Goal: Answer question/provide support: Share knowledge or assist other users

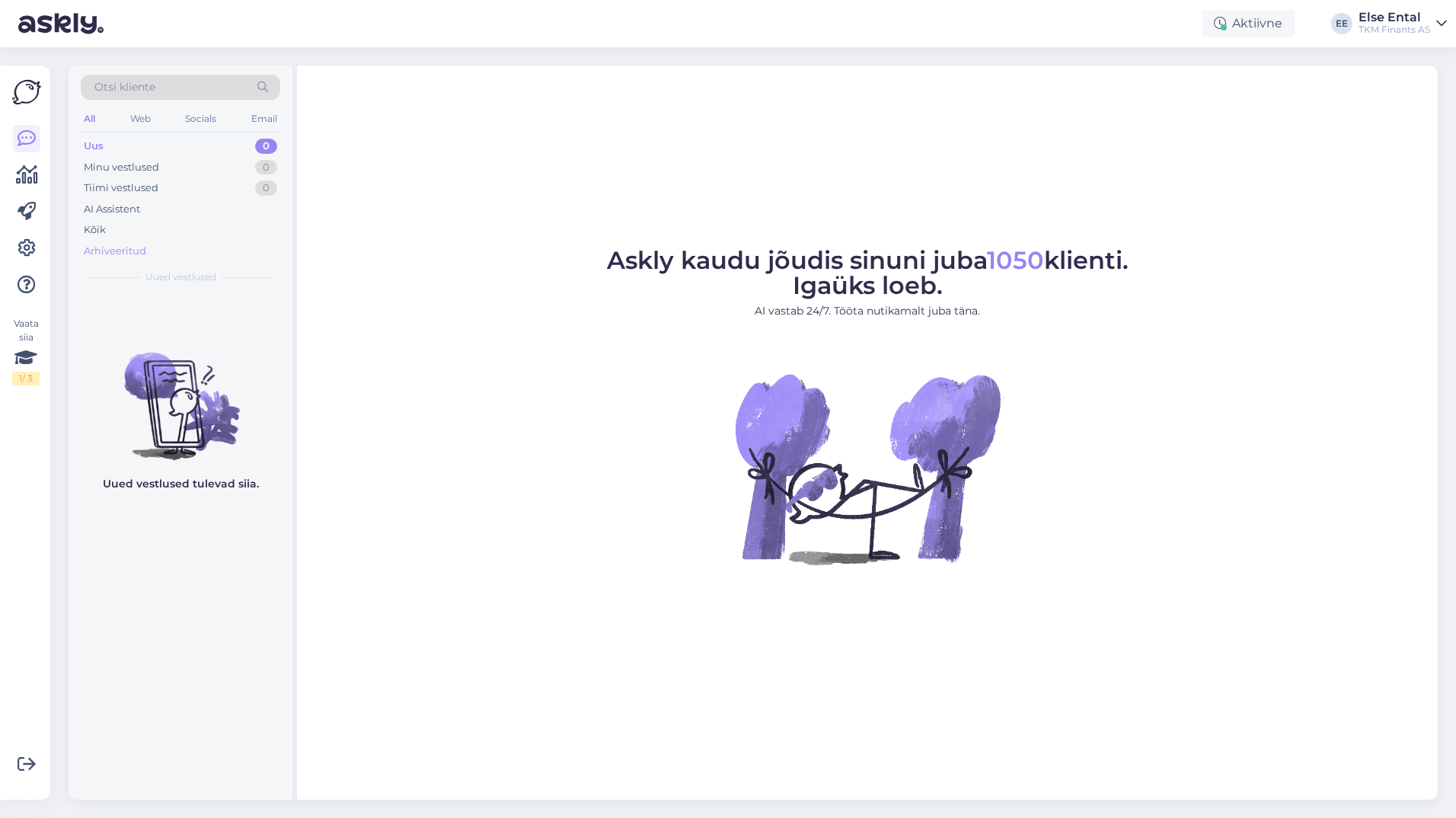
click at [122, 249] on div "Arhiveeritud" at bounding box center [115, 251] width 62 height 15
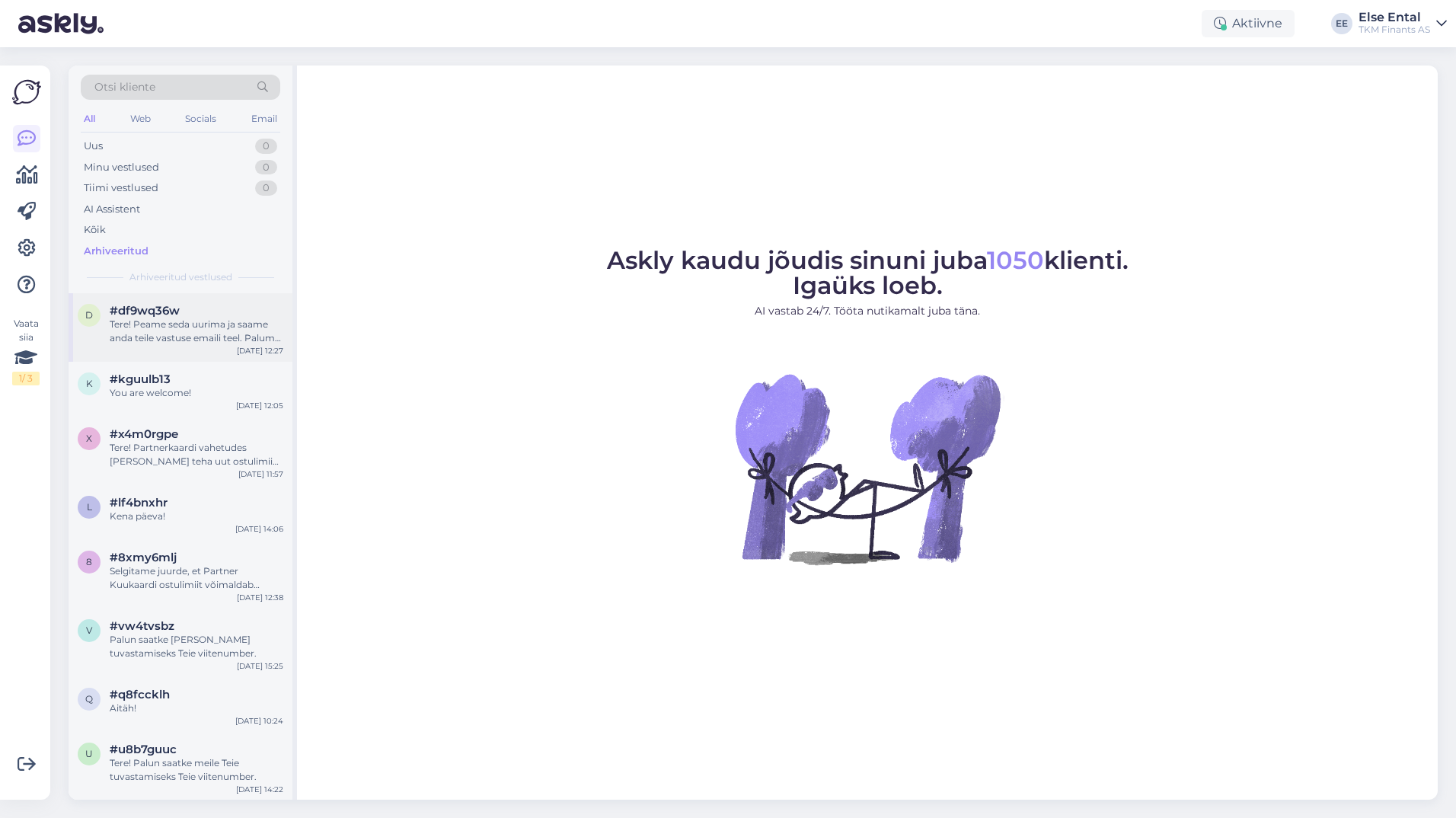
click at [149, 318] on div "Tere! Peame seda uurima ja saame anda teile vastuse emaili teel. Palume Teil an…" at bounding box center [197, 330] width 173 height 27
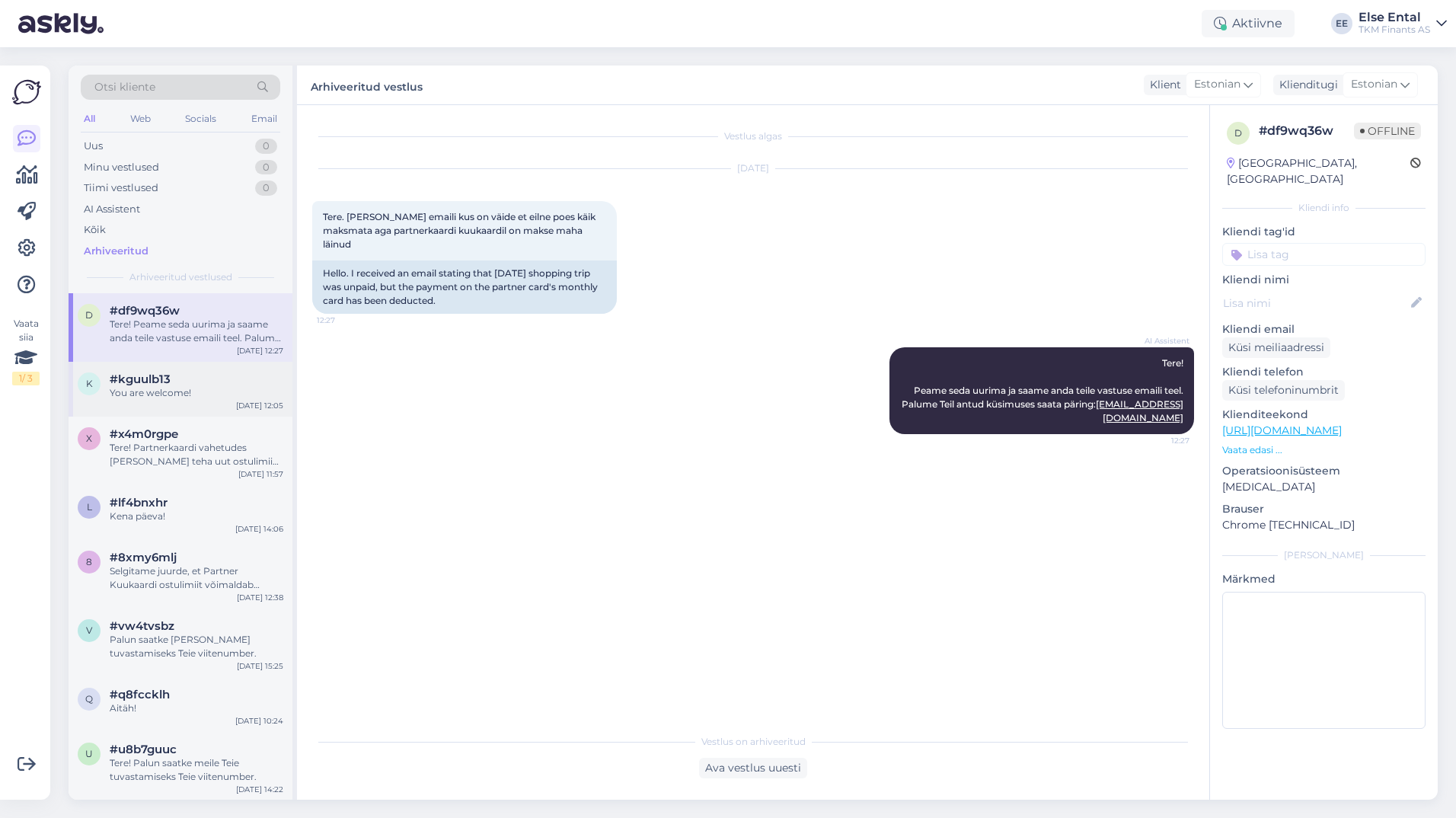
click at [142, 381] on span "#kguulb13" at bounding box center [140, 379] width 61 height 14
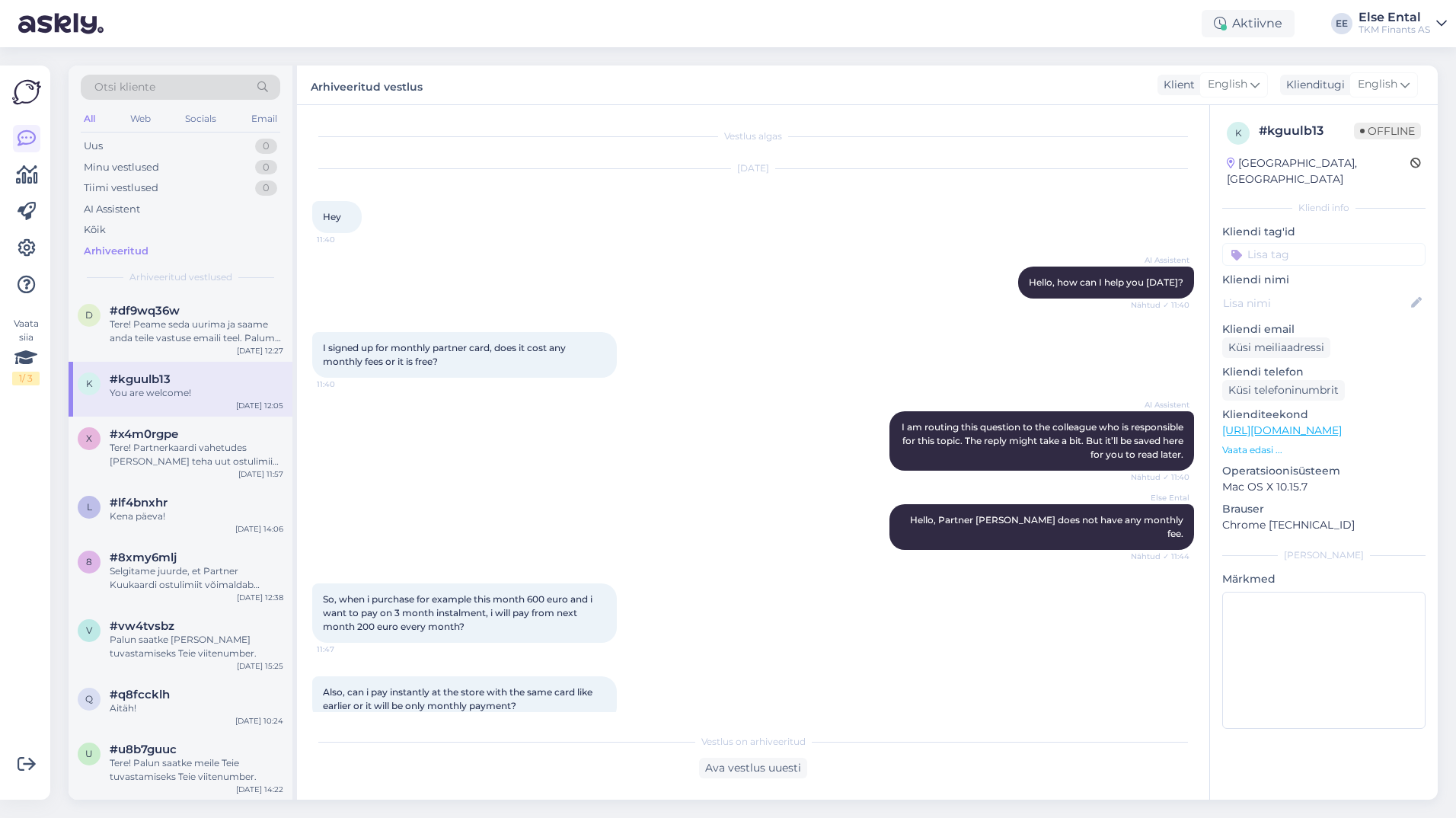
scroll to position [794, 0]
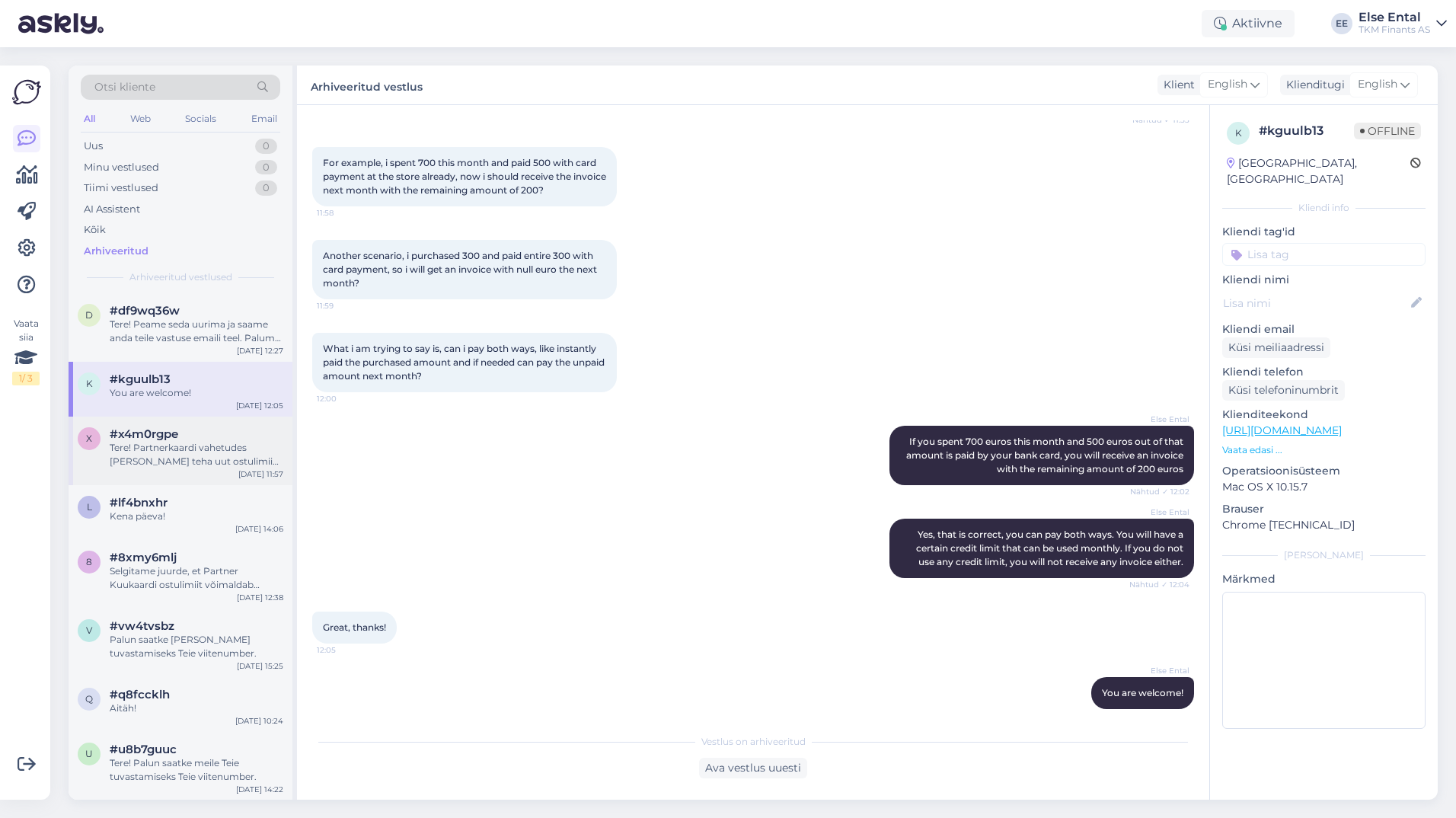
click at [188, 441] on div "Tere! Partnerkaardi vahetudes [PERSON_NAME] teha uut ostulimiidi lepingut, keht…" at bounding box center [197, 454] width 173 height 27
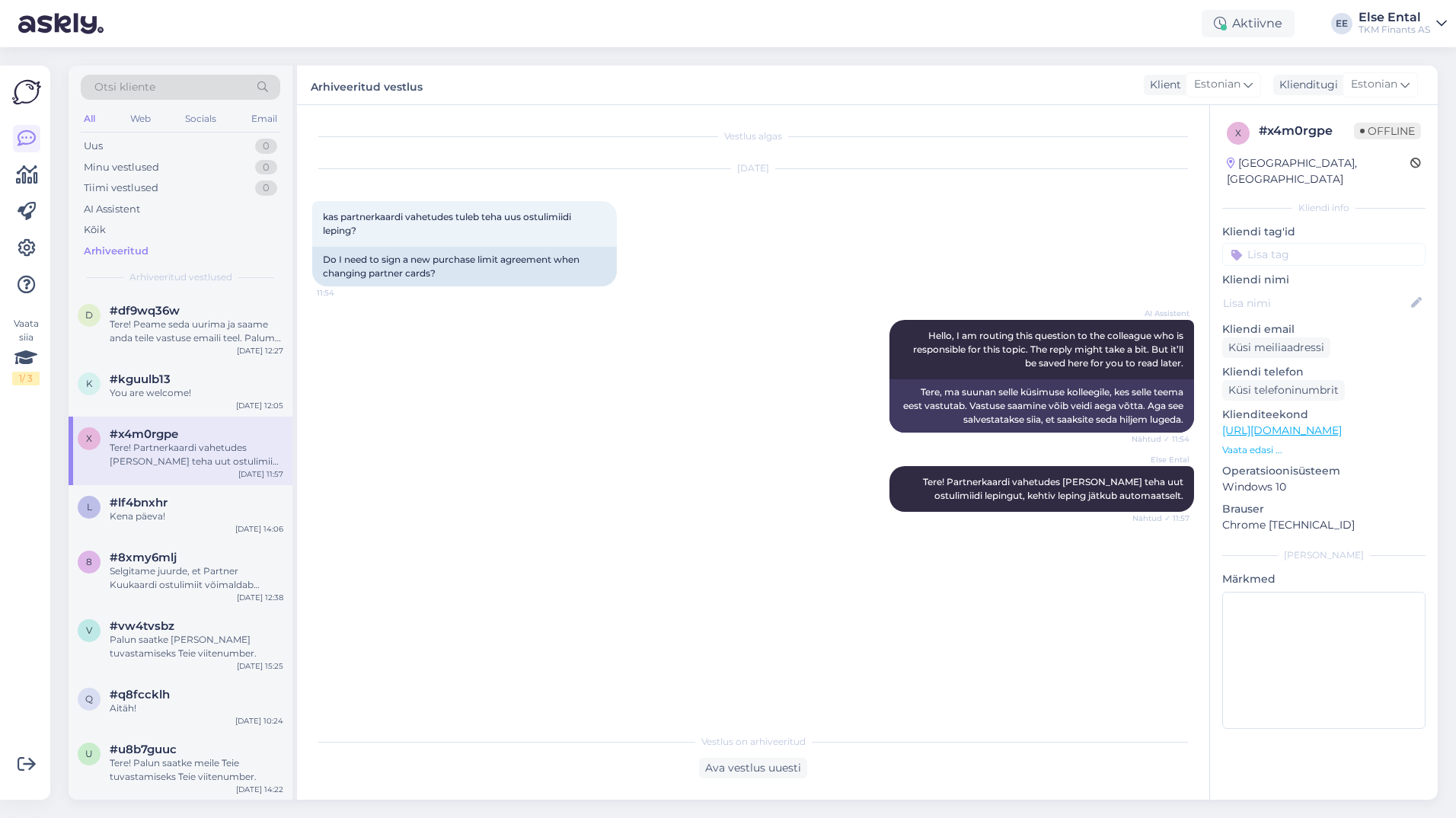
click at [187, 447] on div "Tere! Partnerkaardi vahetudes [PERSON_NAME] teha uut ostulimiidi lepingut, keht…" at bounding box center [197, 454] width 173 height 27
click at [168, 509] on div "Kena päeva!" at bounding box center [197, 516] width 173 height 14
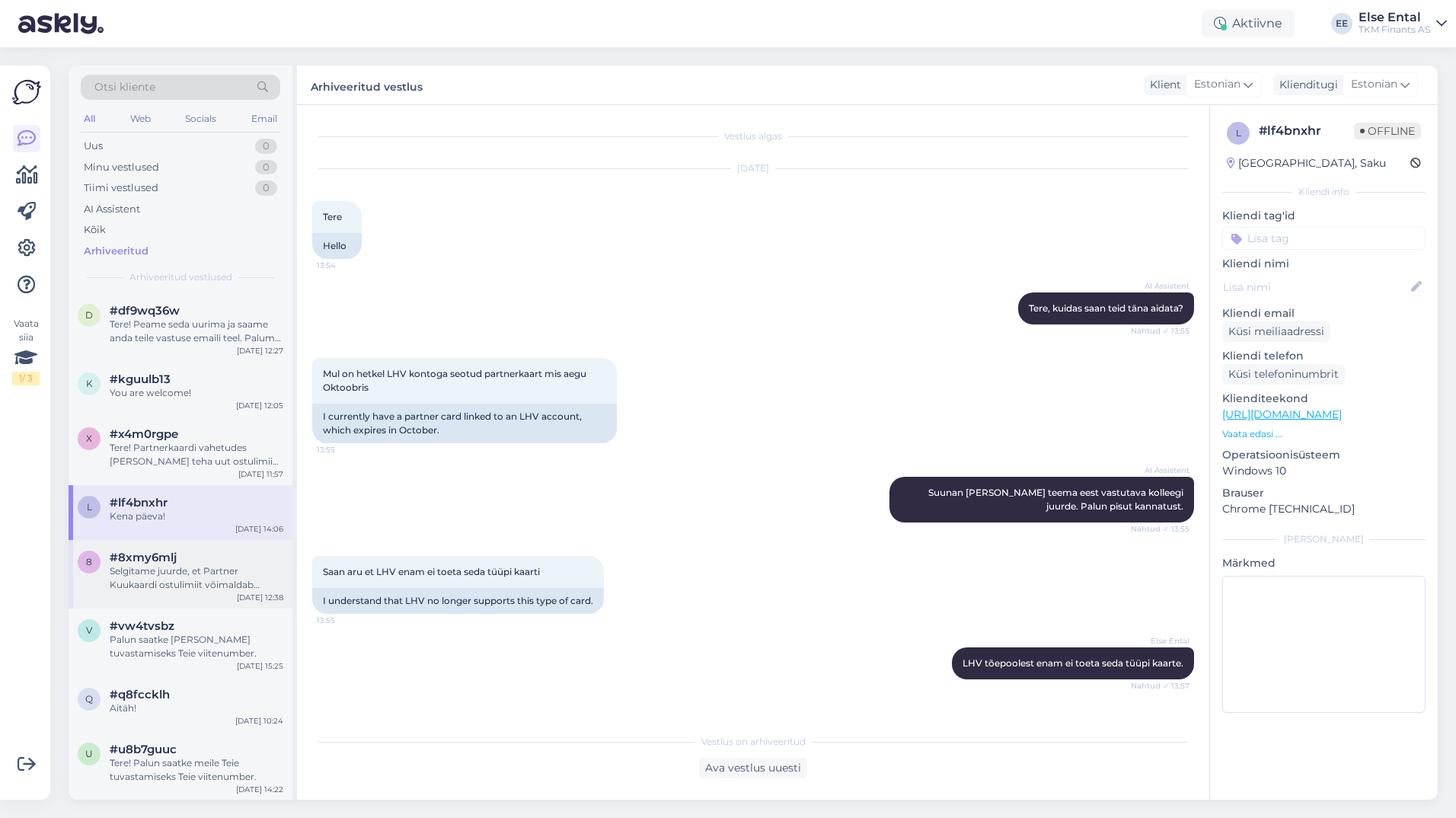
click at [153, 565] on div "Selgitame juurde, et Partner Kuukaardi ostulimiit võimaldab kliendil soetada [P…" at bounding box center [197, 577] width 173 height 27
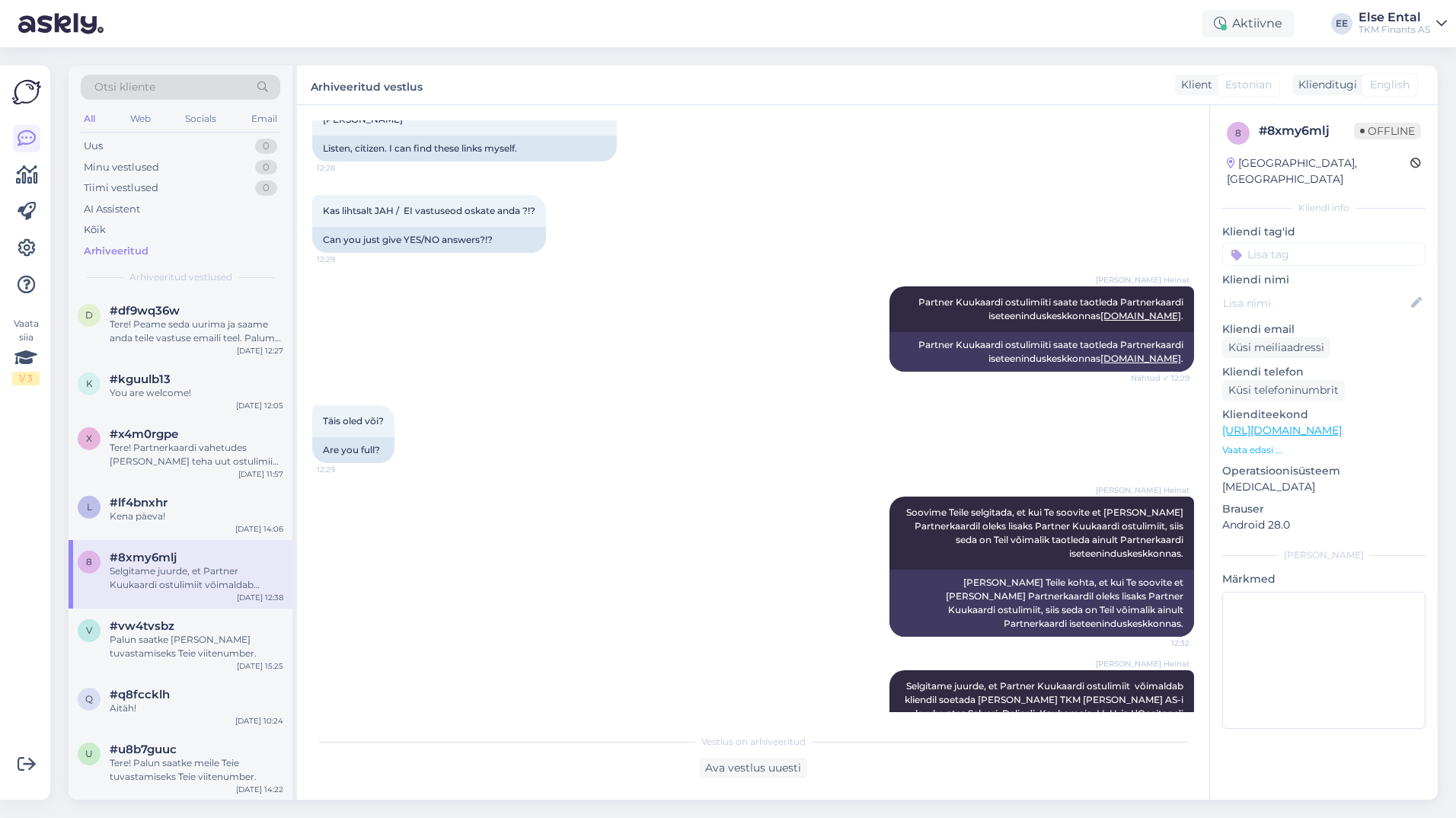
scroll to position [2288, 0]
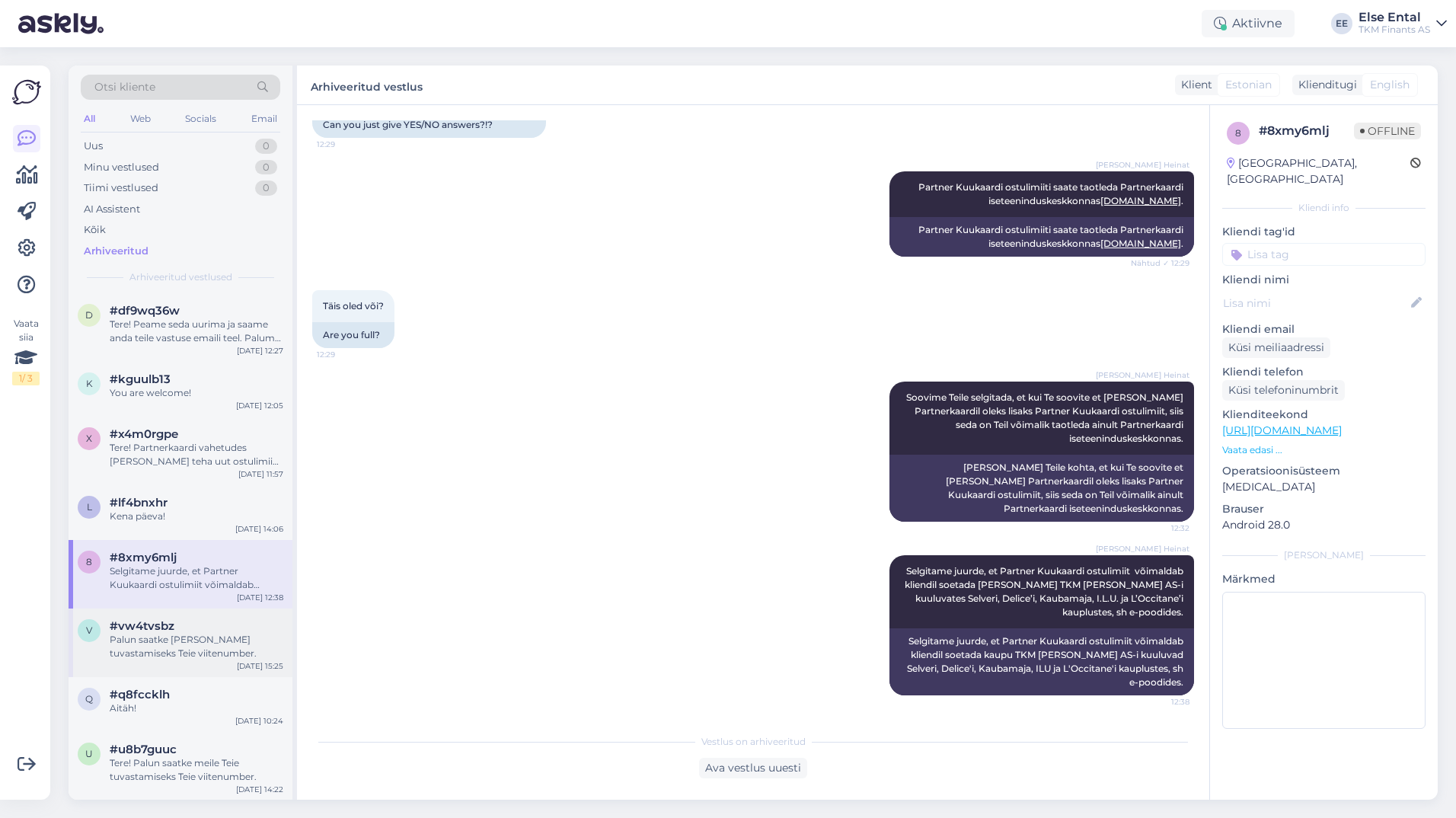
click at [225, 621] on div "#vw4tvsbz" at bounding box center [197, 626] width 173 height 14
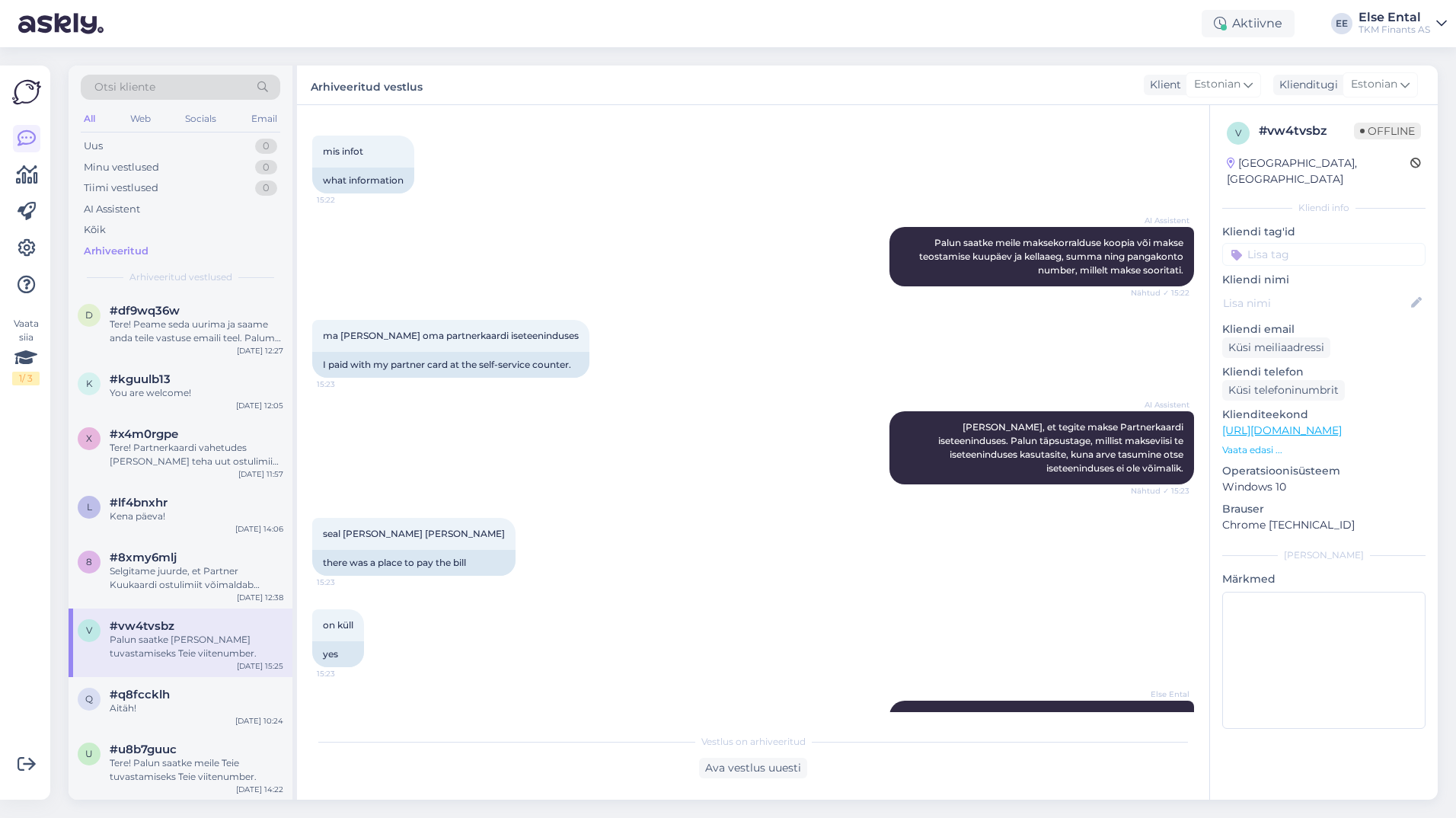
scroll to position [1484, 0]
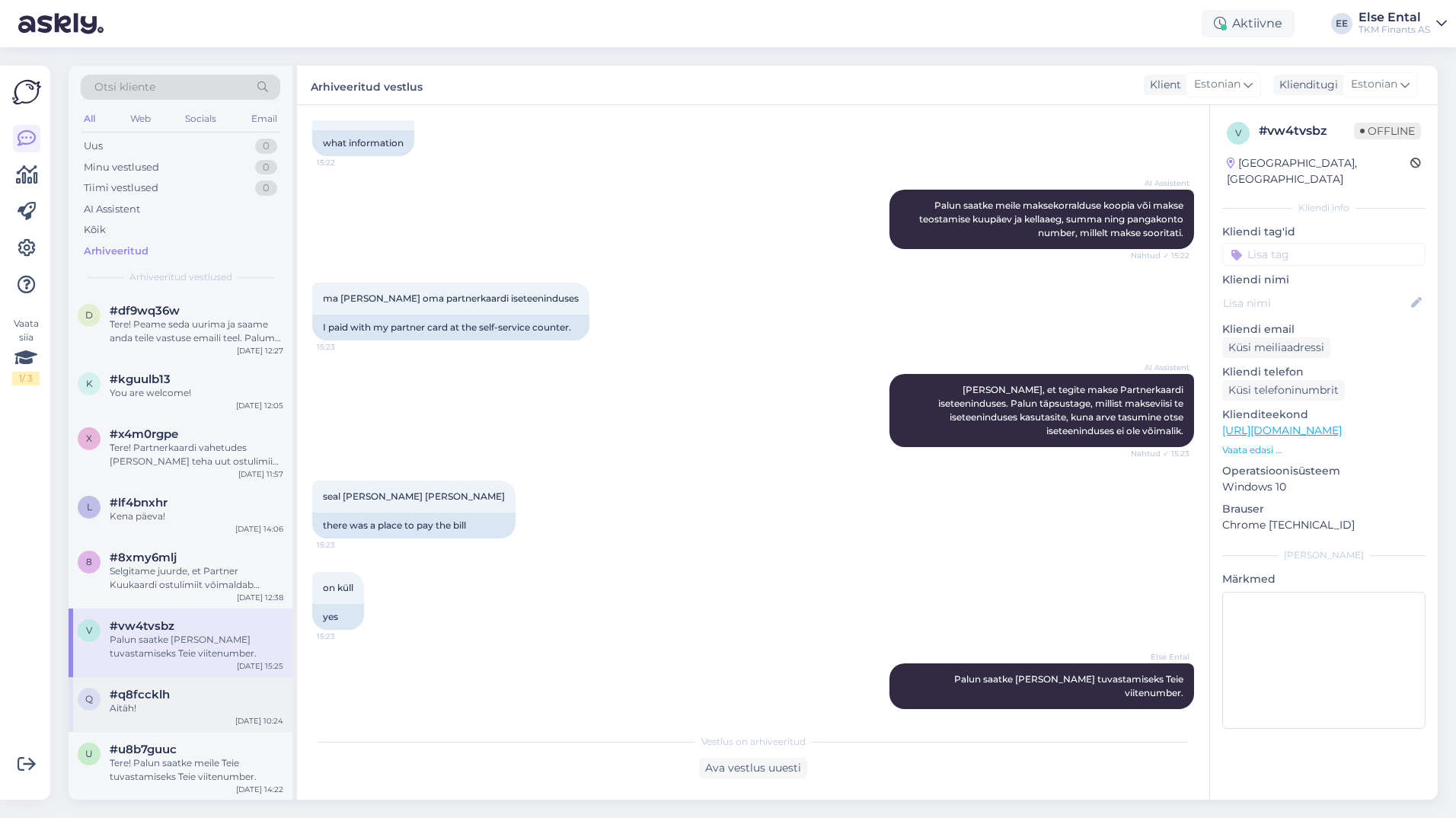
click at [180, 707] on div "Aitäh!" at bounding box center [197, 708] width 173 height 14
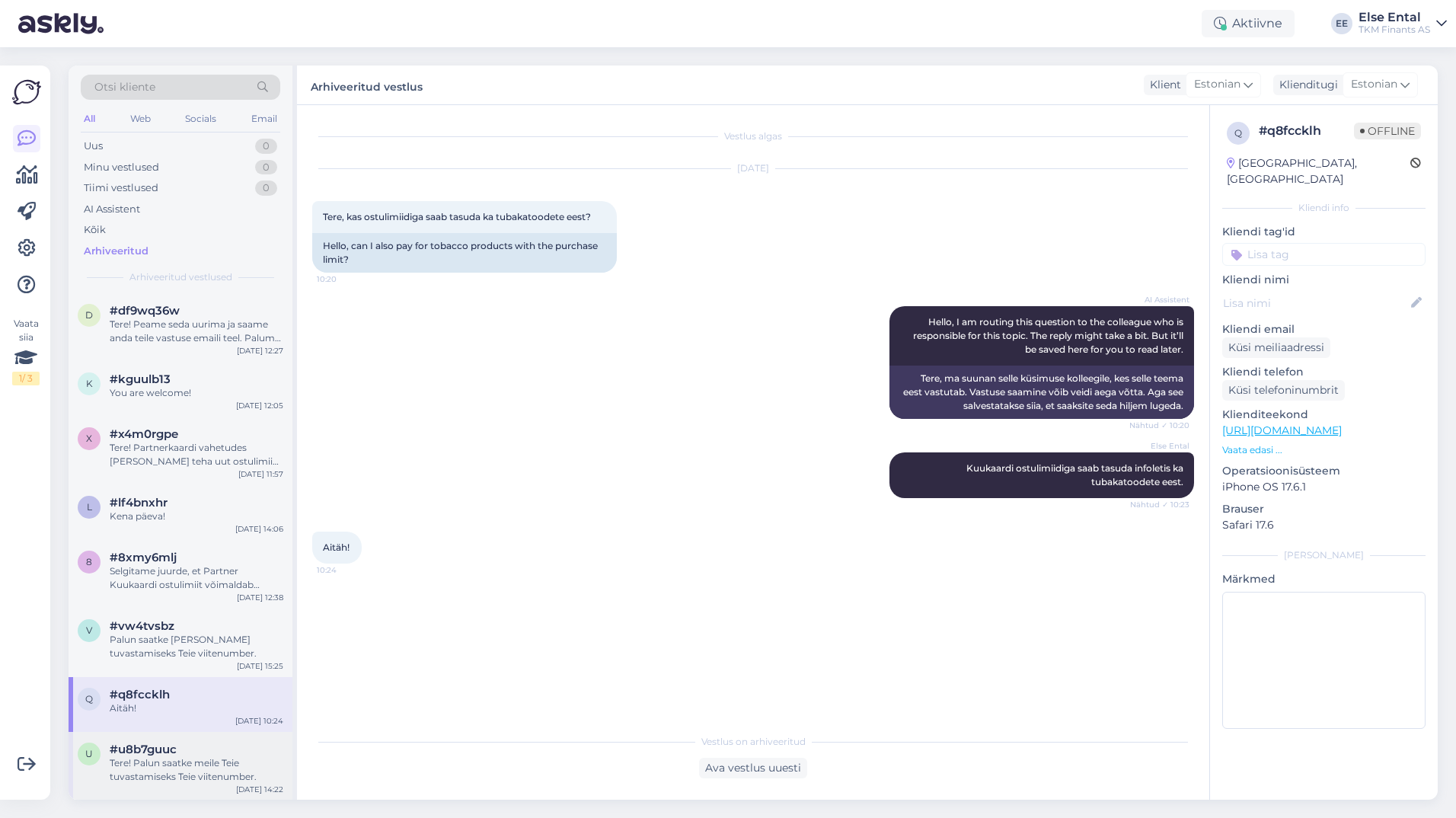
scroll to position [152, 0]
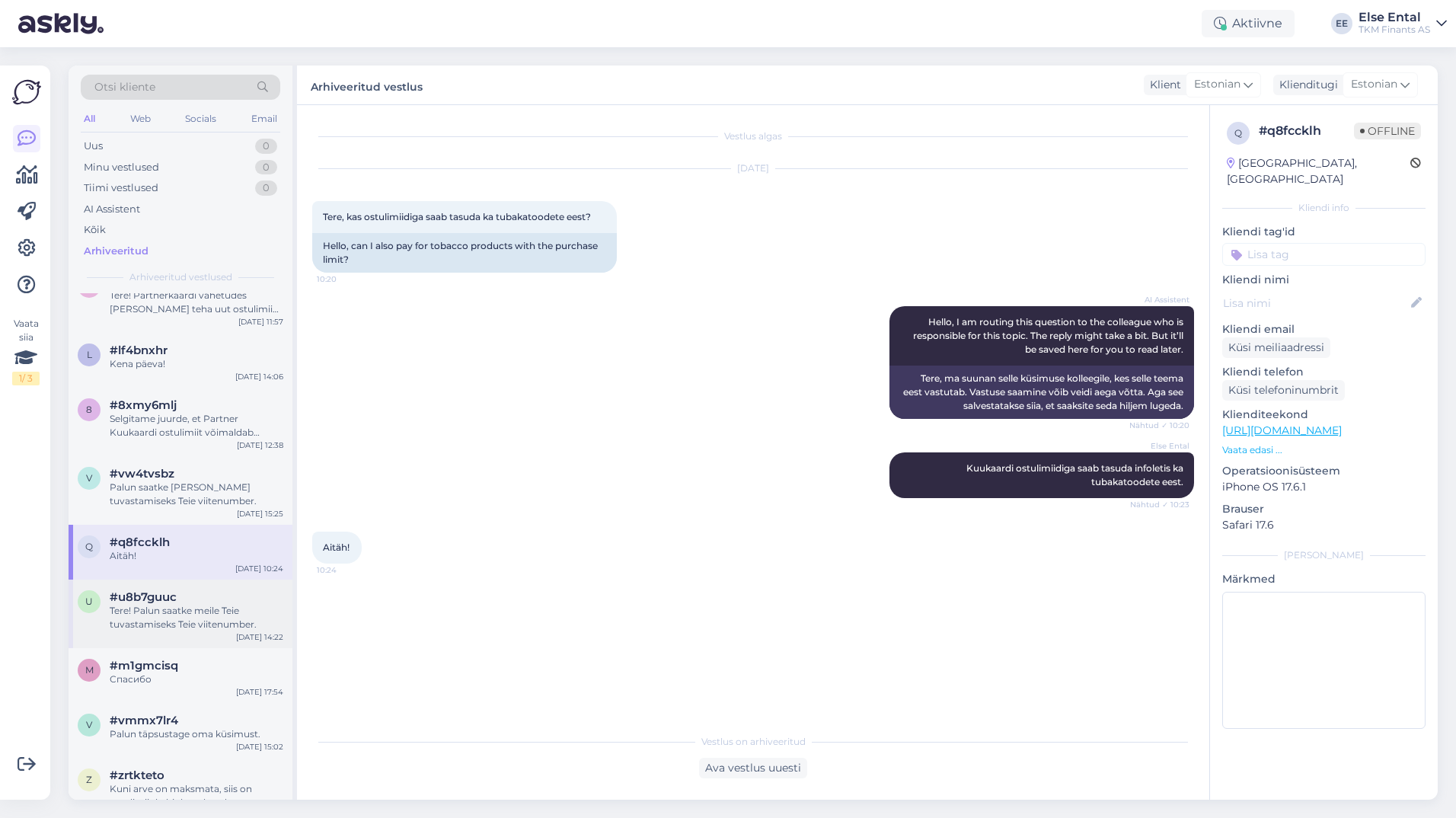
click at [168, 626] on div "Tere! Palun saatke meile Teie tuvastamiseks Teie viitenumber." at bounding box center [197, 617] width 173 height 27
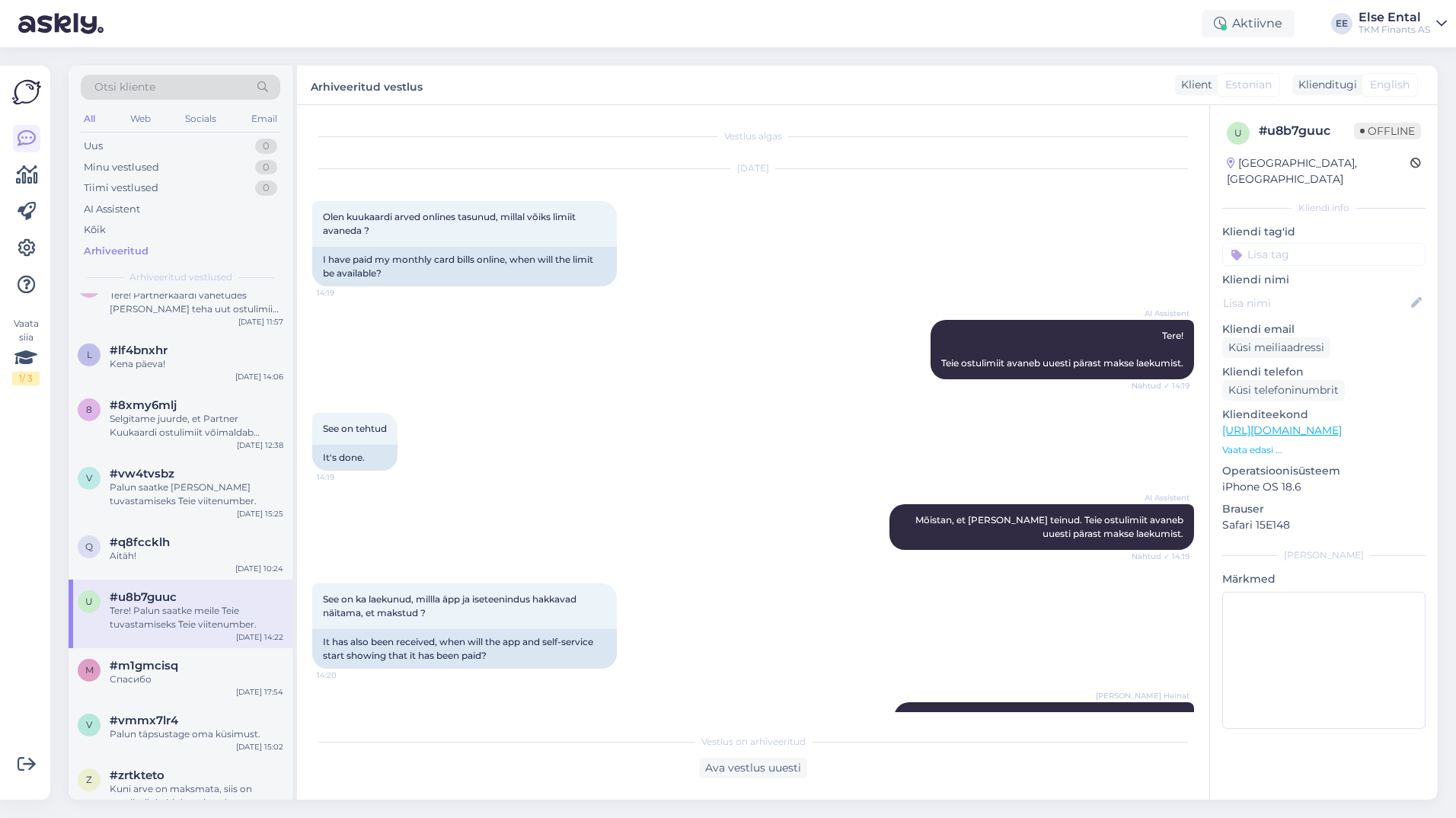
scroll to position [92, 0]
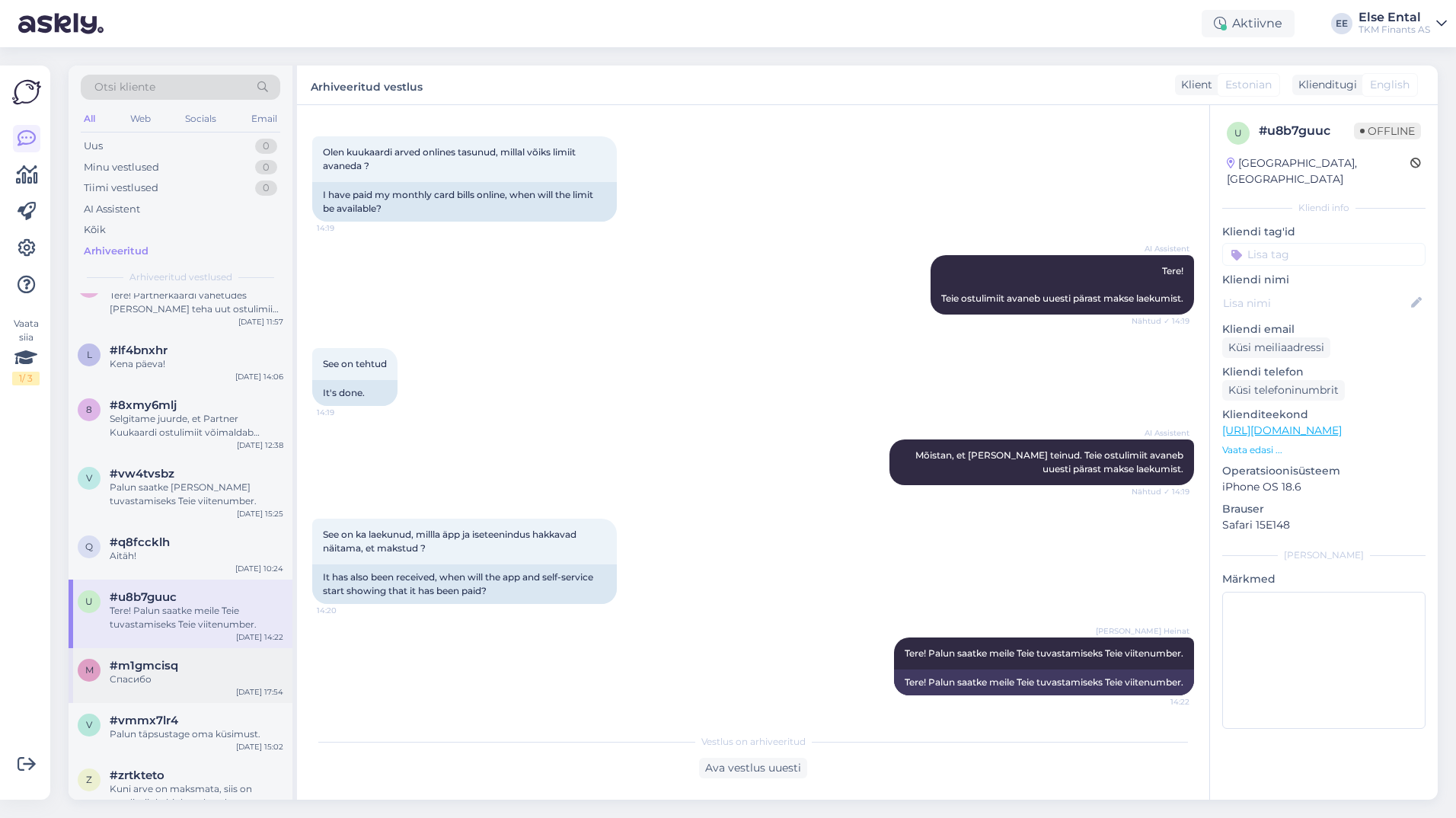
click at [213, 674] on div "Спасибо" at bounding box center [197, 679] width 173 height 14
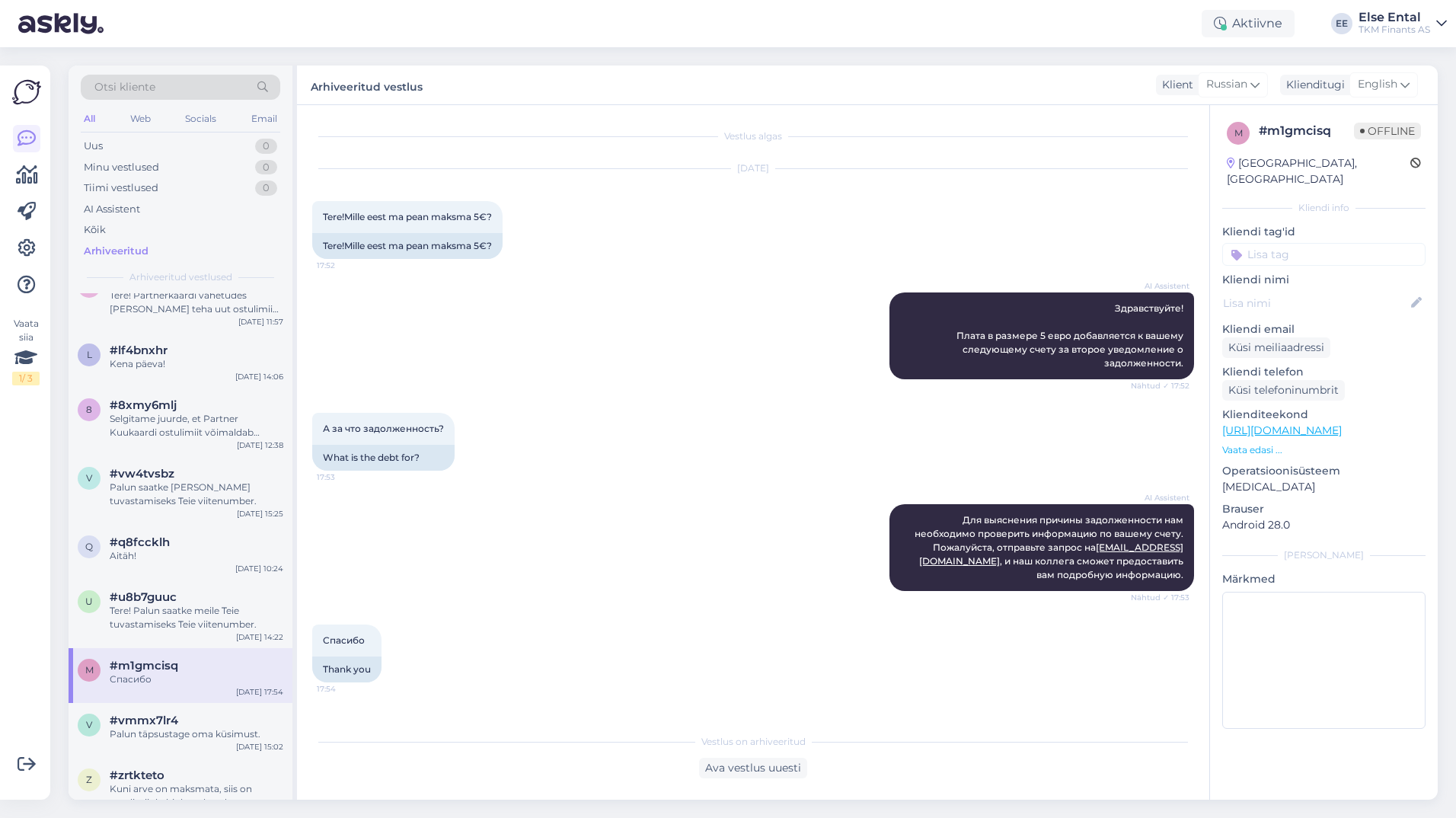
scroll to position [0, 0]
click at [217, 612] on div "Tere! Palun saatke meile Teie tuvastamiseks Teie viitenumber." at bounding box center [197, 617] width 173 height 27
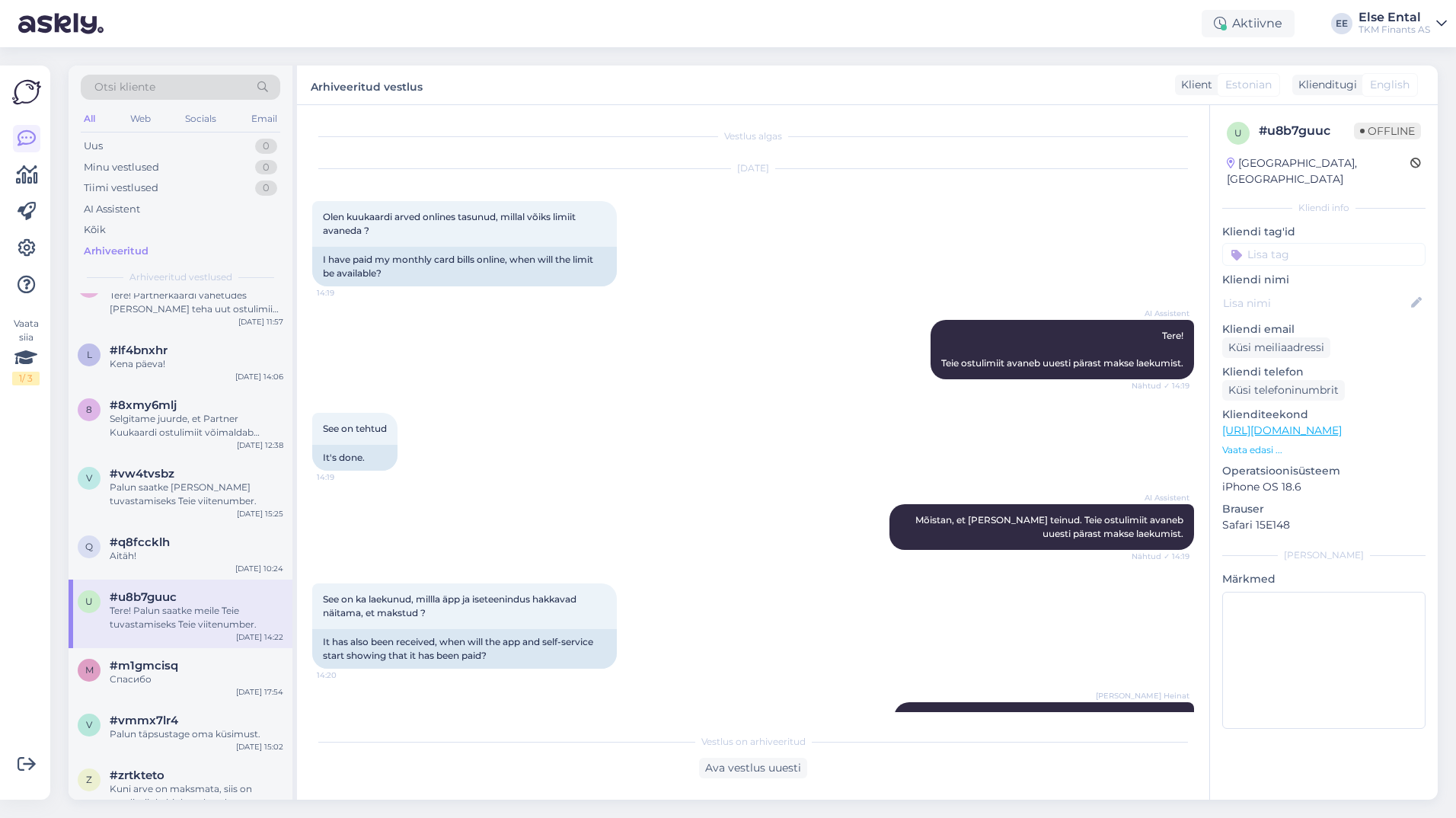
scroll to position [92, 0]
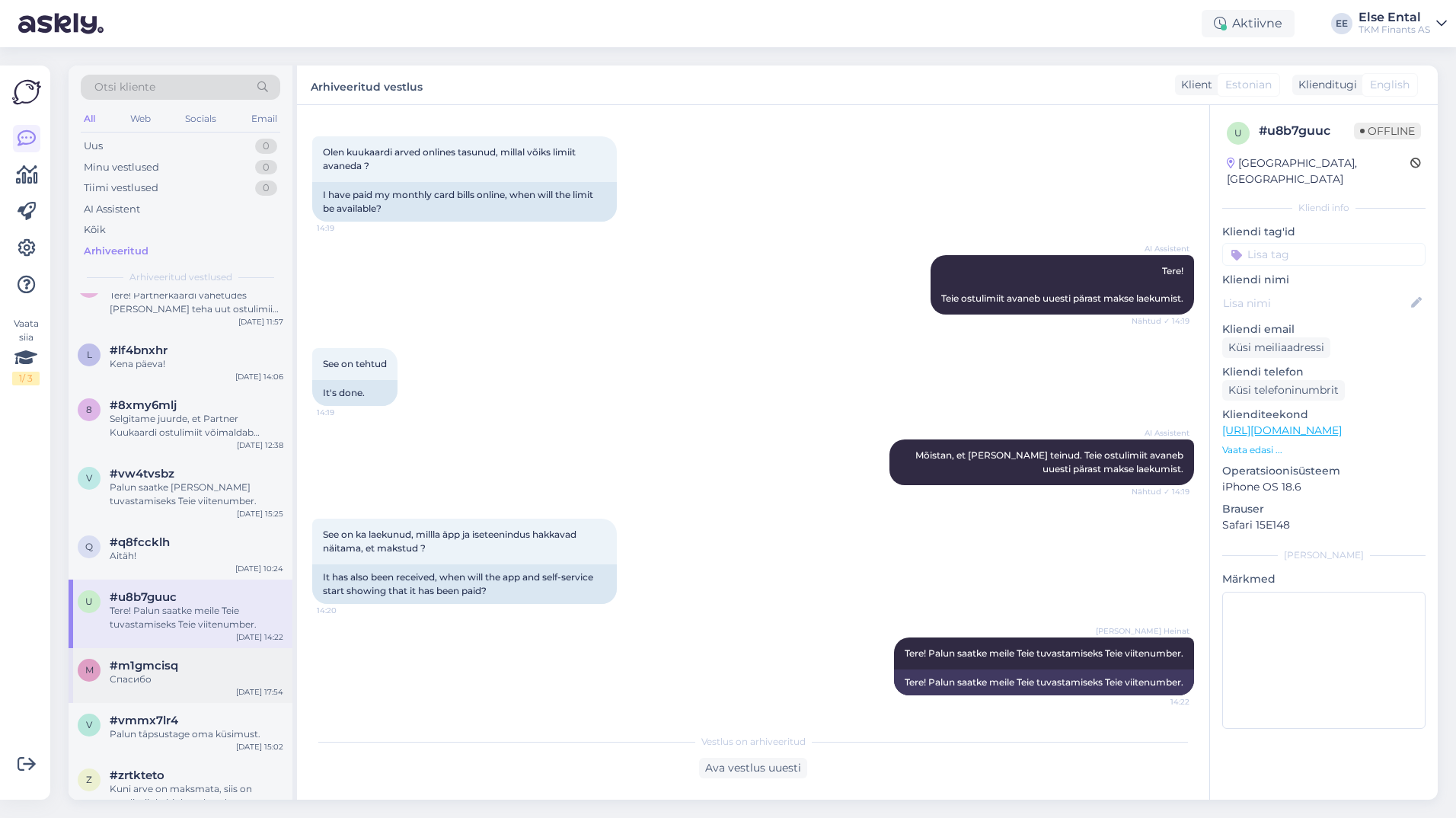
click at [180, 675] on div "Спасибо" at bounding box center [197, 679] width 173 height 14
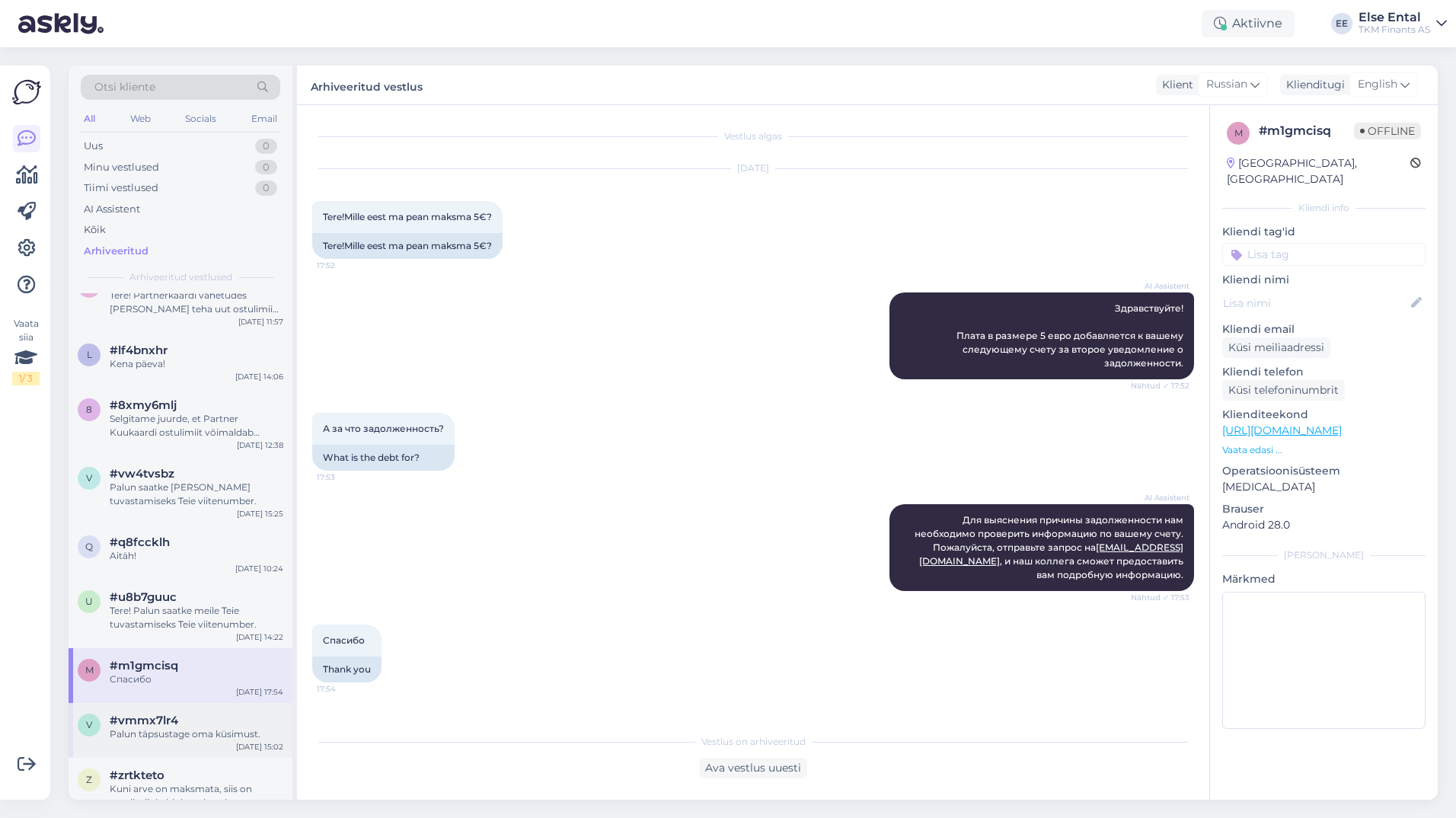
click at [220, 735] on div "Palun täpsustage oma küsimust." at bounding box center [197, 733] width 173 height 14
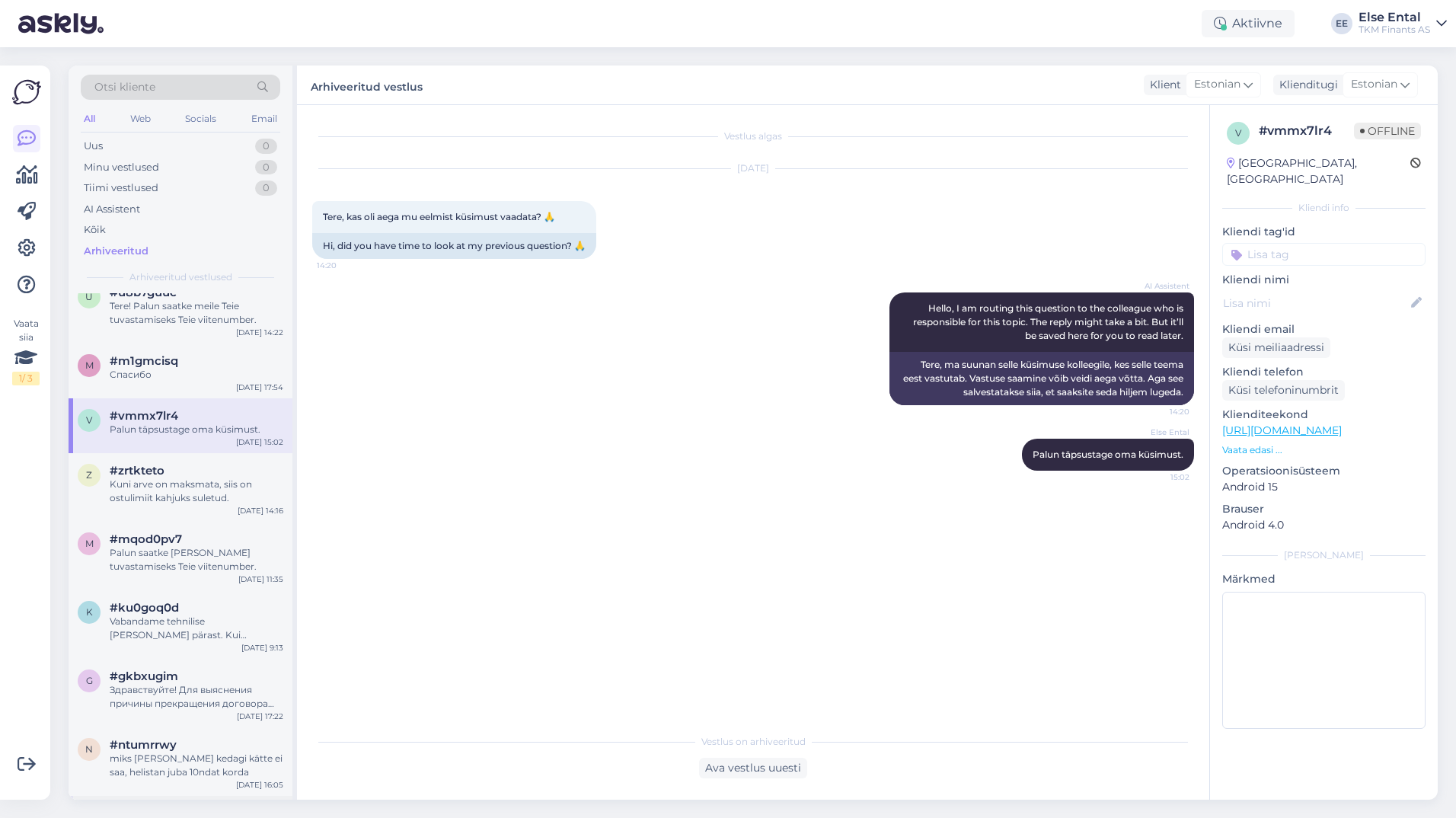
scroll to position [533, 0]
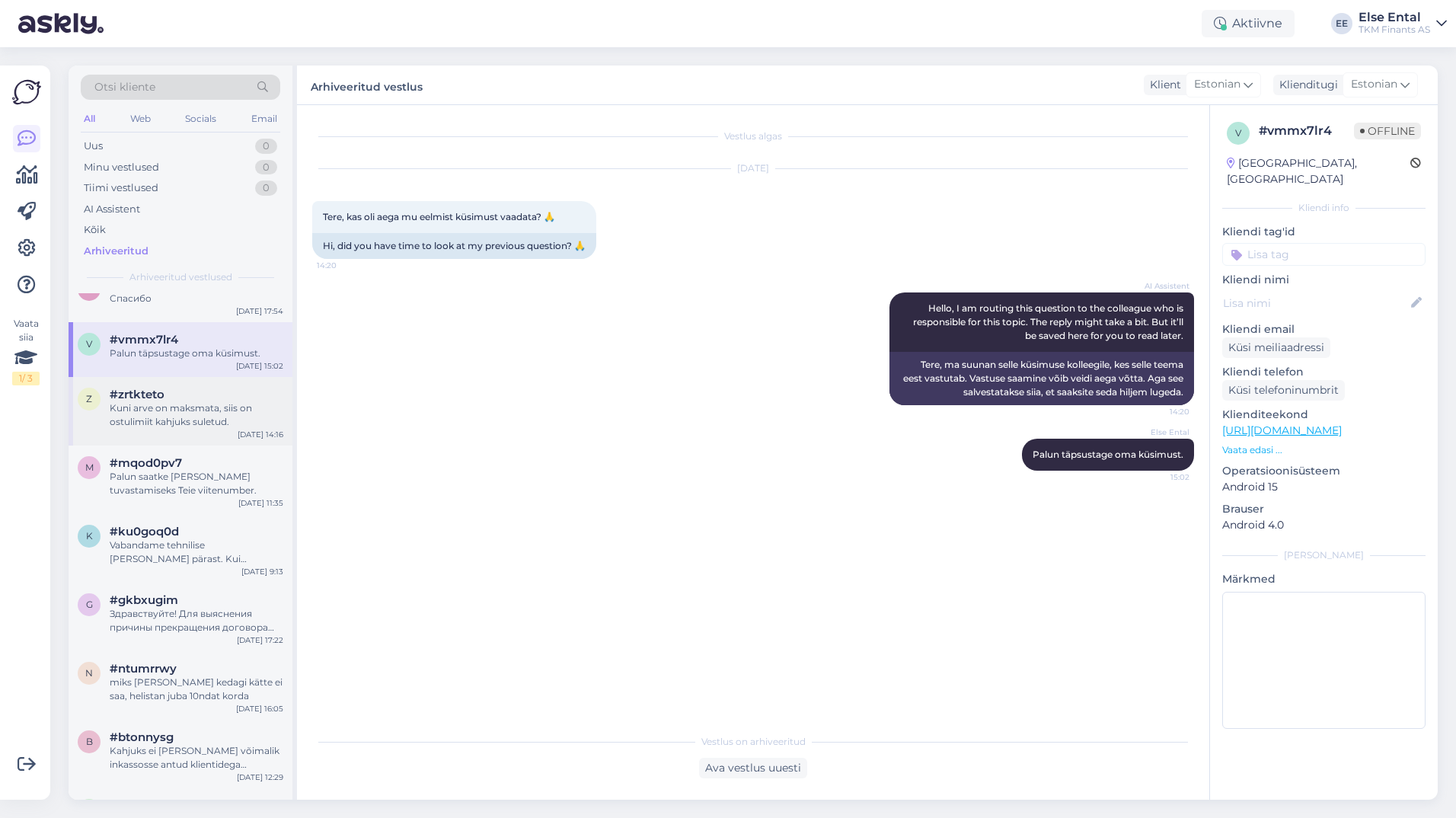
click at [163, 413] on div "Kuni arve on maksmata, siis on ostulimiit kahjuks suletud." at bounding box center [197, 414] width 173 height 27
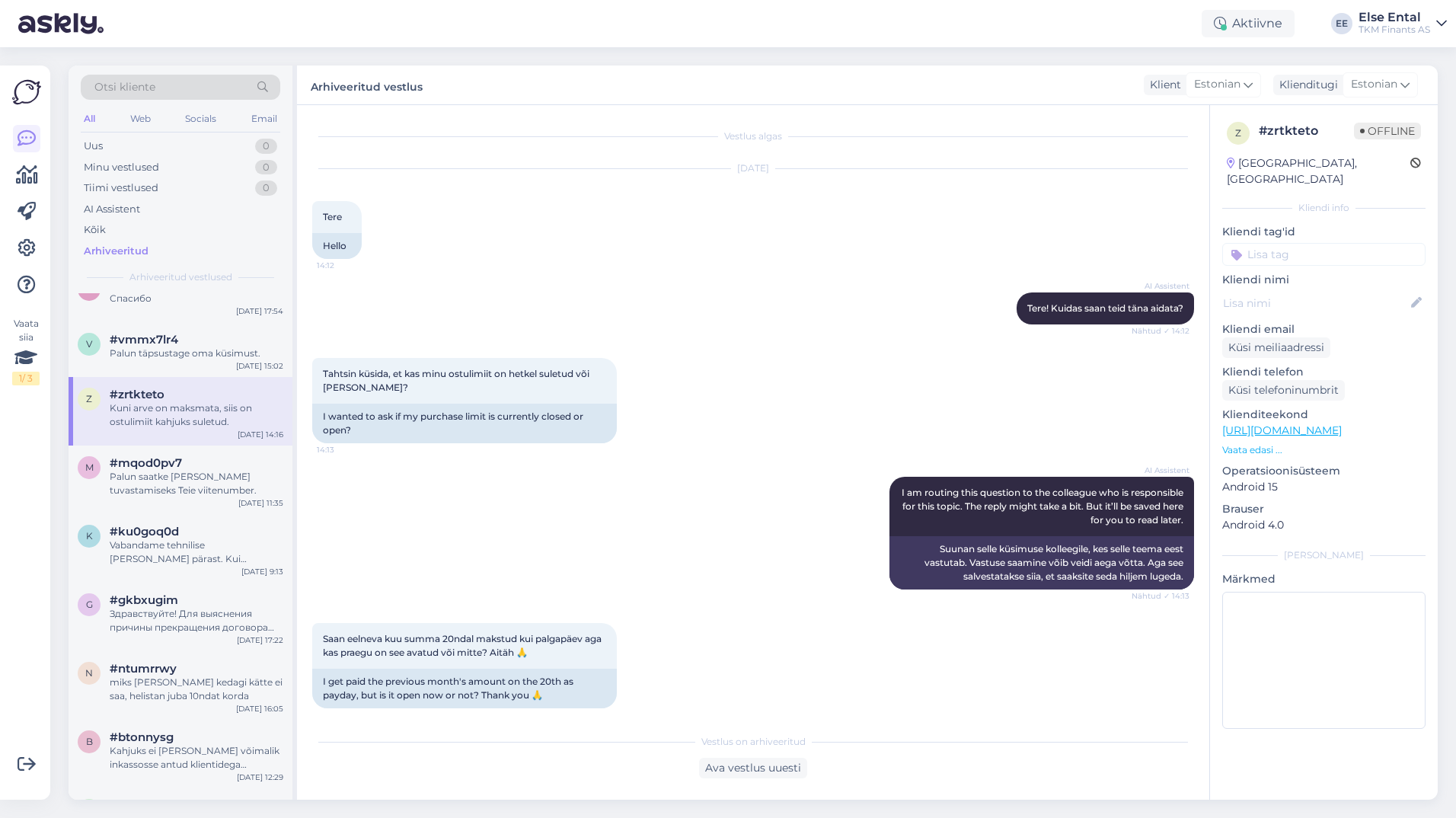
scroll to position [78, 0]
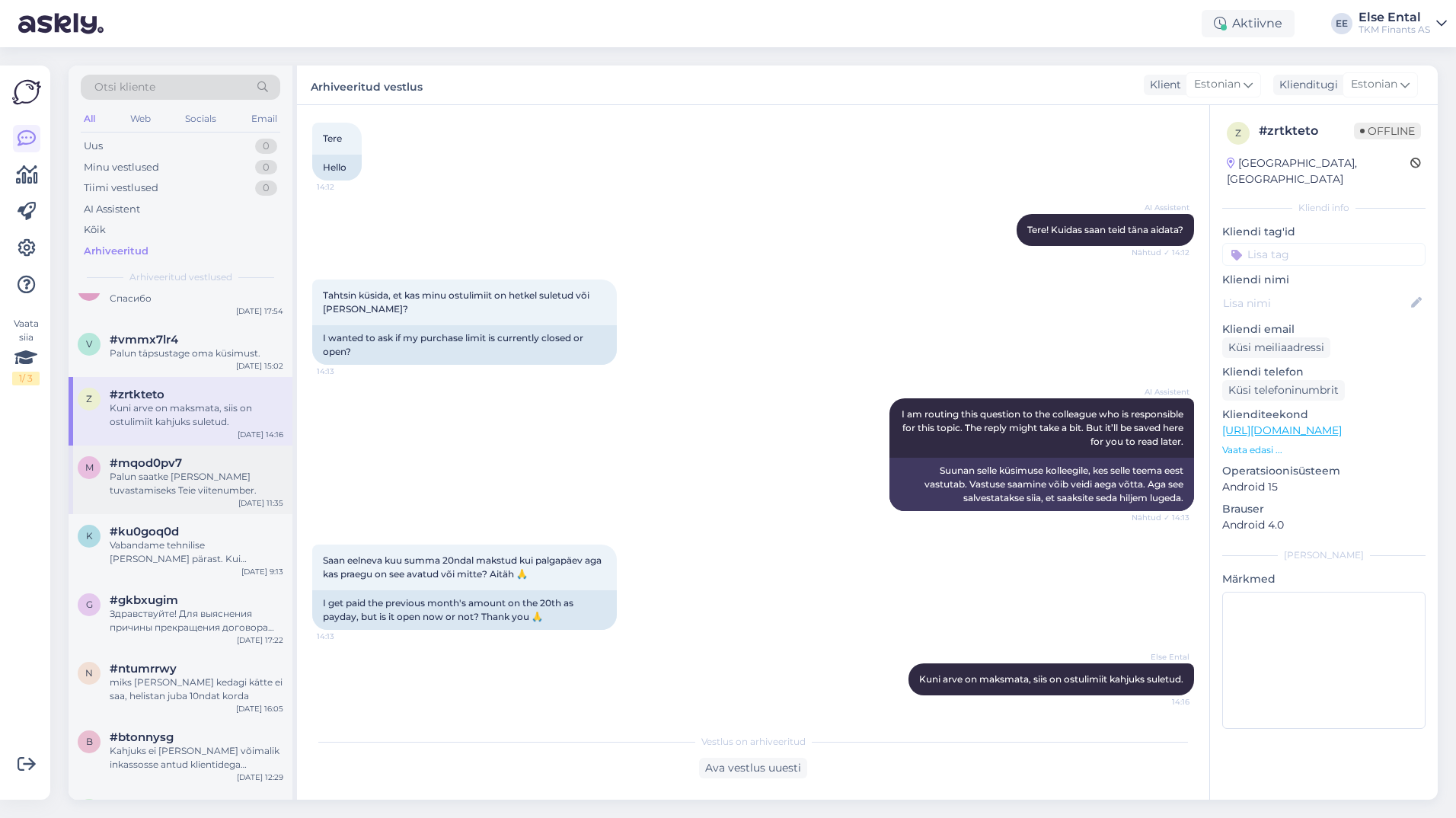
click at [175, 460] on span "#mqod0pv7" at bounding box center [146, 463] width 73 height 14
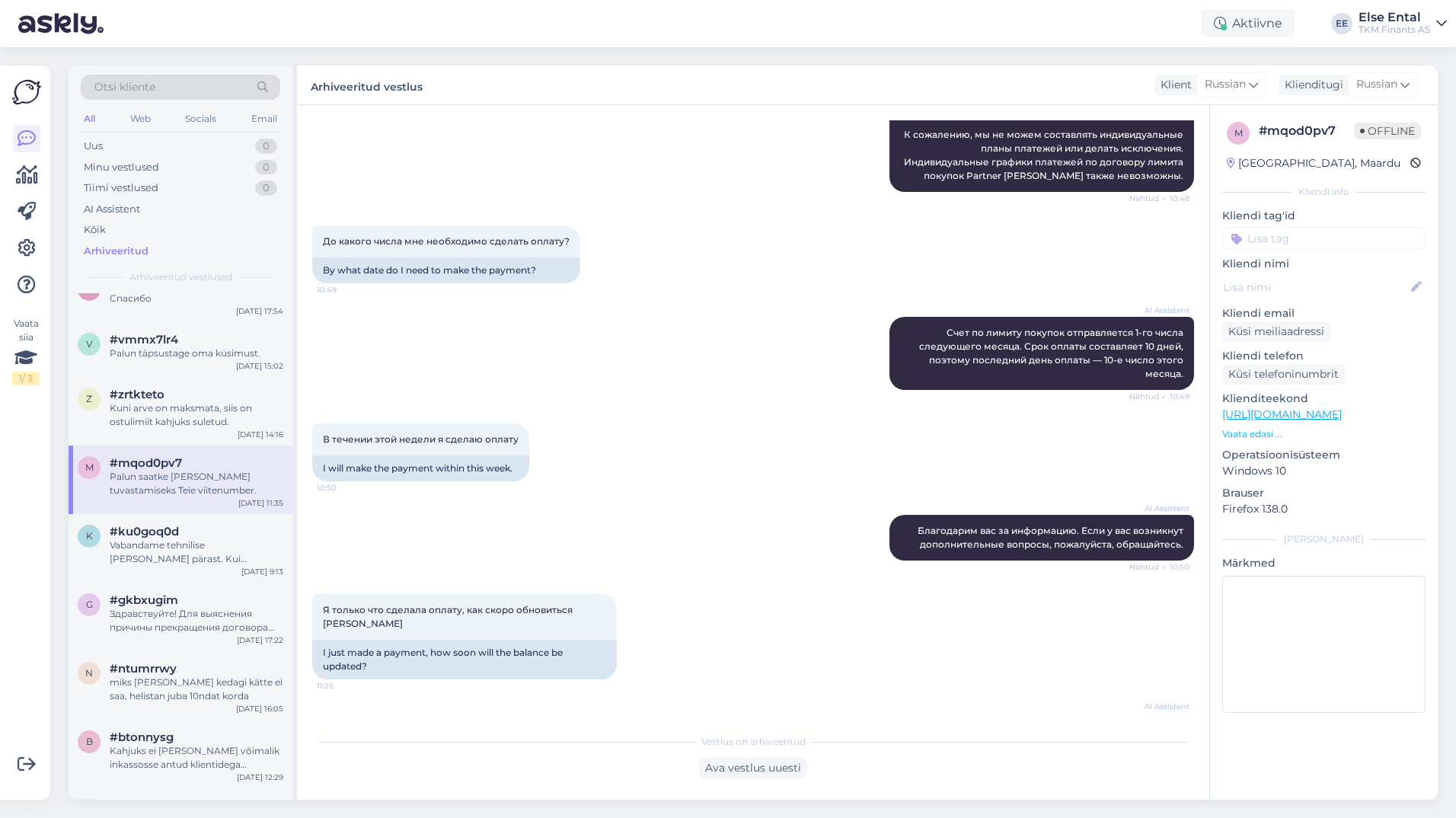
scroll to position [437, 0]
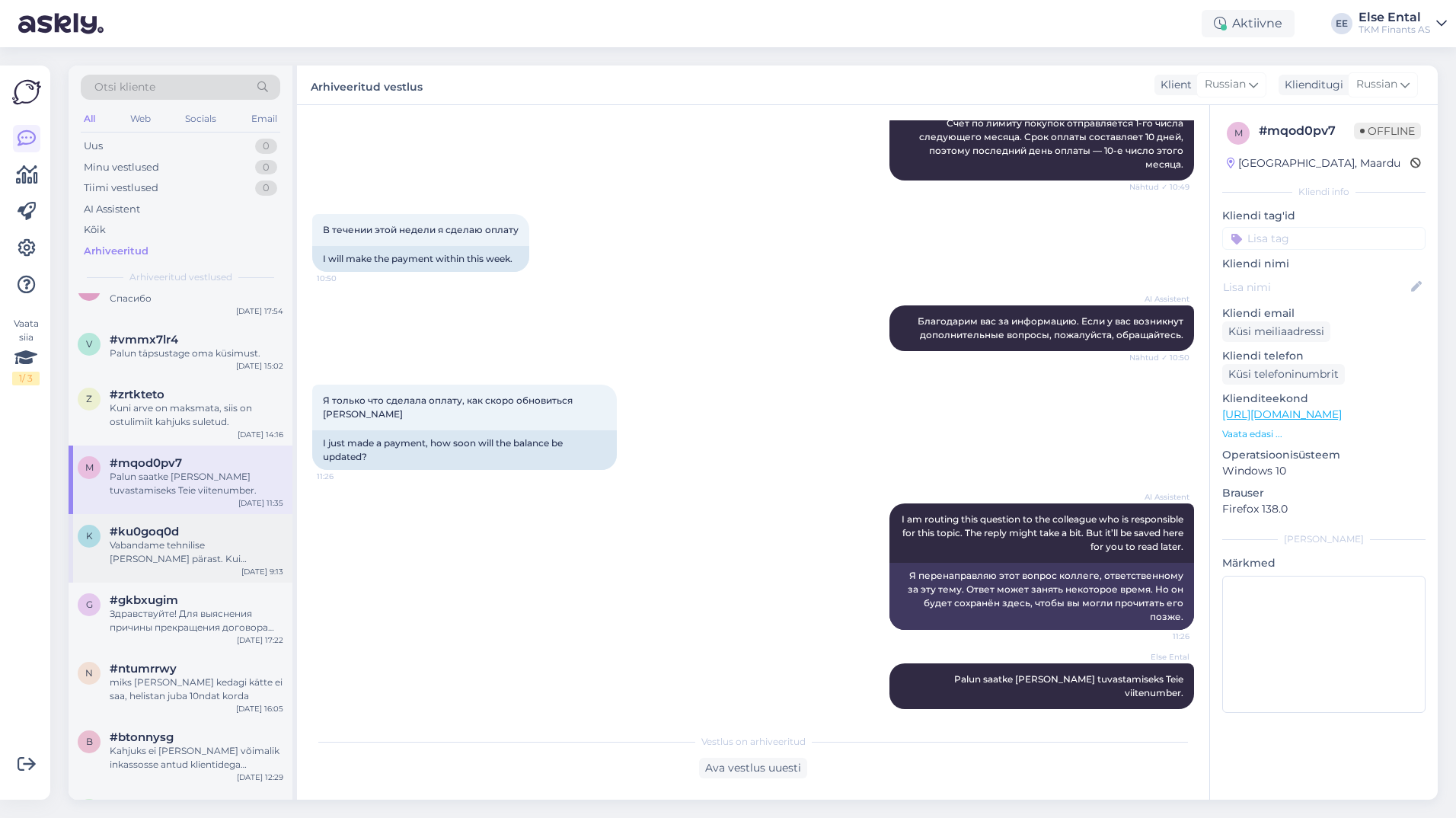
click at [173, 539] on div "Vabandame tehnilise [PERSON_NAME] pärast. Kui võimalik, proovige kasutada teist…" at bounding box center [197, 551] width 173 height 27
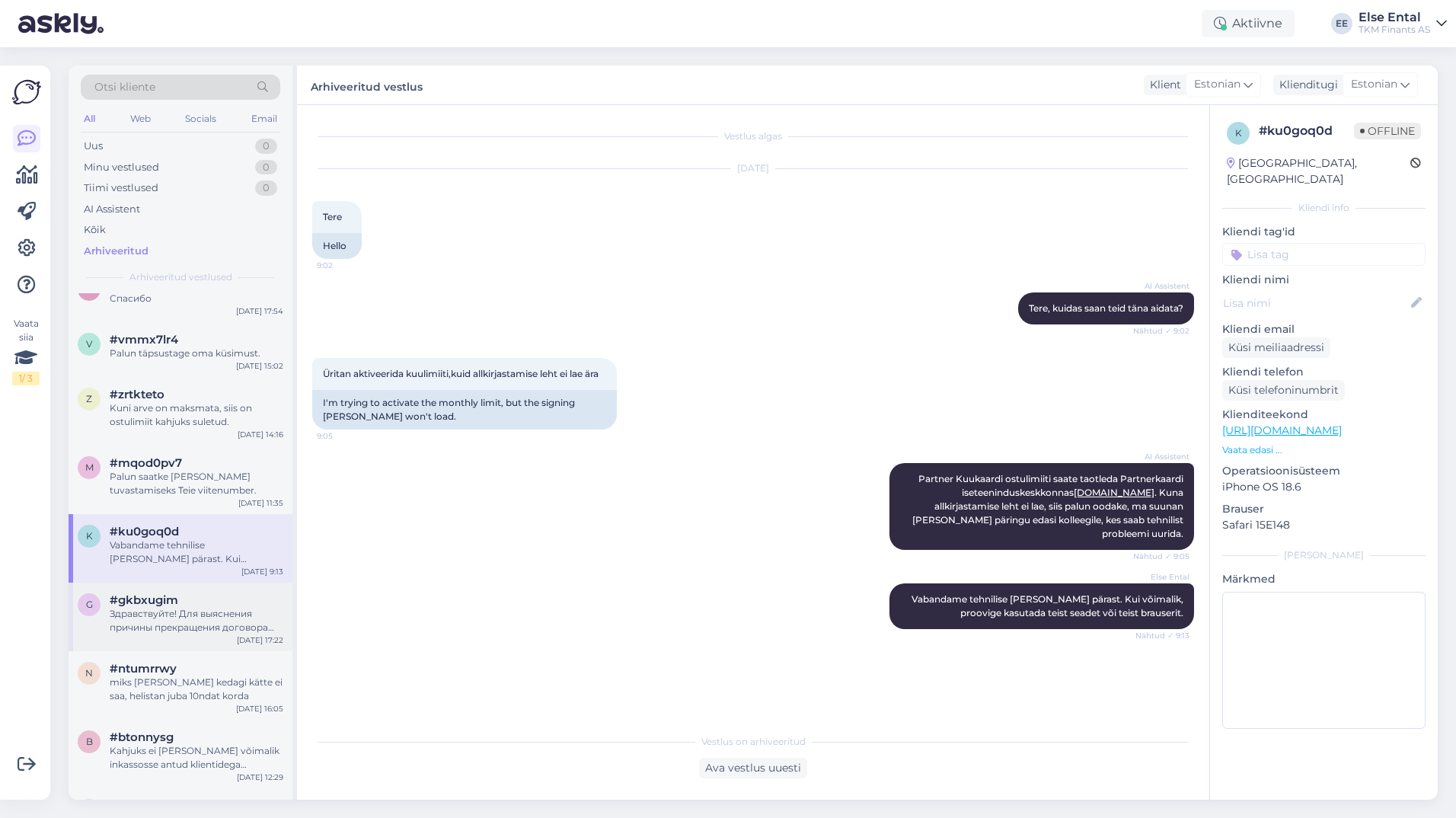
click at [162, 616] on div "Здравствуйте! Для выяснения причины прекращения договора Partner [PERSON_NAME] …" at bounding box center [197, 619] width 173 height 27
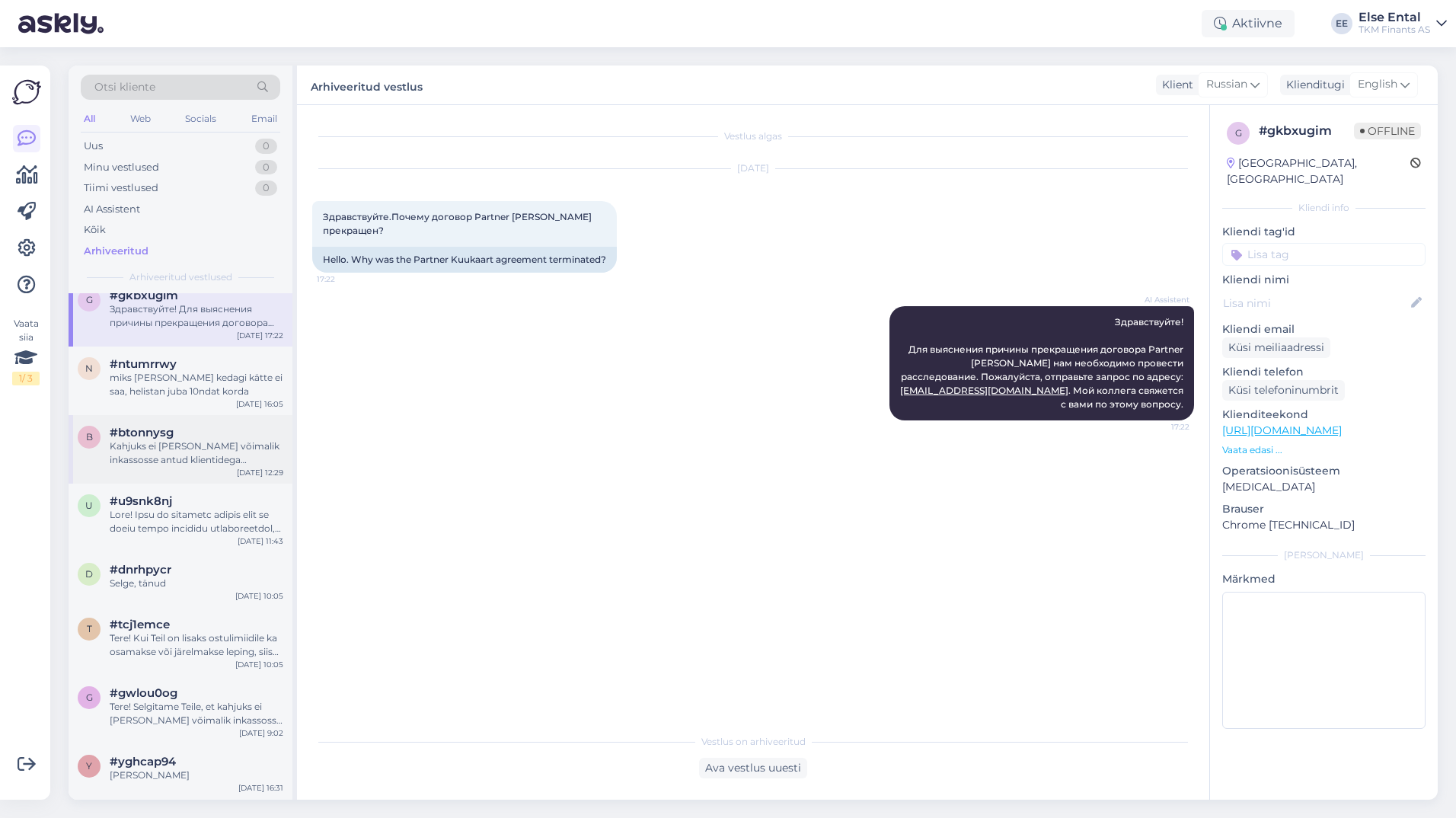
scroll to position [761, 0]
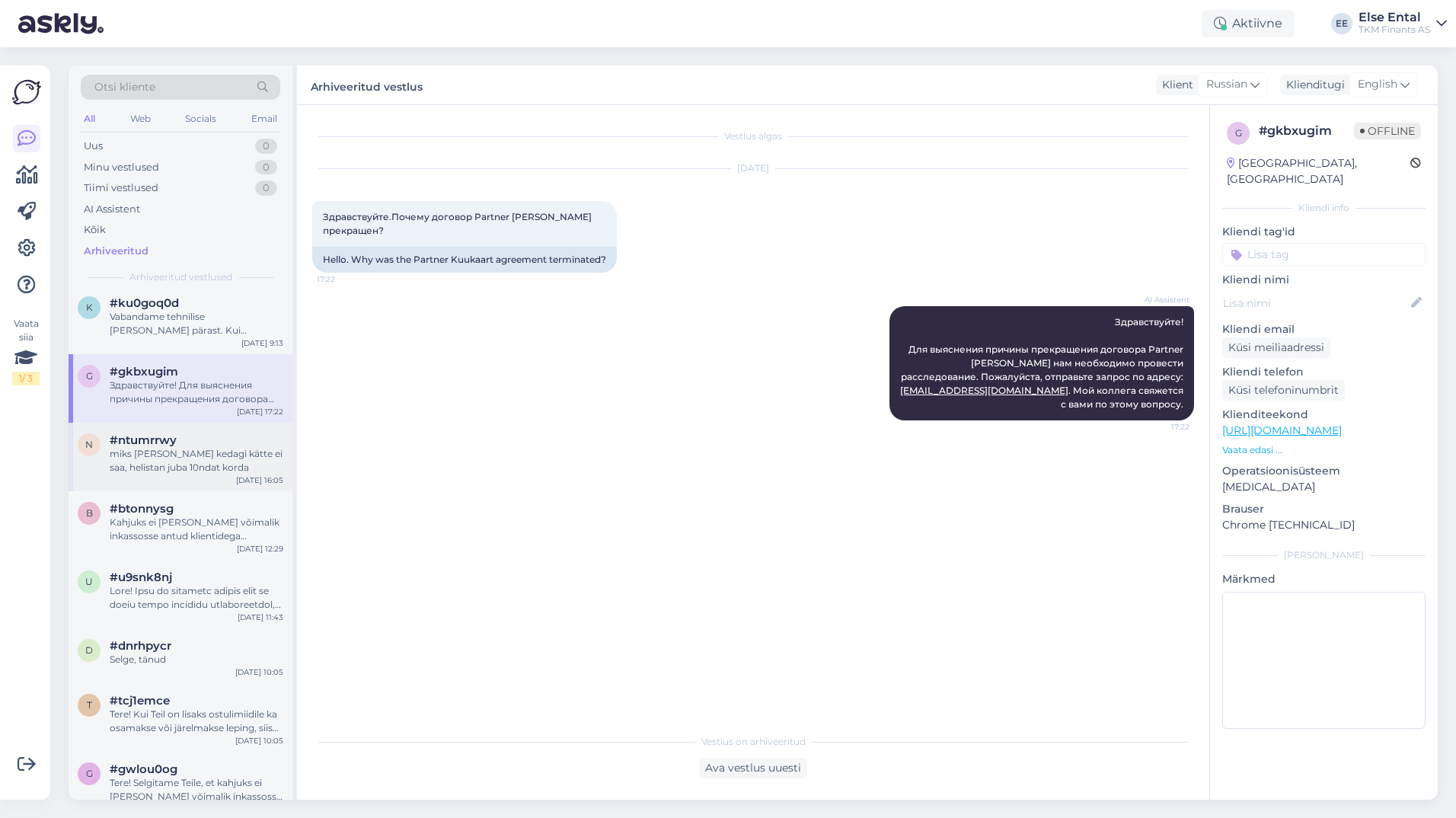
click at [132, 448] on div "miks [PERSON_NAME] kedagi kätte ei saa, helistan juba 10ndat korda" at bounding box center [197, 460] width 173 height 27
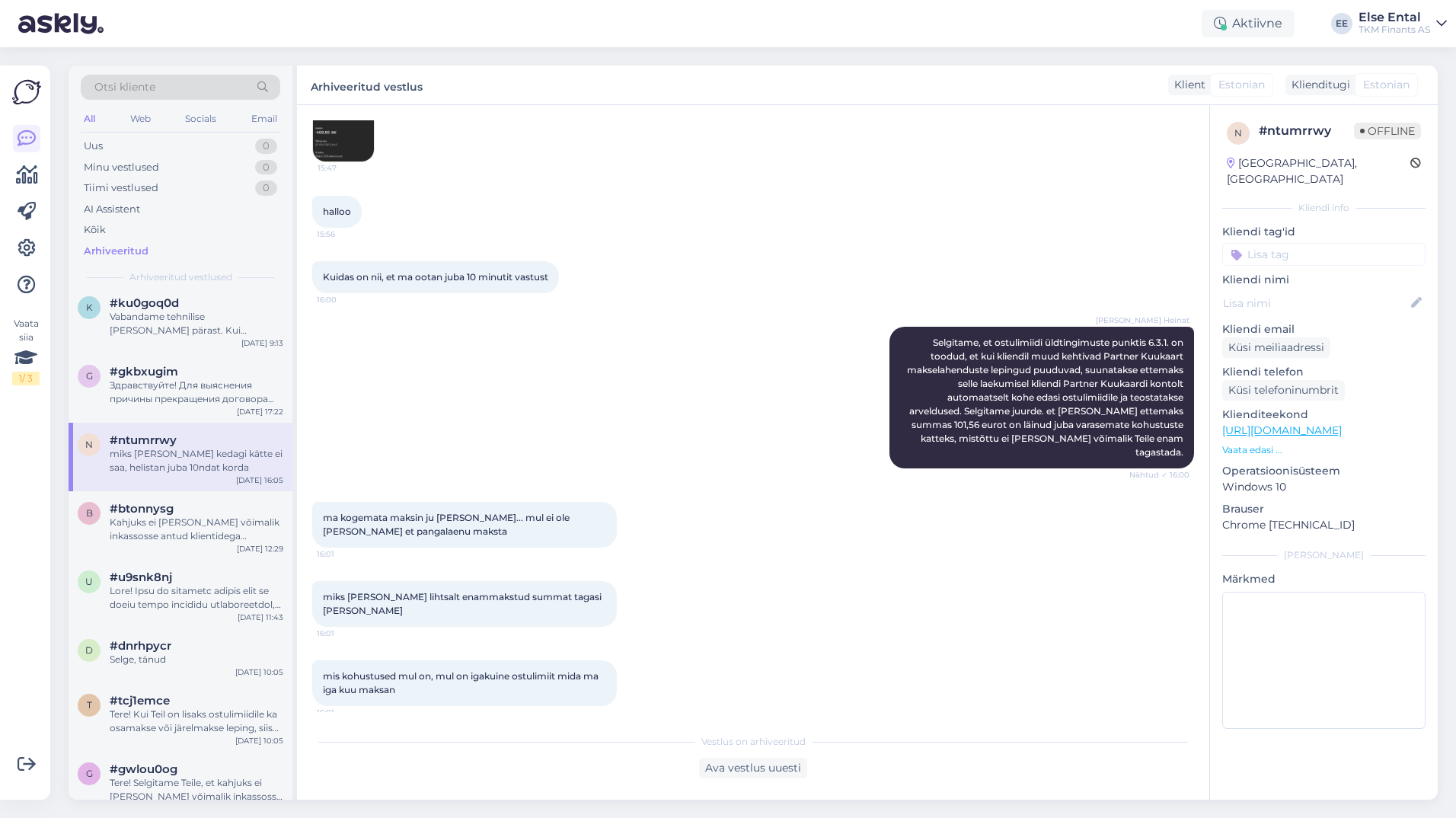
scroll to position [2082, 0]
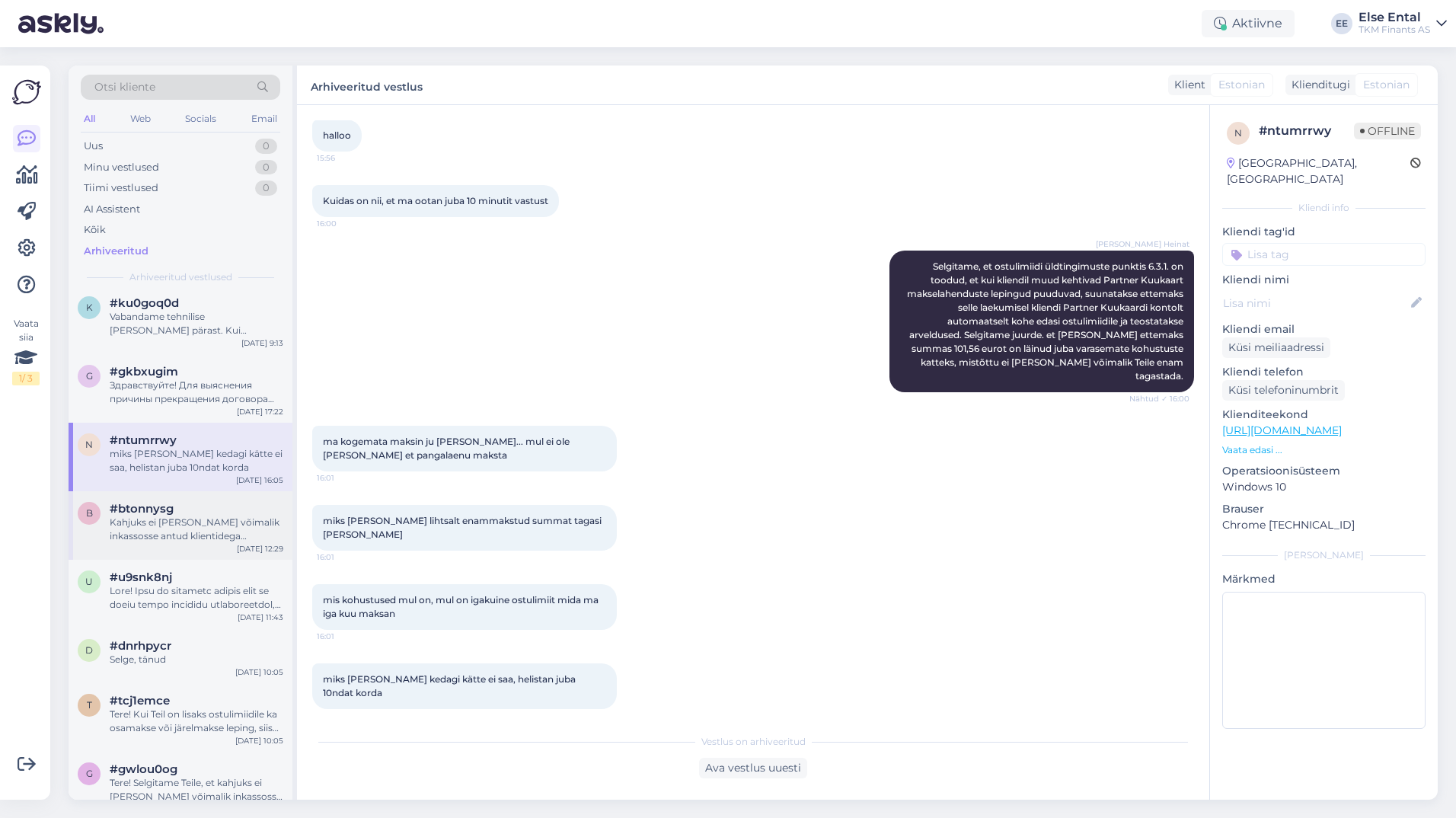
click at [163, 536] on div "Kahjuks ei [PERSON_NAME] võimalik inkassosse antud klientidega kokkuleppeid sõl…" at bounding box center [197, 529] width 173 height 27
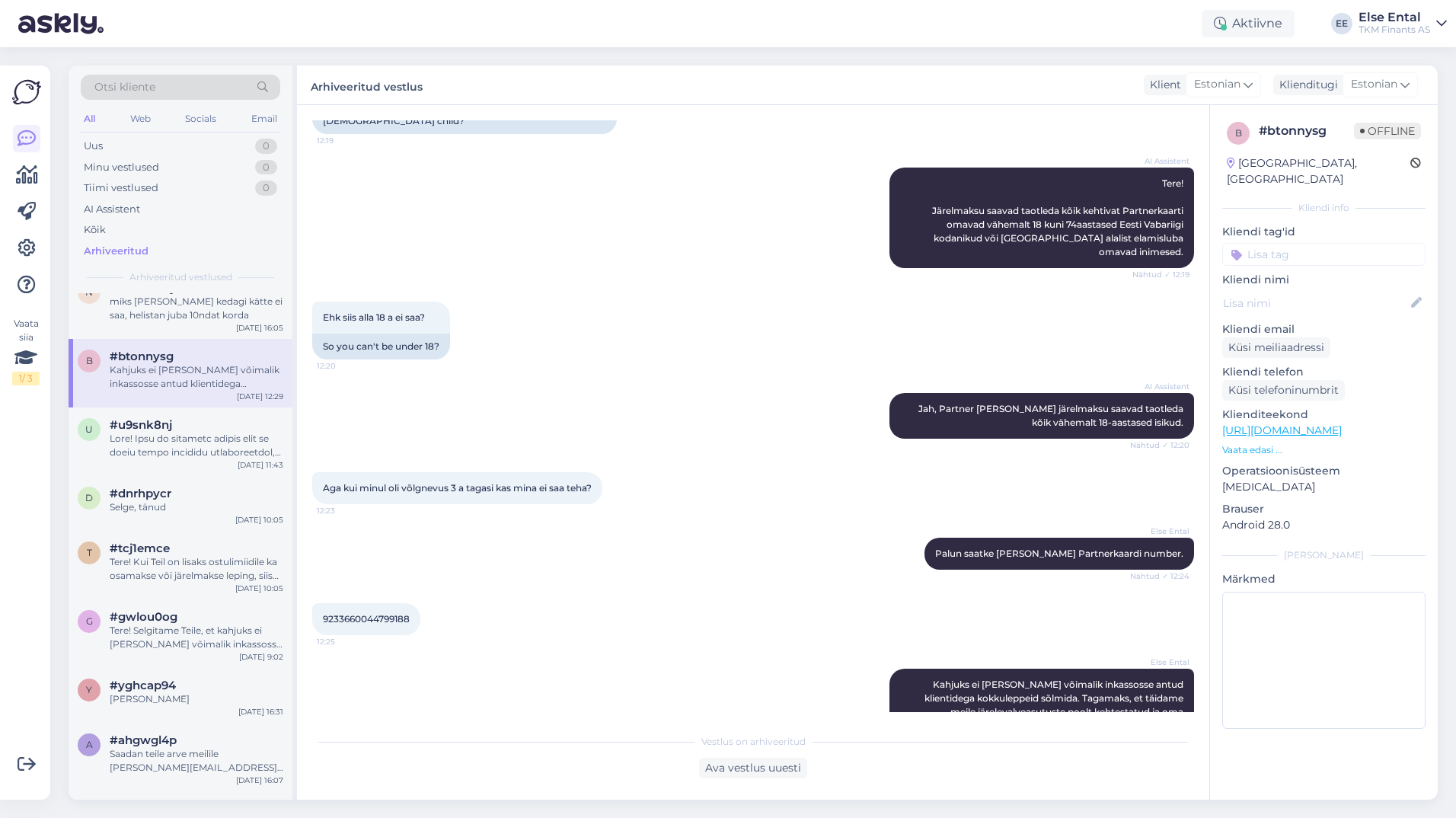
scroll to position [213, 0]
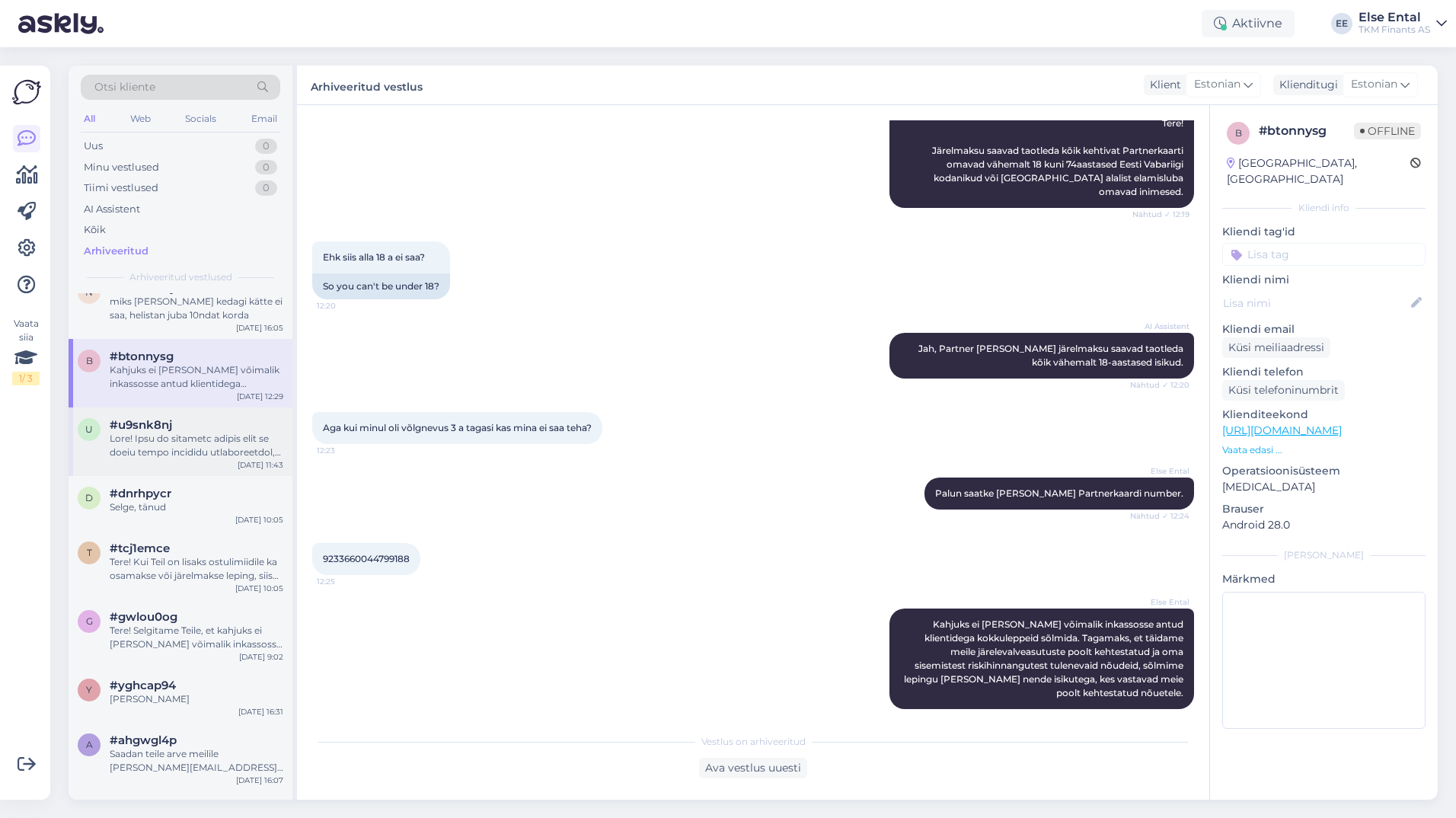
click at [145, 416] on div "u #u9snk8nj [DATE] 11:43" at bounding box center [180, 441] width 224 height 68
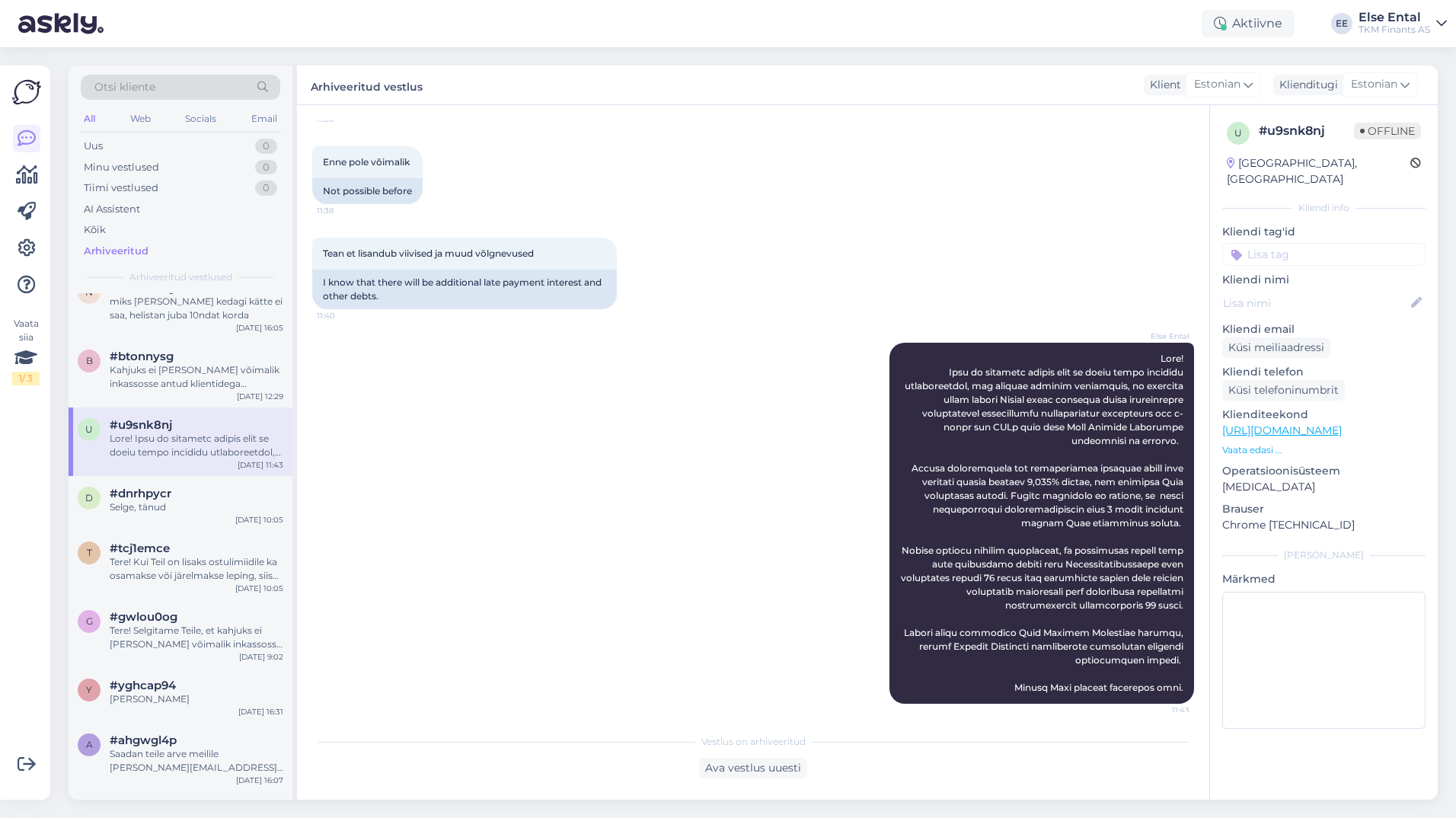
scroll to position [694, 0]
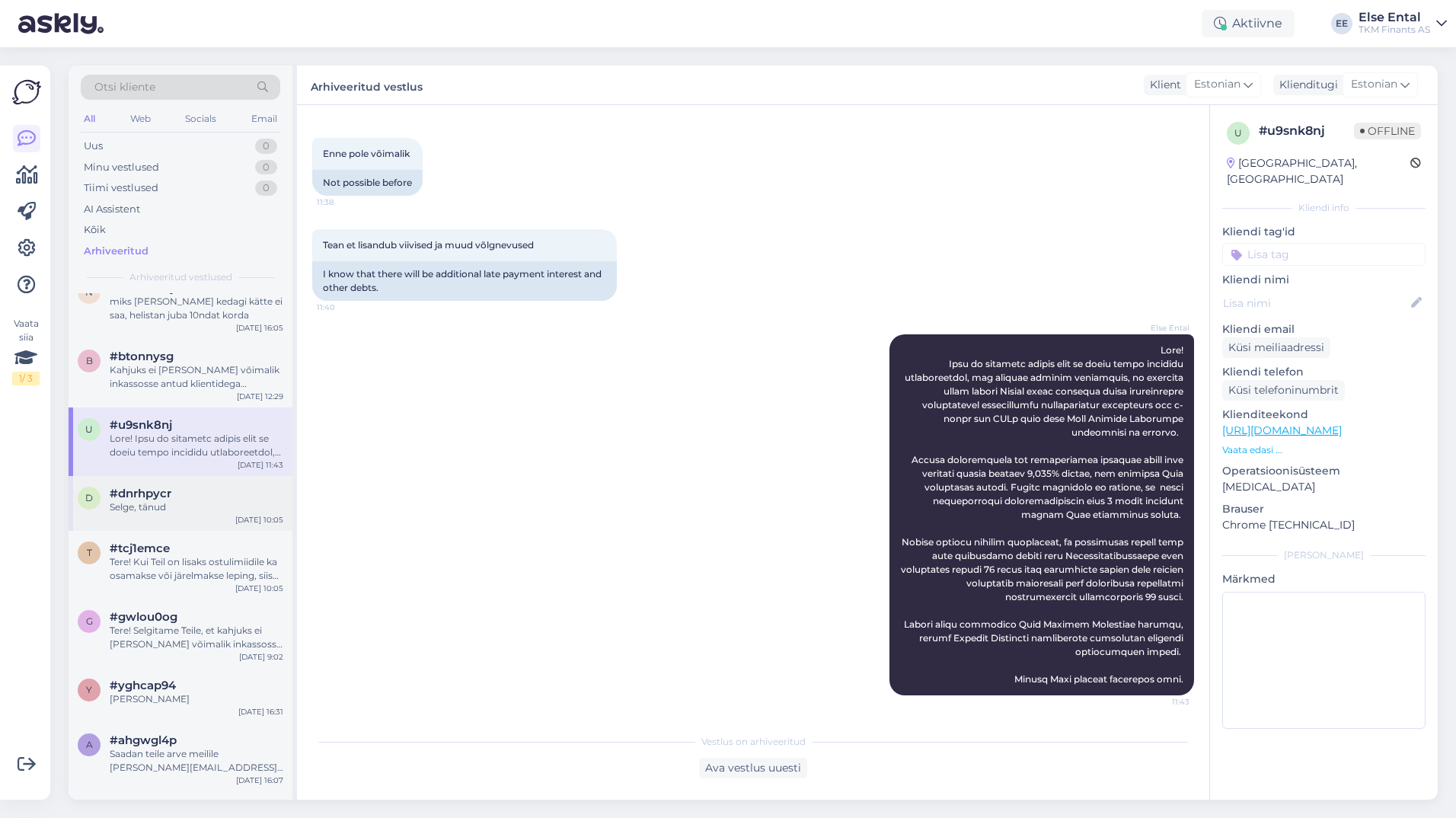
click at [214, 506] on div "Selge, tänud" at bounding box center [197, 506] width 173 height 14
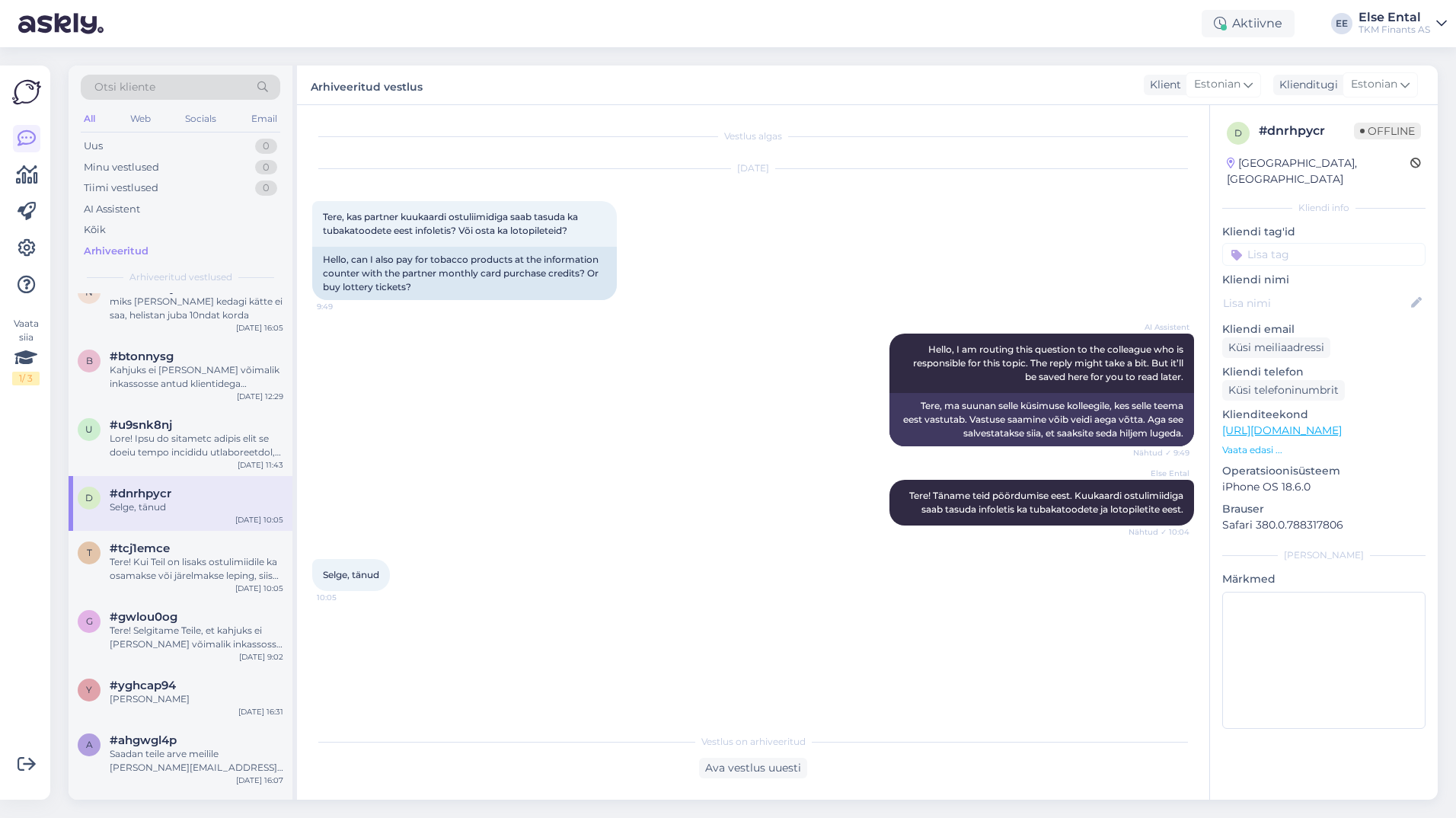
scroll to position [0, 0]
click at [205, 560] on div "Tere! Kui Teil on lisaks ostulimiidile ka osamakse või järelmakse leping, siis …" at bounding box center [197, 568] width 173 height 27
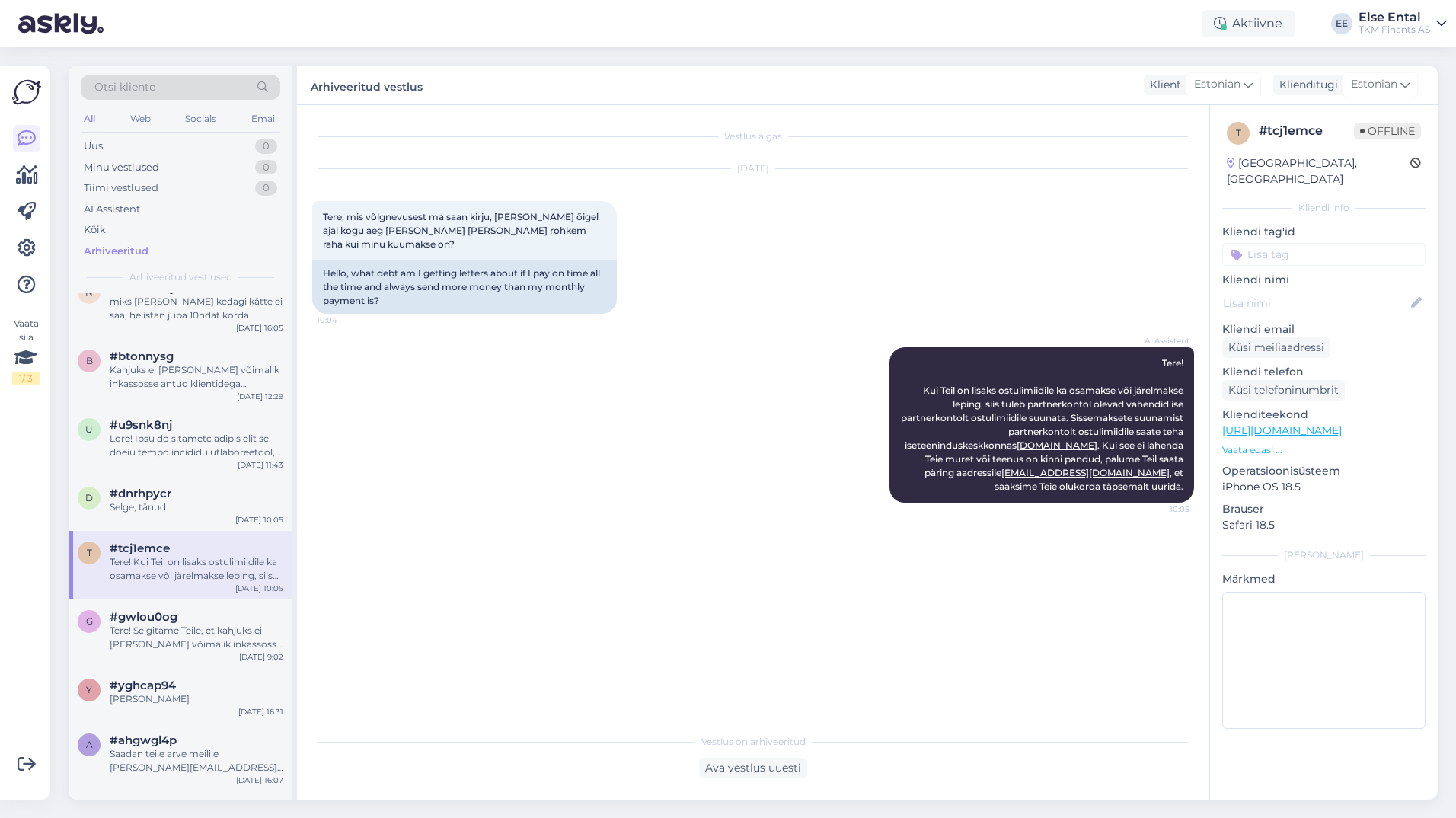
scroll to position [990, 0]
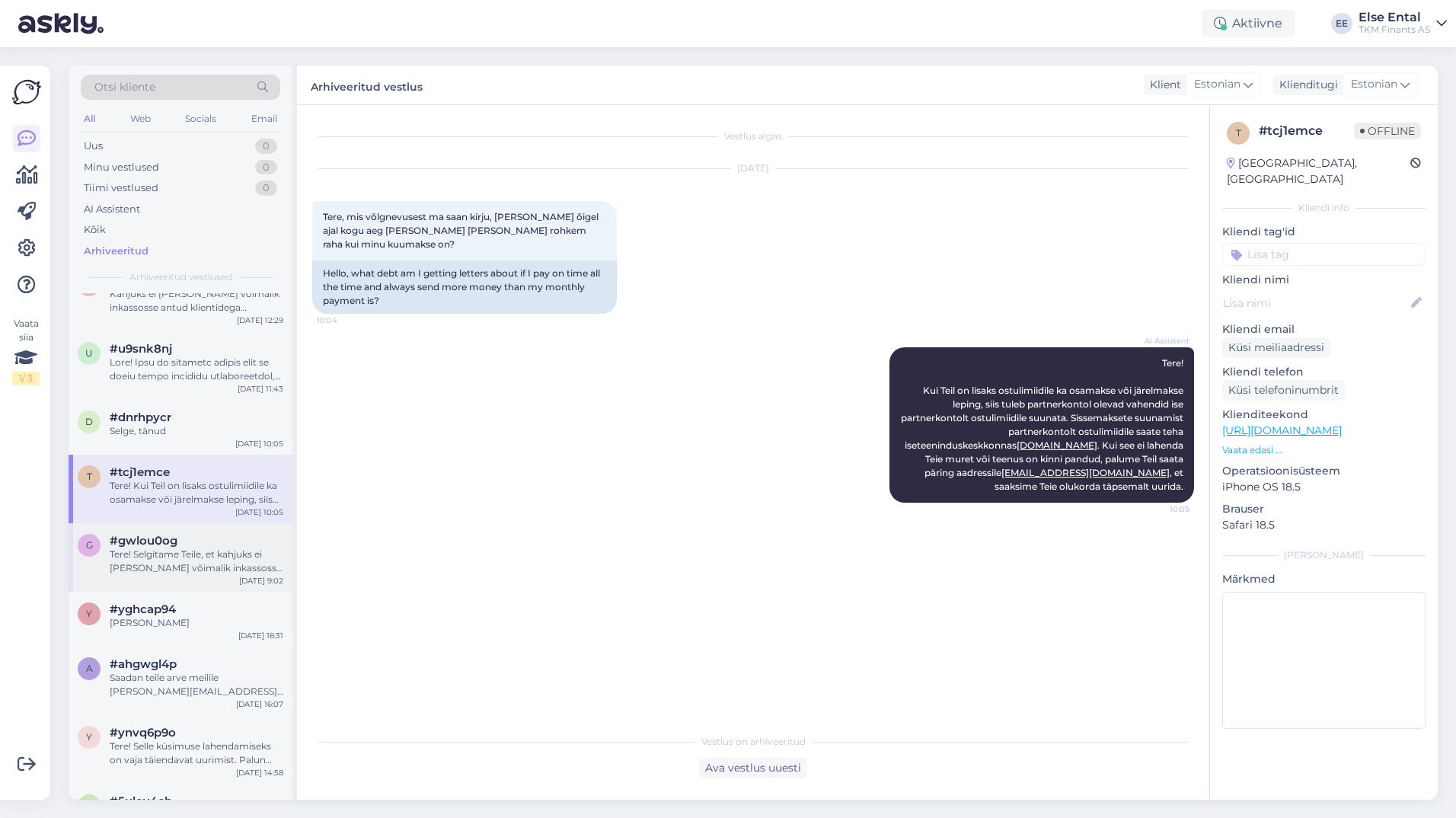
click at [161, 547] on span "#gwlou0og" at bounding box center [144, 540] width 68 height 14
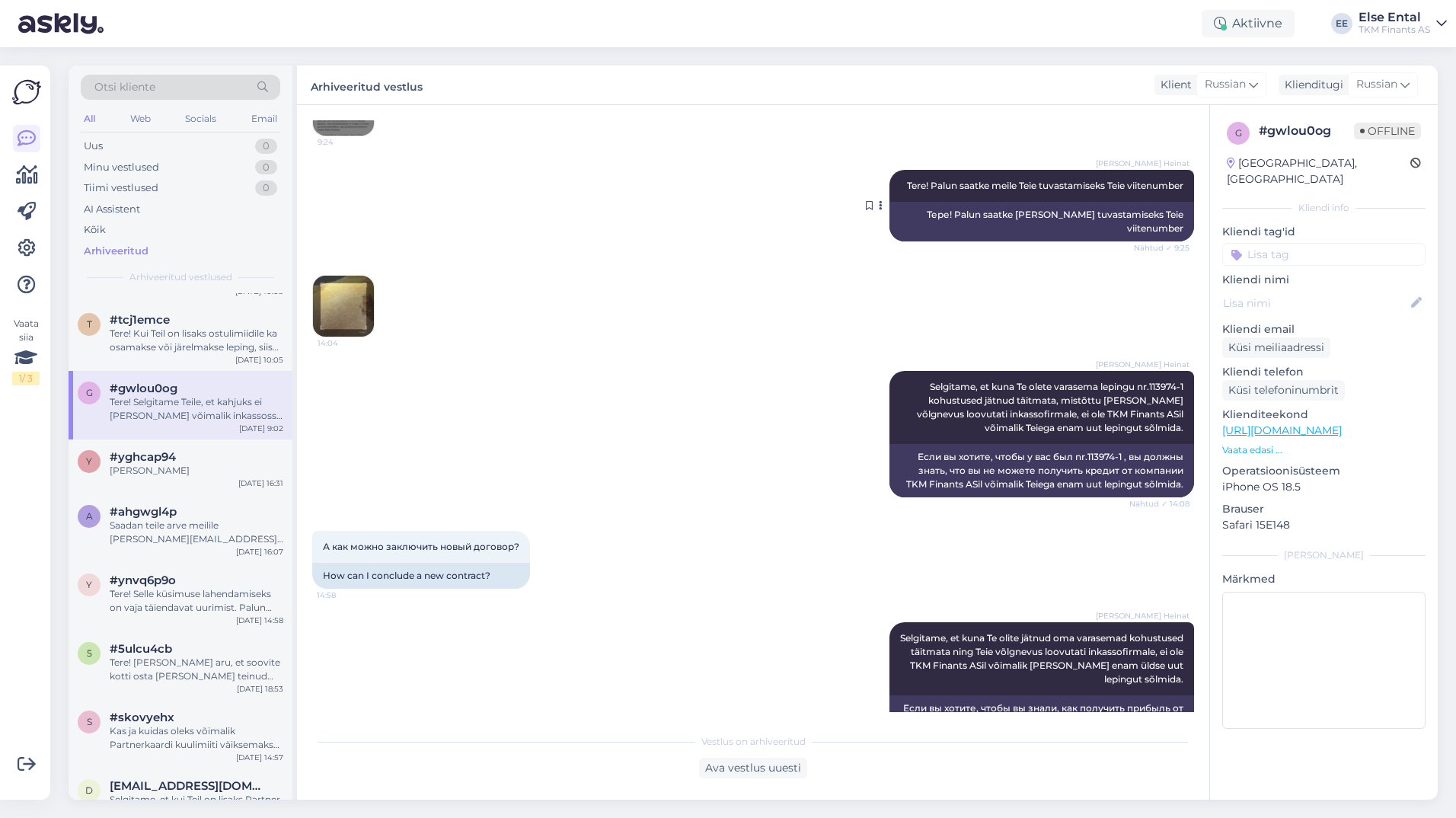
scroll to position [0, 0]
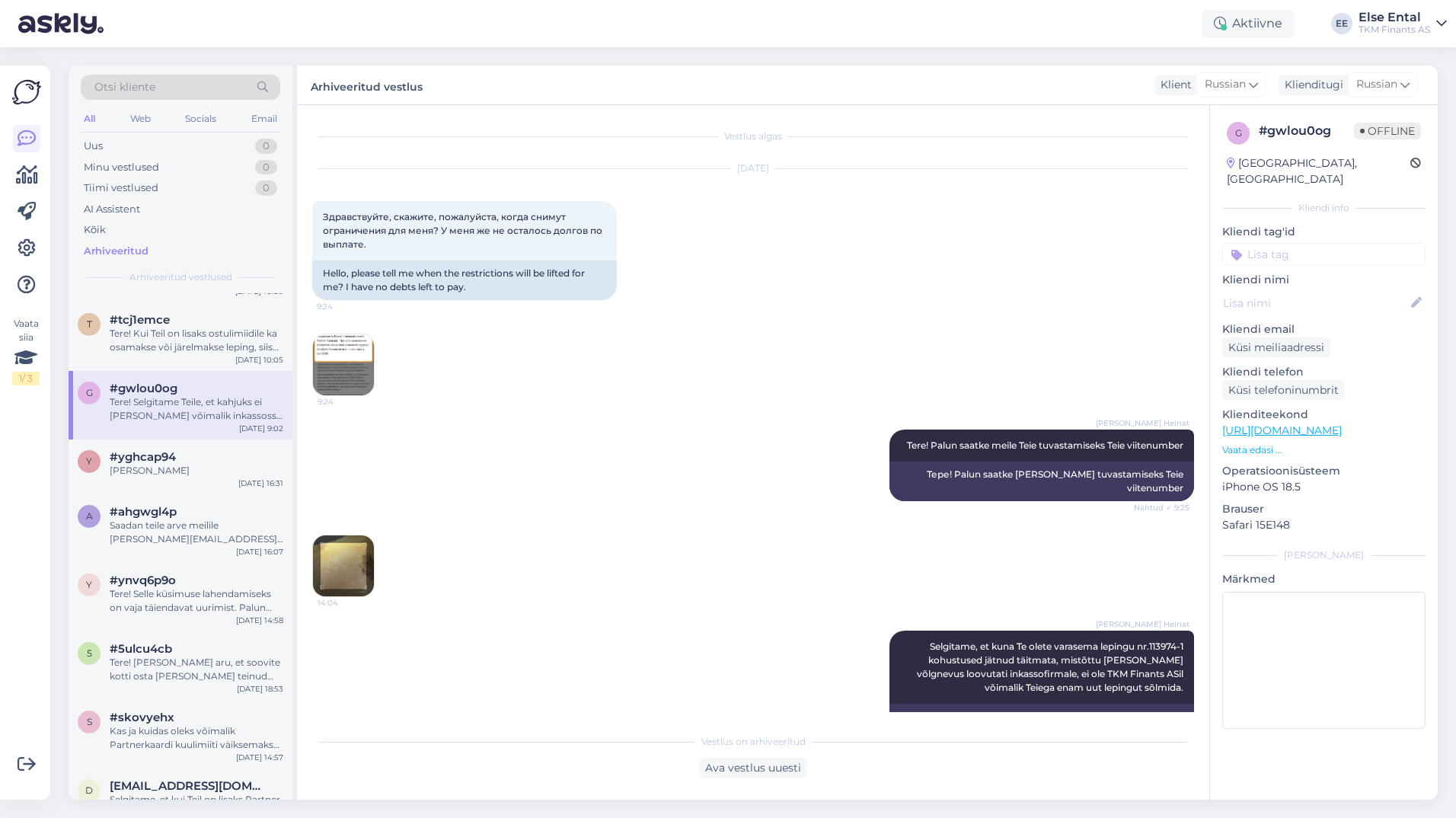
click at [326, 387] on img at bounding box center [342, 364] width 61 height 61
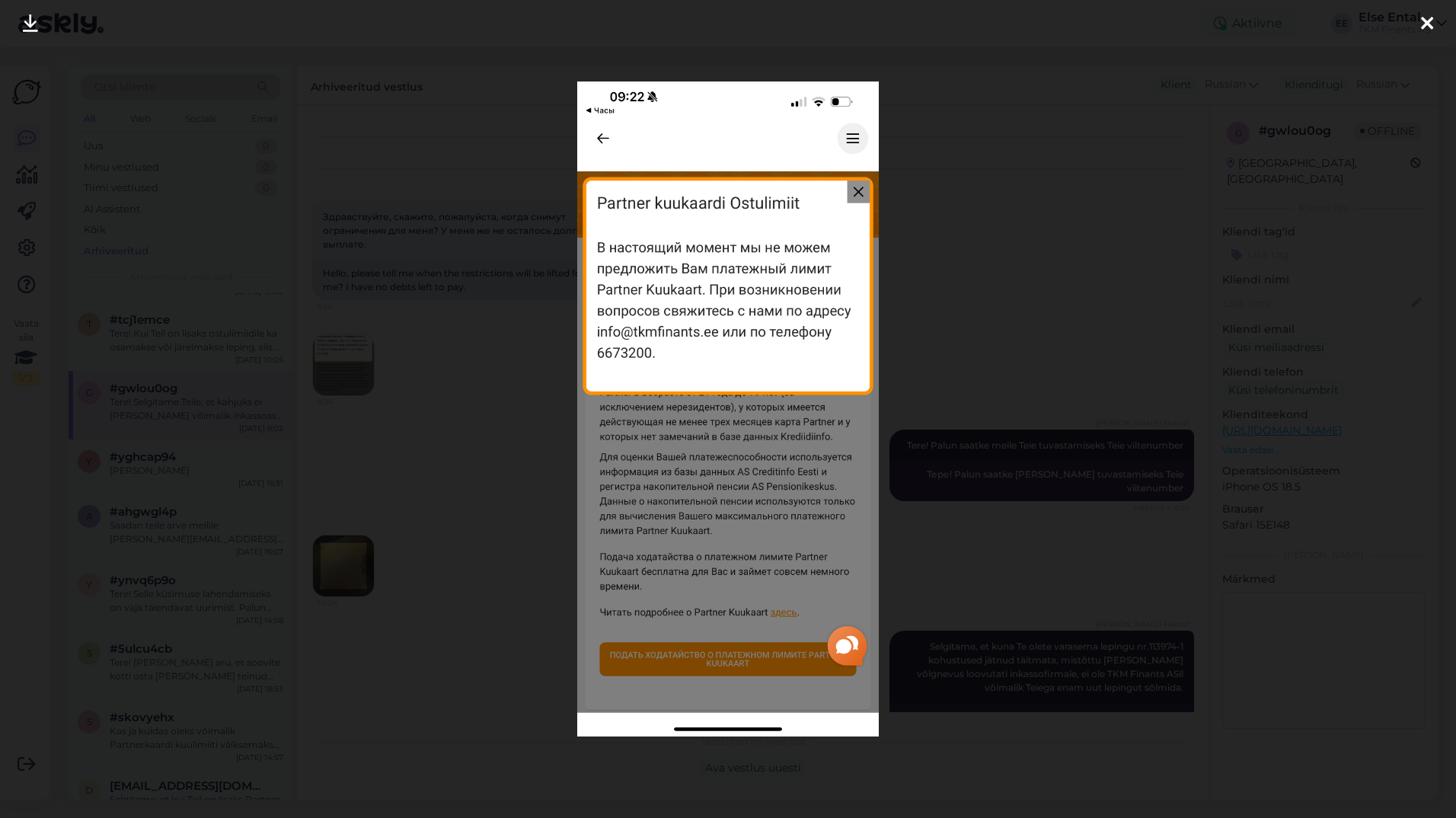
click at [1421, 19] on icon at bounding box center [1426, 24] width 12 height 20
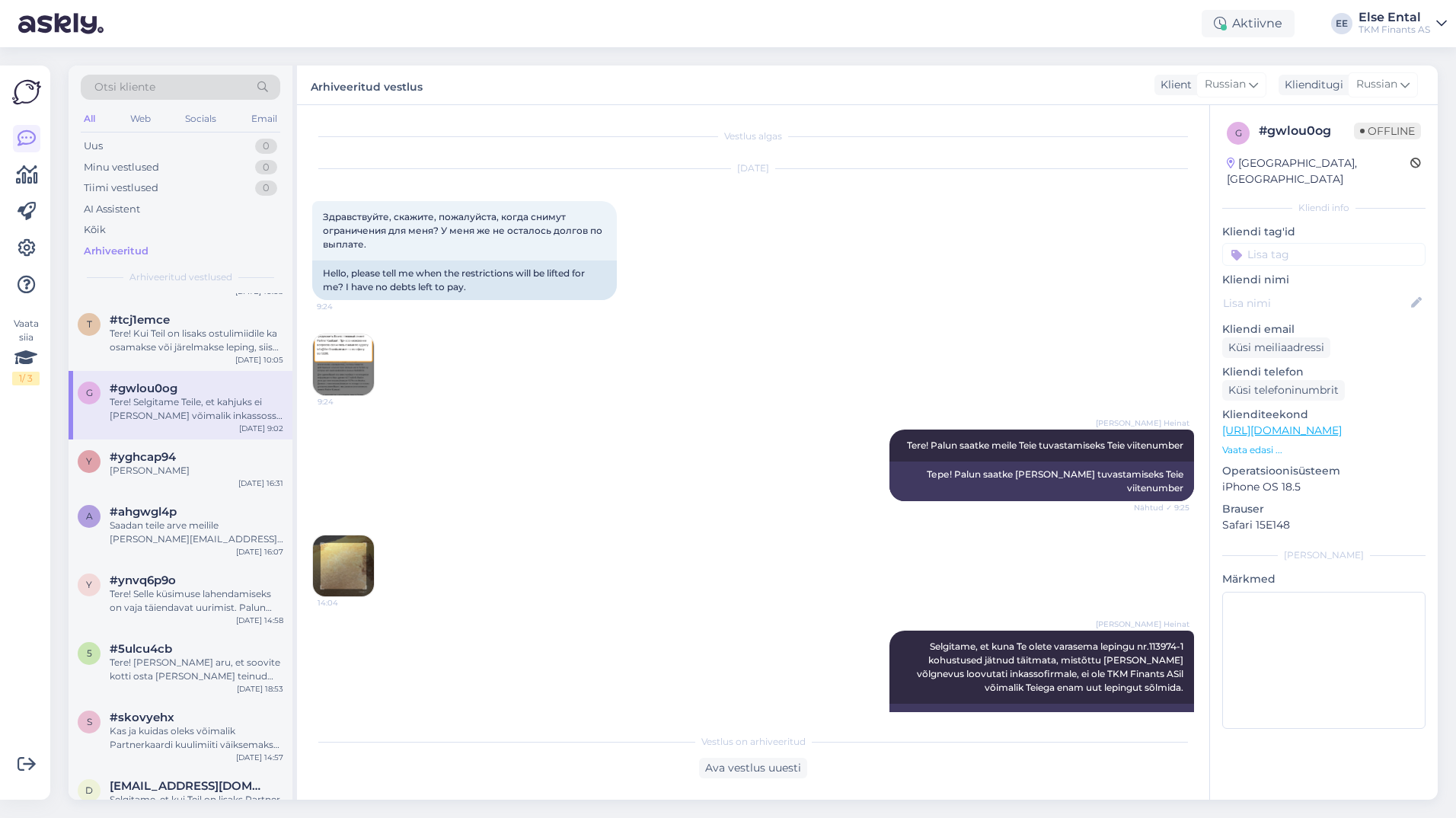
click at [349, 557] on img at bounding box center [342, 565] width 61 height 61
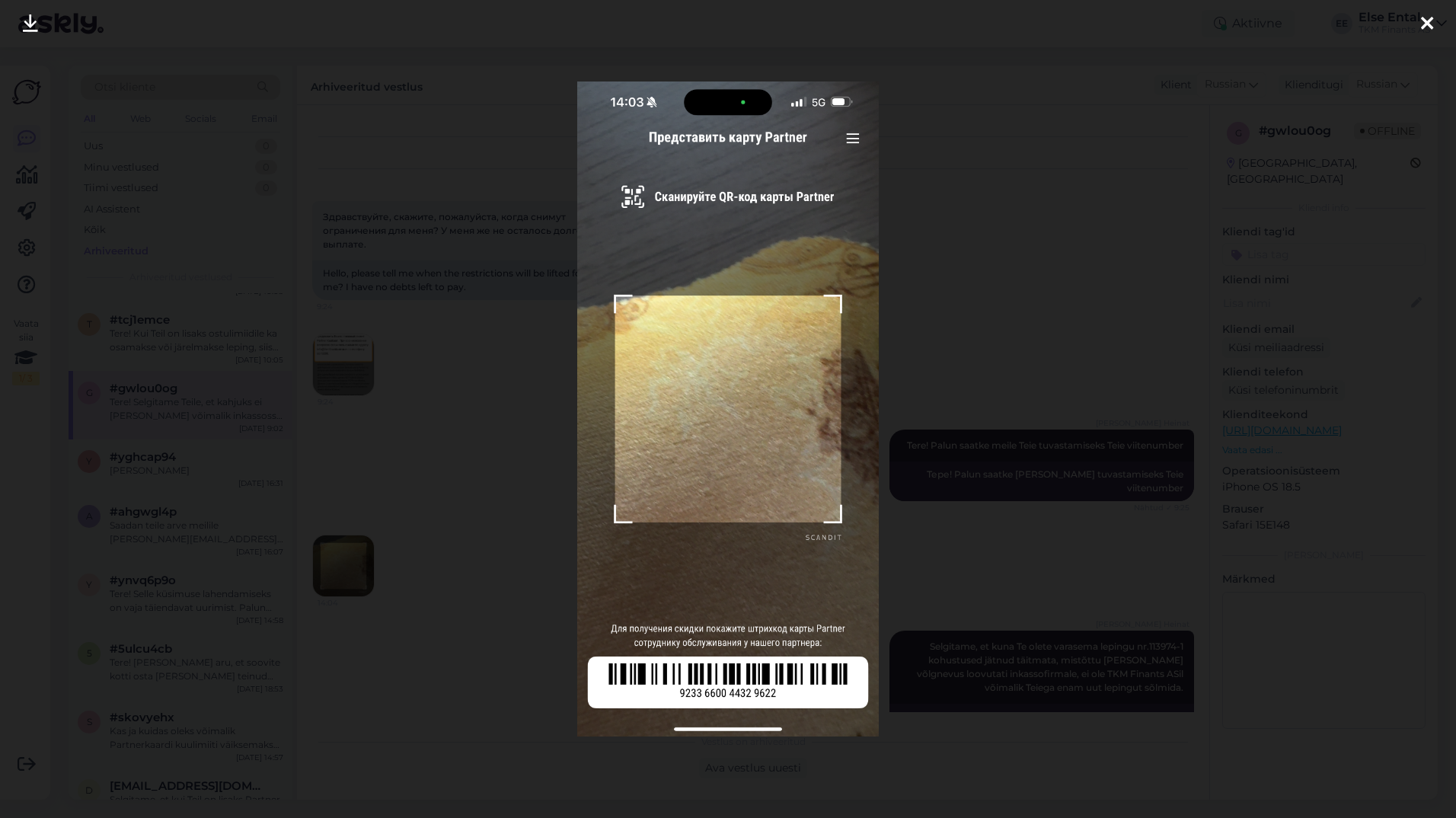
click at [1426, 18] on icon at bounding box center [1426, 24] width 12 height 20
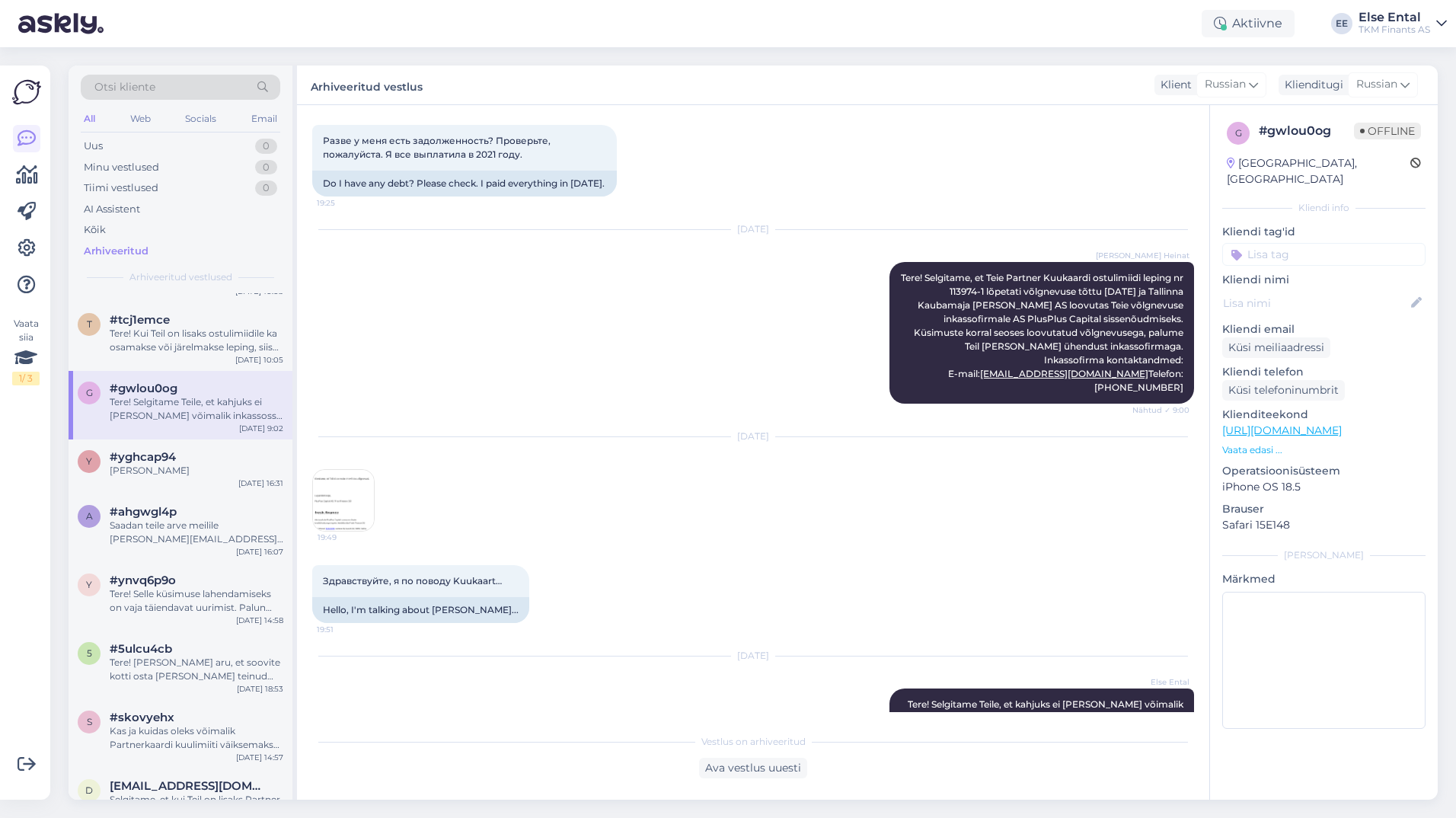
scroll to position [1218, 0]
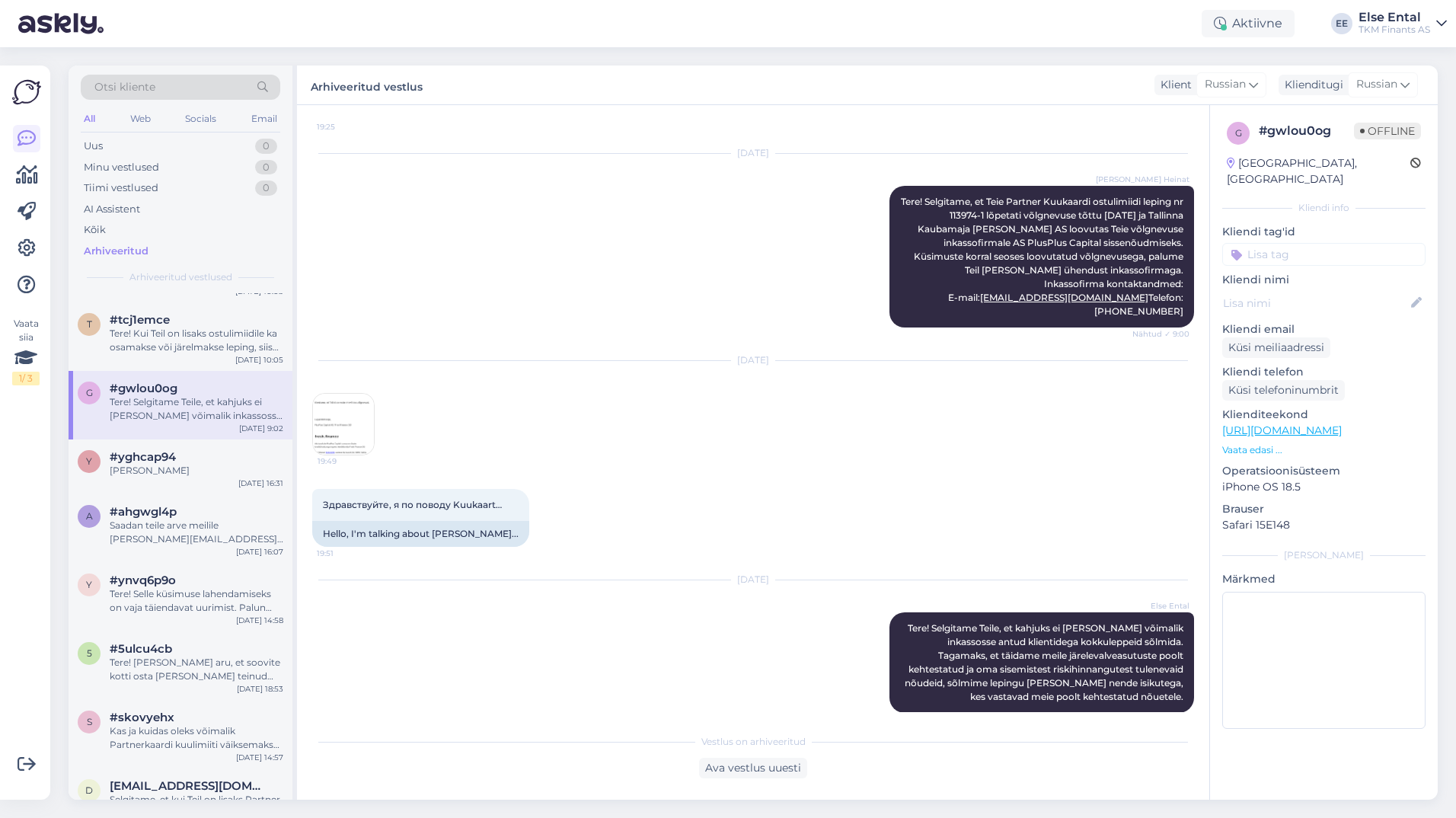
click at [342, 450] on img at bounding box center [342, 423] width 61 height 61
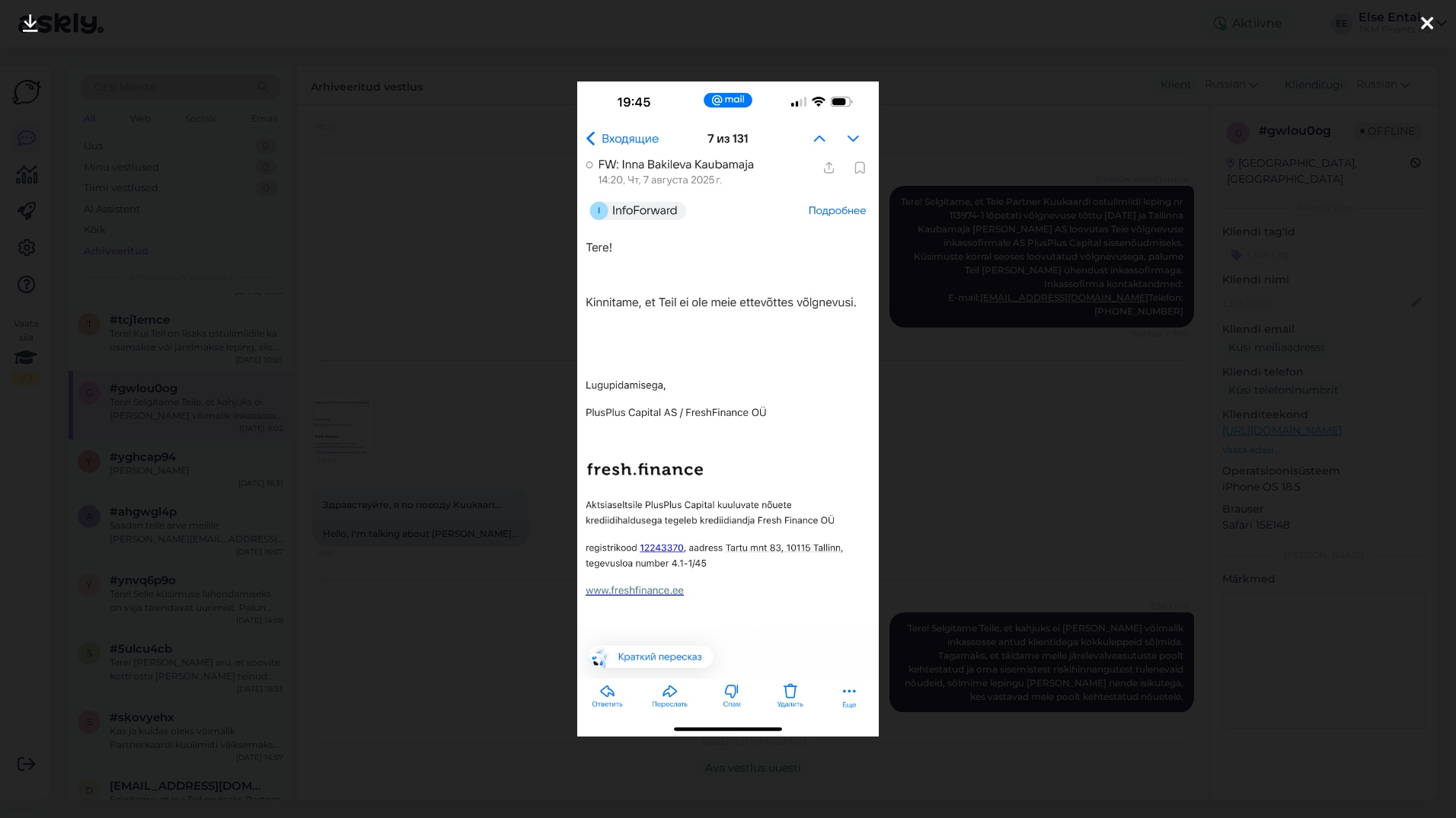
click at [1087, 176] on div at bounding box center [728, 409] width 1456 height 818
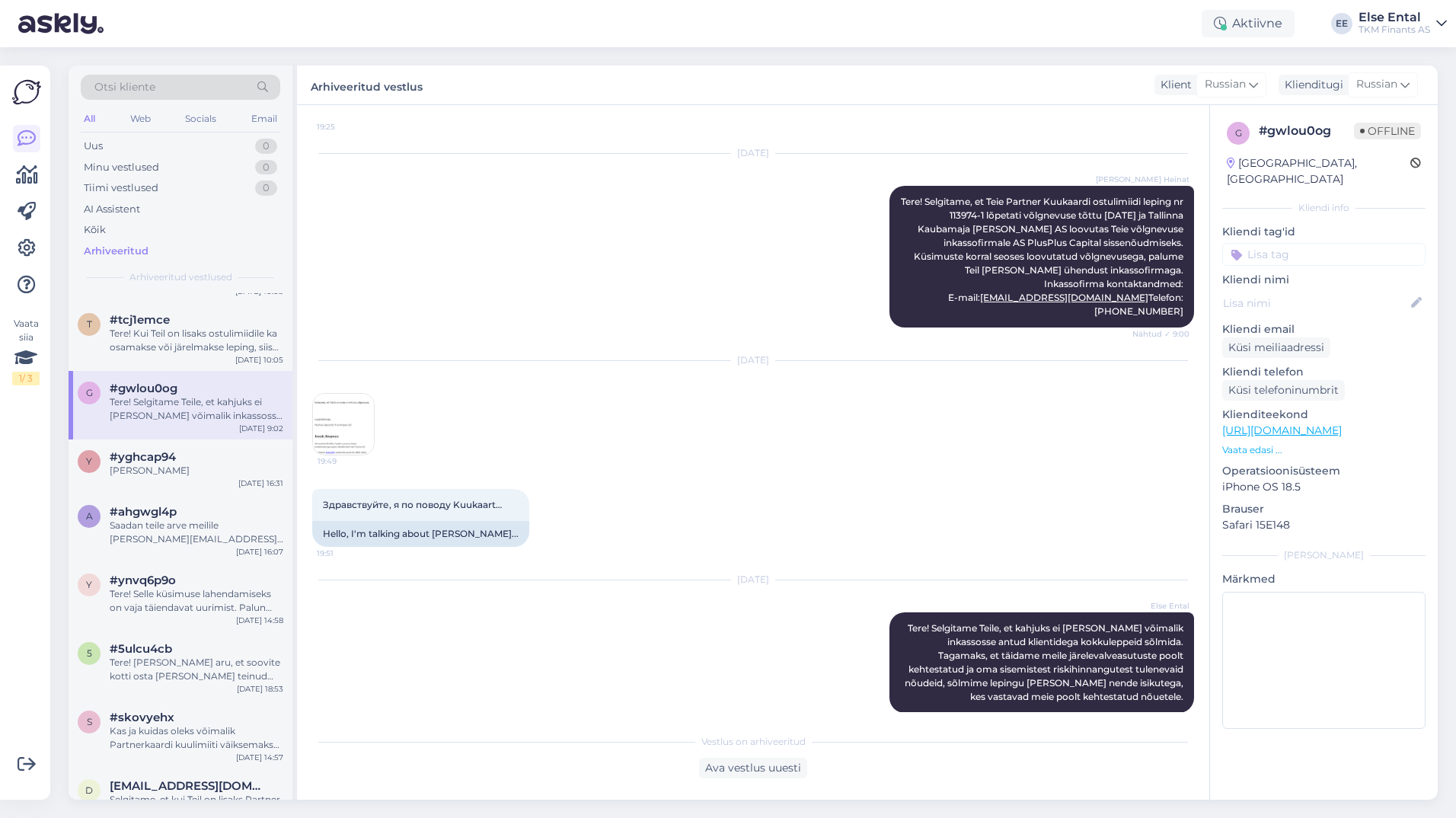
scroll to position [1249, 0]
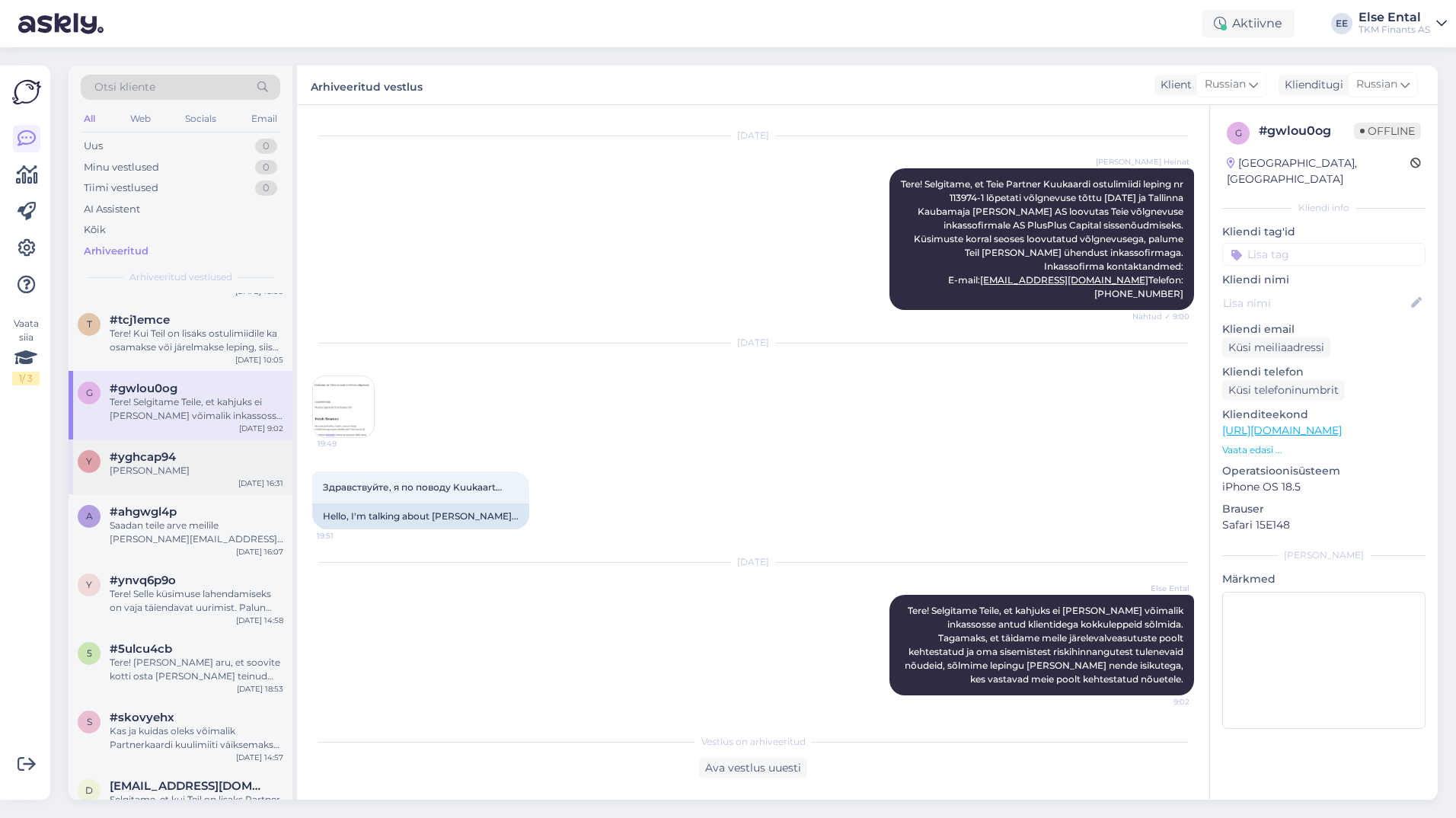
click at [226, 469] on div "[PERSON_NAME]" at bounding box center [197, 470] width 173 height 14
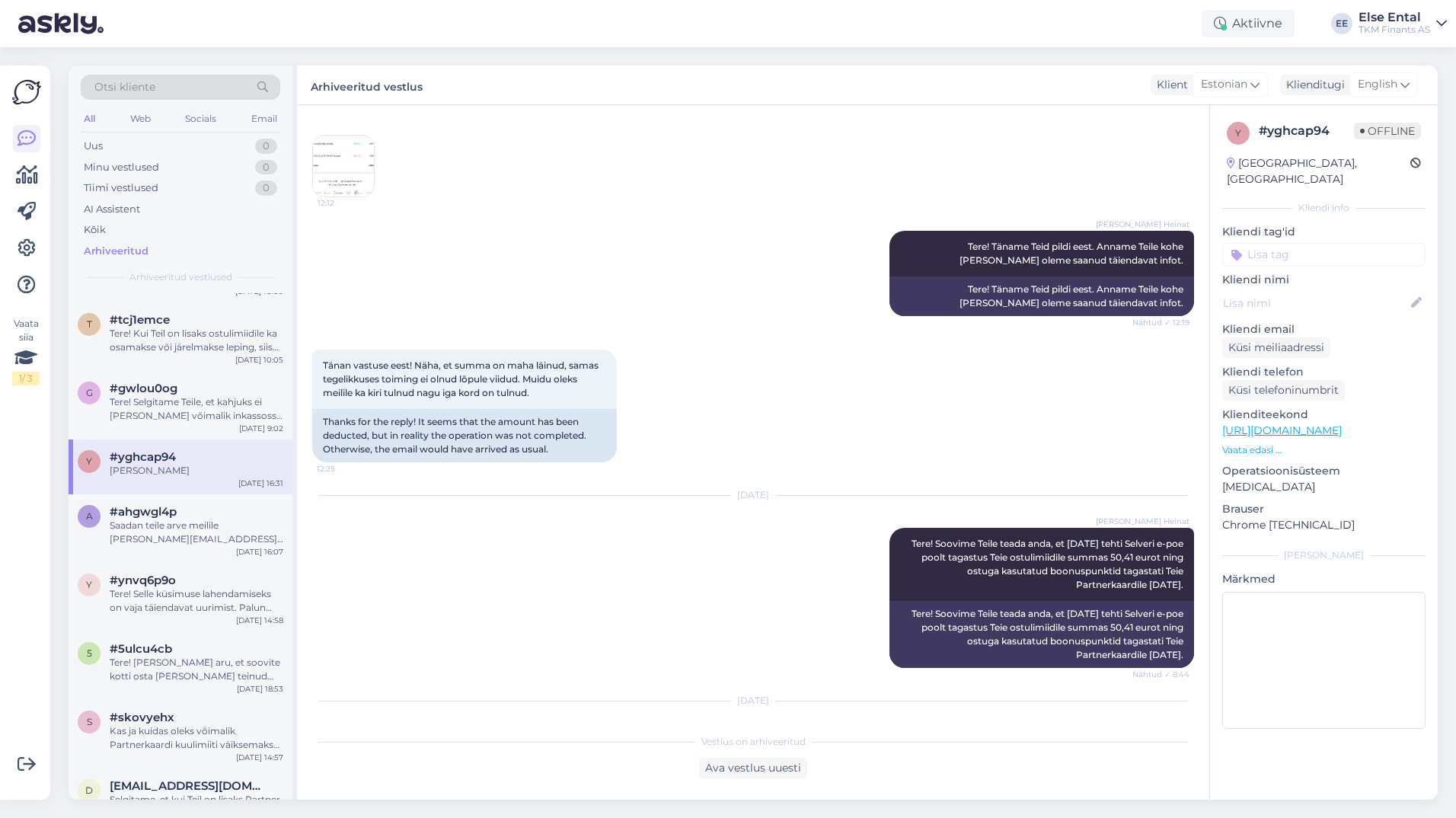
scroll to position [2388, 0]
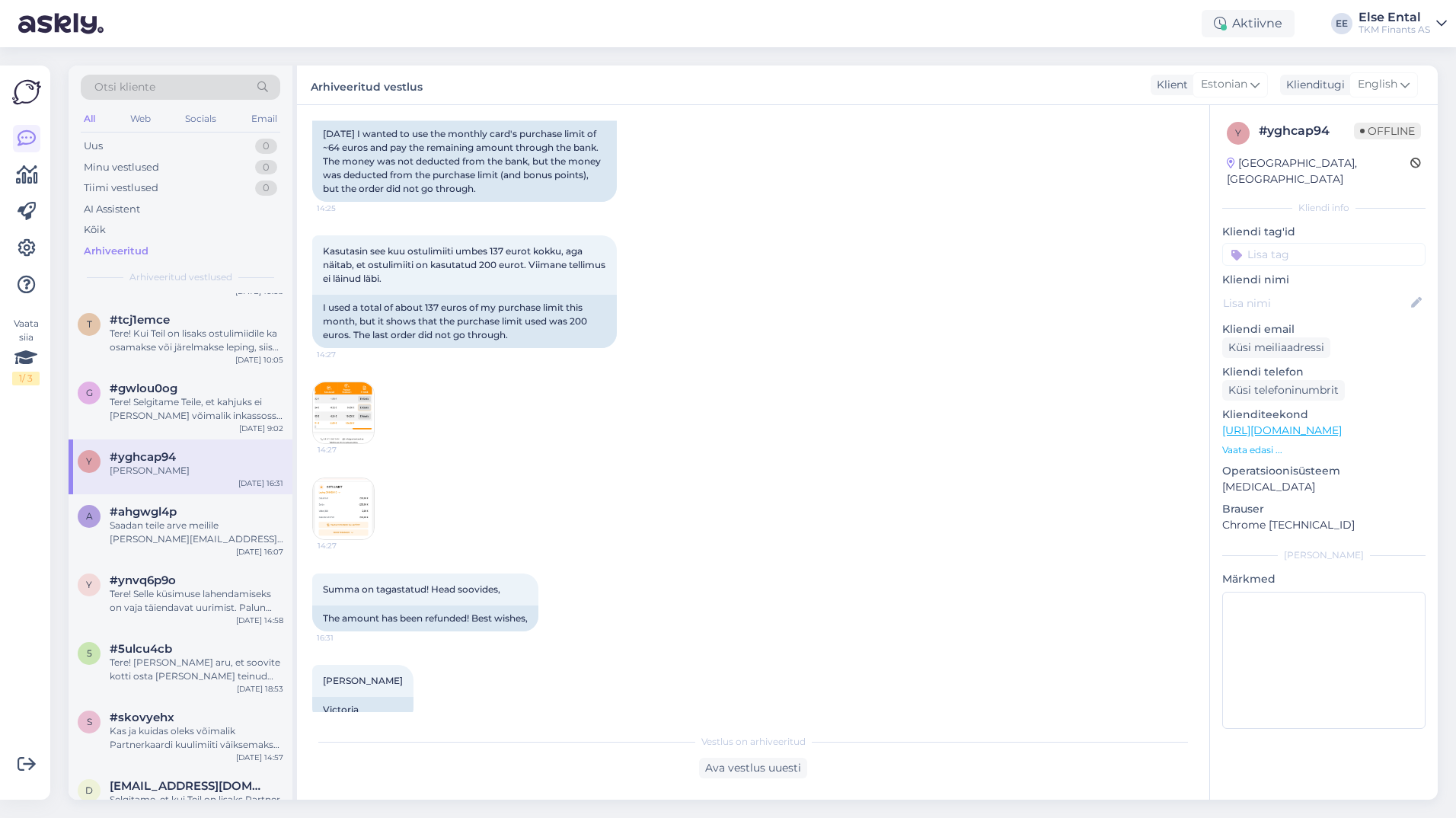
click at [353, 392] on img at bounding box center [342, 412] width 61 height 61
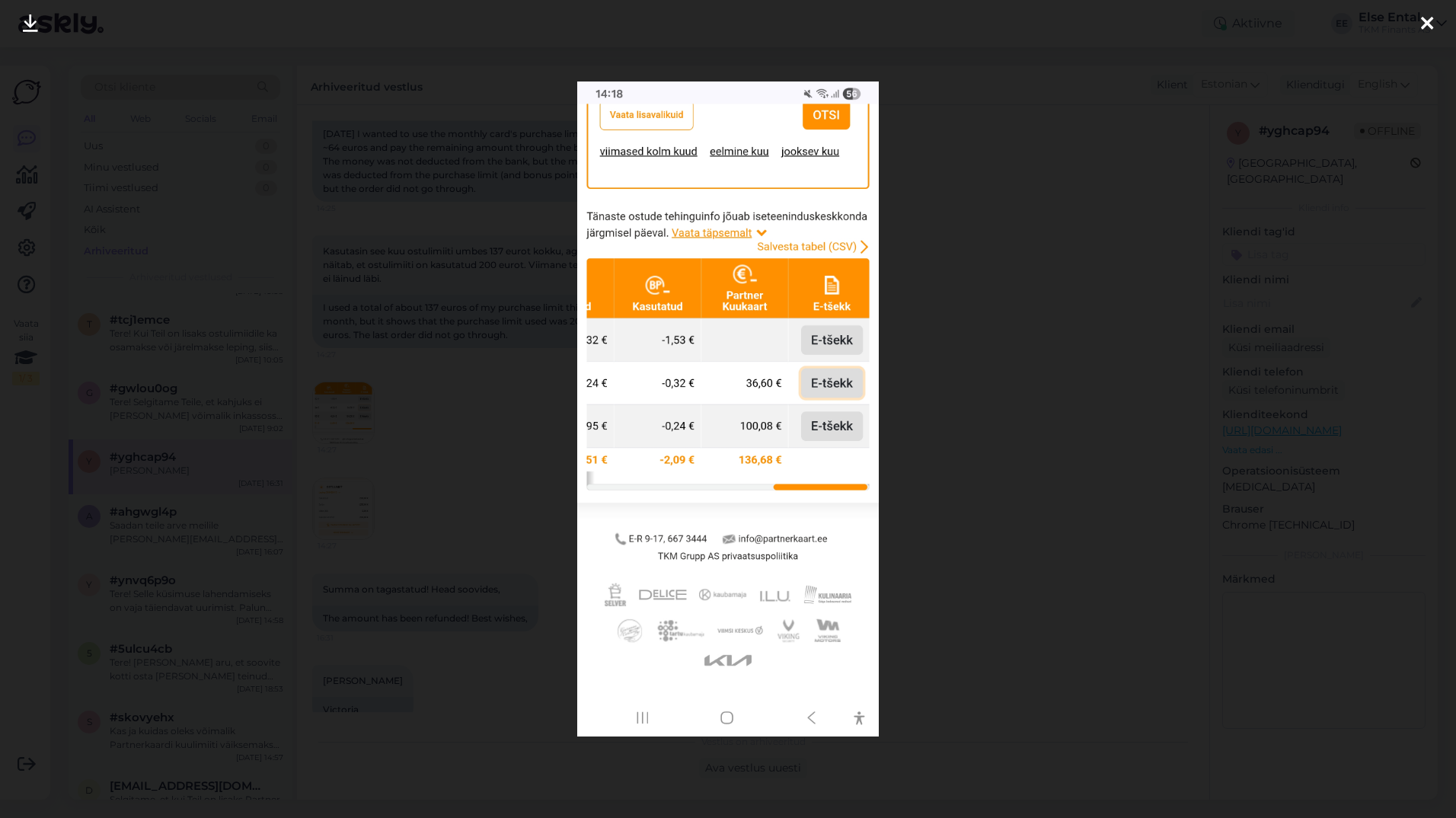
click at [1075, 375] on div at bounding box center [728, 409] width 1456 height 818
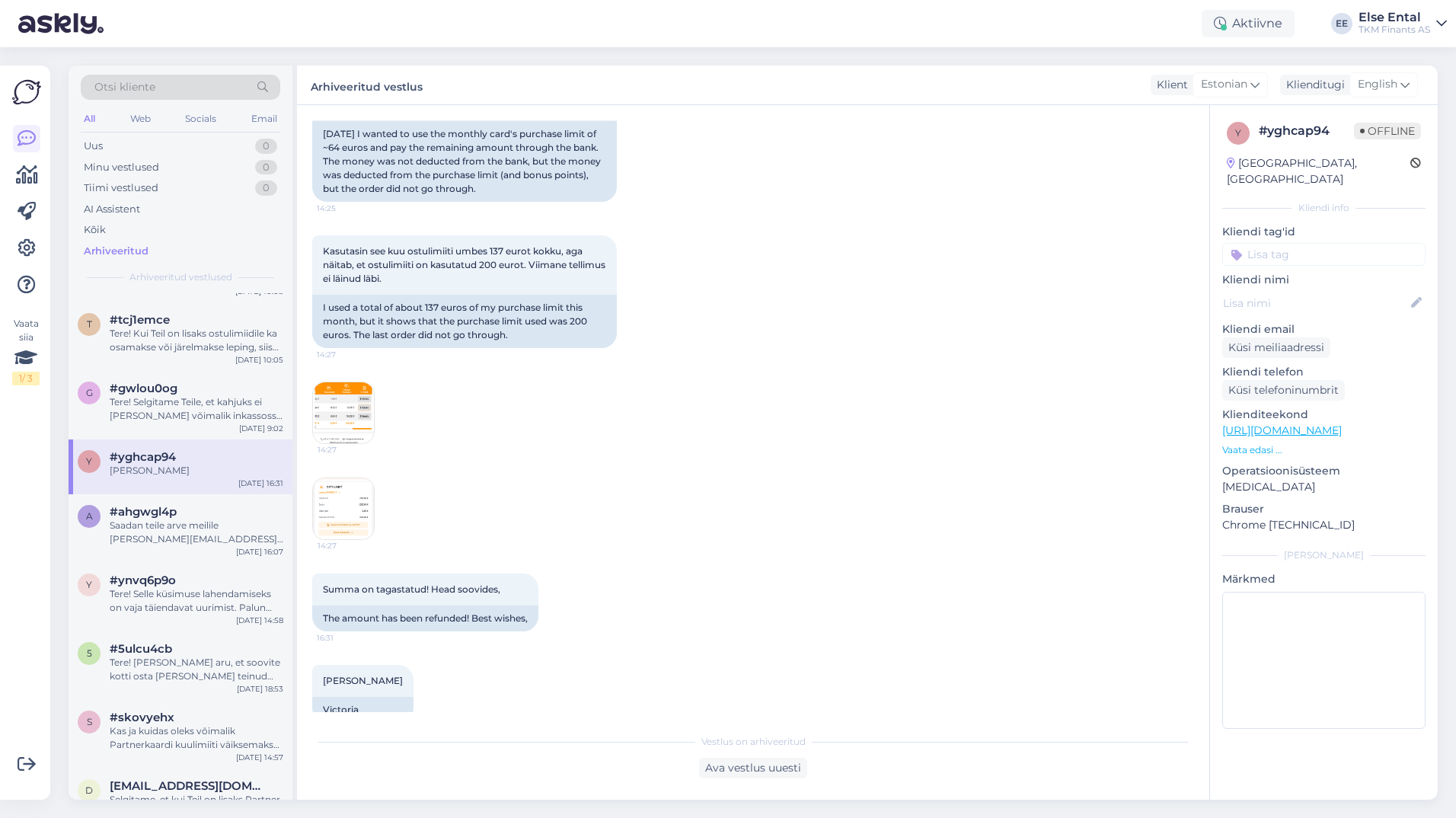
click at [309, 472] on div "Vestlus algas [DATE] Tere! Tegin tellimuse Selveri e-poes [PERSON_NAME] tegemis…" at bounding box center [753, 452] width 912 height 694
click at [331, 478] on img at bounding box center [342, 508] width 61 height 61
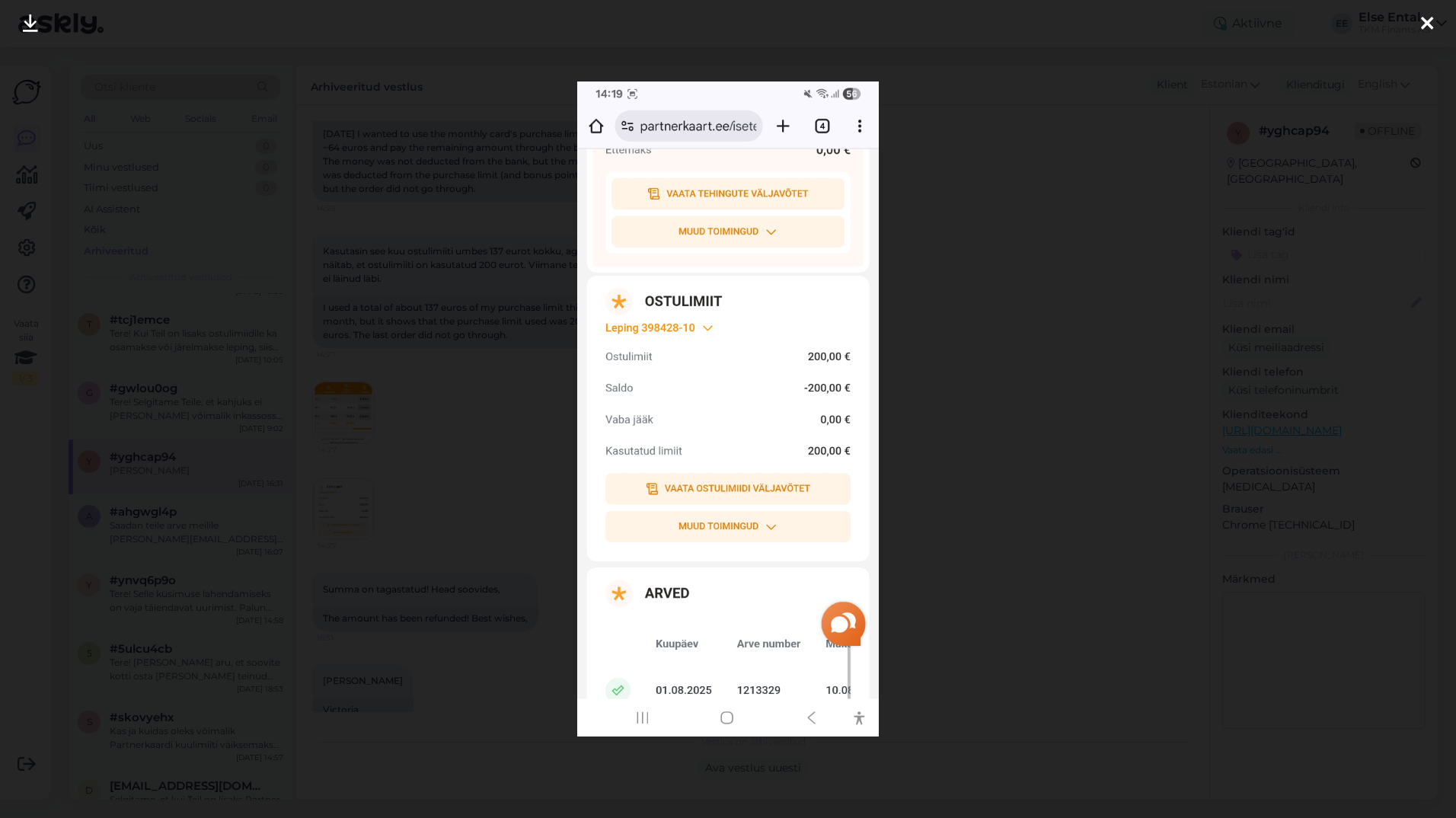
click at [1061, 379] on div at bounding box center [728, 409] width 1456 height 818
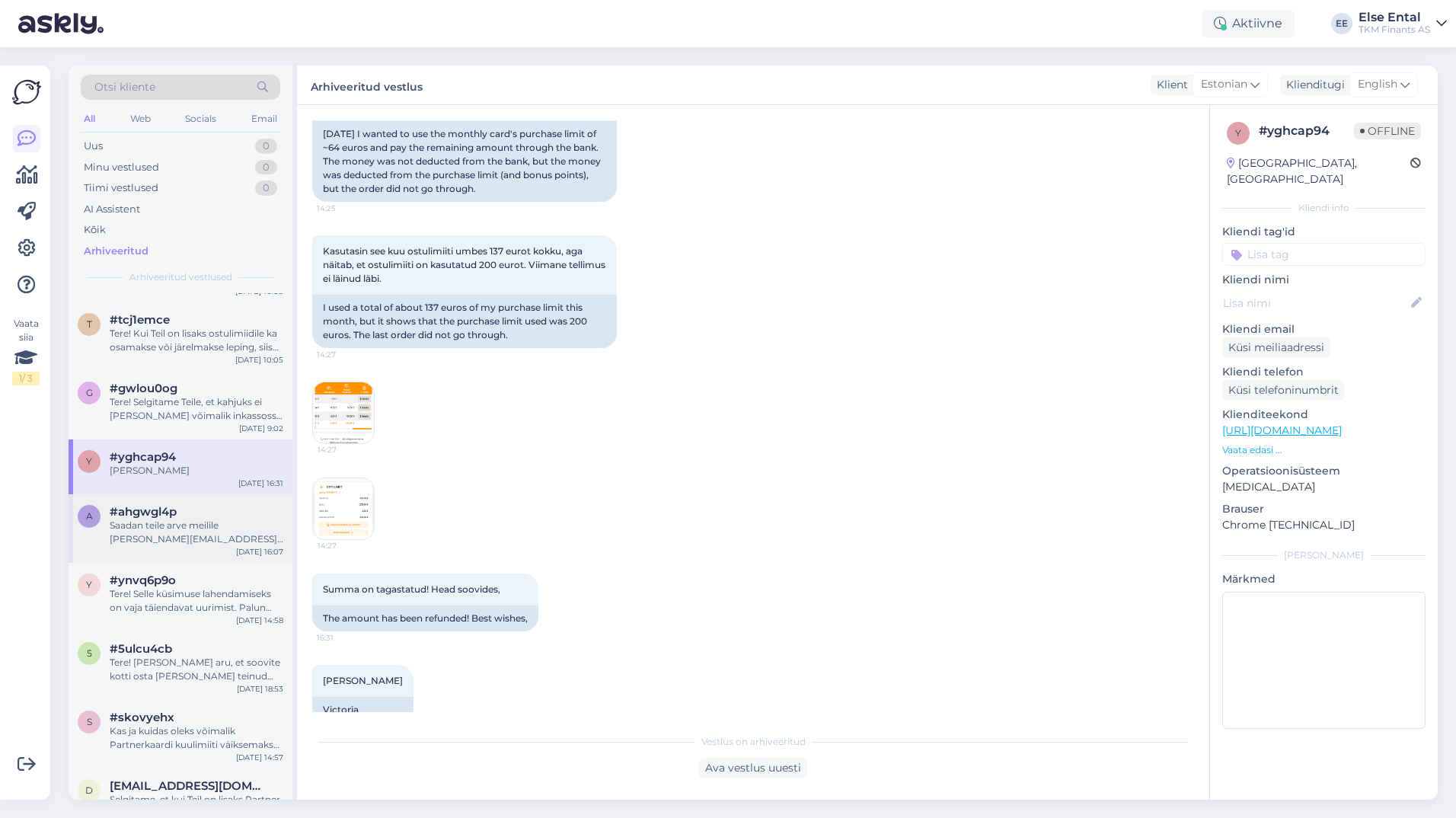
click at [124, 507] on span "#ahgwgl4p" at bounding box center [144, 511] width 67 height 14
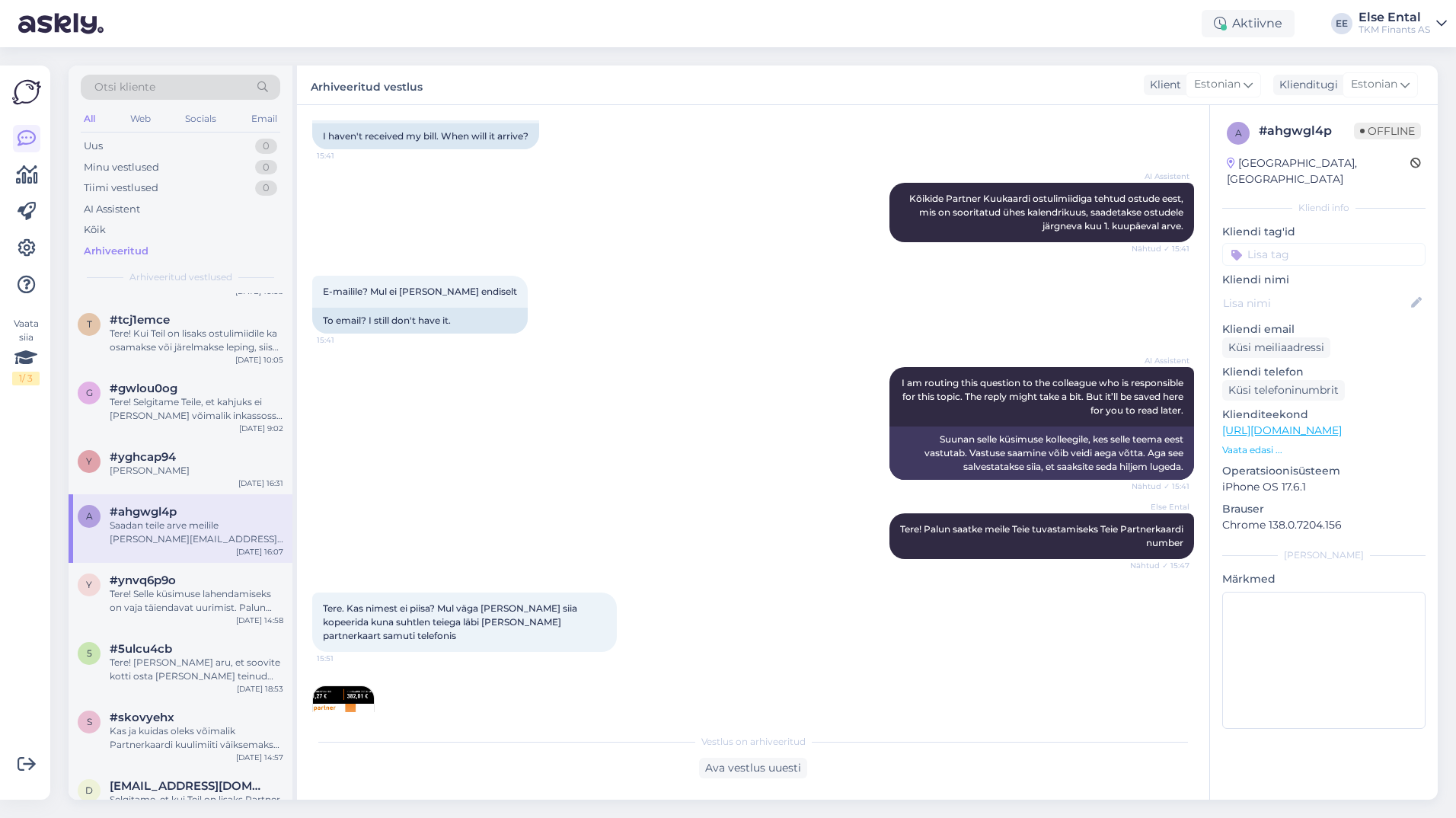
scroll to position [686, 0]
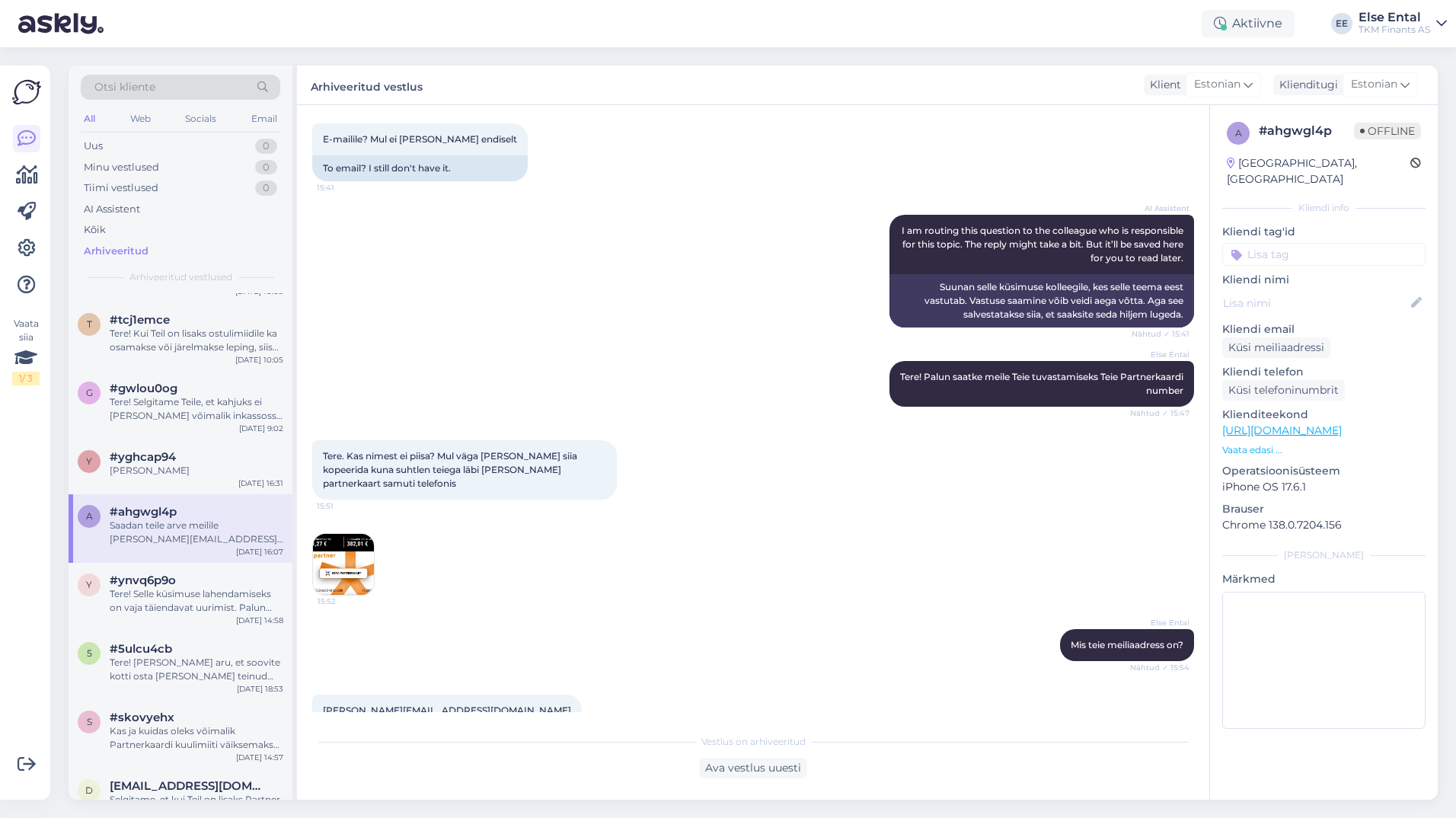
click at [348, 562] on img at bounding box center [342, 563] width 61 height 61
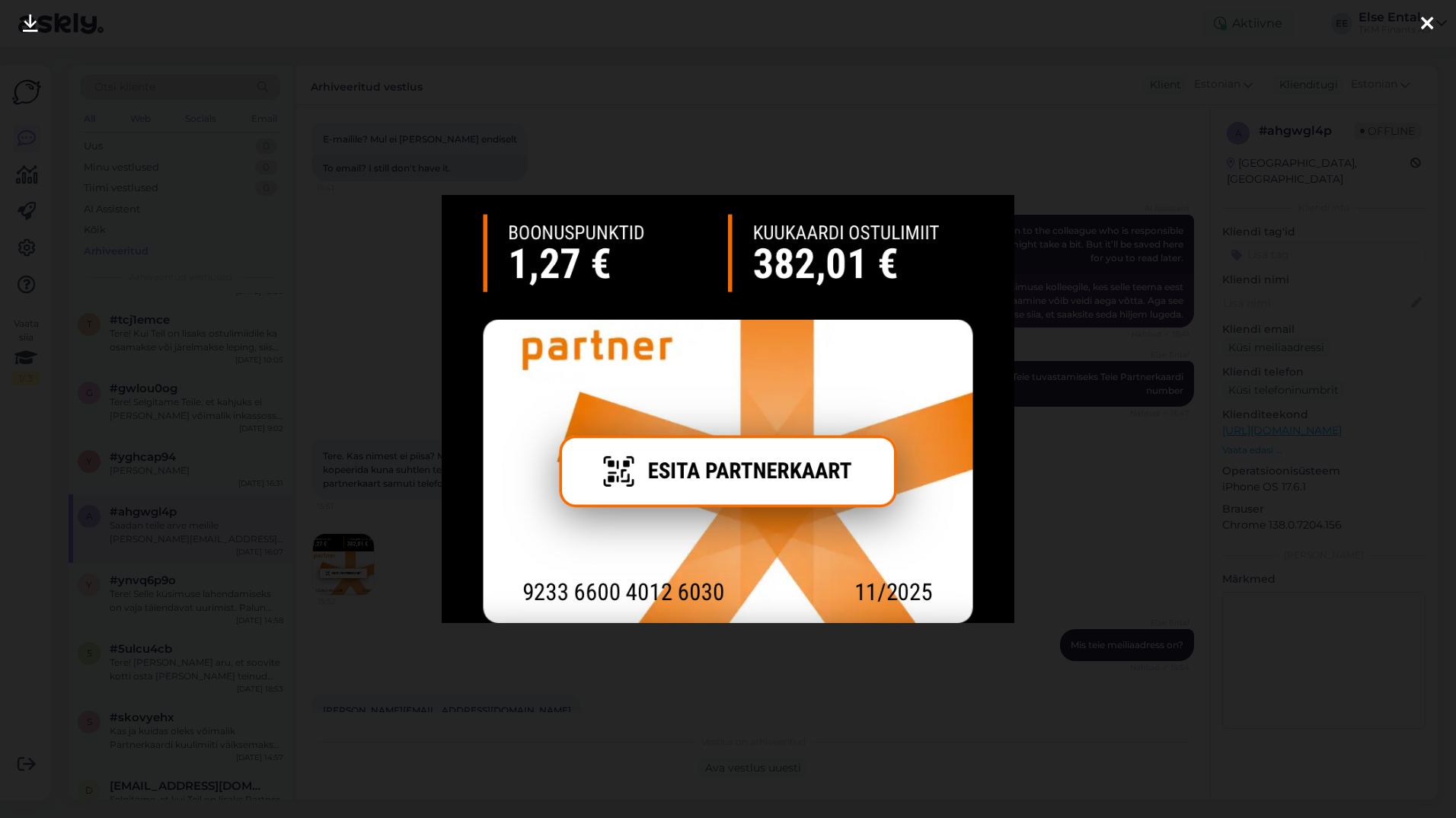
click at [1038, 548] on div at bounding box center [728, 409] width 1456 height 818
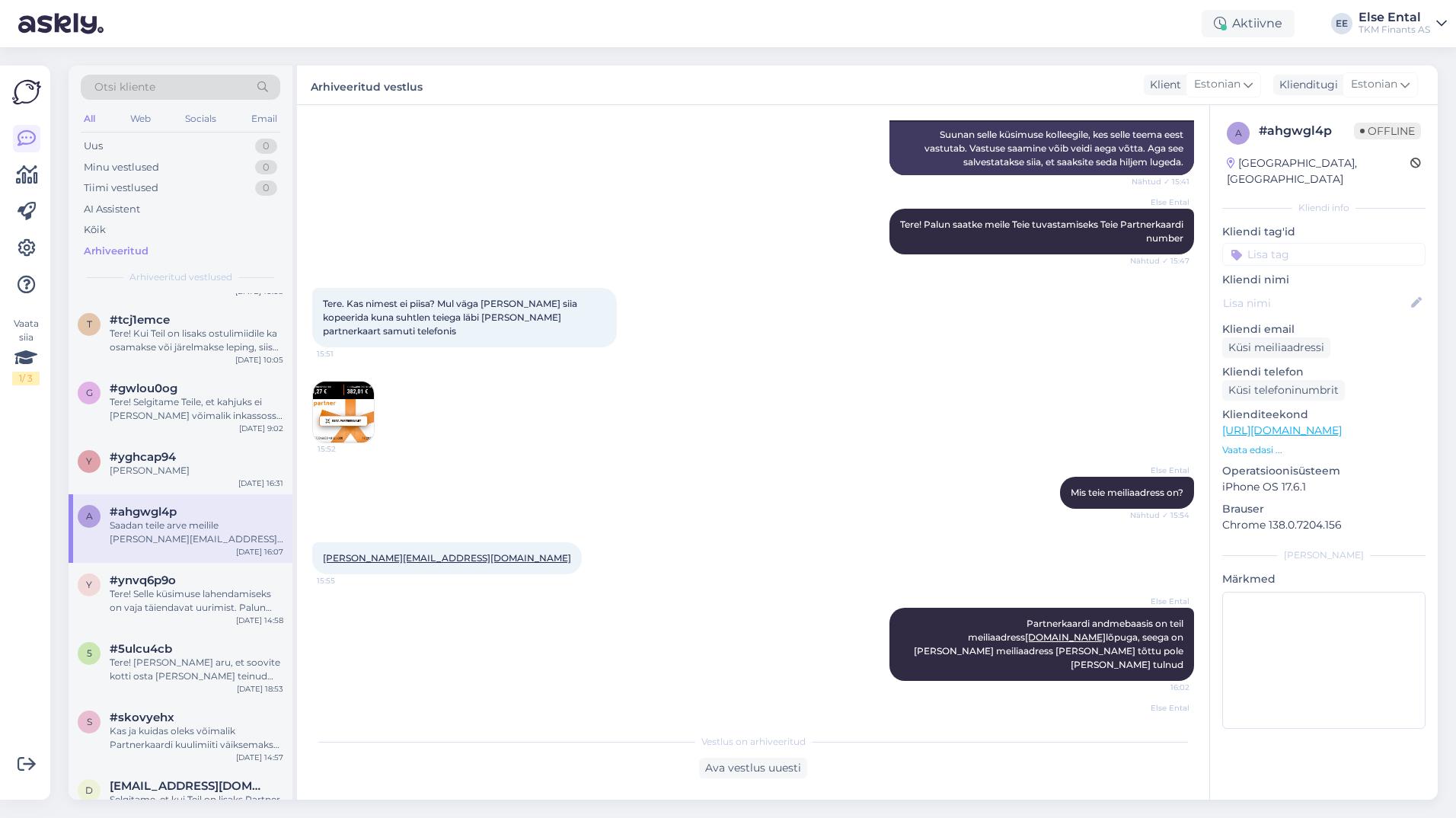
scroll to position [930, 0]
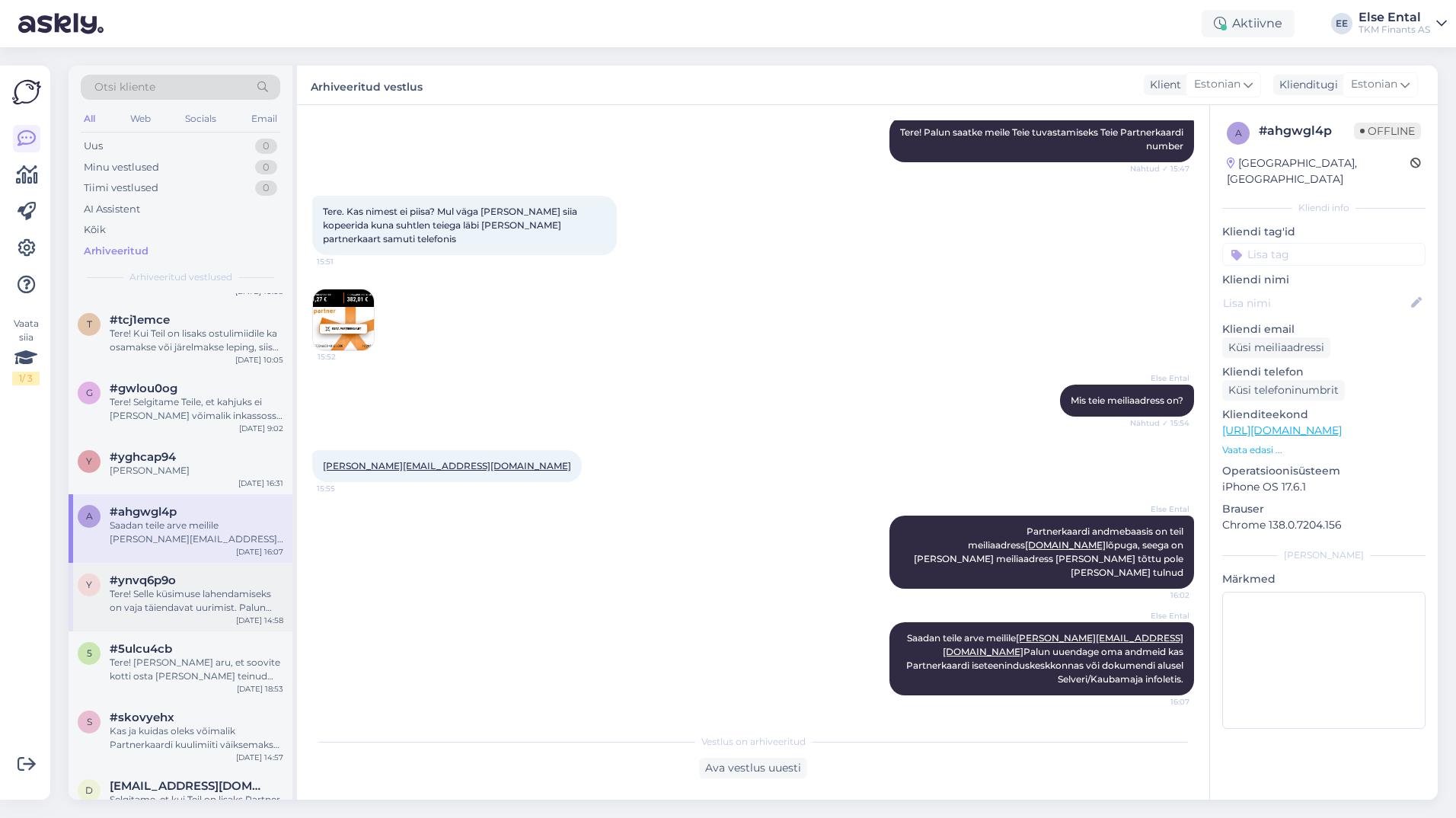
click at [115, 582] on span "#ynvq6p9o" at bounding box center [143, 580] width 66 height 14
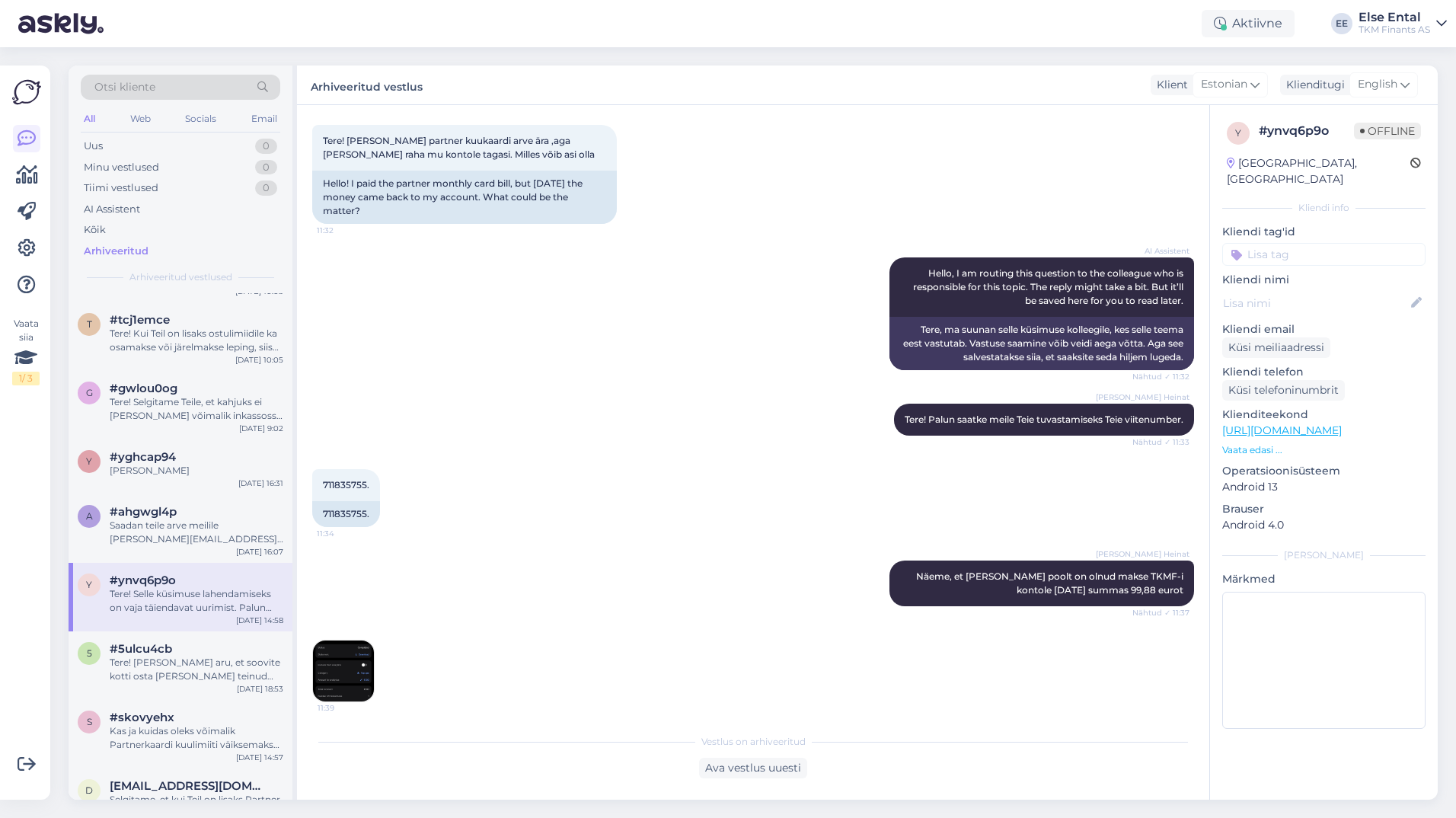
scroll to position [229, 0]
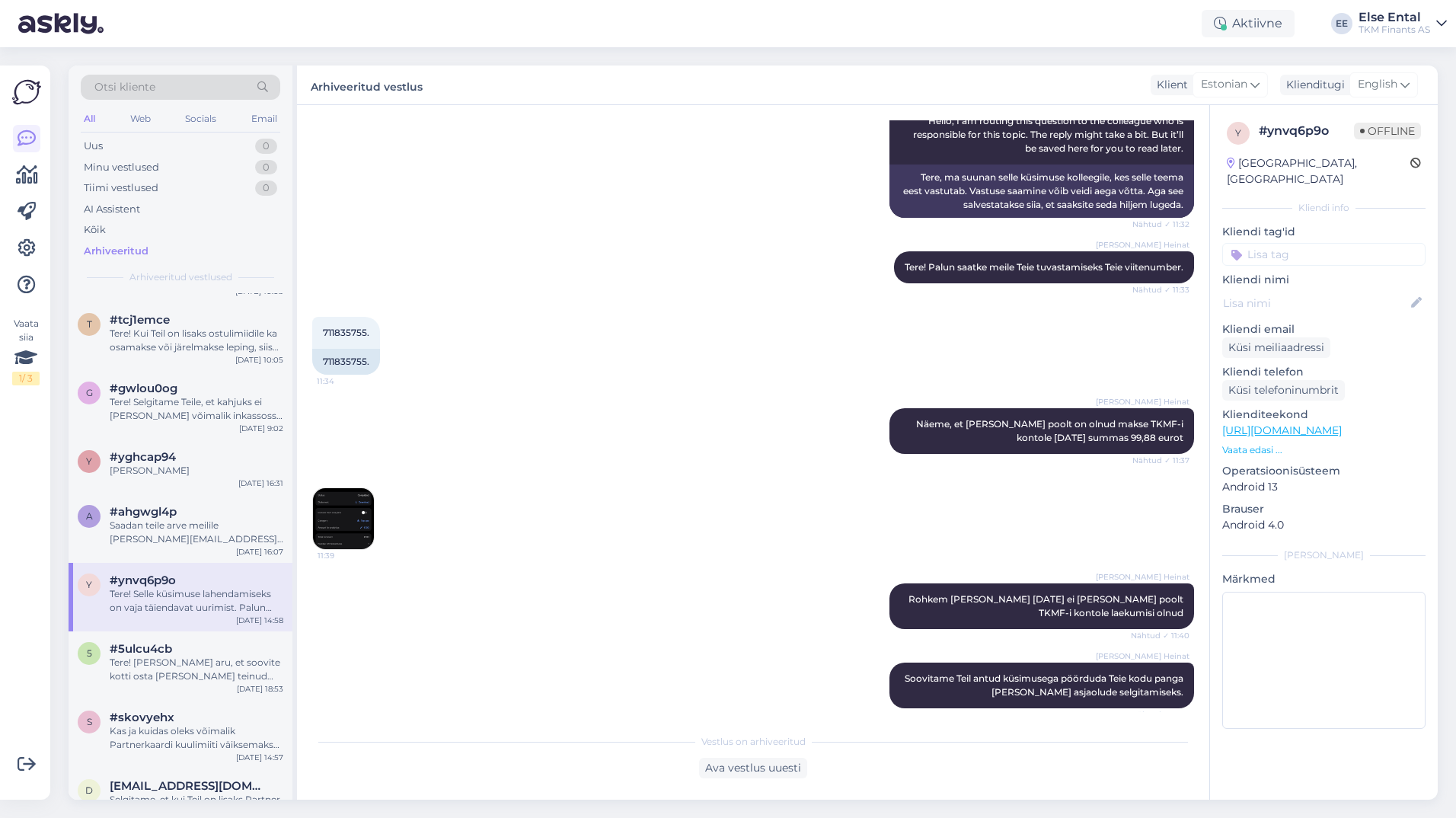
click at [329, 512] on img at bounding box center [342, 518] width 61 height 61
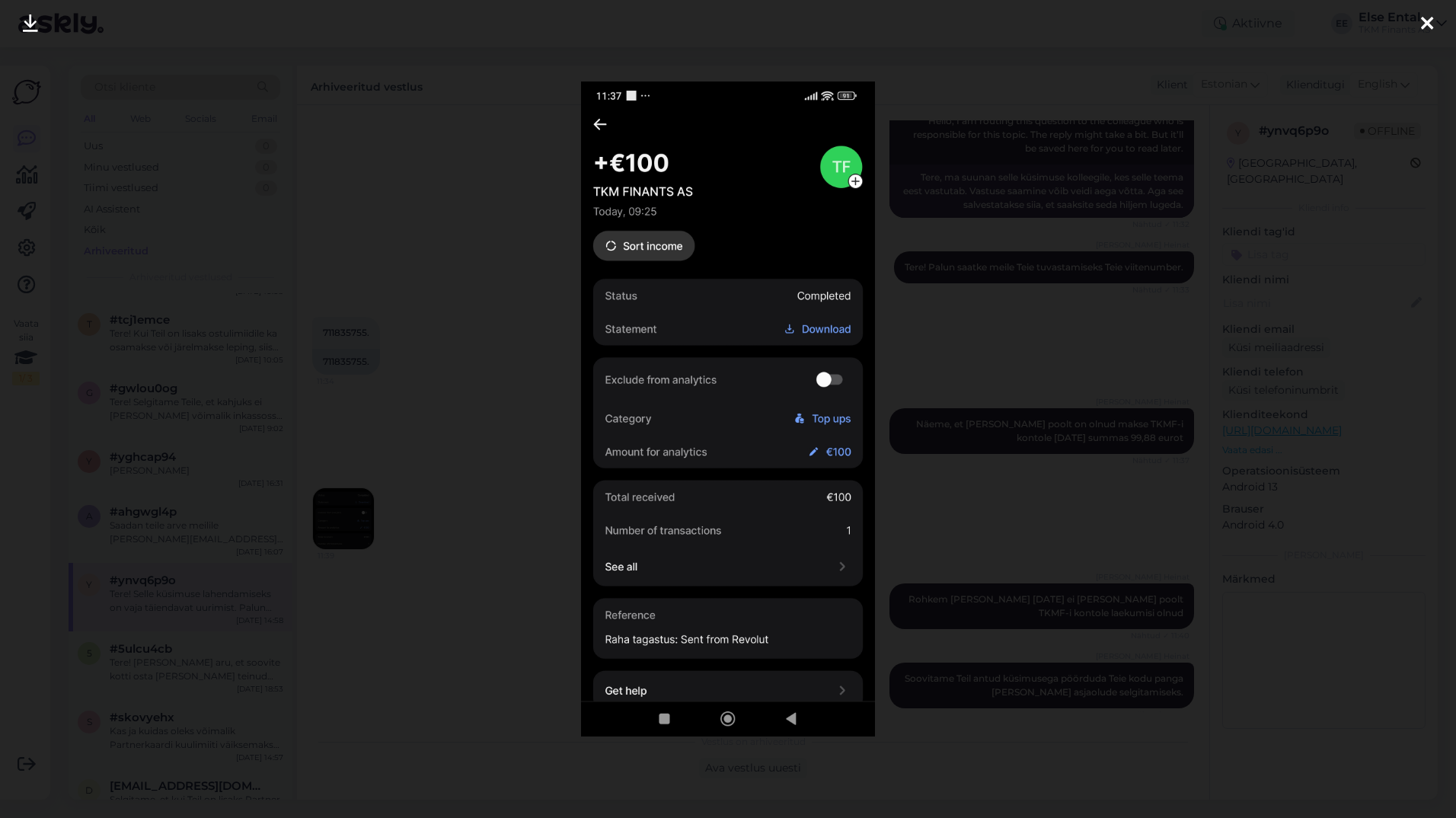
click at [412, 282] on div at bounding box center [728, 409] width 1456 height 818
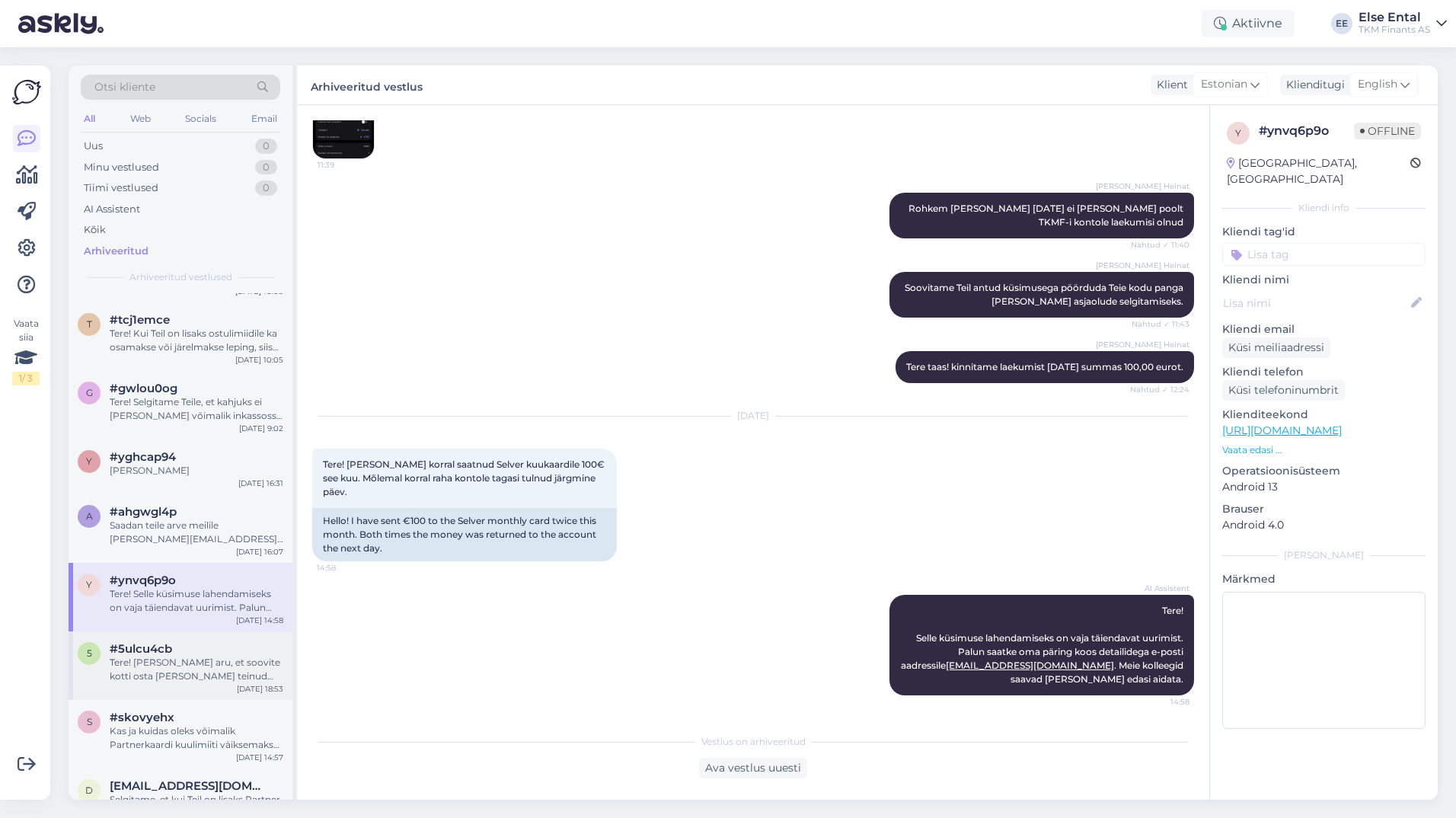
scroll to position [1294, 0]
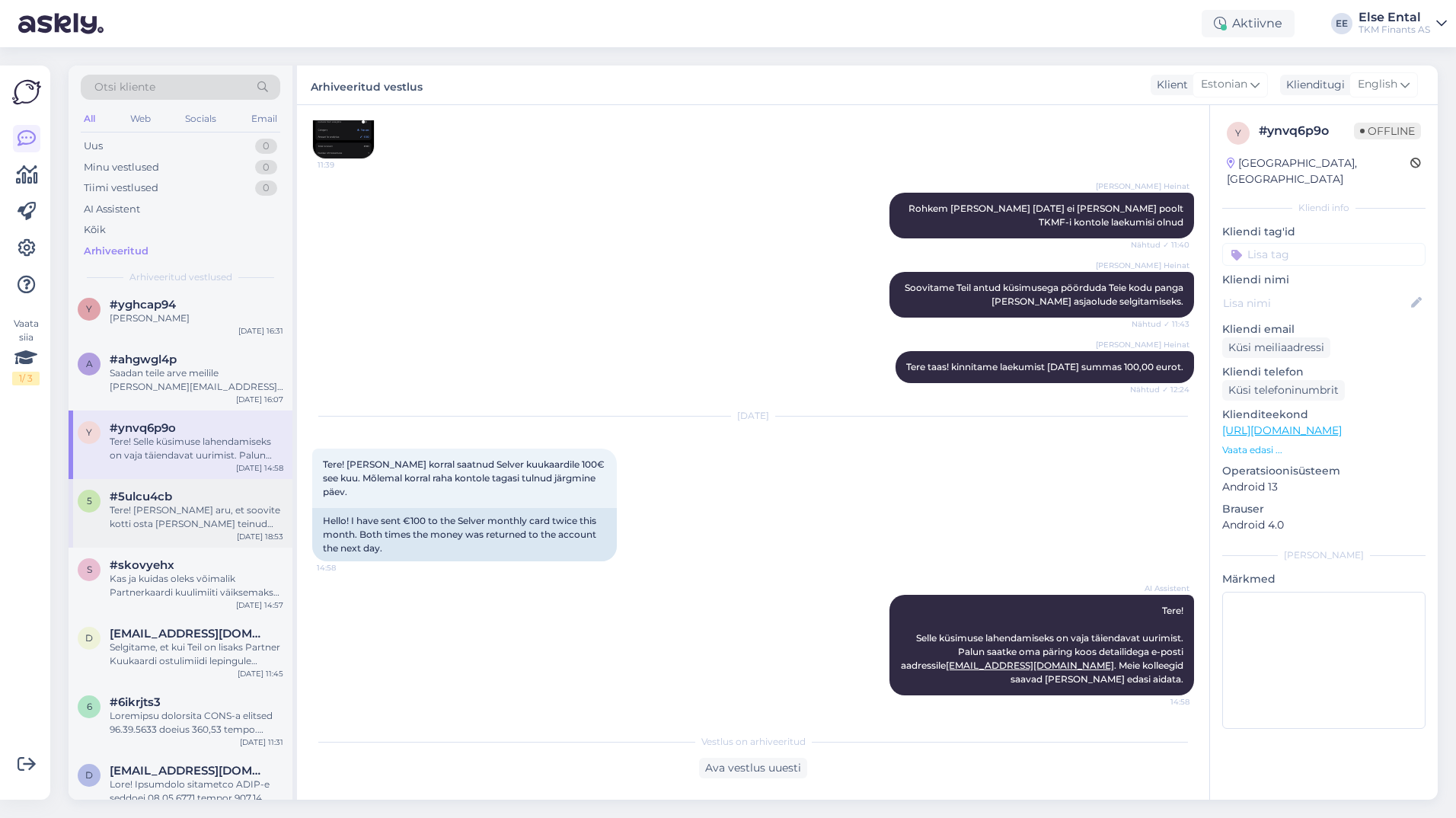
click at [162, 511] on div "Tere! [PERSON_NAME] aru, et soovite kotti osta [PERSON_NAME] teinud ühe järelma…" at bounding box center [197, 516] width 173 height 27
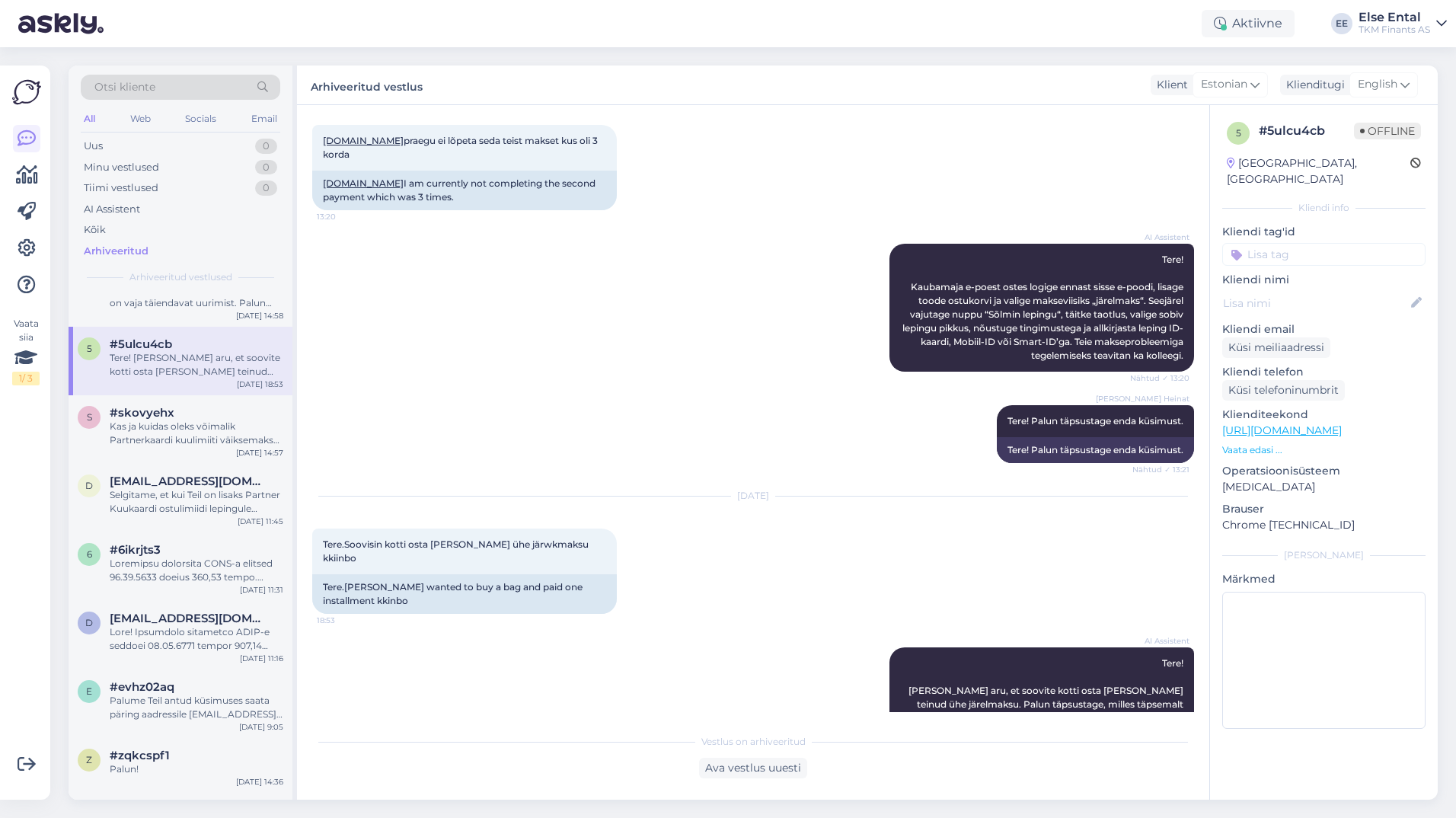
scroll to position [88, 0]
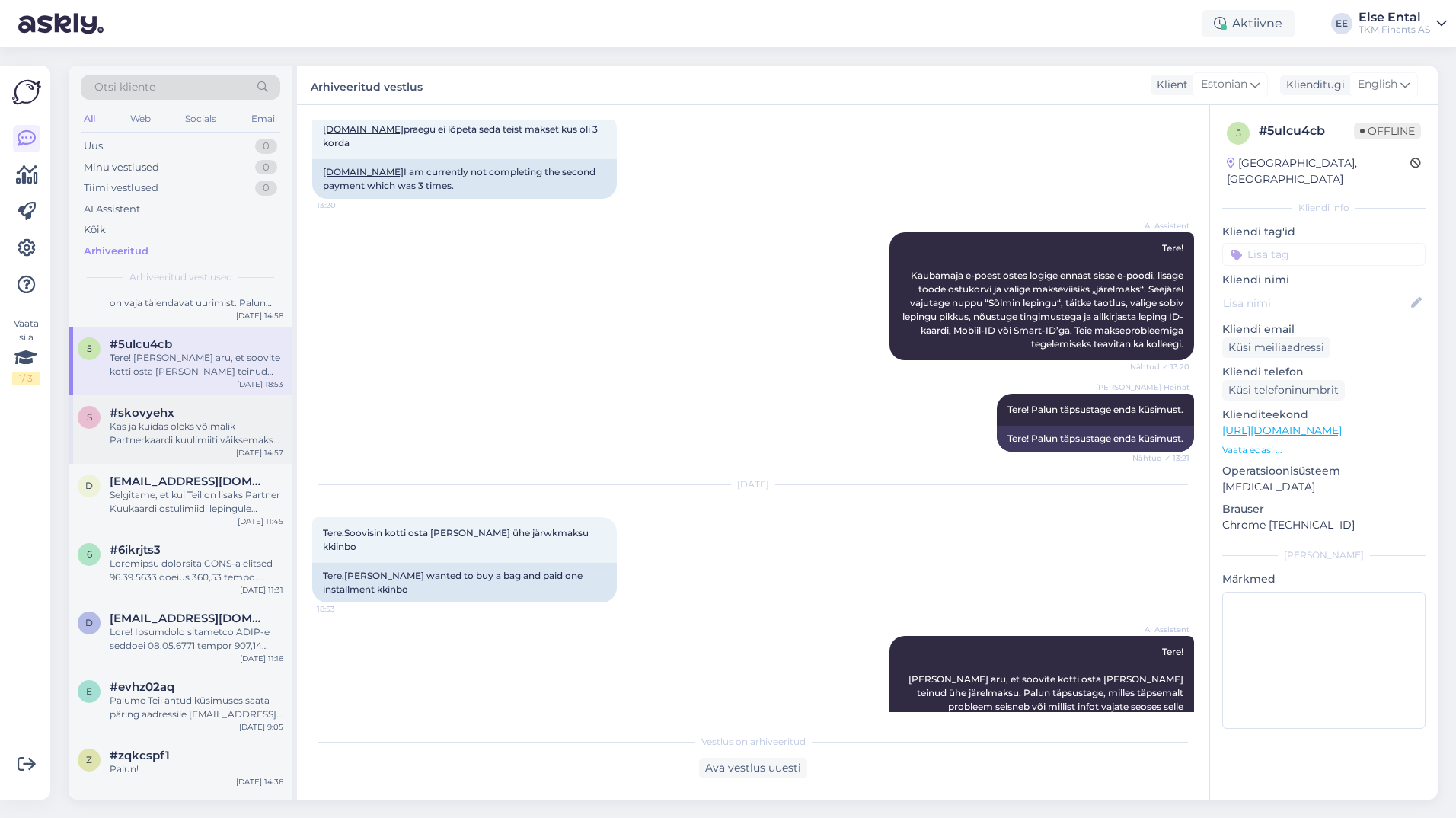
click at [180, 411] on div "#skovyehx" at bounding box center [197, 412] width 173 height 14
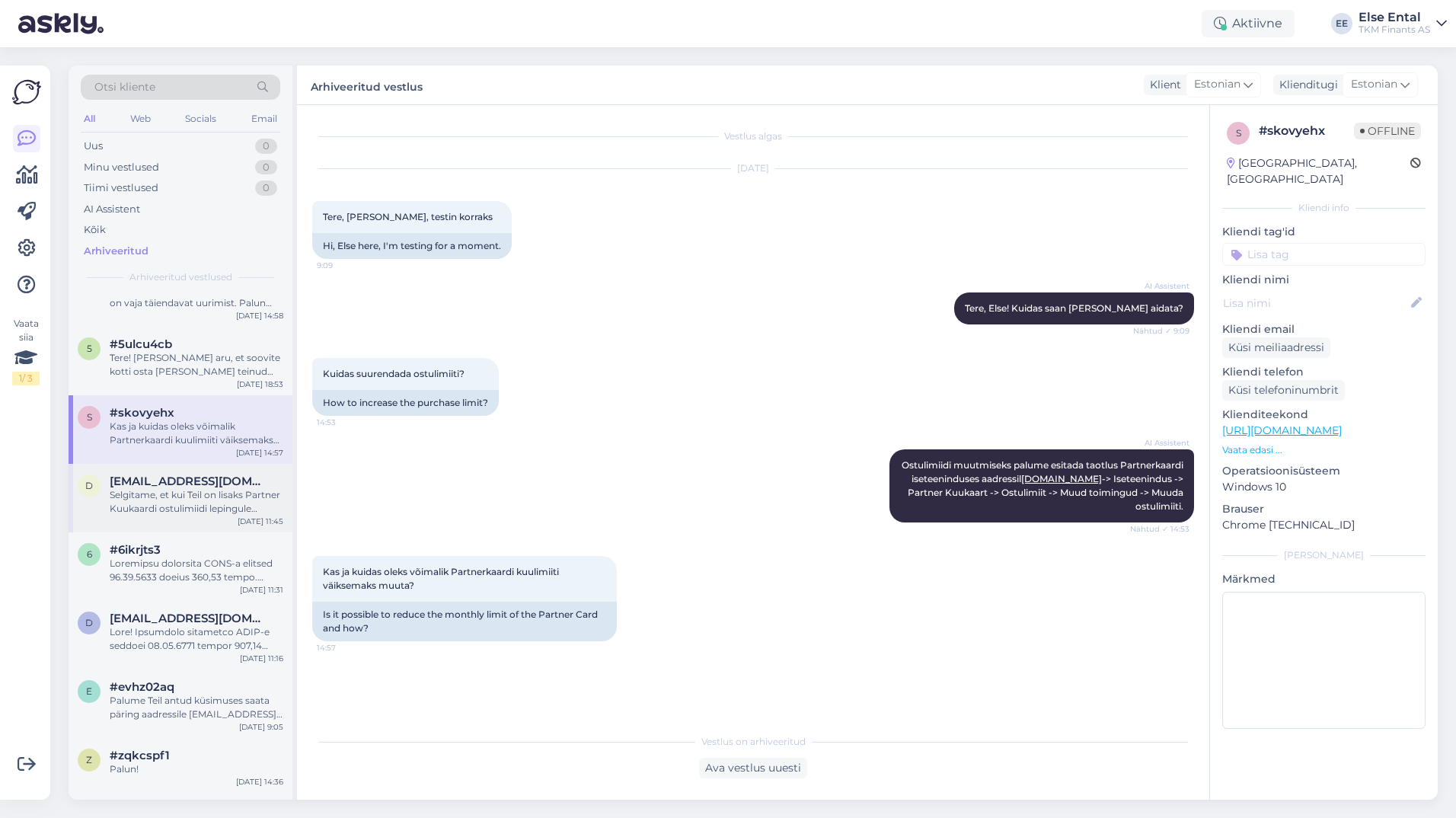
click at [181, 500] on div "Selgitame, et kui Teil on lisaks Partner Kuukaardi ostulimiidi lepingule [PERSO…" at bounding box center [197, 501] width 173 height 27
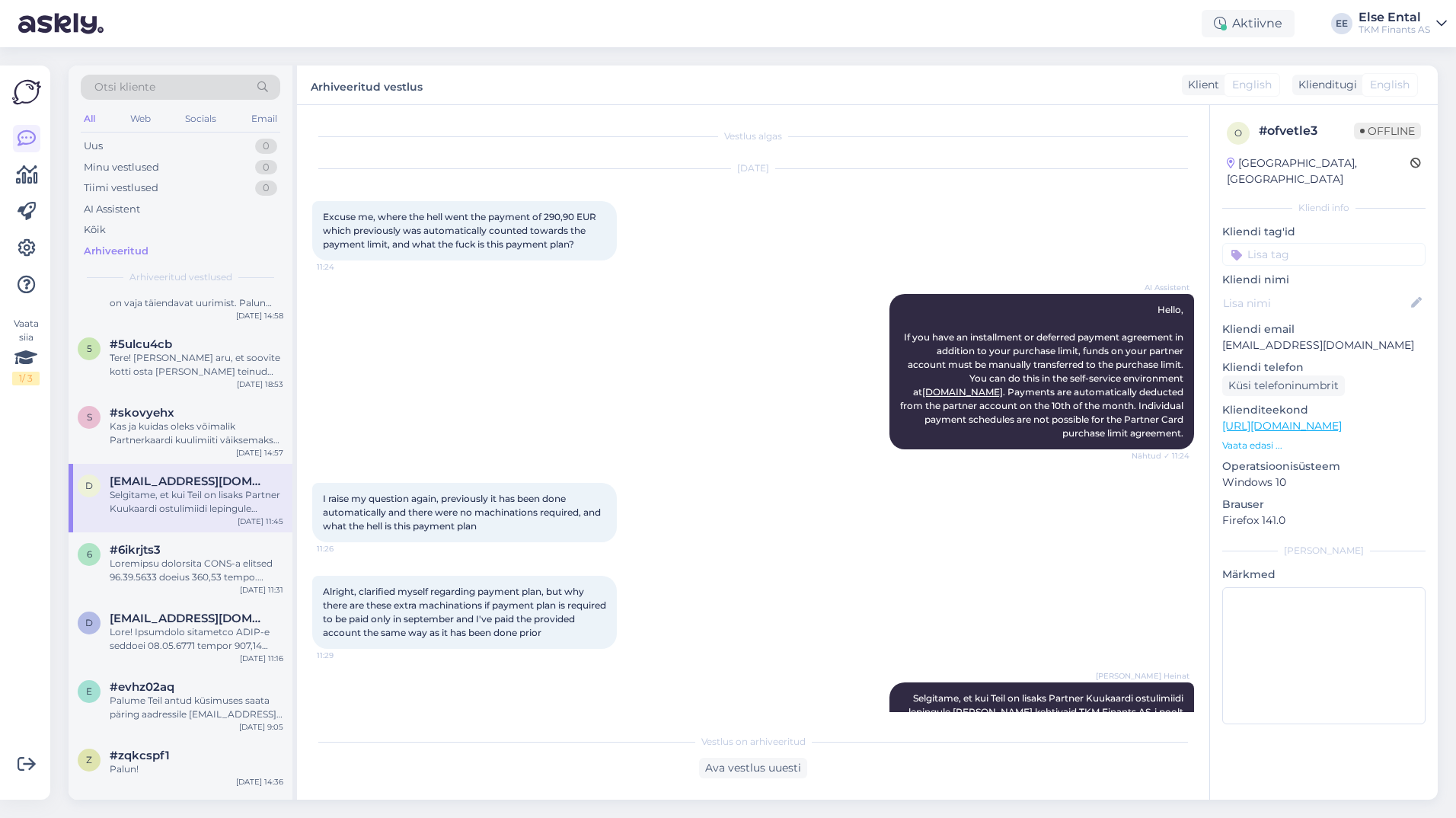
scroll to position [143, 0]
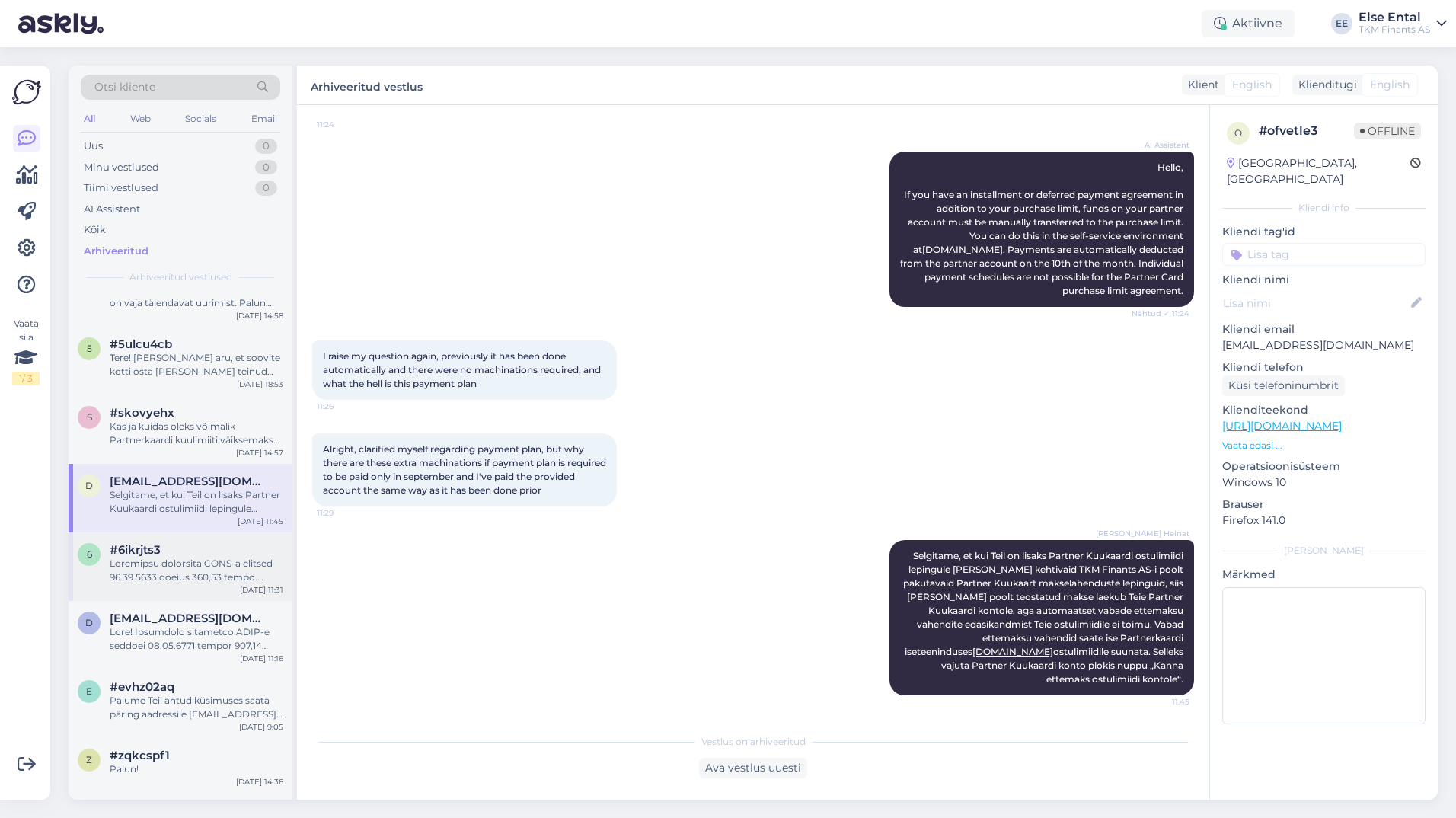
click at [185, 534] on div "6 #6ikrjts3 [DATE] 11:31" at bounding box center [180, 566] width 224 height 68
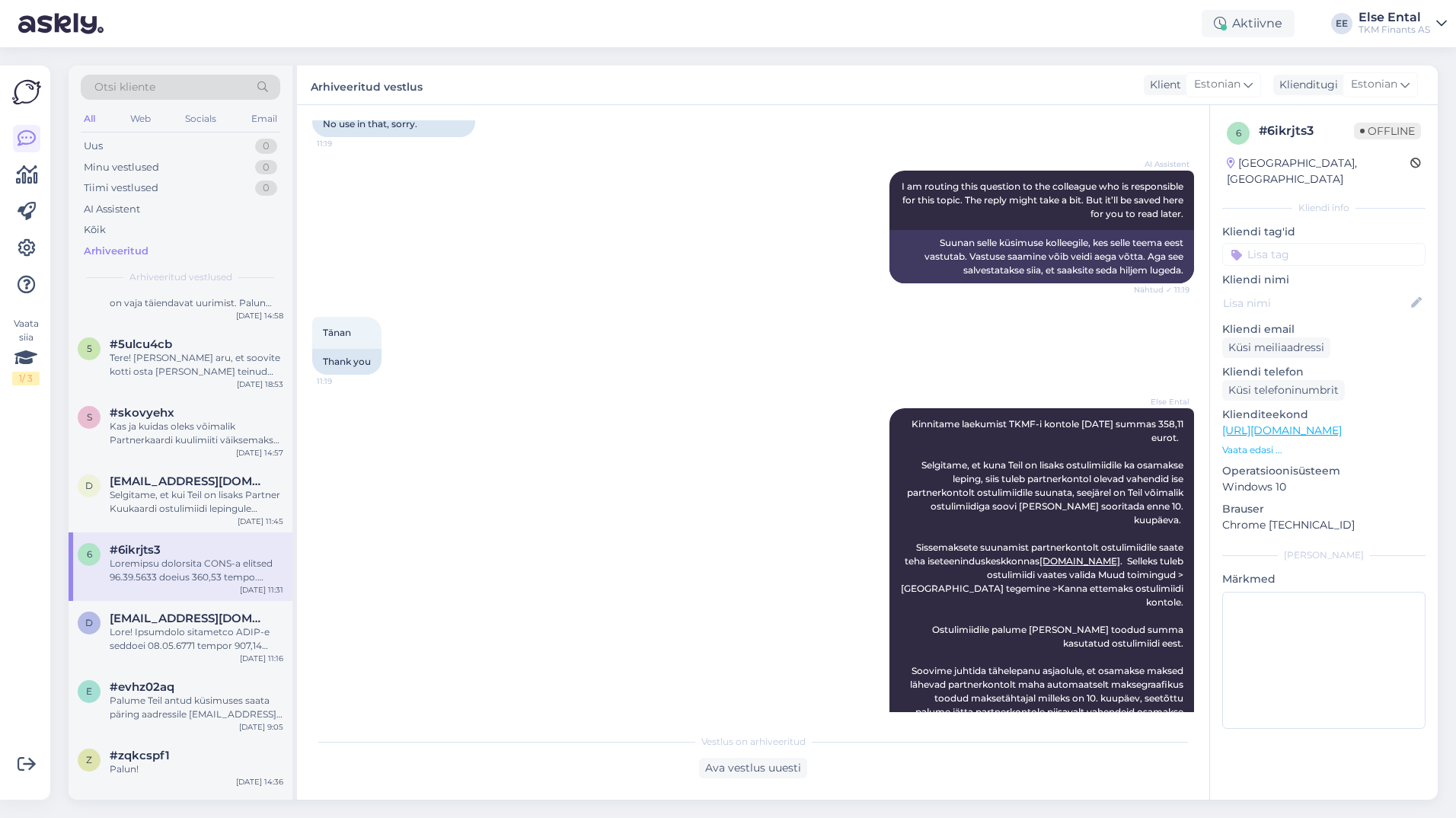
scroll to position [3451, 0]
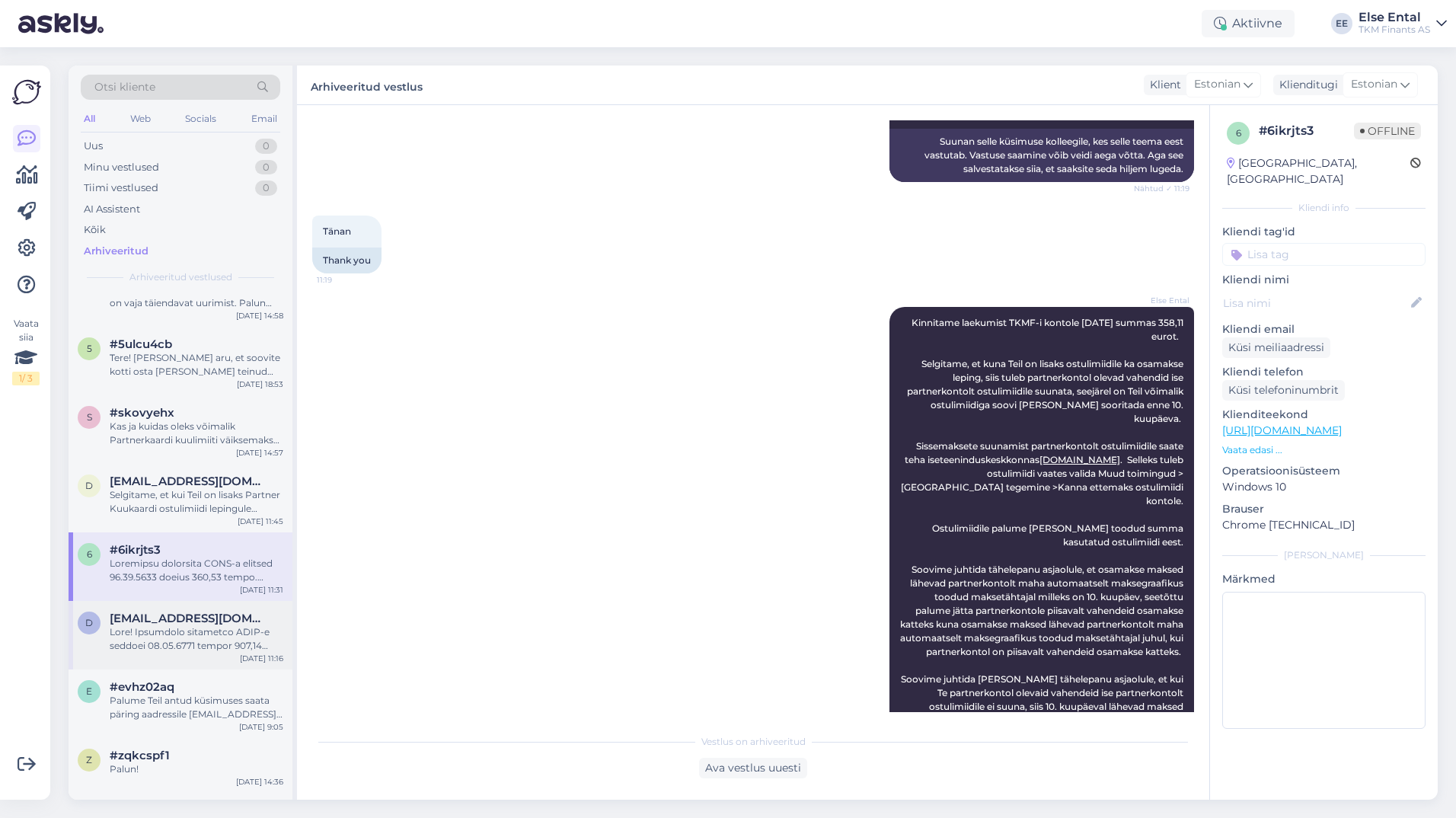
click at [231, 615] on span "[EMAIL_ADDRESS][DOMAIN_NAME]" at bounding box center [189, 617] width 159 height 14
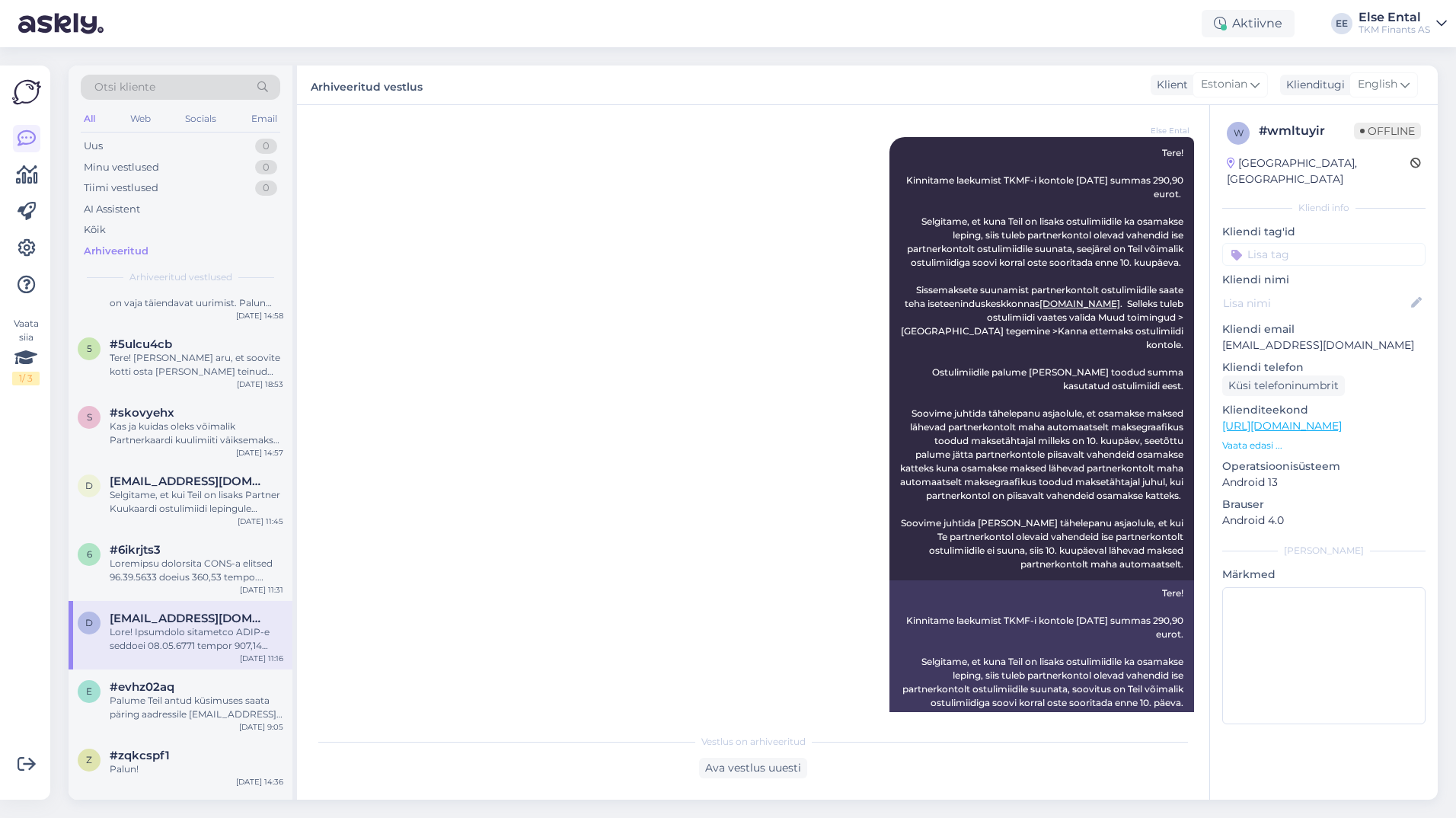
scroll to position [0, 0]
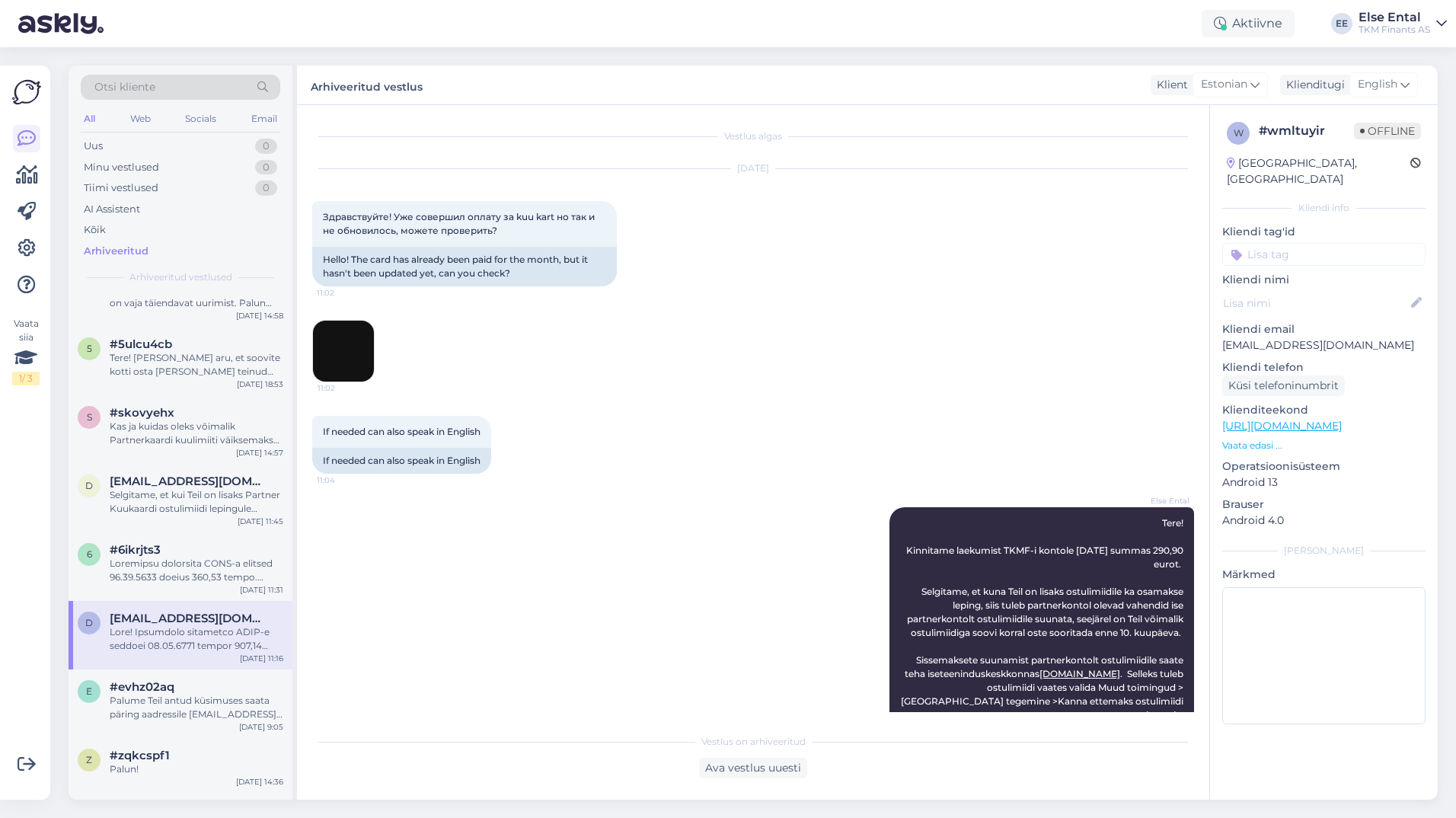
click at [360, 342] on img at bounding box center [342, 351] width 61 height 61
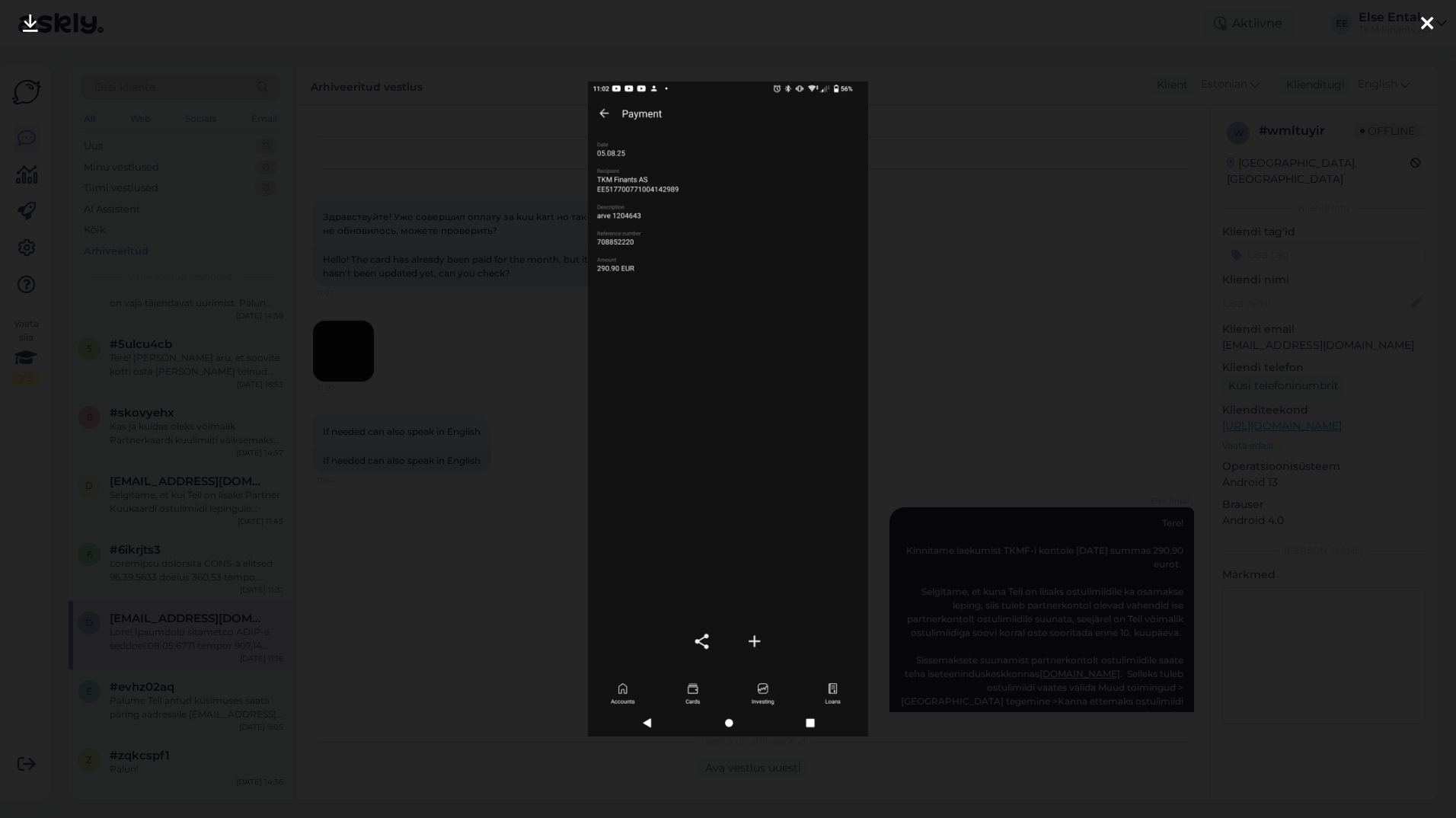
click at [954, 142] on div at bounding box center [728, 409] width 1456 height 818
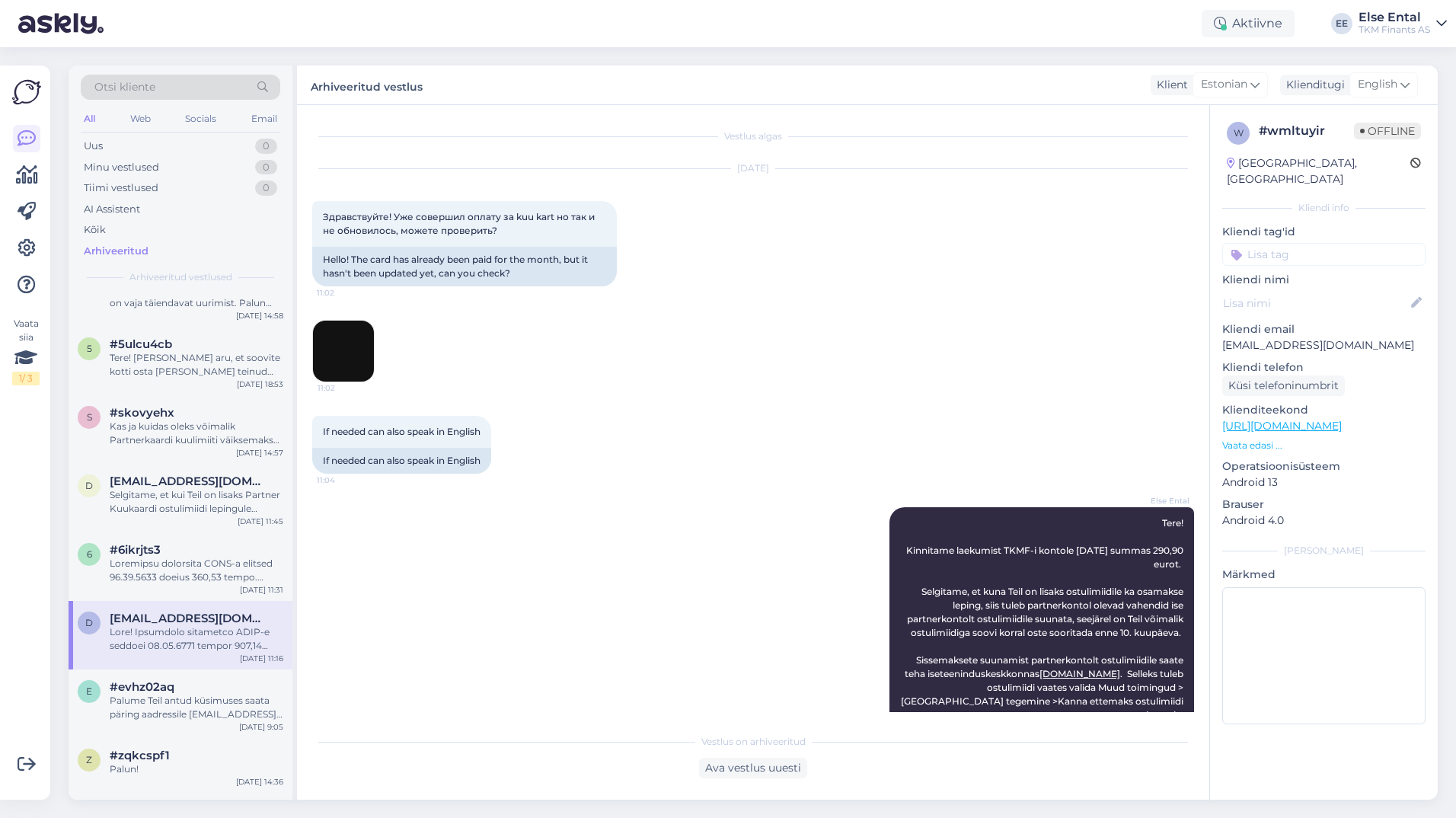
click at [368, 366] on img at bounding box center [342, 351] width 61 height 61
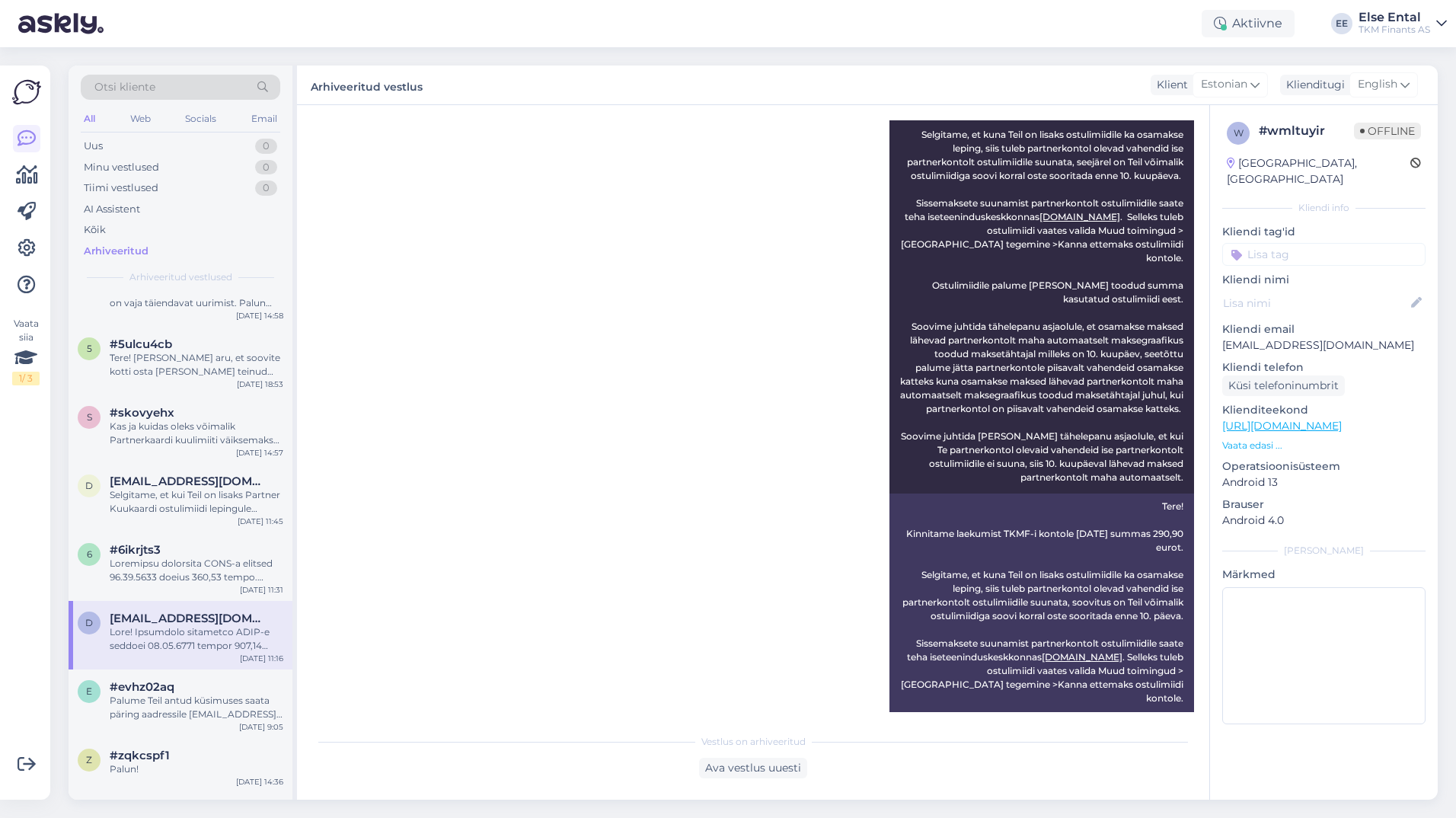
scroll to position [706, 0]
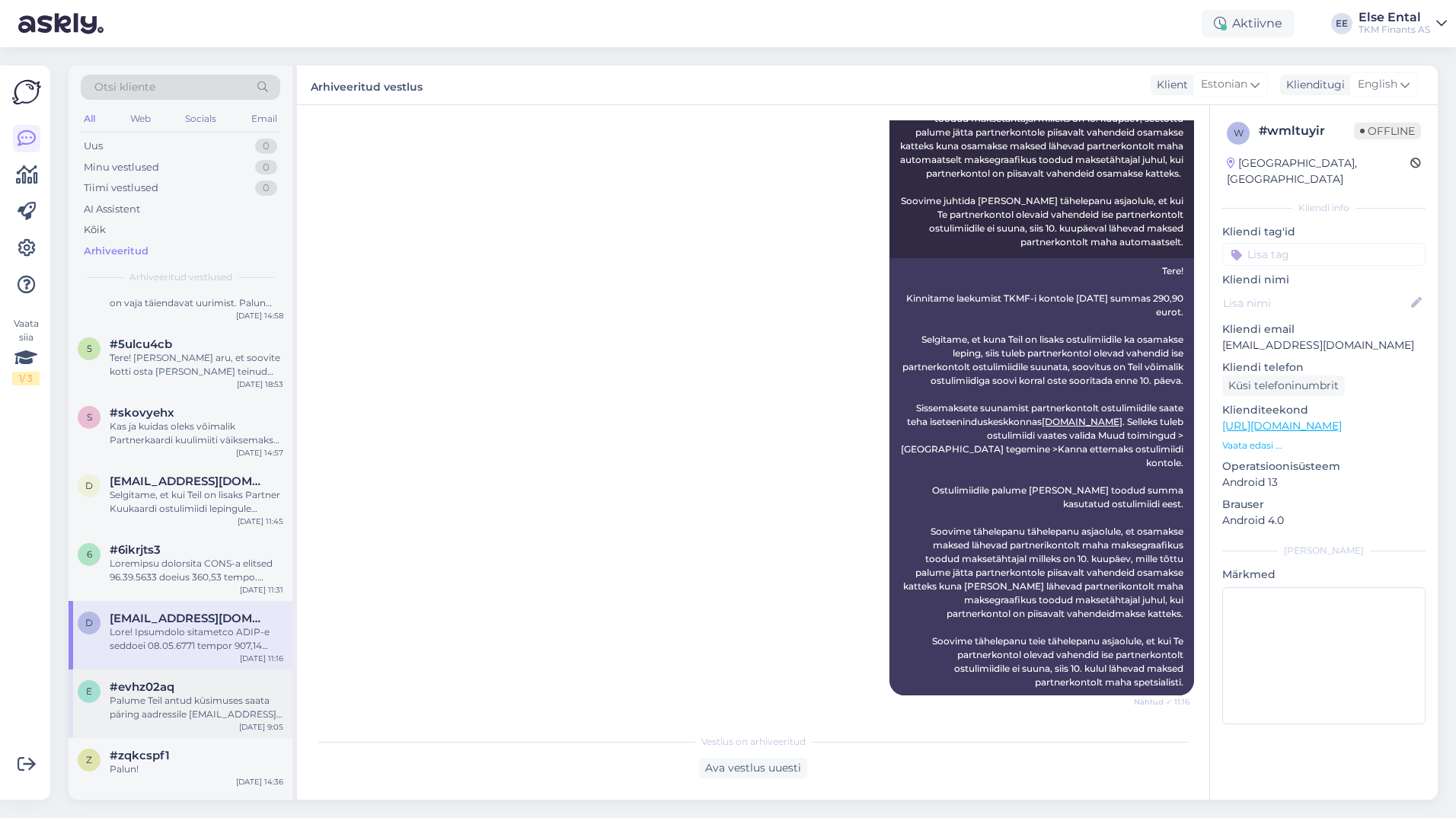
click at [196, 717] on div "Palume Teil antud küsimuses saata päring aadressile [EMAIL_ADDRESS][DOMAIN_NAME…" at bounding box center [197, 707] width 173 height 27
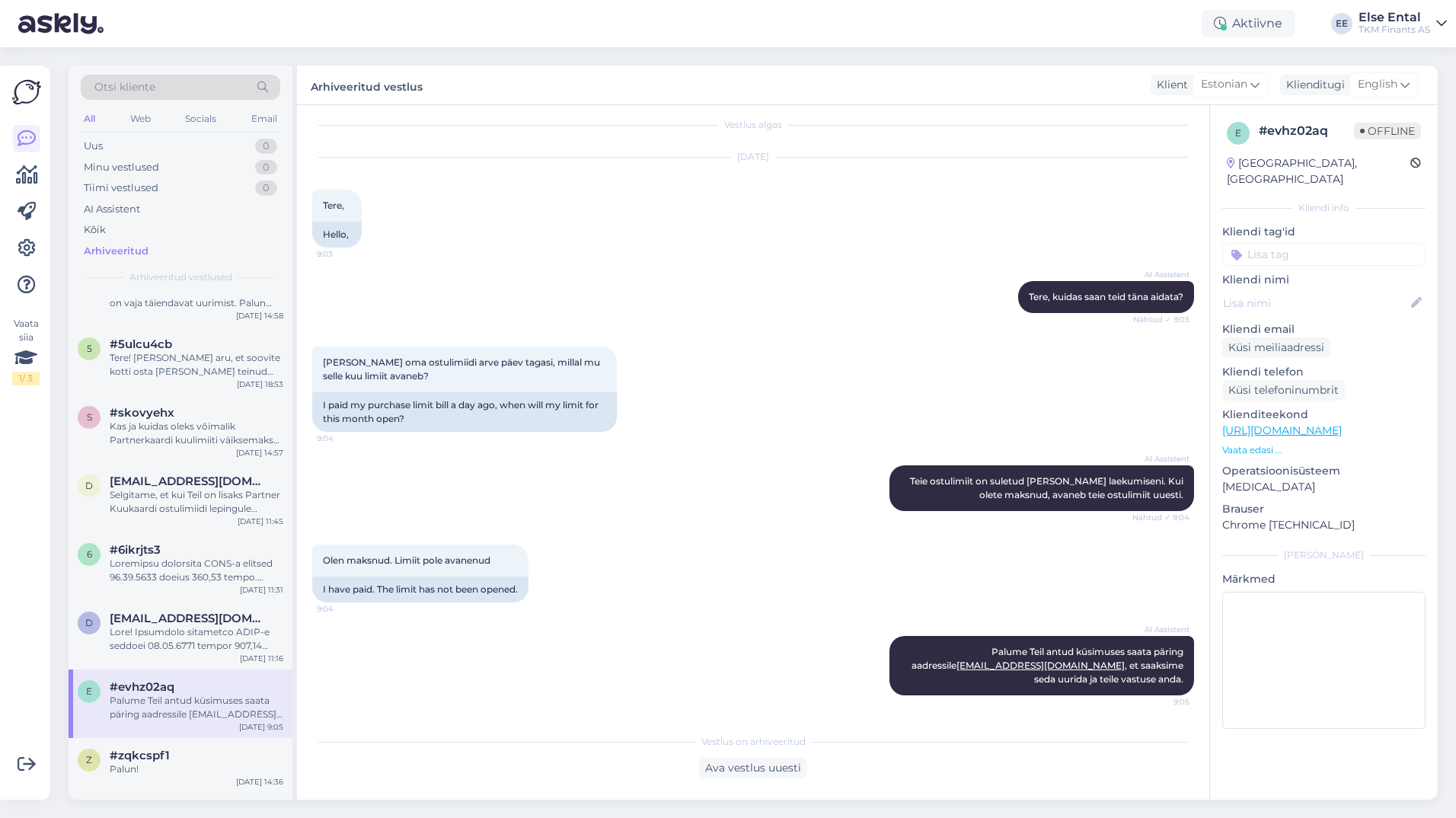
drag, startPoint x: 159, startPoint y: 753, endPoint x: 181, endPoint y: 687, distance: 69.6
click at [159, 753] on span "#zqkcspf1" at bounding box center [140, 755] width 60 height 14
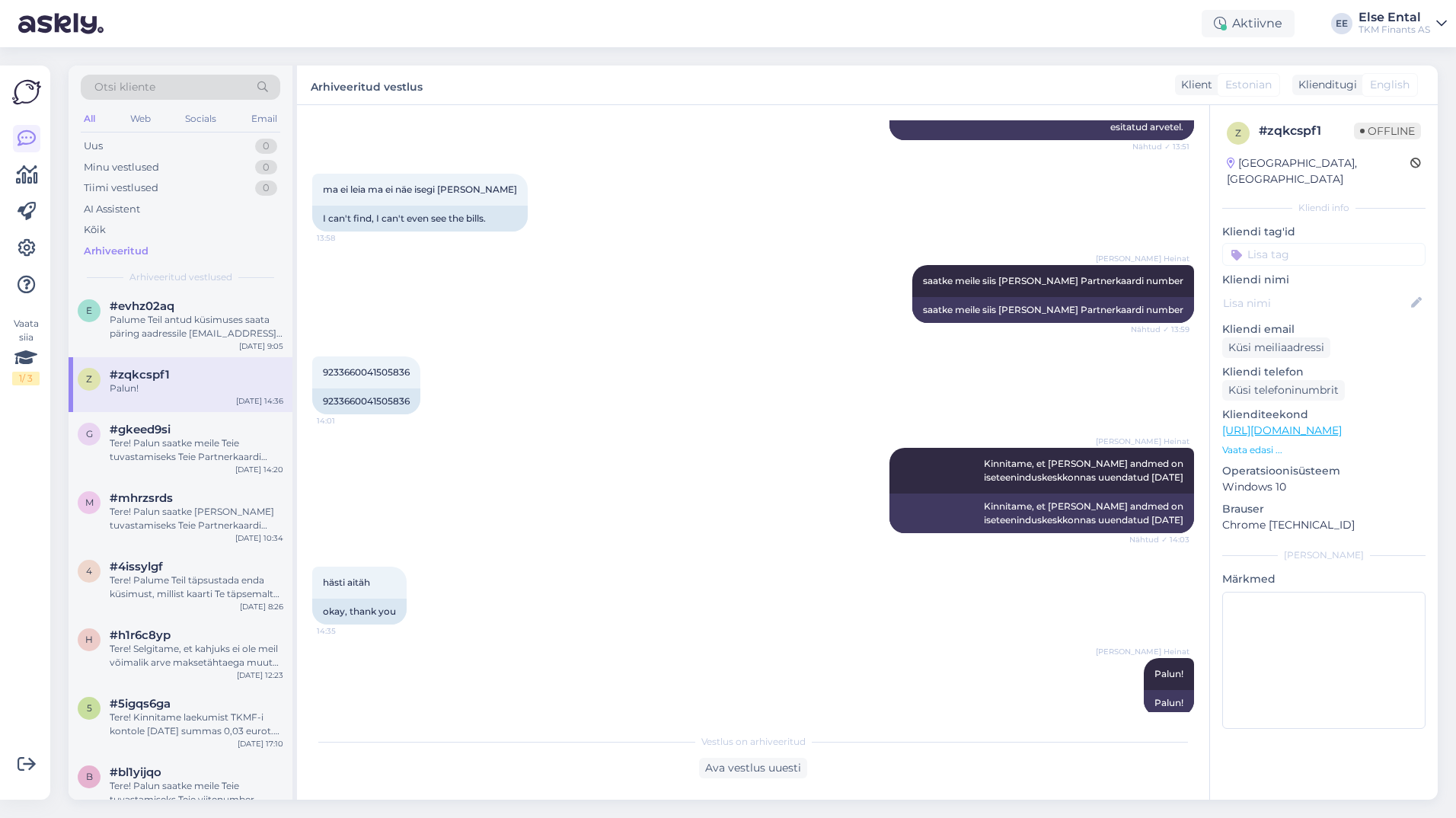
scroll to position [948, 0]
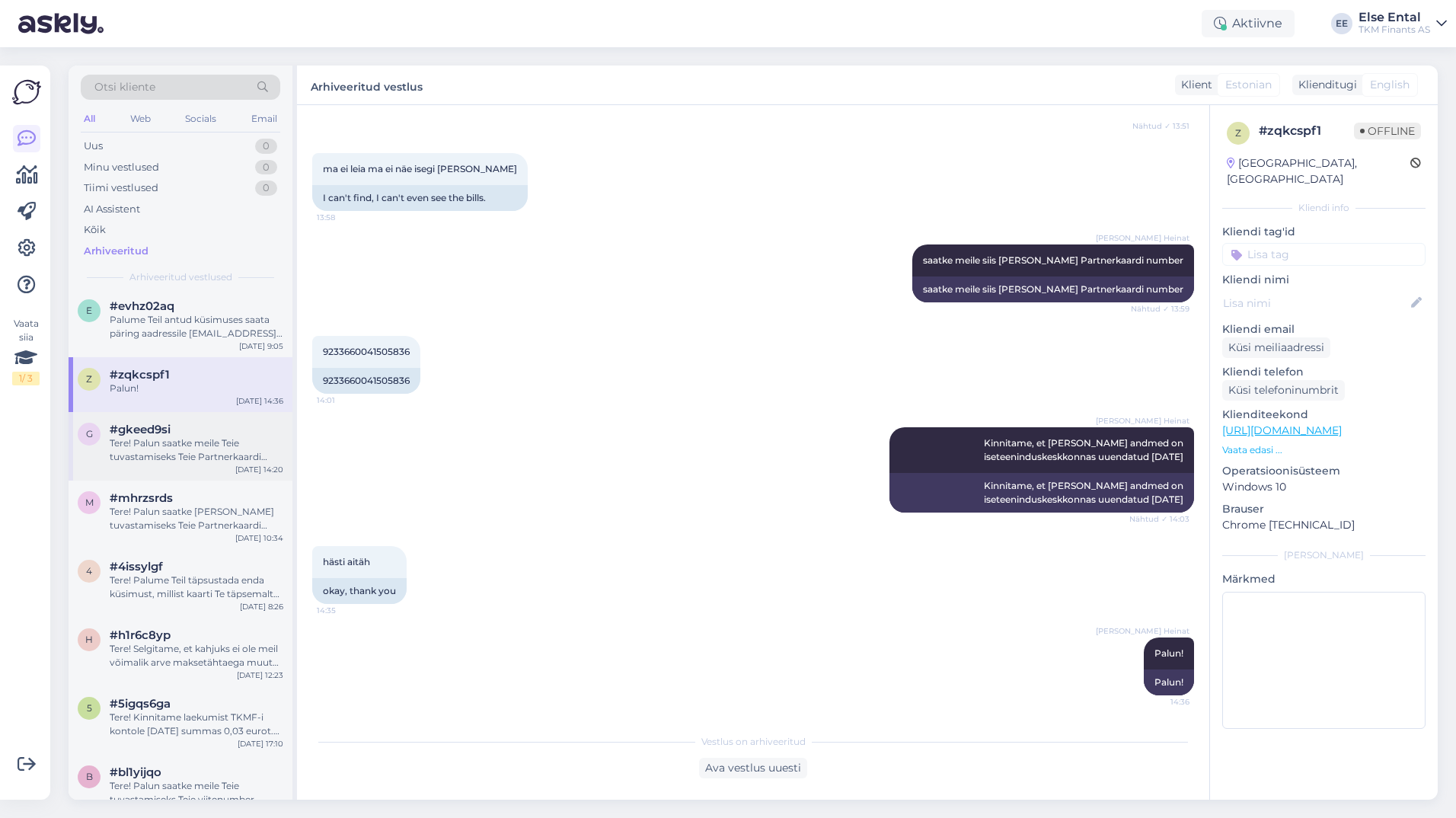
click at [183, 458] on div "Tere! Palun saatke meile Teie tuvastamiseks Teie Partnerkaardi number" at bounding box center [197, 450] width 173 height 27
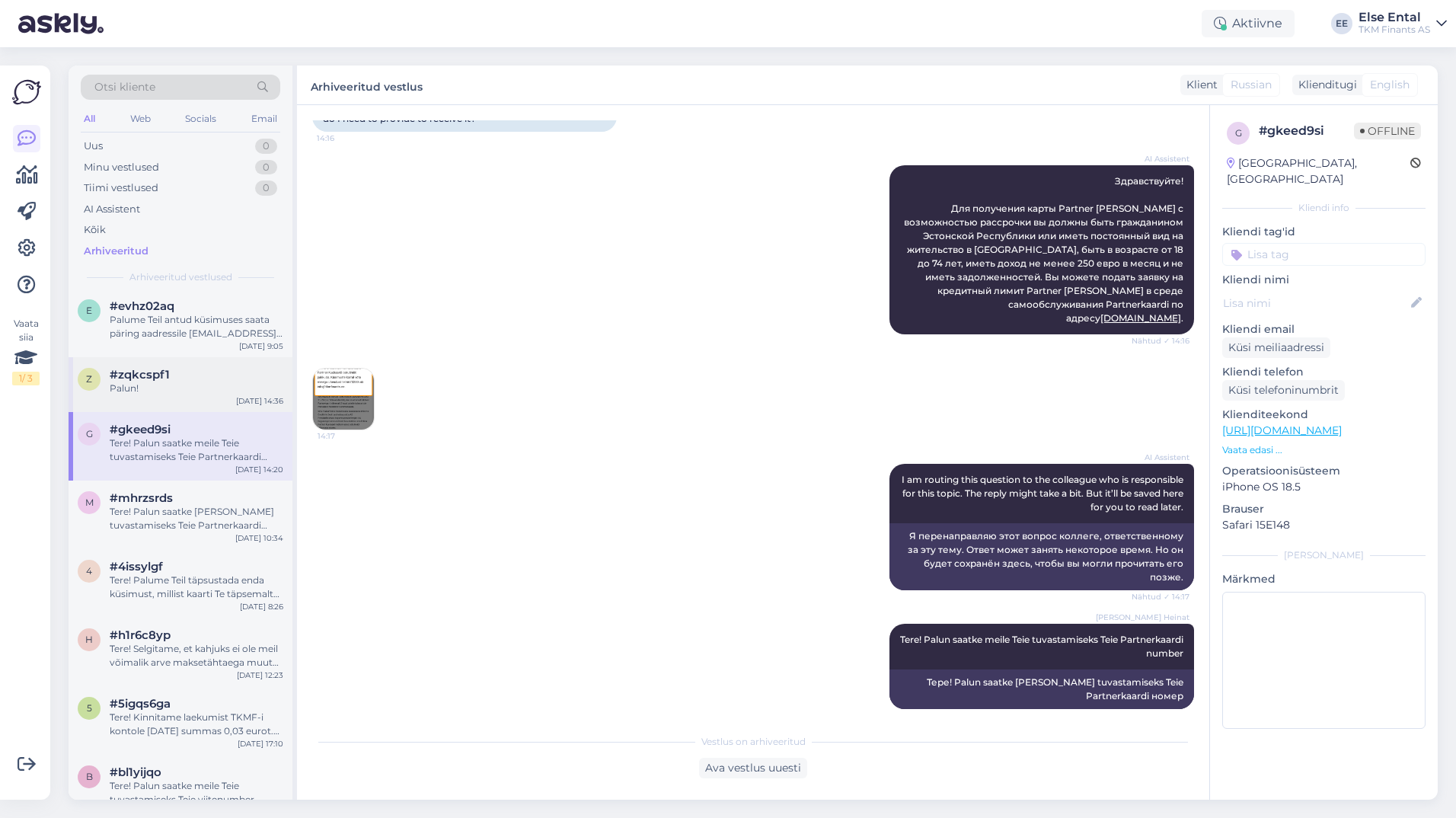
click at [181, 386] on div "Palun!" at bounding box center [197, 388] width 173 height 14
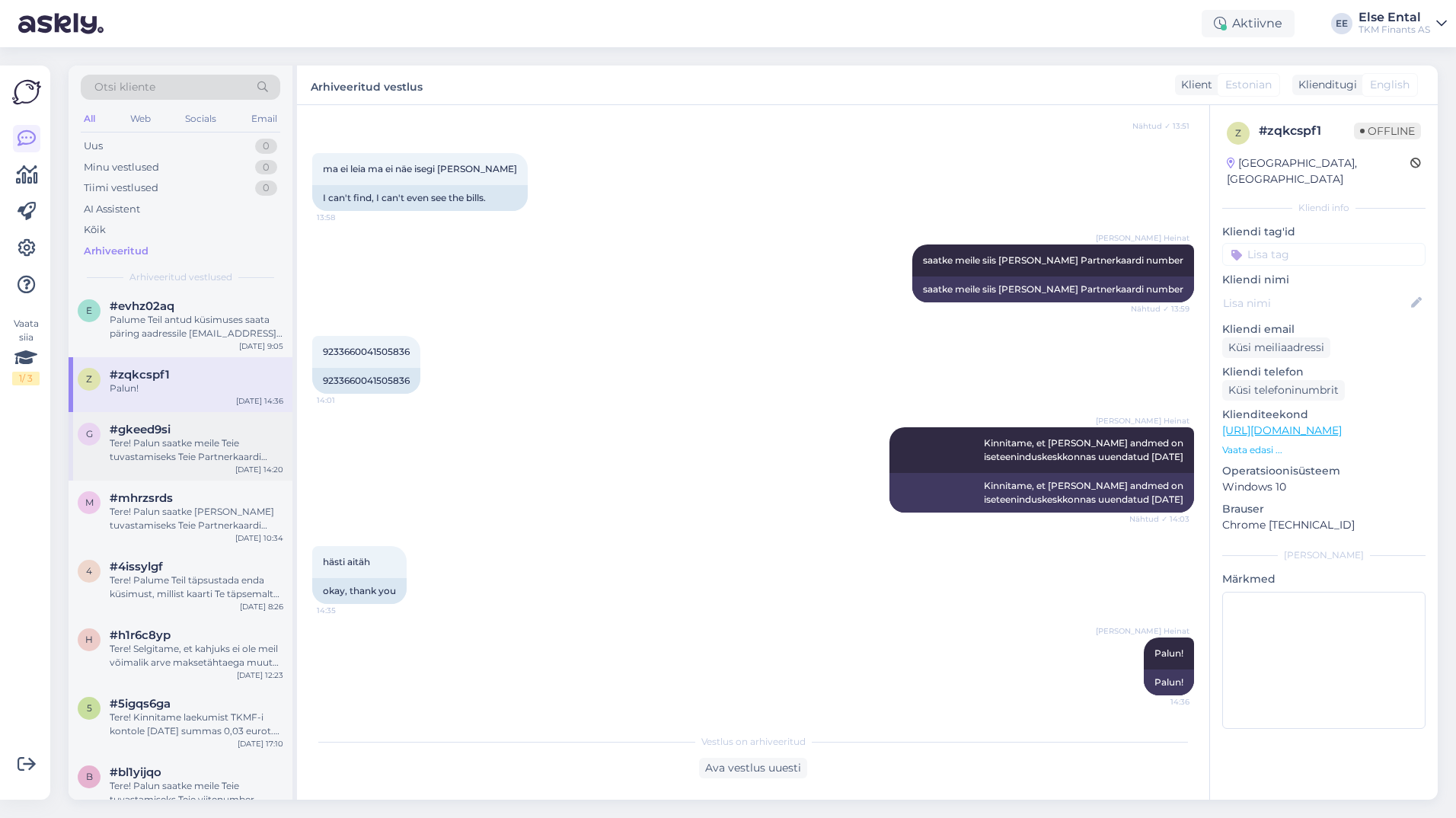
click at [152, 434] on span "#gkeed9si" at bounding box center [140, 429] width 61 height 14
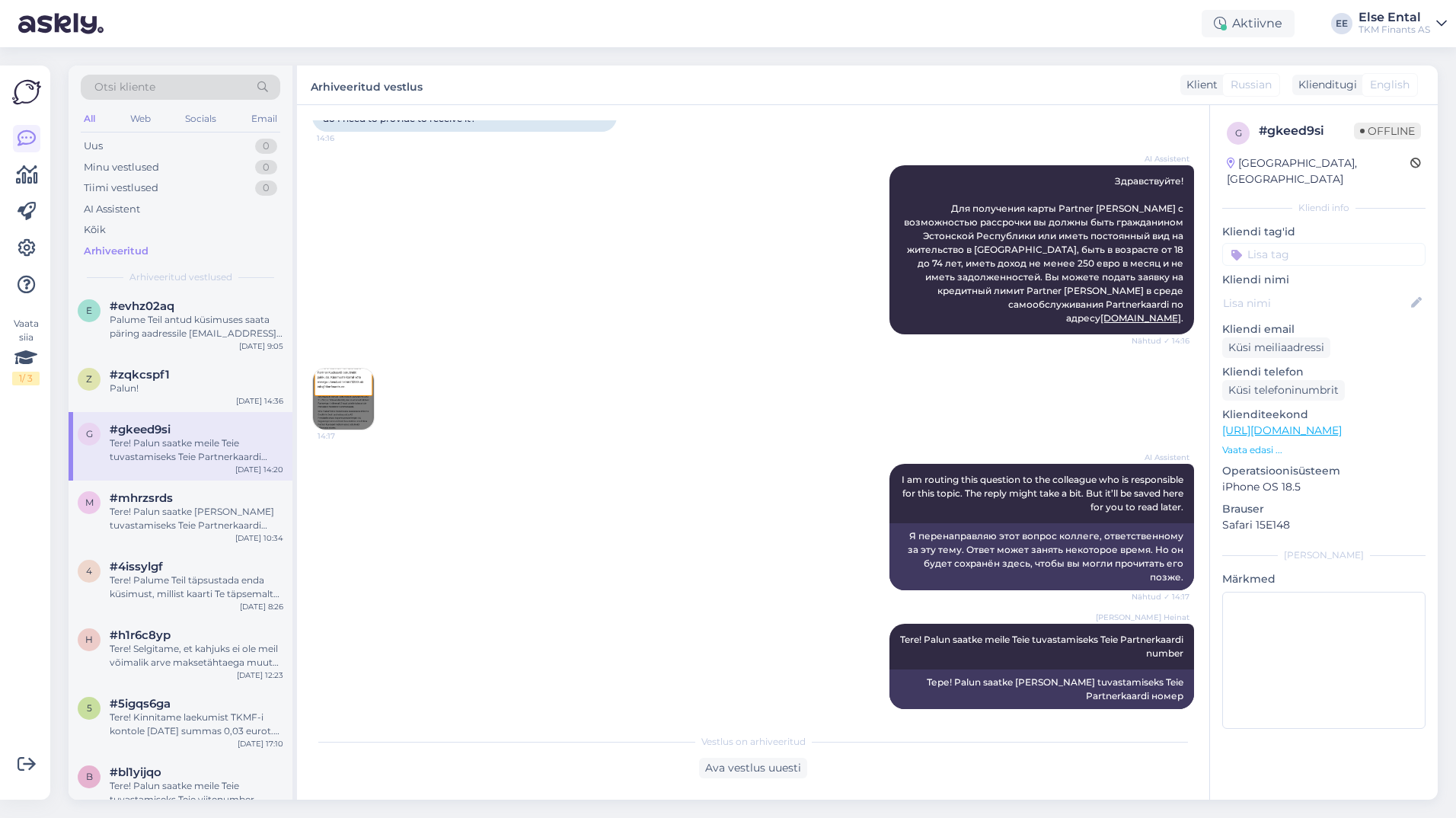
scroll to position [0, 0]
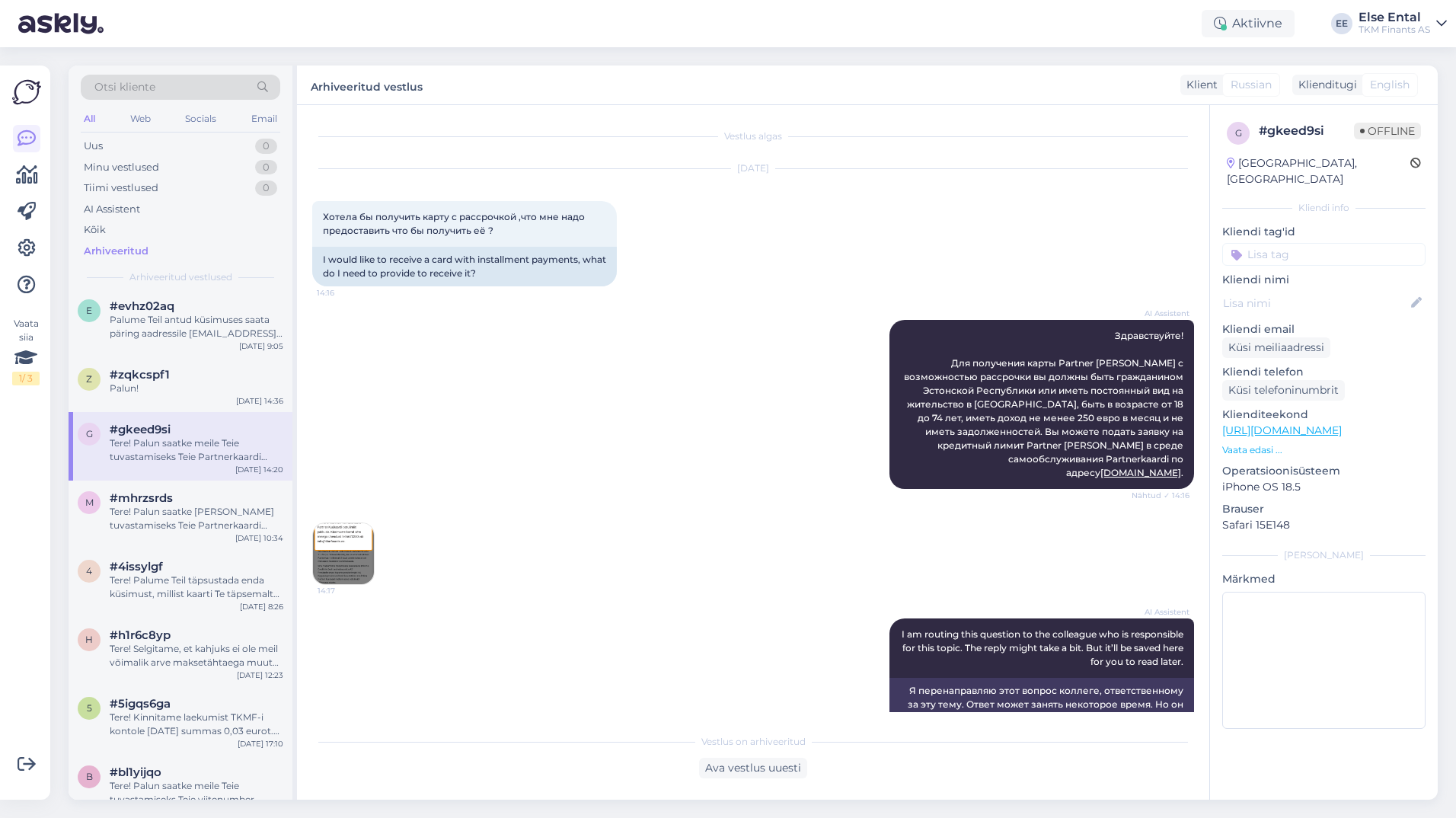
click at [340, 533] on img at bounding box center [342, 553] width 61 height 61
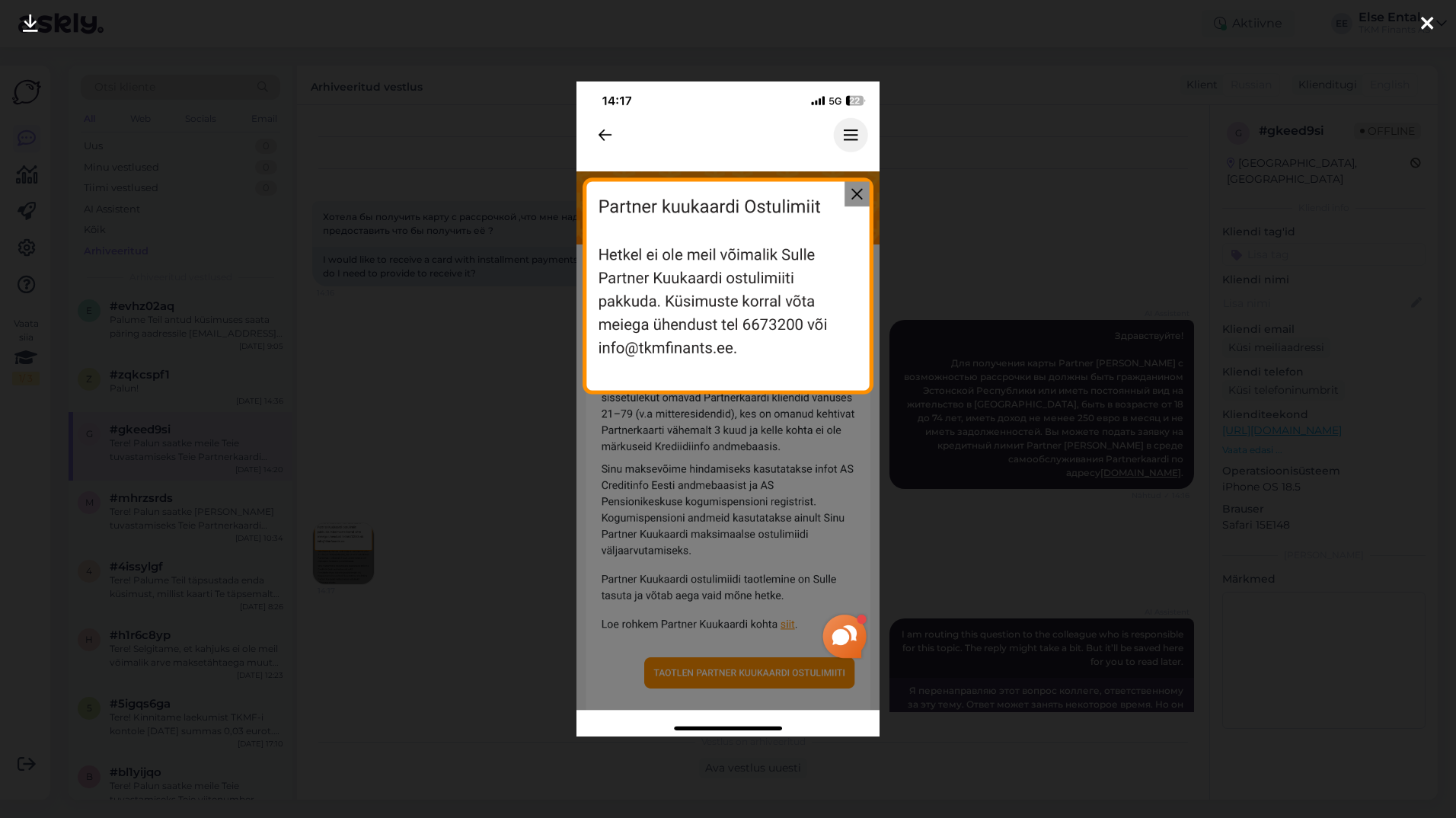
click at [1430, 23] on icon at bounding box center [1426, 24] width 12 height 20
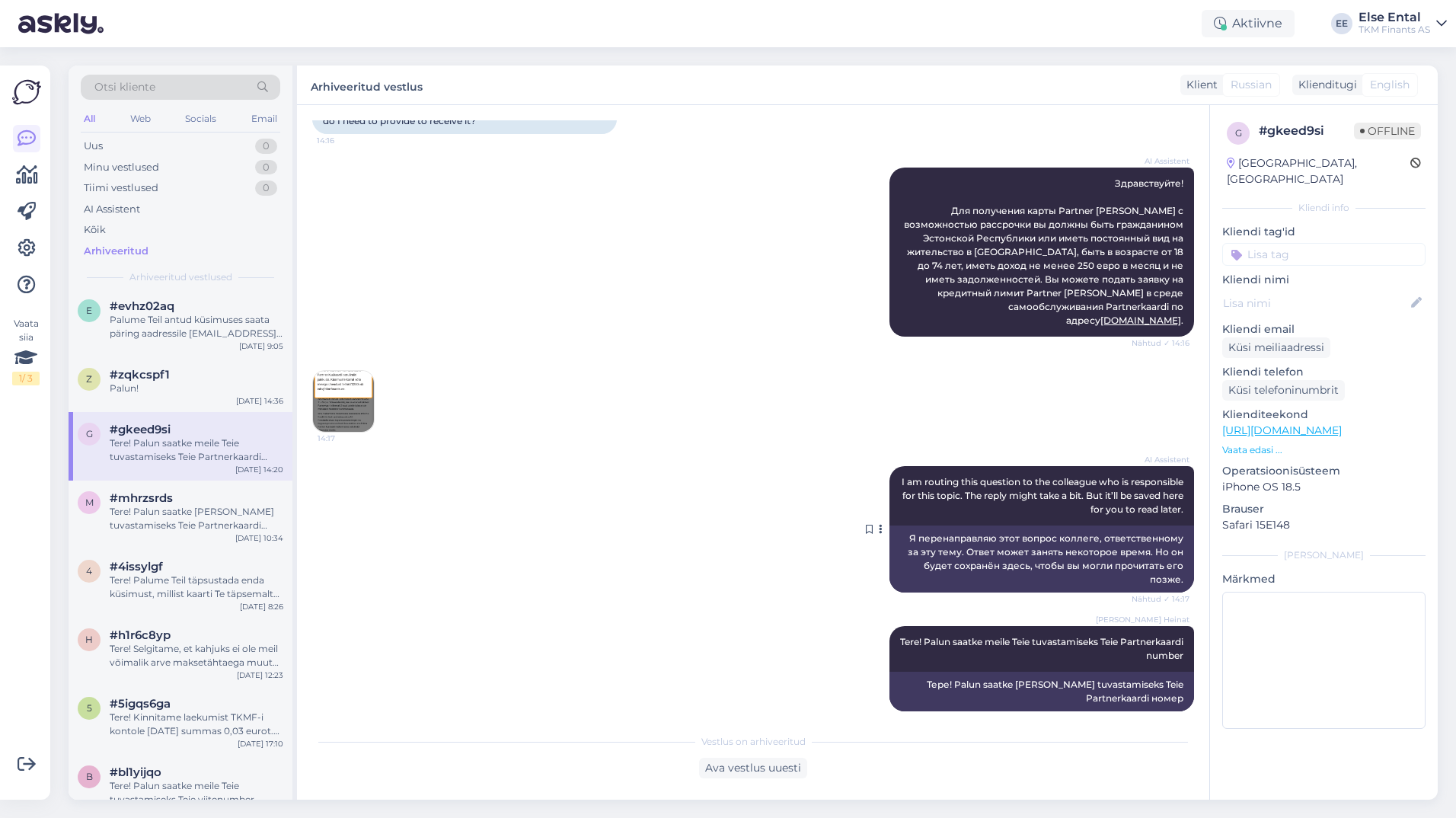
scroll to position [155, 0]
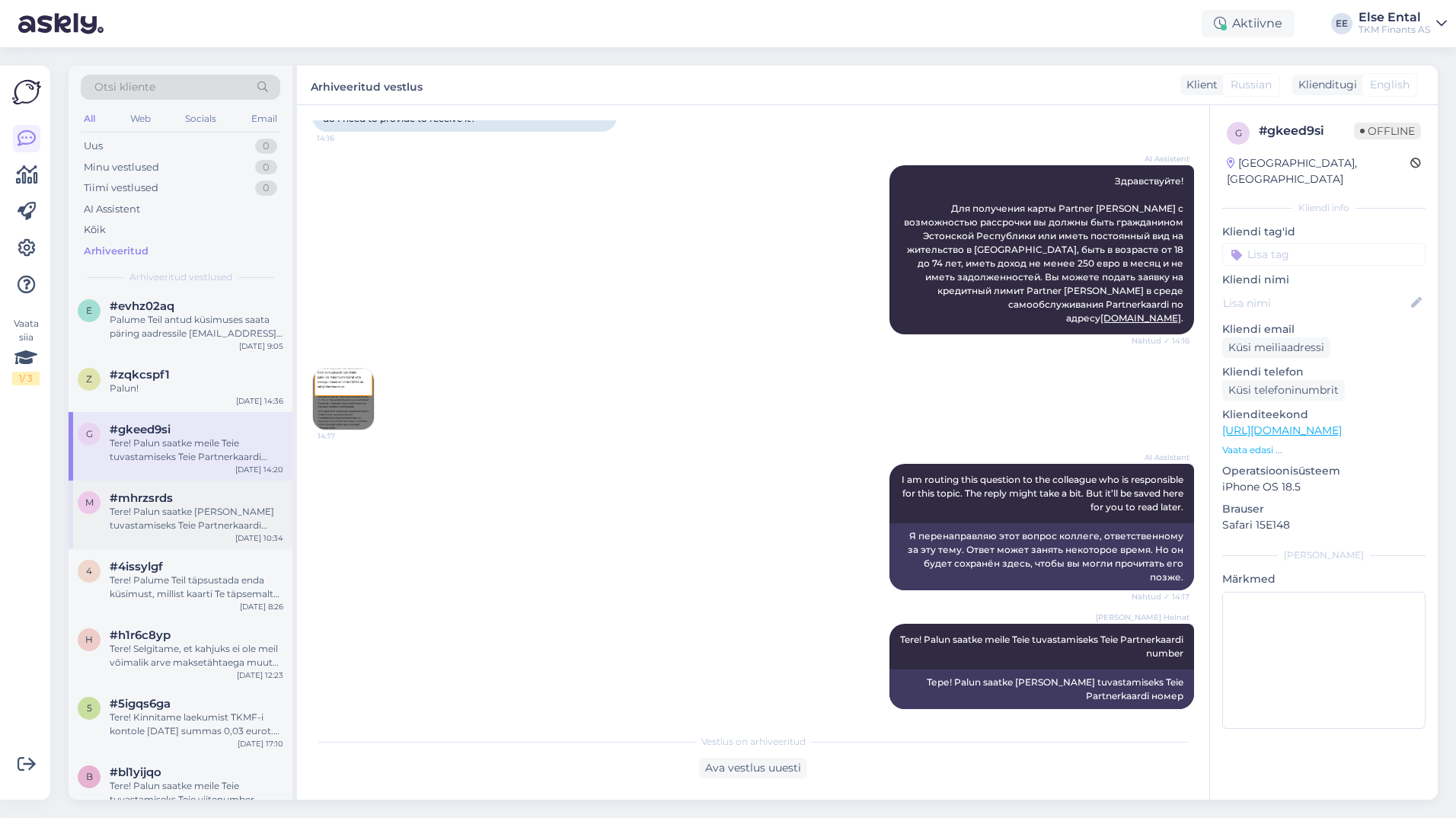
click at [201, 543] on div "m #mhrzsrds Tere! Palun saatke meile Teie tuvastamiseks Teie Partnerkaardi numb…" at bounding box center [180, 514] width 224 height 68
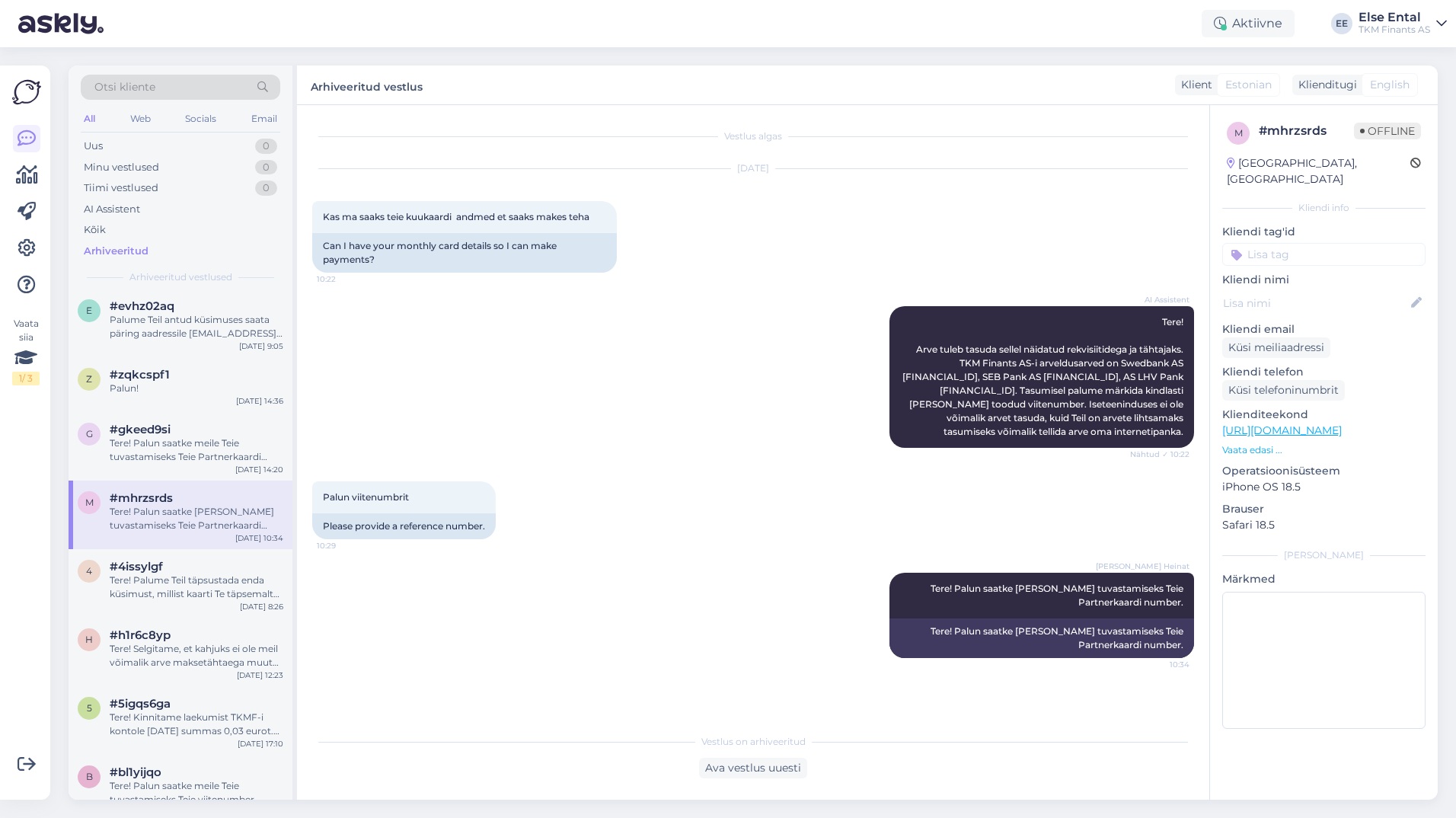
scroll to position [0, 0]
click at [188, 584] on div "Tere! Palume Teil täpsustada enda küsimust, millist kaarti Te täpsemalt silmas …" at bounding box center [197, 587] width 173 height 27
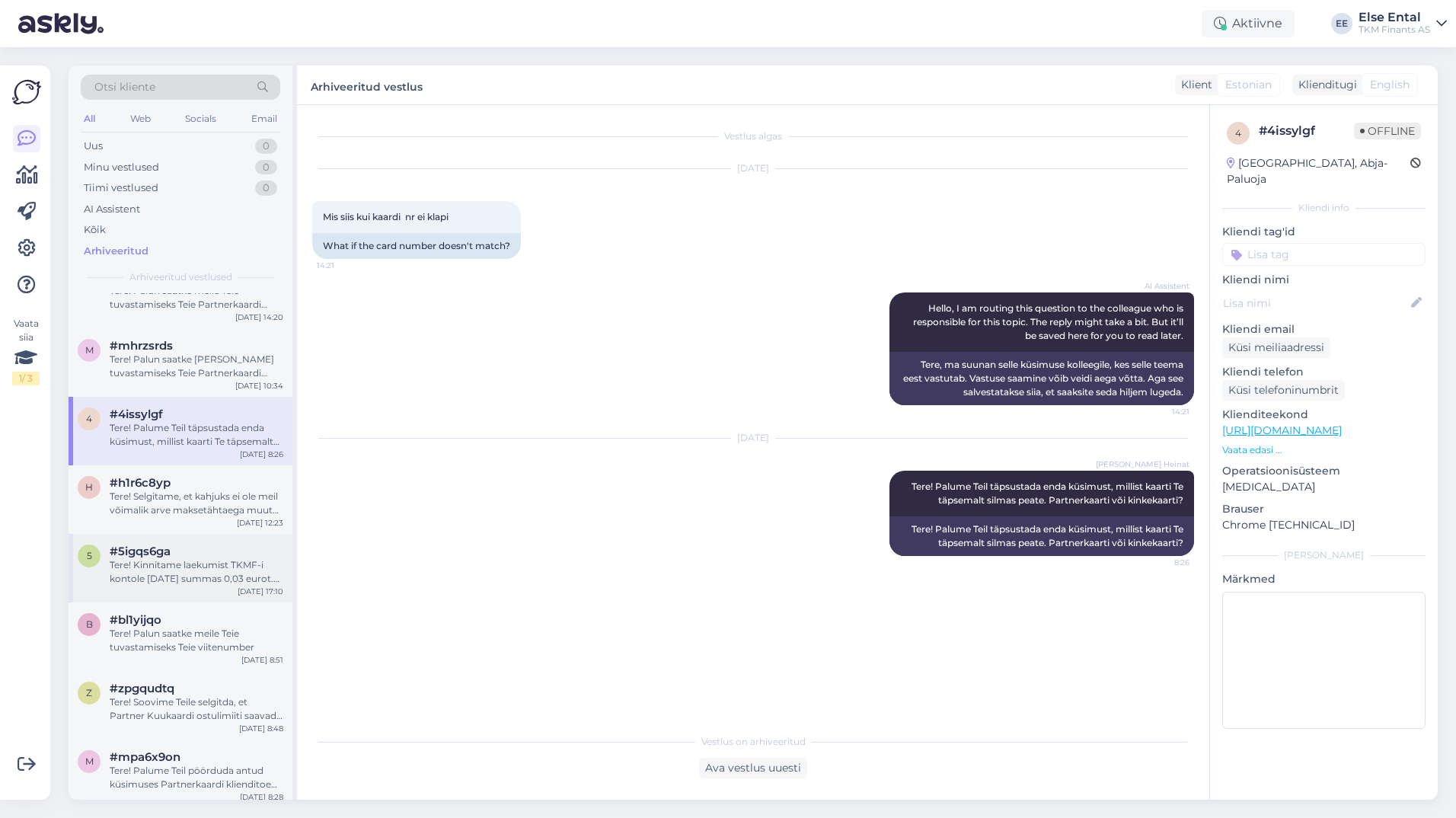
scroll to position [2056, 0]
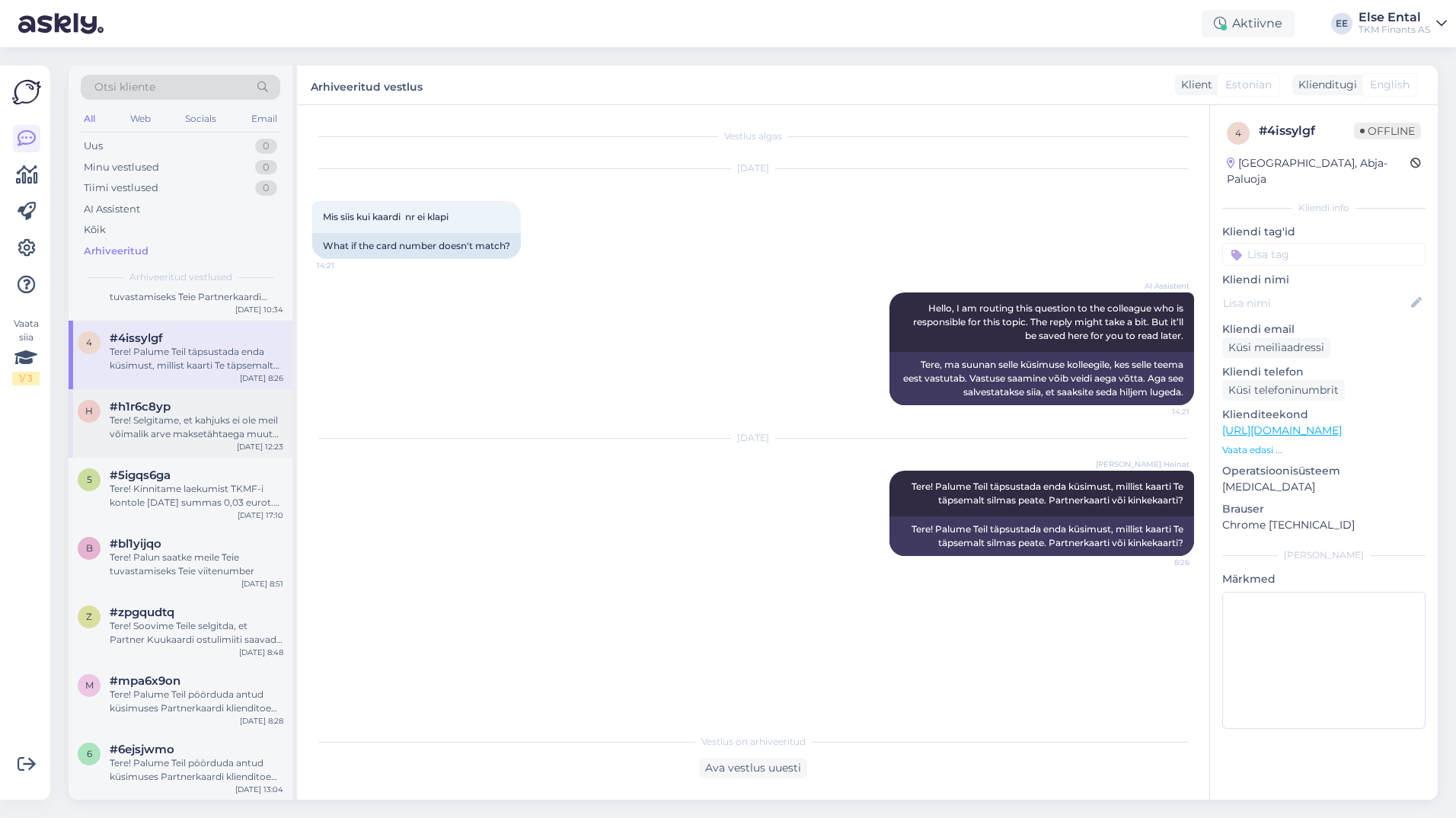
click at [154, 414] on div "Tere! Selgitame, et kahjuks ei ole meil võimalik arve maksetähtaega muuta ning …" at bounding box center [197, 426] width 173 height 27
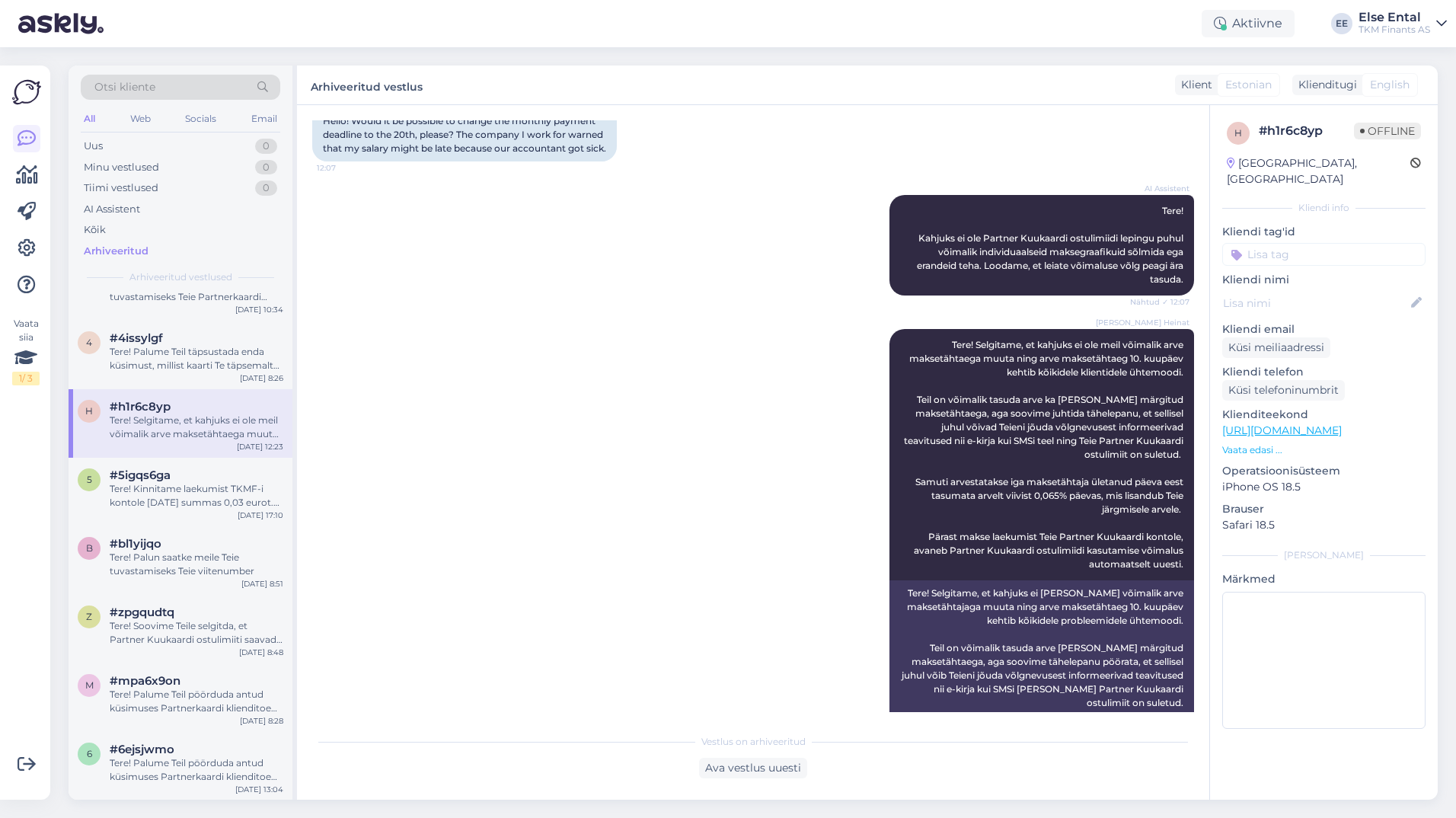
scroll to position [304, 0]
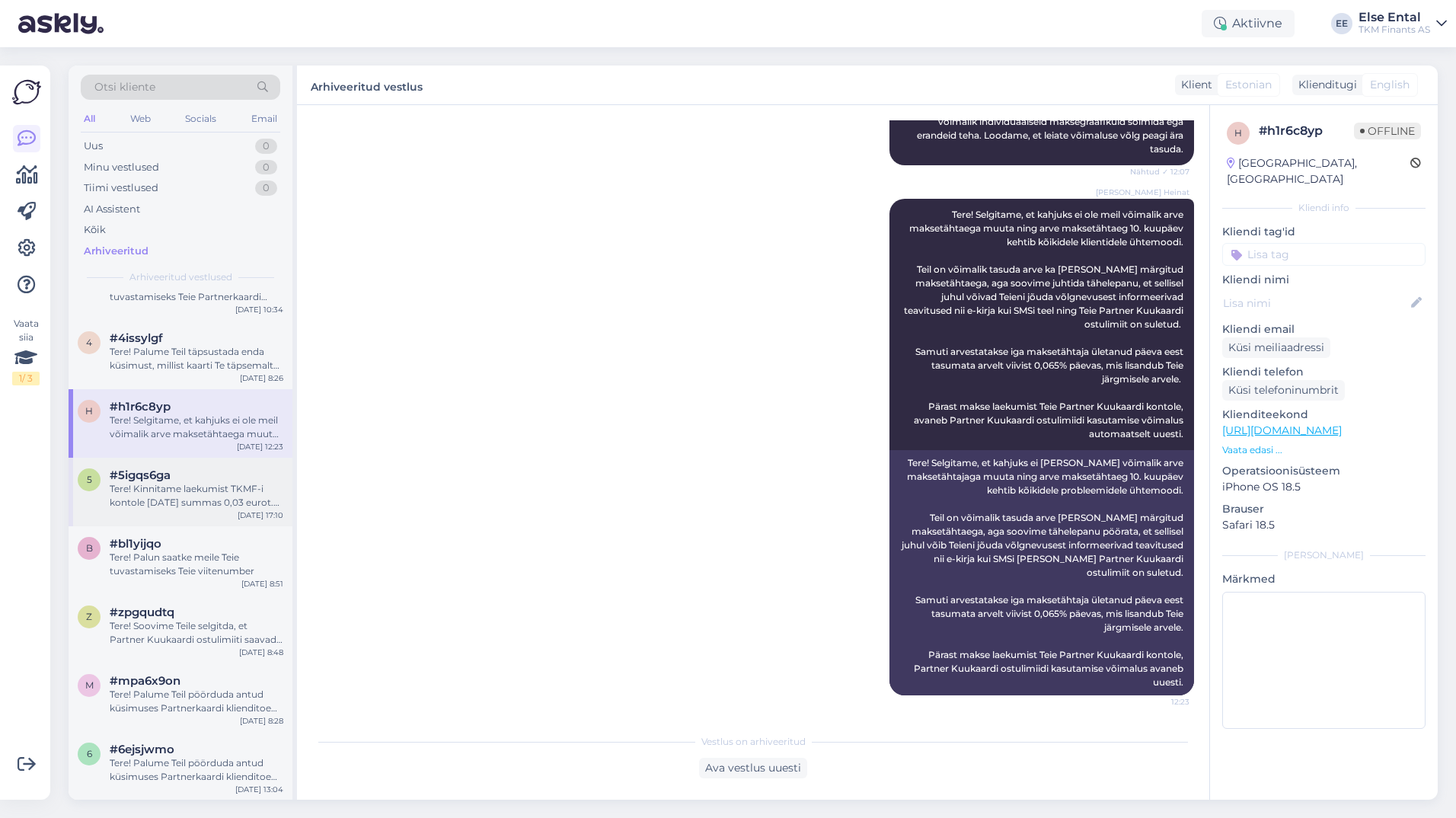
click at [157, 480] on span "#5igqs6ga" at bounding box center [140, 475] width 61 height 14
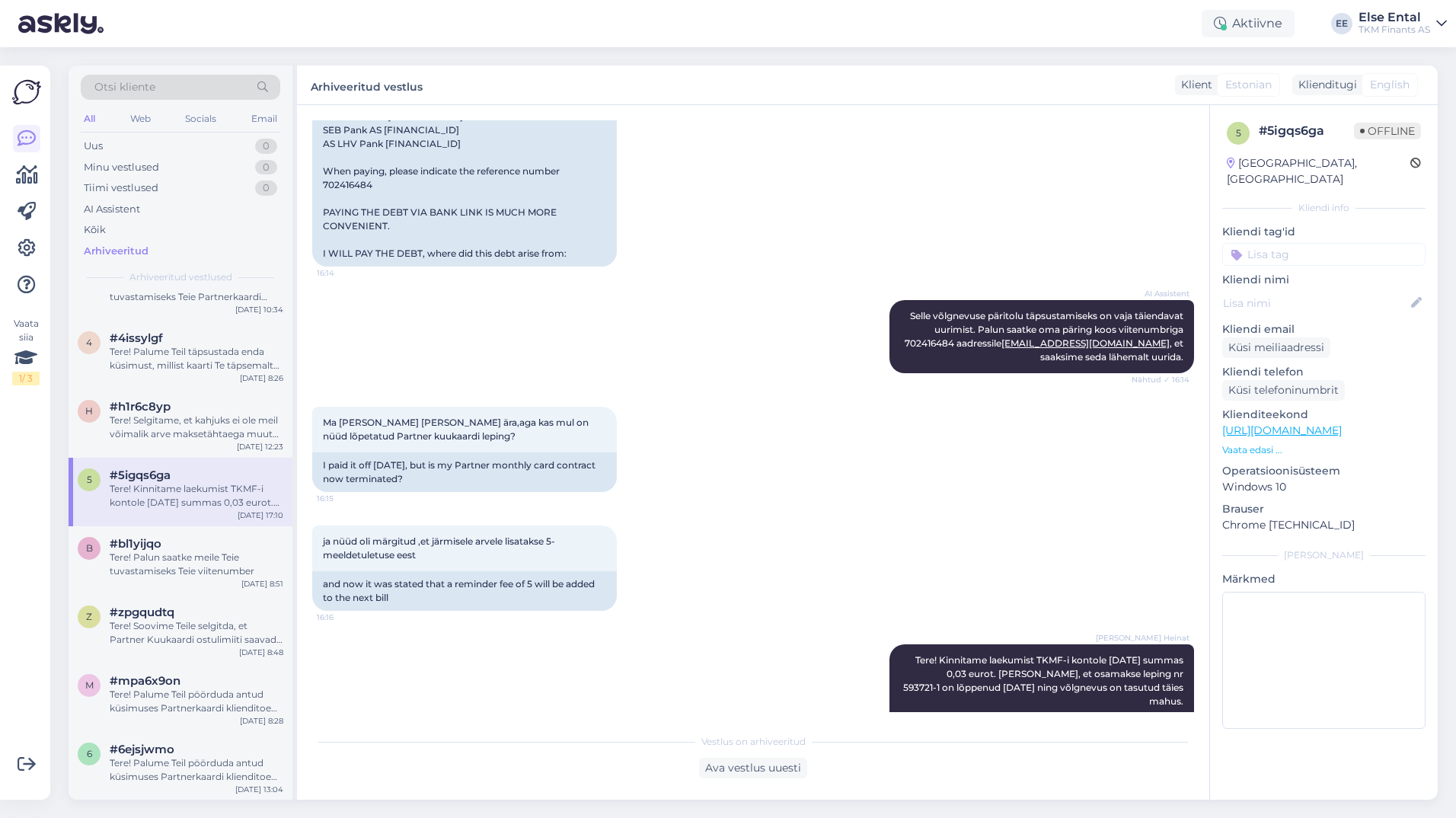
scroll to position [608, 0]
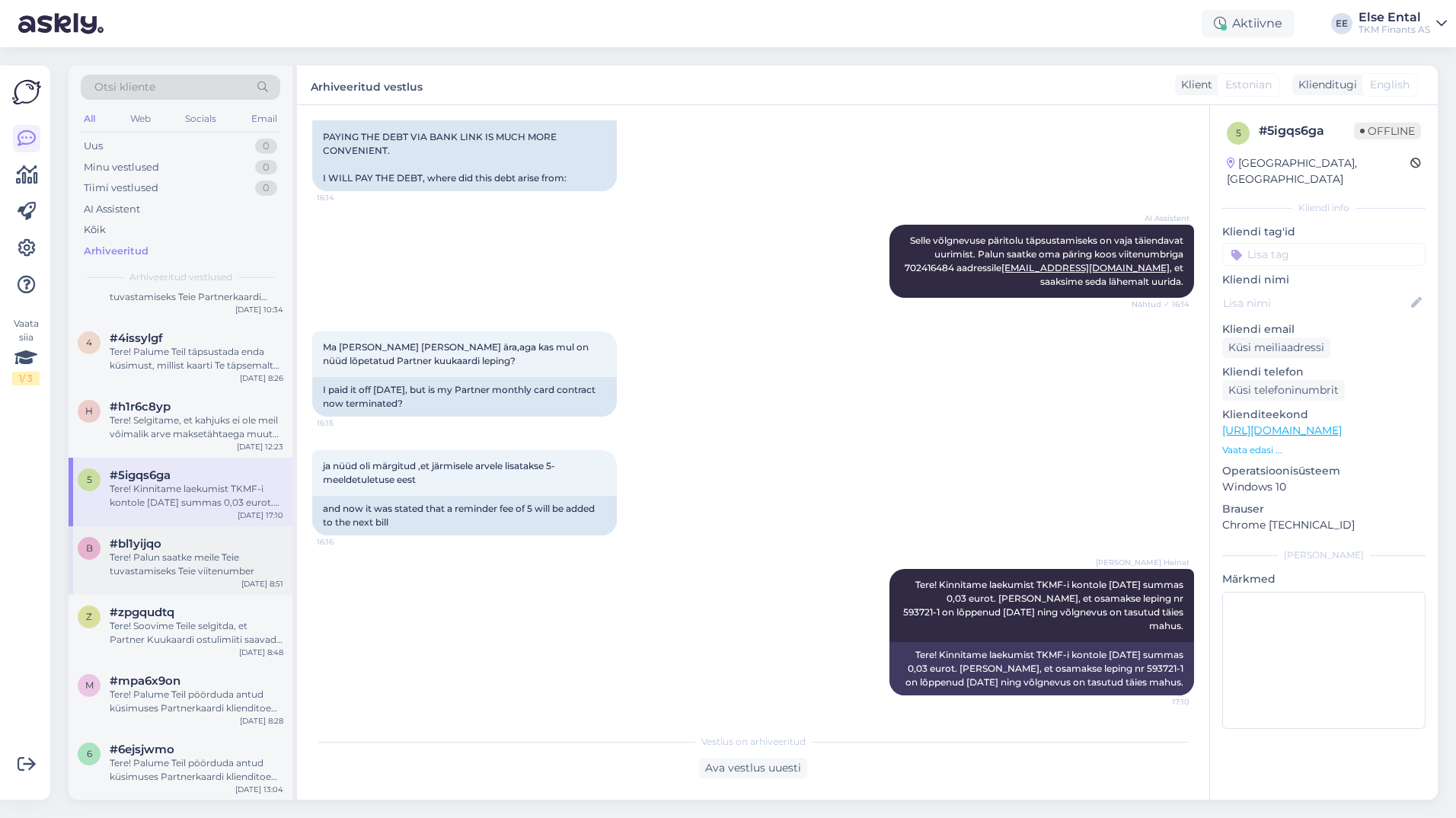
click at [167, 570] on div "Tere! Palun saatke meile Teie tuvastamiseks Teie viitenumber" at bounding box center [197, 563] width 173 height 27
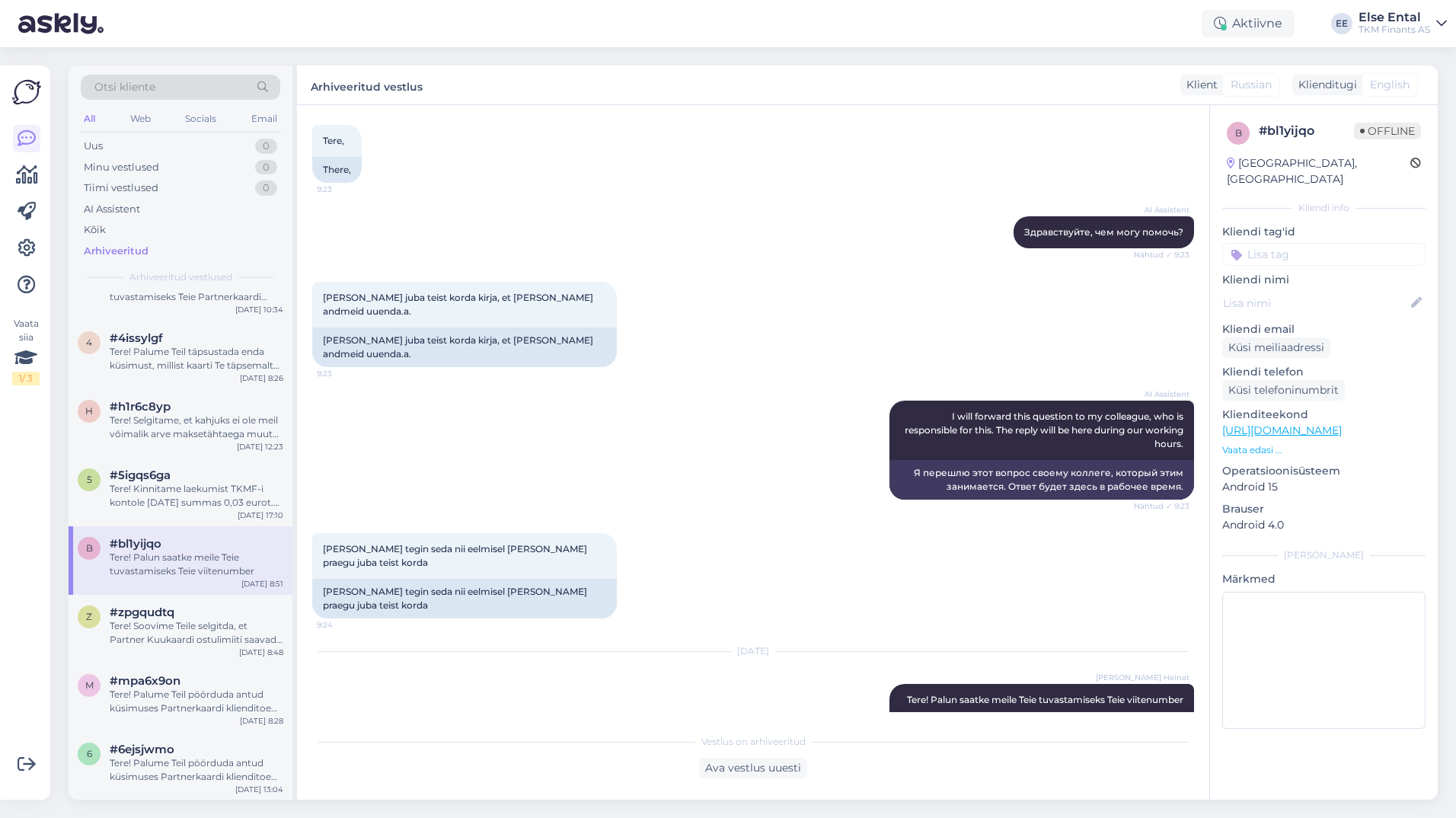
scroll to position [81, 0]
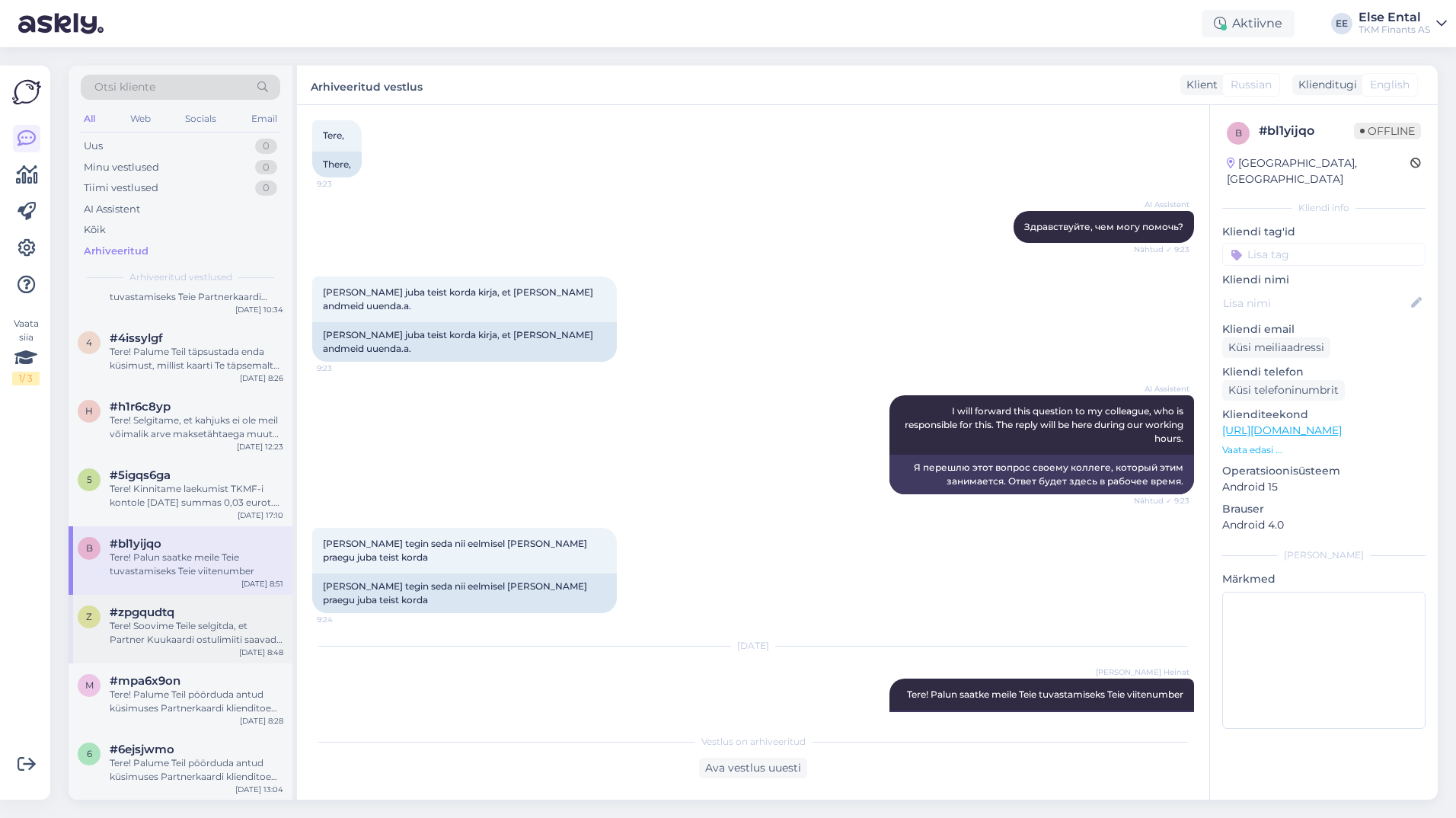
click at [208, 597] on div "z #zpgqudtq Tere! Soovime Teile selgitda, et Partner Kuukaardi ostulimiiti saav…" at bounding box center [180, 628] width 224 height 68
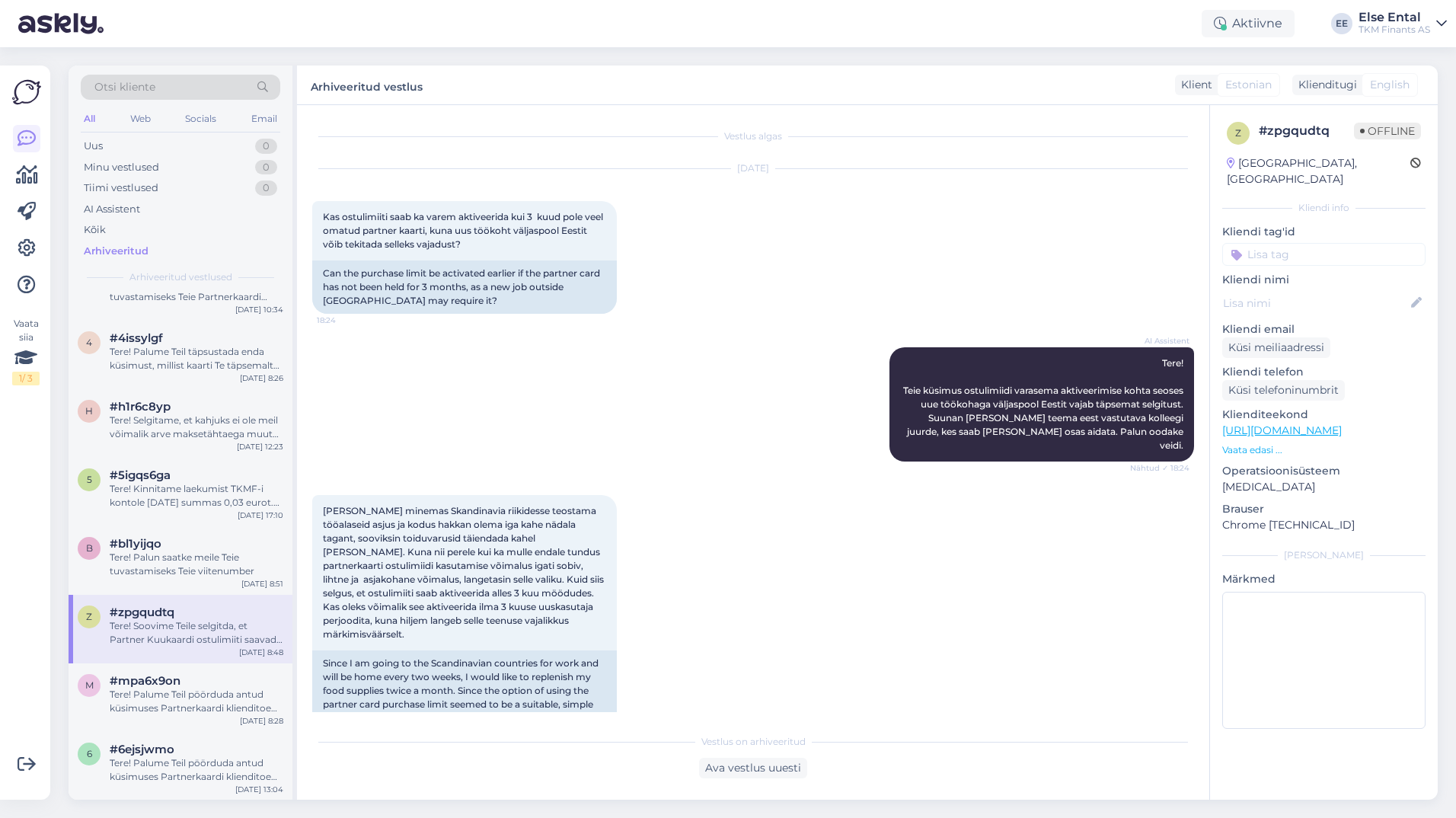
scroll to position [152, 0]
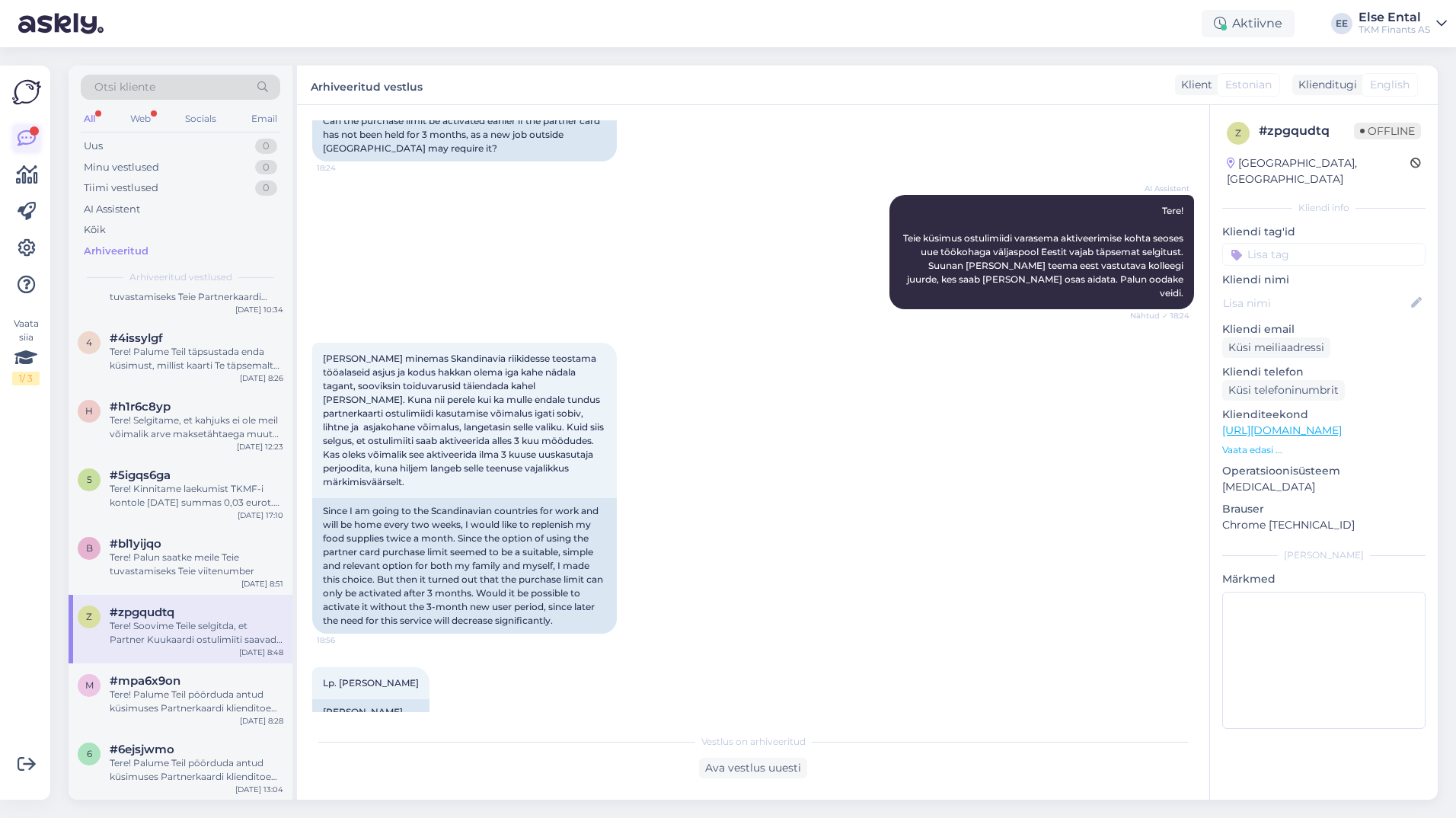
click at [34, 139] on icon at bounding box center [27, 139] width 19 height 19
click at [97, 146] on div "Uus" at bounding box center [93, 146] width 19 height 15
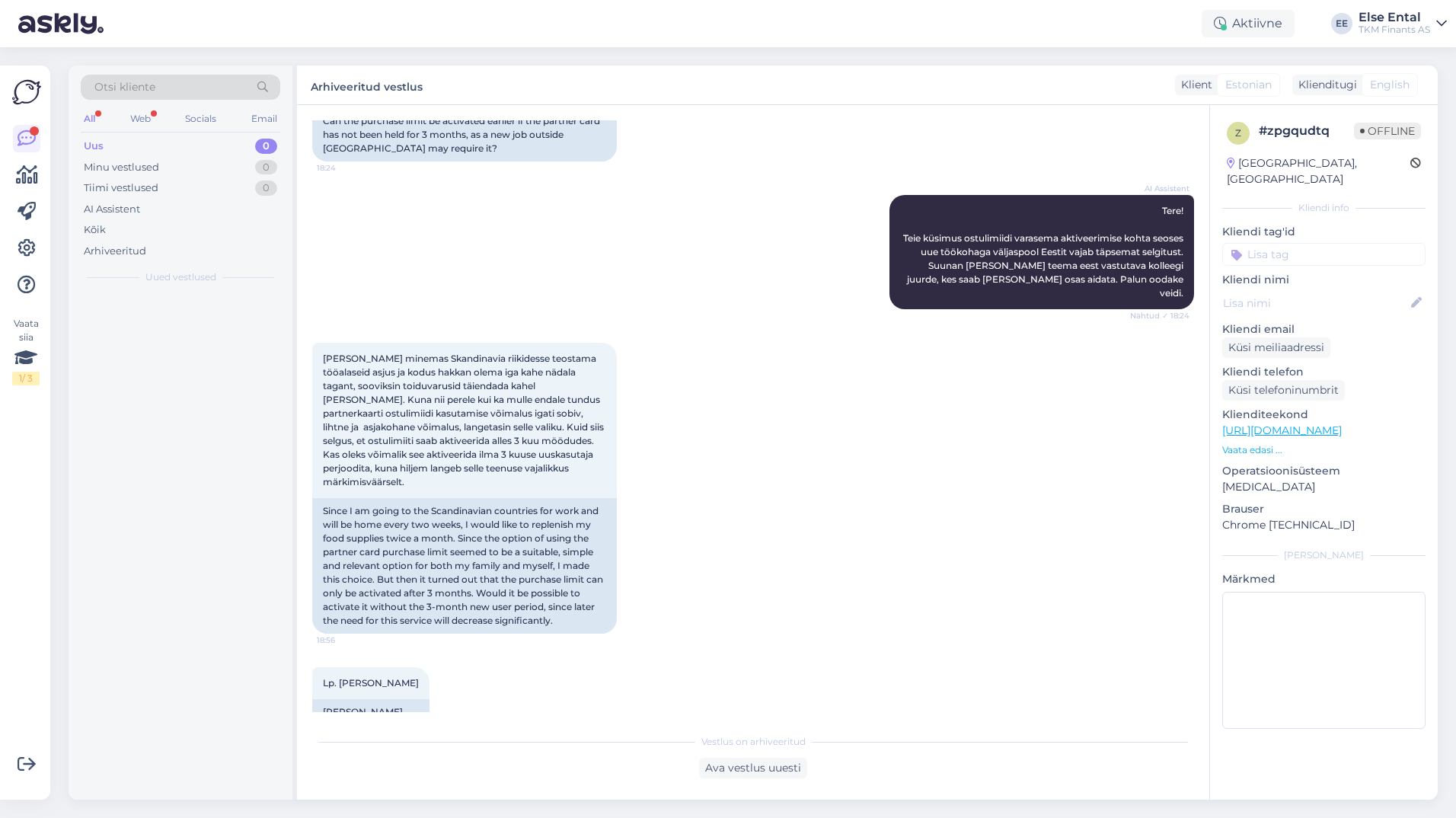
scroll to position [0, 0]
click at [95, 119] on div "All" at bounding box center [90, 118] width 18 height 20
click at [99, 143] on div "Uus" at bounding box center [93, 146] width 20 height 15
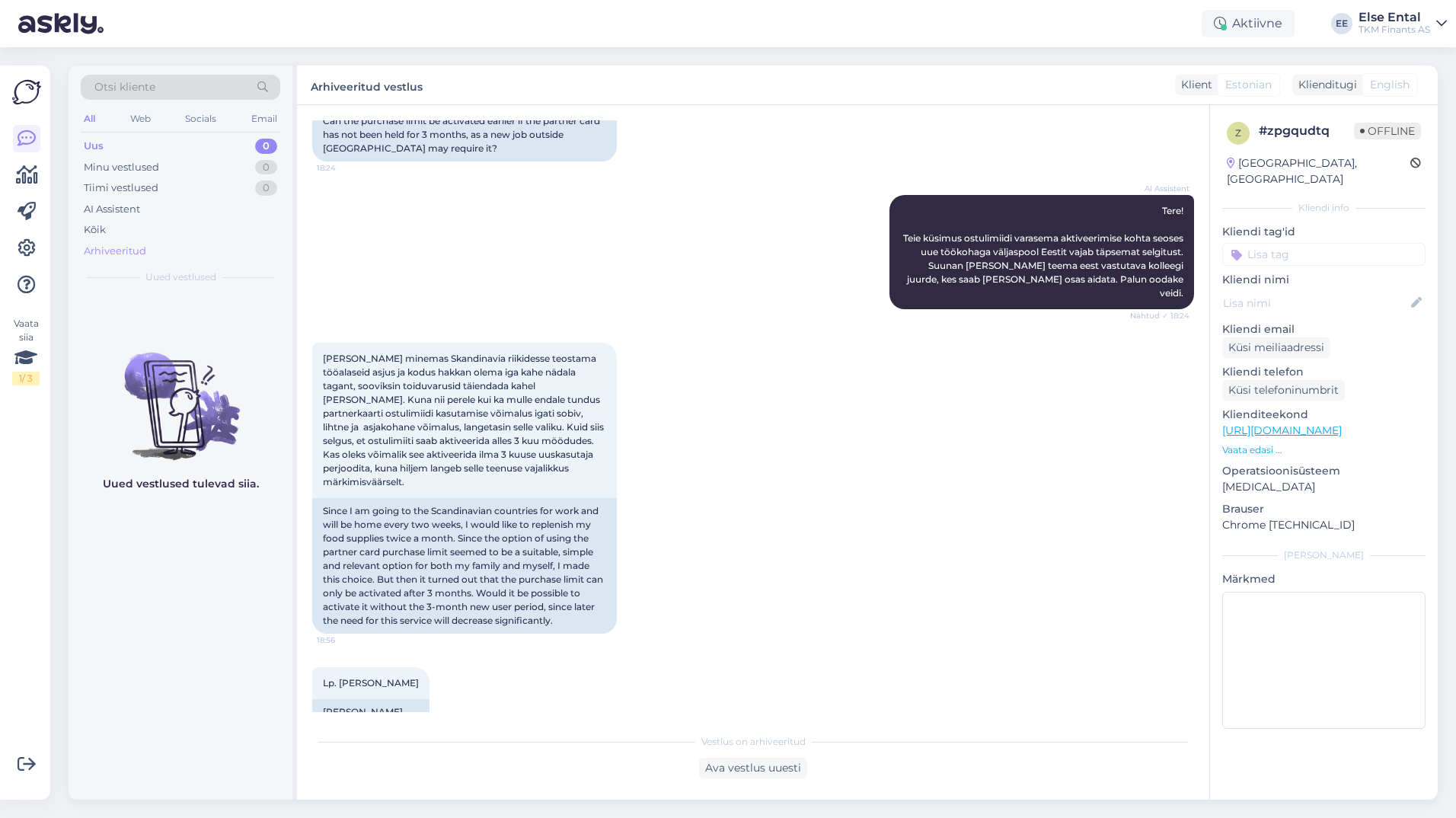
click at [120, 250] on div "Arhiveeritud" at bounding box center [115, 251] width 62 height 15
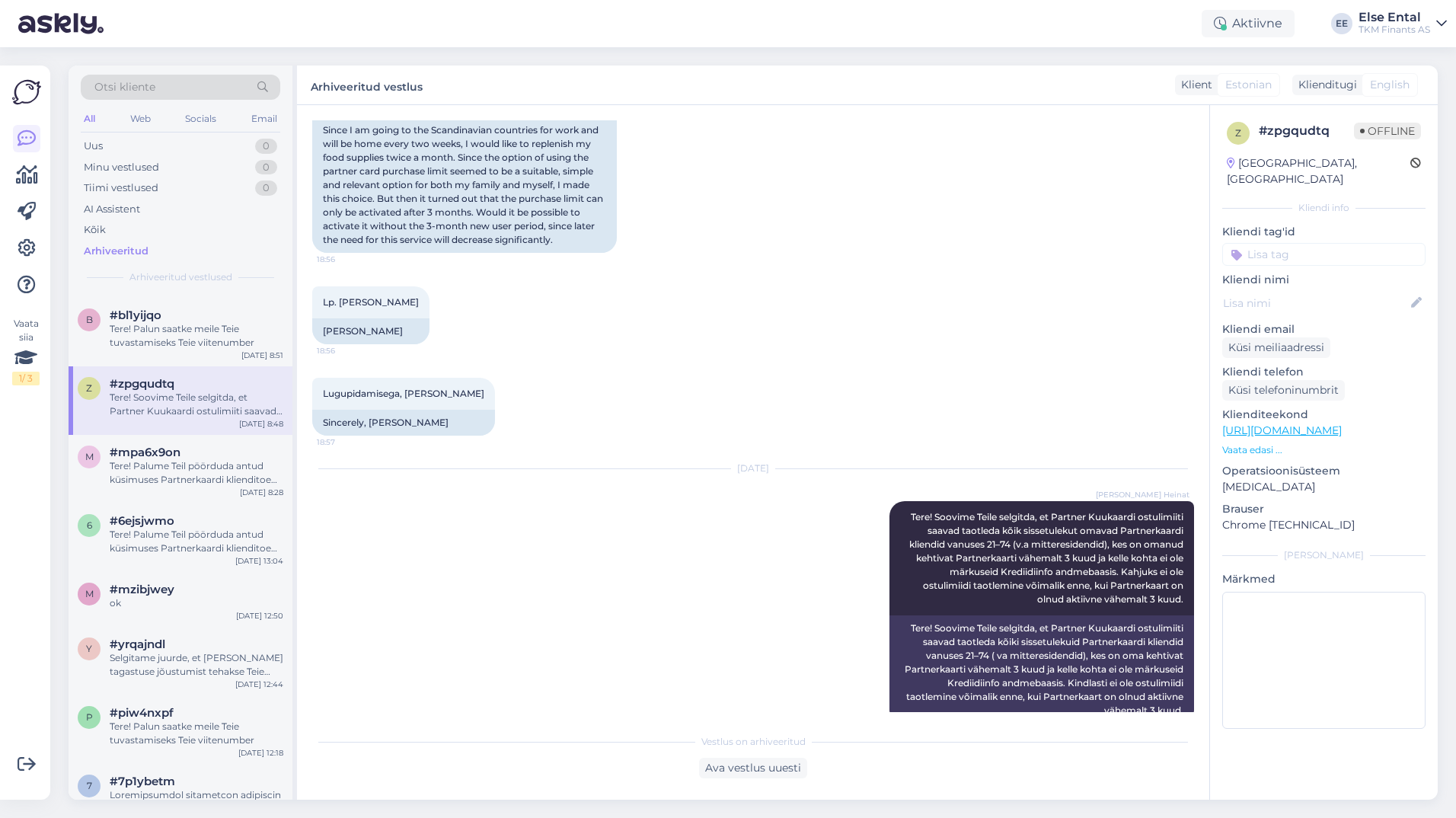
scroll to position [548, 0]
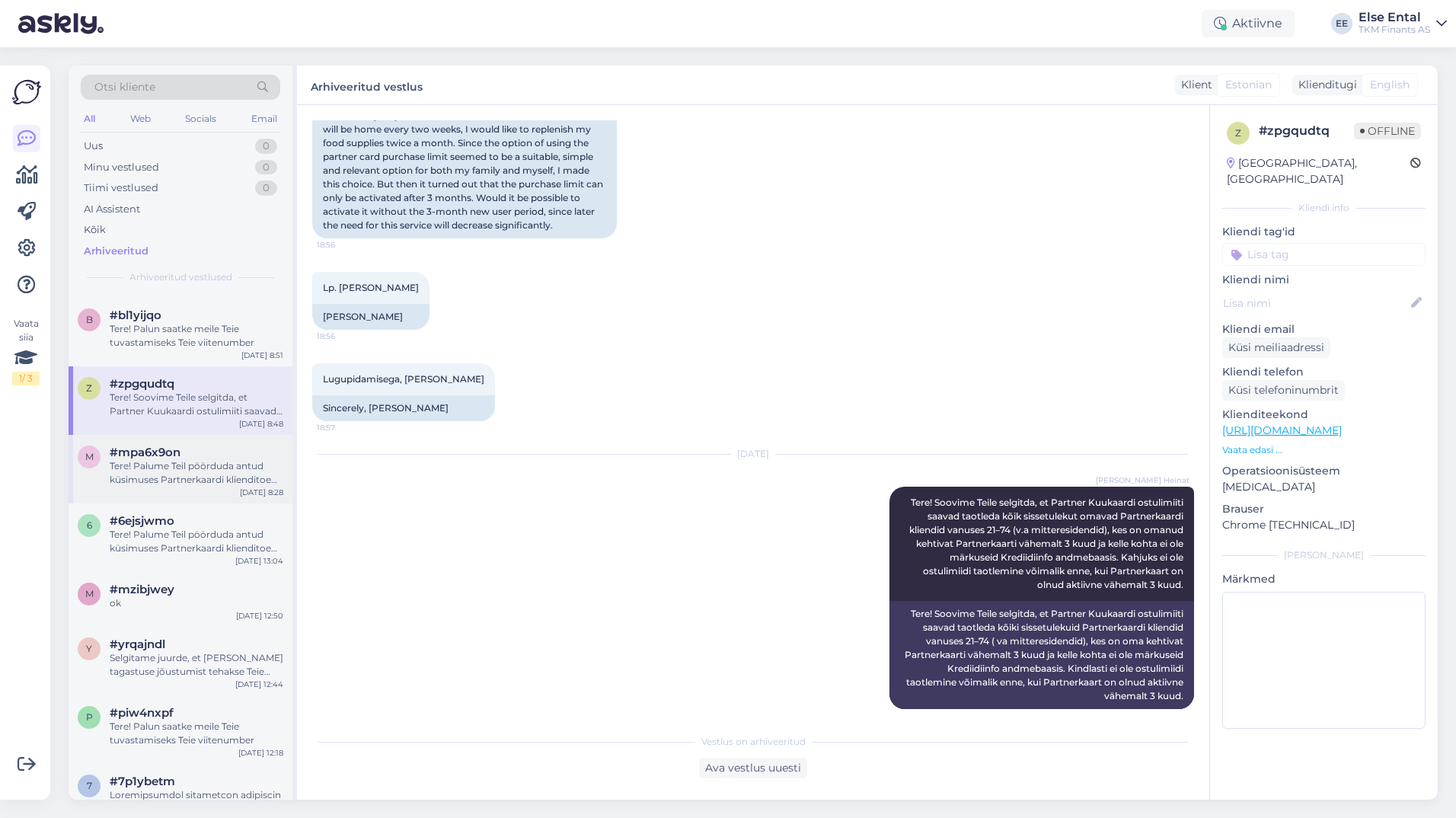
click at [141, 478] on div "Tere! Palume Teil pöörduda antud küsimuses Partnerkaardi klienditoe [PERSON_NAM…" at bounding box center [197, 472] width 173 height 27
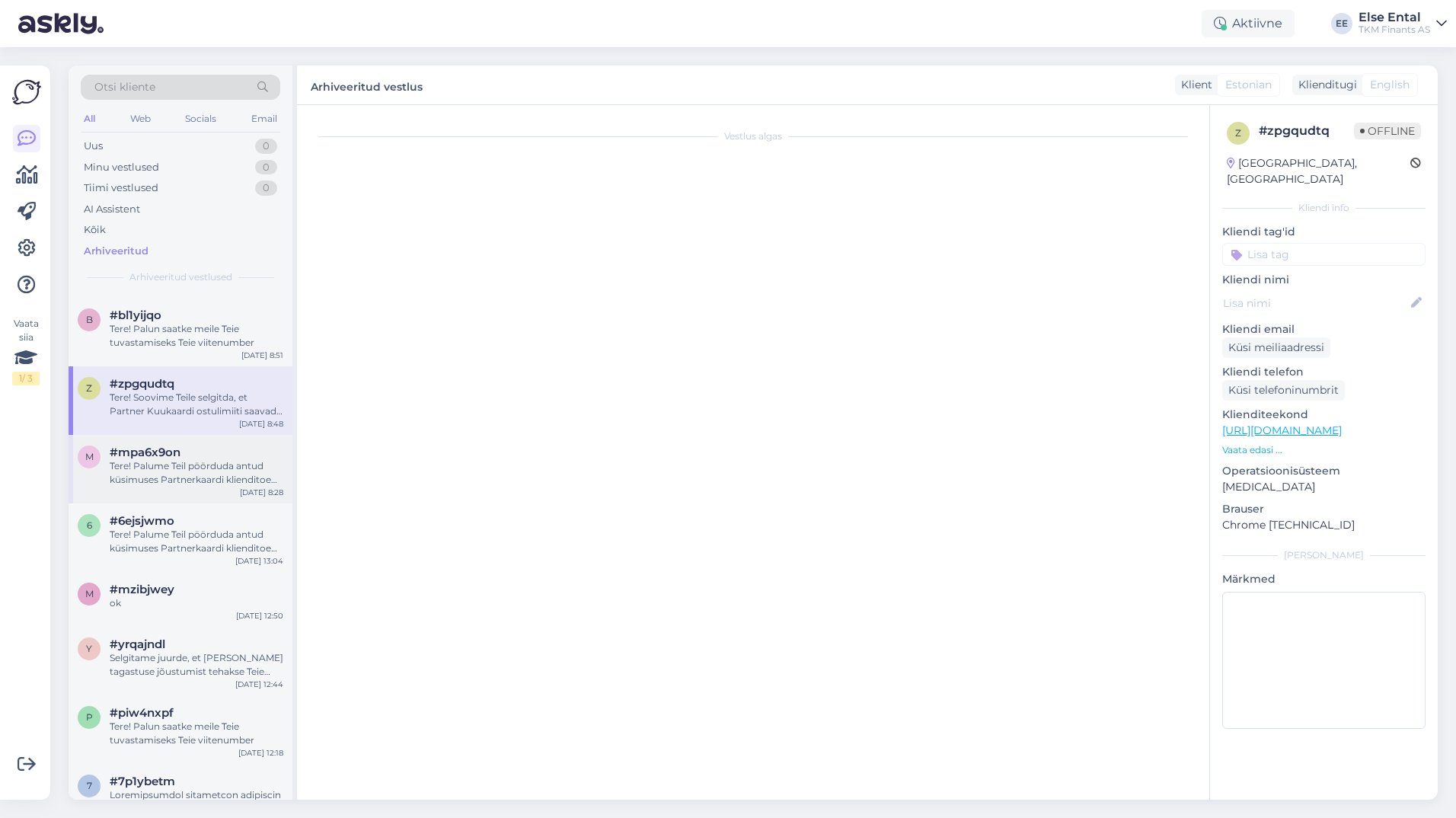
scroll to position [0, 0]
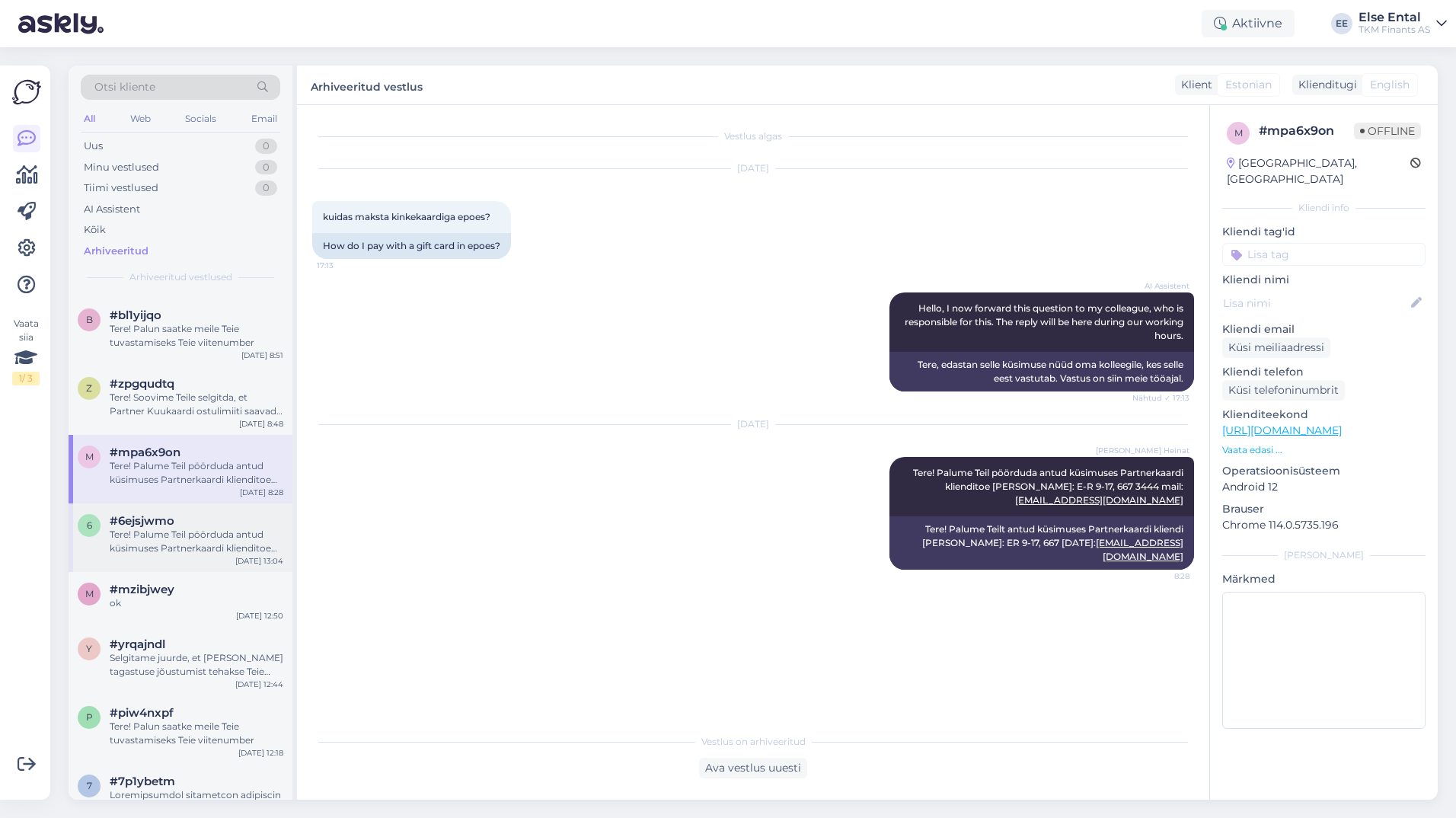
click at [184, 531] on div "Tere! Palume Teil pöörduda antud küsimuses Partnerkaardi klienditoe [PERSON_NAM…" at bounding box center [197, 541] width 173 height 27
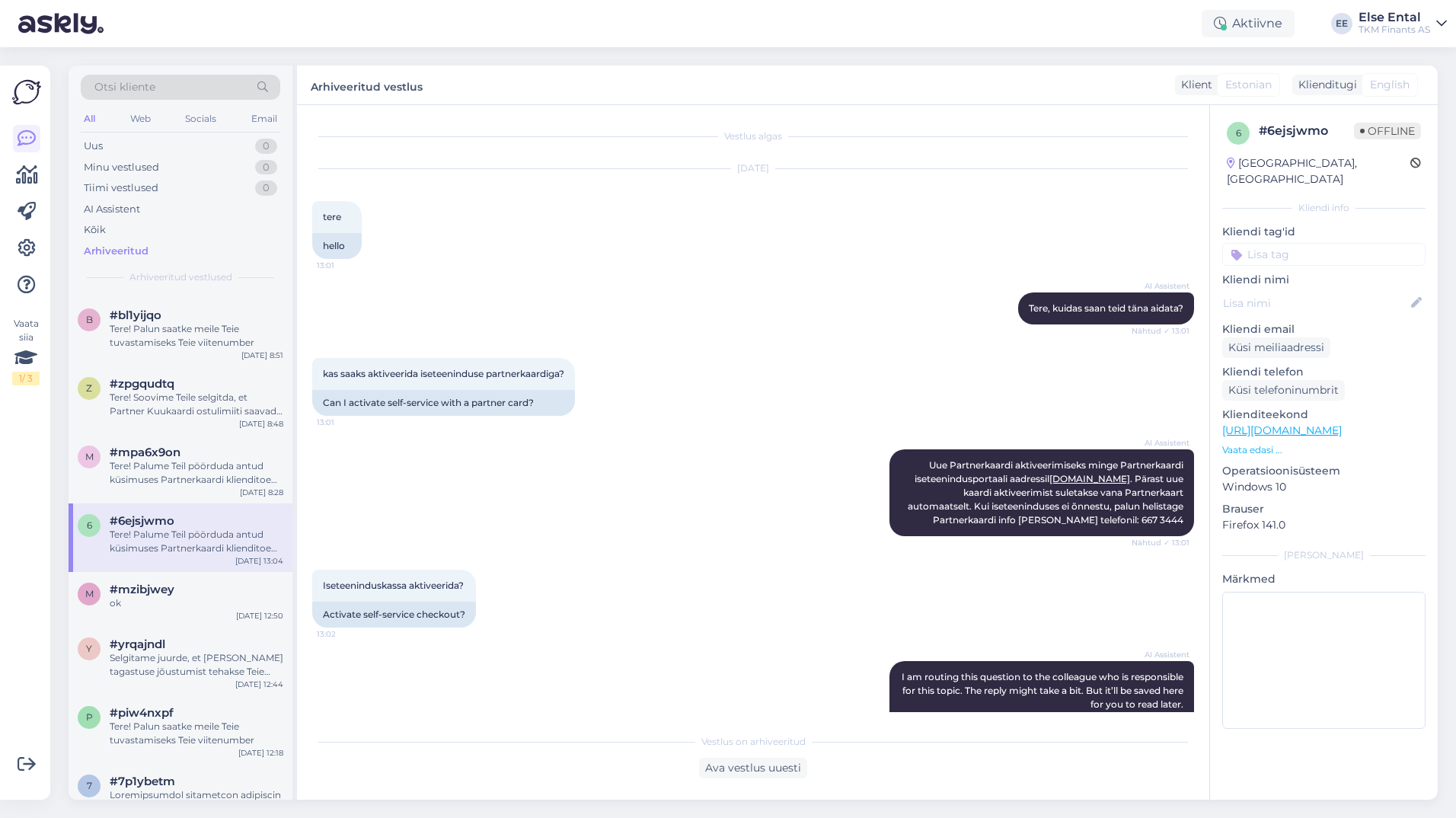
scroll to position [211, 0]
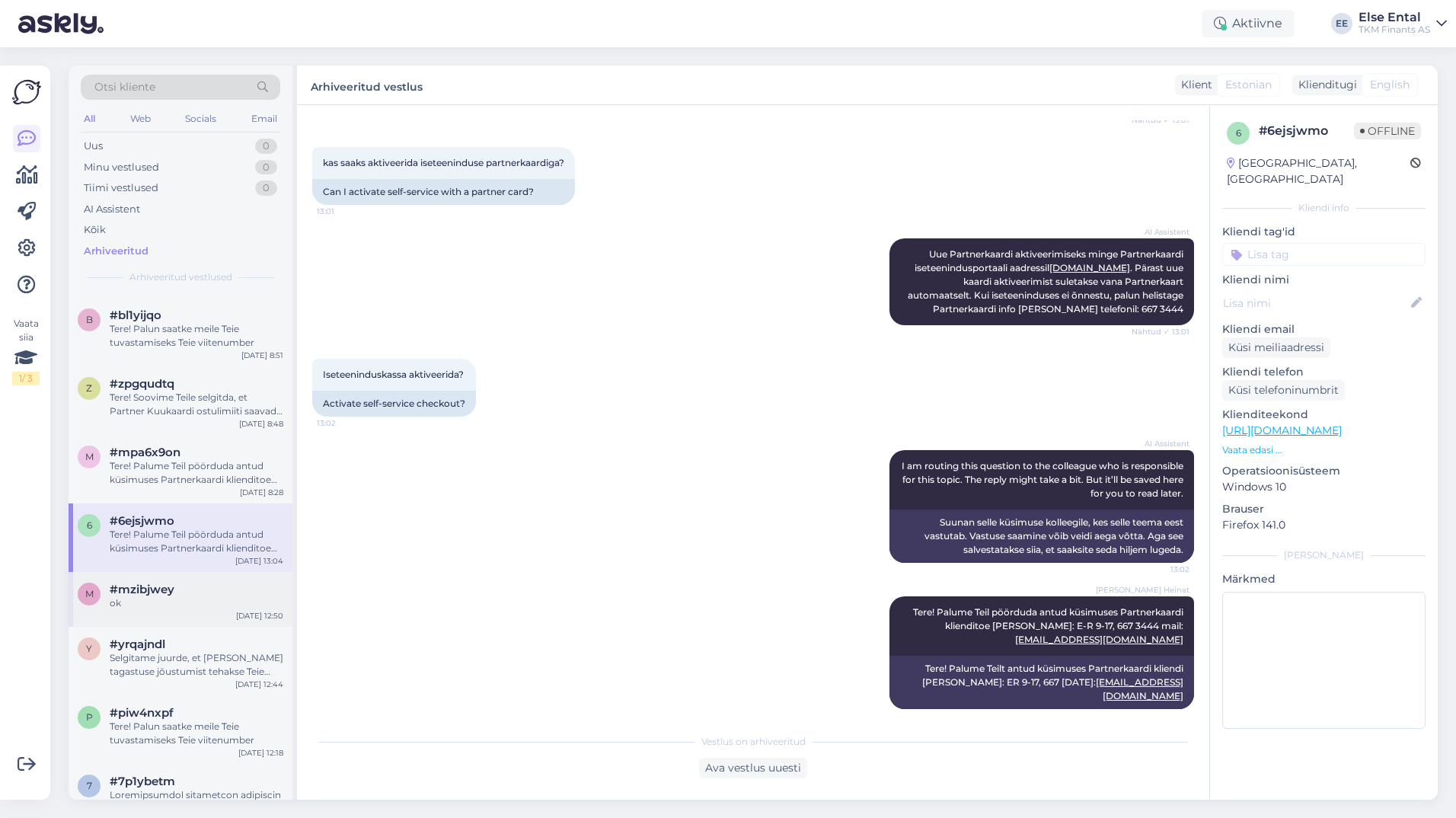
click at [164, 593] on span "#mzibjwey" at bounding box center [142, 589] width 64 height 14
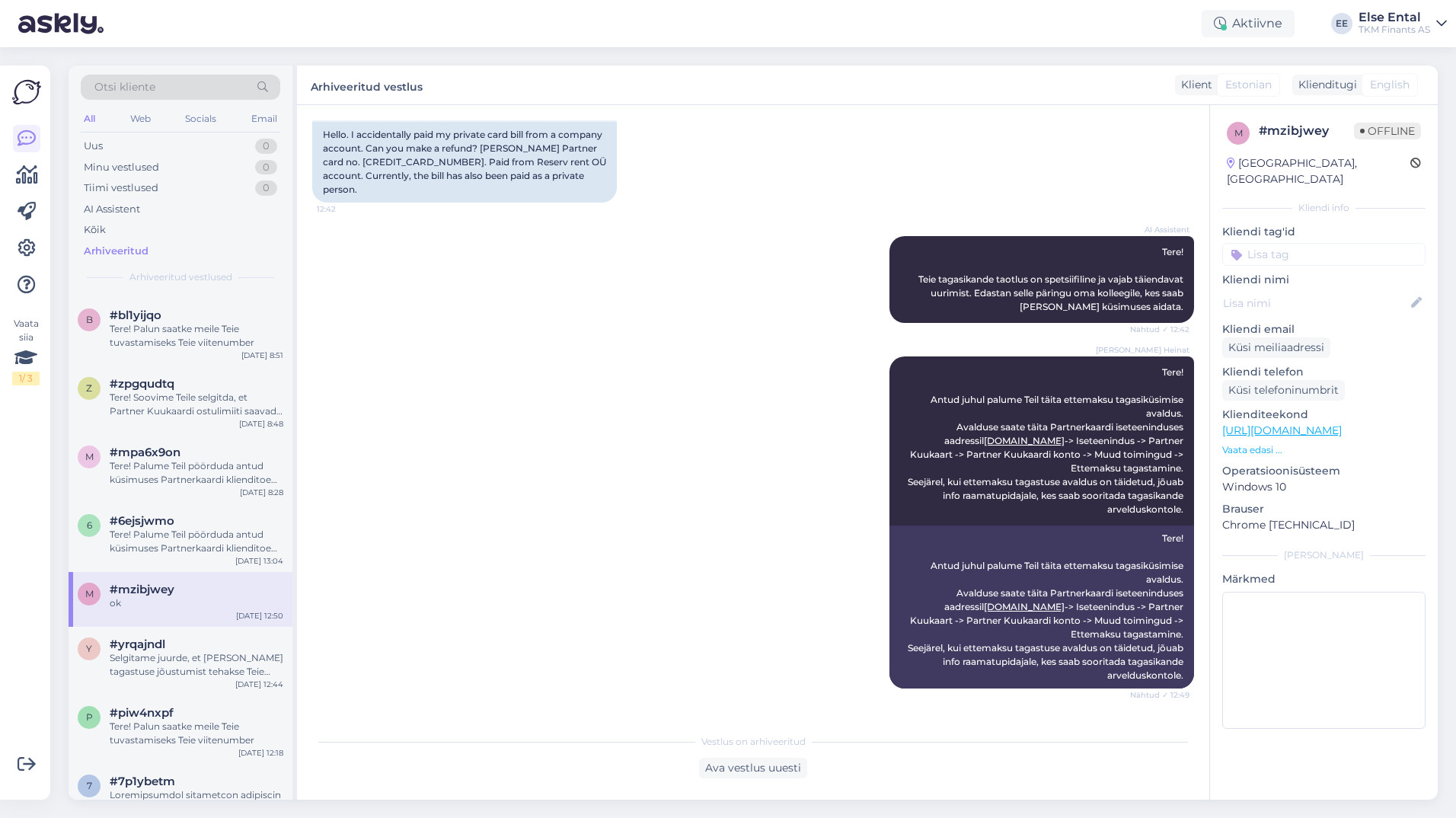
scroll to position [223, 0]
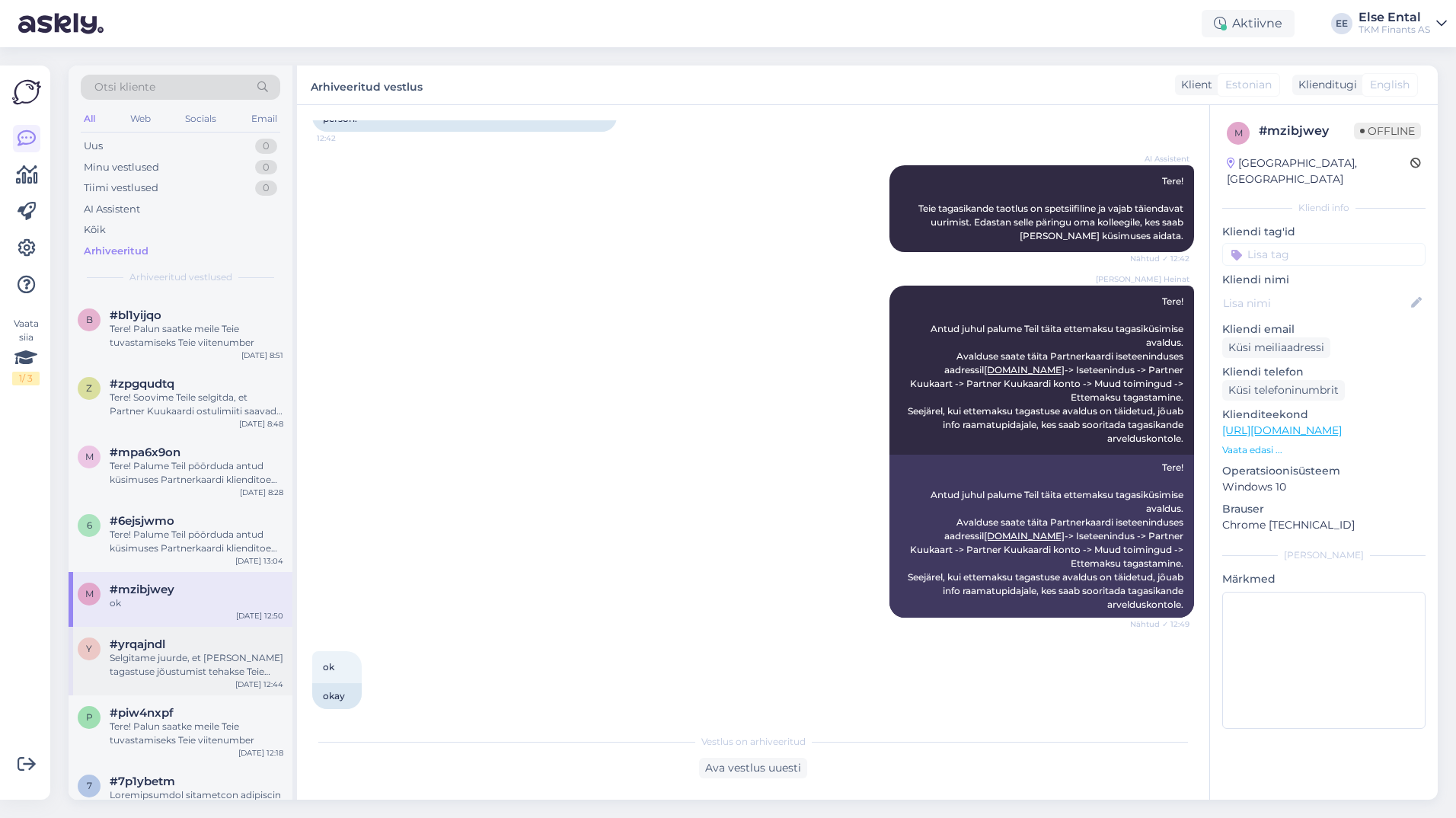
click at [199, 650] on div "#yrqajndl" at bounding box center [197, 644] width 173 height 14
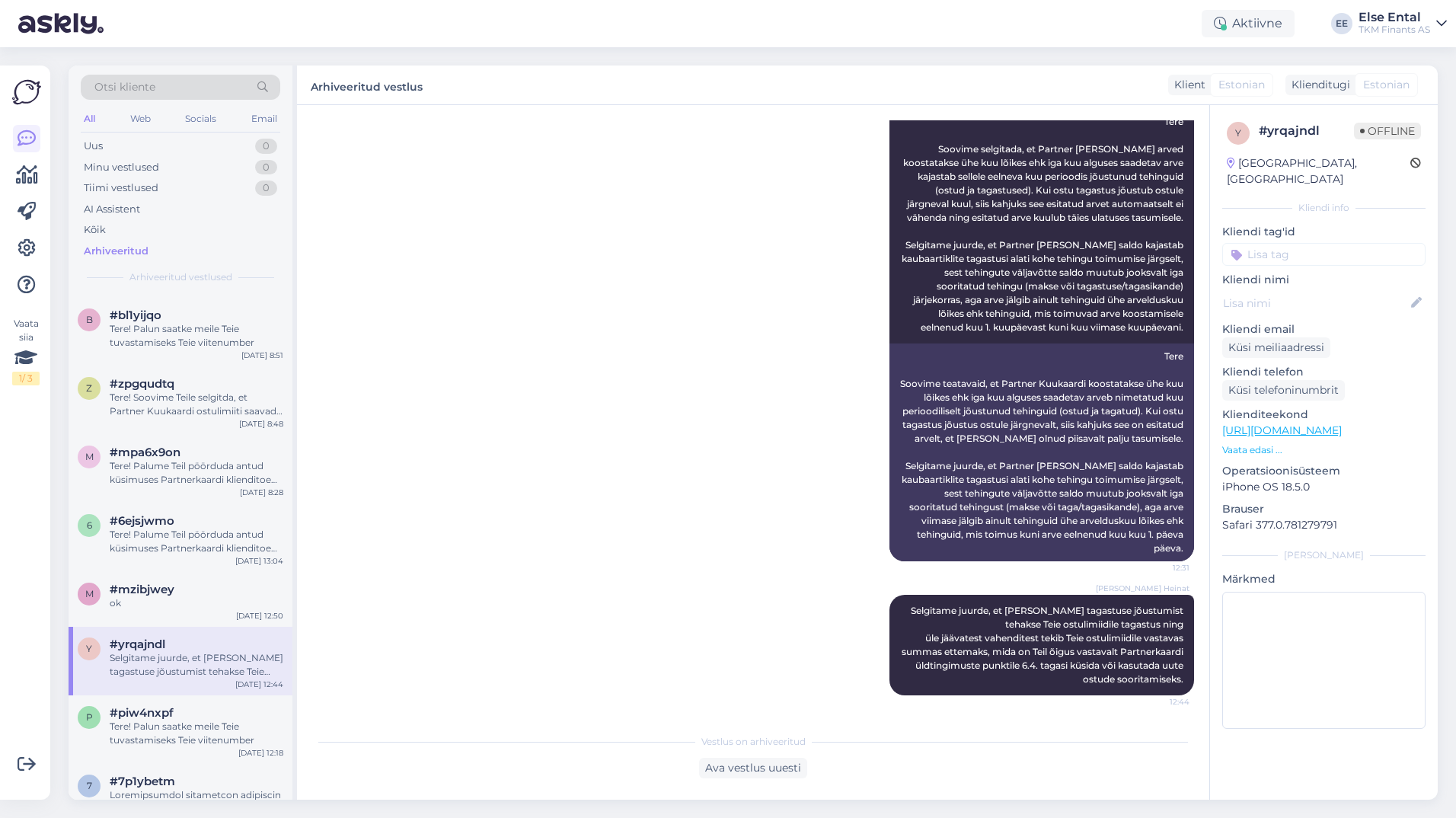
scroll to position [2436, 0]
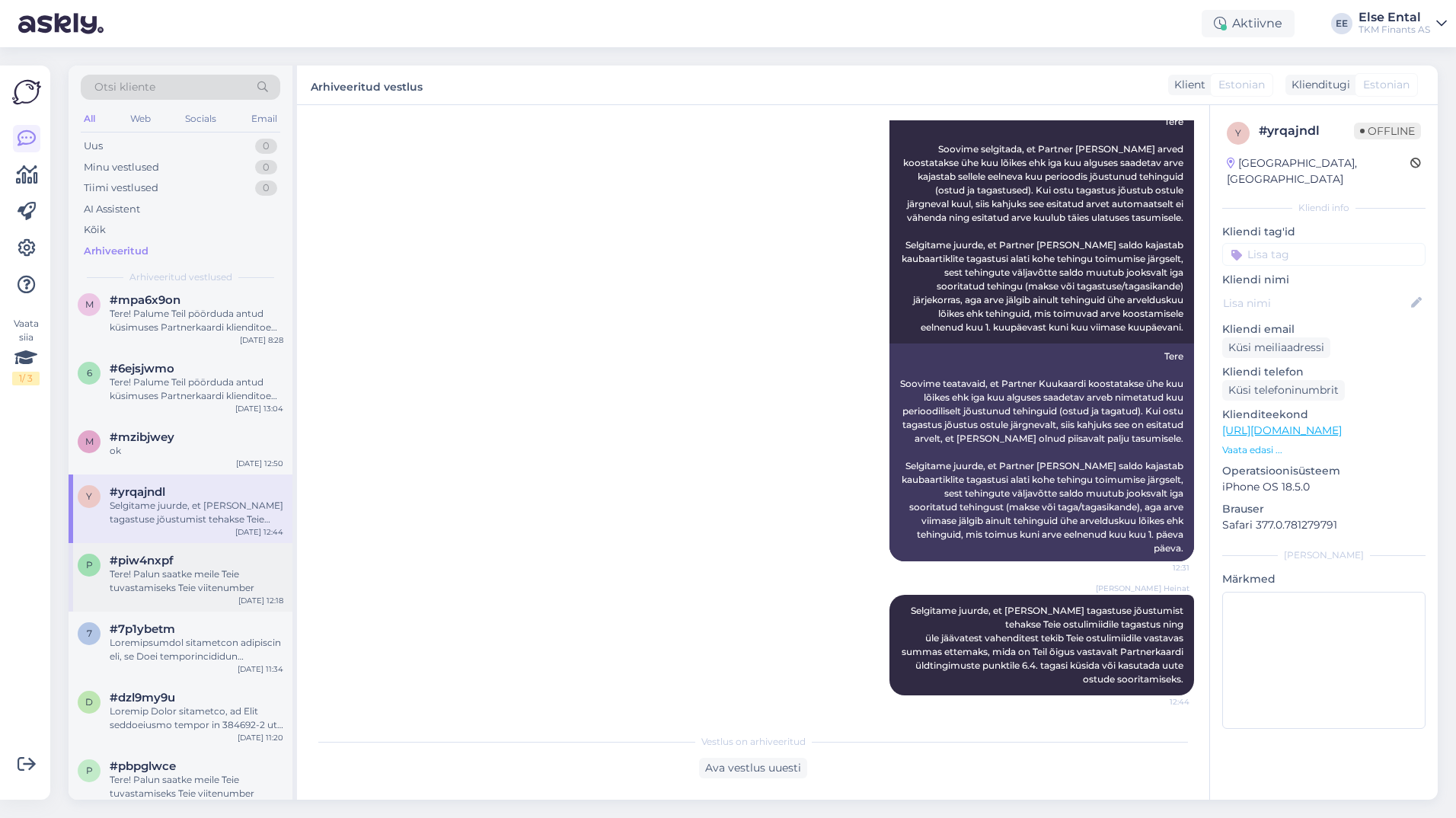
click at [170, 577] on div "Tere! Palun saatke meile Teie tuvastamiseks Teie viitenumber" at bounding box center [197, 580] width 173 height 27
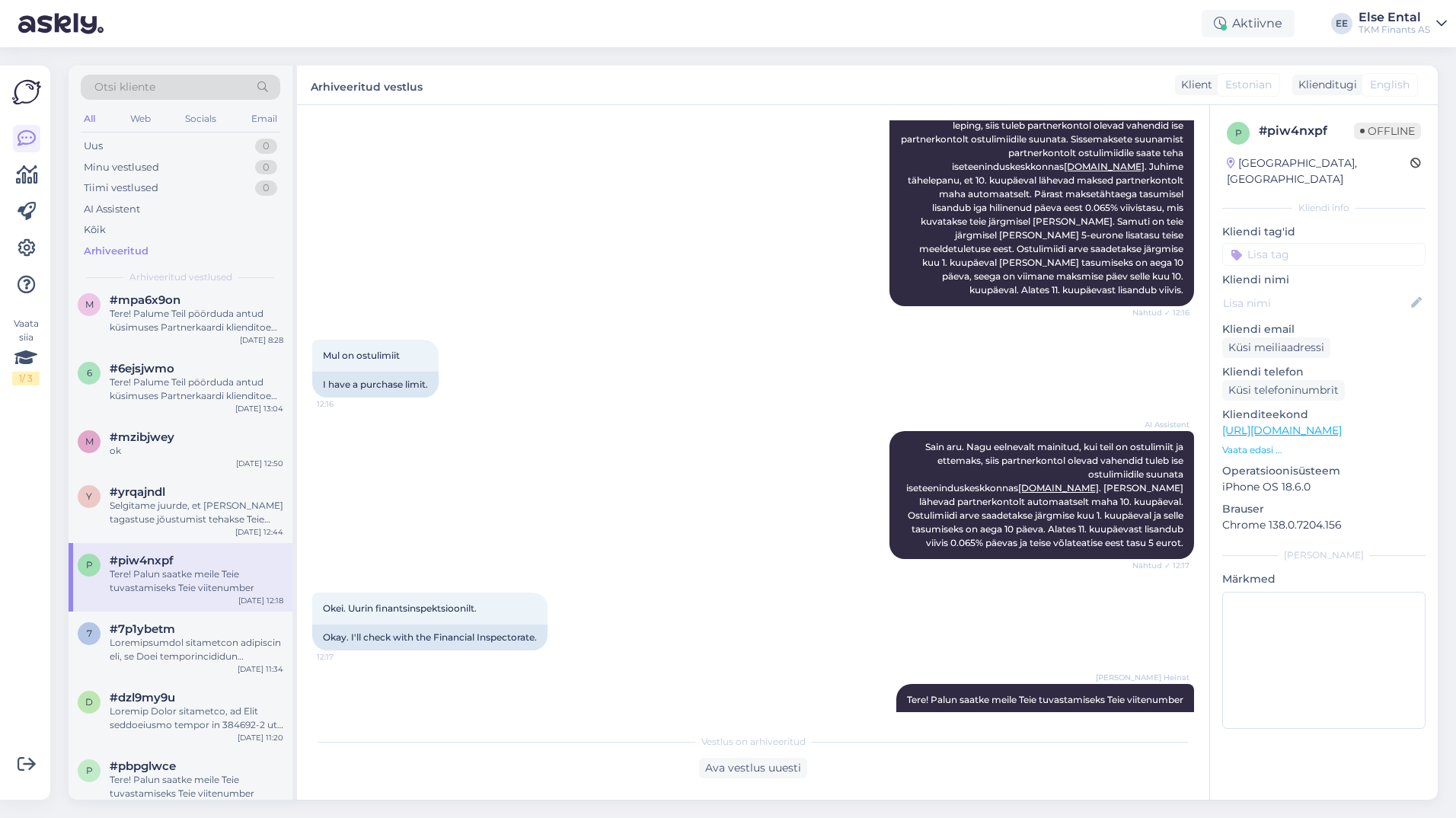
scroll to position [413, 0]
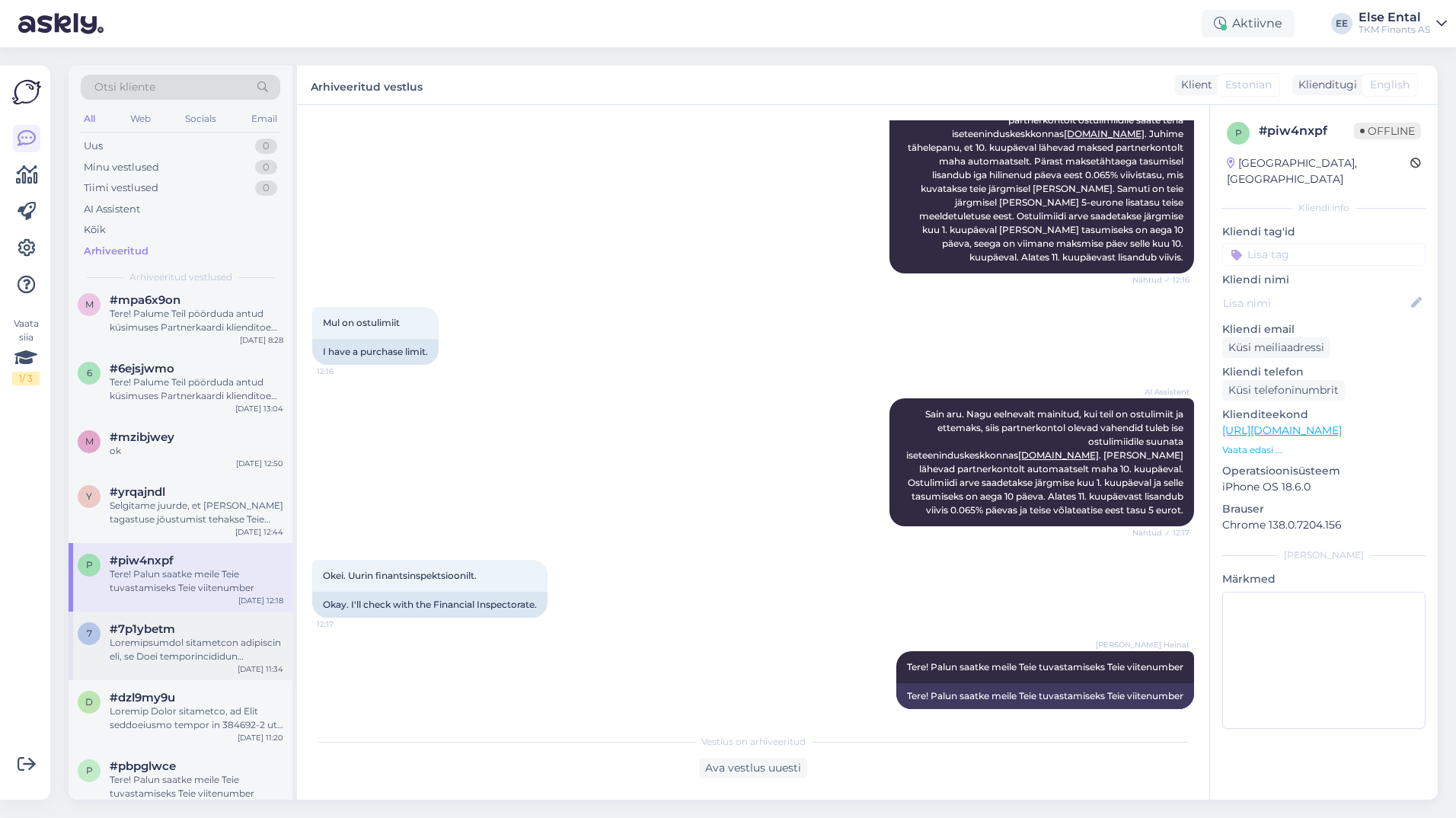
click at [152, 645] on div at bounding box center [197, 649] width 173 height 27
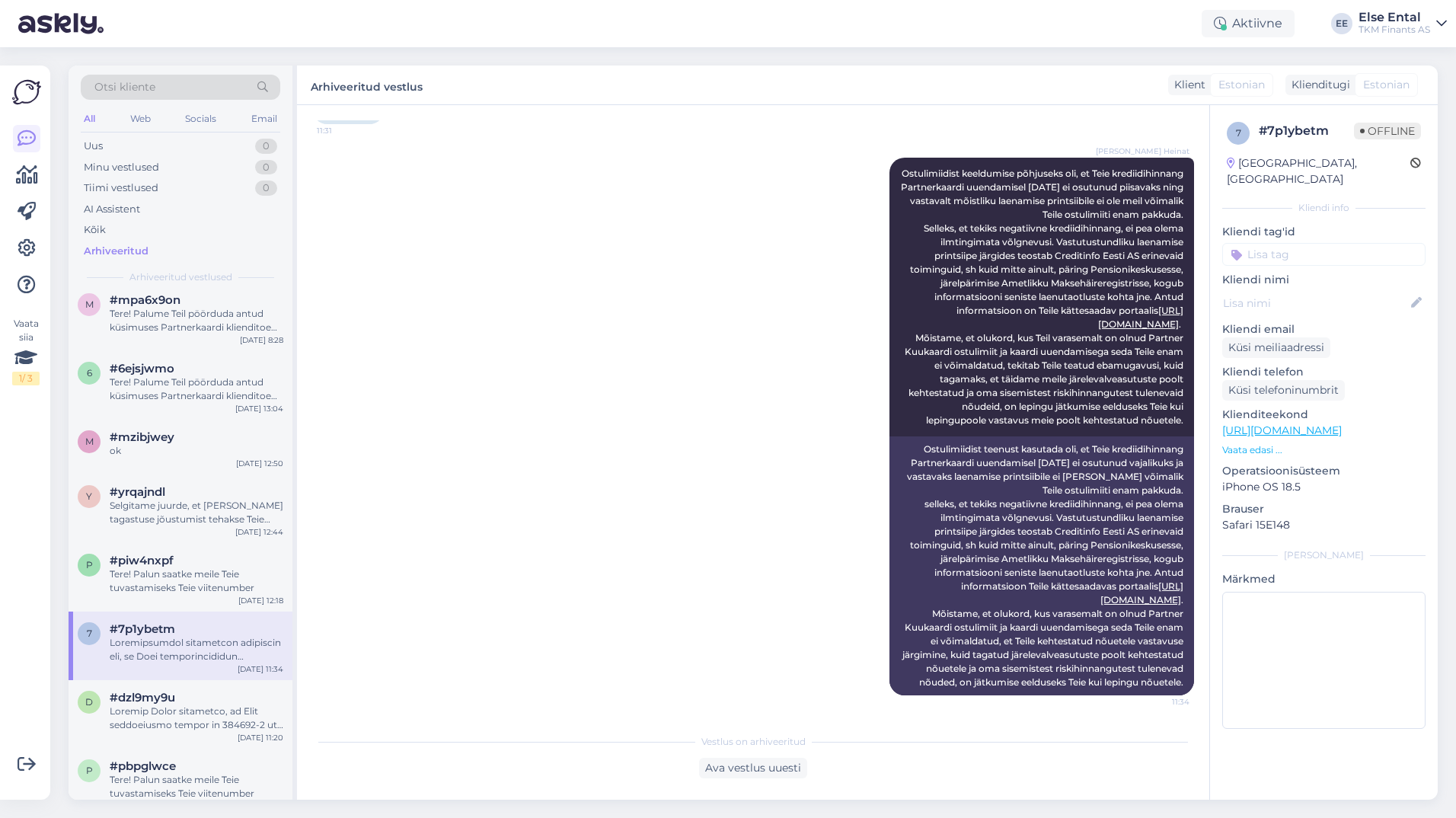
scroll to position [847, 0]
click at [208, 725] on div at bounding box center [197, 717] width 173 height 27
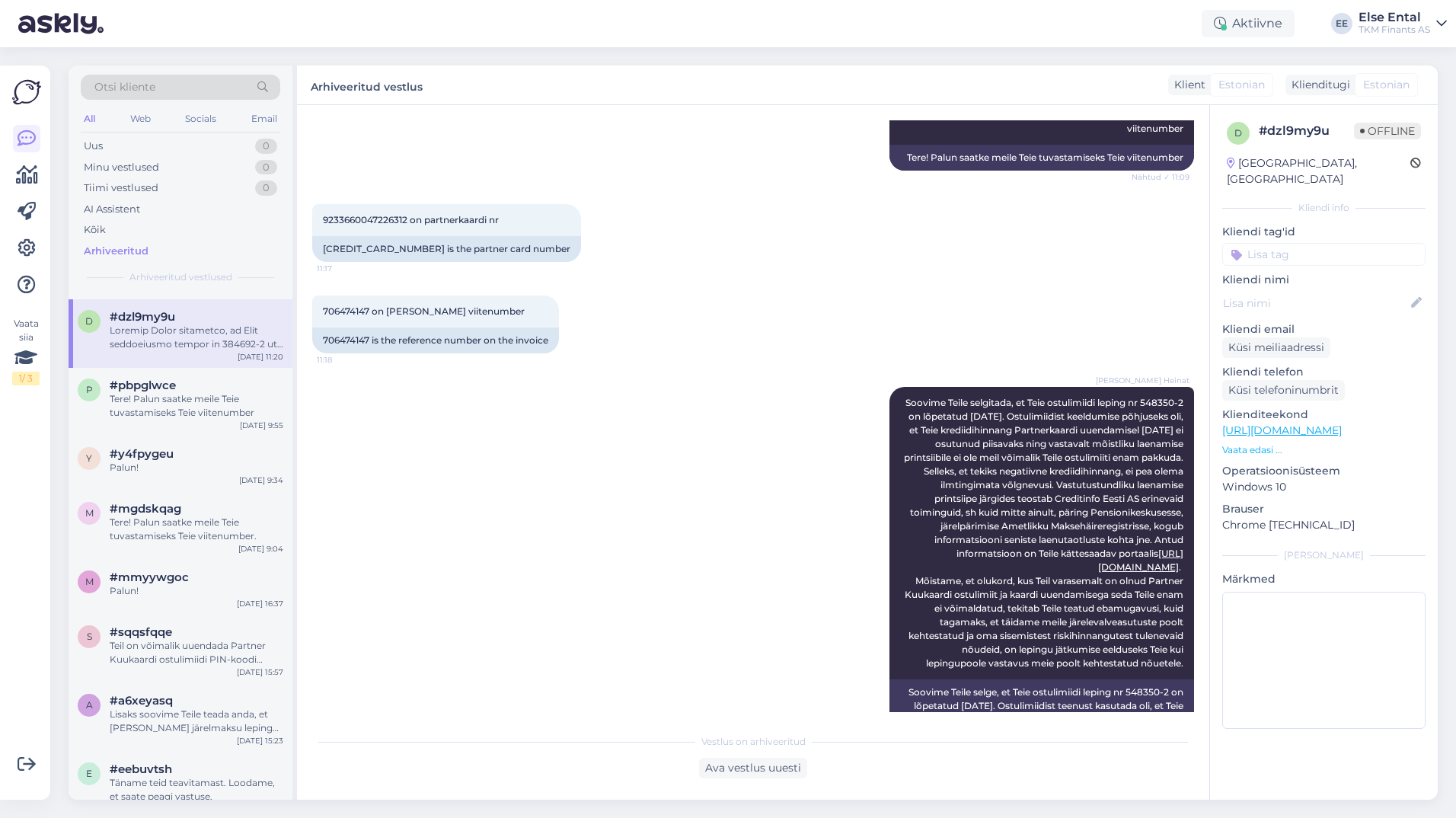
scroll to position [651, 0]
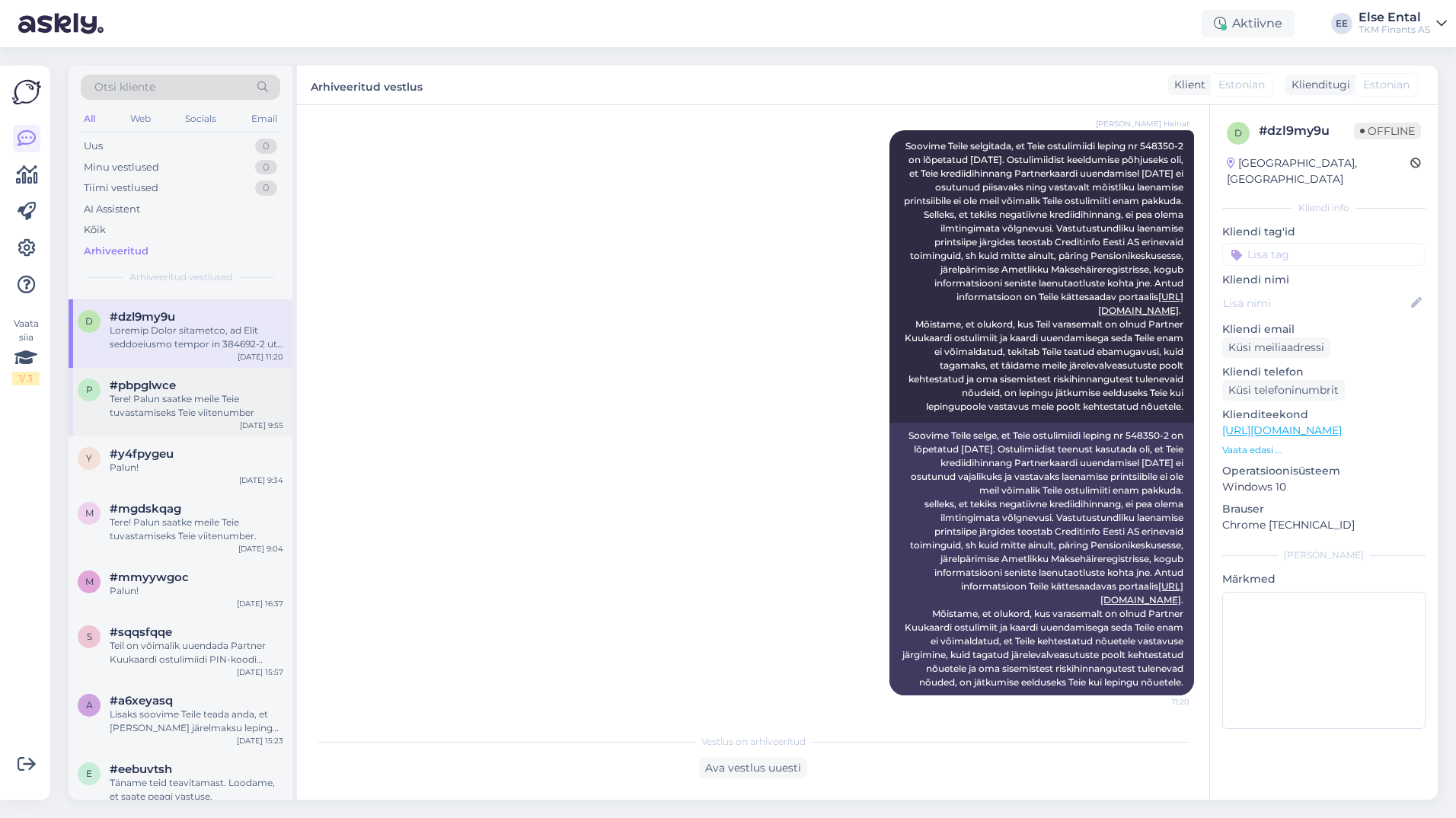
click at [200, 398] on div "Tere! Palun saatke meile Teie tuvastamiseks Teie viitenumber" at bounding box center [197, 405] width 173 height 27
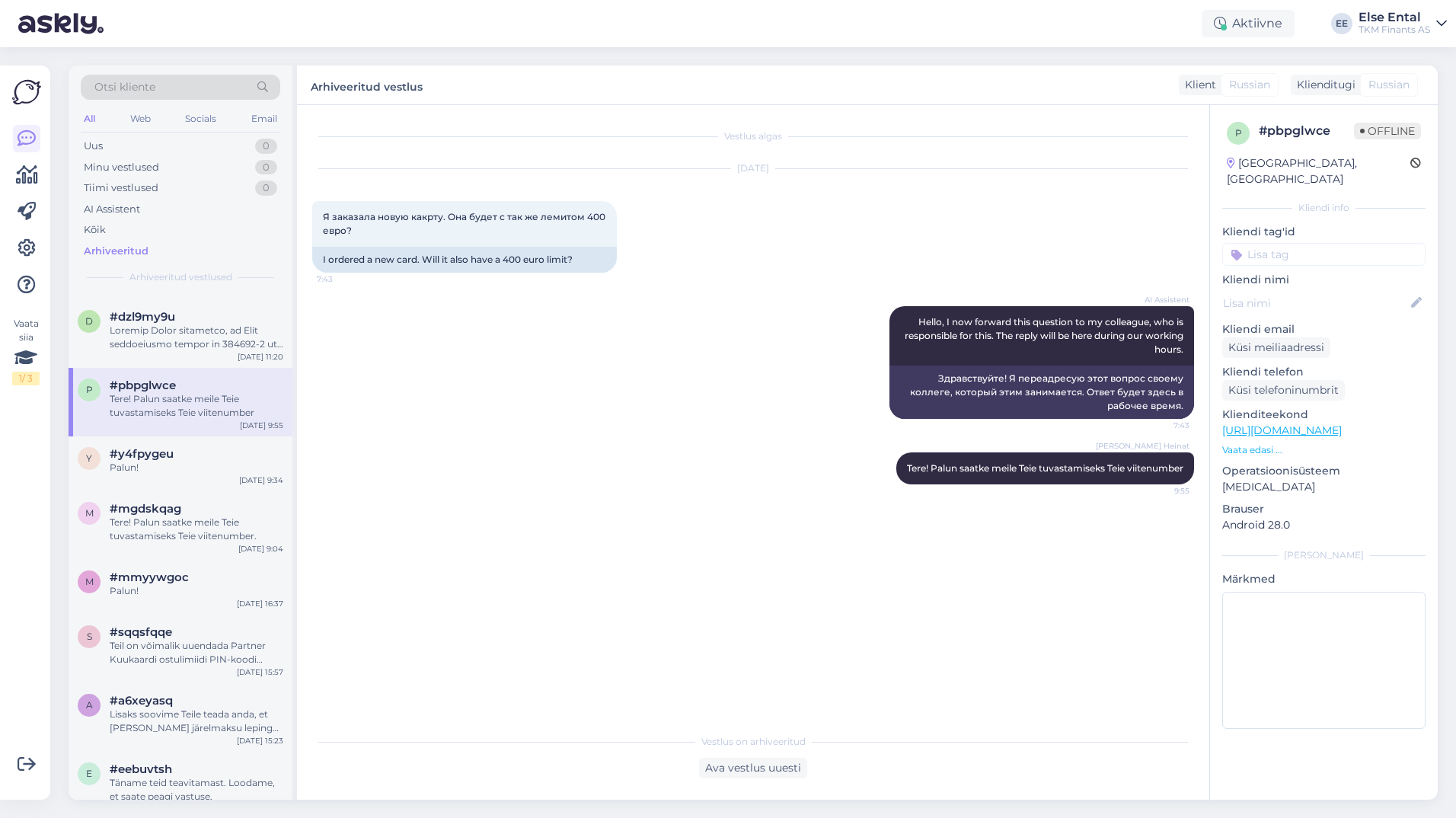
scroll to position [0, 0]
click at [175, 465] on div "Palun!" at bounding box center [197, 467] width 173 height 14
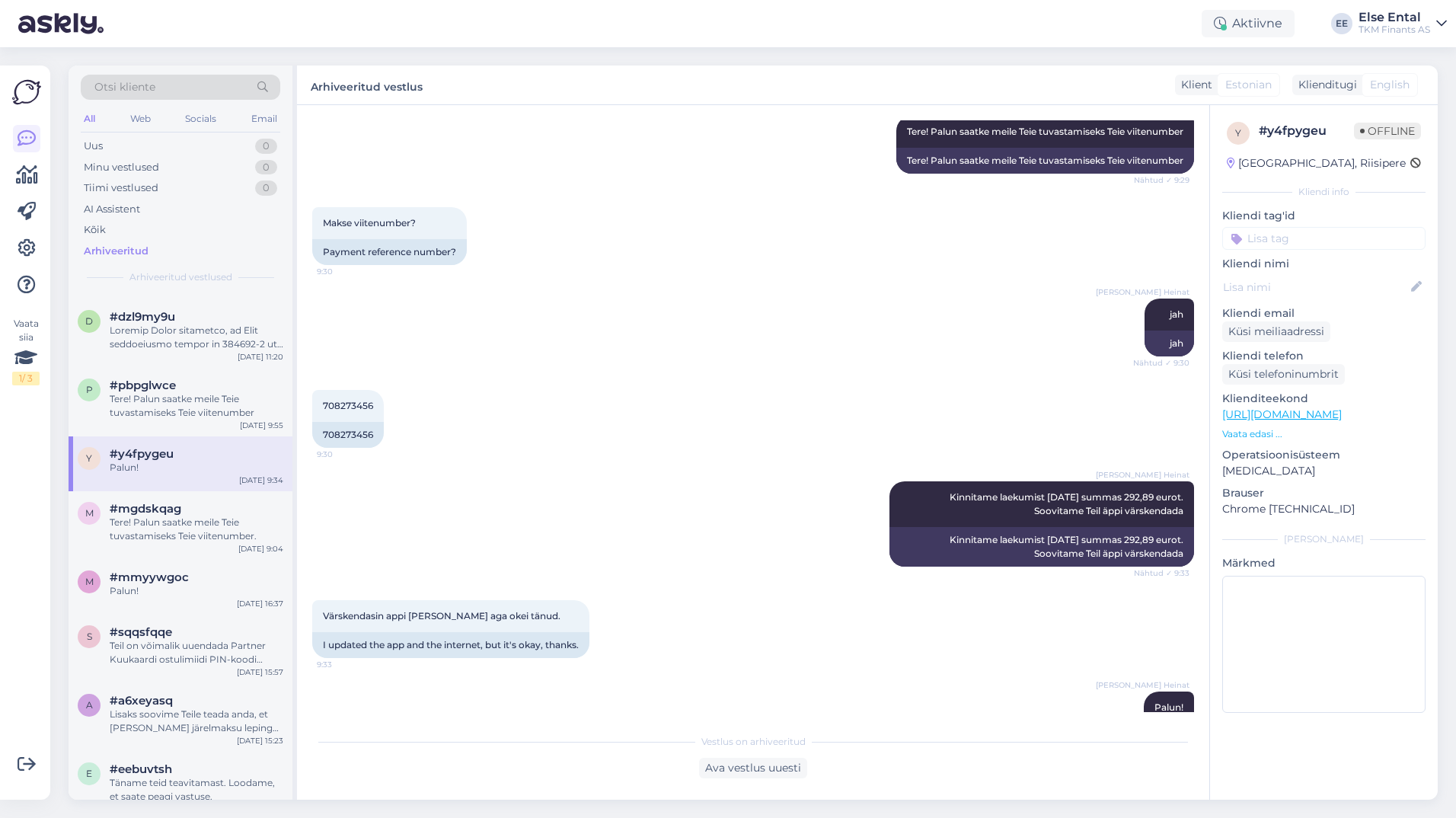
scroll to position [497, 0]
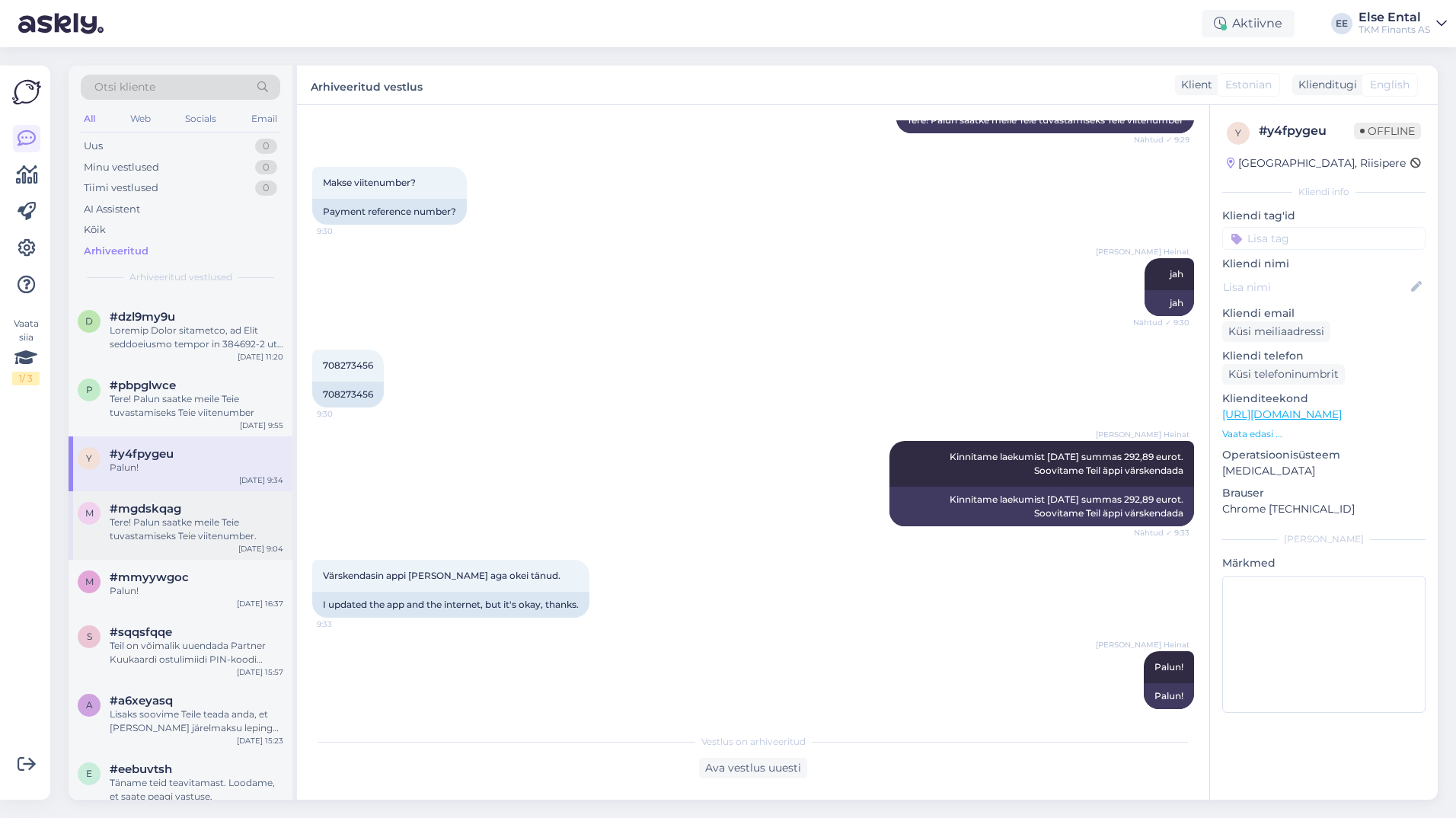
click at [149, 523] on div "Tere! Palun saatke meile Teie tuvastamiseks Teie viitenumber." at bounding box center [197, 529] width 173 height 27
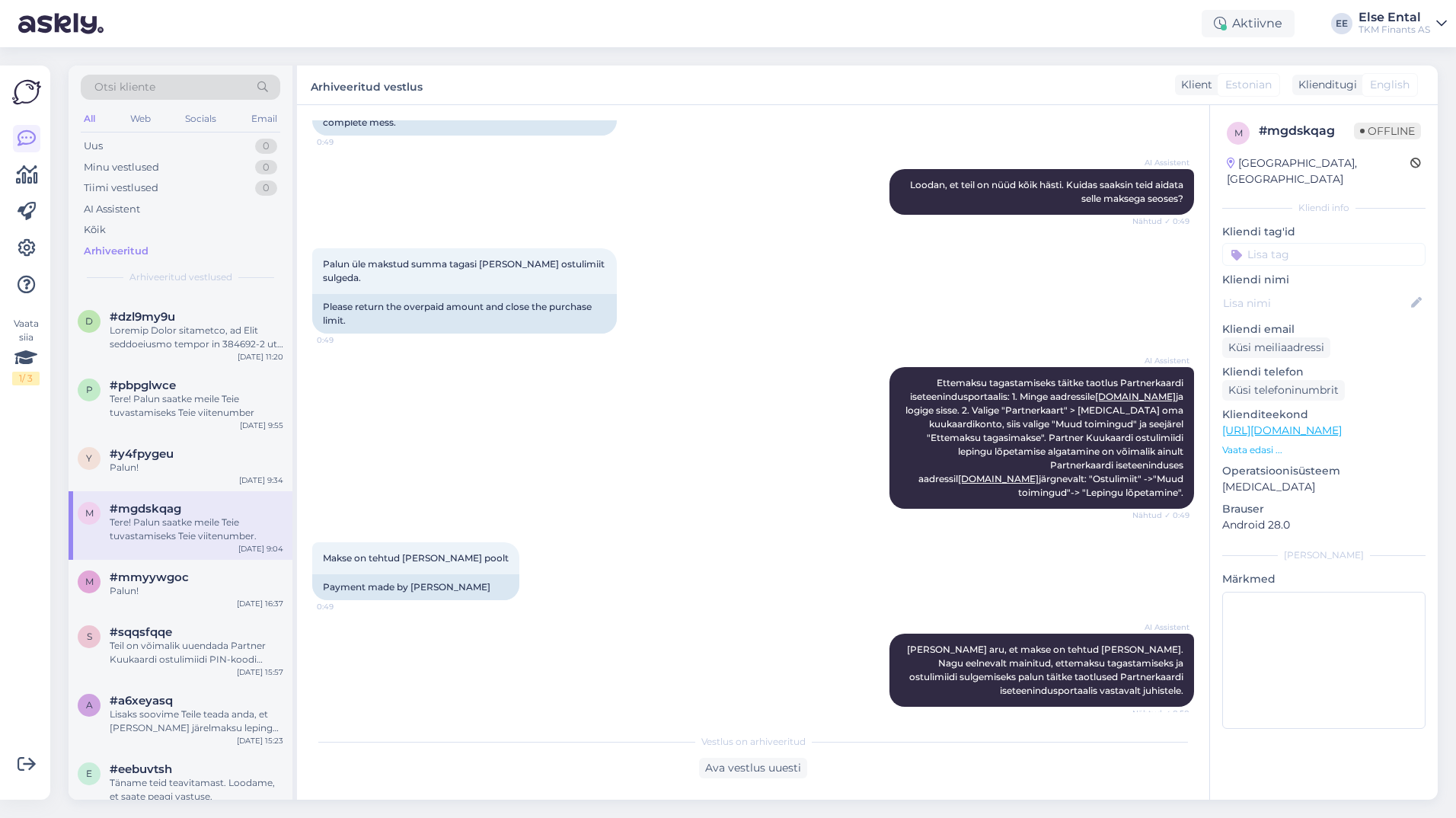
scroll to position [832, 0]
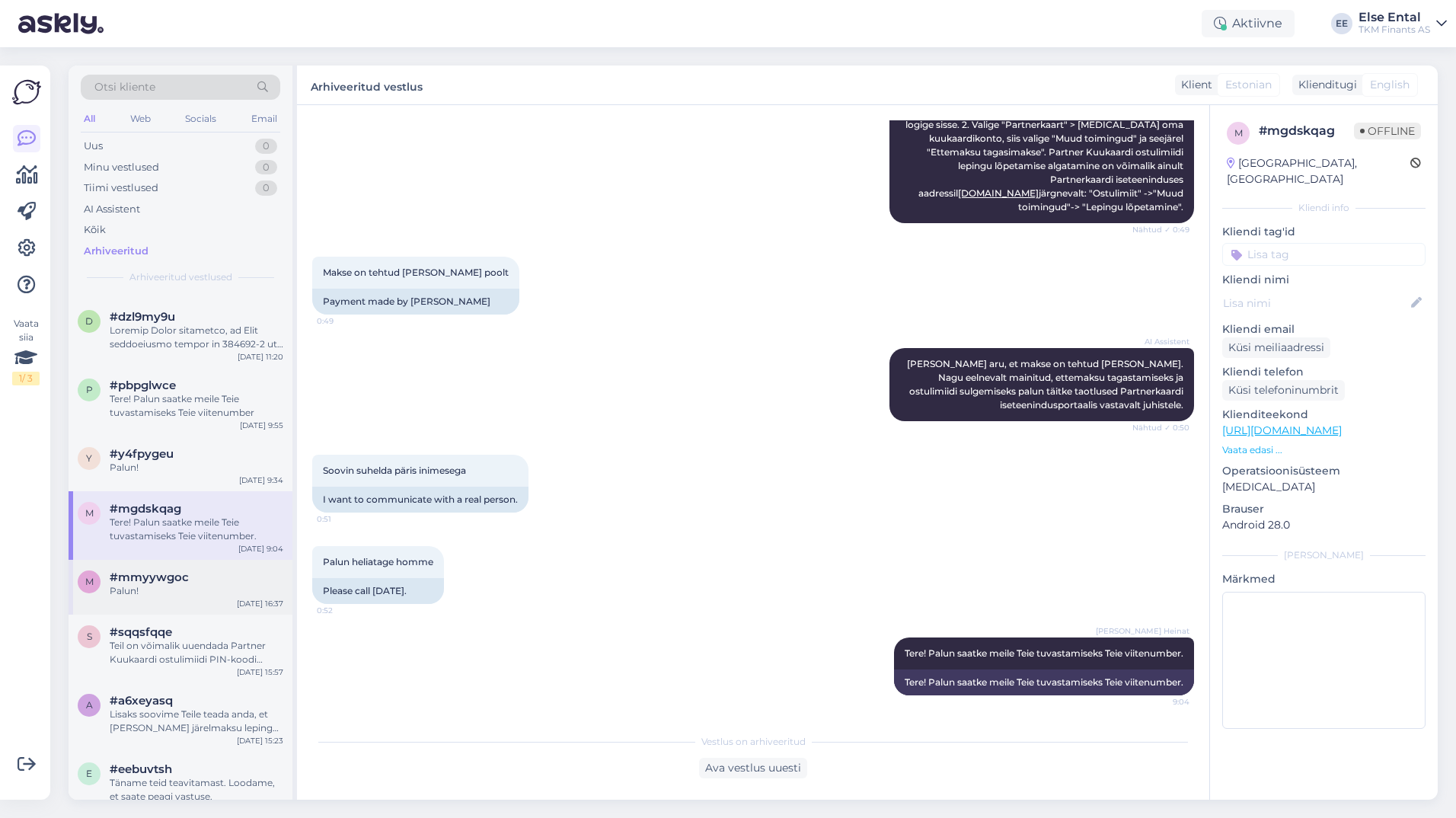
click at [201, 586] on div "Palun!" at bounding box center [197, 590] width 173 height 14
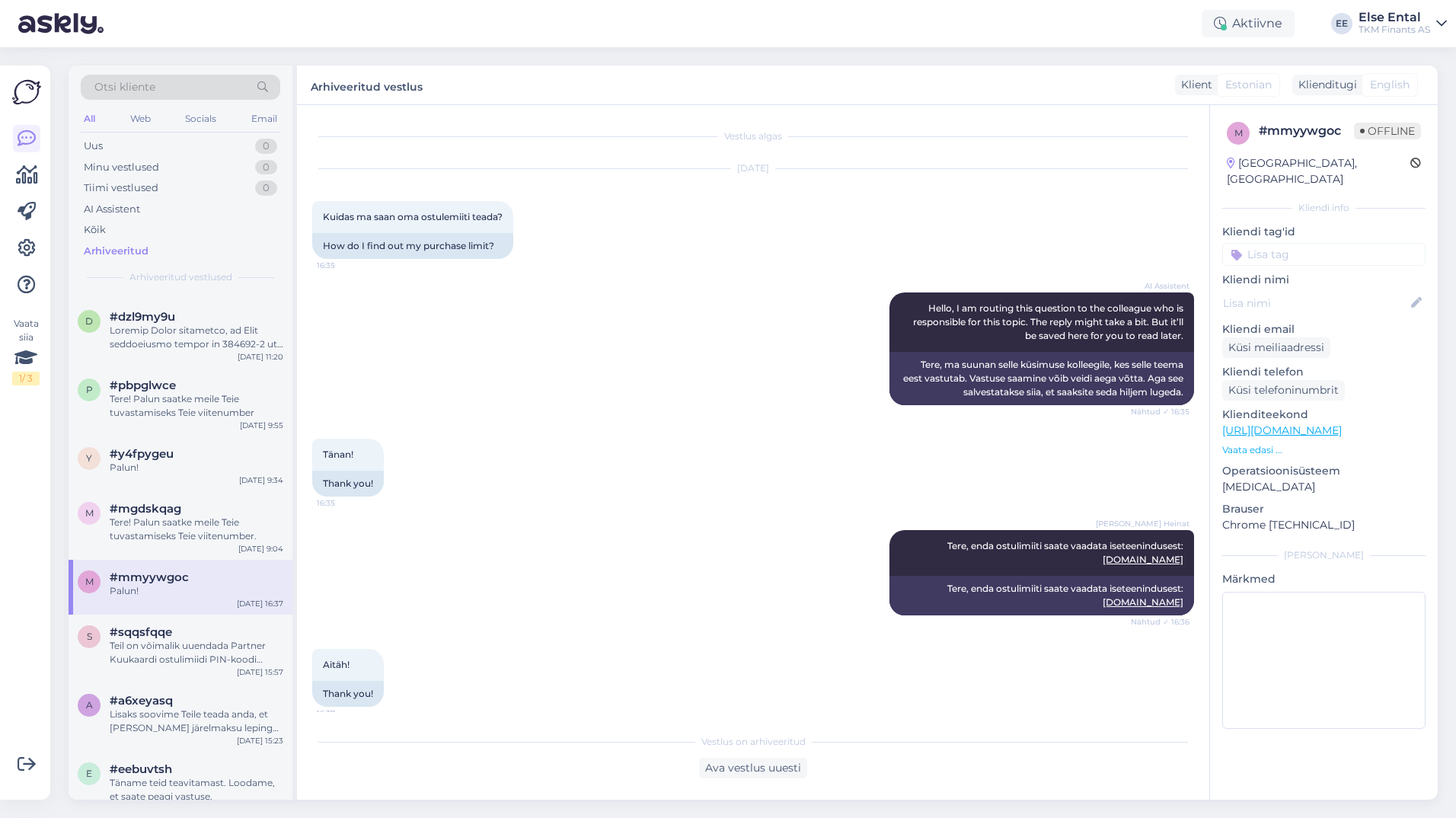
scroll to position [103, 0]
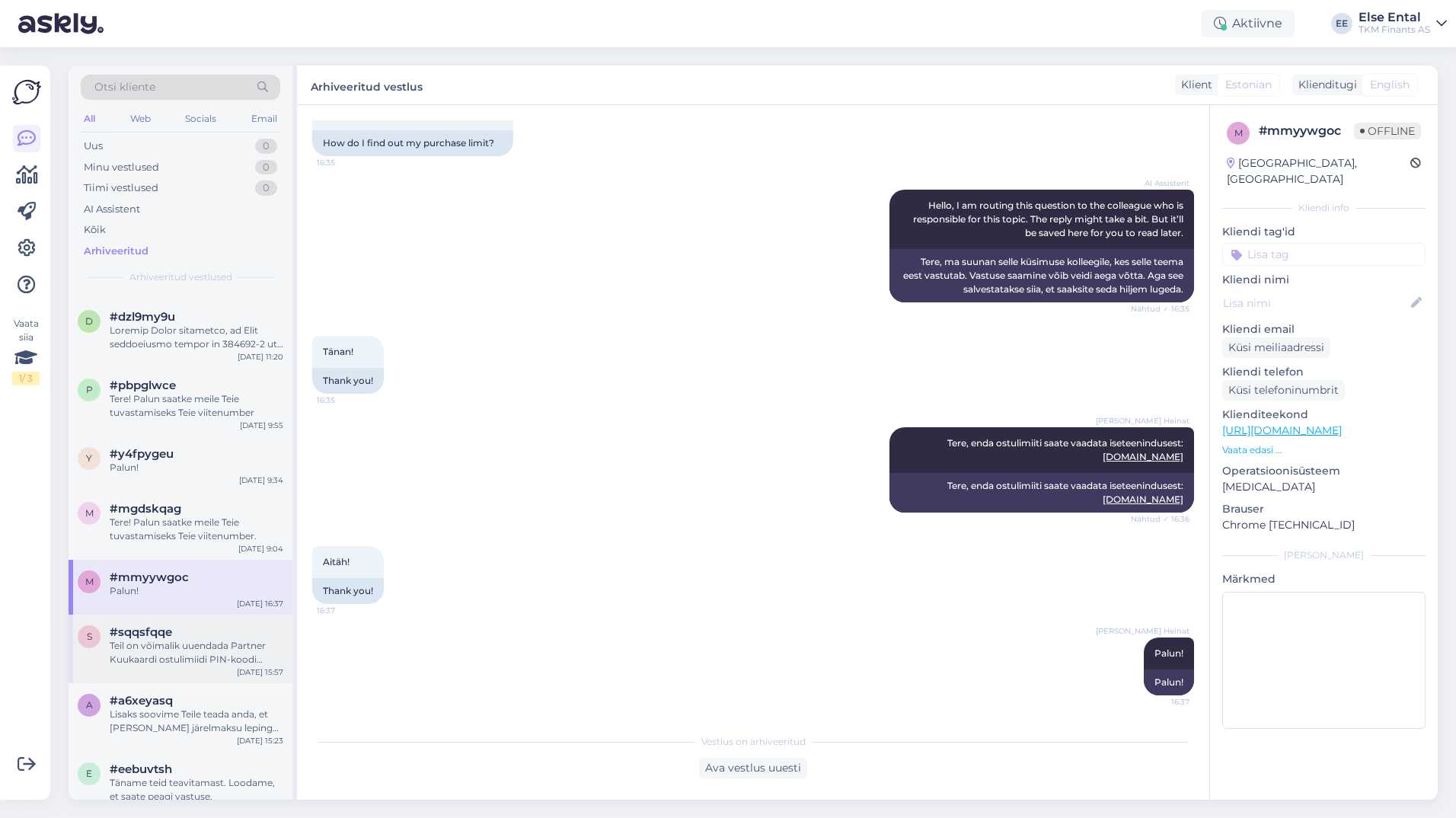
click at [180, 621] on div "s #sqqsfqqe Teil on võimalik uuendada Partner Kuukaardi ostulimiidi PIN-koodi P…" at bounding box center [180, 648] width 224 height 68
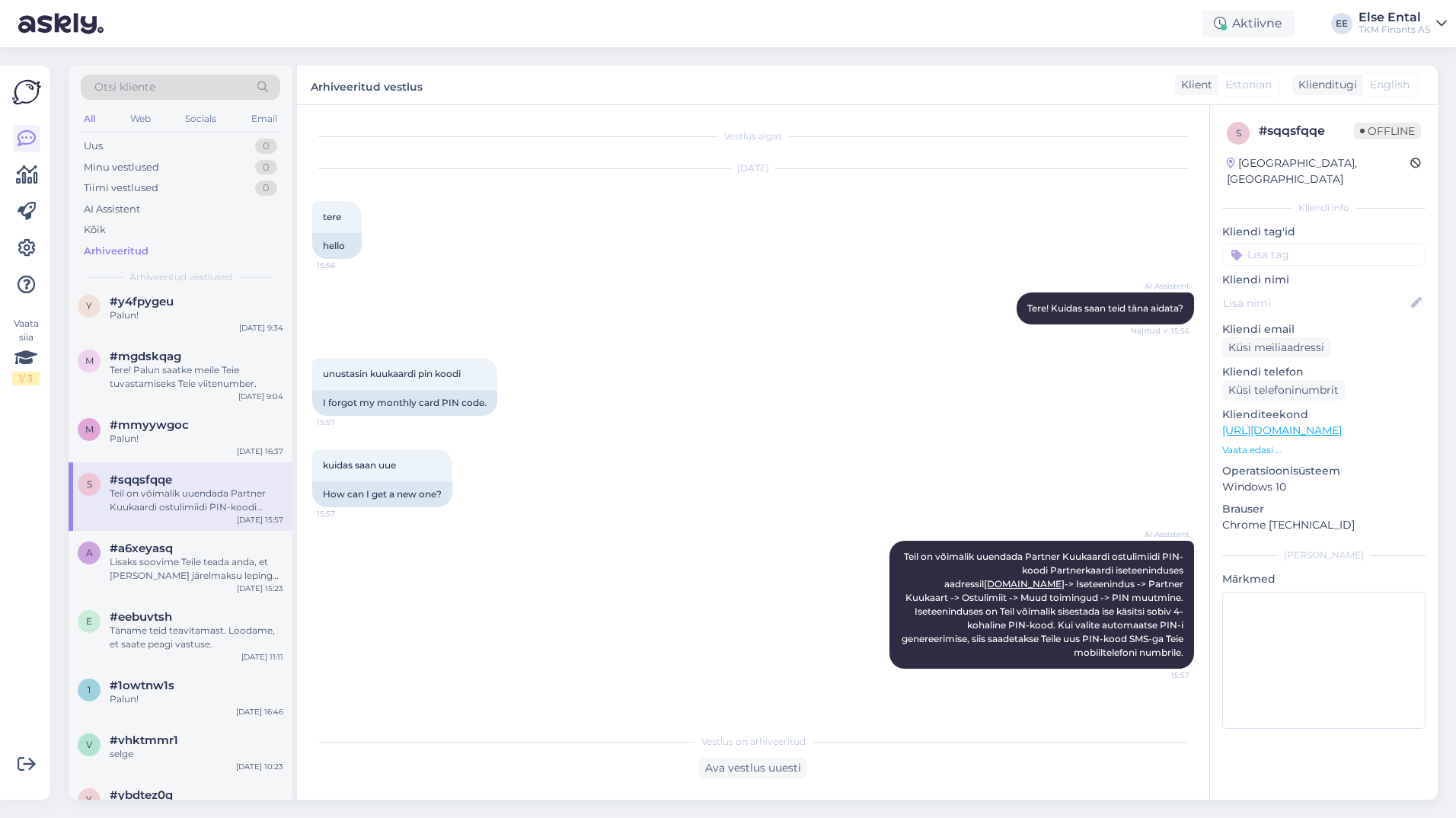
scroll to position [3045, 0]
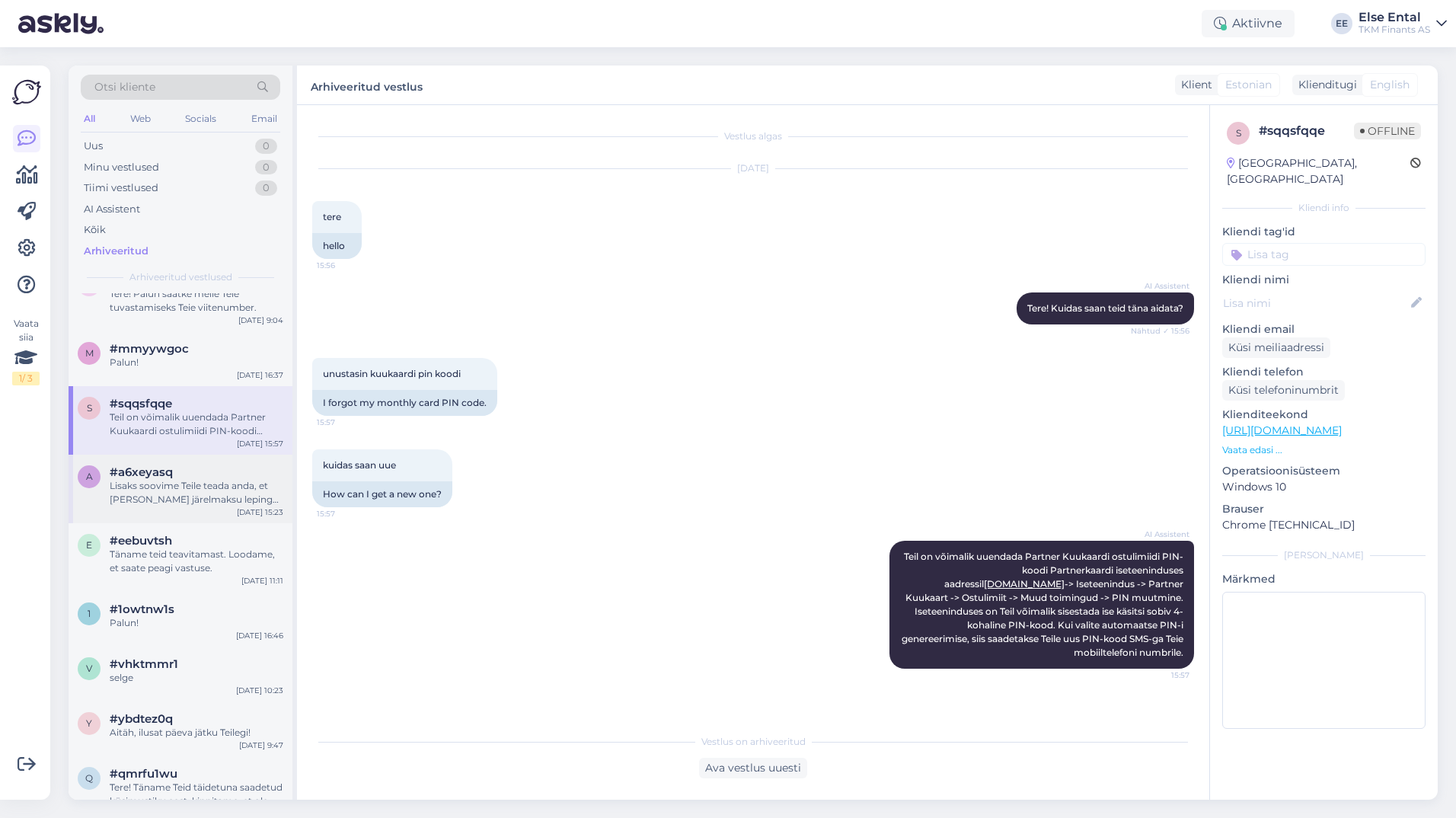
click at [176, 505] on div "Lisaks soovime Teile teada anda, et [PERSON_NAME] järelmaksu leping nr 641830-1…" at bounding box center [197, 492] width 173 height 27
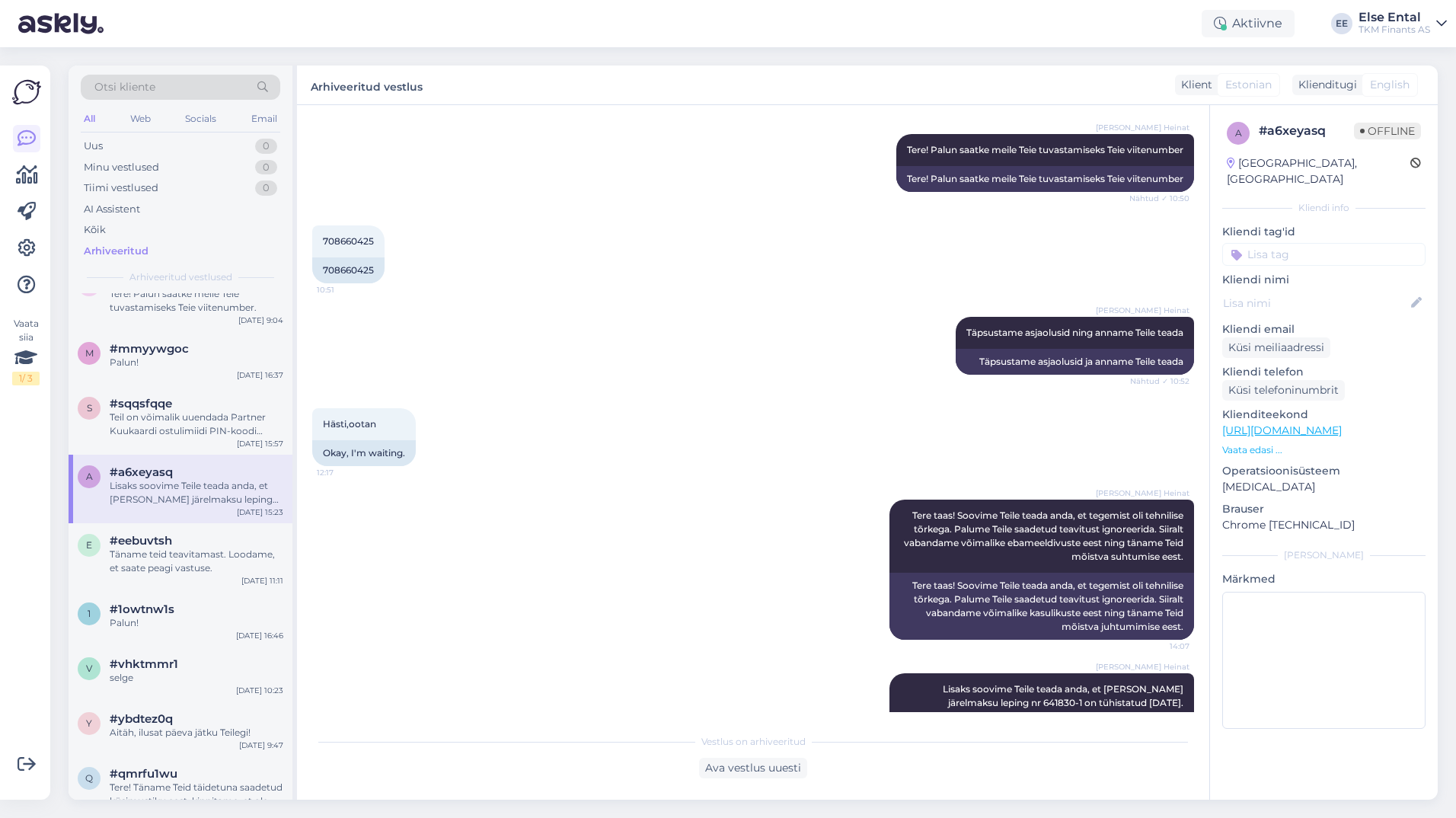
scroll to position [367, 0]
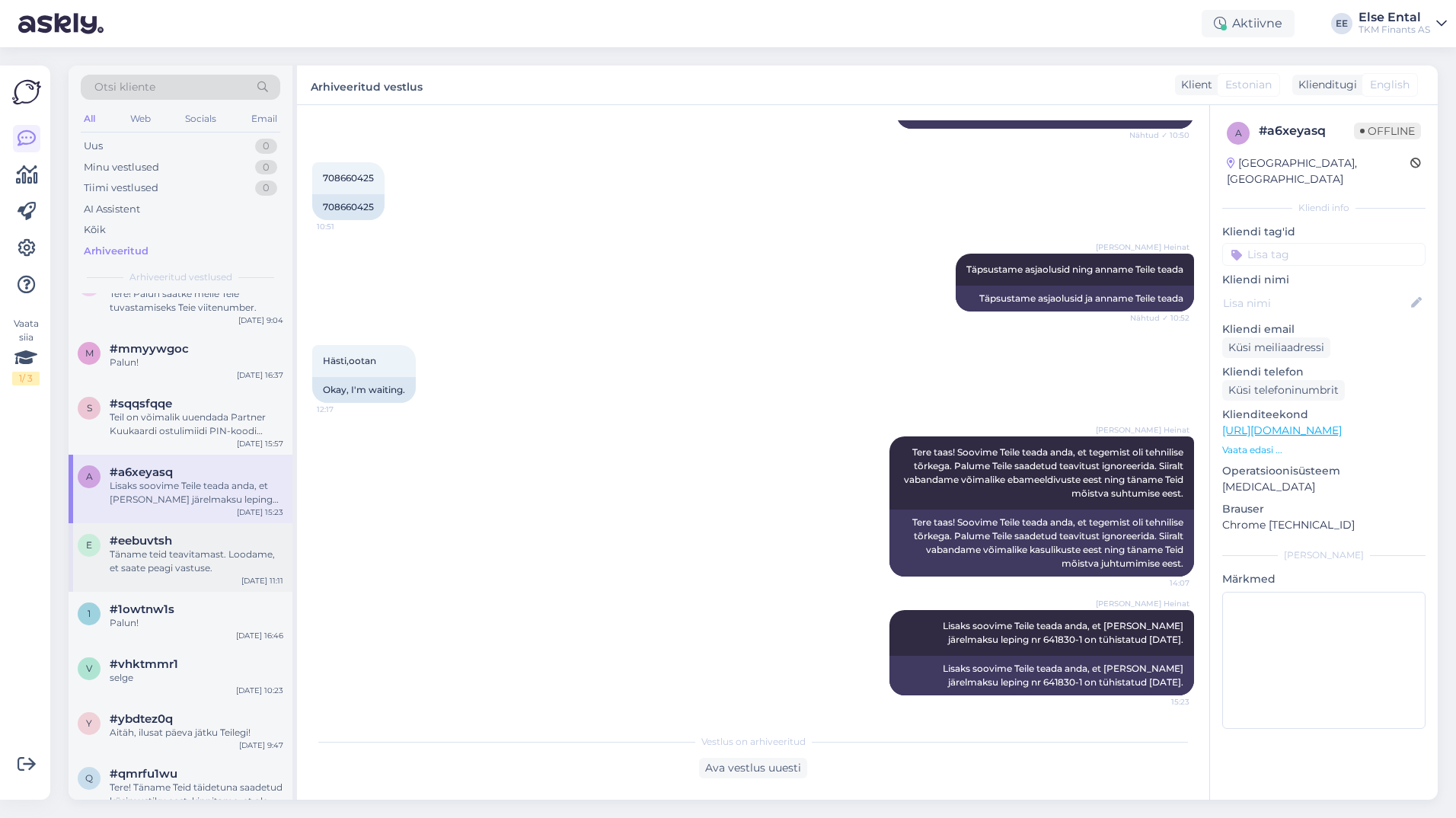
click at [179, 528] on div "e #eebuvtsh Täname teid teavitamast. Loodame, et saate peagi vastuse. [DATE] 11…" at bounding box center [180, 557] width 224 height 68
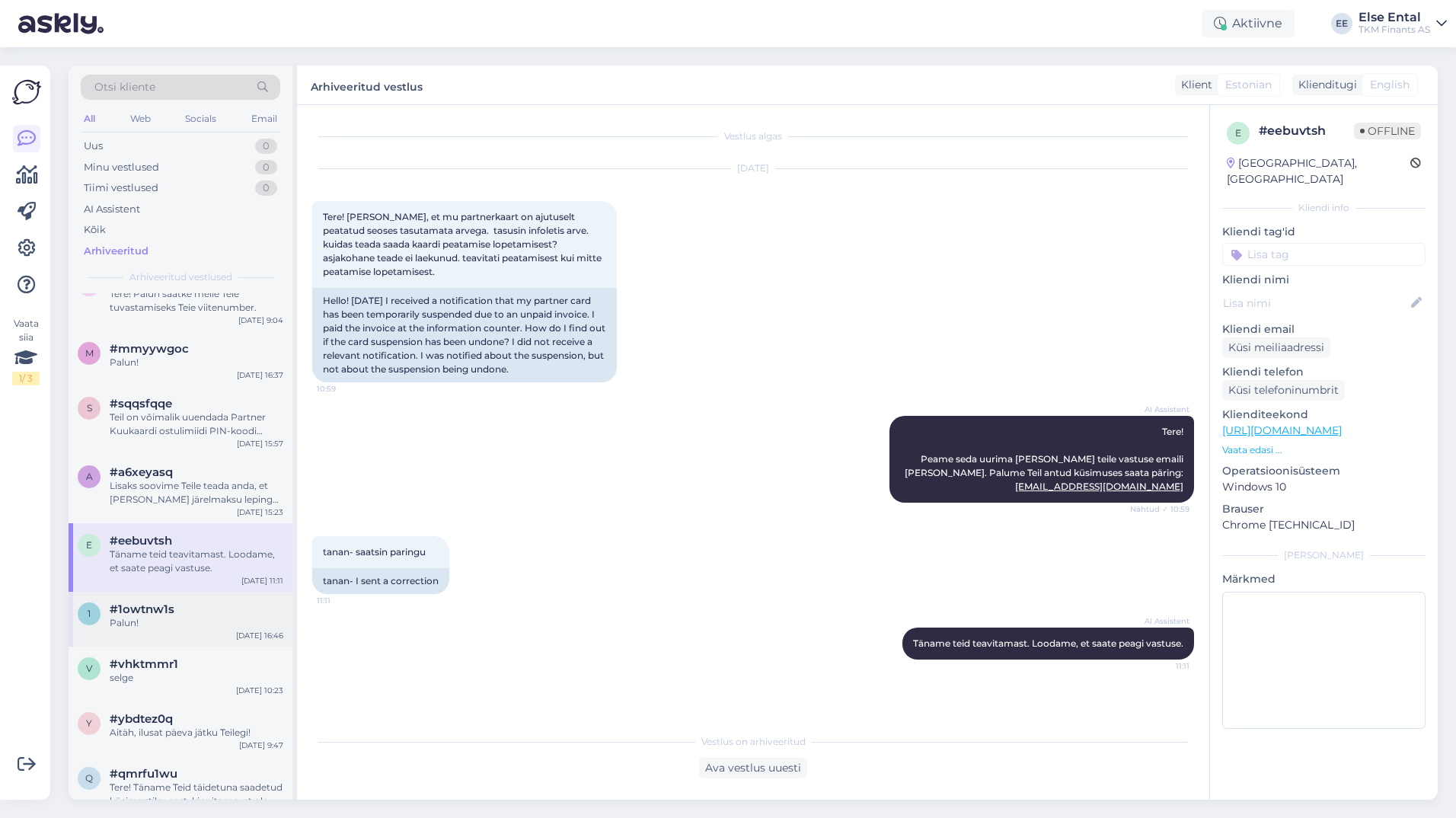
click at [134, 607] on span "#1owtnw1s" at bounding box center [142, 609] width 64 height 14
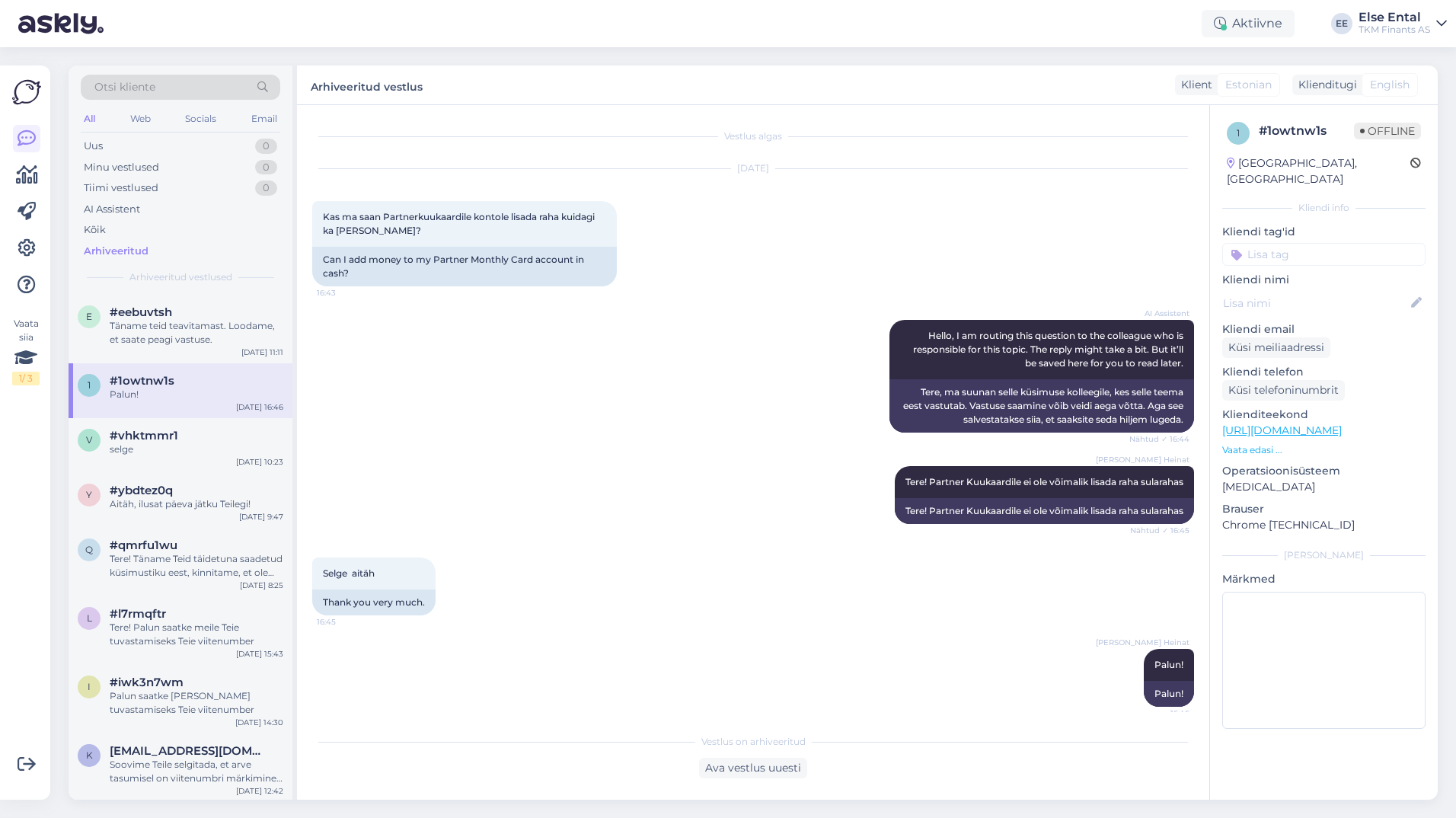
scroll to position [39, 0]
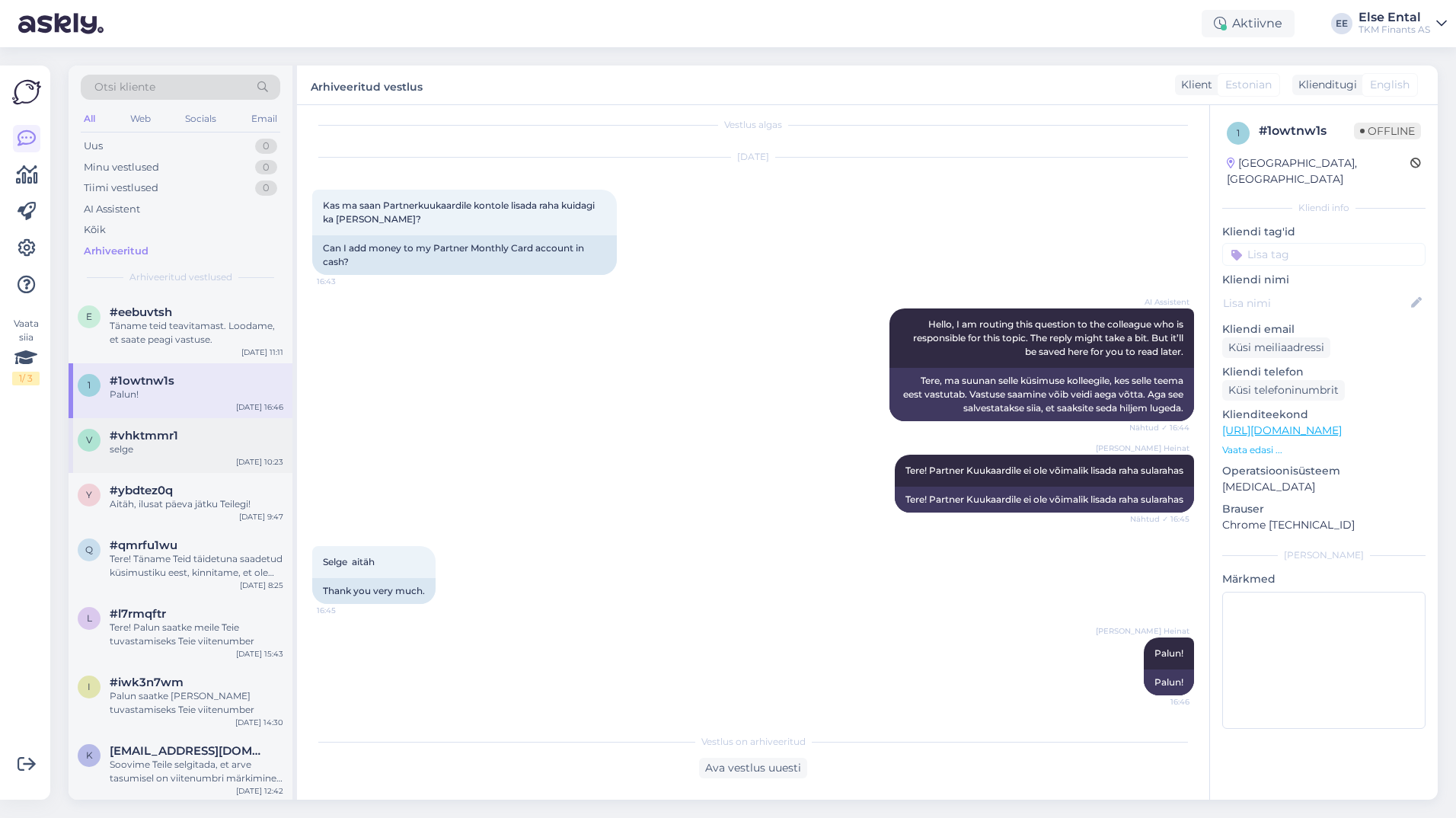
click at [160, 437] on span "#vhktmmr1" at bounding box center [144, 436] width 68 height 14
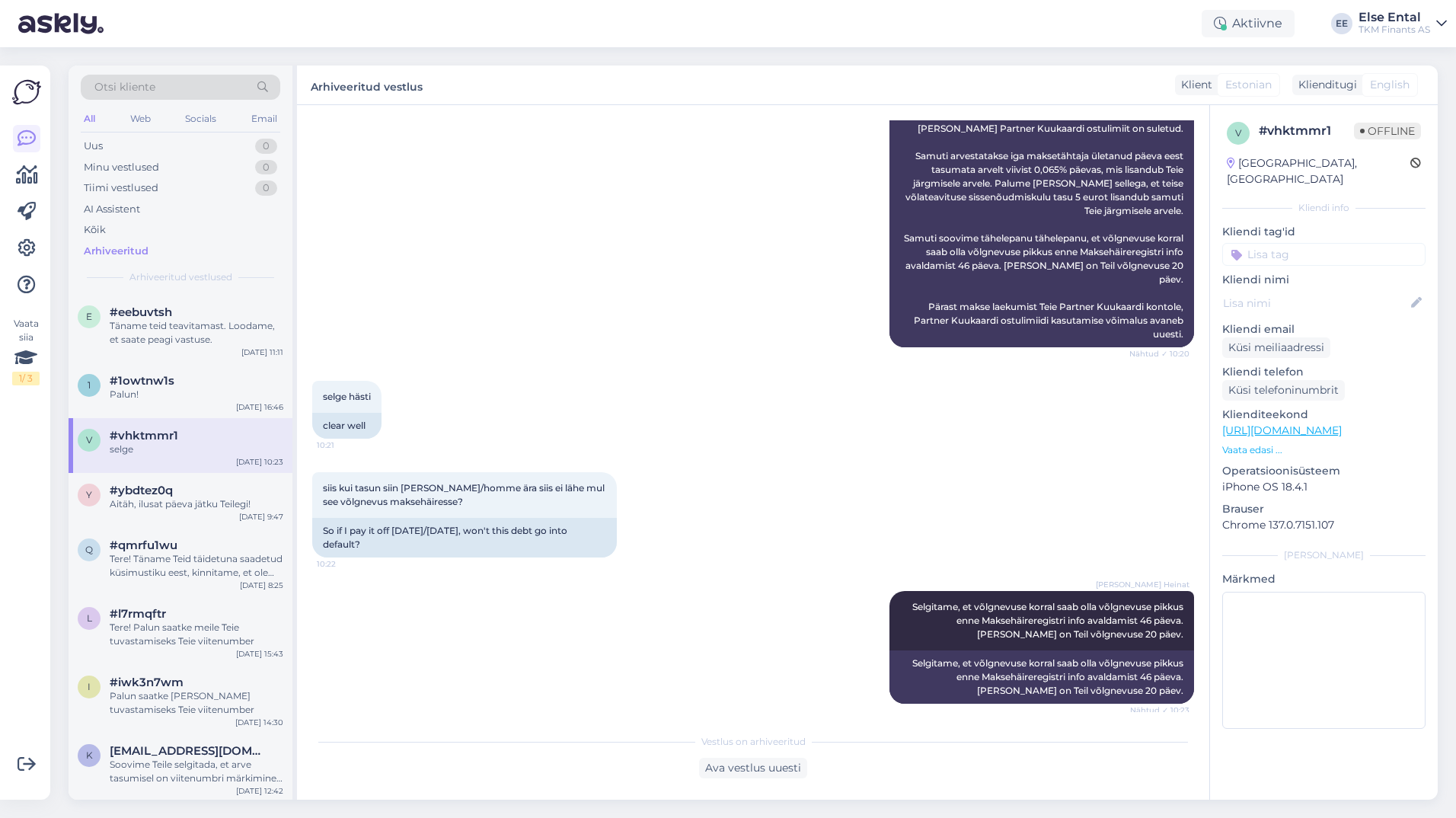
scroll to position [1429, 0]
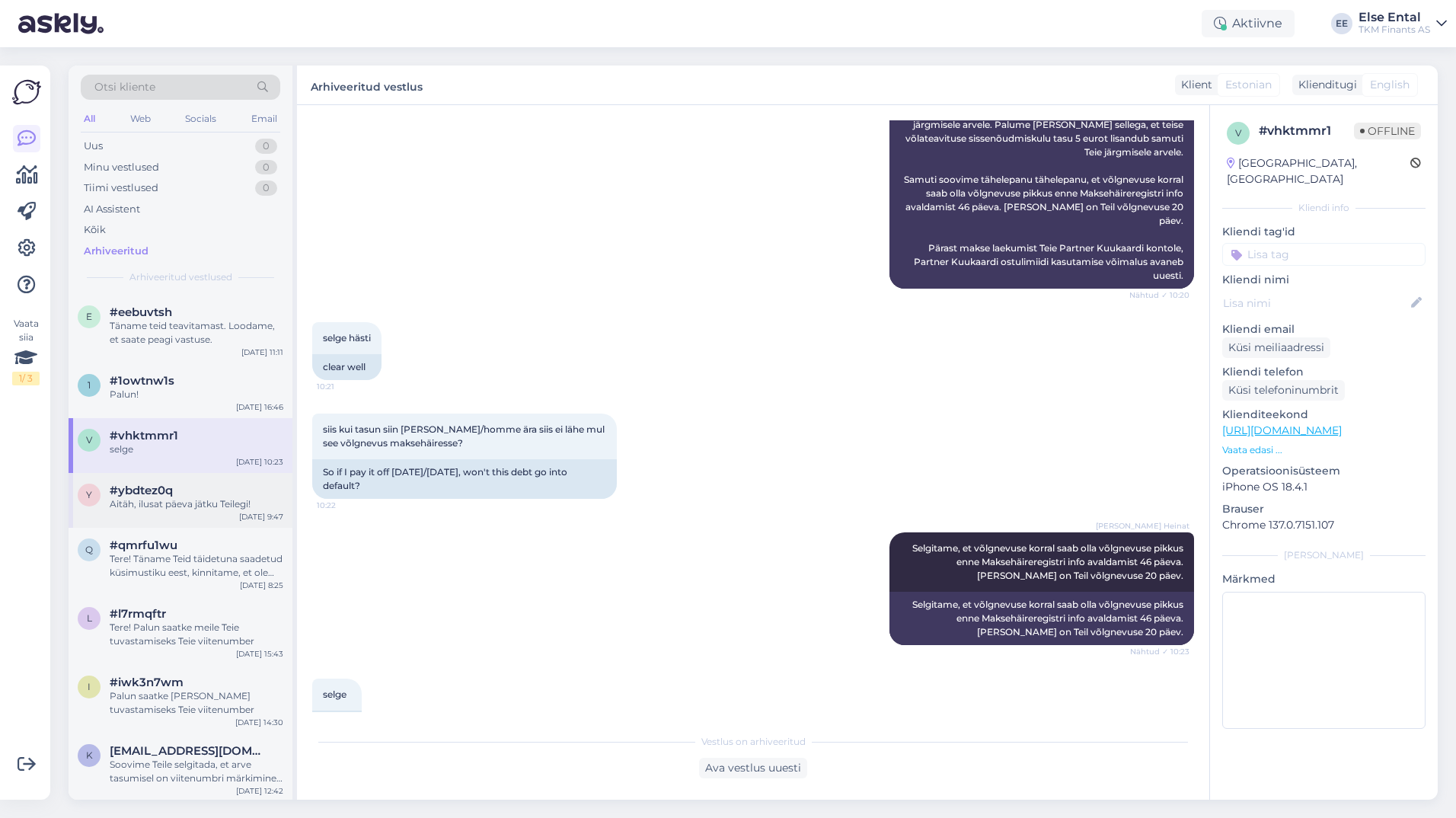
click at [179, 497] on div "Aitäh, ilusat päeva jätku Teilegi!" at bounding box center [197, 504] width 173 height 14
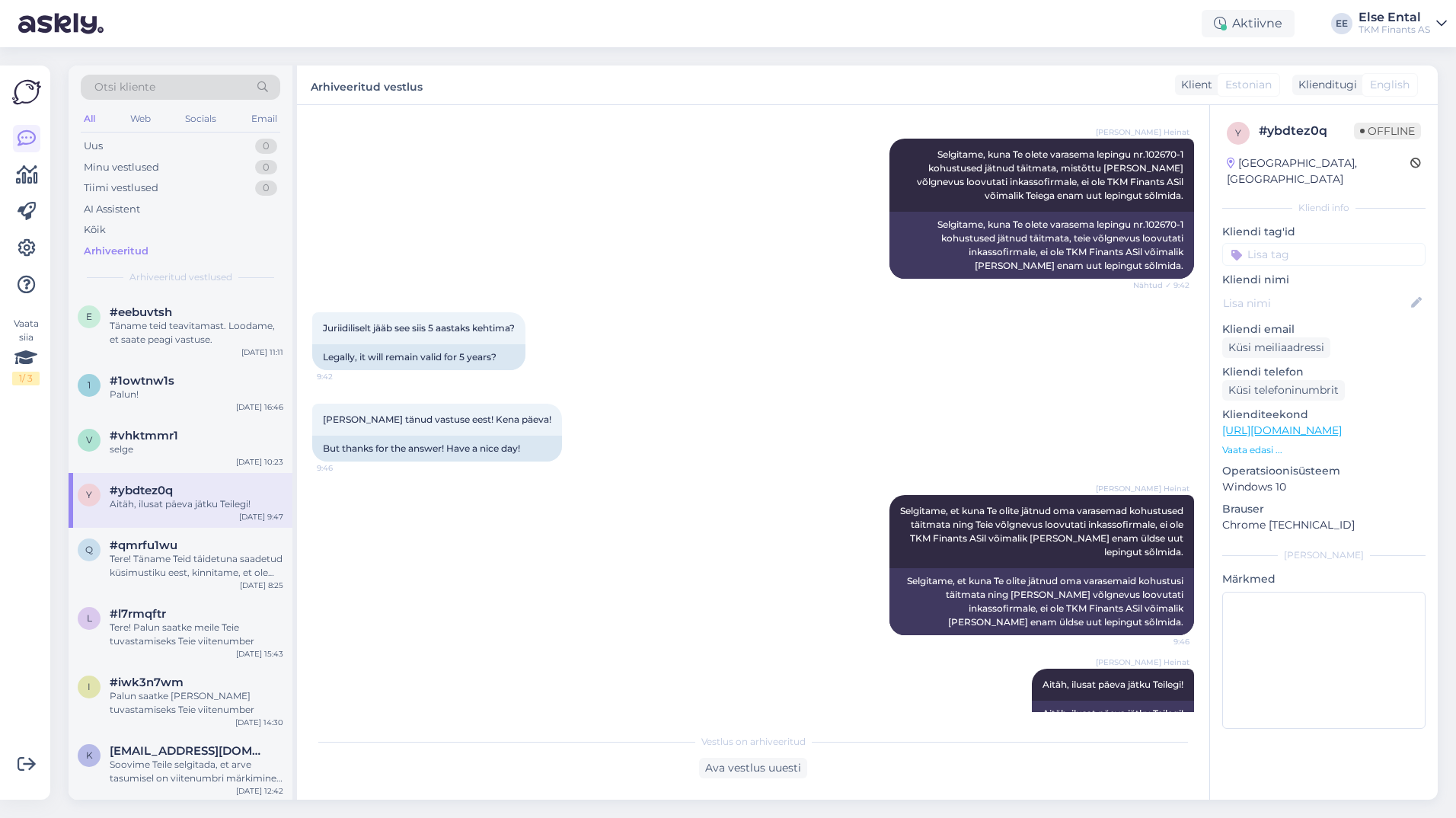
scroll to position [931, 0]
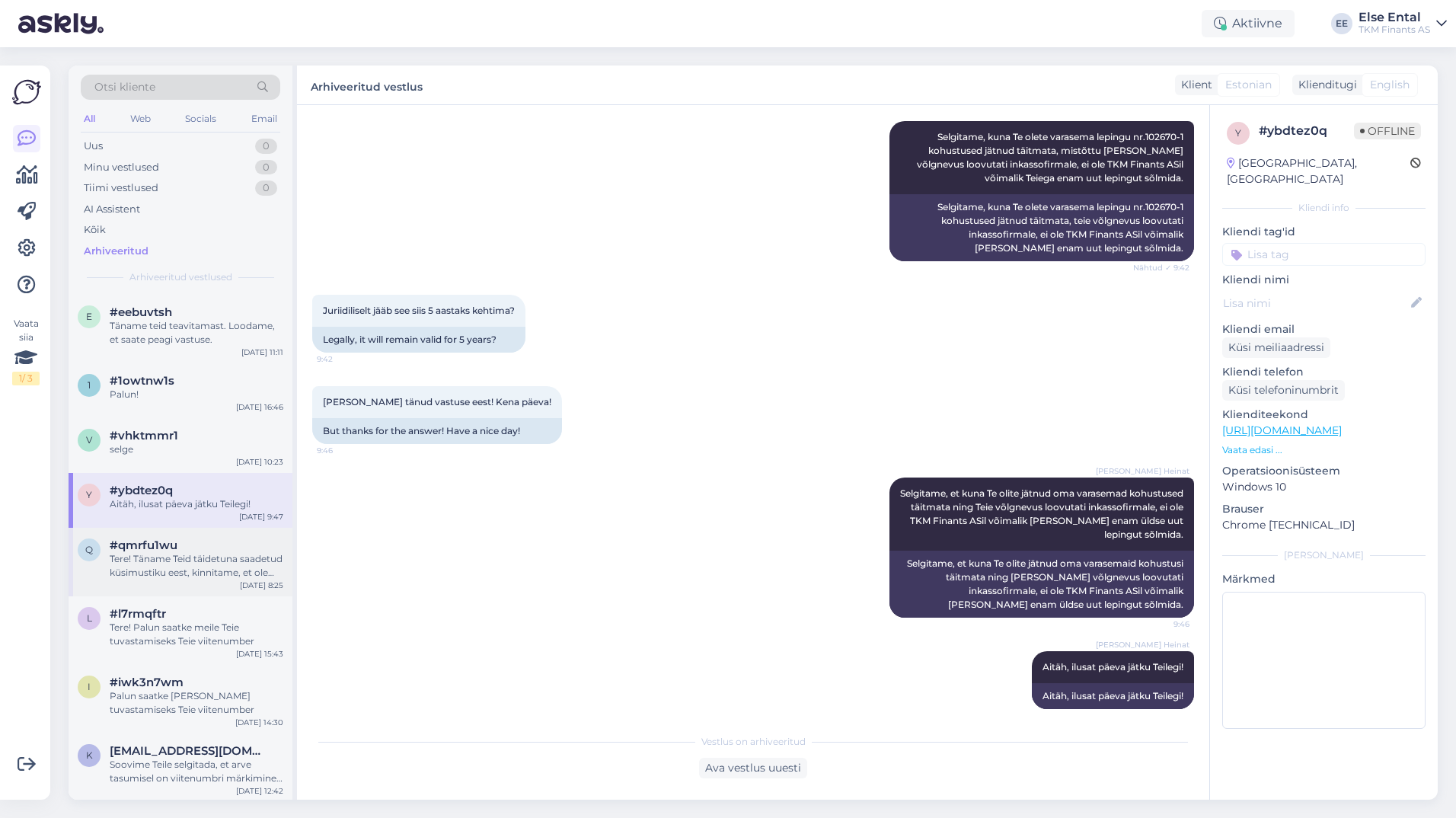
click at [194, 540] on div "#qmrfu1wu" at bounding box center [197, 545] width 173 height 14
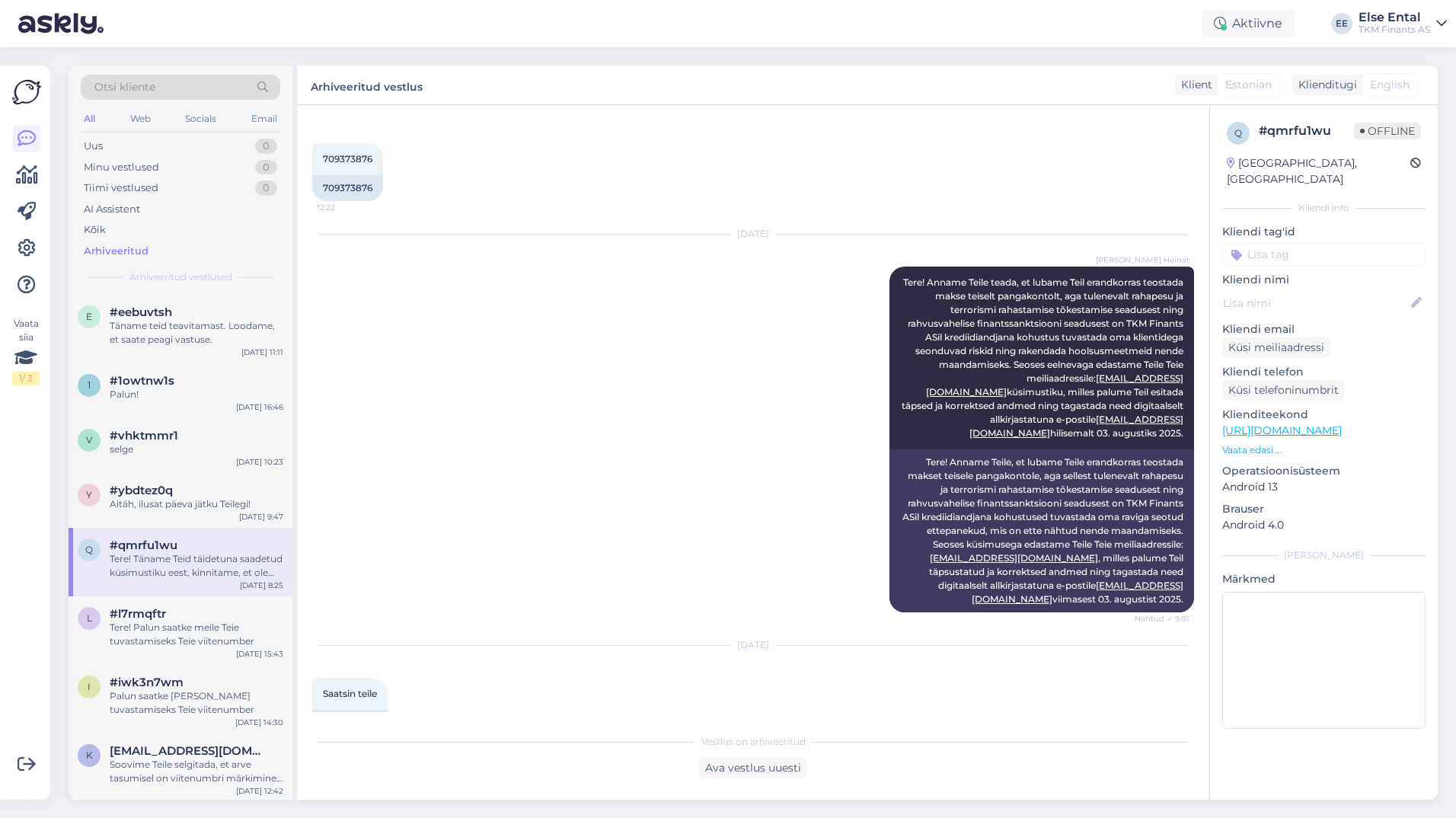
scroll to position [1077, 0]
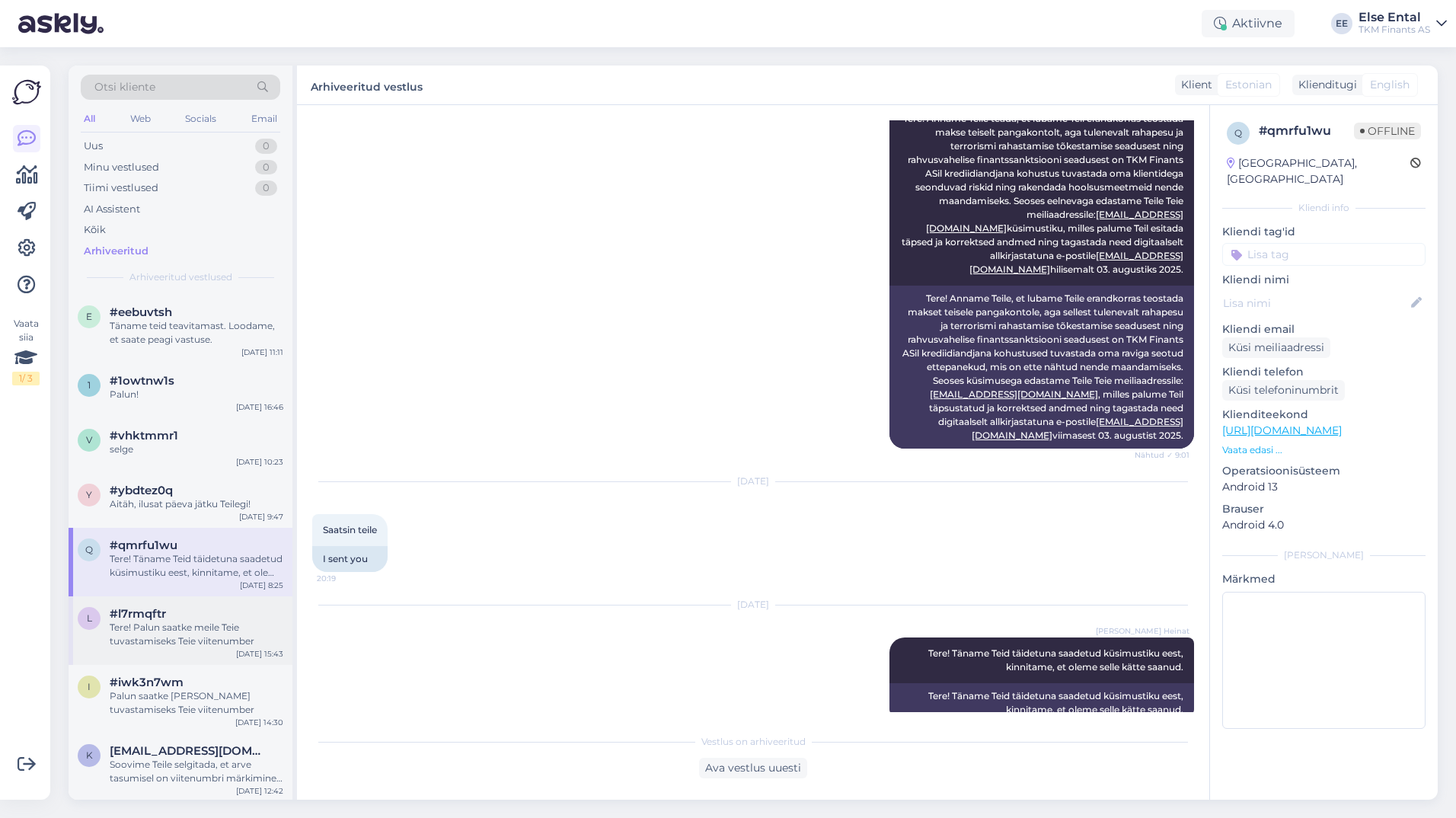
click at [172, 632] on div "Tere! Palun saatke meile Teie tuvastamiseks Teie viitenumber" at bounding box center [197, 633] width 173 height 27
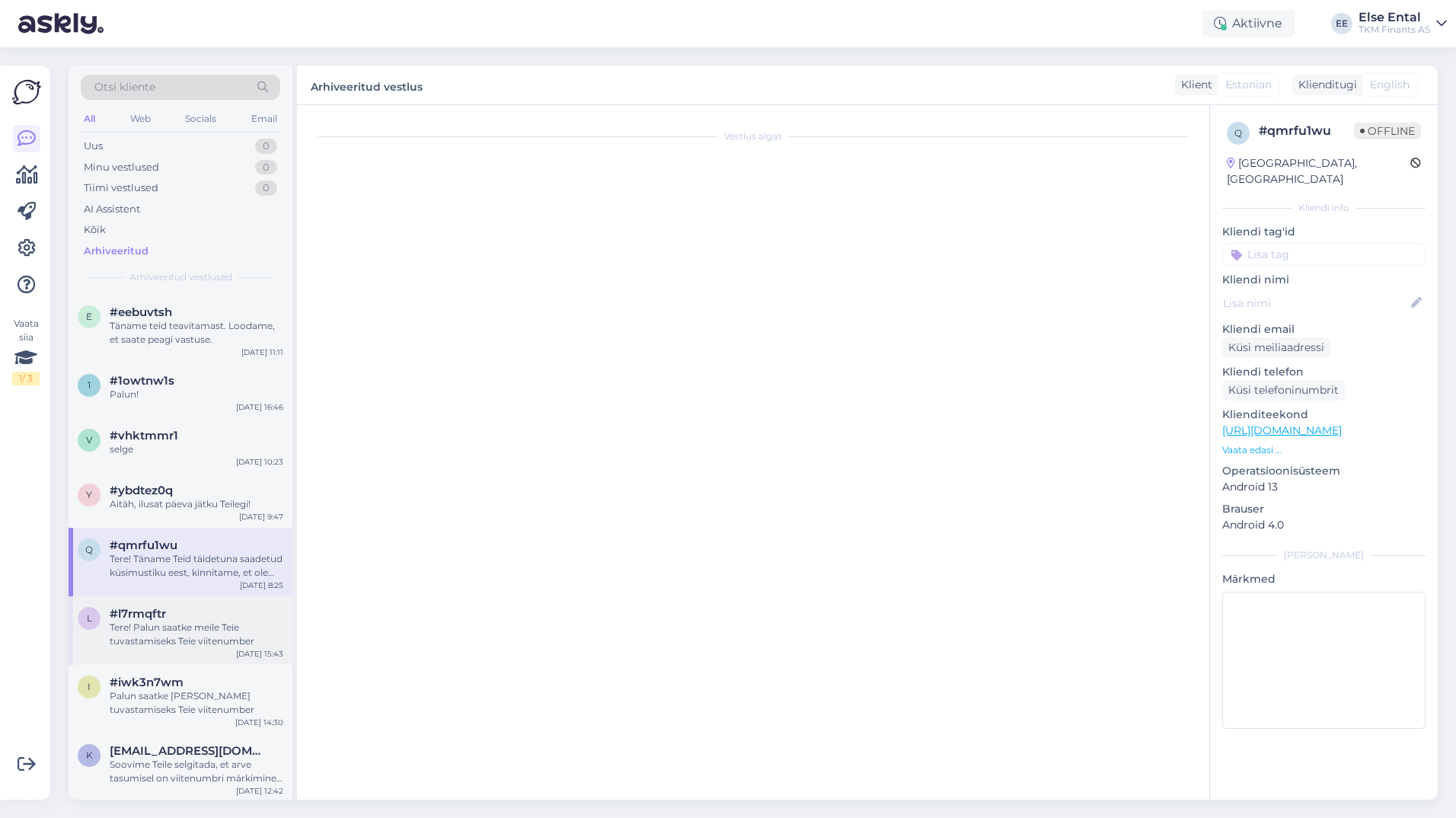
scroll to position [0, 0]
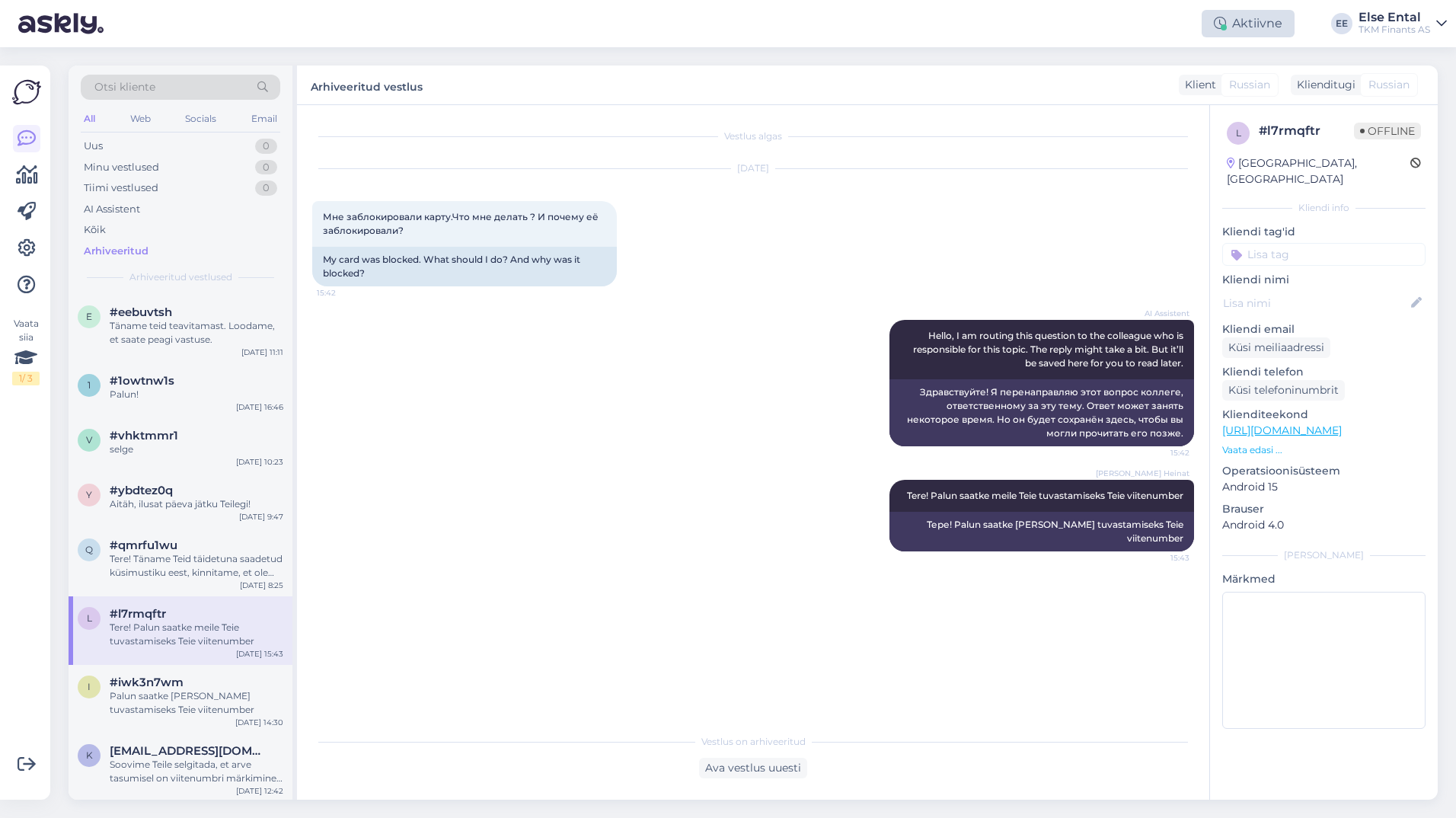
click at [1253, 17] on div "Aktiivne" at bounding box center [1248, 23] width 93 height 27
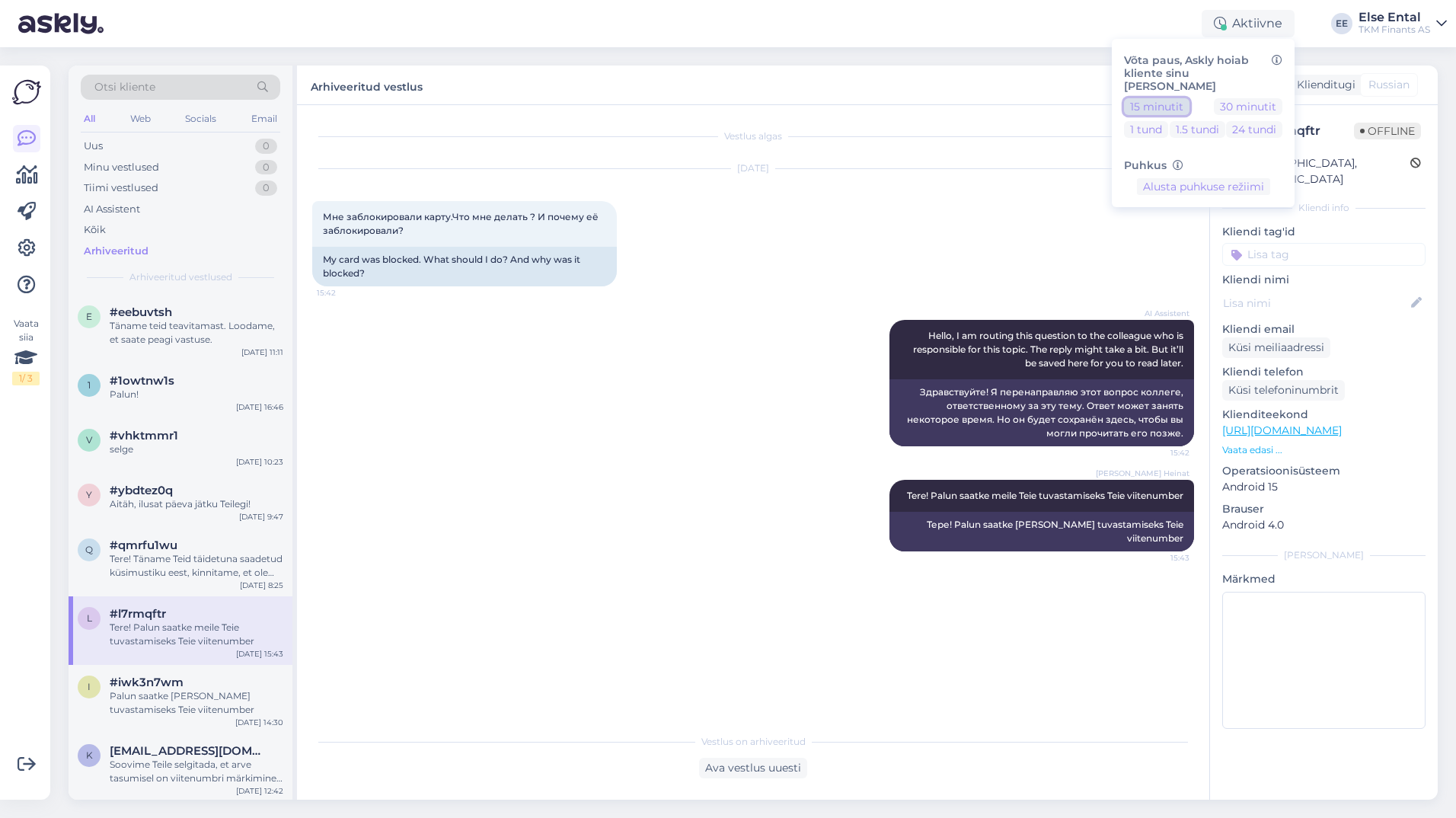
click at [1158, 98] on button "15 minutit" at bounding box center [1157, 106] width 65 height 17
click at [1201, 229] on div "Lõpeta paus Lõpeta paus Pausi [PERSON_NAME] | 12:20" at bounding box center [1203, 229] width 159 height 68
click at [1202, 226] on button "Lõpeta paus" at bounding box center [1203, 234] width 76 height 17
click at [712, 392] on div "AI Assistent Hello, I am routing this question to the colleague who is responsi…" at bounding box center [753, 382] width 881 height 159
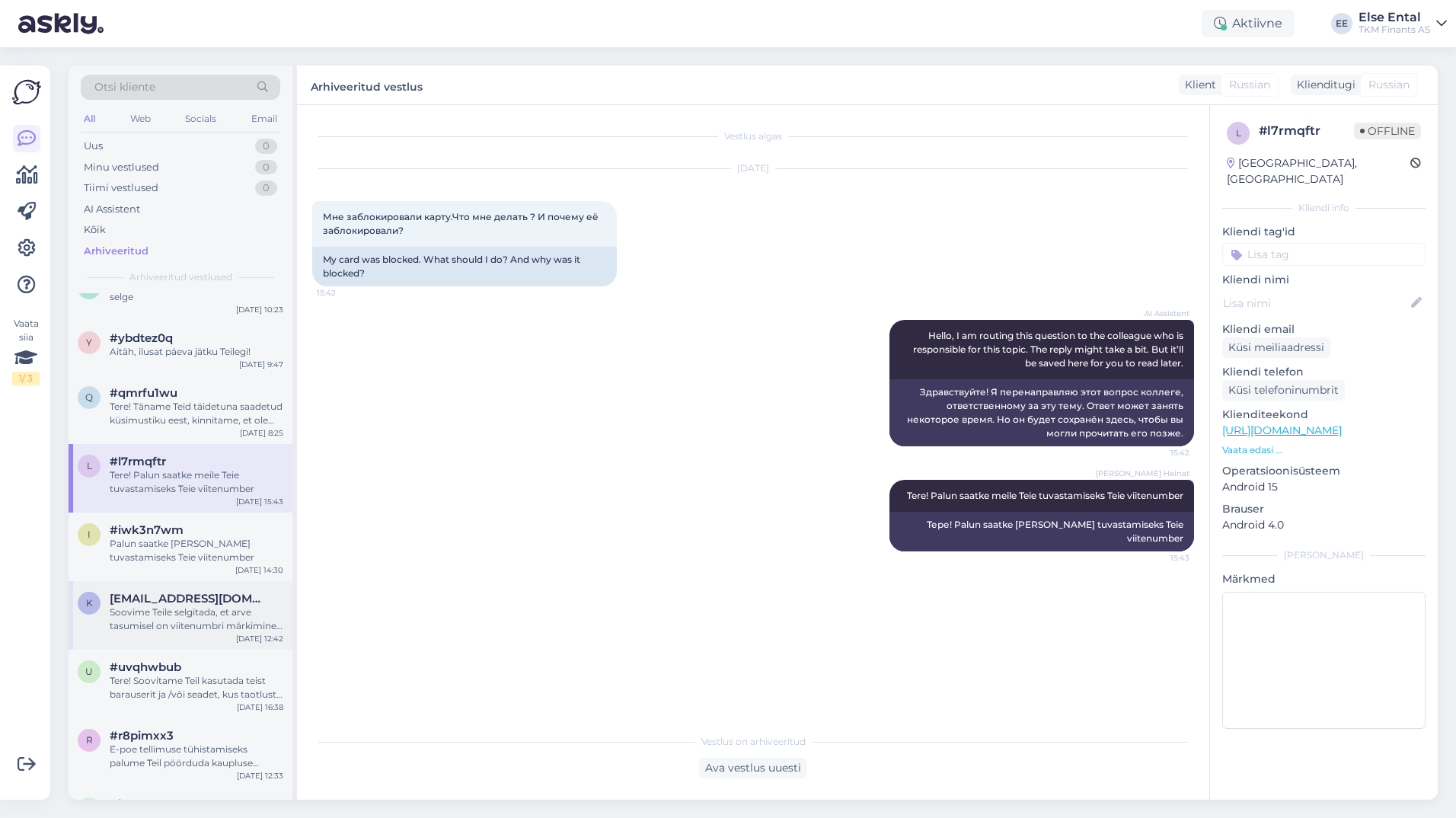
scroll to position [3501, 0]
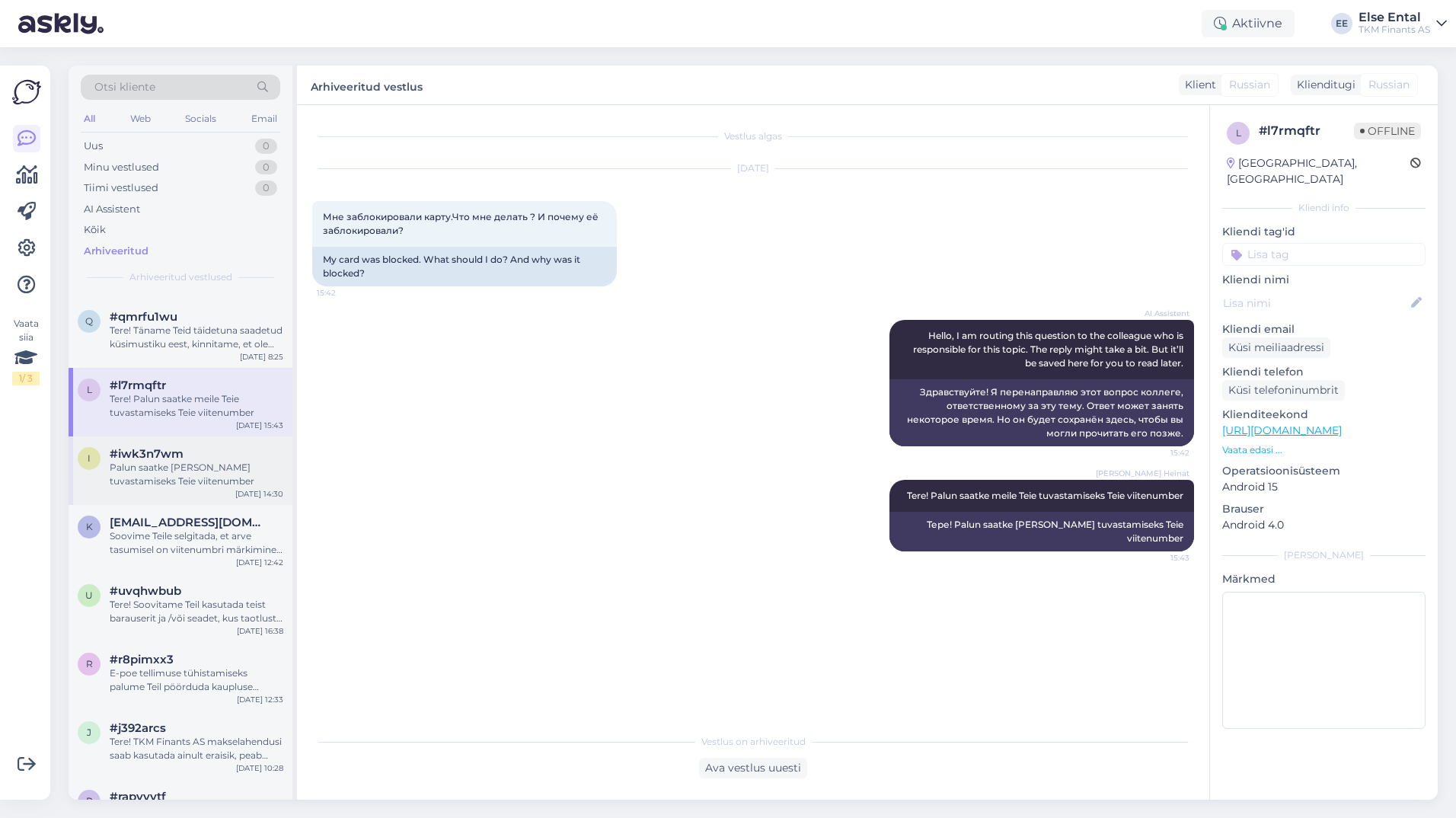
click at [143, 455] on span "#iwk3n7wm" at bounding box center [146, 453] width 74 height 14
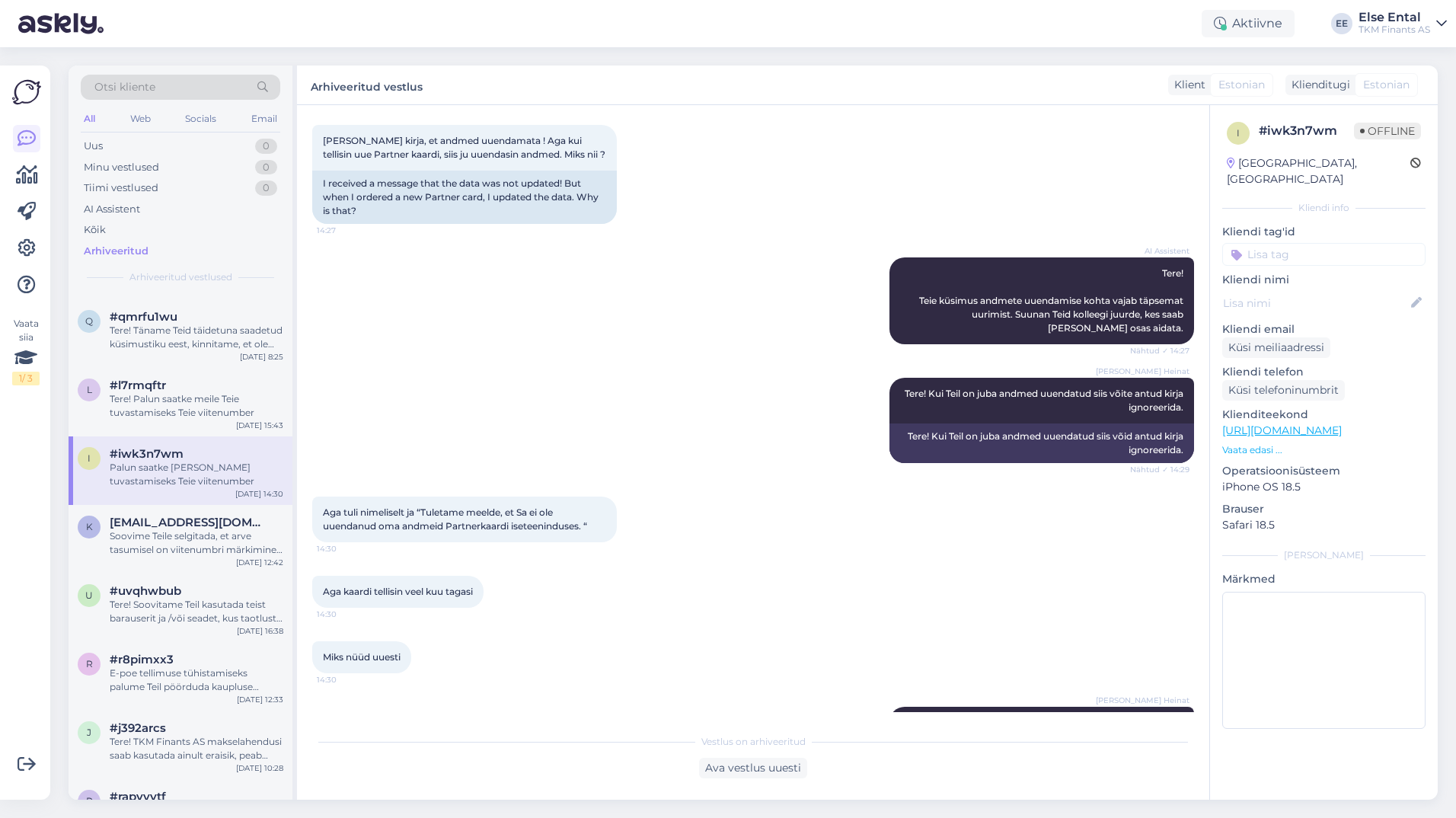
scroll to position [119, 0]
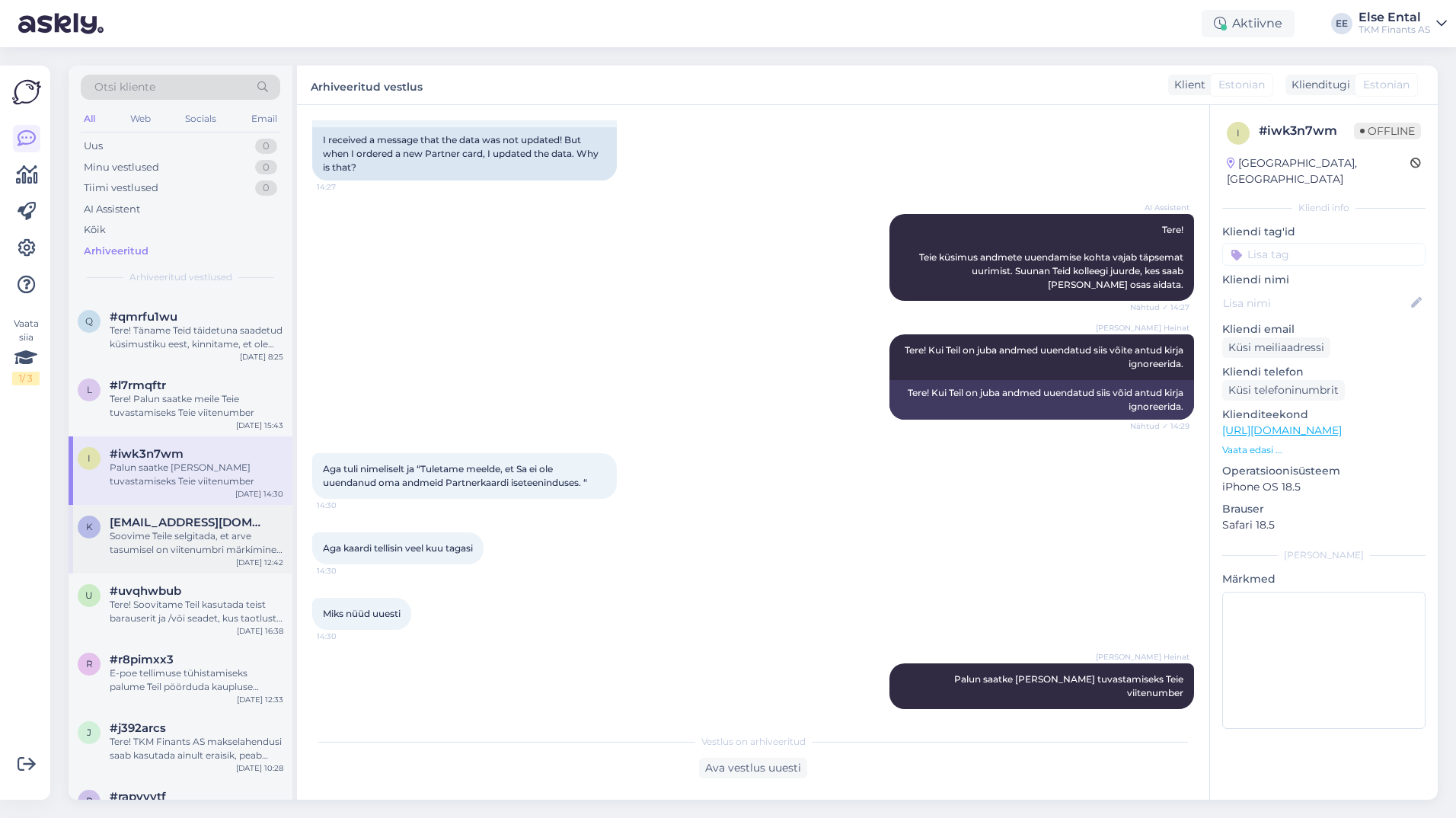
click at [143, 533] on div "Soovime Teile selgitada, et arve tasumisel on viitenumbri märkimine selleks ett…" at bounding box center [197, 542] width 173 height 27
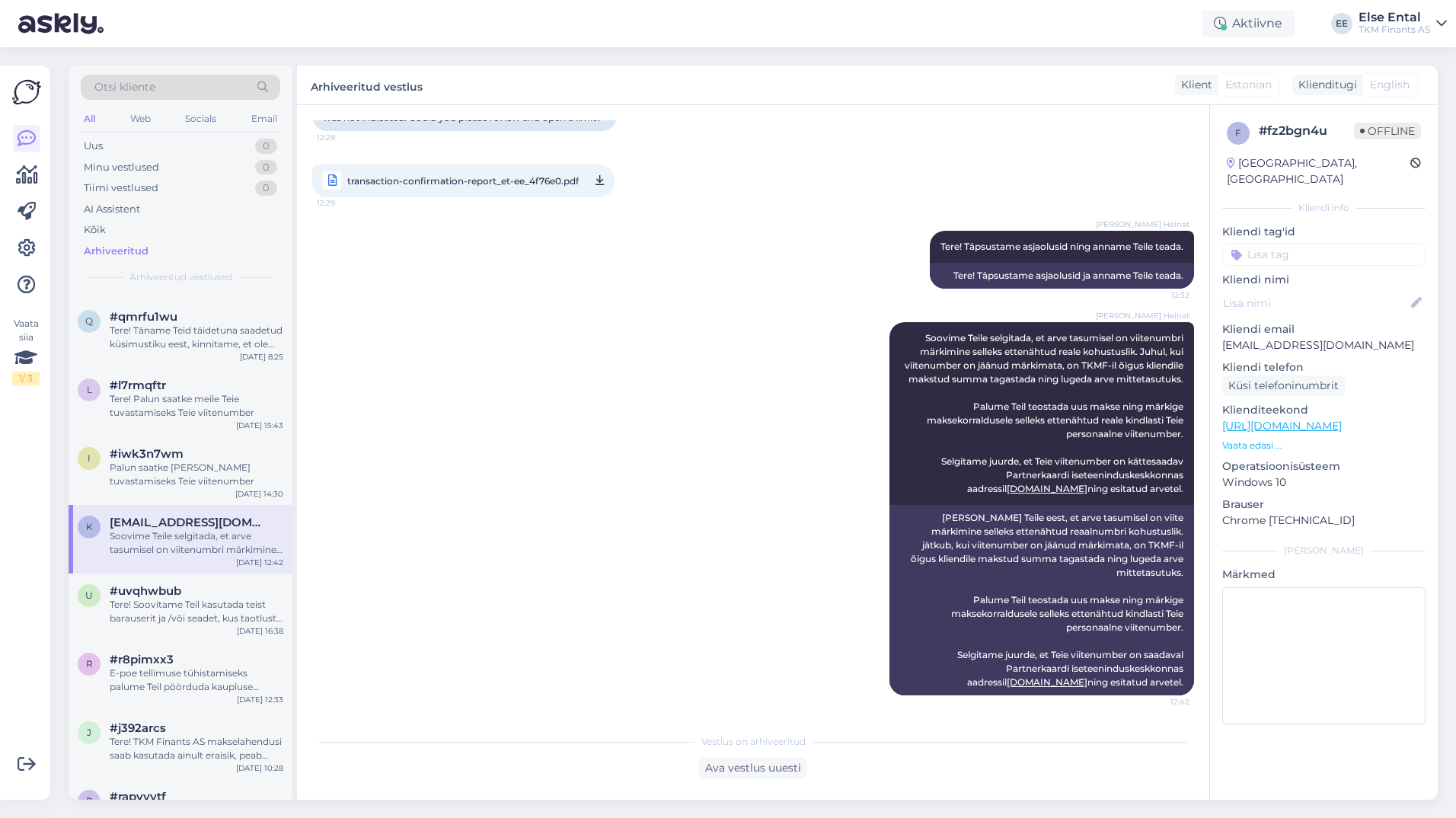
scroll to position [0, 0]
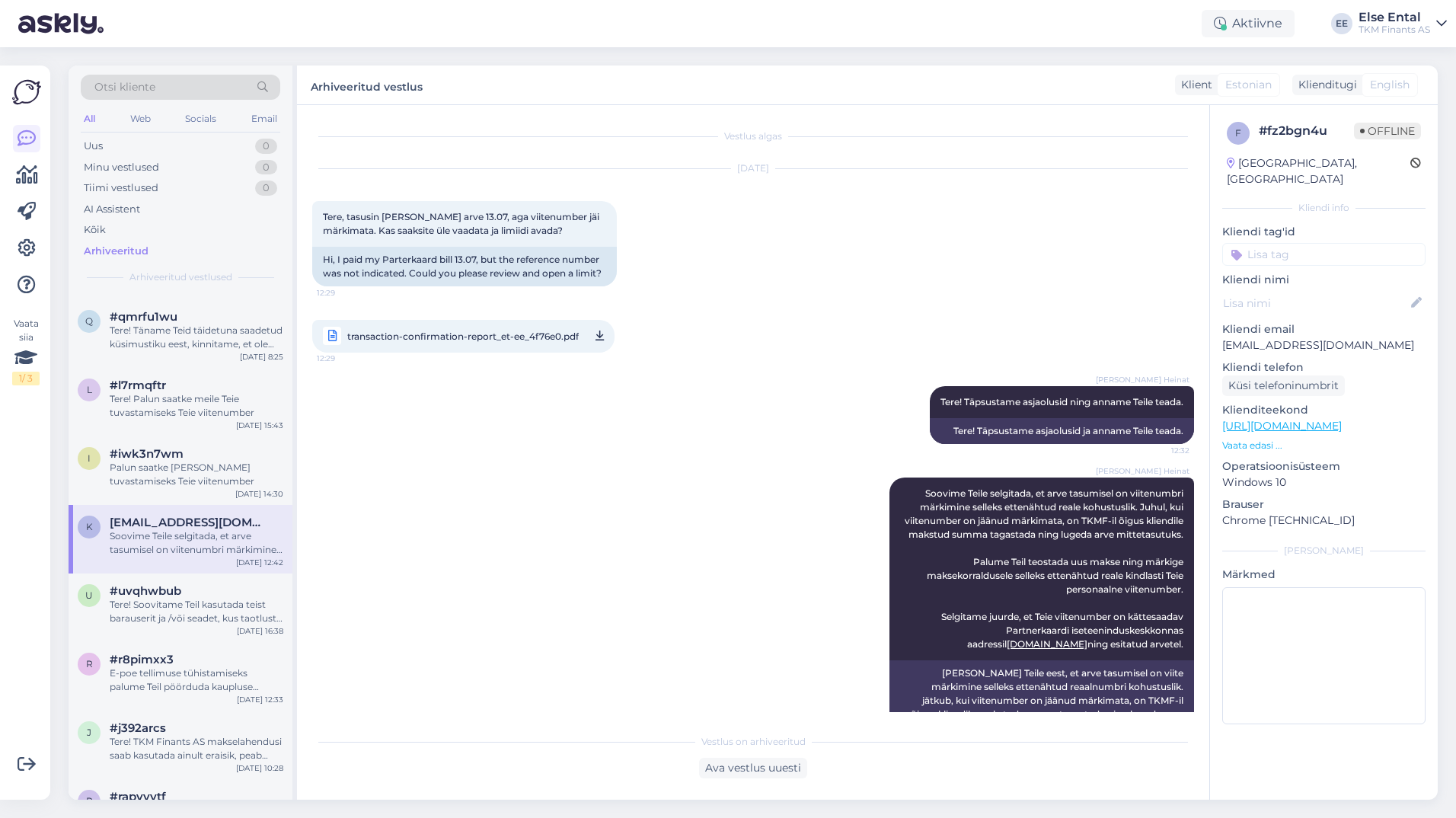
click at [528, 339] on span "transaction-confirmation-report_et-ee_4f76e0.pdf" at bounding box center [463, 336] width 231 height 19
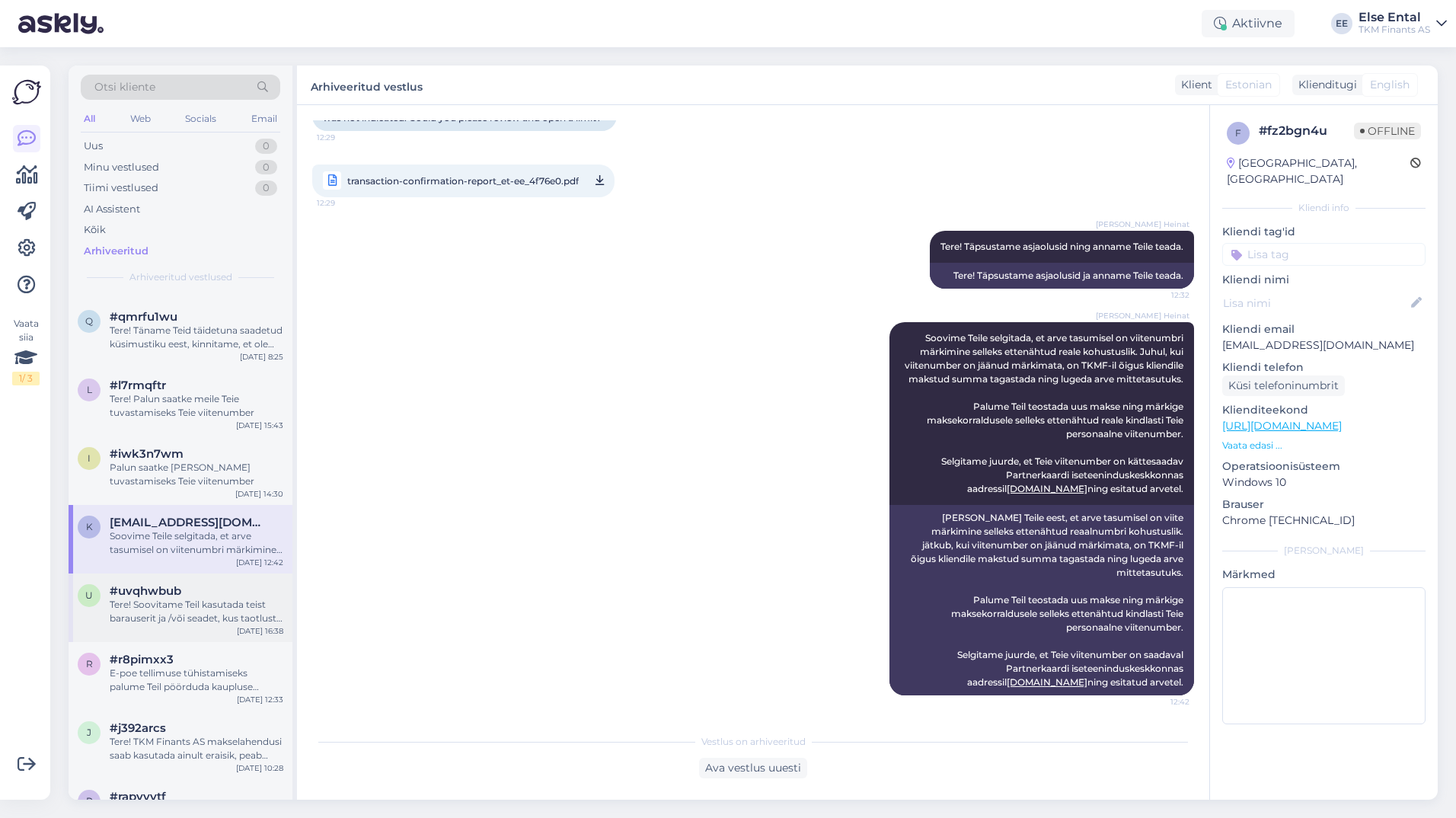
click at [156, 616] on div "Tere! Soovitame Teil kasutada teist barauserit ja /või seadet, kus taotlust täi…" at bounding box center [197, 611] width 173 height 27
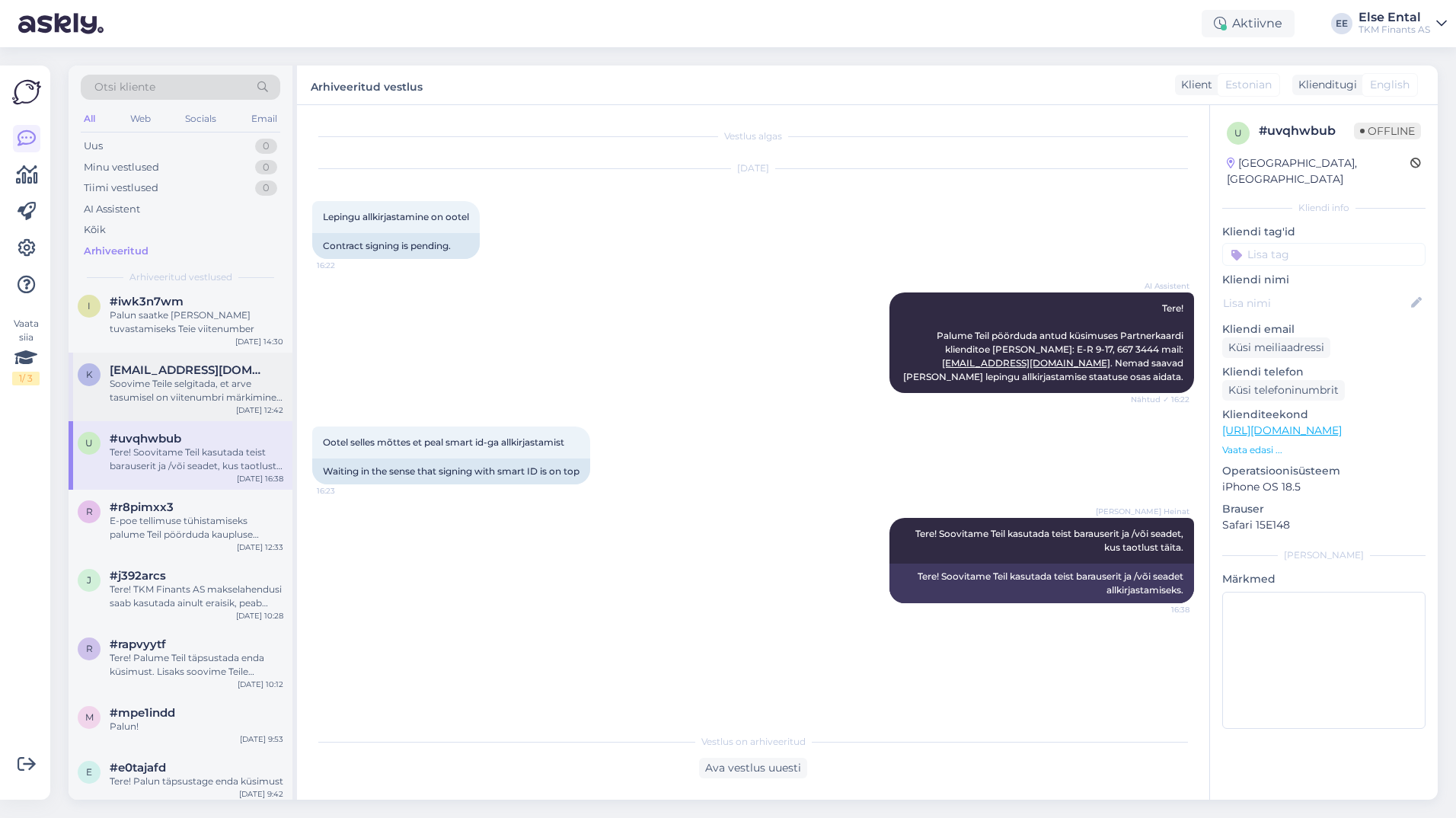
scroll to position [3730, 0]
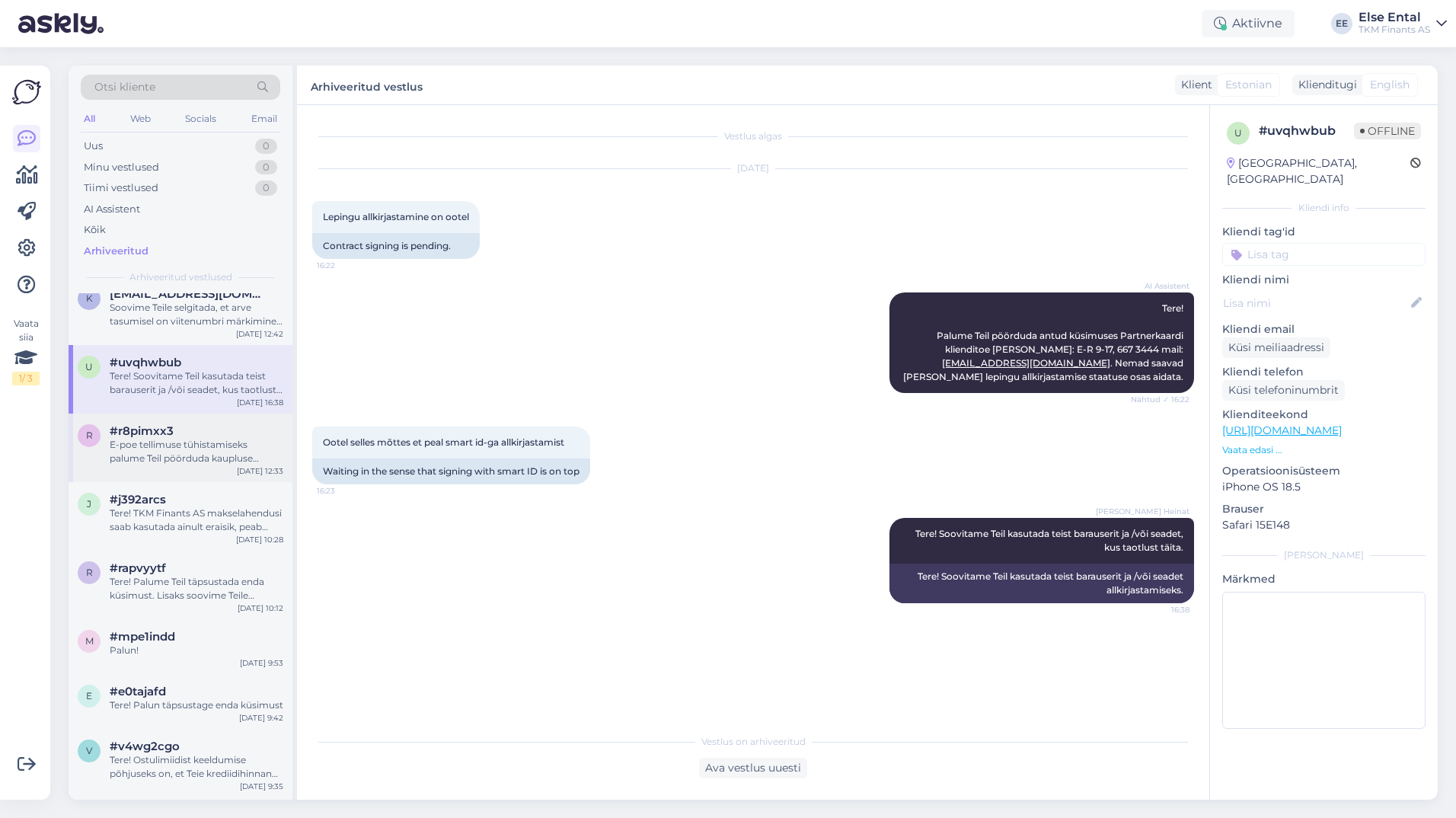
click at [172, 433] on span "#r8pimxx3" at bounding box center [142, 431] width 64 height 14
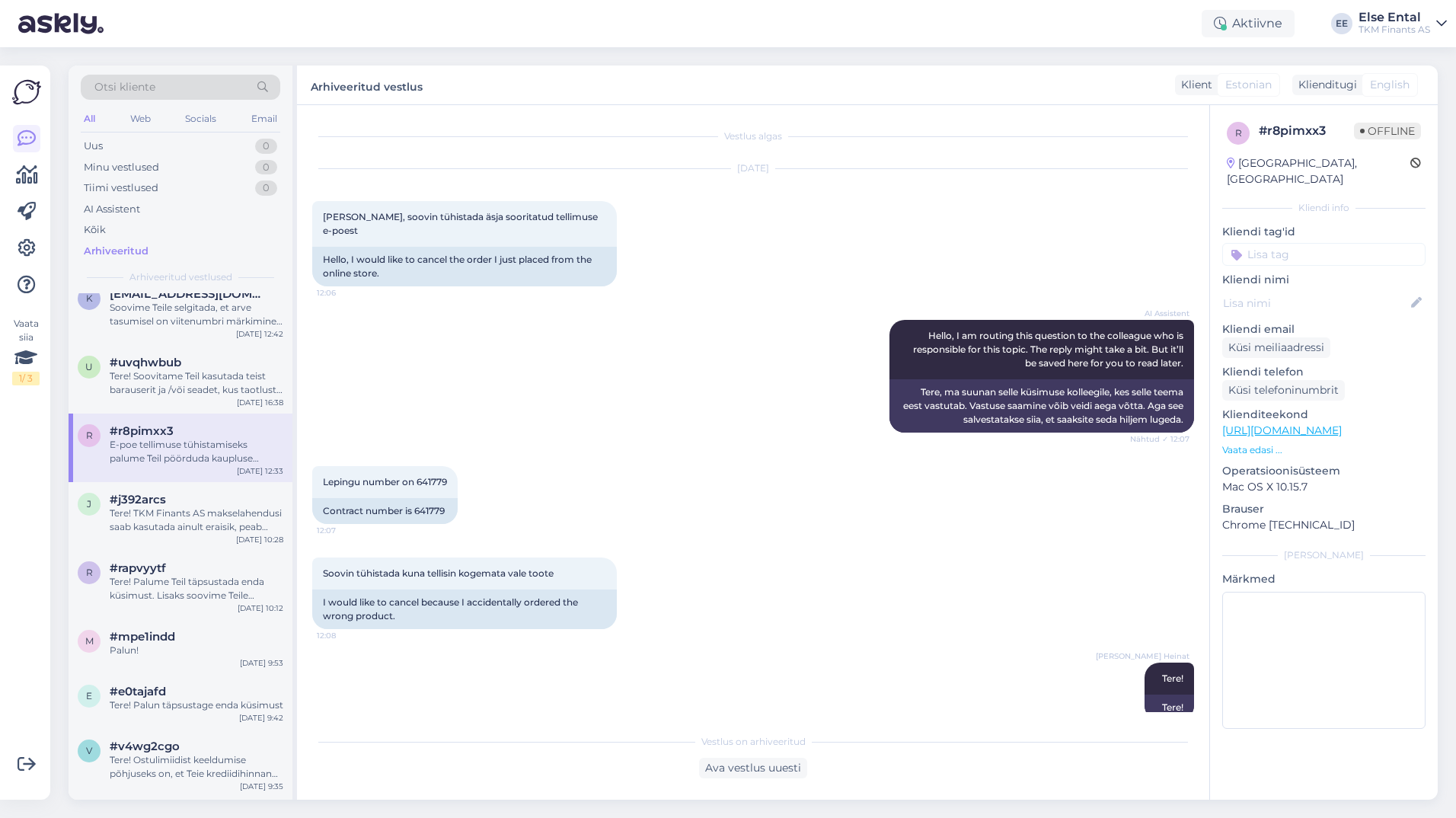
scroll to position [185, 0]
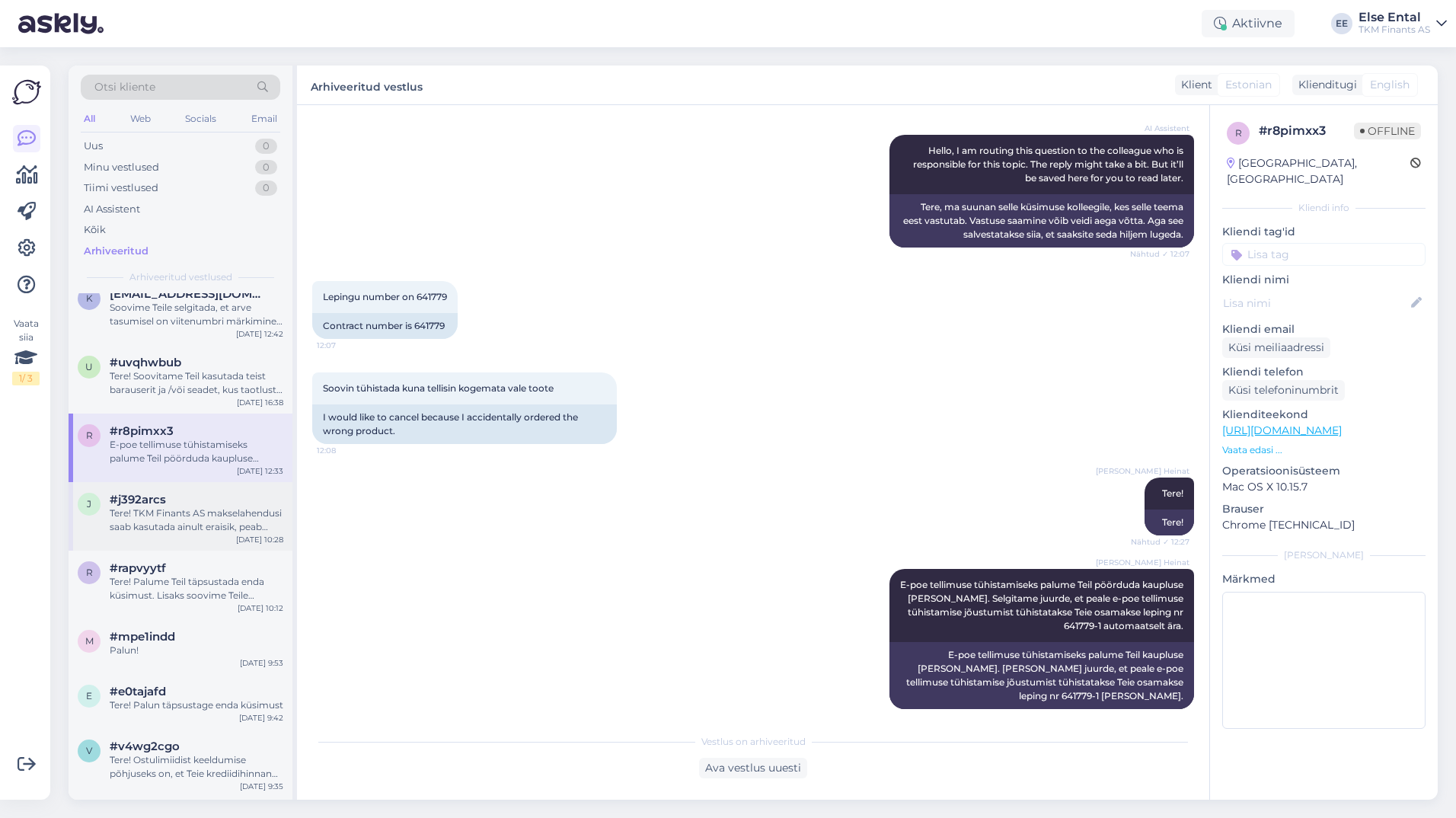
click at [202, 500] on div "#j392arcs" at bounding box center [197, 499] width 173 height 14
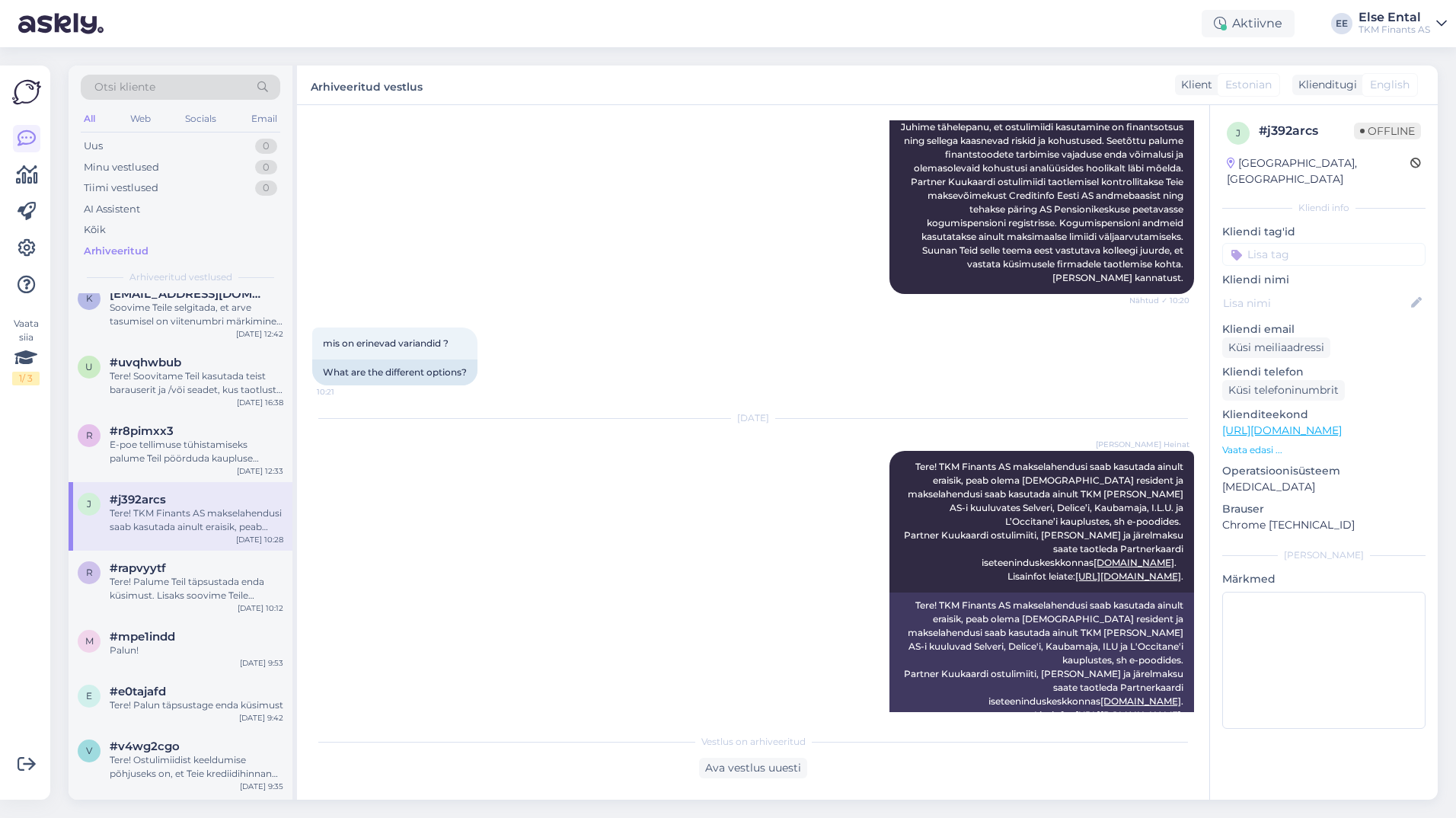
scroll to position [310, 0]
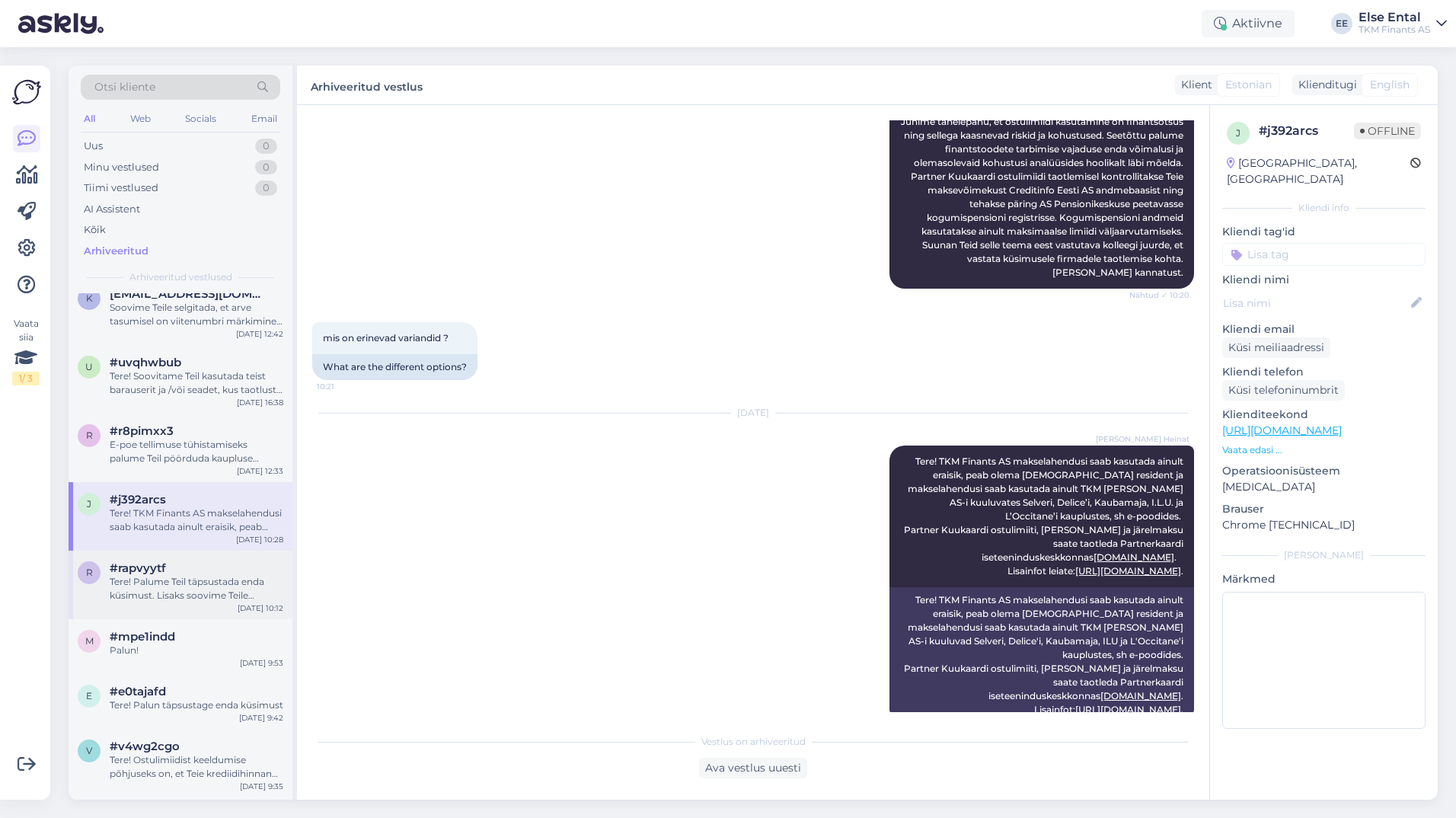
click at [180, 574] on div "#rapvyytf" at bounding box center [197, 568] width 173 height 14
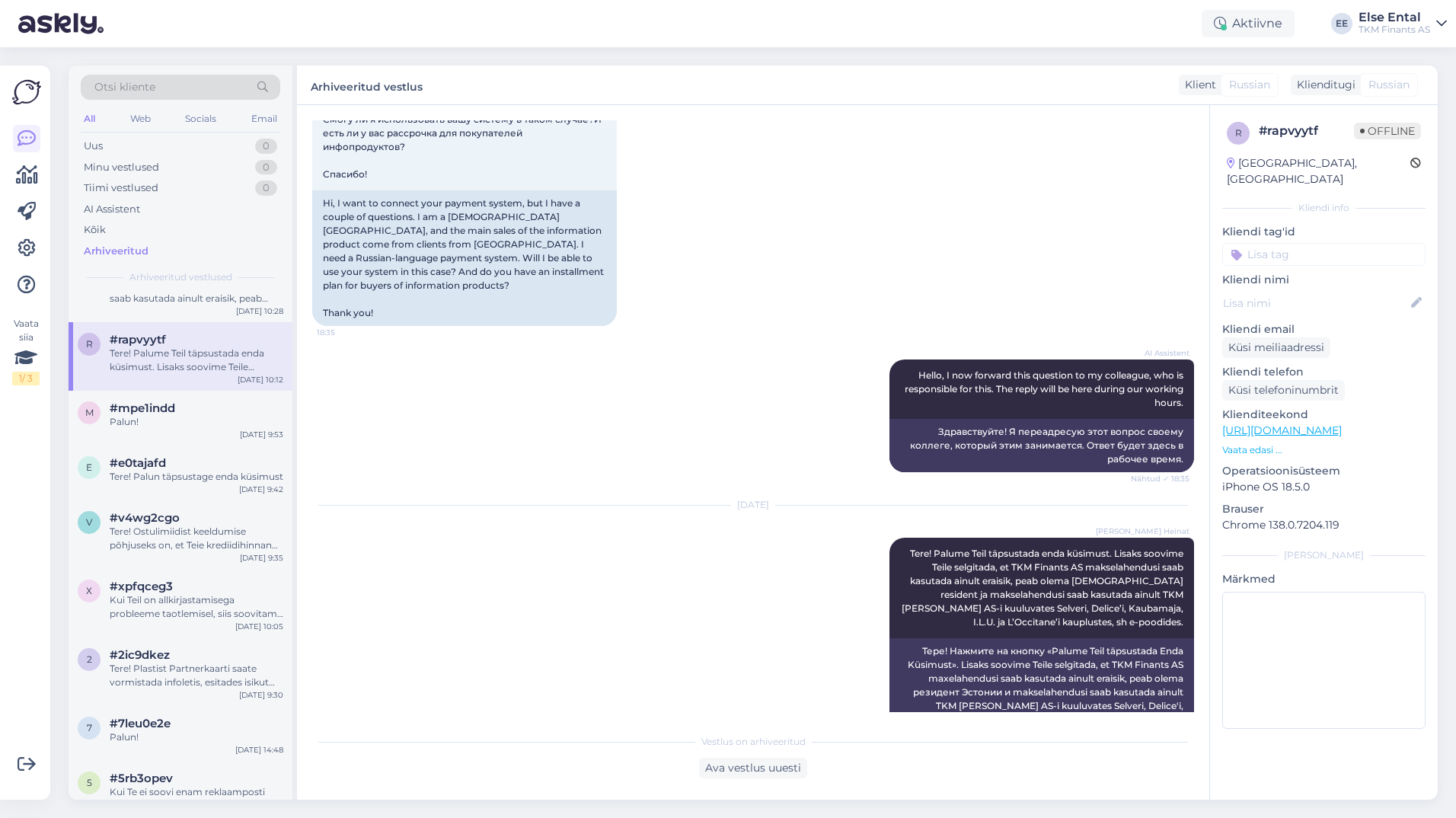
scroll to position [162, 0]
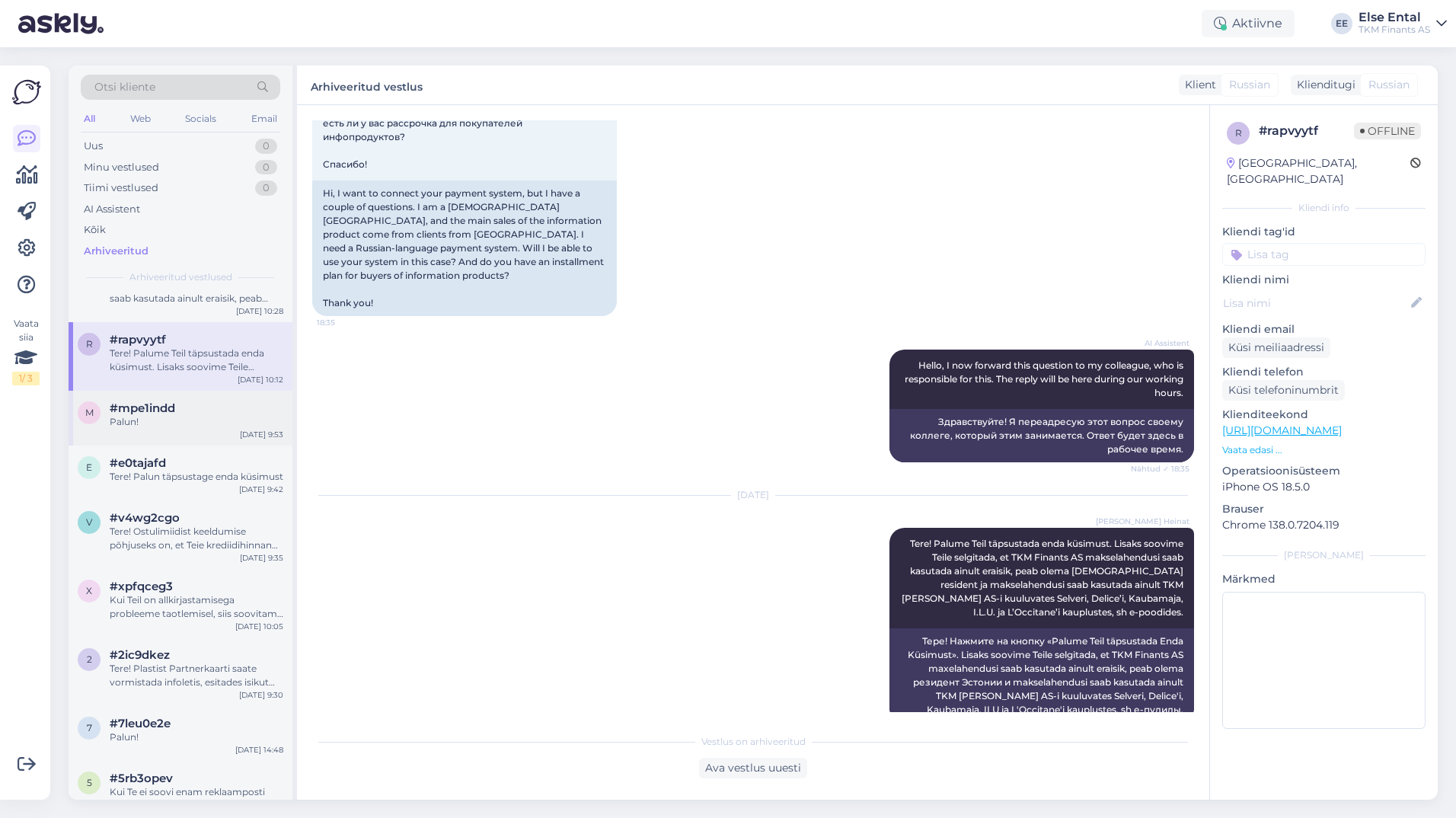
click at [169, 408] on span "#mpe1indd" at bounding box center [143, 408] width 65 height 14
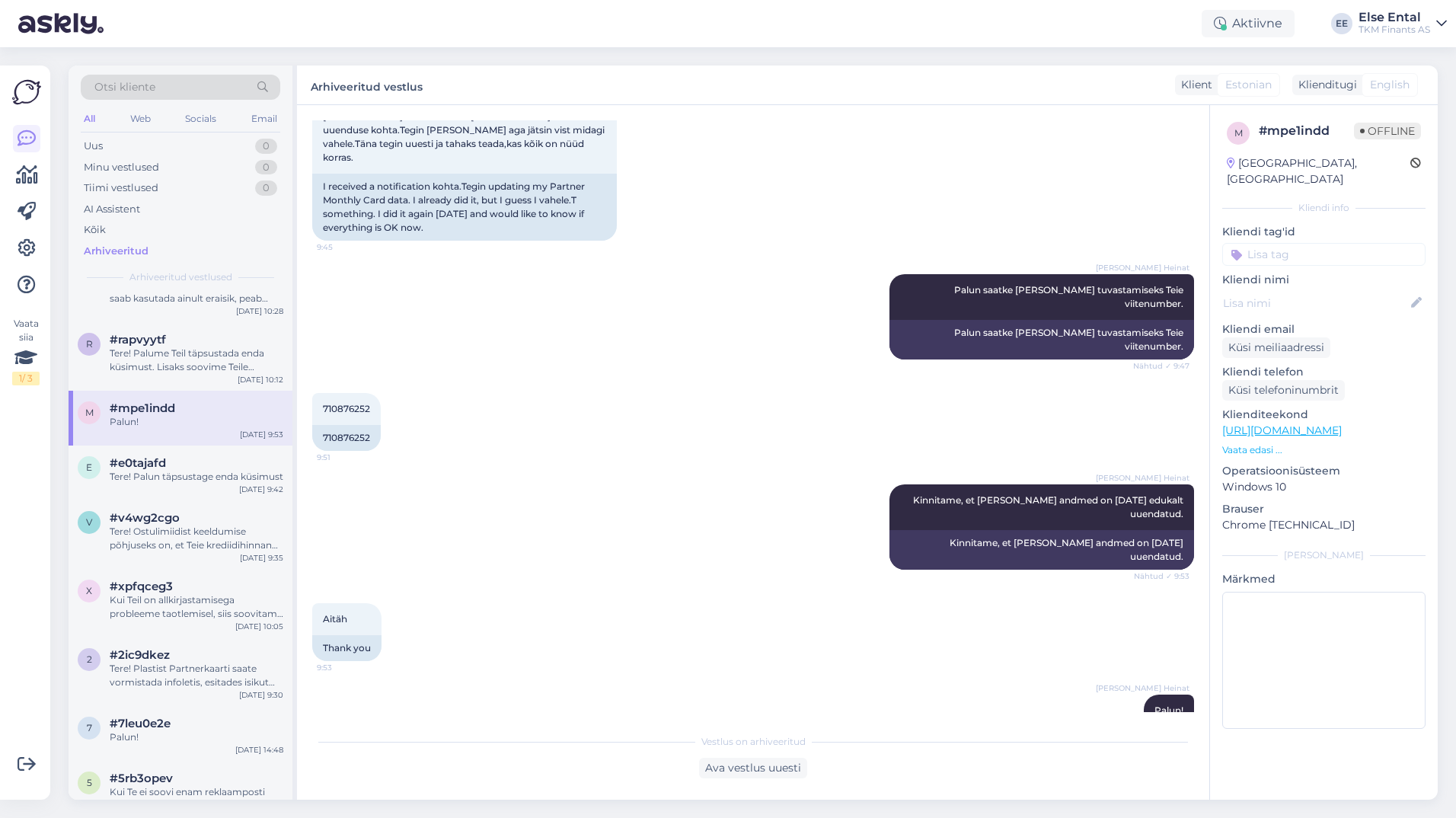
scroll to position [459, 0]
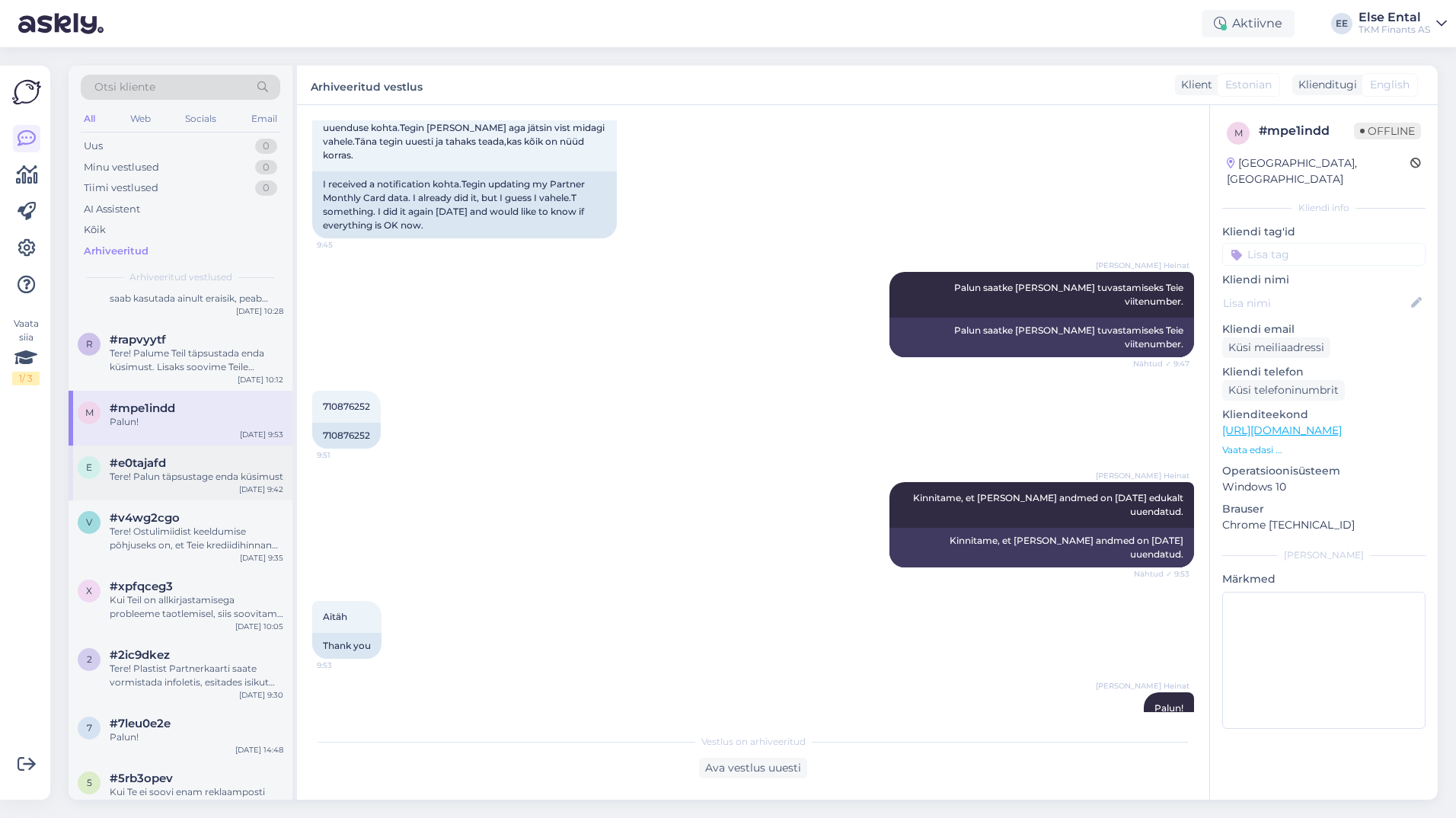
click at [172, 465] on div "#e0tajafd" at bounding box center [197, 463] width 173 height 14
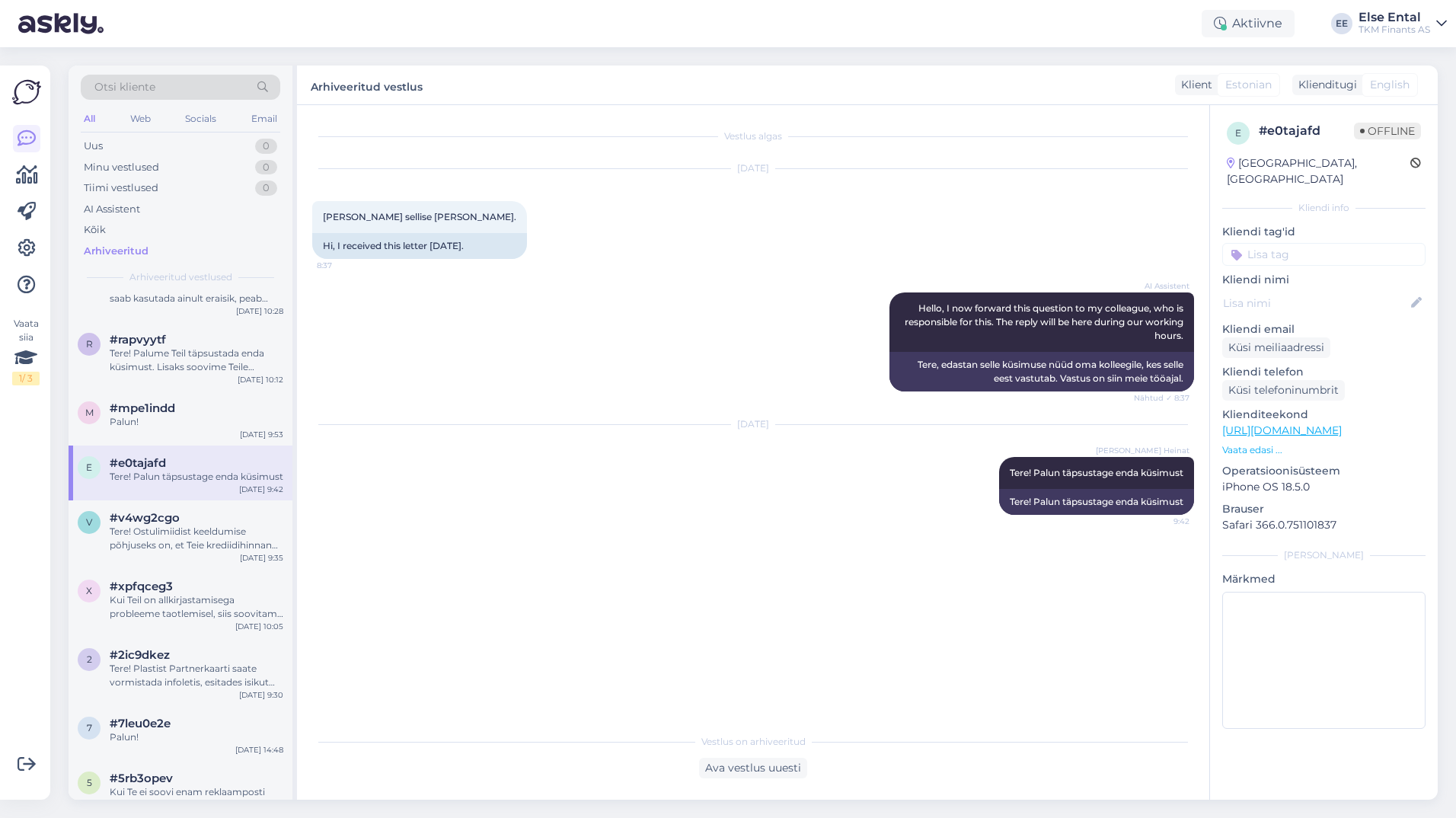
scroll to position [0, 0]
click at [108, 545] on div "v #v4wg2cgo Tere! Ostulimiidist keeldumise põhjuseks on, et Teie krediidihinnan…" at bounding box center [180, 532] width 205 height 41
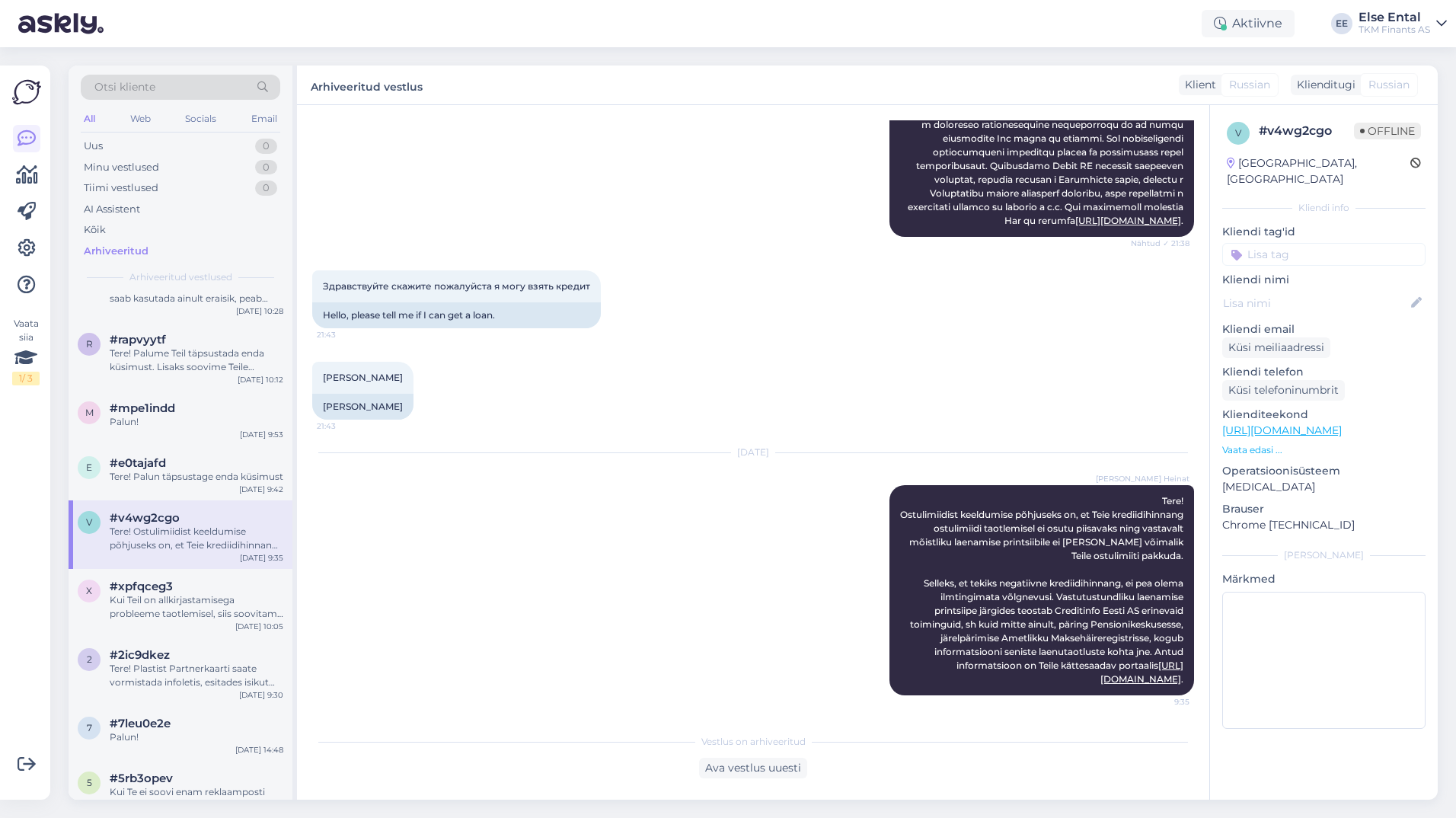
scroll to position [991, 0]
click at [193, 607] on div "#xpfqceg3 Kui Teil on allkirjastamisega probleeme taotlemisel, siis soovitame T…" at bounding box center [197, 600] width 173 height 41
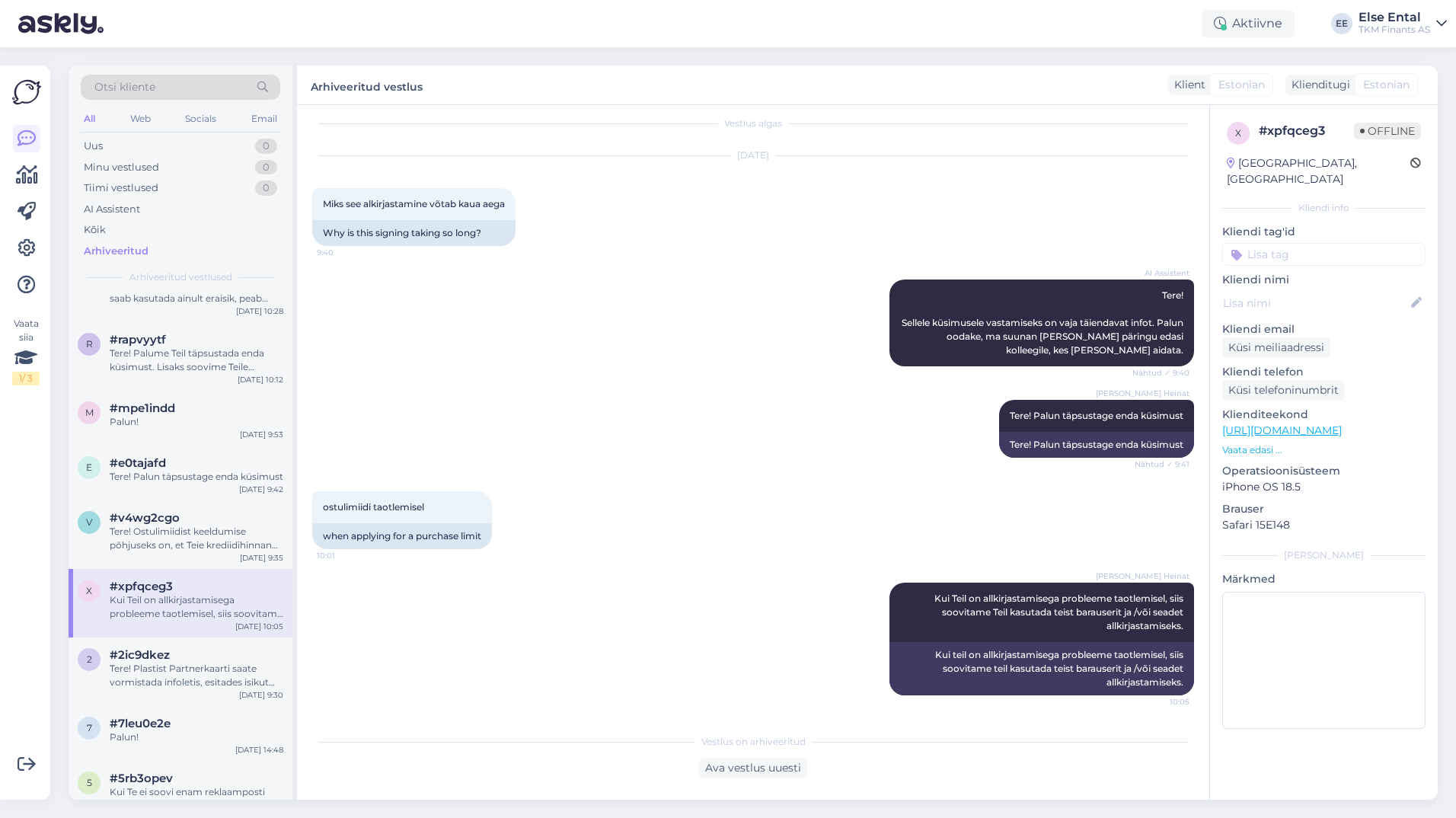
click at [670, 534] on div "ostulimiidi taotlemisel 10:01 when applying for a purchase limit" at bounding box center [753, 520] width 881 height 91
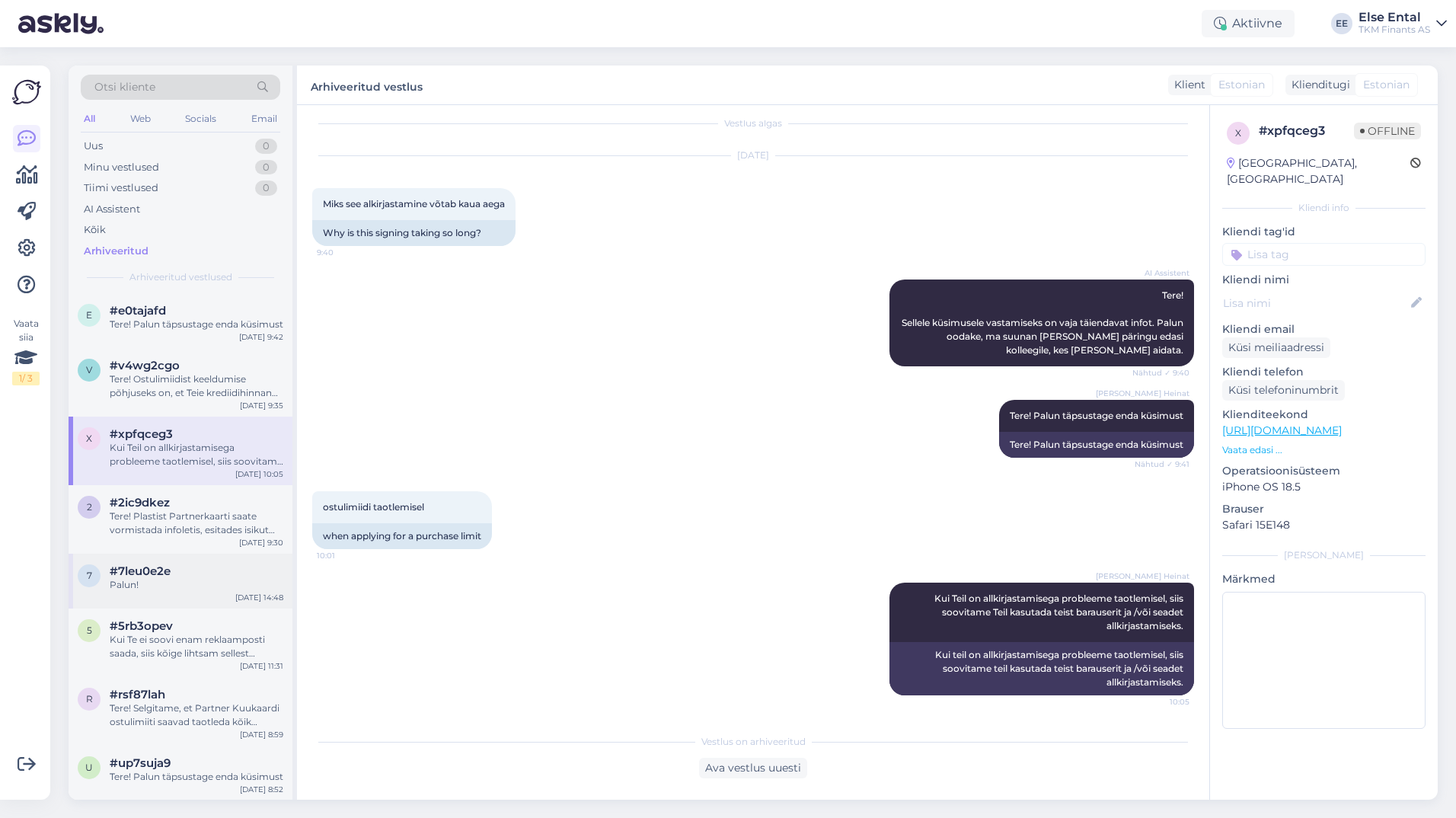
scroll to position [4187, 0]
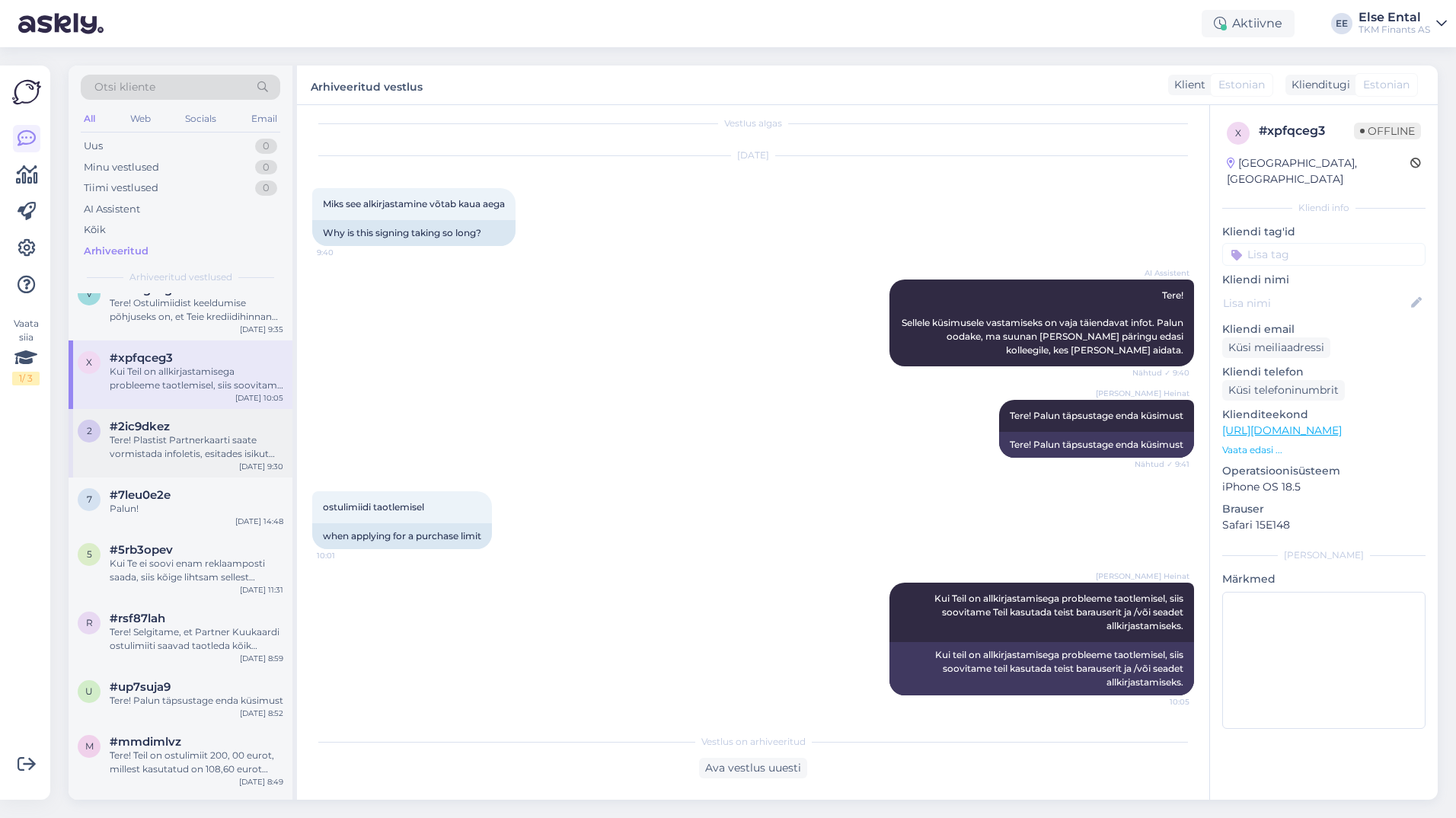
click at [141, 461] on div "Tere! Plastist Partnerkaarti saate vormistada infoletis, esitades isikut tõenda…" at bounding box center [197, 446] width 173 height 27
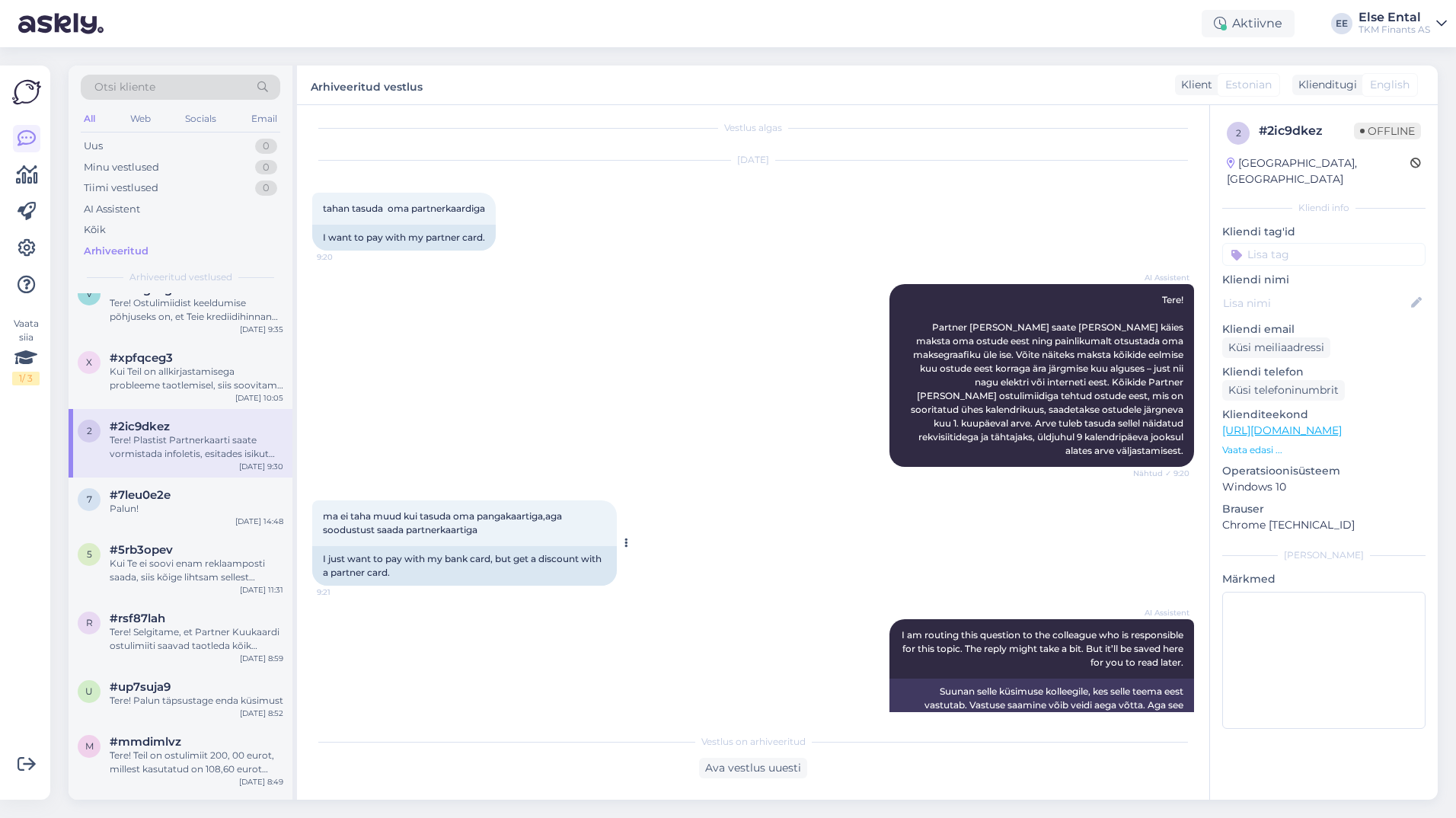
scroll to position [0, 0]
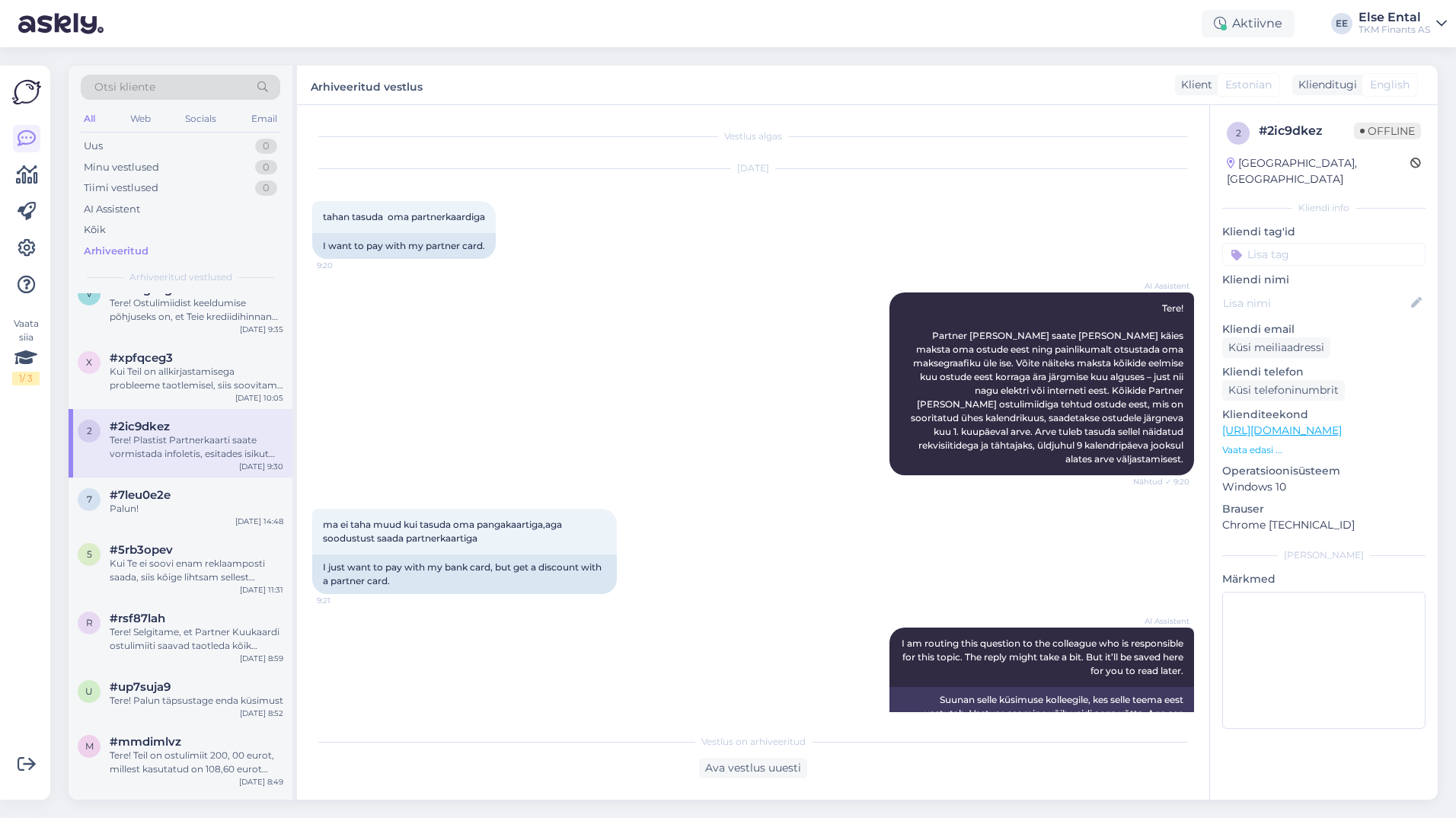
click at [661, 471] on div "AI Assistent Tere! Partner [PERSON_NAME] saate [PERSON_NAME] käies maksta oma o…" at bounding box center [753, 383] width 881 height 216
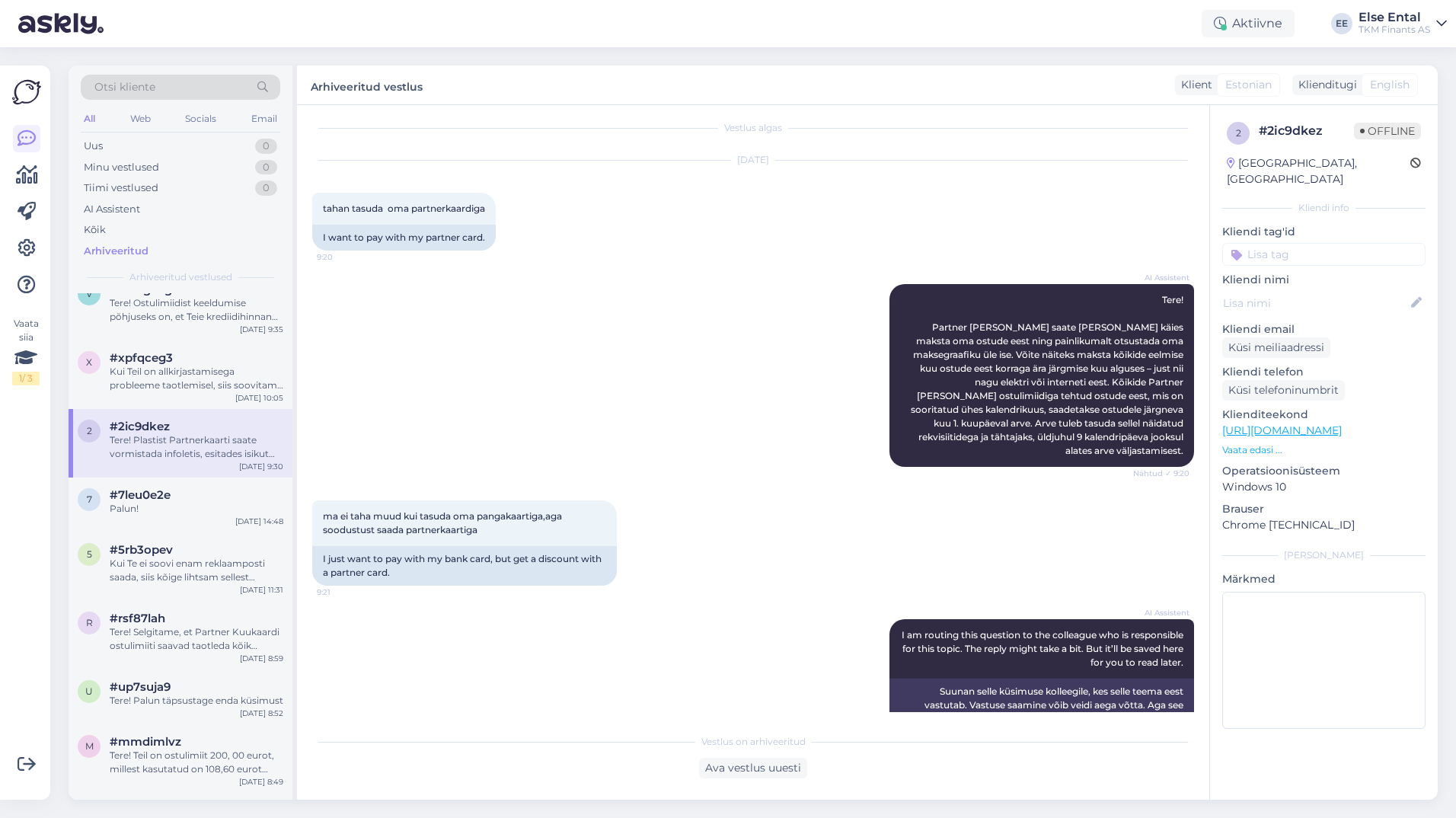
scroll to position [160, 0]
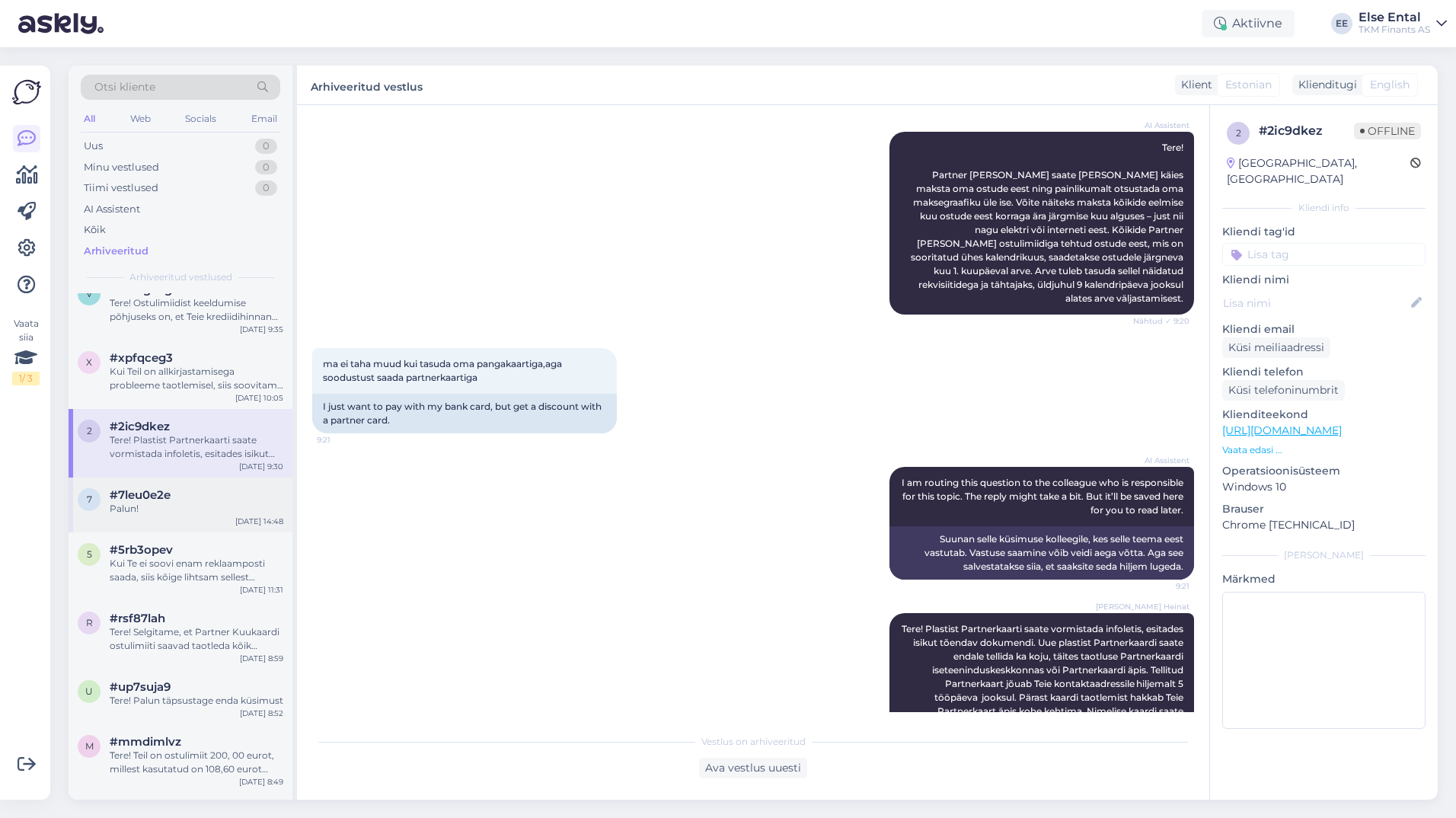
click at [203, 533] on div "7 #7leu0e2e Palun! [DATE] 14:48" at bounding box center [180, 505] width 224 height 55
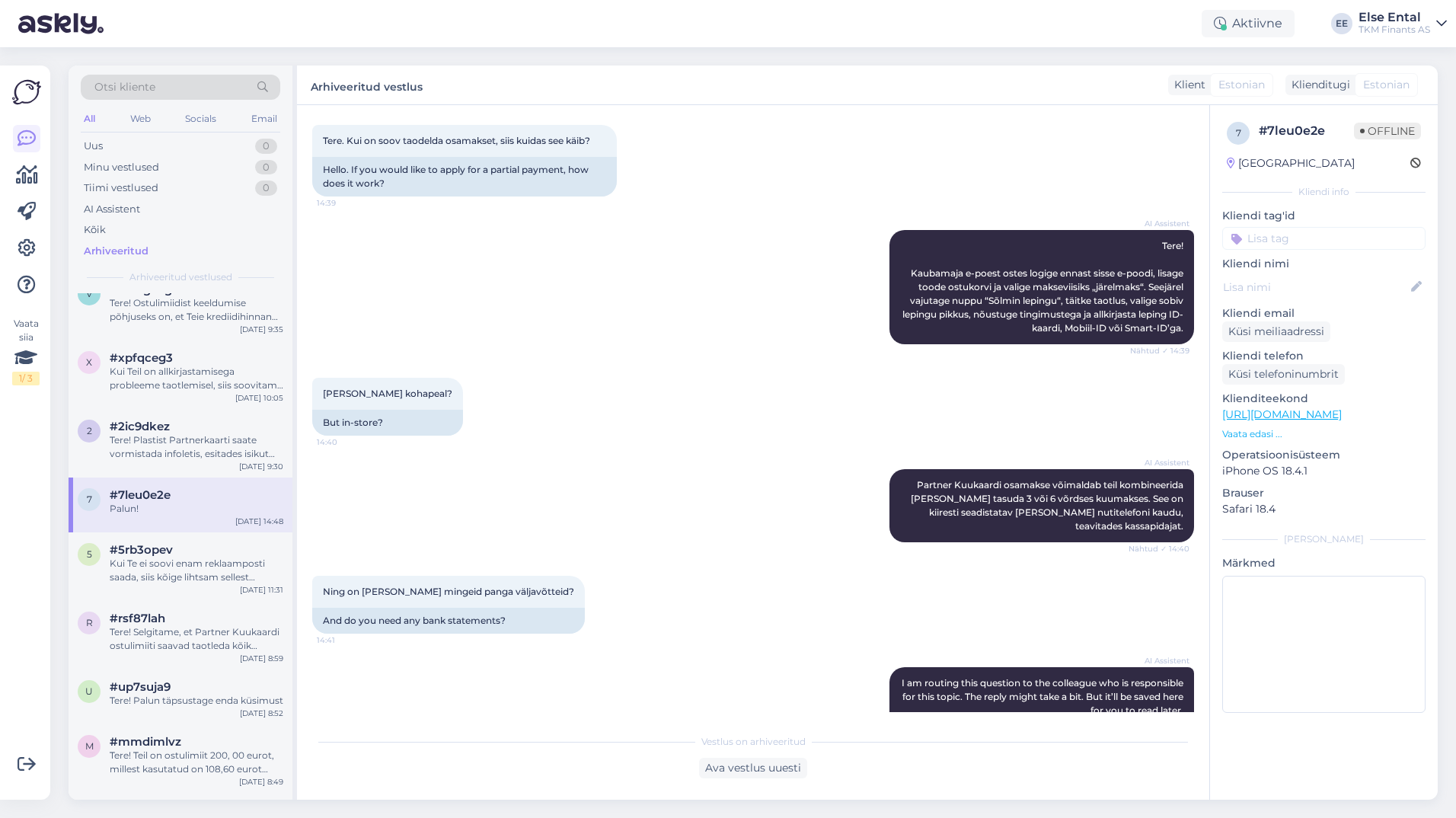
scroll to position [0, 0]
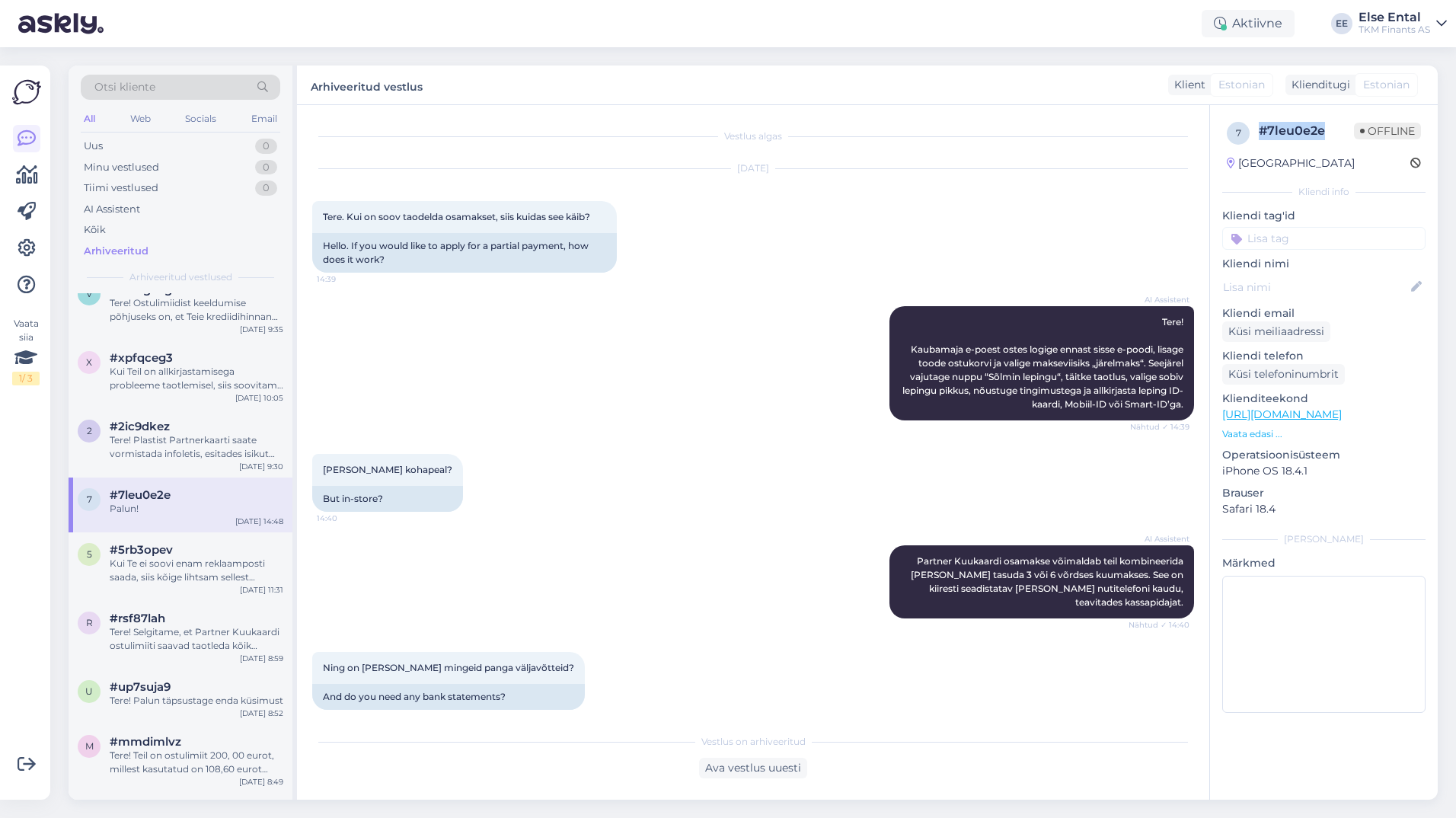
drag, startPoint x: 1332, startPoint y: 133, endPoint x: 1260, endPoint y: 142, distance: 72.6
click at [1260, 142] on div "# 7leu0e2e Offline" at bounding box center [1339, 133] width 162 height 22
copy div "# 7leu0e2e"
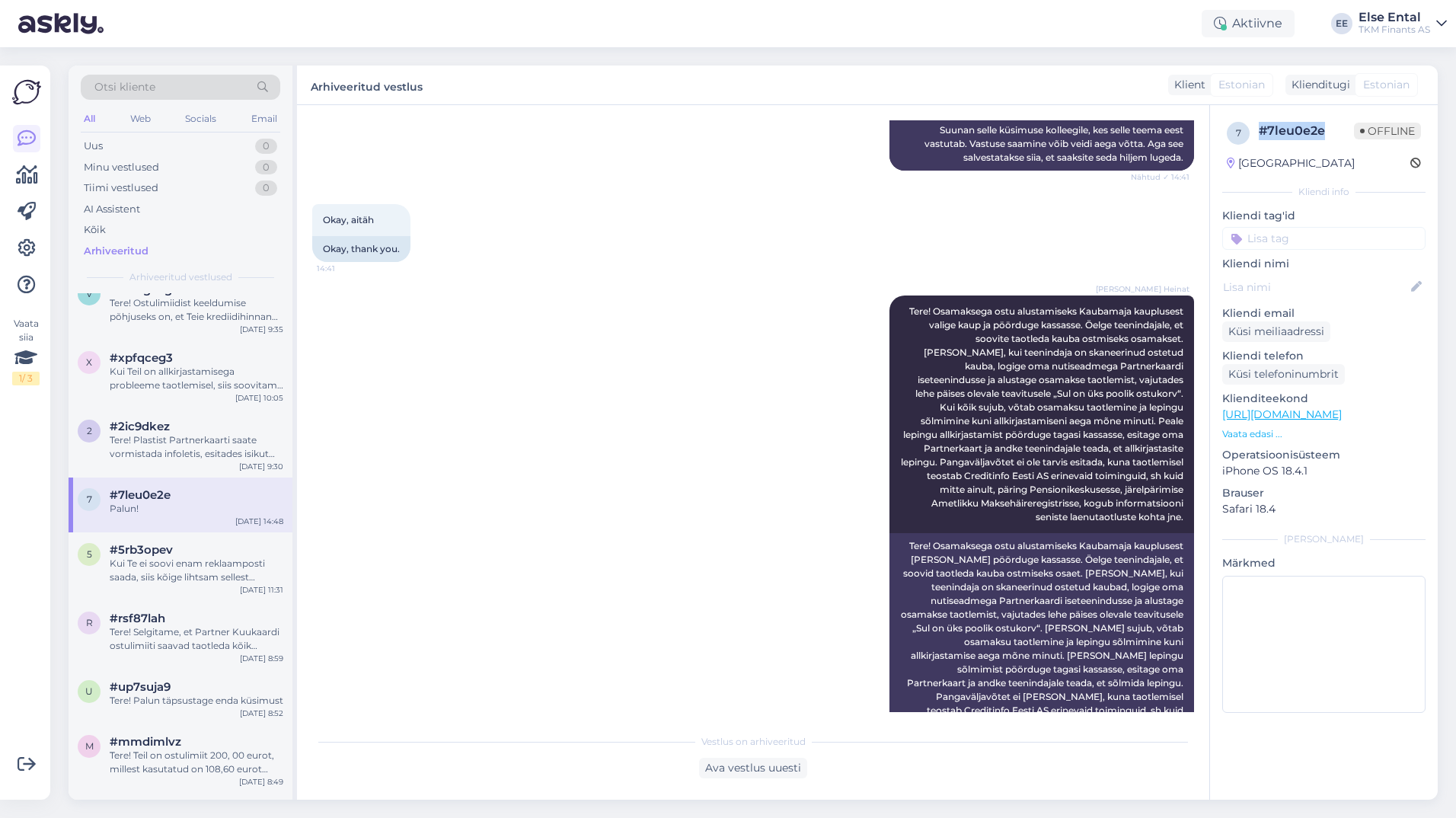
scroll to position [923, 0]
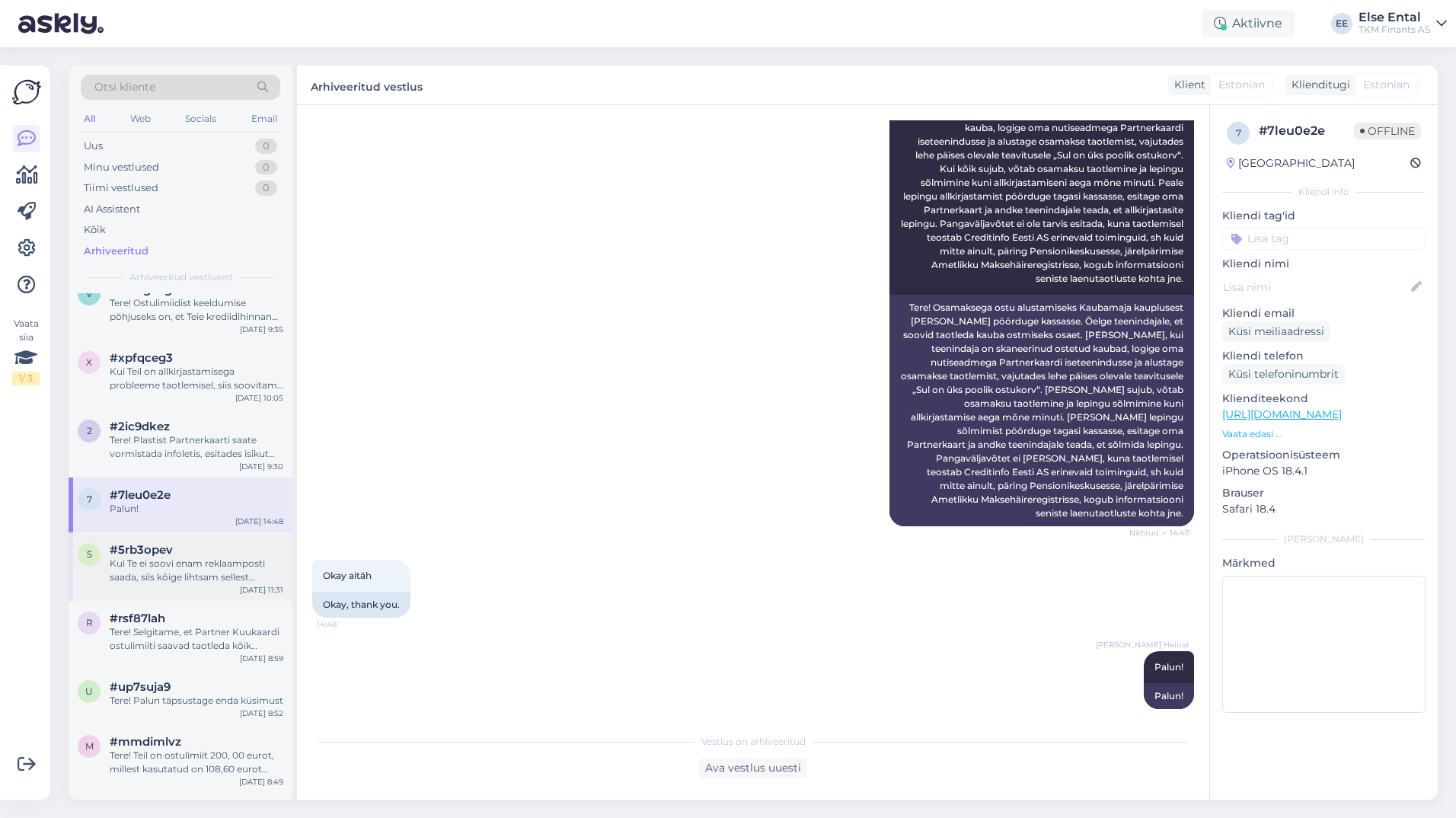
click at [173, 576] on div "Kui Te ei soovi enam reklaamposti saada, siis kõige lihtsam sellest loobumiseks…" at bounding box center [197, 570] width 173 height 27
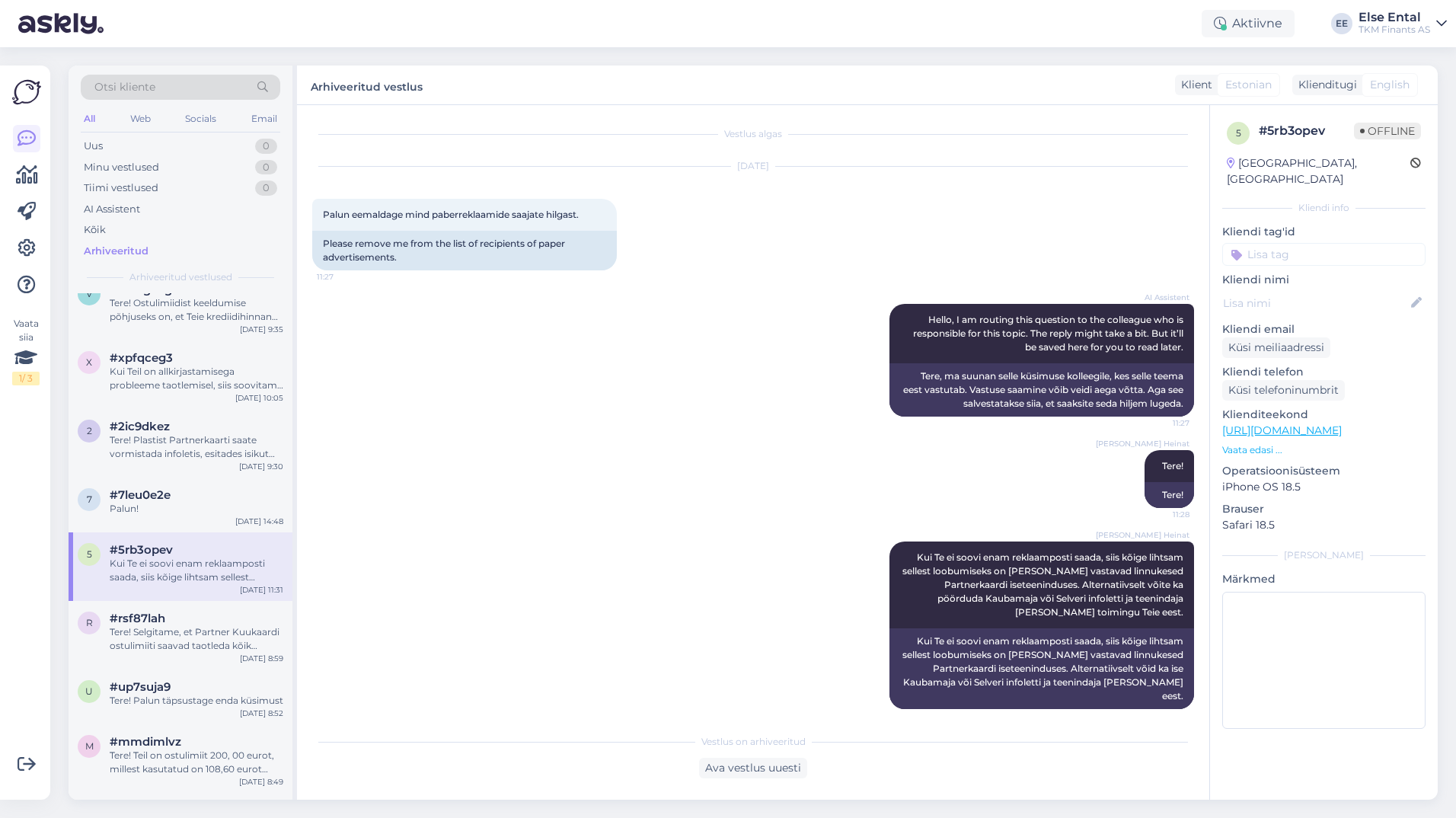
scroll to position [4339, 0]
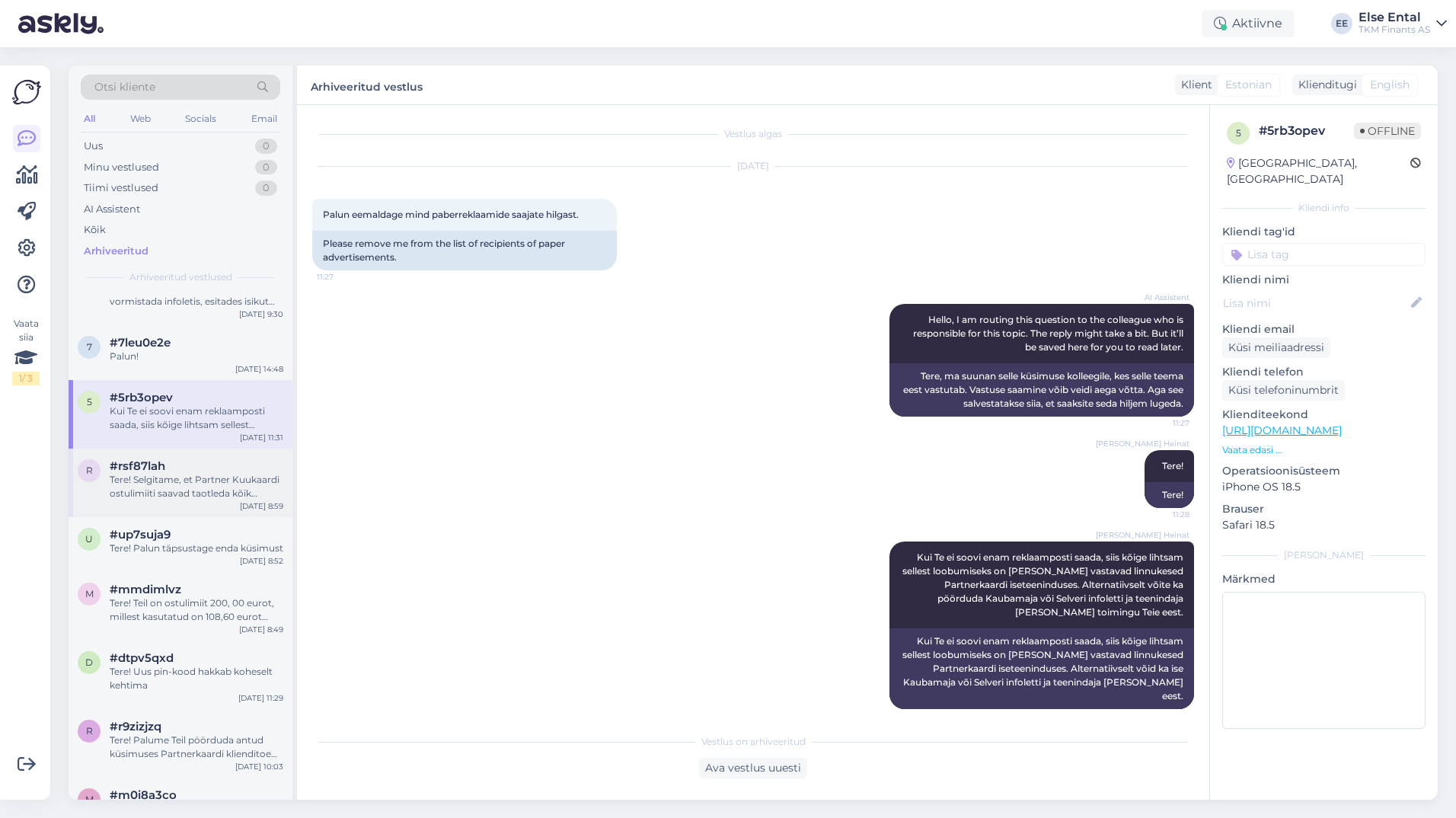
click at [176, 492] on div "Tere! Selgitame, et Partner Kuukaardi ostulimiiti saavad taotleda kõik sissetul…" at bounding box center [197, 486] width 173 height 27
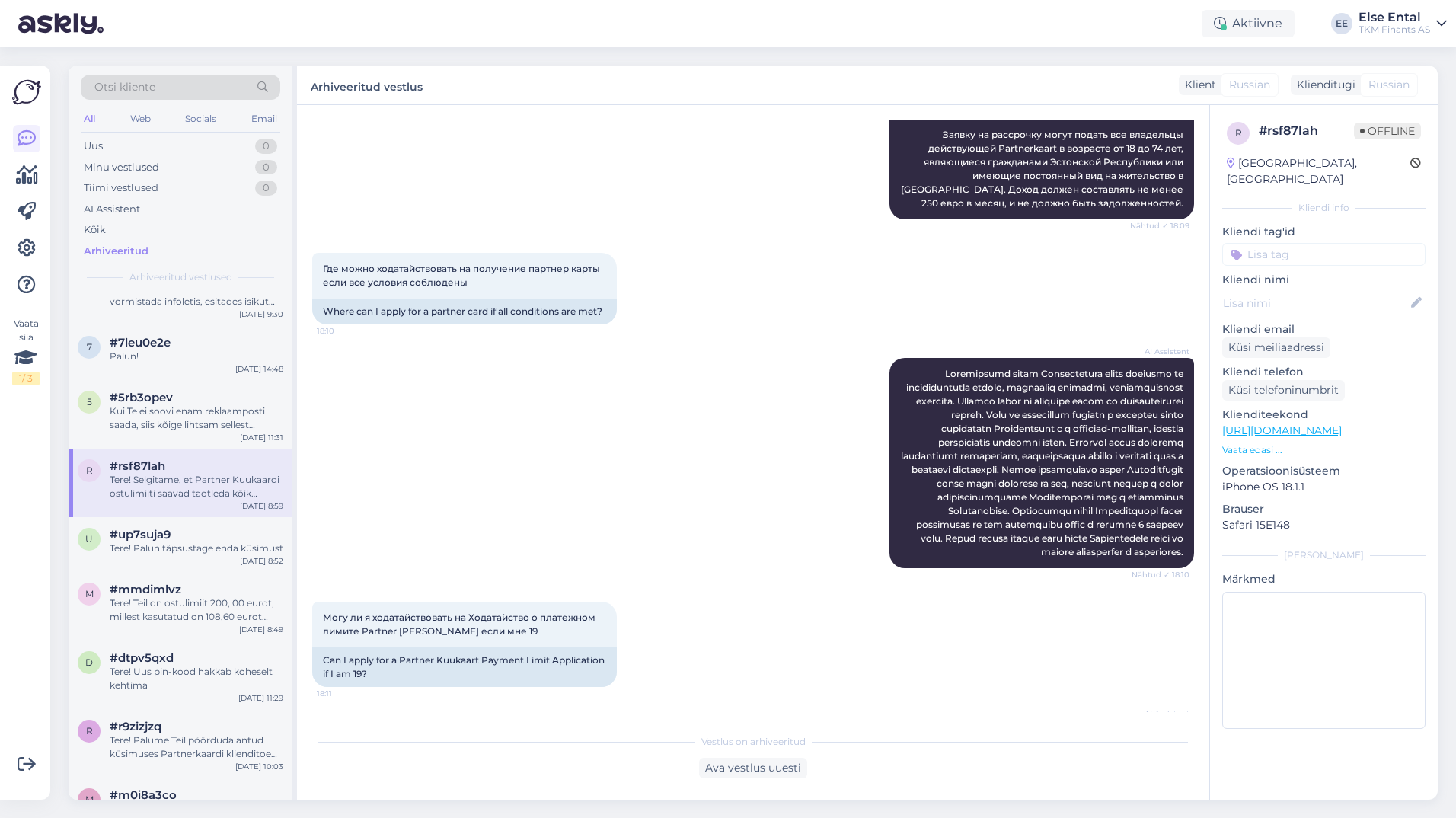
scroll to position [381, 0]
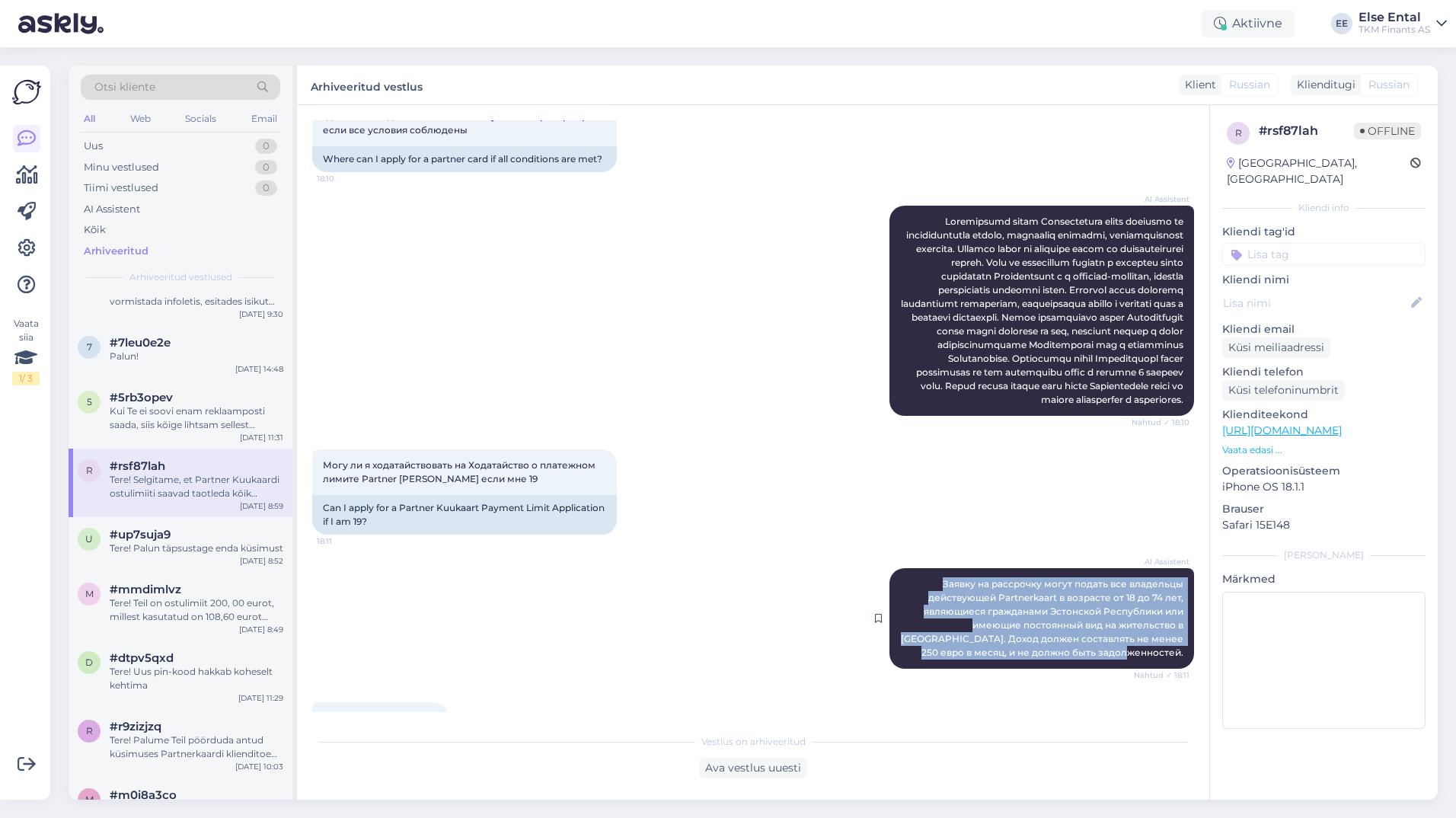
drag, startPoint x: 1172, startPoint y: 686, endPoint x: 934, endPoint y: 605, distance: 251.4
click at [934, 605] on div "AI Assistent Заявку на рассрочку могут подать все владельцы действующей Partner…" at bounding box center [1041, 618] width 304 height 101
copy span "Заявку на рассрочку могут подать все владельцы действующей Partnerkaart в возра…"
click at [821, 576] on div "Vestlus algas [DATE] Хотел бы ходатайствовать на партнер карт но мне 19 ,можете…" at bounding box center [760, 416] width 895 height 591
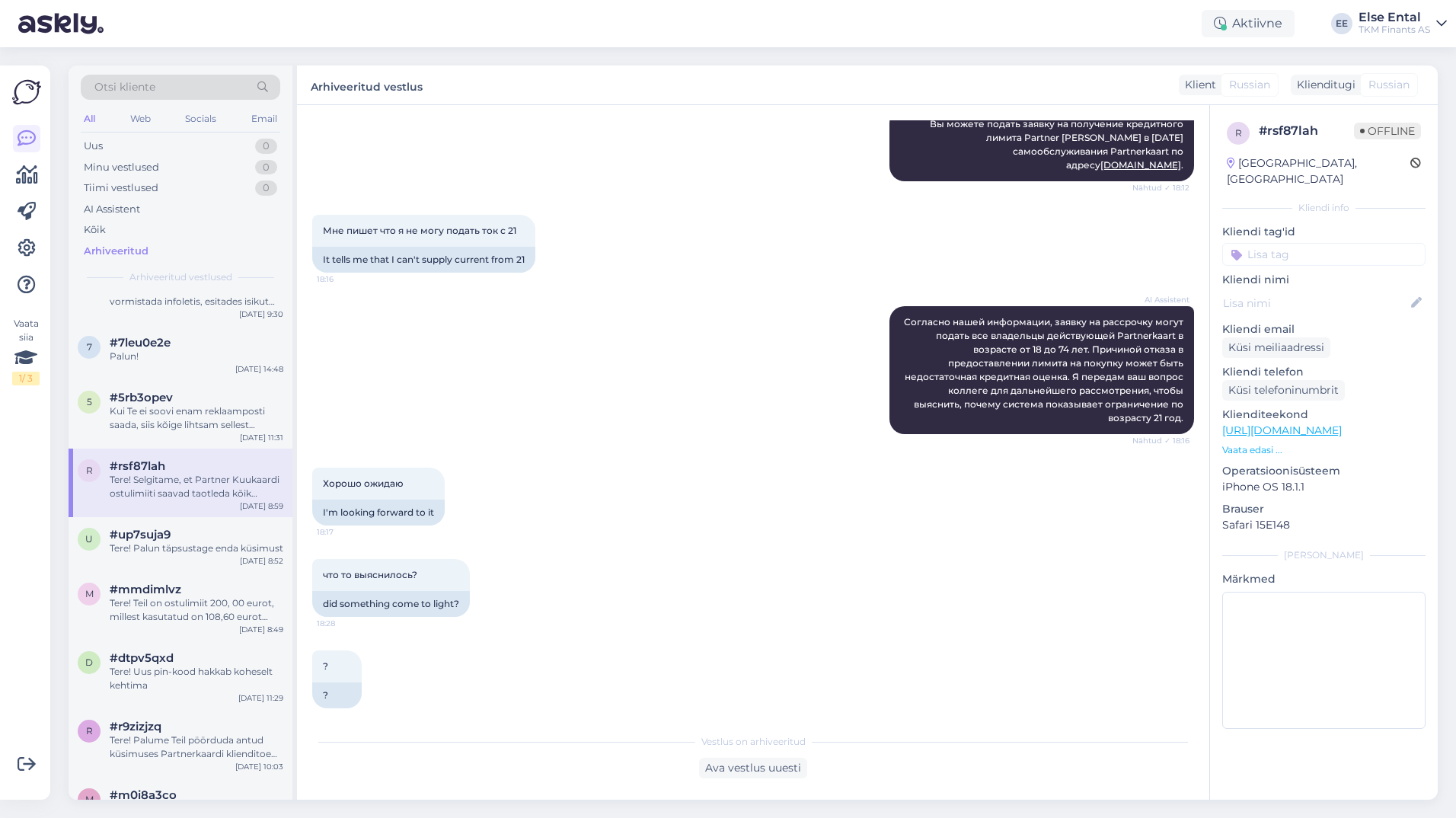
scroll to position [913, 0]
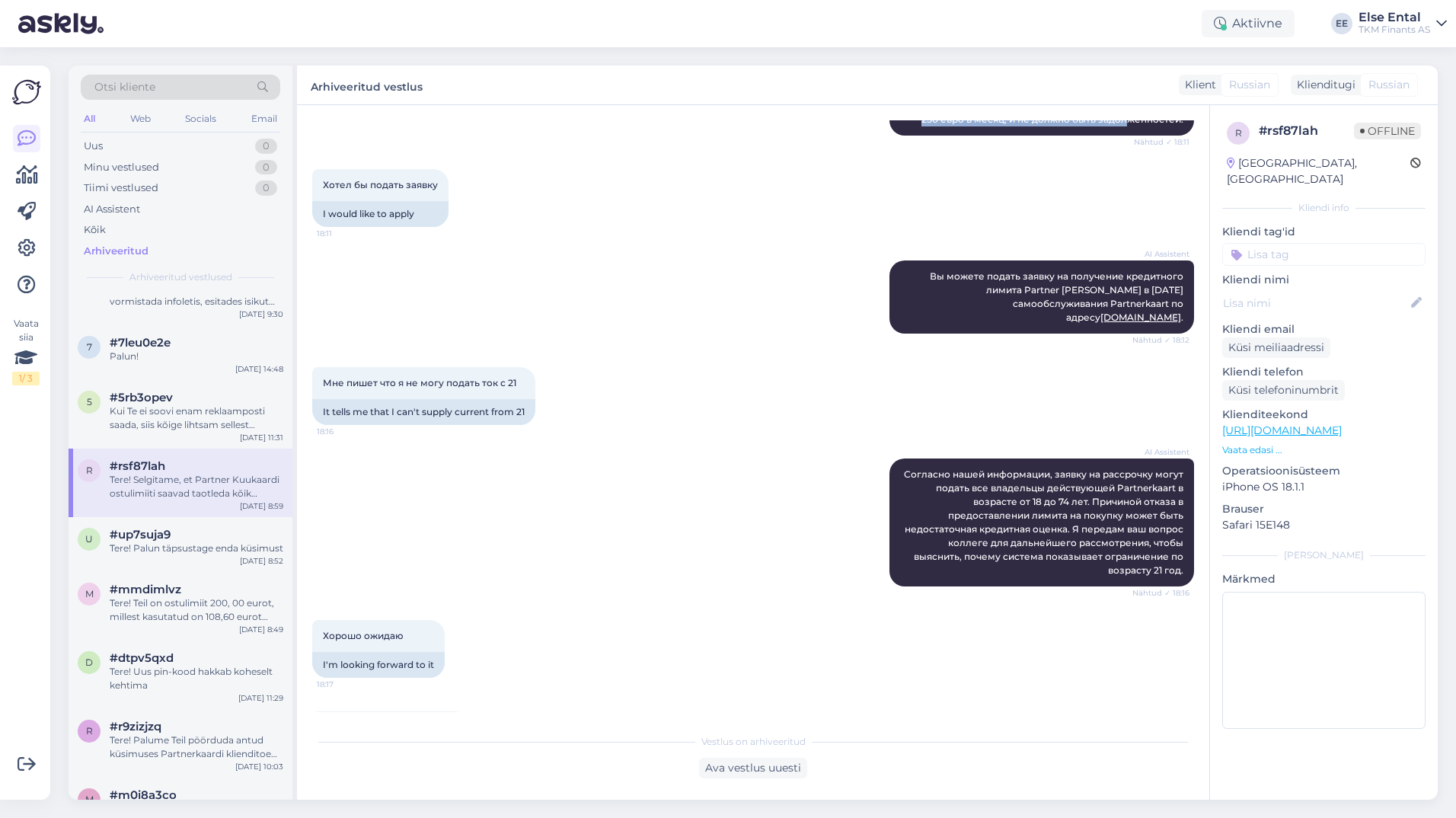
drag, startPoint x: 496, startPoint y: 394, endPoint x: 309, endPoint y: 387, distance: 187.1
click at [309, 387] on div "Vestlus algas [DATE] Хотел бы ходатайствовать на партнер карт но мне 19 ,можете…" at bounding box center [753, 452] width 912 height 694
click at [797, 408] on div "Мне пишет что я не могу подать ток с 21 18:16 It tells me that I can't supply c…" at bounding box center [753, 395] width 881 height 91
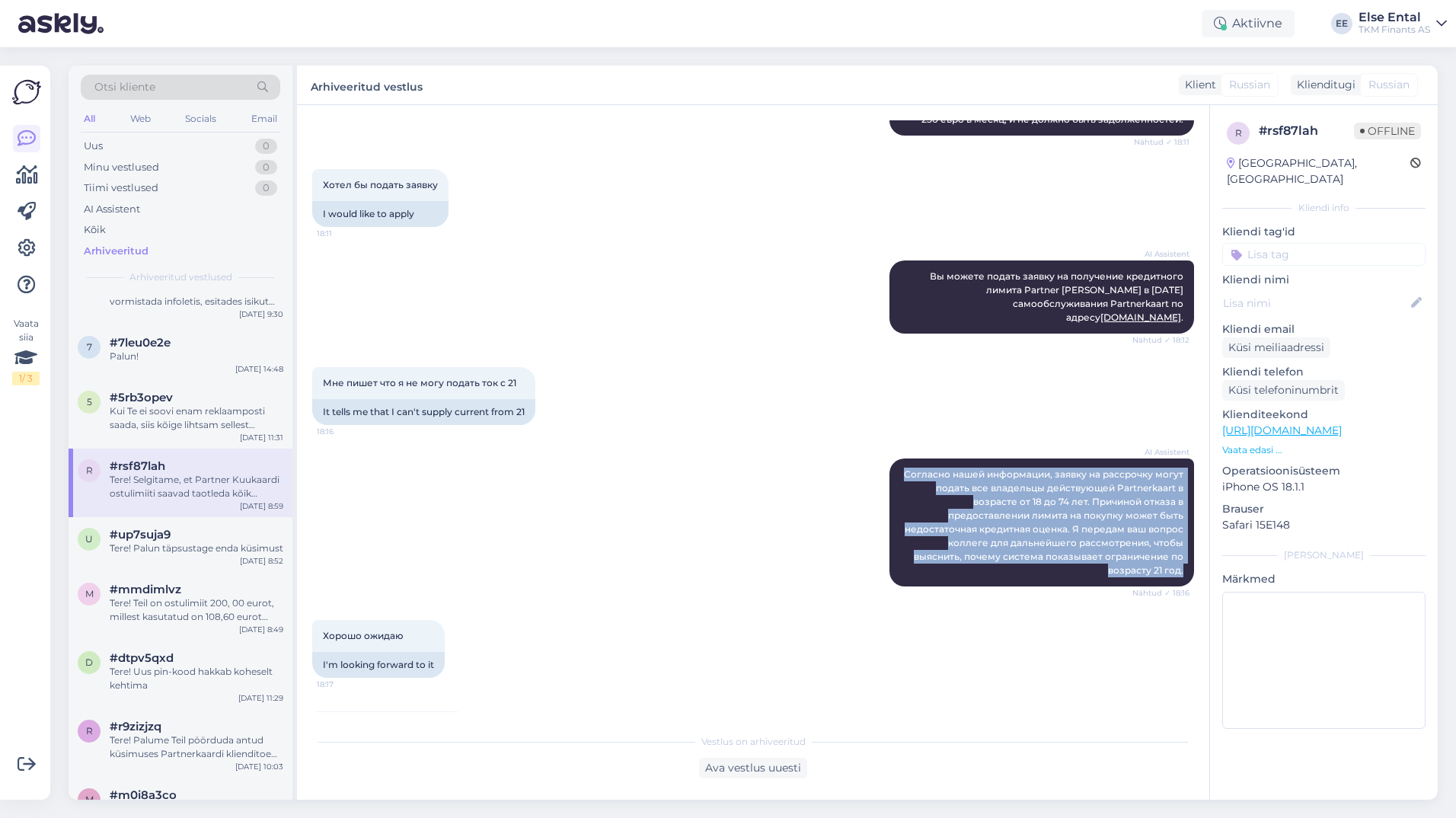
drag, startPoint x: 1162, startPoint y: 582, endPoint x: 884, endPoint y: 464, distance: 302.0
click at [884, 464] on div "AI Assistent Согласно нашей информации, заявку на рассрочку могут подать все вл…" at bounding box center [753, 521] width 881 height 161
copy span "Согласно нашей информации, заявку на рассрочку могут подать все владельцы дейст…"
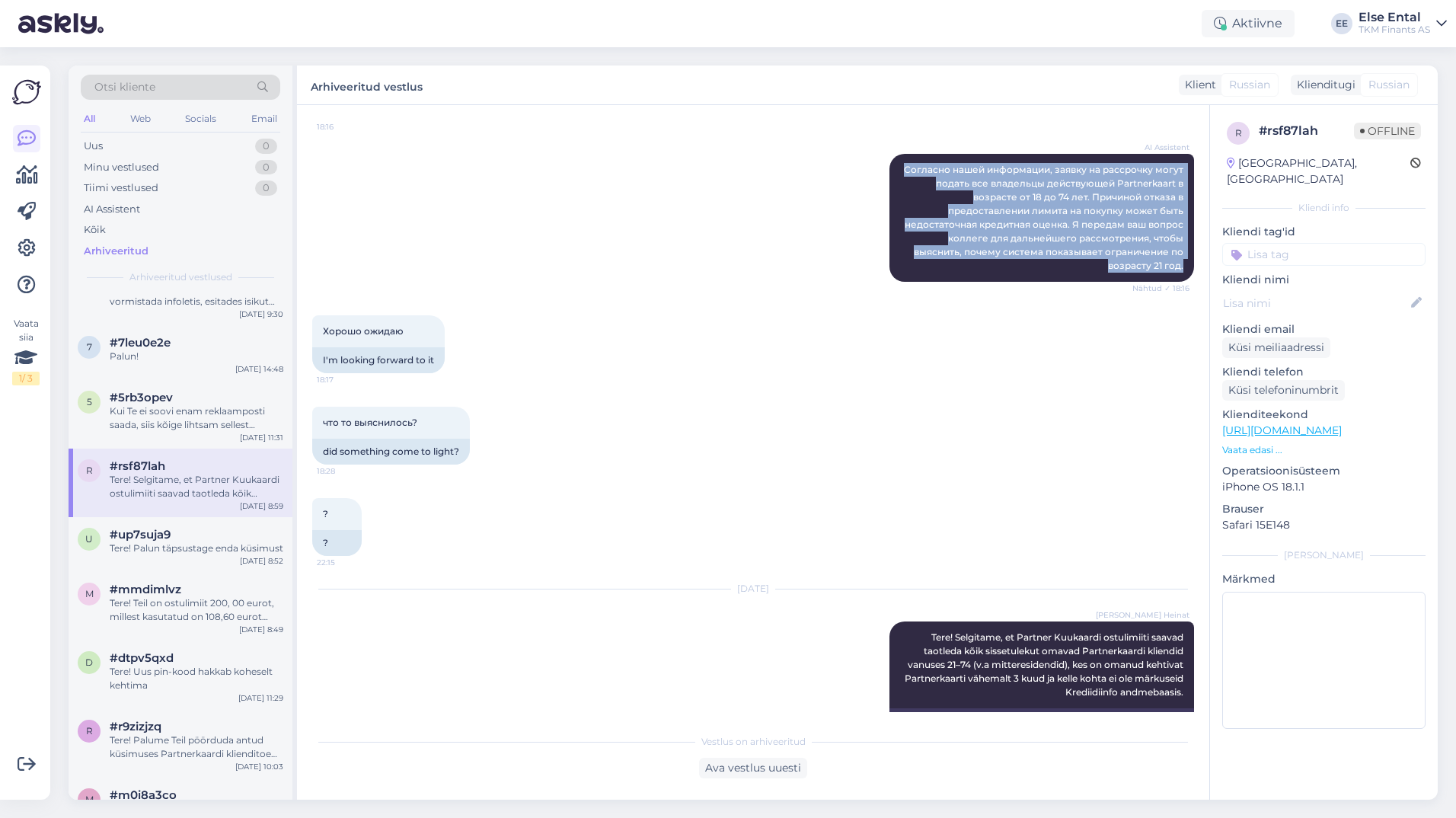
scroll to position [1325, 0]
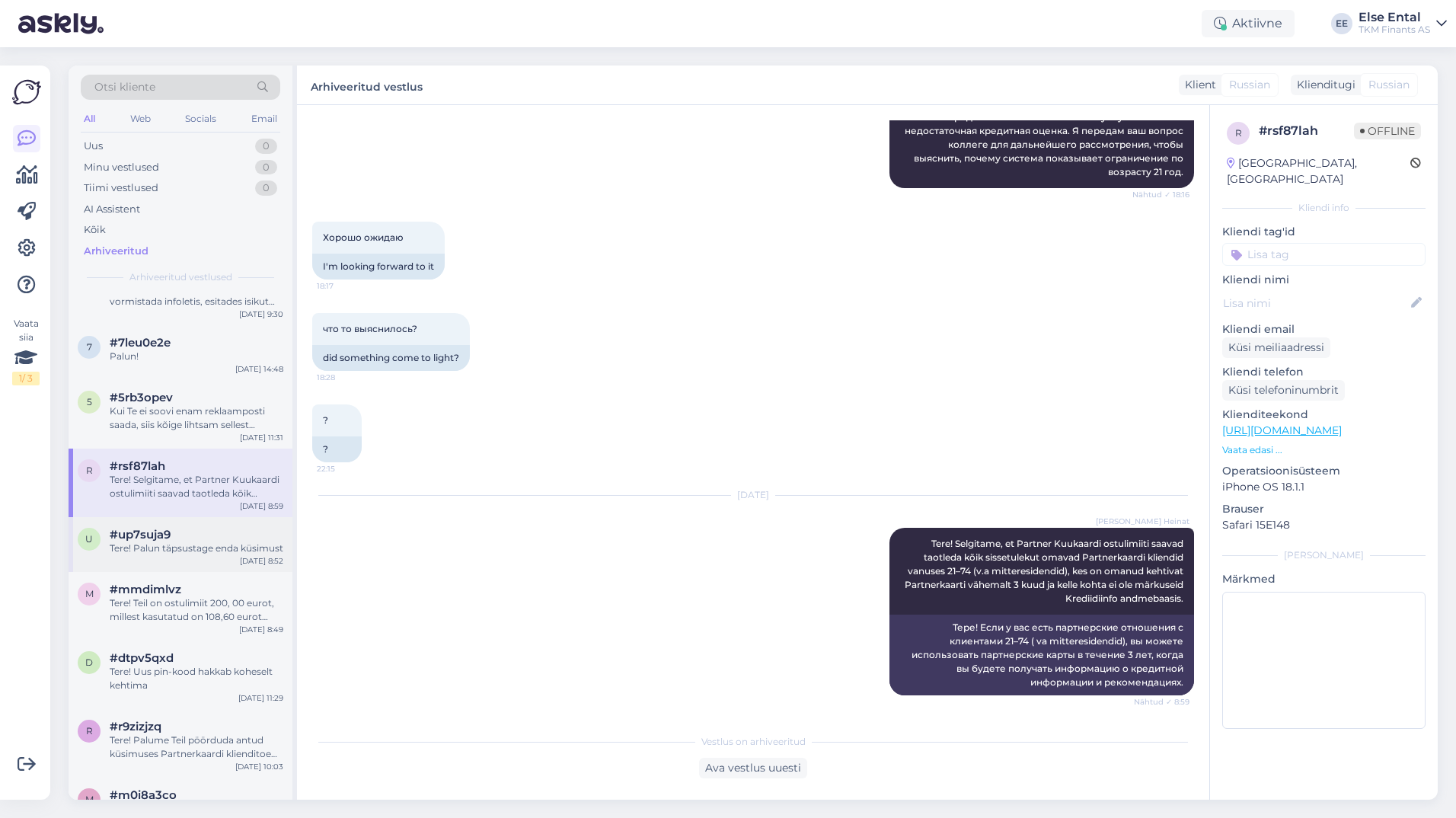
click at [167, 541] on span "#up7suja9" at bounding box center [140, 534] width 61 height 14
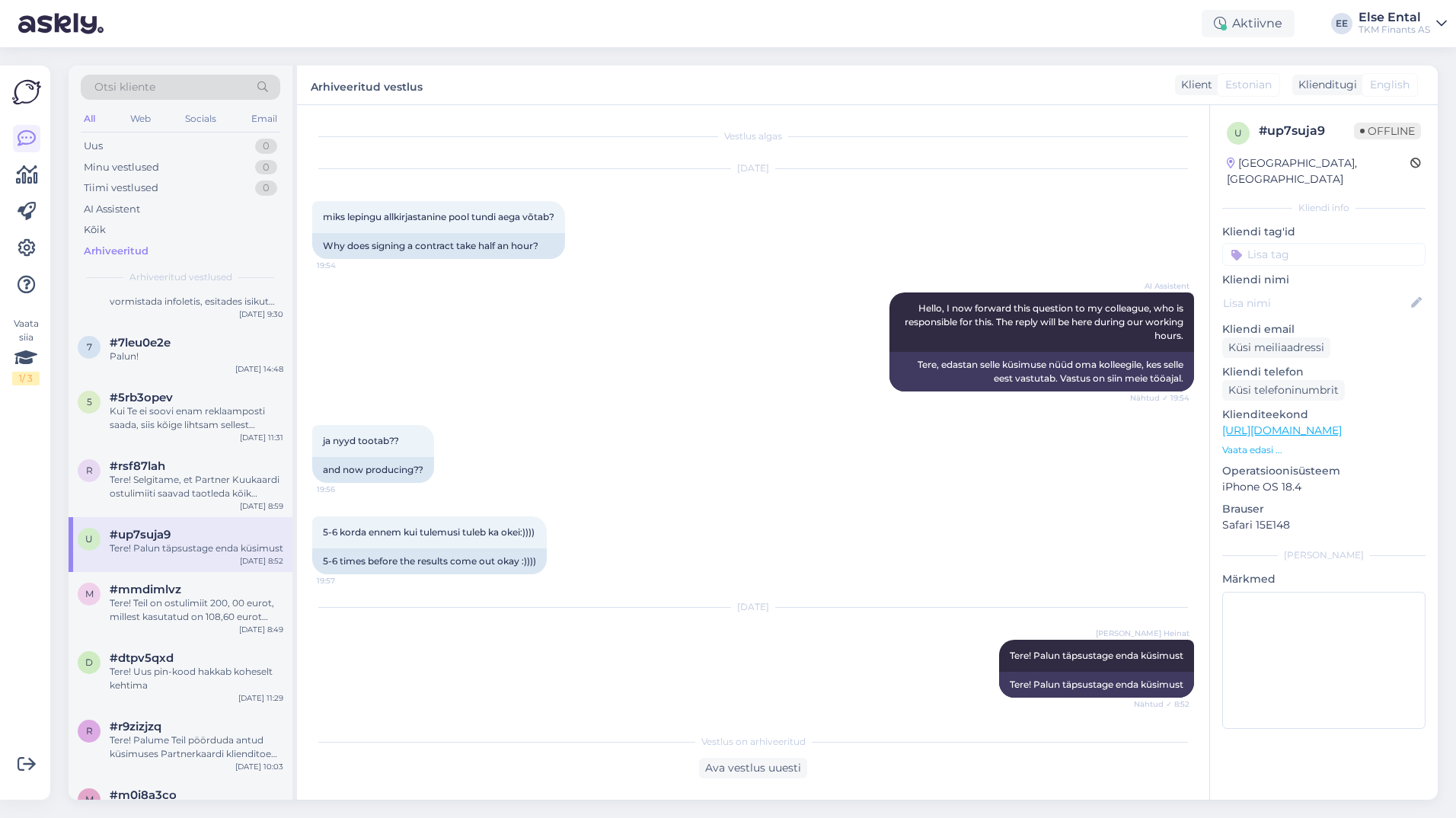
scroll to position [2, 0]
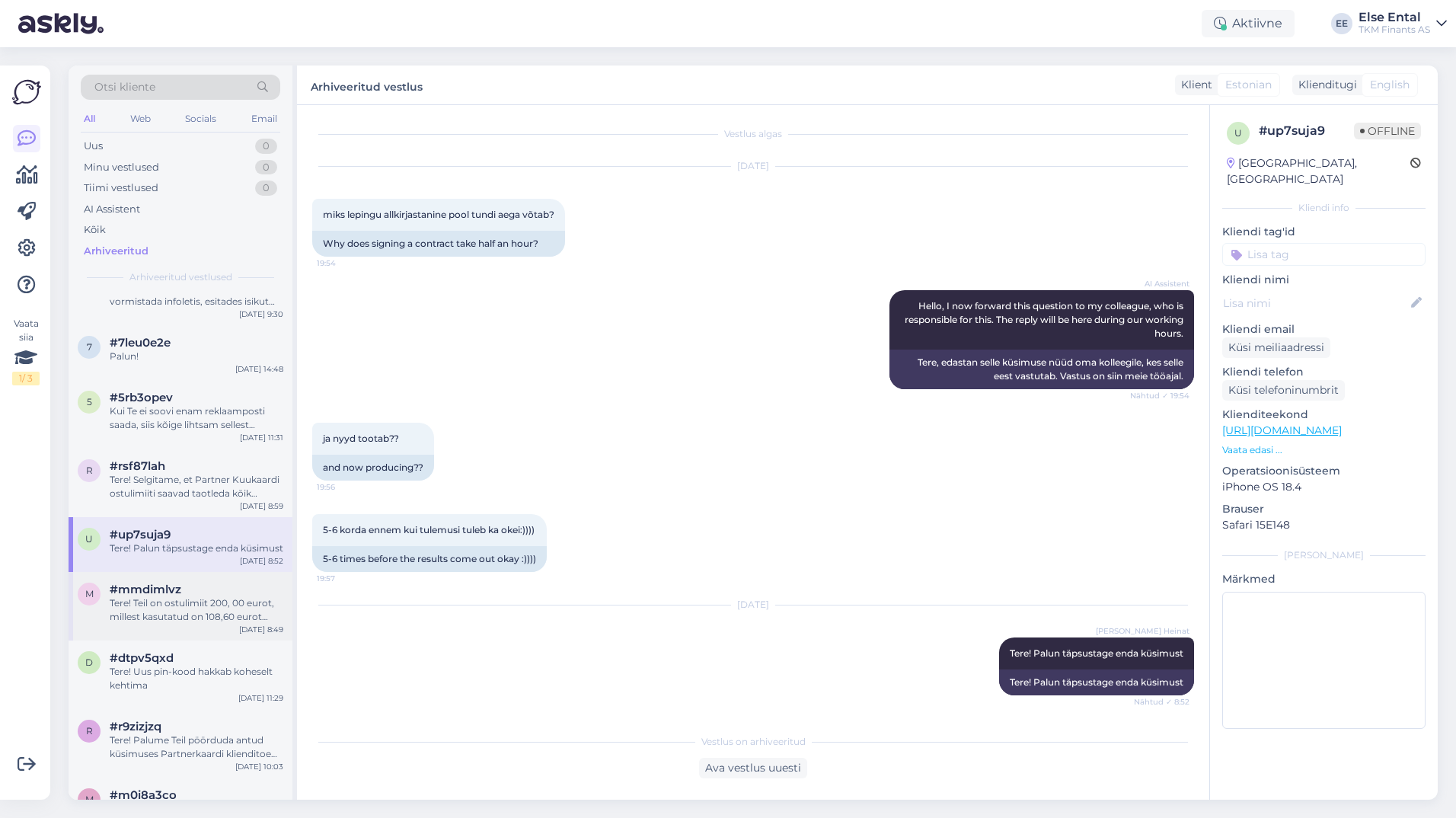
click at [182, 640] on div "m #mmdimlvz Tere! Teil on ostulimiit 200, 00 eurot, millest kasutatud on 108,60…" at bounding box center [180, 605] width 224 height 68
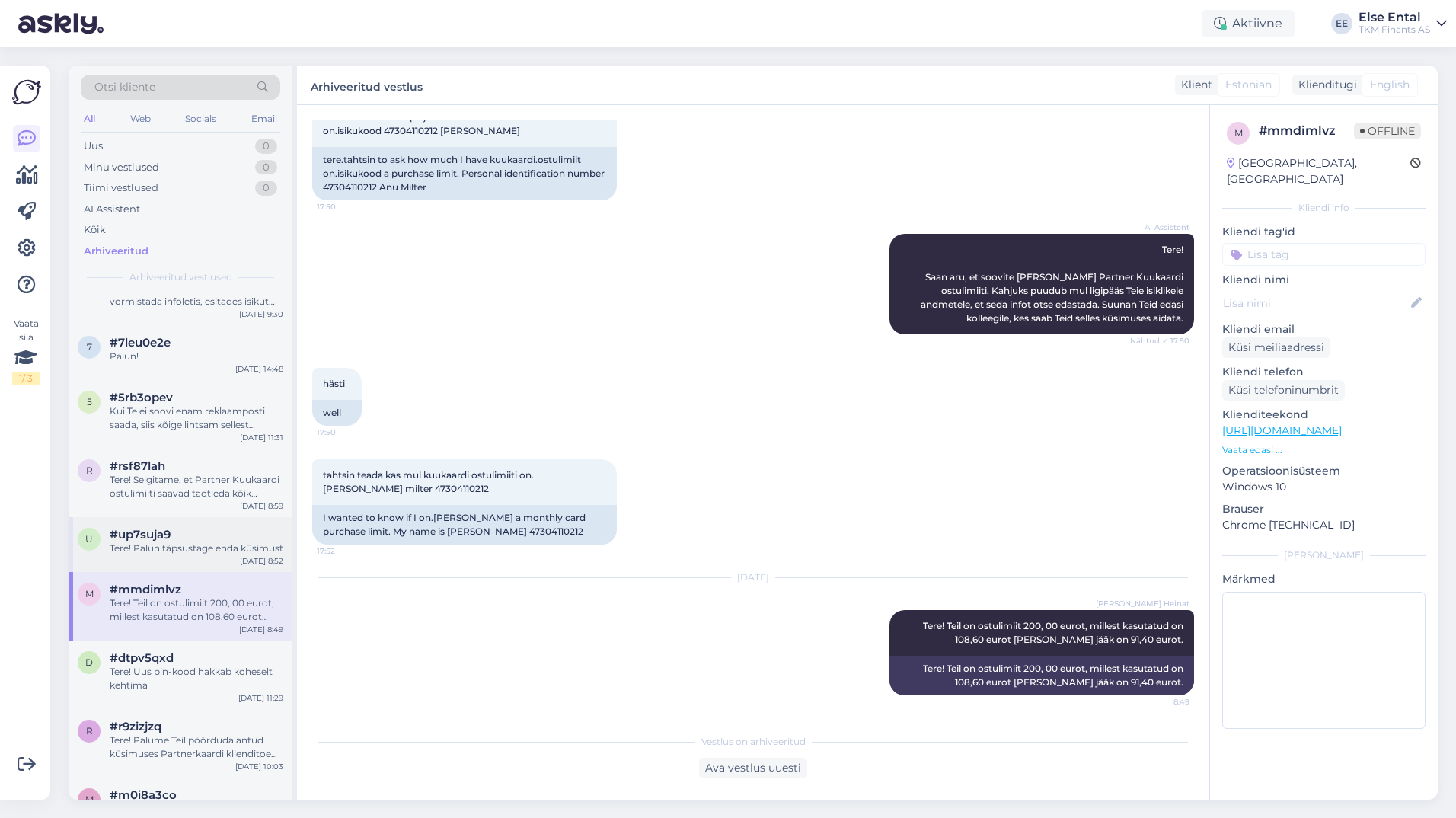
scroll to position [4568, 0]
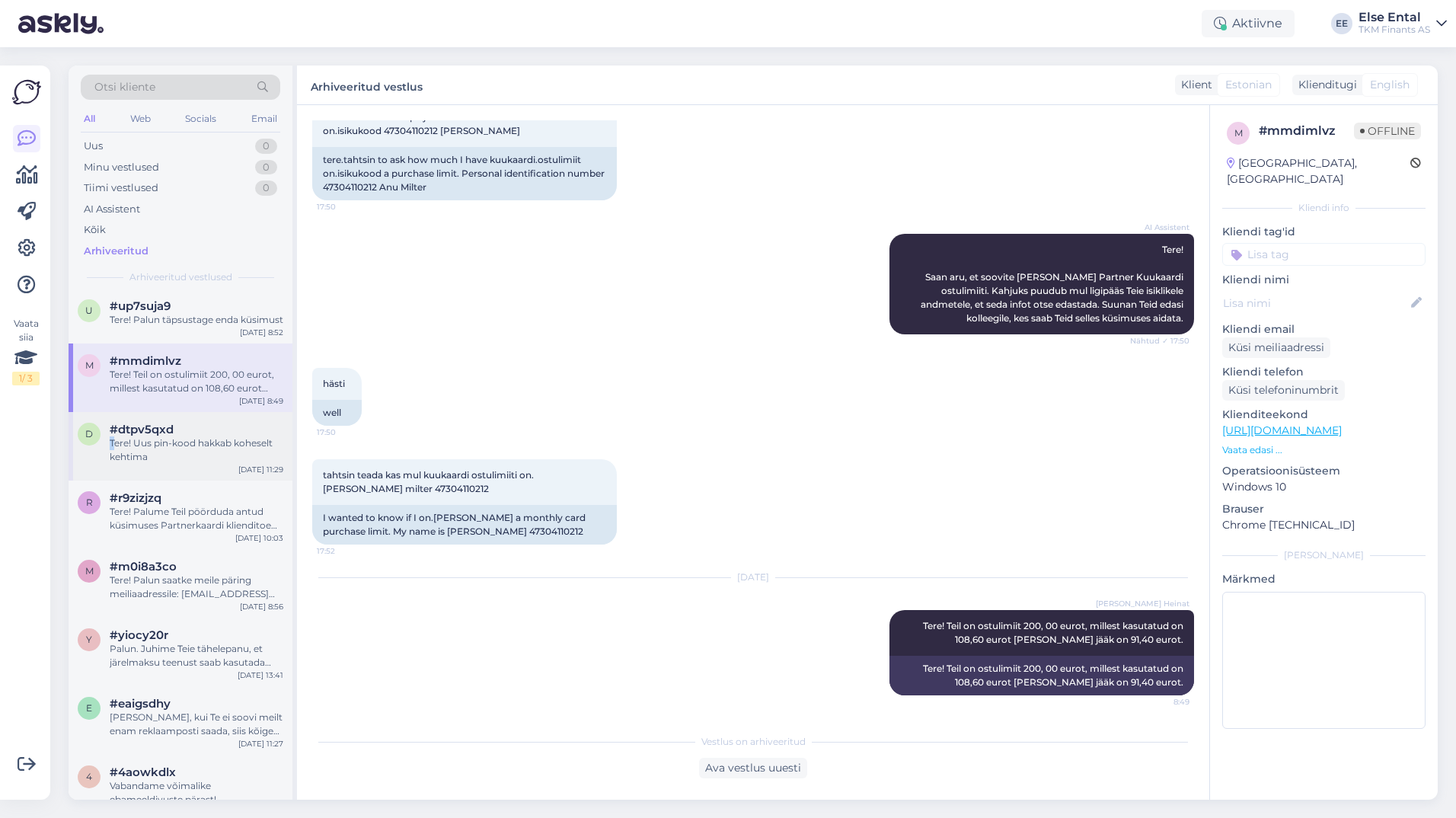
click at [113, 464] on div "Tere! Uus pin-kood hakkab koheselt kehtima" at bounding box center [197, 450] width 173 height 27
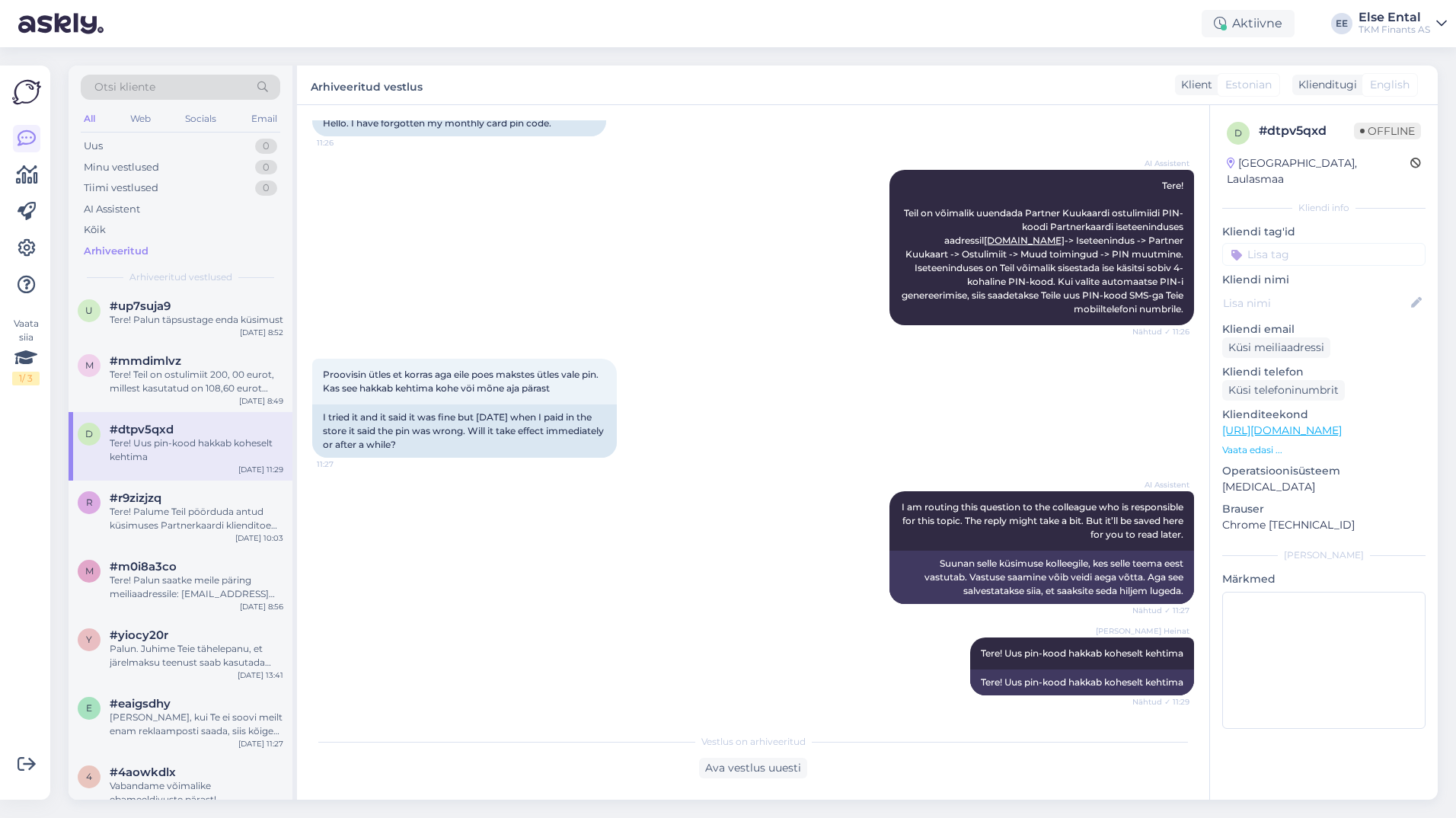
click at [177, 464] on div "Tere! Uus pin-kood hakkab koheselt kehtima" at bounding box center [197, 450] width 173 height 27
click at [151, 505] on span "#r9zizjzq" at bounding box center [135, 497] width 51 height 14
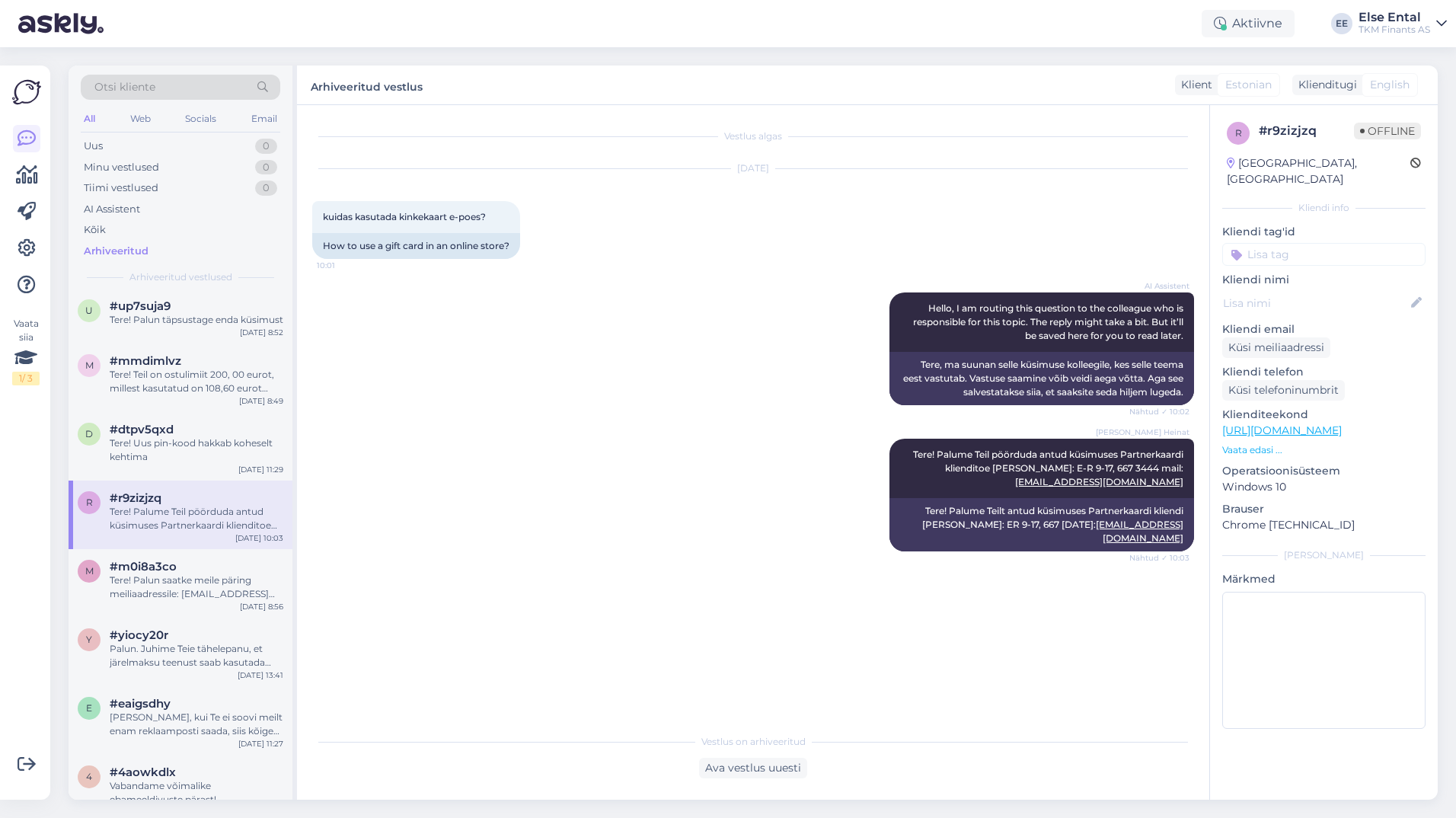
scroll to position [0, 0]
drag, startPoint x: 496, startPoint y: 217, endPoint x: 312, endPoint y: 217, distance: 184.0
click at [312, 217] on div "kuidas kasutada kinkekaart e-poes? 10:01" at bounding box center [416, 216] width 208 height 32
copy span "kuidas kasutada kinkekaart e-poes?"
drag, startPoint x: 934, startPoint y: 455, endPoint x: 1186, endPoint y: 489, distance: 254.3
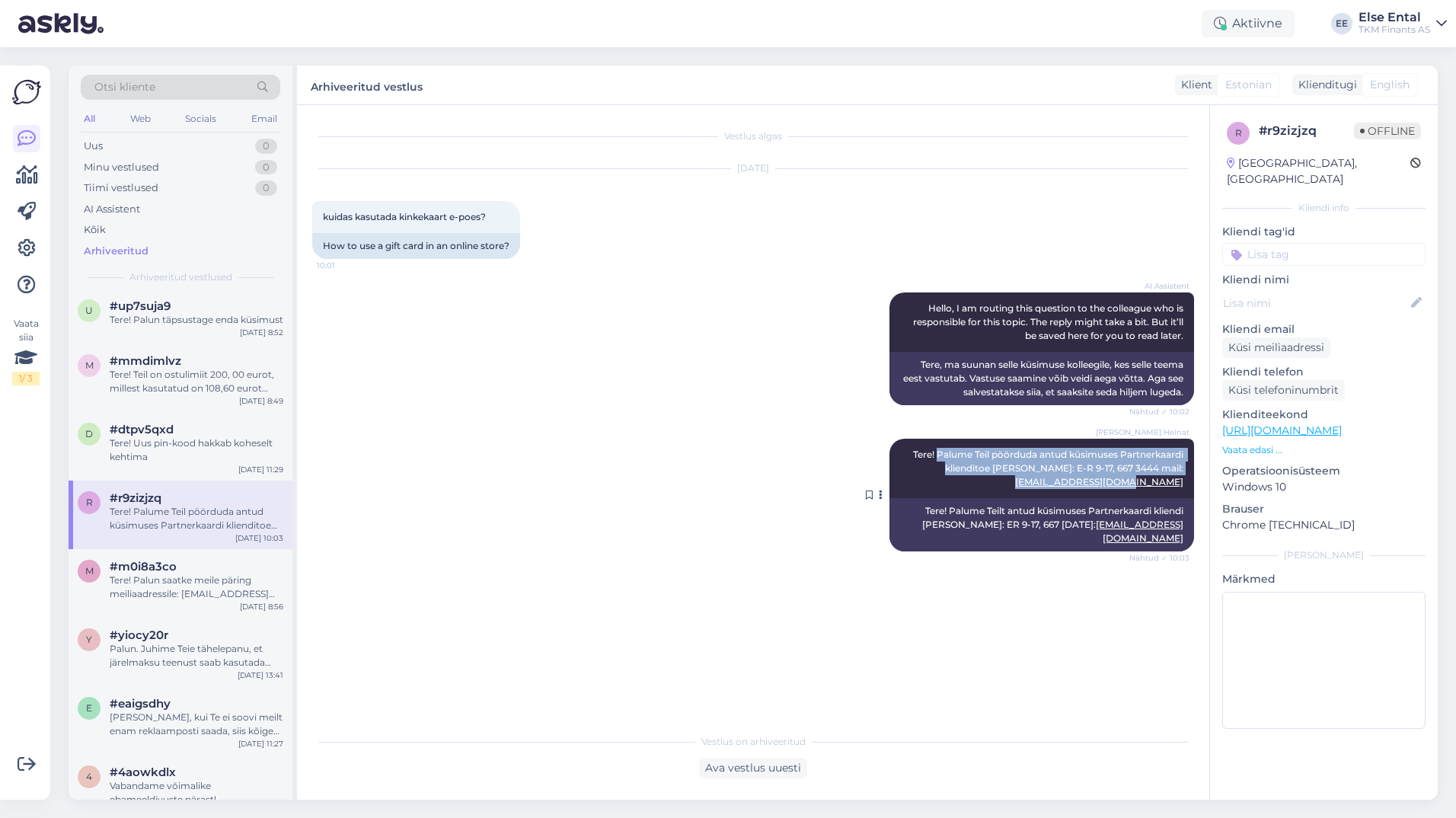
click at [1186, 489] on div "[PERSON_NAME] Heinat Tere! Palume Teil pöörduda antud küsimuses Partnerkaardi k…" at bounding box center [1041, 468] width 304 height 60
copy span "Palume Teil pöörduda antud küsimuses Partnerkaardi klienditoe [PERSON_NAME]: E-…"
click at [129, 574] on span "#m0i8a3co" at bounding box center [144, 566] width 67 height 14
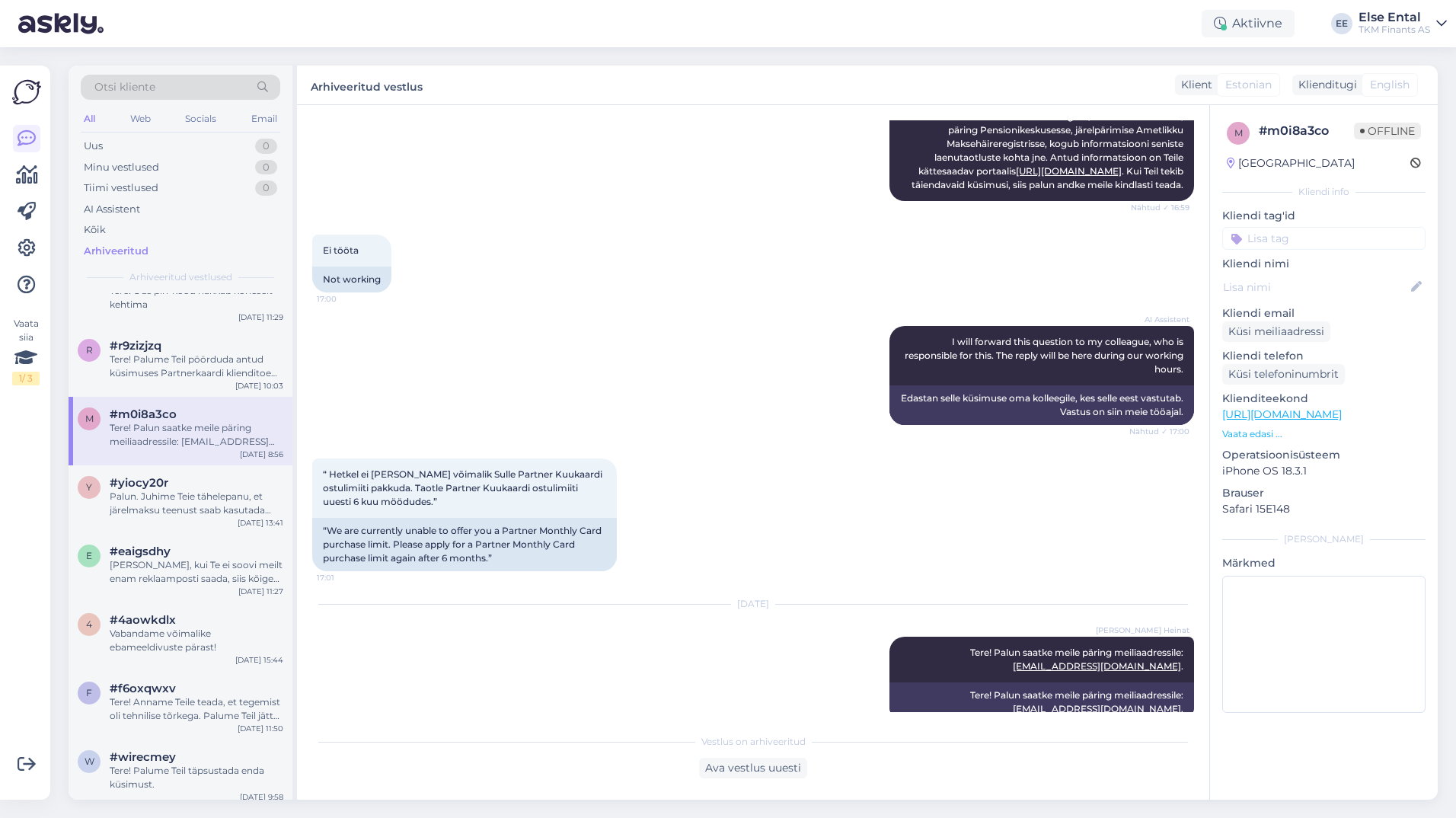
scroll to position [690, 0]
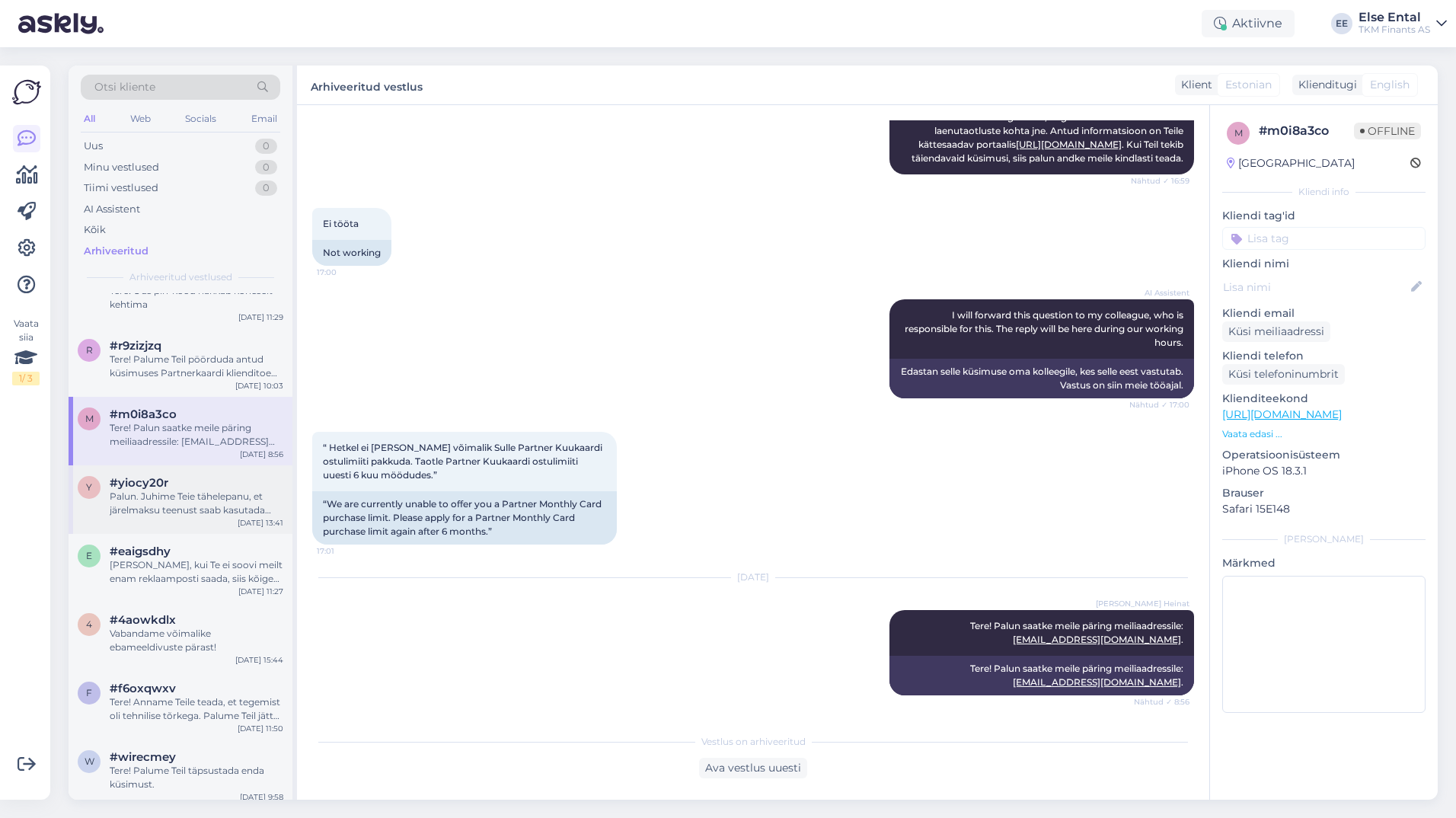
click at [163, 490] on span "#yiocy20r" at bounding box center [139, 482] width 59 height 14
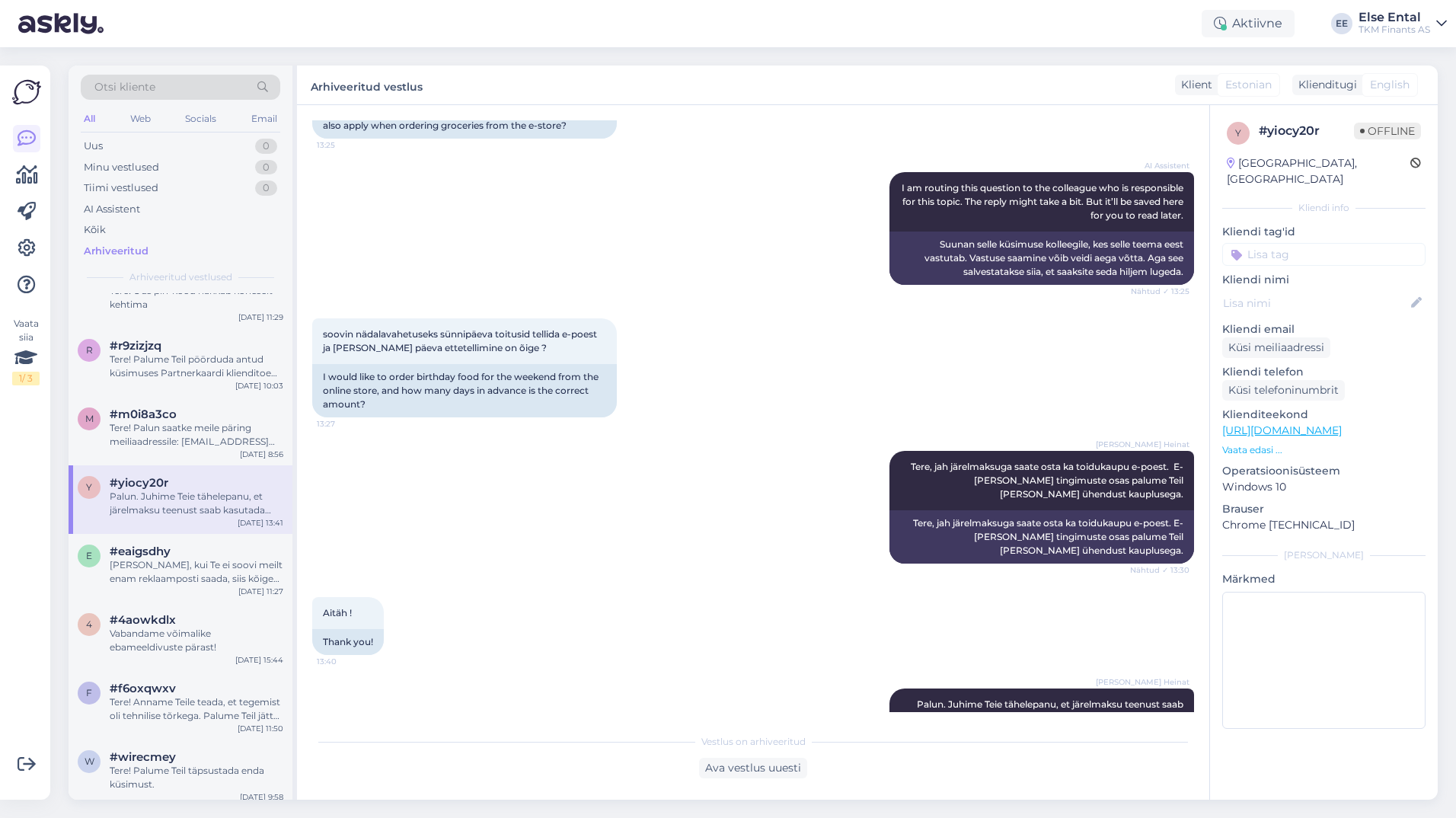
scroll to position [355, 0]
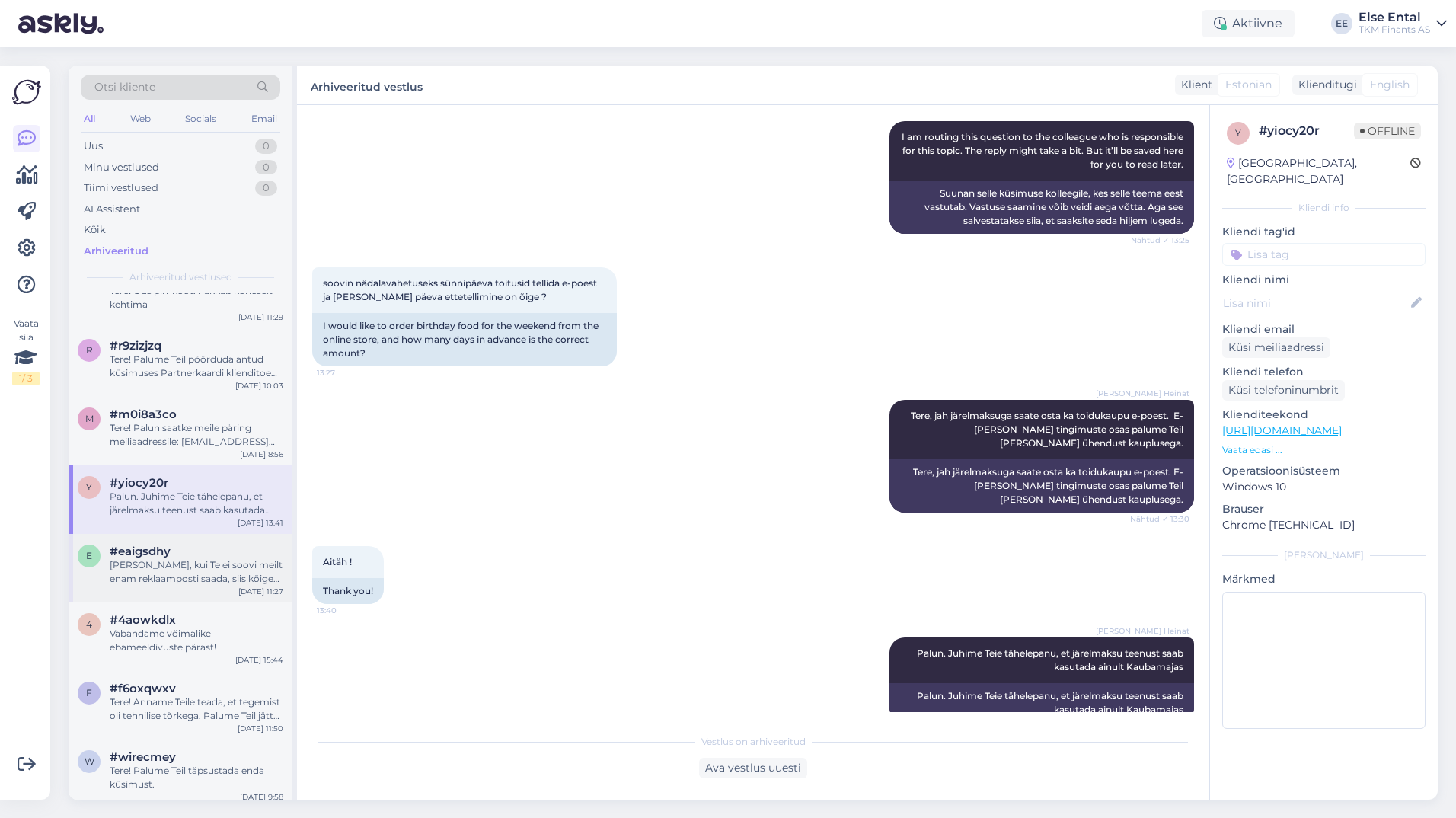
click at [202, 586] on div "[PERSON_NAME], kui Te ei soovi meilt enam reklaamposti saada, siis kõige lihtsa…" at bounding box center [197, 571] width 173 height 27
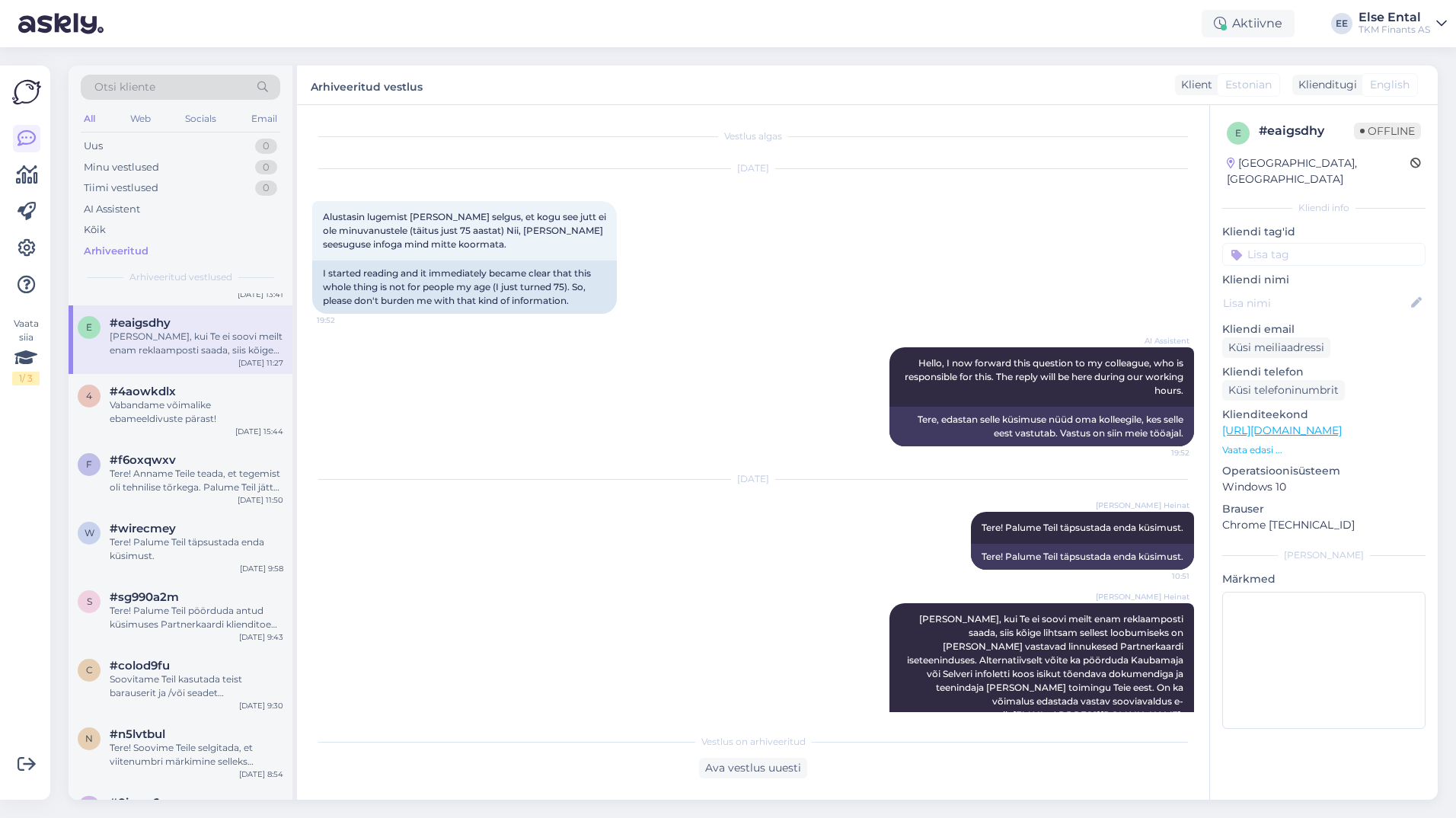
scroll to position [131, 0]
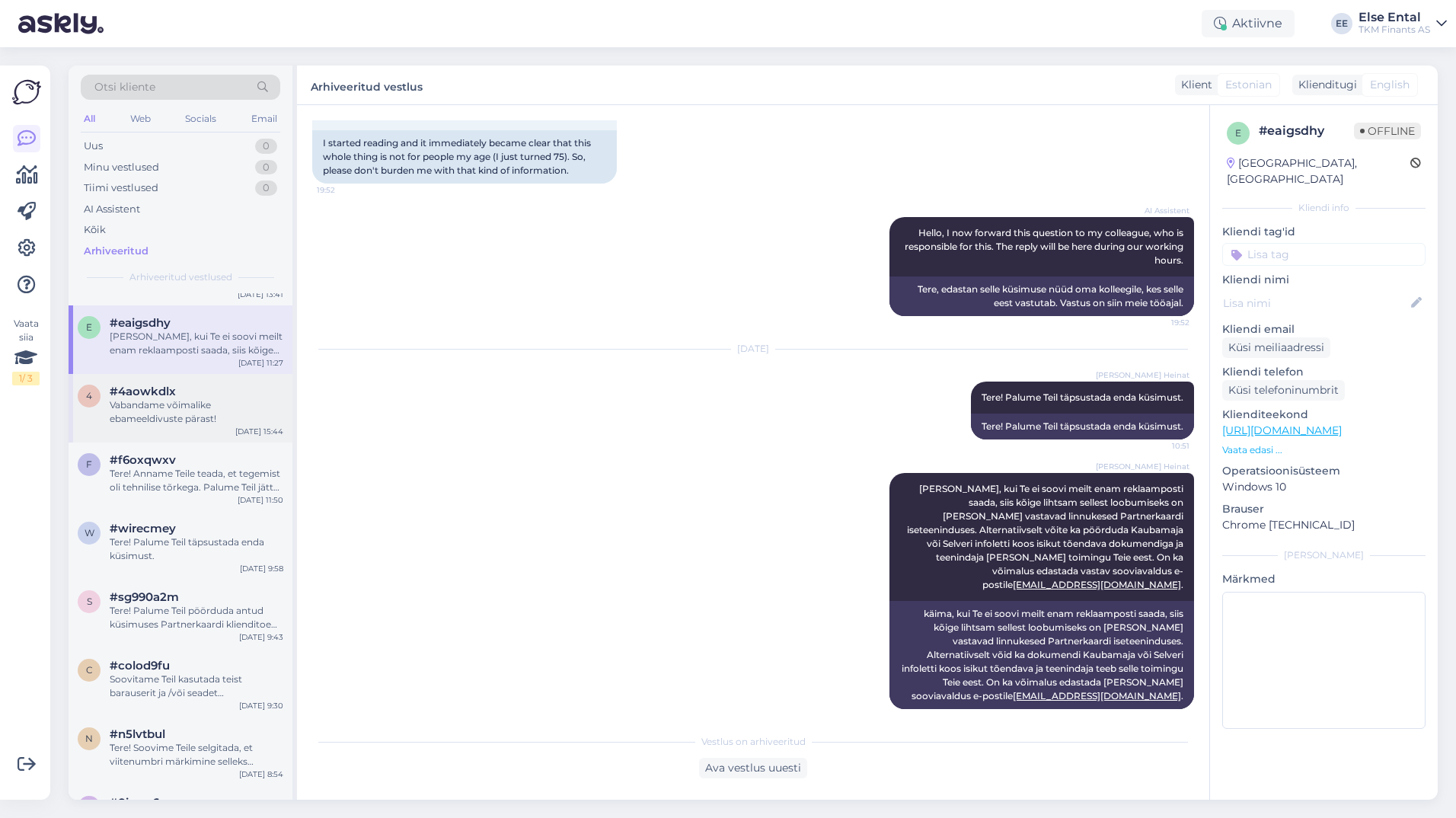
click at [197, 425] on div "Vabandame võimalike ebameeldivuste pärast!" at bounding box center [197, 411] width 173 height 27
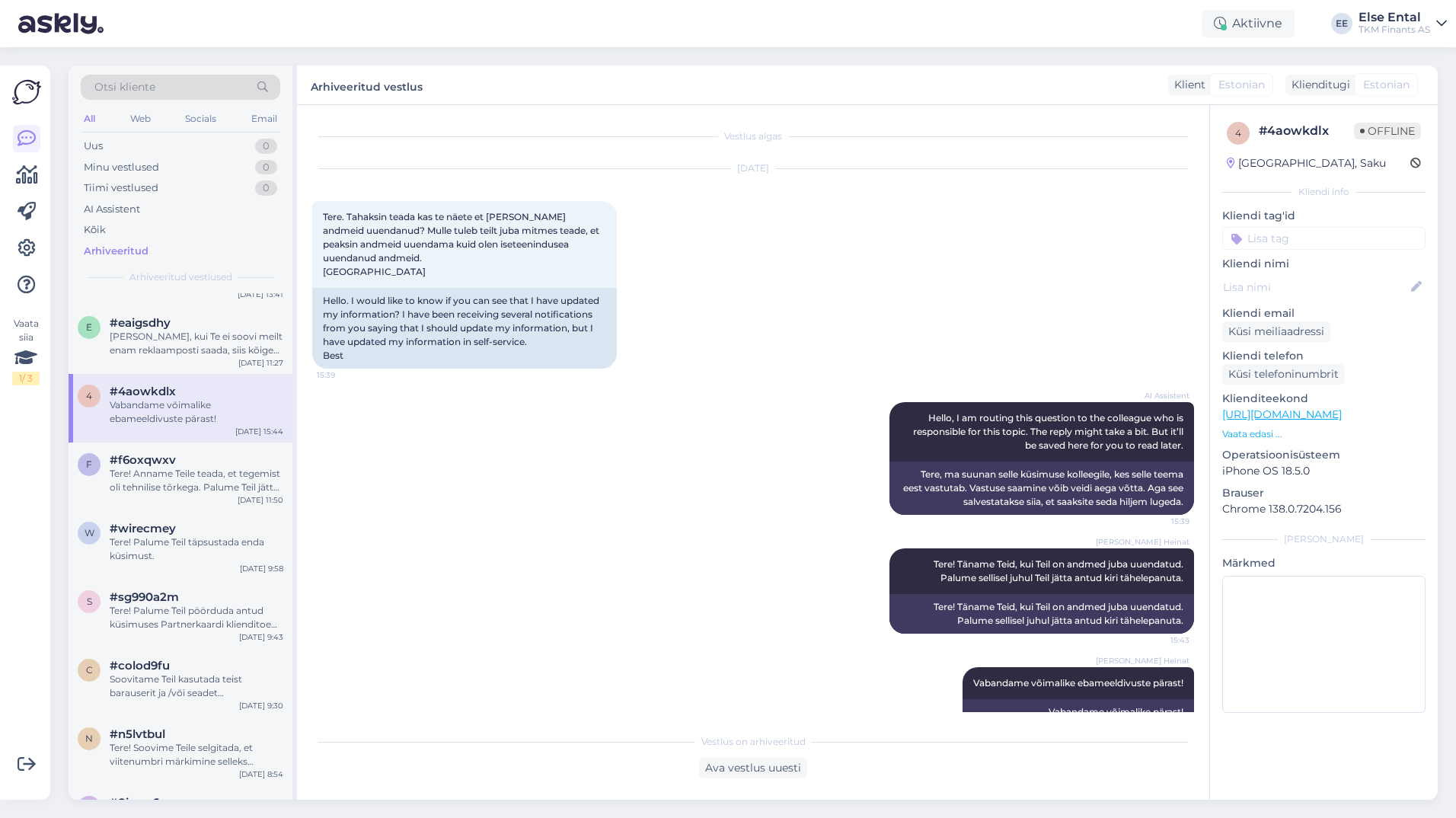
scroll to position [30, 0]
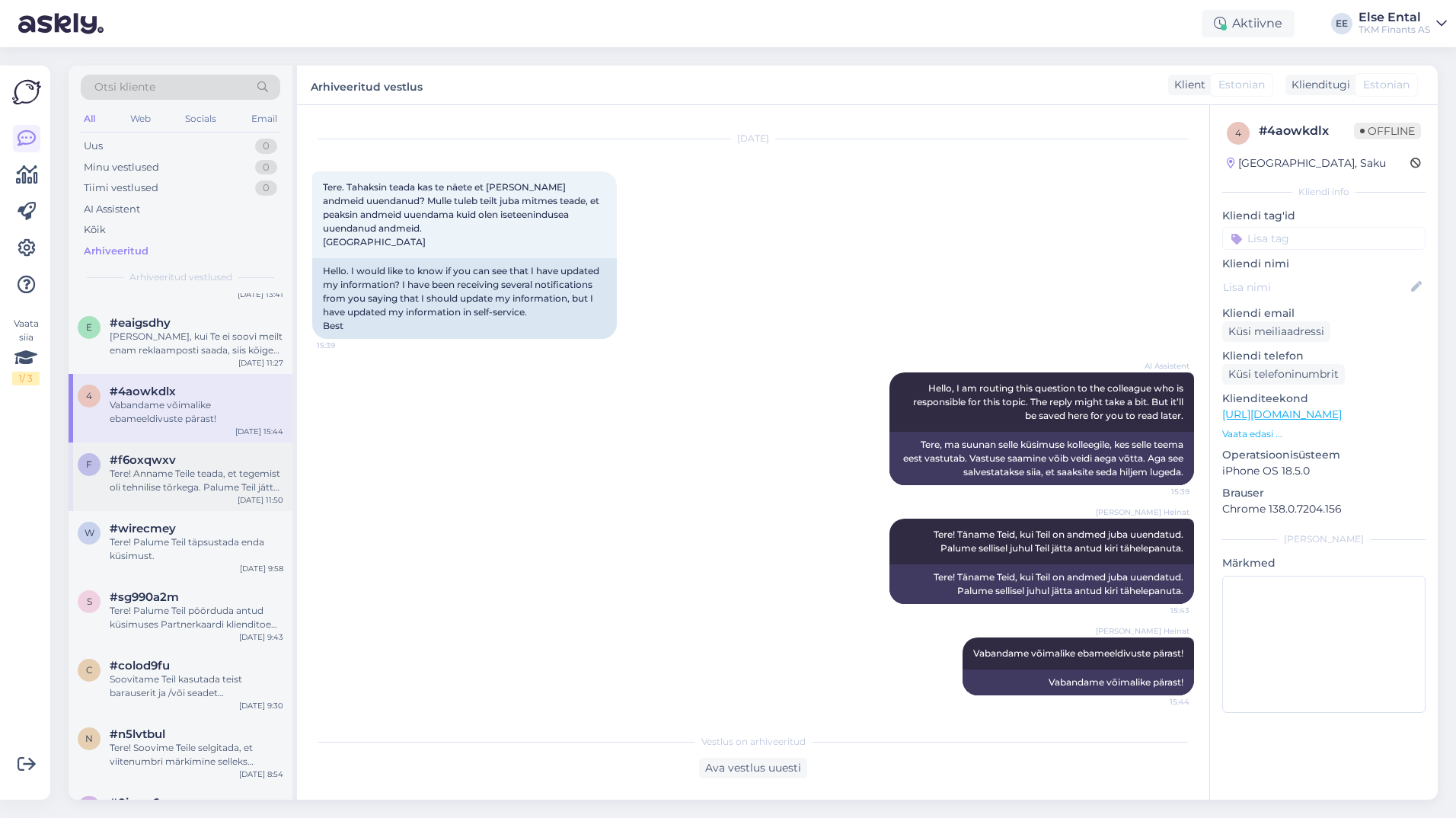
click at [186, 494] on div "Tere! Anname Teile teada, et tegemist oli tehnilise tõrkega. Palume Teil jätta …" at bounding box center [197, 479] width 173 height 27
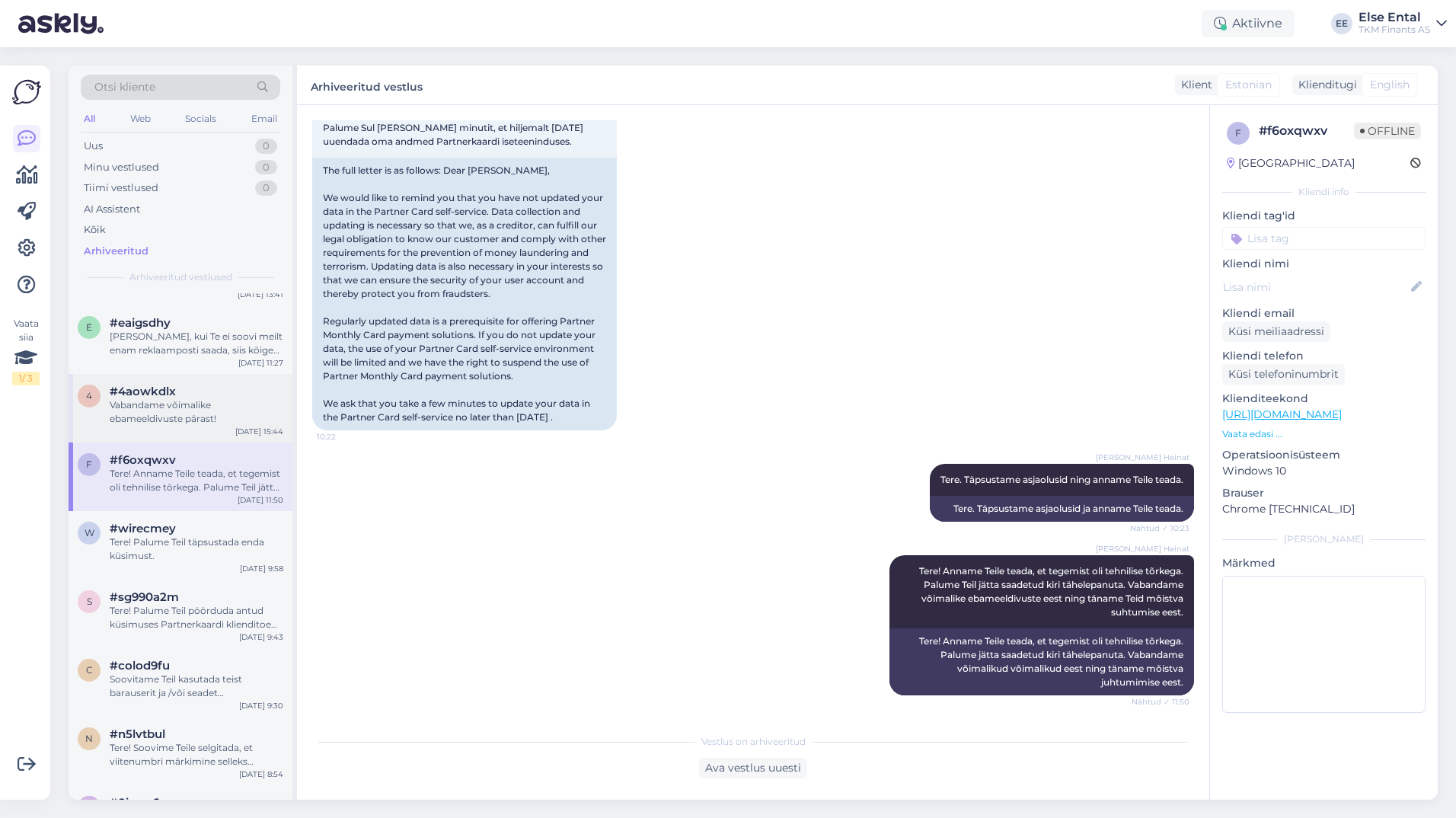
click at [180, 398] on div "#4aowkdlx" at bounding box center [197, 391] width 173 height 14
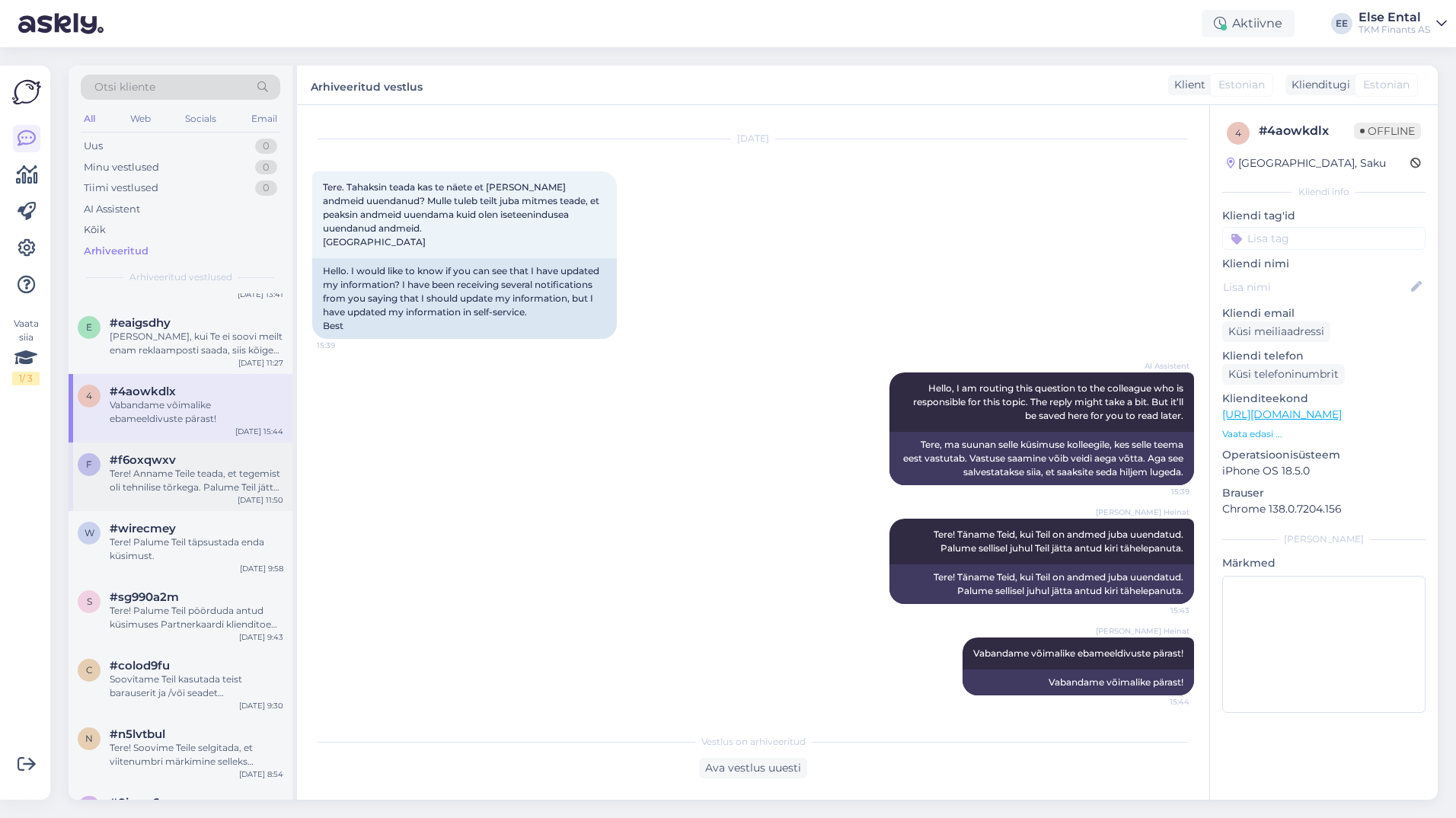
click at [159, 479] on div "f #f6oxqwxv Tere! Anname Teile teada, et tegemist oli tehnilise tõrkega. Palume…" at bounding box center [180, 476] width 224 height 68
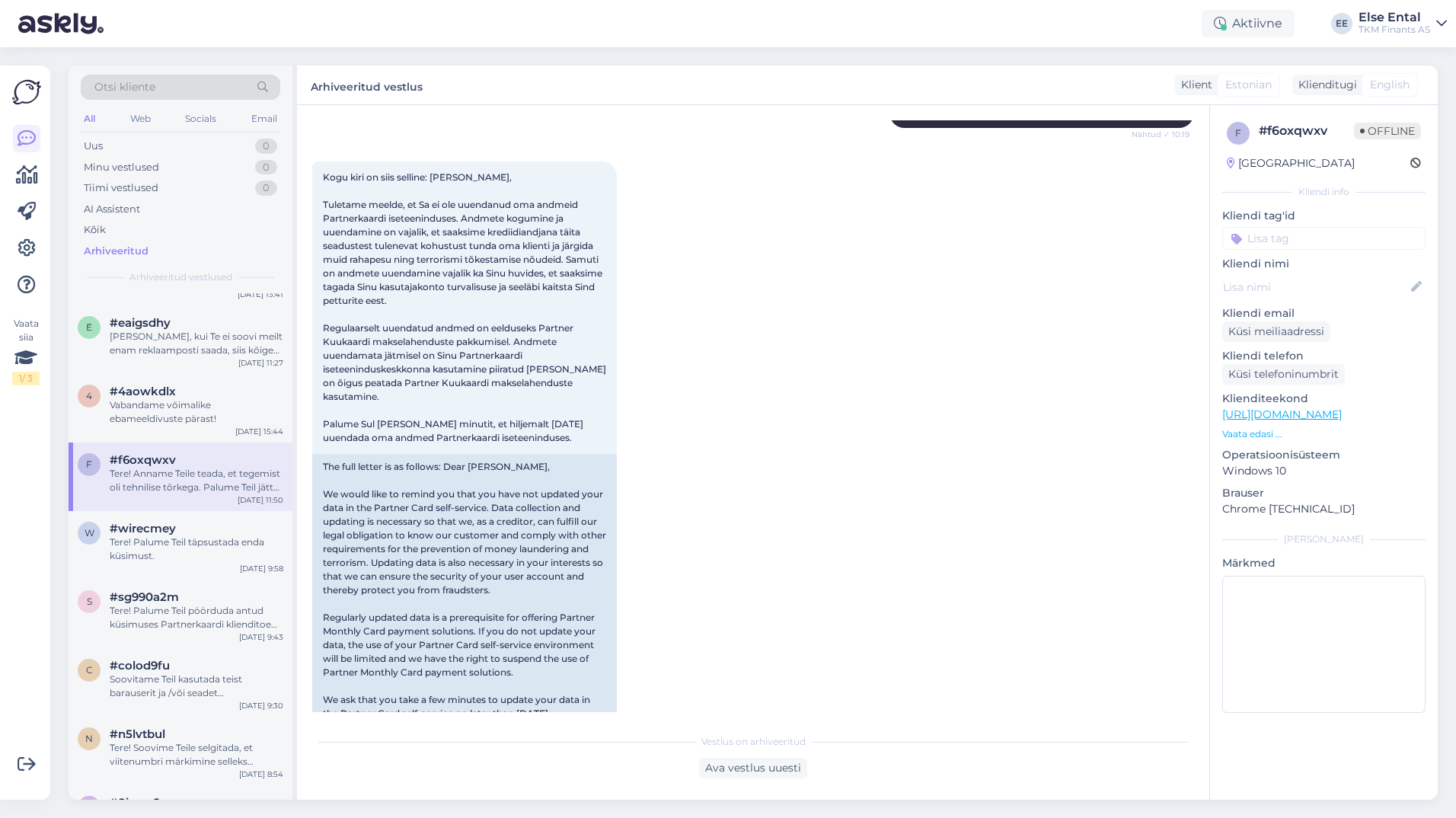
scroll to position [753, 0]
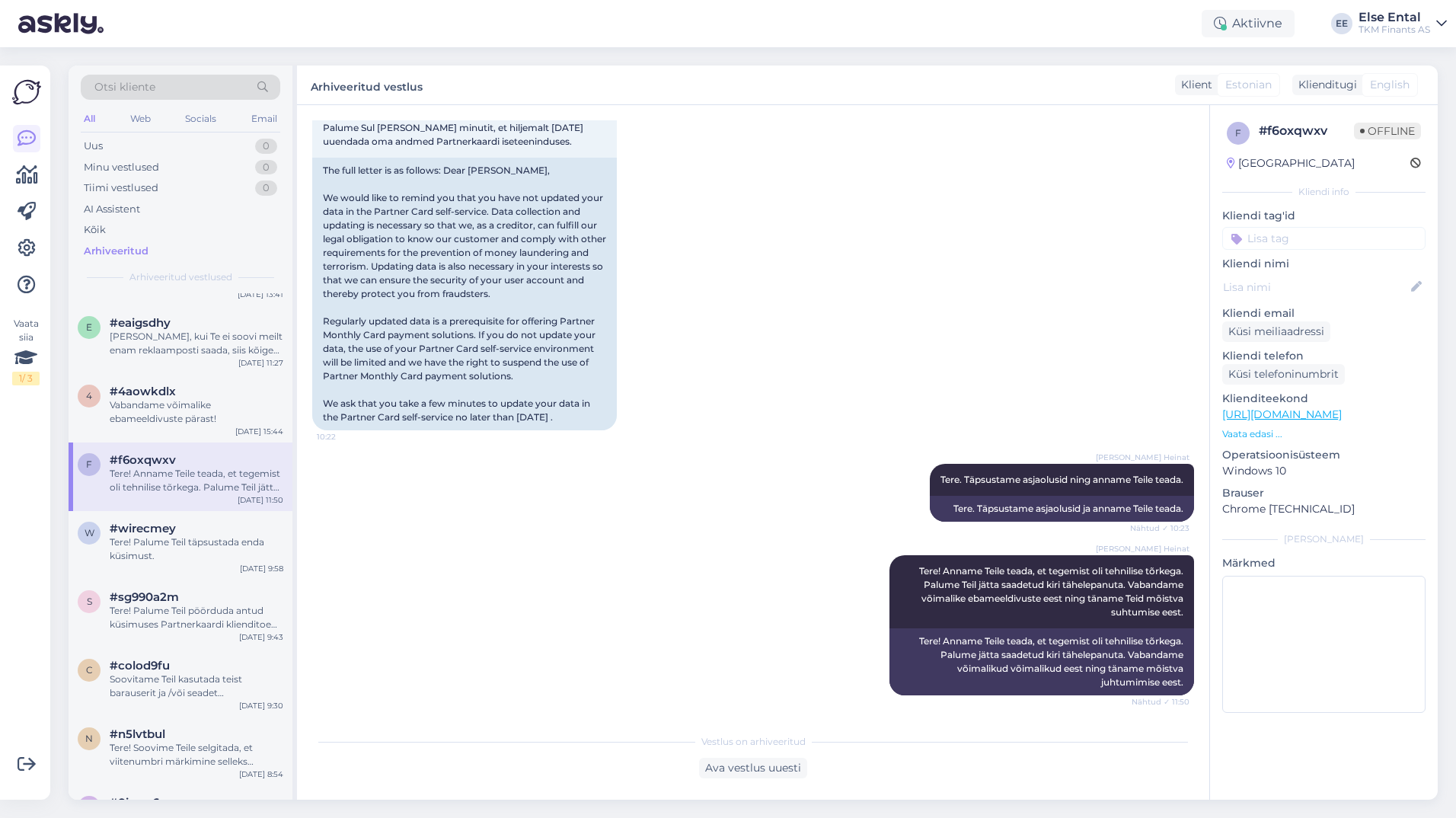
click at [196, 511] on div "f #f6oxqwxv Tere! Anname Teile teada, et tegemist oli tehnilise tõrkega. Palume…" at bounding box center [180, 476] width 224 height 68
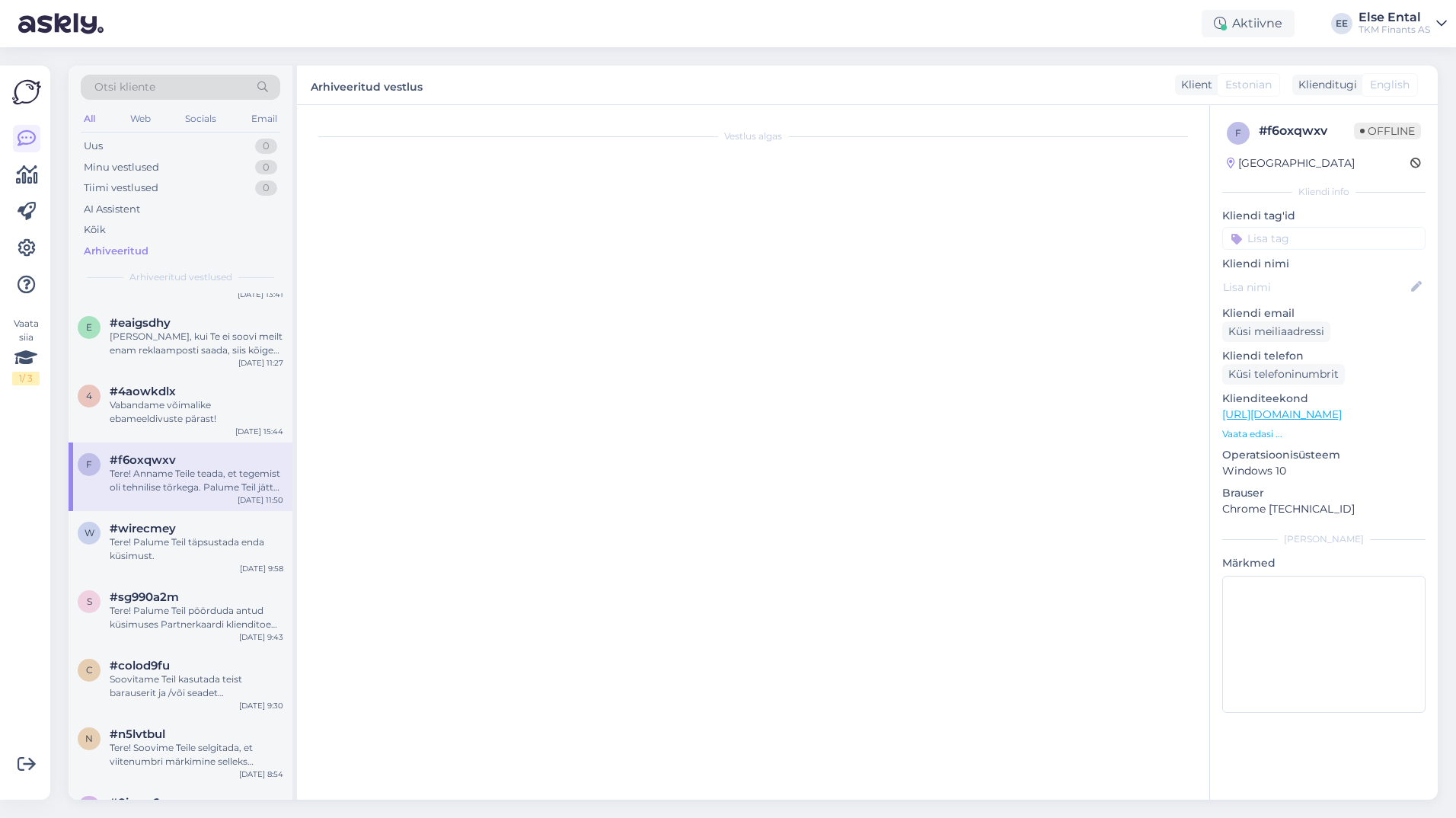
scroll to position [0, 0]
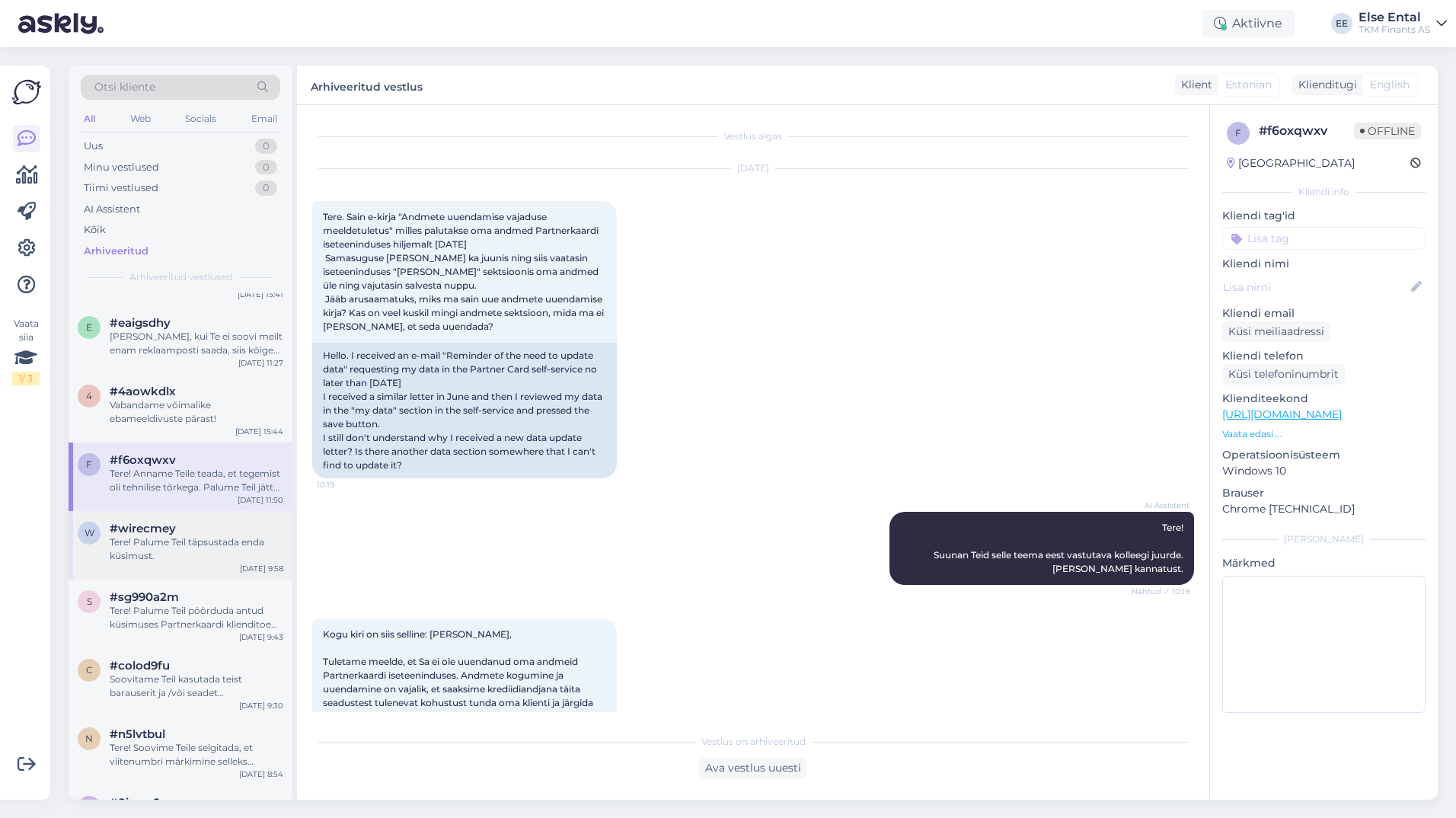
click at [183, 562] on div "Tere! Palume Teil täpsustada enda küsimust." at bounding box center [197, 548] width 173 height 27
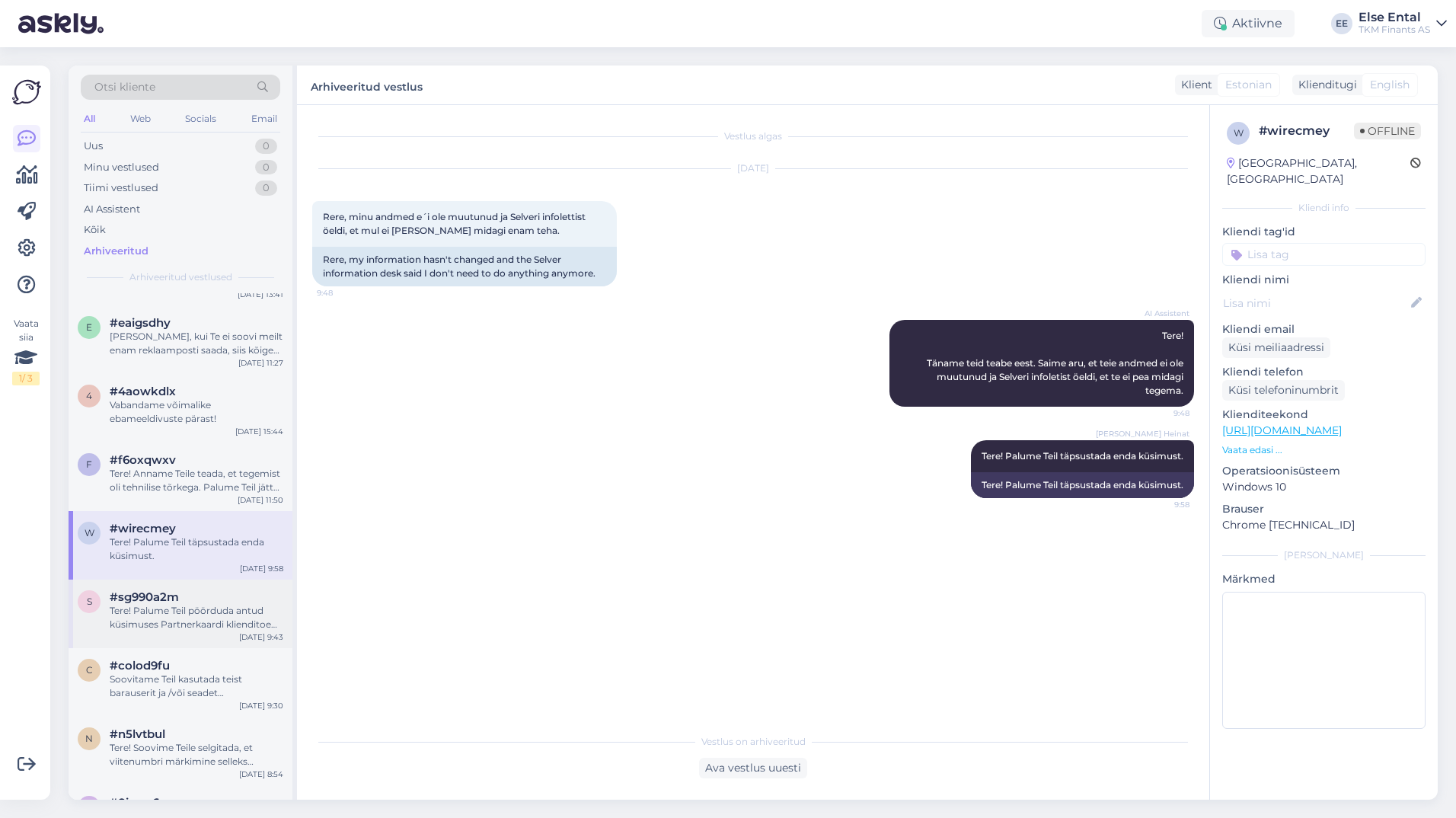
click at [118, 603] on span "#sg990a2m" at bounding box center [145, 597] width 69 height 14
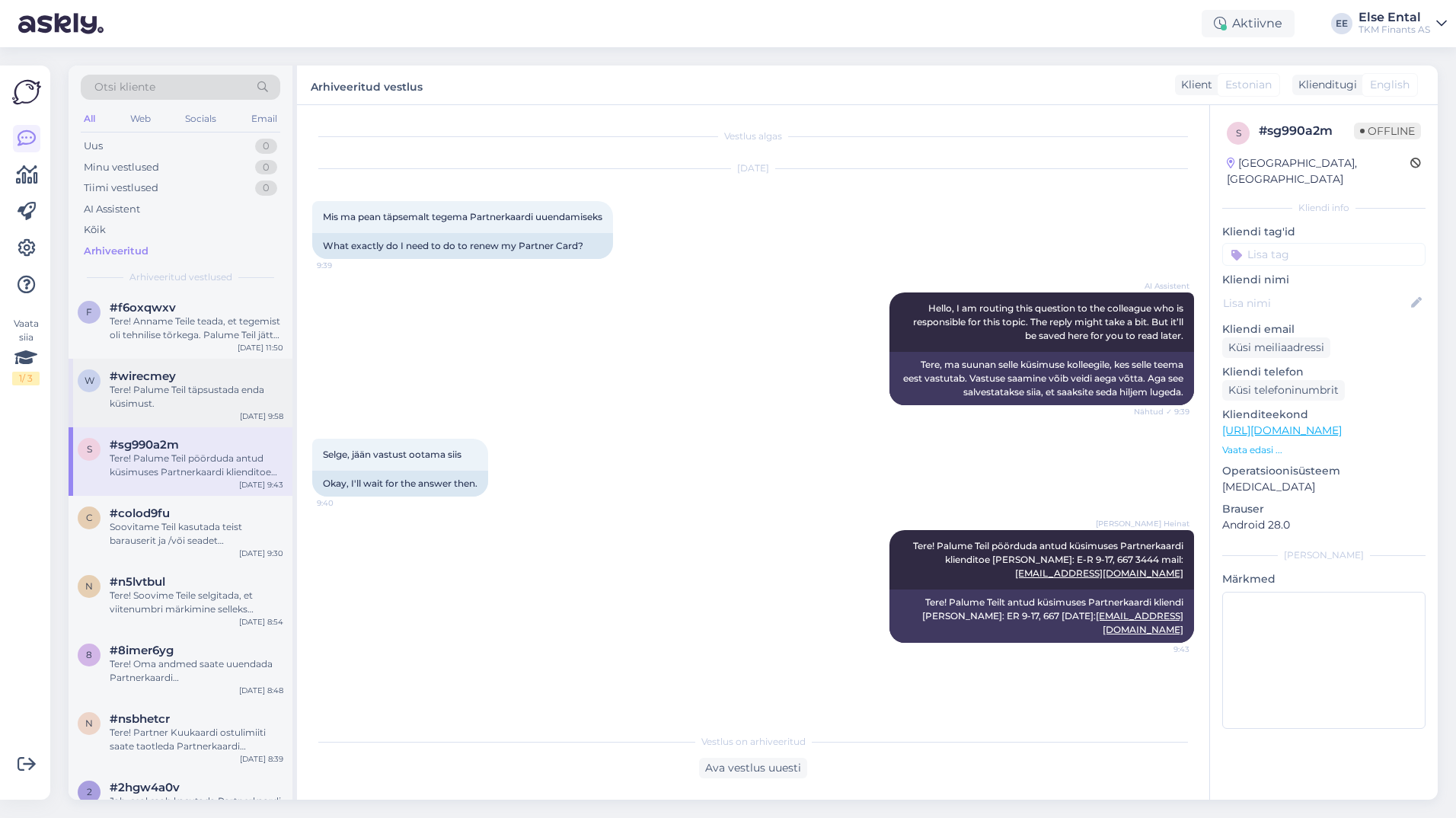
scroll to position [5177, 0]
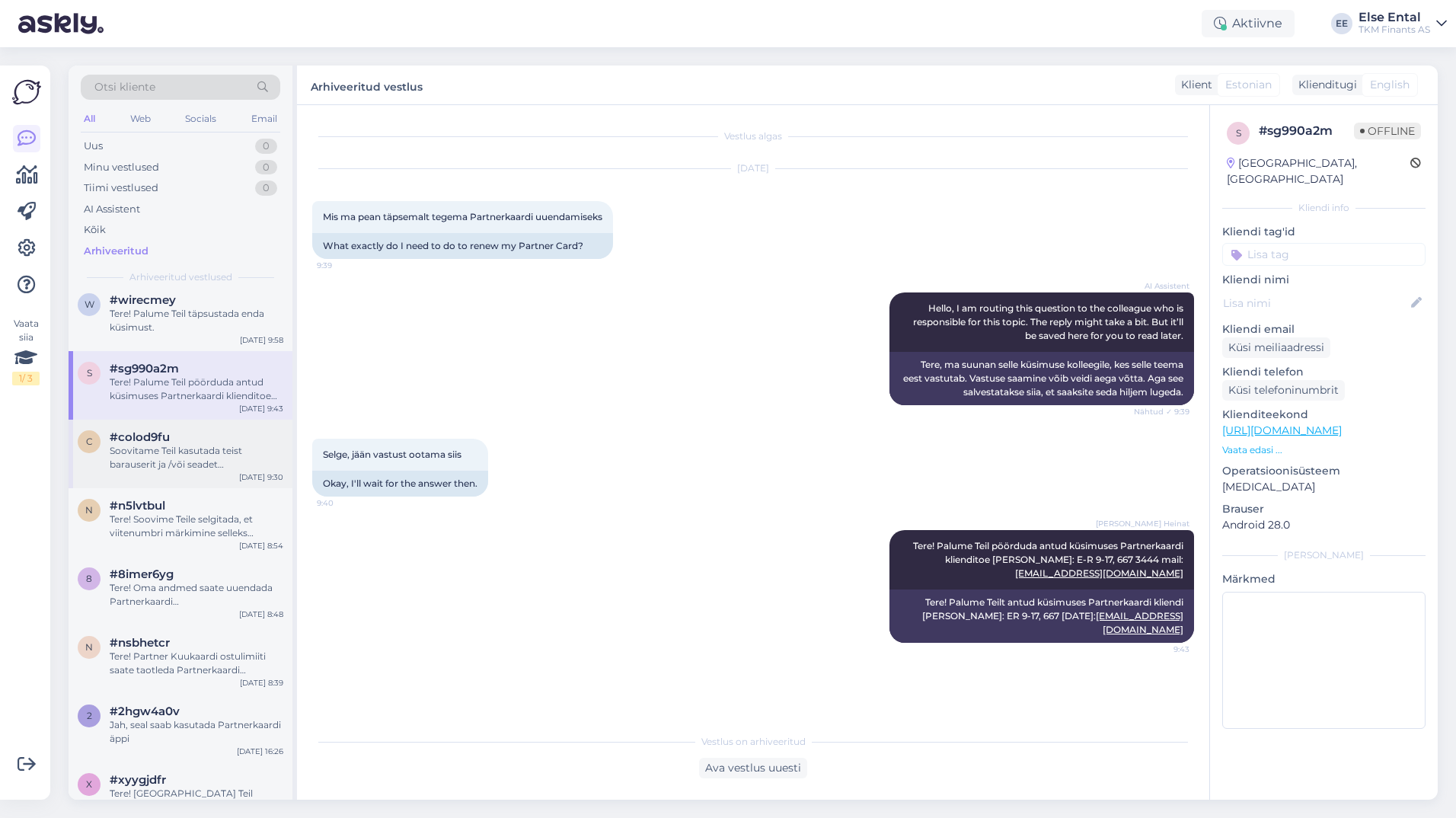
click at [180, 444] on div "#colod9fu" at bounding box center [197, 437] width 173 height 14
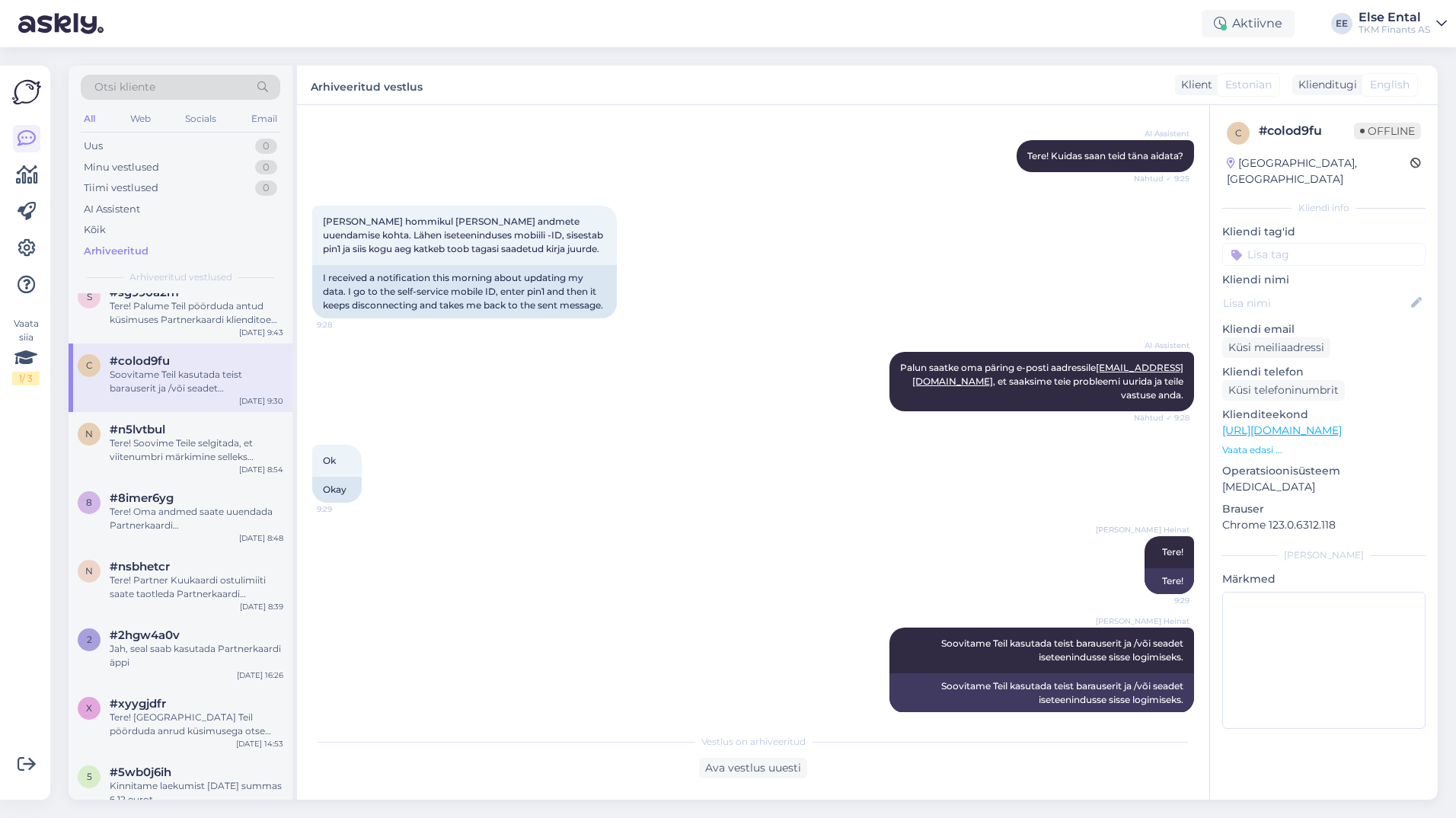
scroll to position [184, 0]
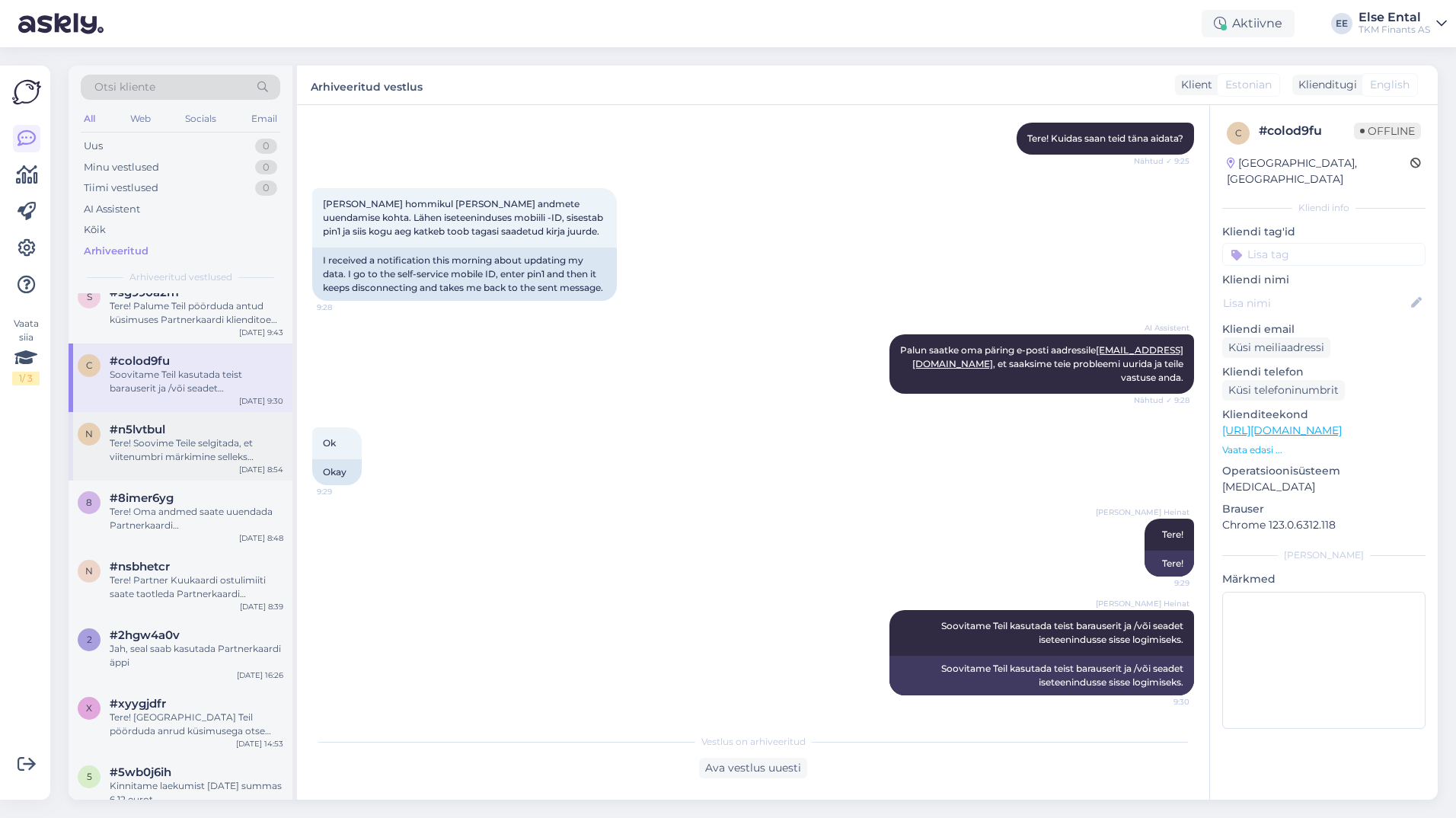
click at [173, 464] on div "Tere! Soovime Teile selgitada, et viitenumbri märkimine selleks ettenähtud real…" at bounding box center [197, 450] width 173 height 27
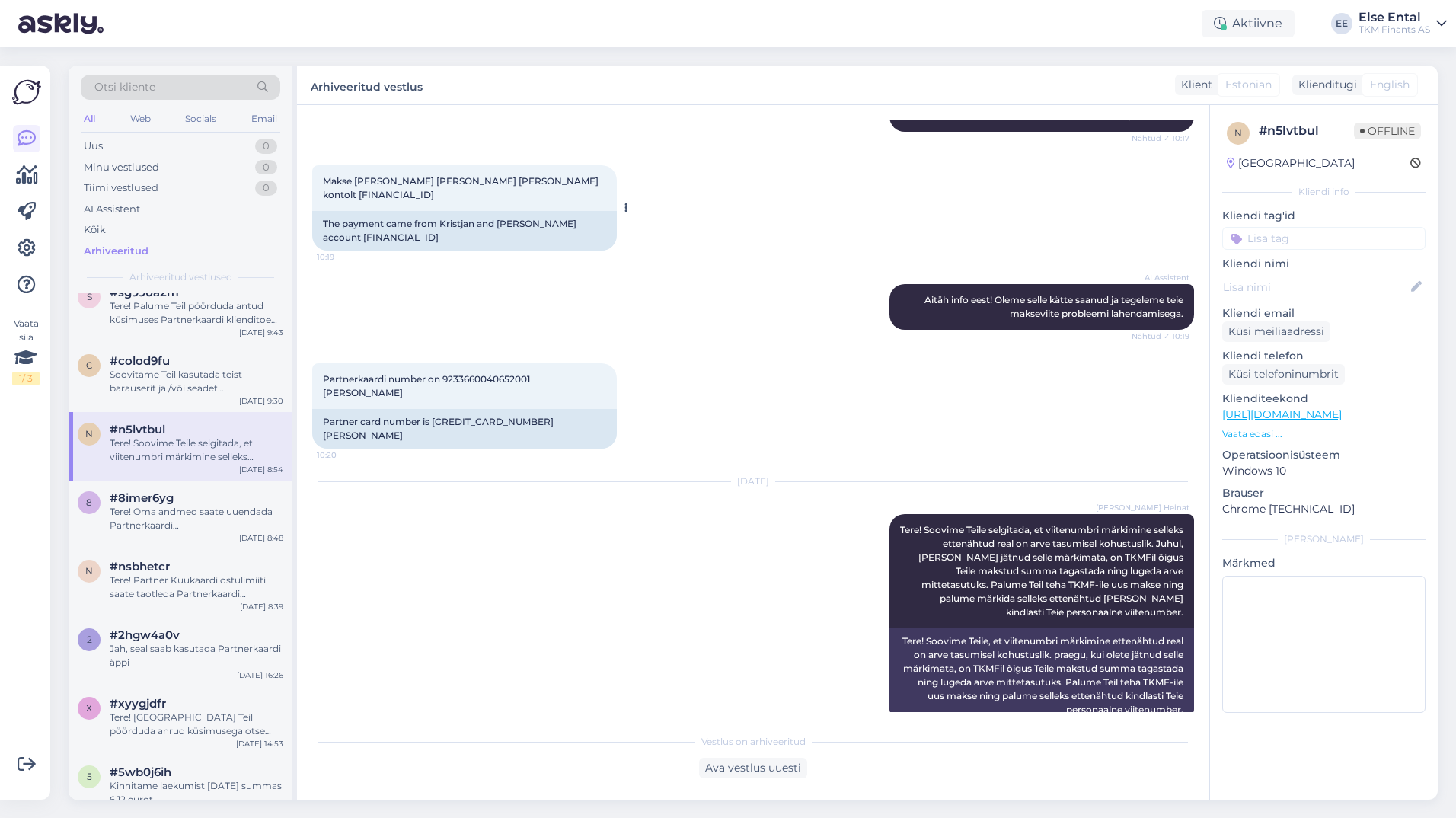
scroll to position [0, 0]
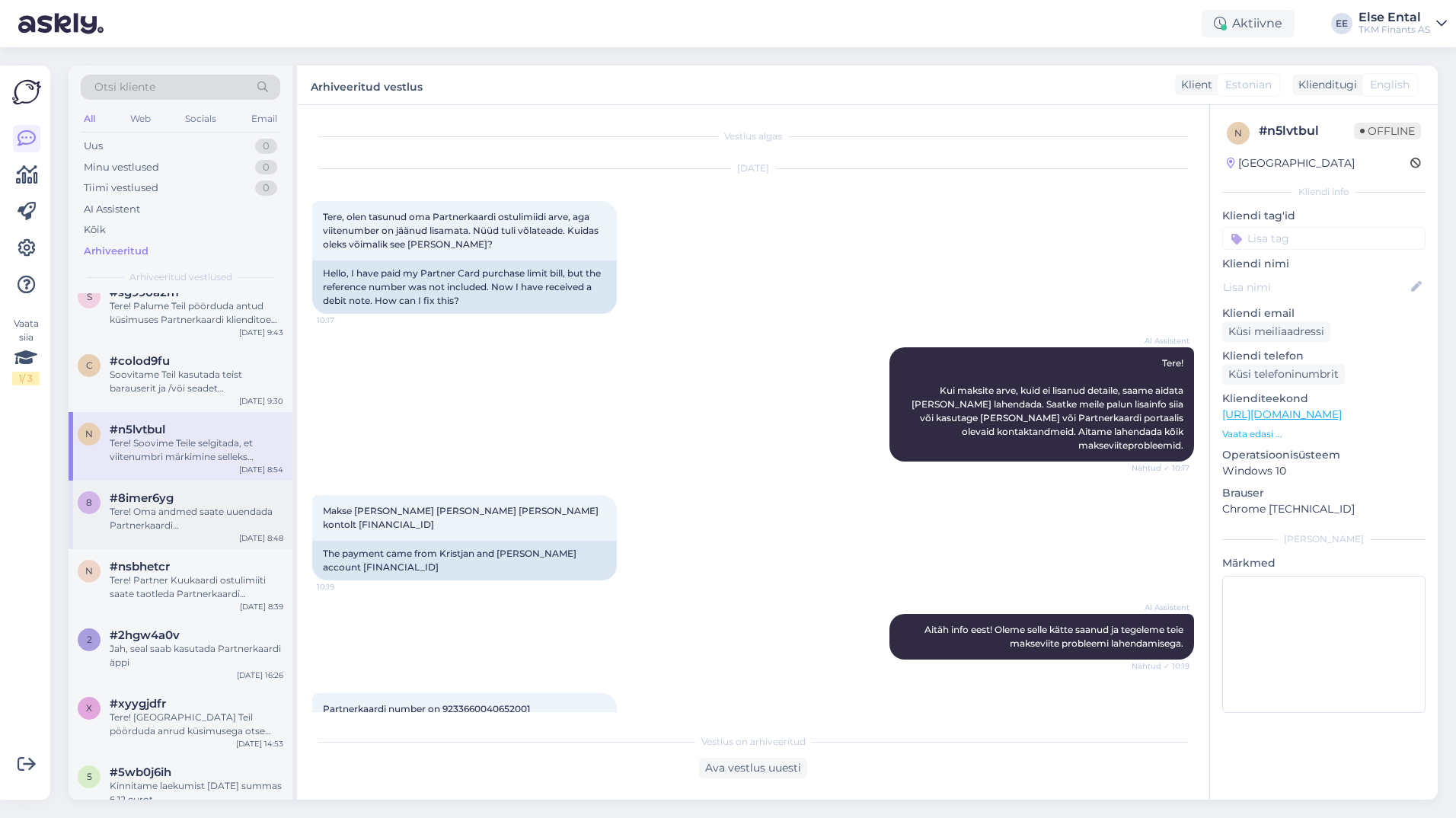
click at [163, 512] on div "8 #8imer6yg Tere! Oma andmed saate uuendada Partnerkaardi iseteeninduskeskkonna…" at bounding box center [180, 514] width 224 height 68
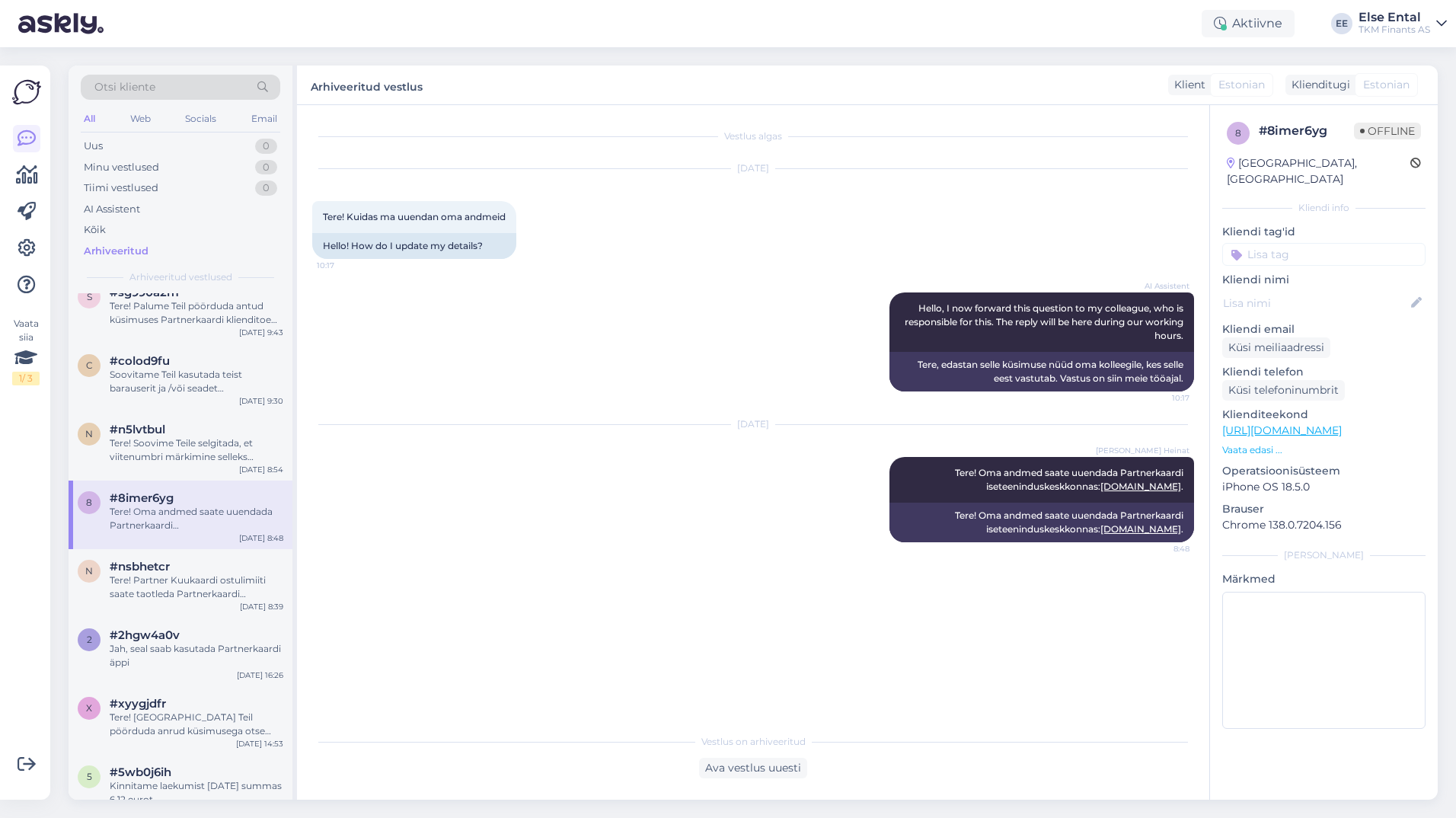
scroll to position [5329, 0]
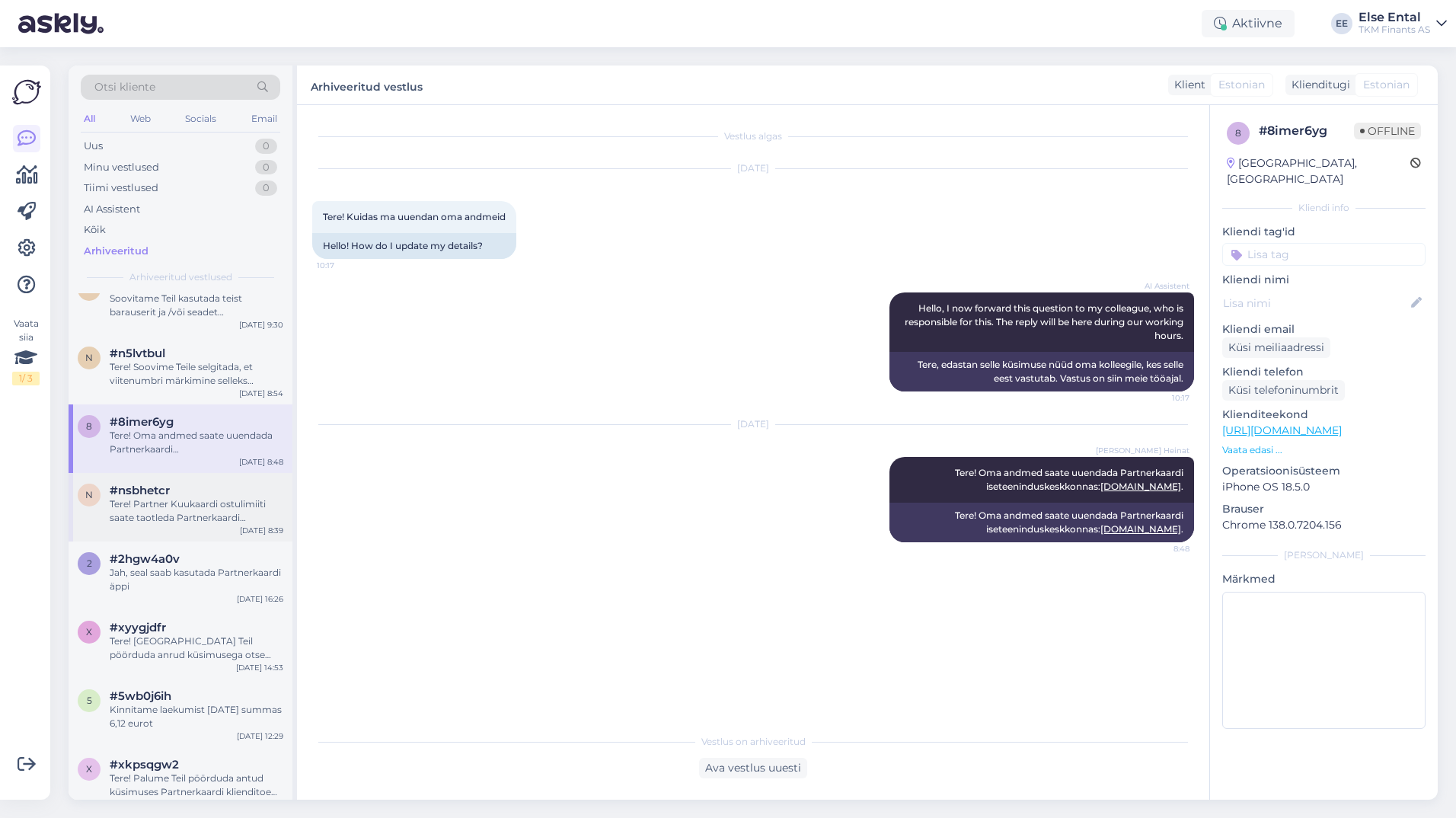
click at [173, 524] on div "Tere! Partner Kuukaardi ostulimiiti saate taotleda Partnerkaardi iseteeninduske…" at bounding box center [197, 510] width 173 height 27
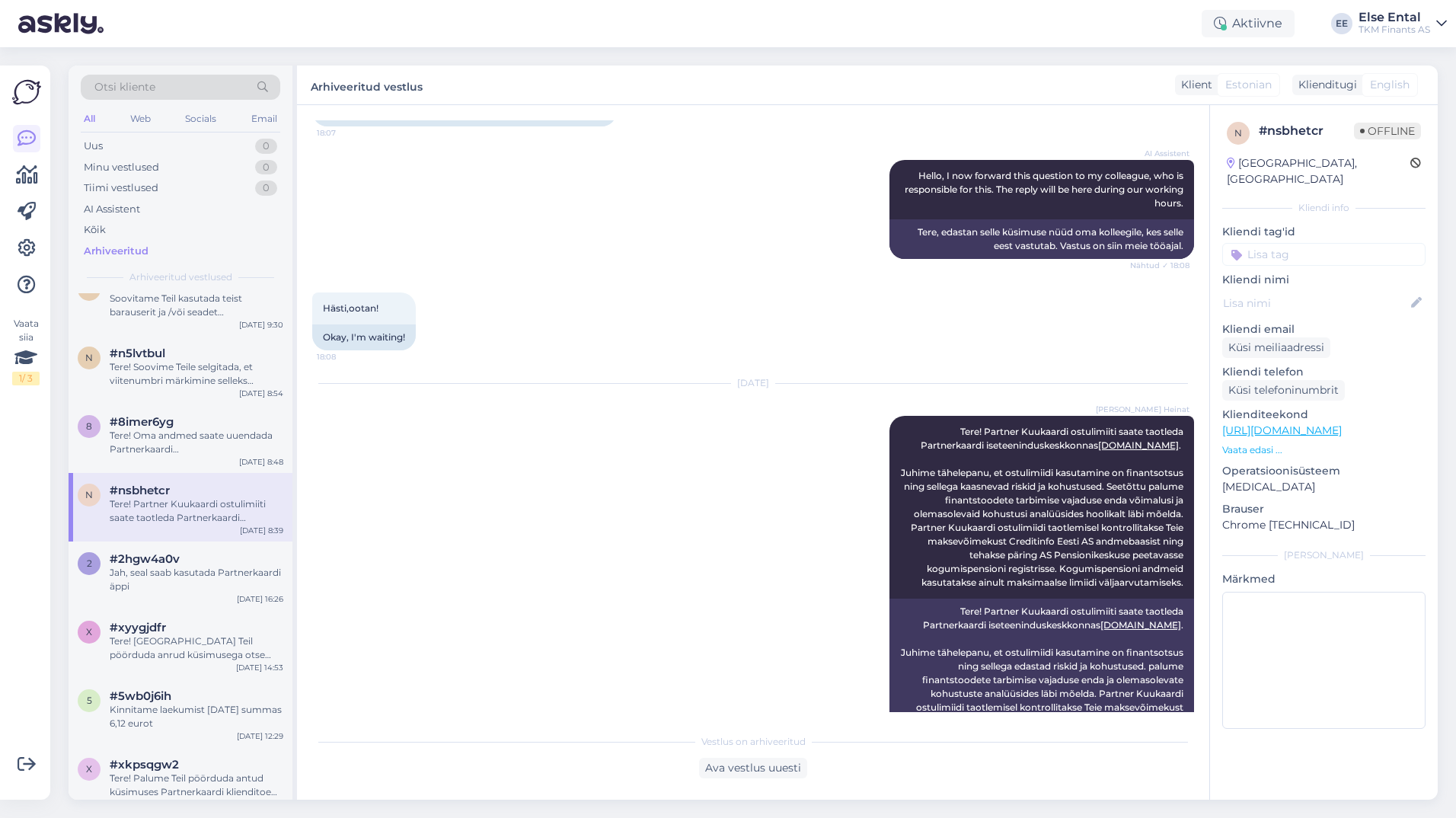
scroll to position [336, 0]
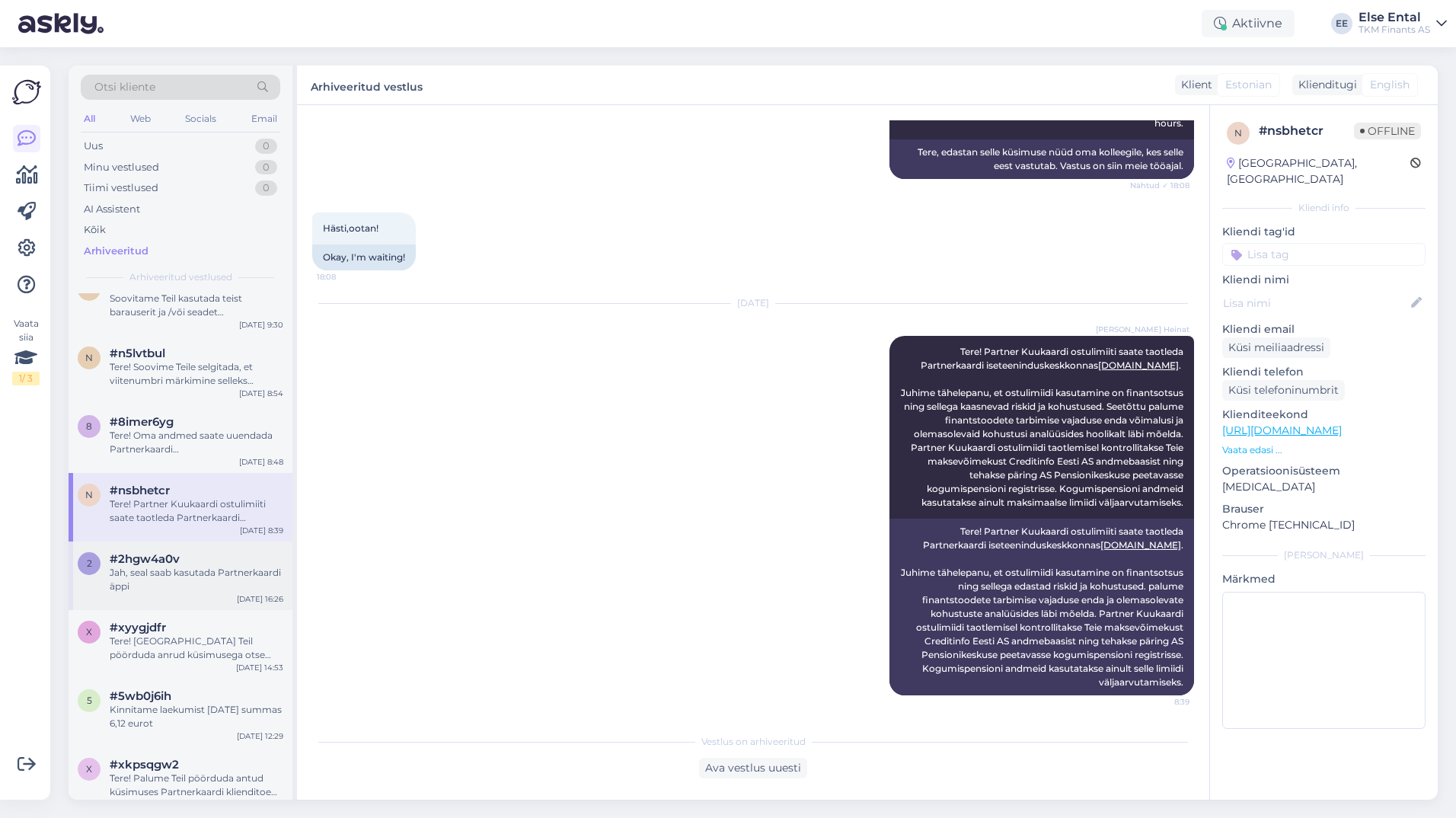
click at [160, 565] on span "#2hgw4a0v" at bounding box center [145, 559] width 70 height 14
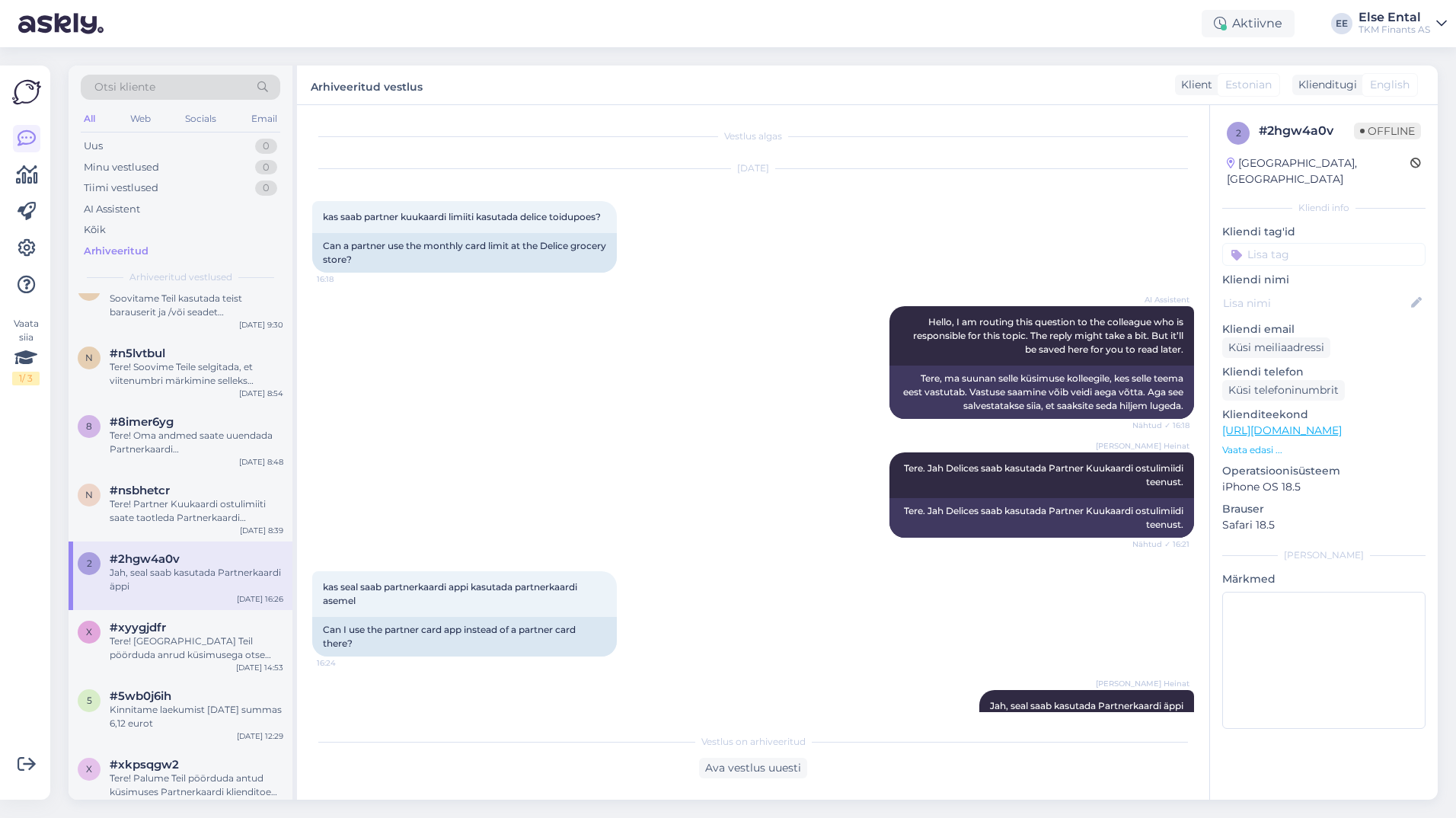
scroll to position [66, 0]
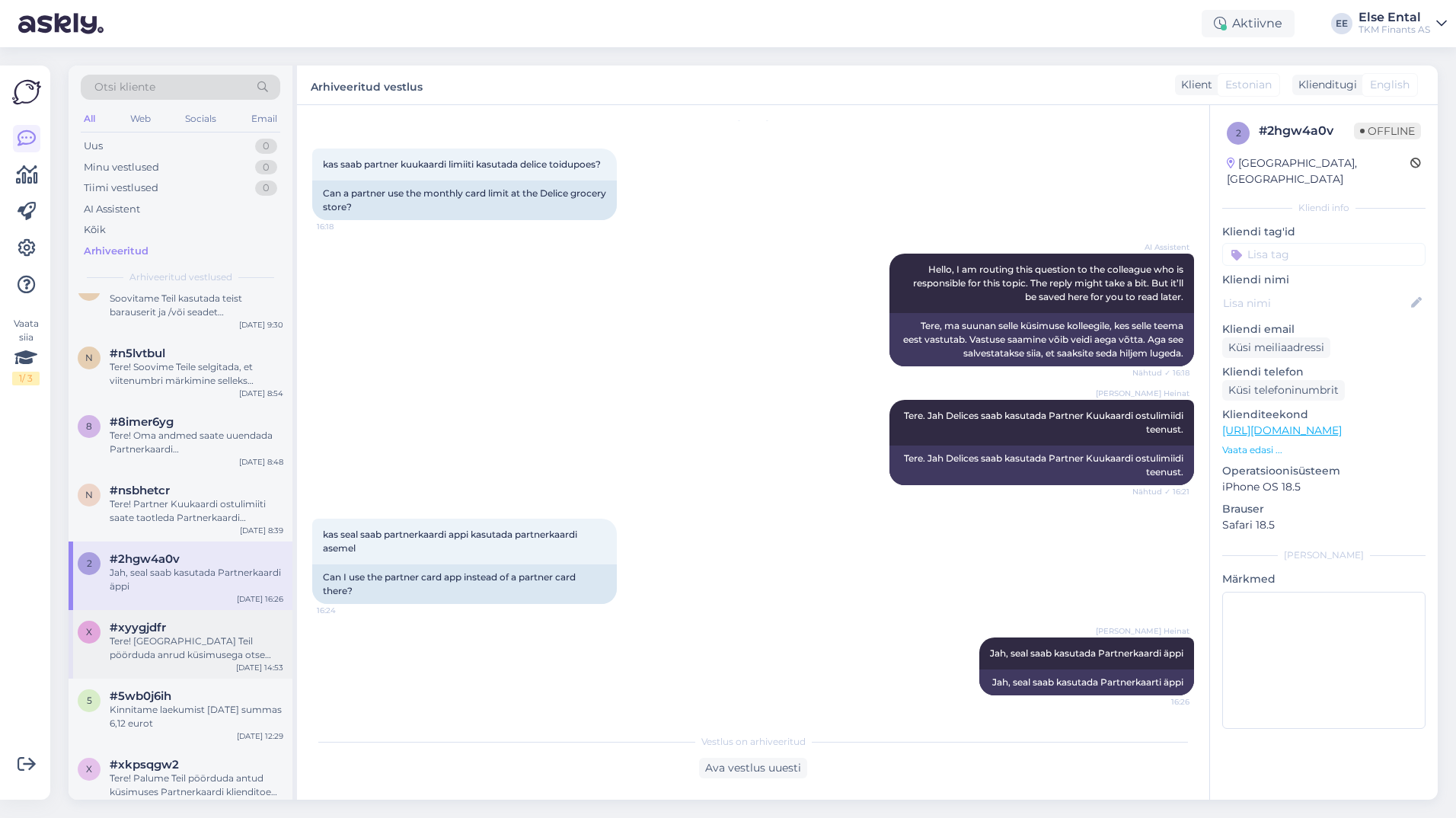
click at [142, 661] on div "Tere! [GEOGRAPHIC_DATA] Teil pöörduda anrud küsimusega otse kaupmehe [PERSON_NA…" at bounding box center [197, 647] width 173 height 27
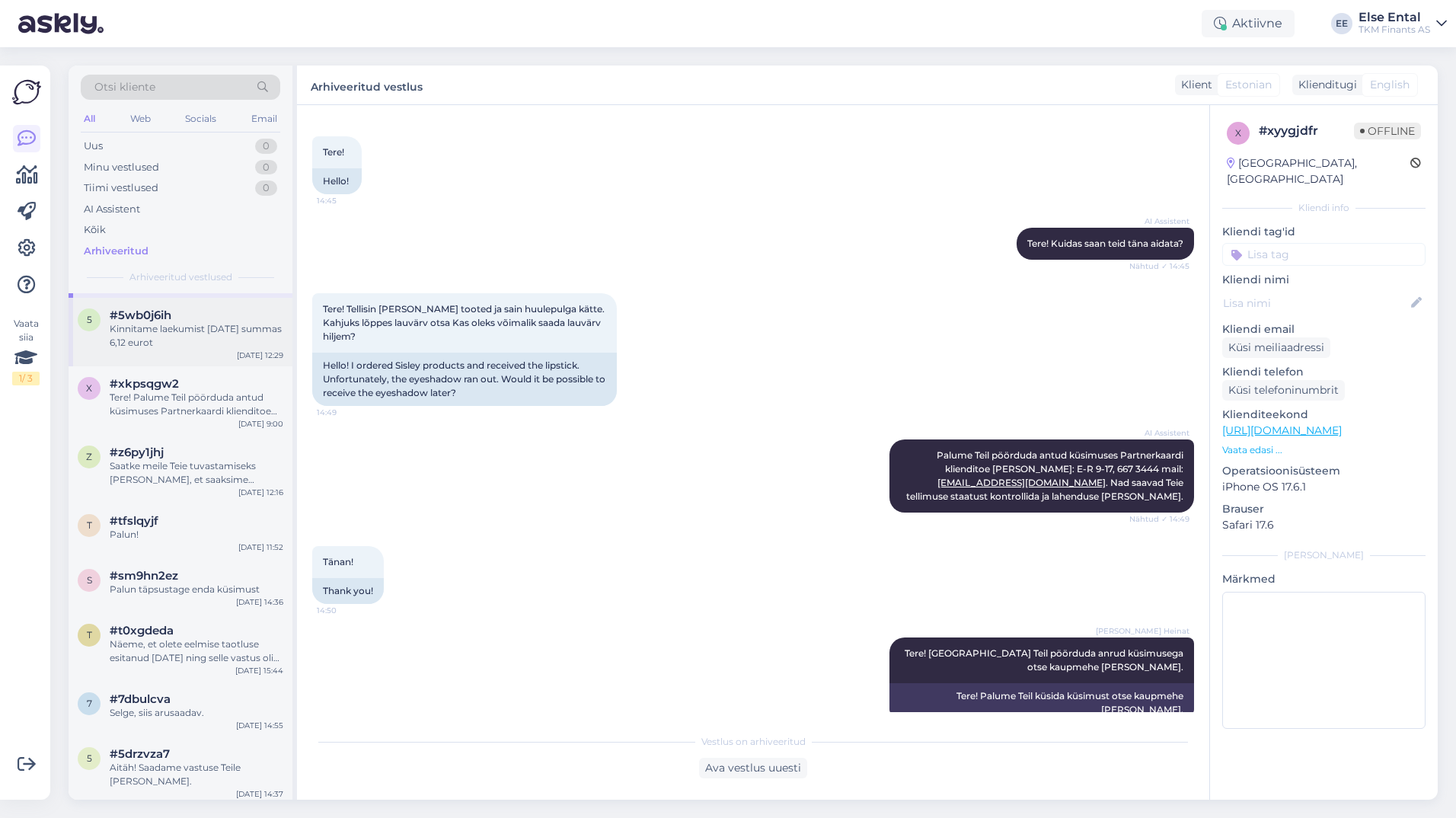
scroll to position [5634, 0]
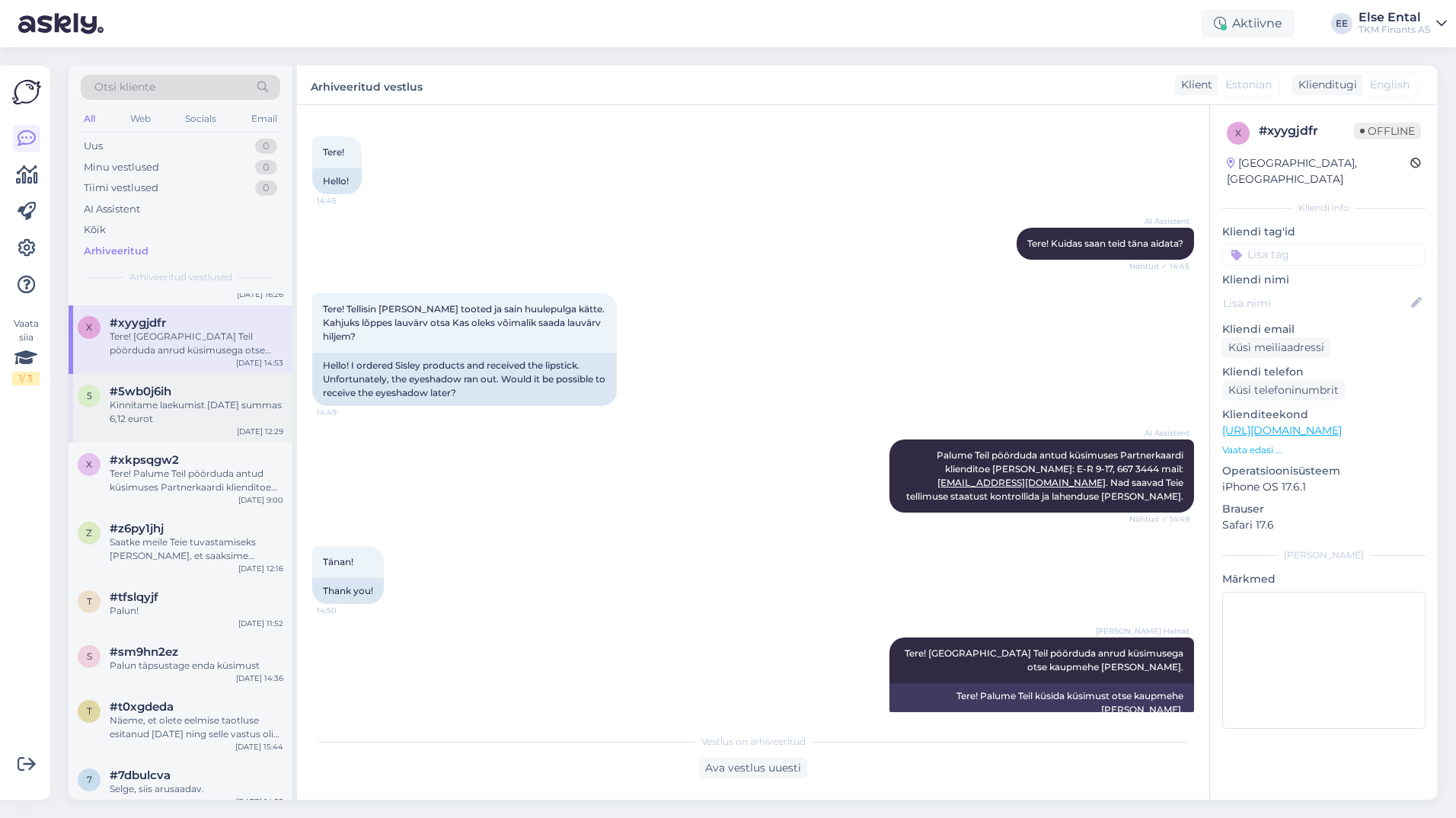
click at [152, 398] on span "#5wb0j6ih" at bounding box center [141, 391] width 62 height 14
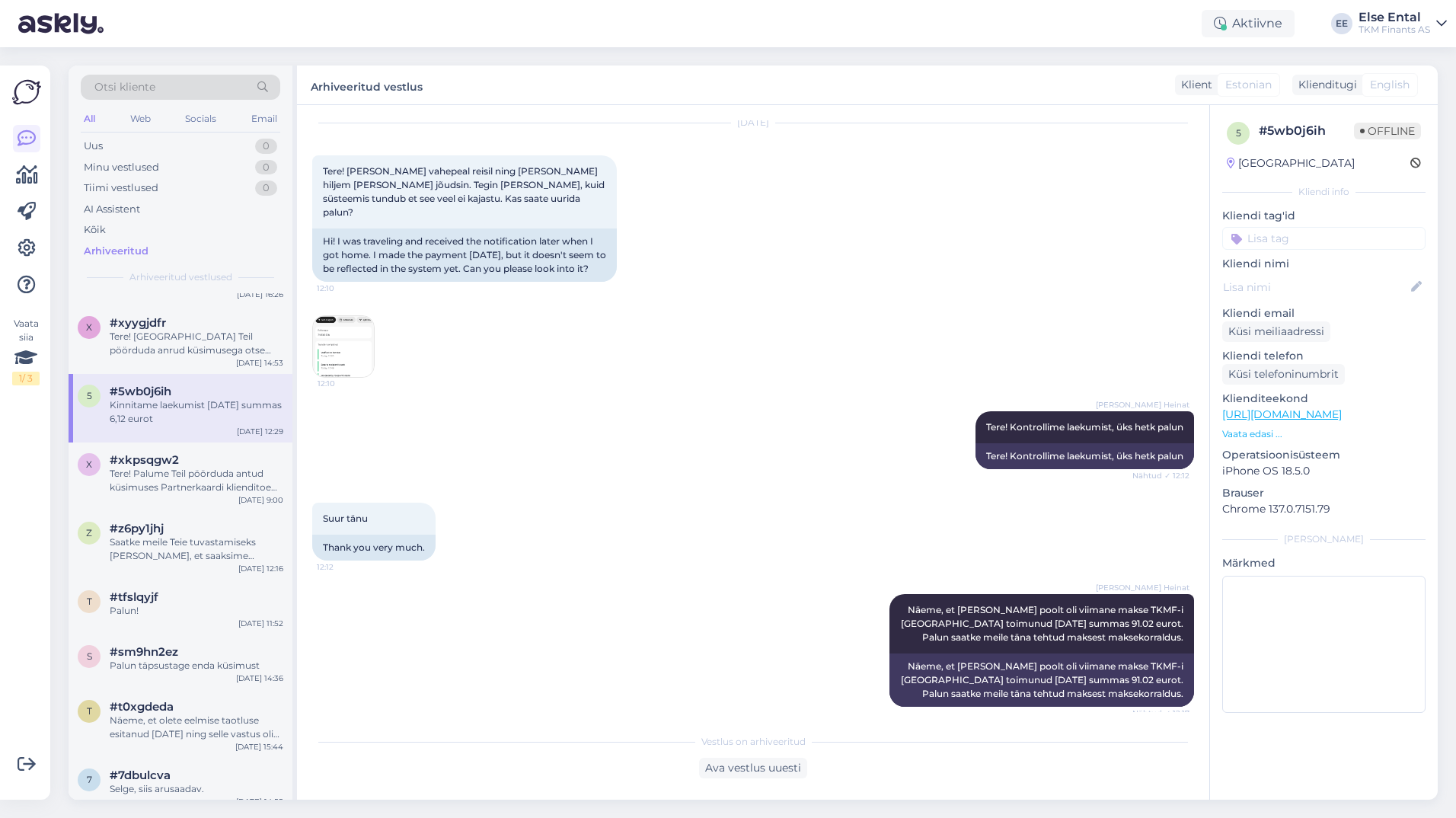
scroll to position [0, 0]
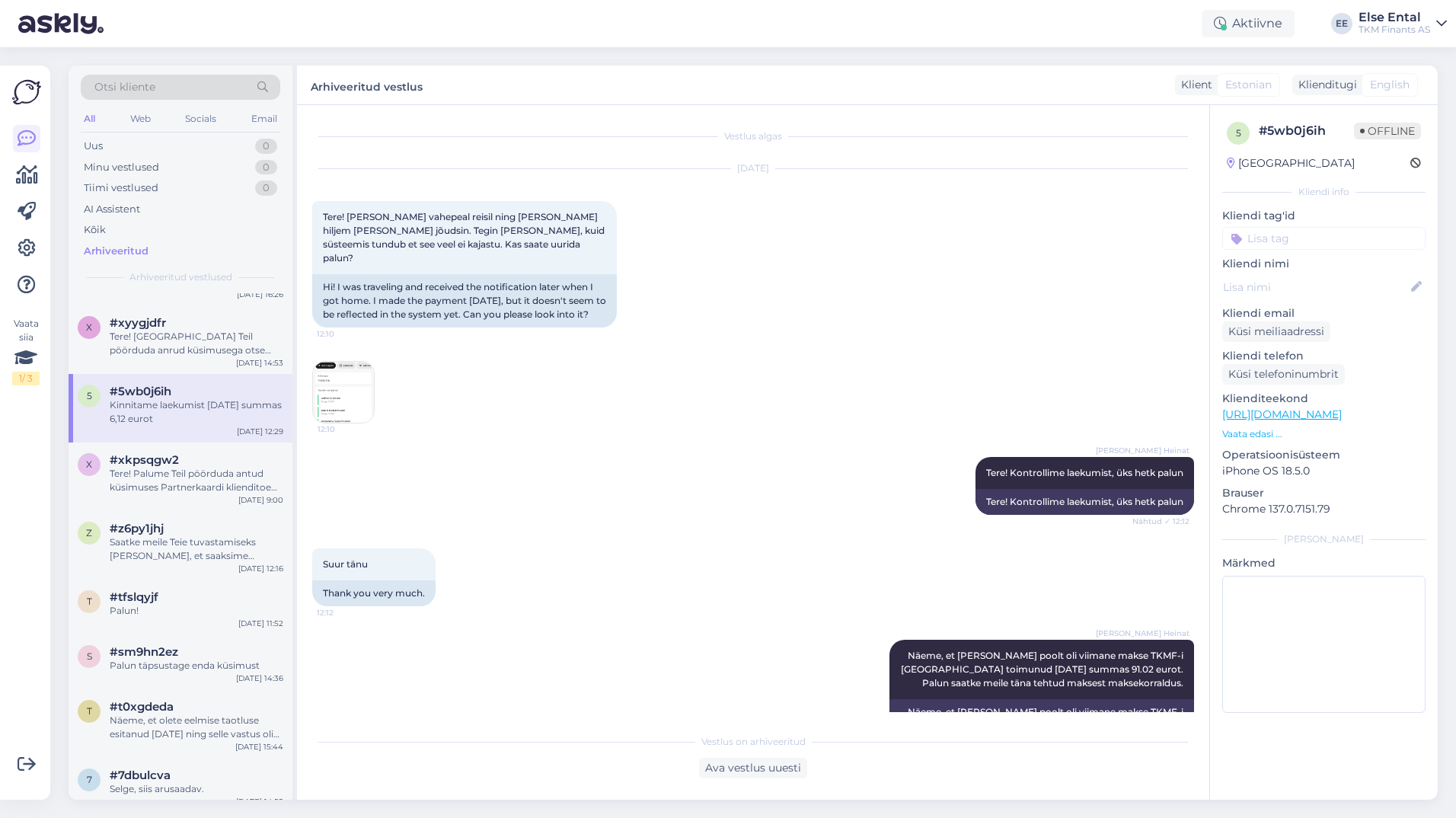
click at [342, 409] on div "12:10" at bounding box center [343, 392] width 62 height 62
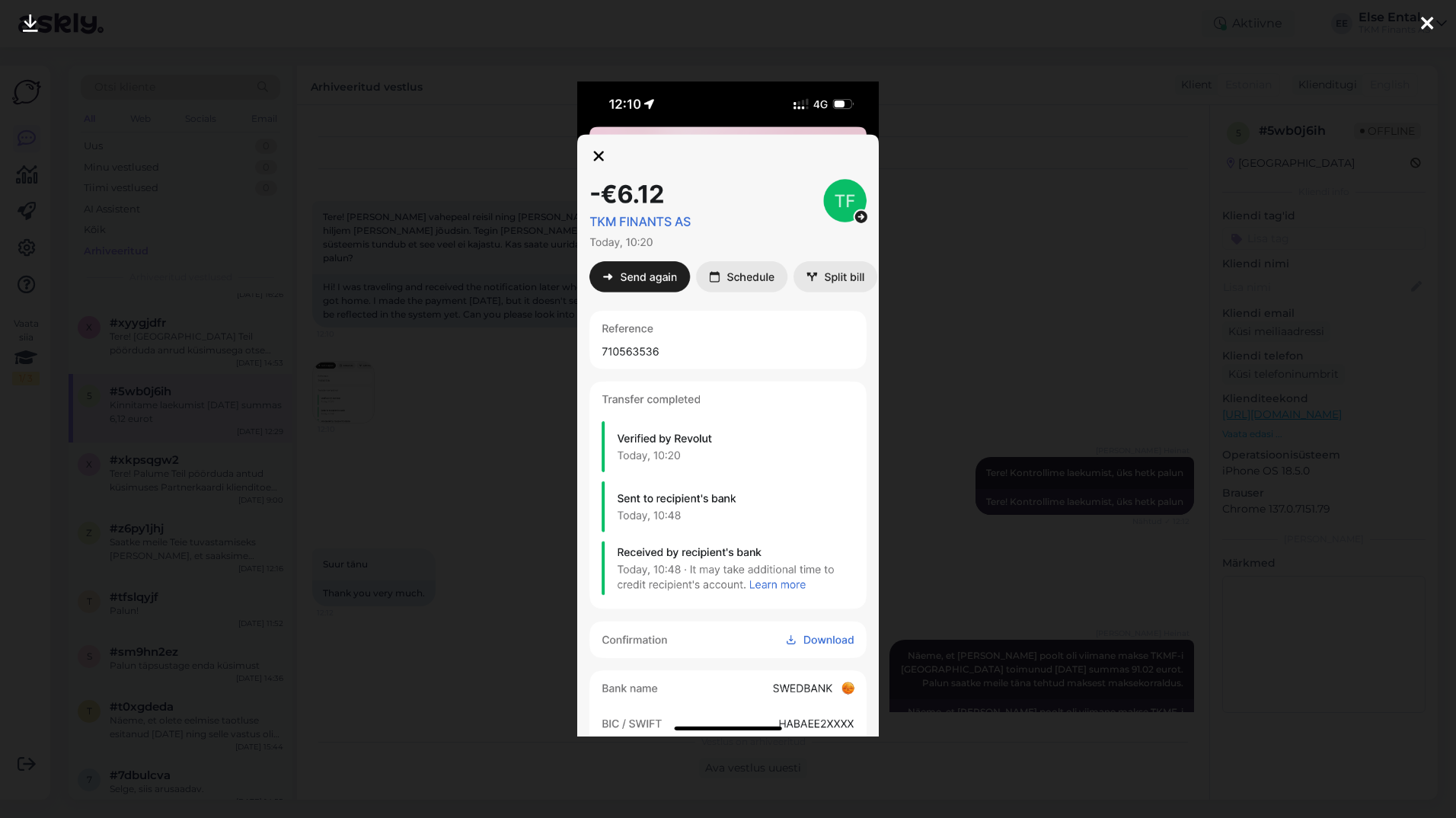
click at [1029, 307] on div at bounding box center [728, 409] width 1456 height 818
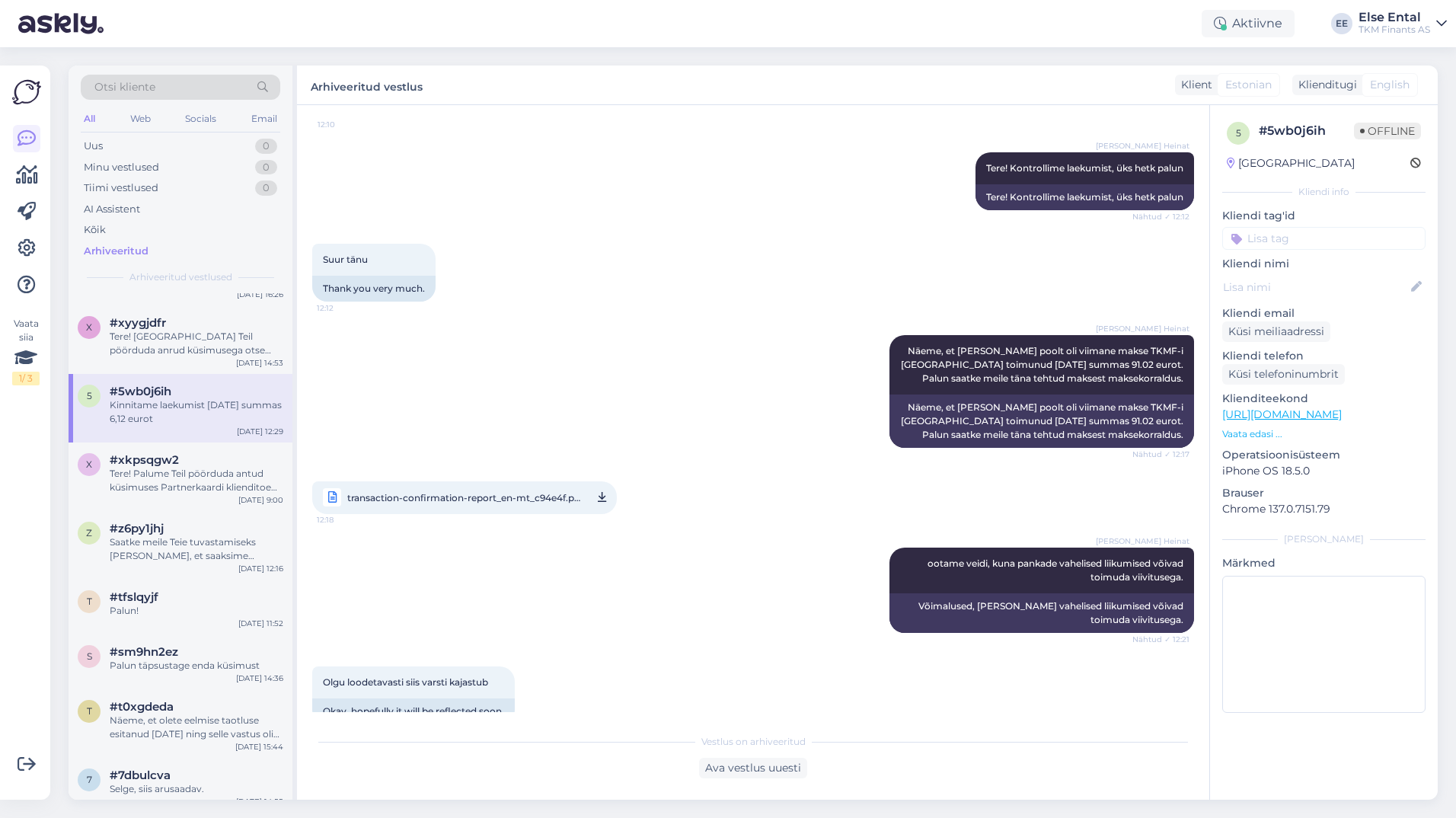
scroll to position [381, 0]
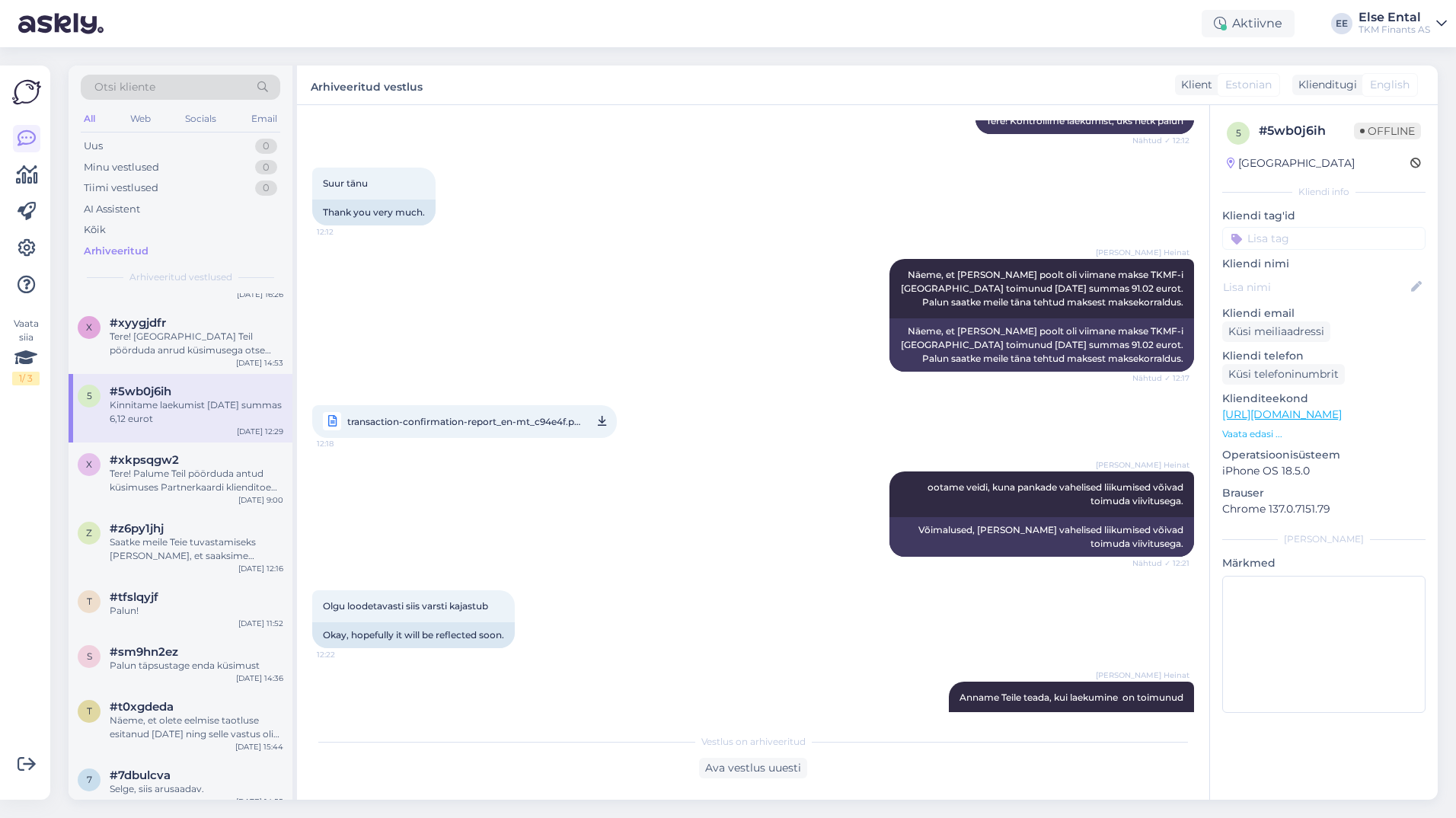
click at [559, 412] on span "transaction-confirmation-report_en-mt_c94e4f.pdf" at bounding box center [464, 422] width 234 height 19
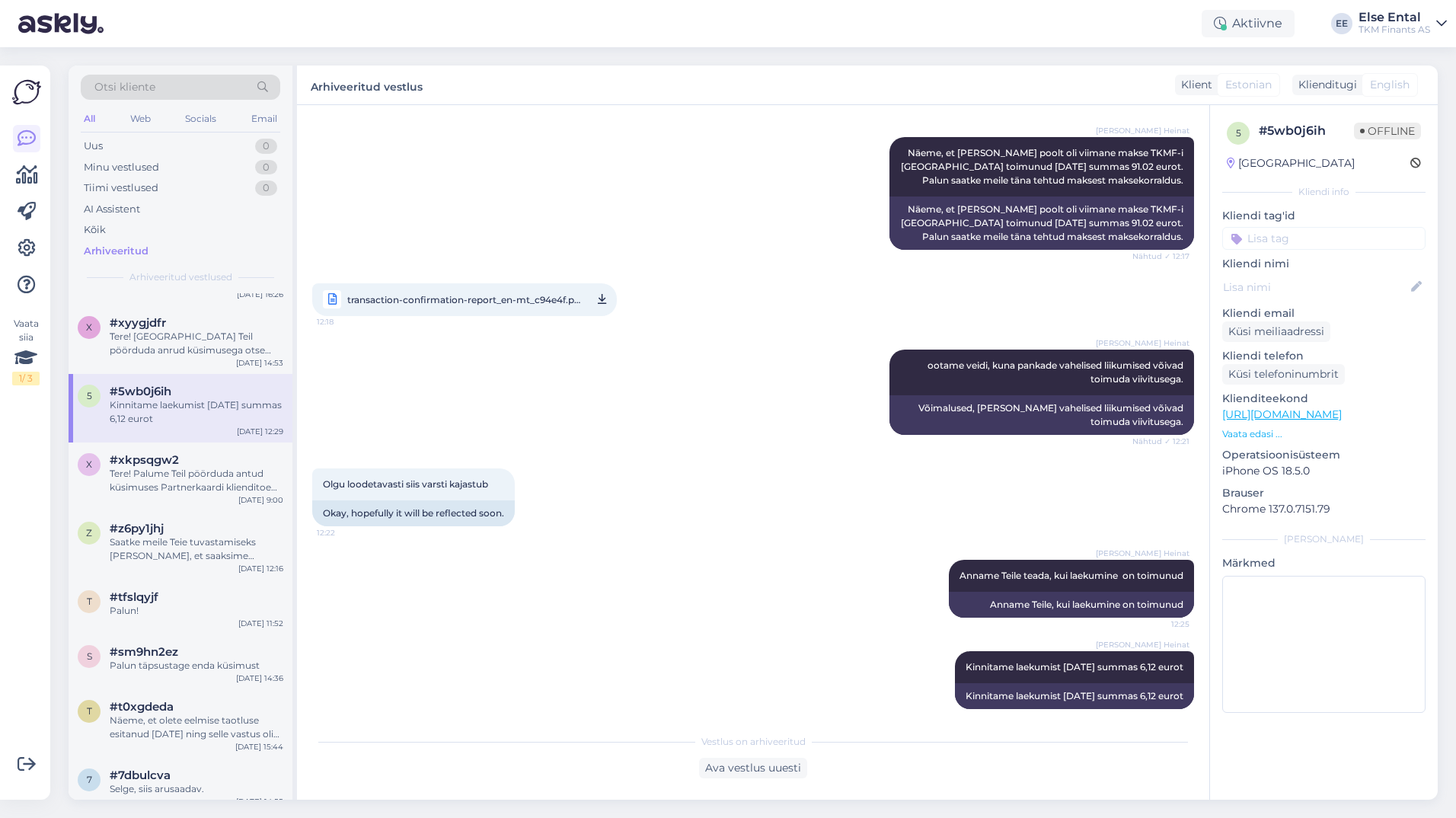
scroll to position [46, 0]
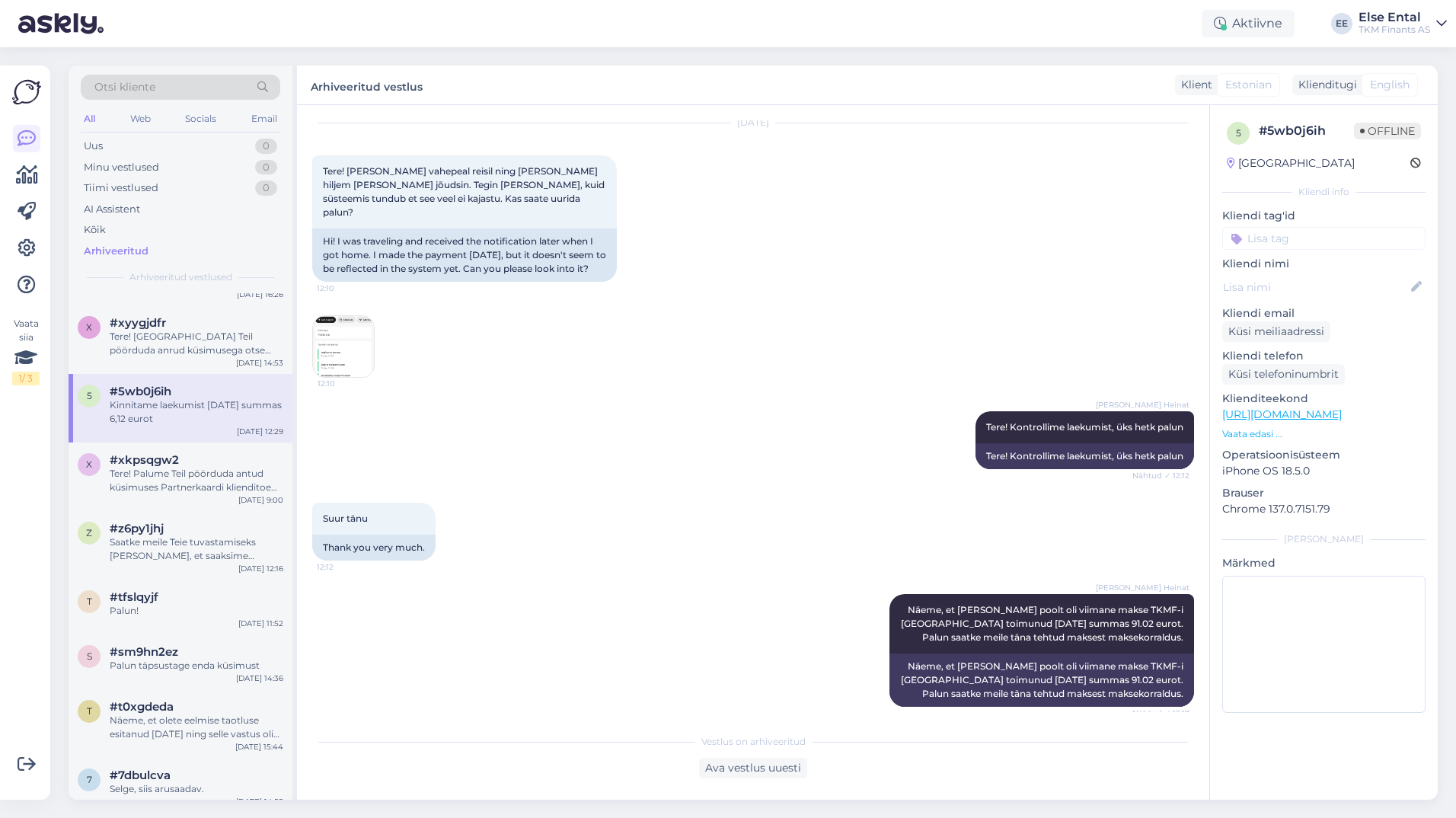
click at [354, 331] on img at bounding box center [342, 346] width 61 height 61
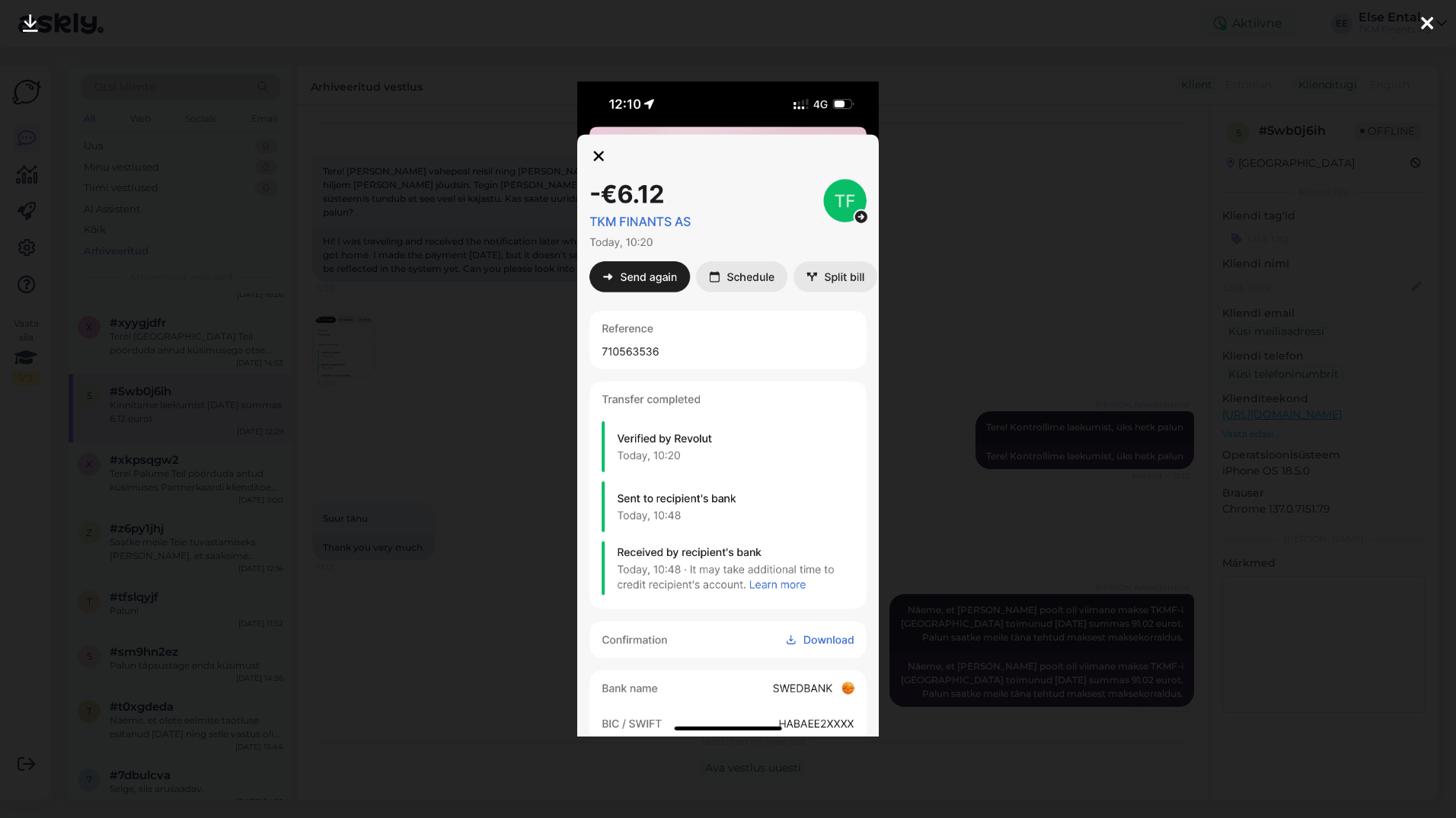
click at [1429, 32] on icon at bounding box center [1426, 24] width 12 height 20
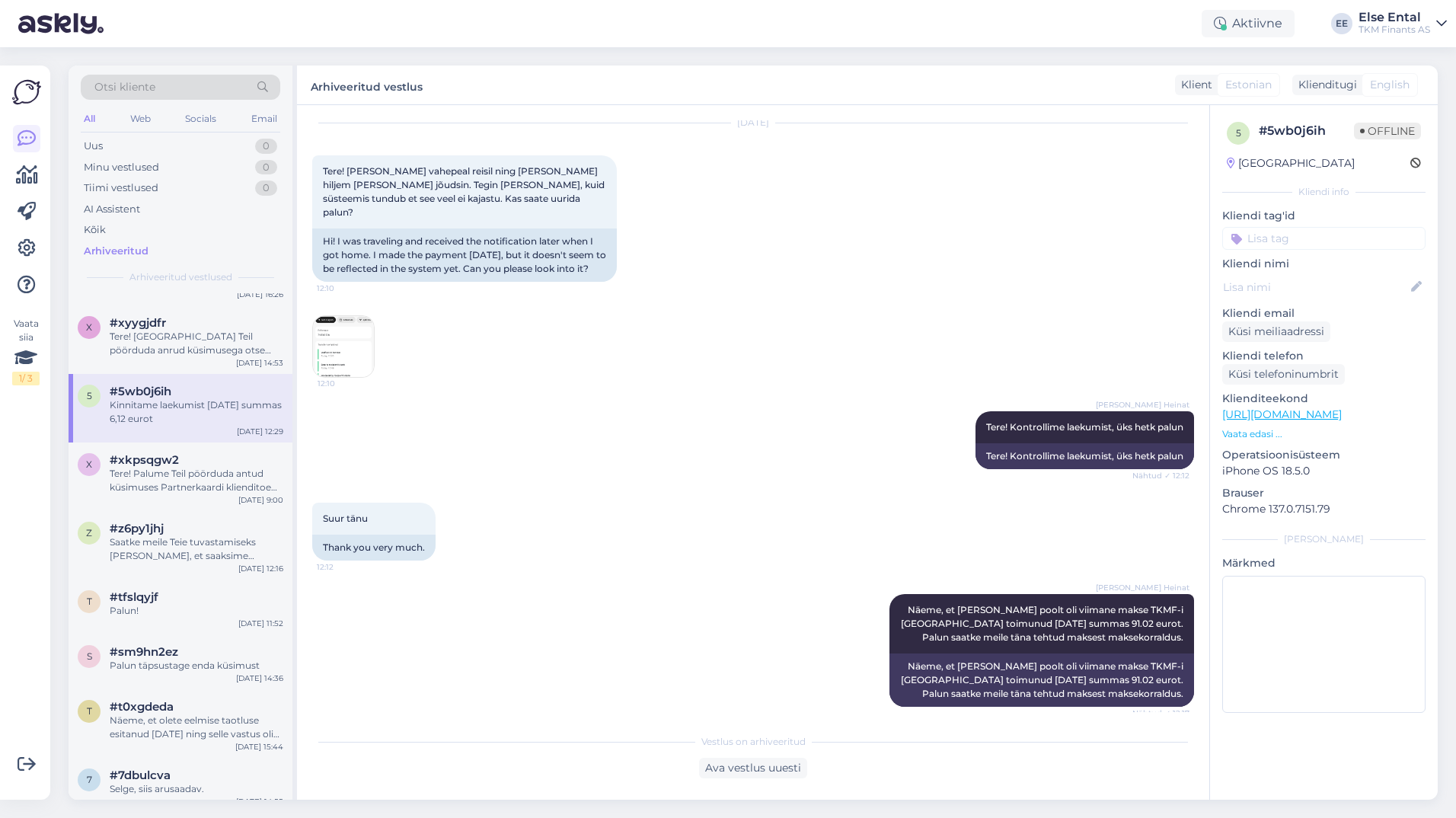
scroll to position [503, 0]
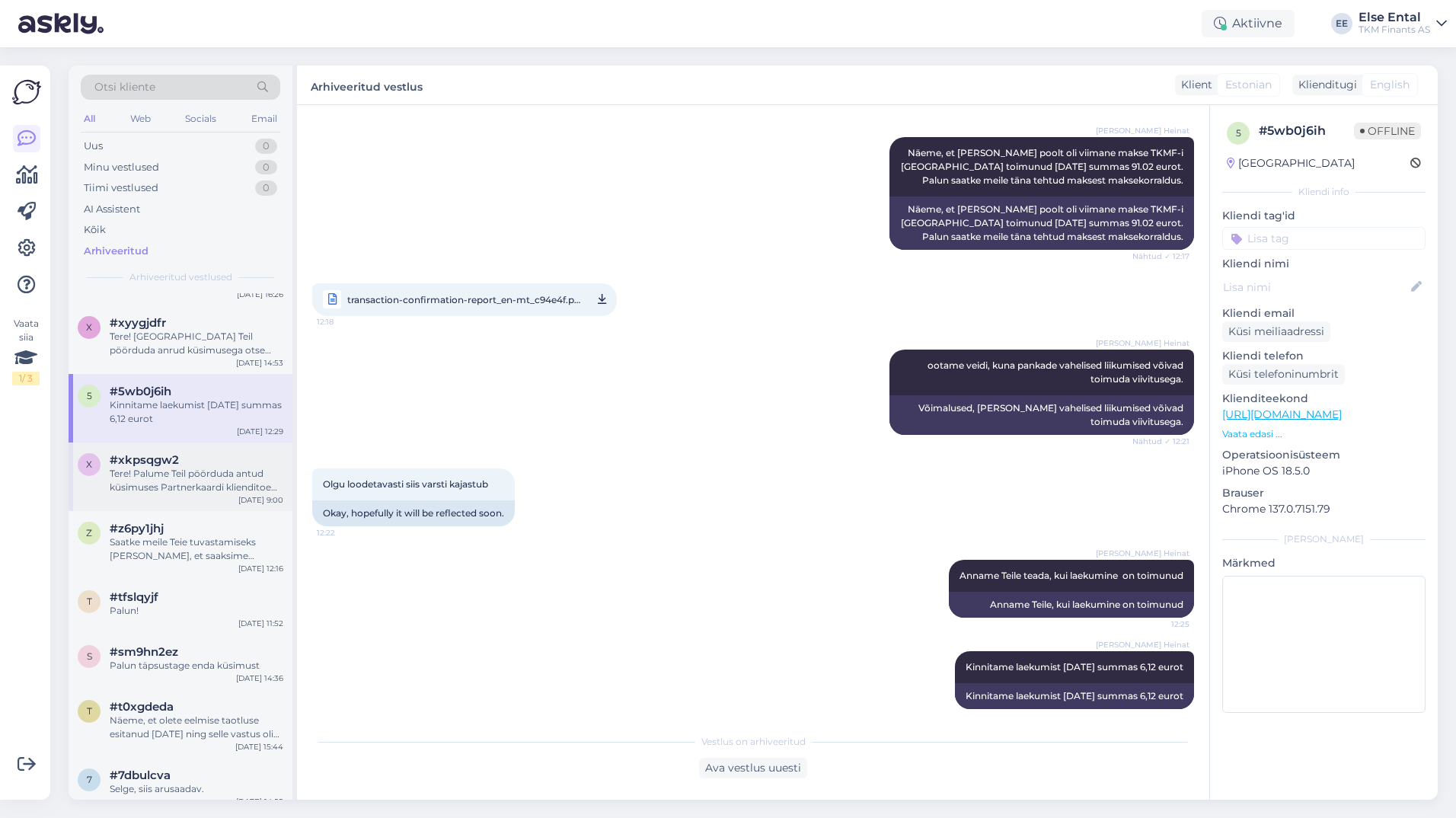
click at [154, 494] on div "Tere! Palume Teil pöörduda antud küsimuses Partnerkaardi klienditoe [PERSON_NAM…" at bounding box center [197, 479] width 173 height 27
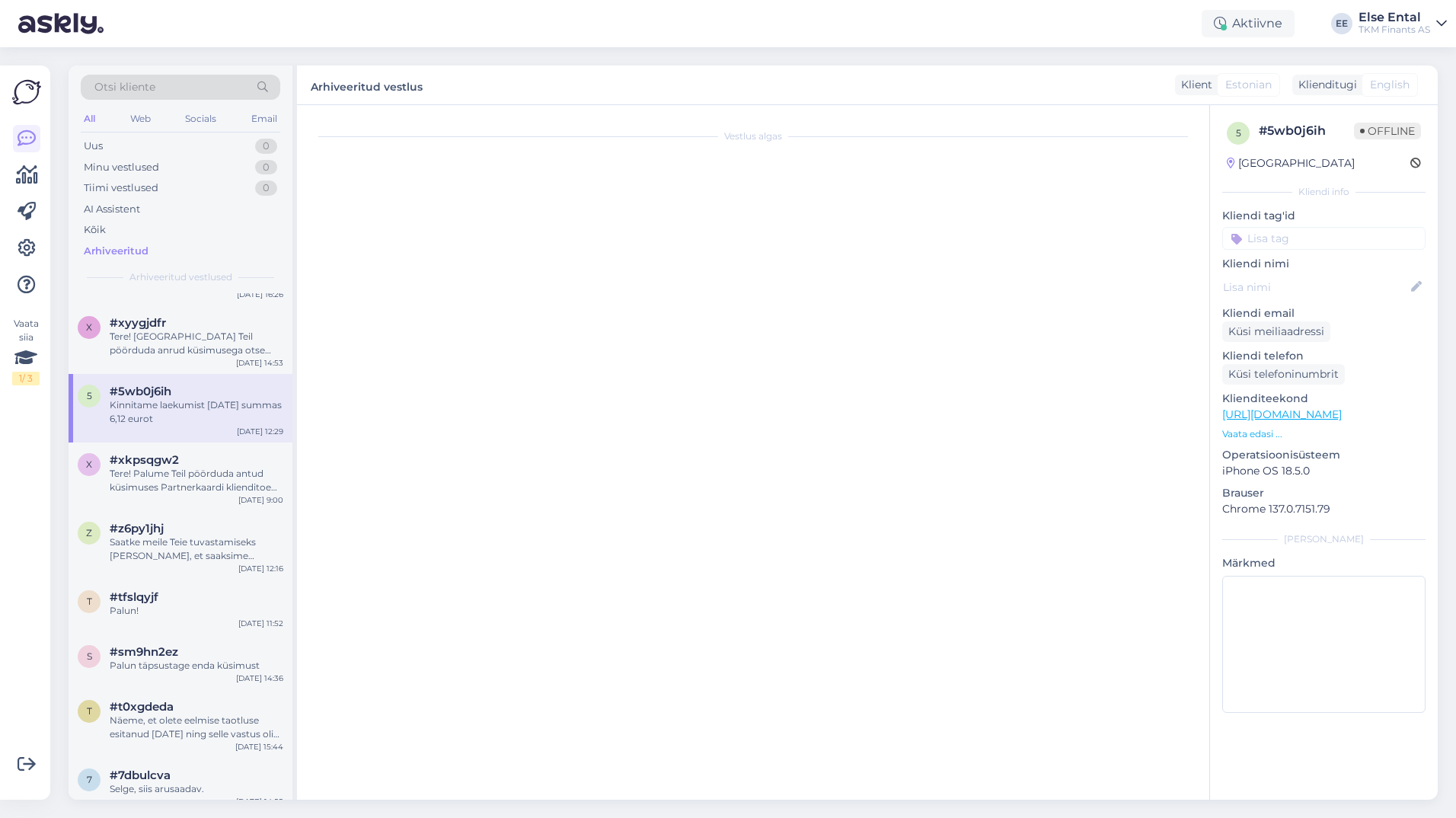
scroll to position [0, 0]
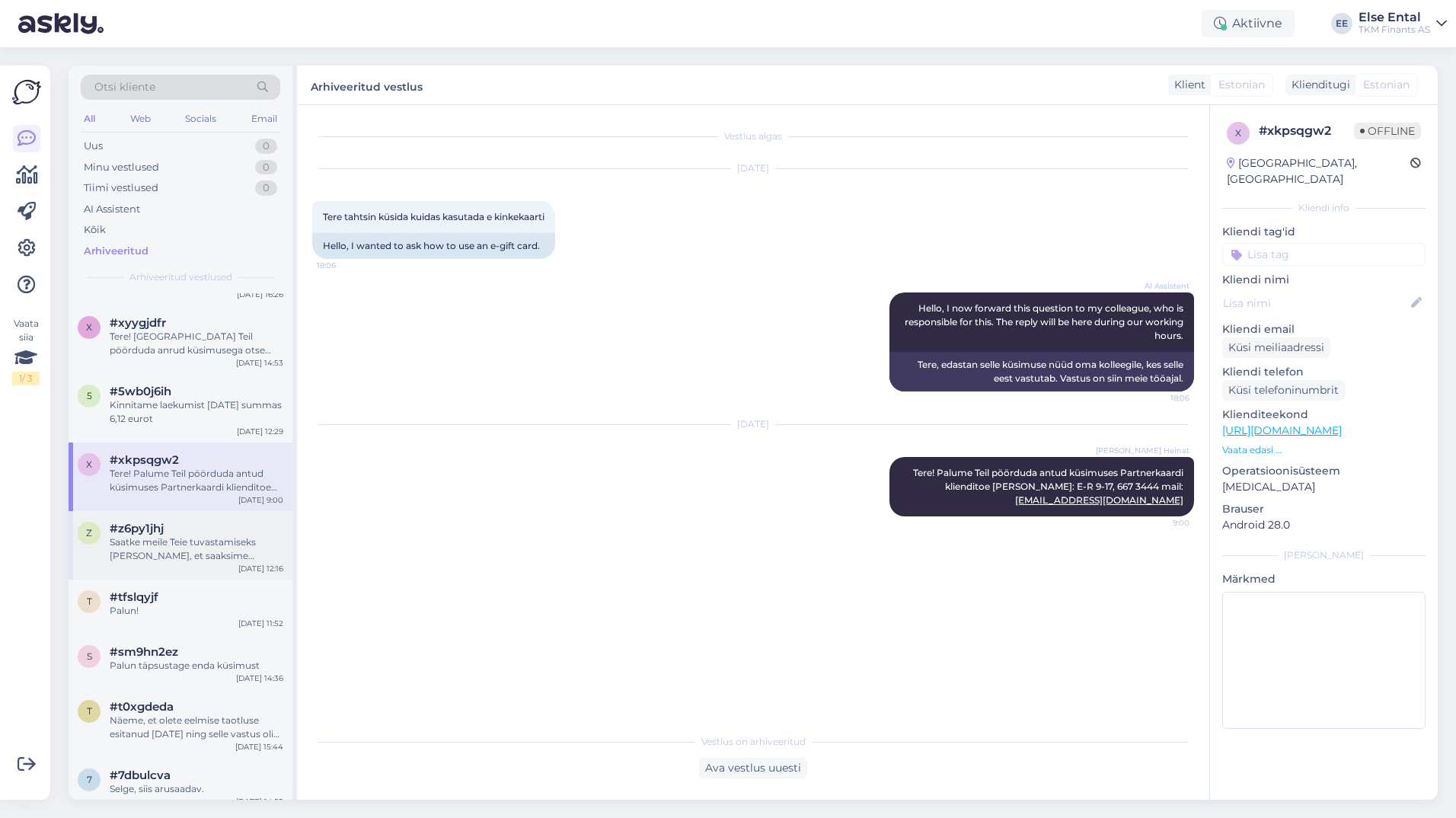
click at [183, 562] on div "Saatke meile Teie tuvastamiseks [PERSON_NAME], et saaksime asjaolusid uurida" at bounding box center [197, 548] width 173 height 27
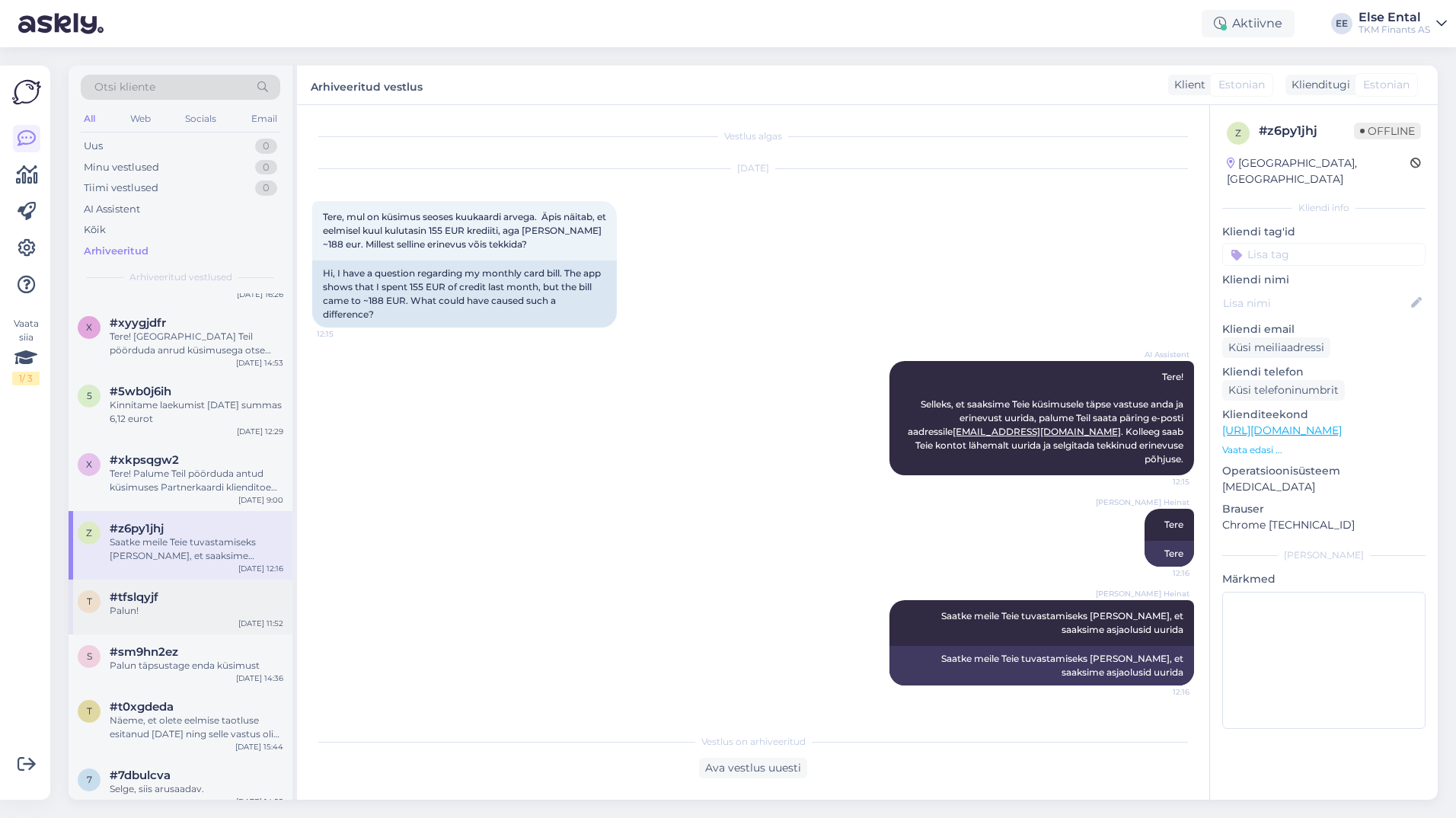
click at [139, 611] on div "t #tfslqyjf Palun! [DATE] 11:52" at bounding box center [180, 606] width 224 height 55
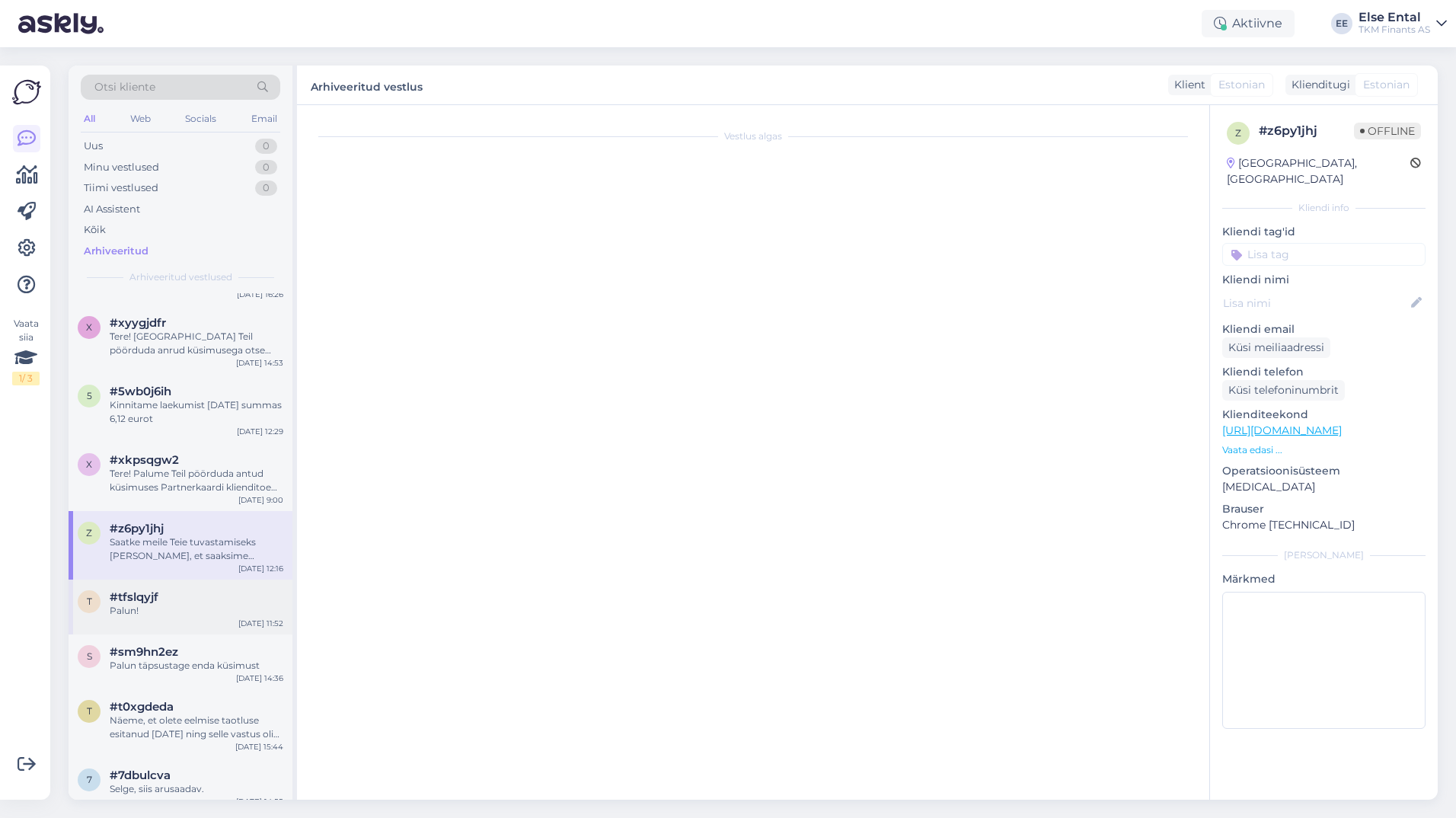
scroll to position [492, 0]
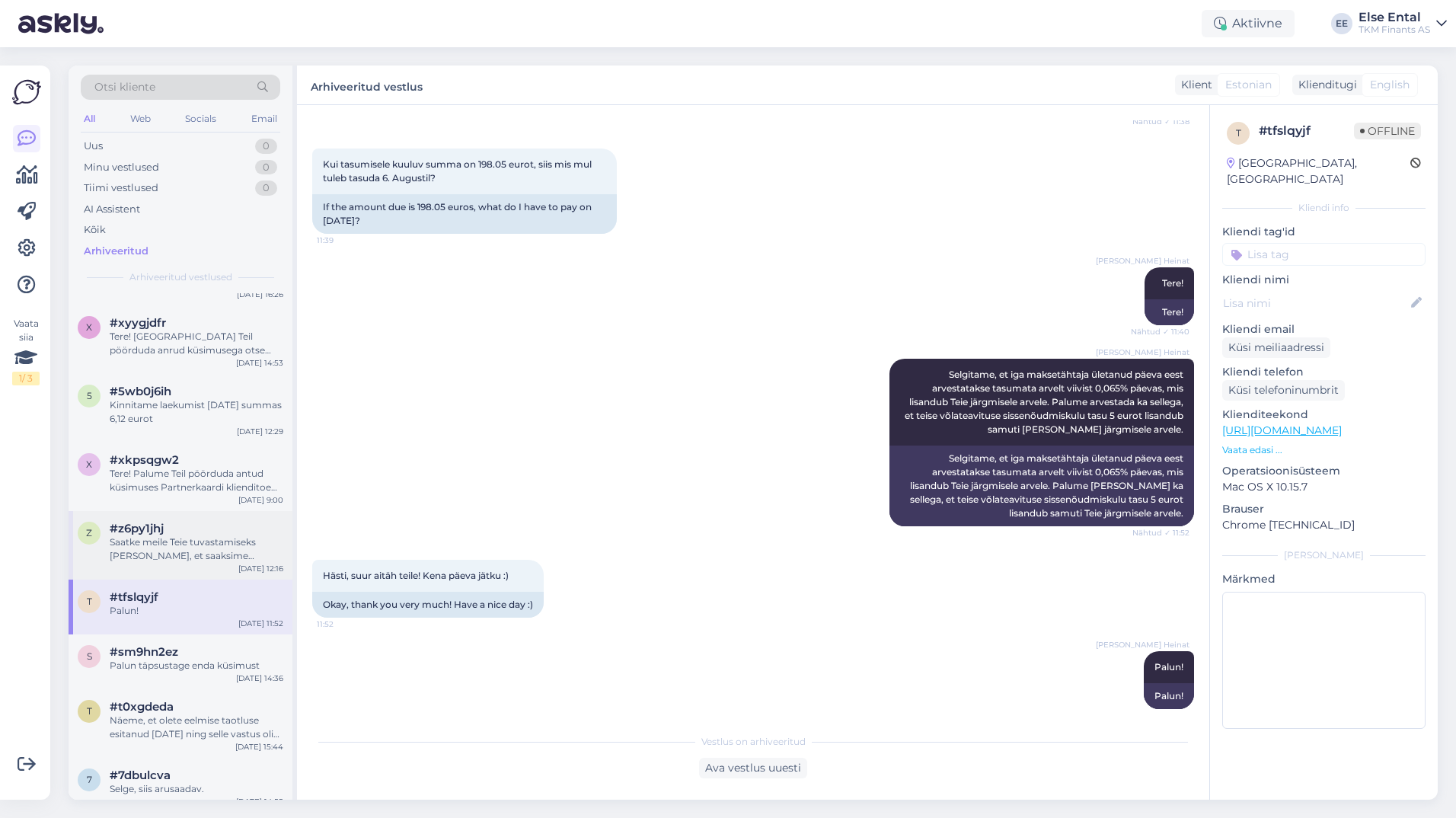
click at [196, 562] on div "Saatke meile Teie tuvastamiseks [PERSON_NAME], et saaksime asjaolusid uurida" at bounding box center [197, 548] width 173 height 27
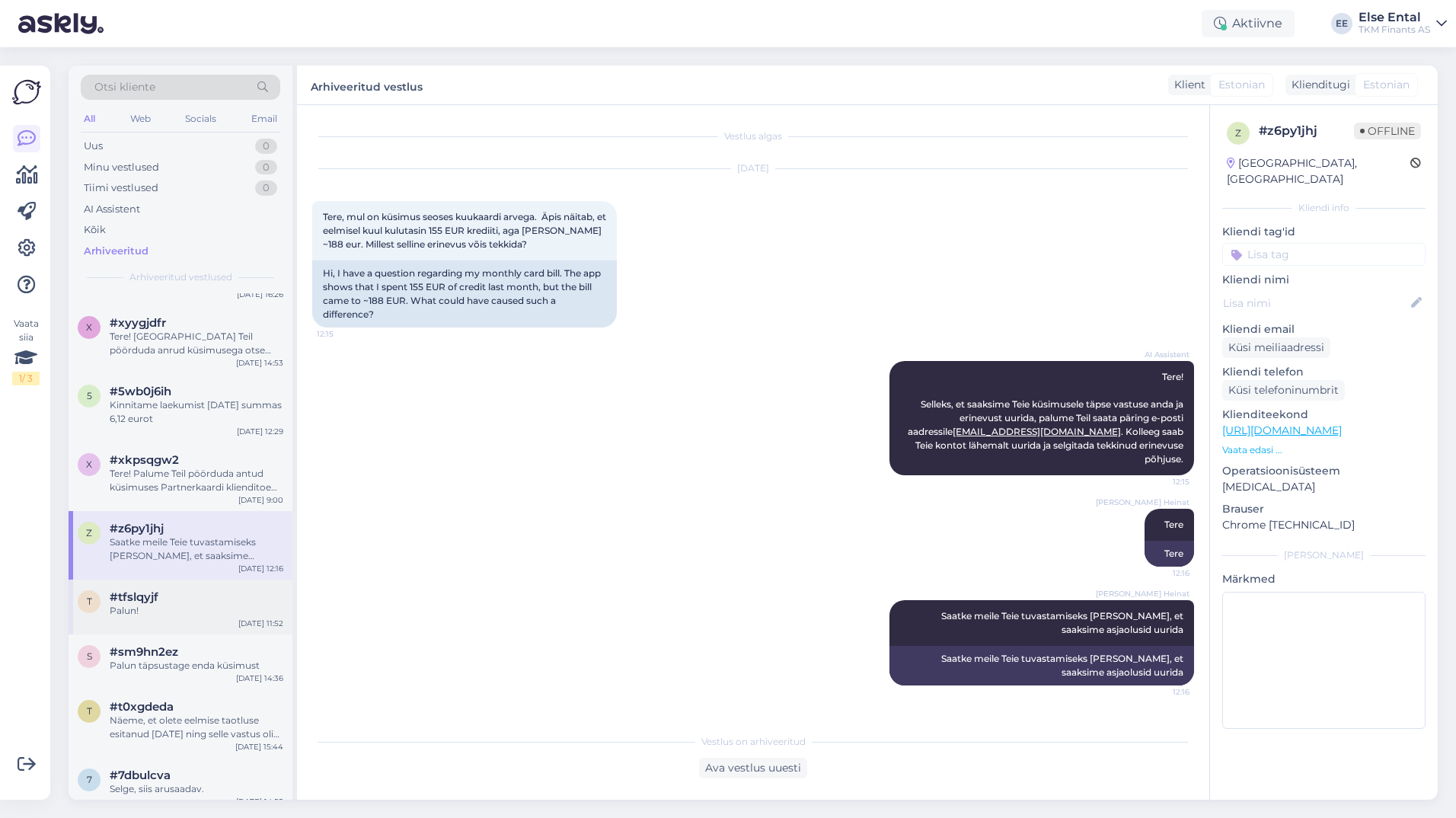
click at [163, 614] on div "t #tfslqyjf Palun! [DATE] 11:52" at bounding box center [180, 606] width 224 height 55
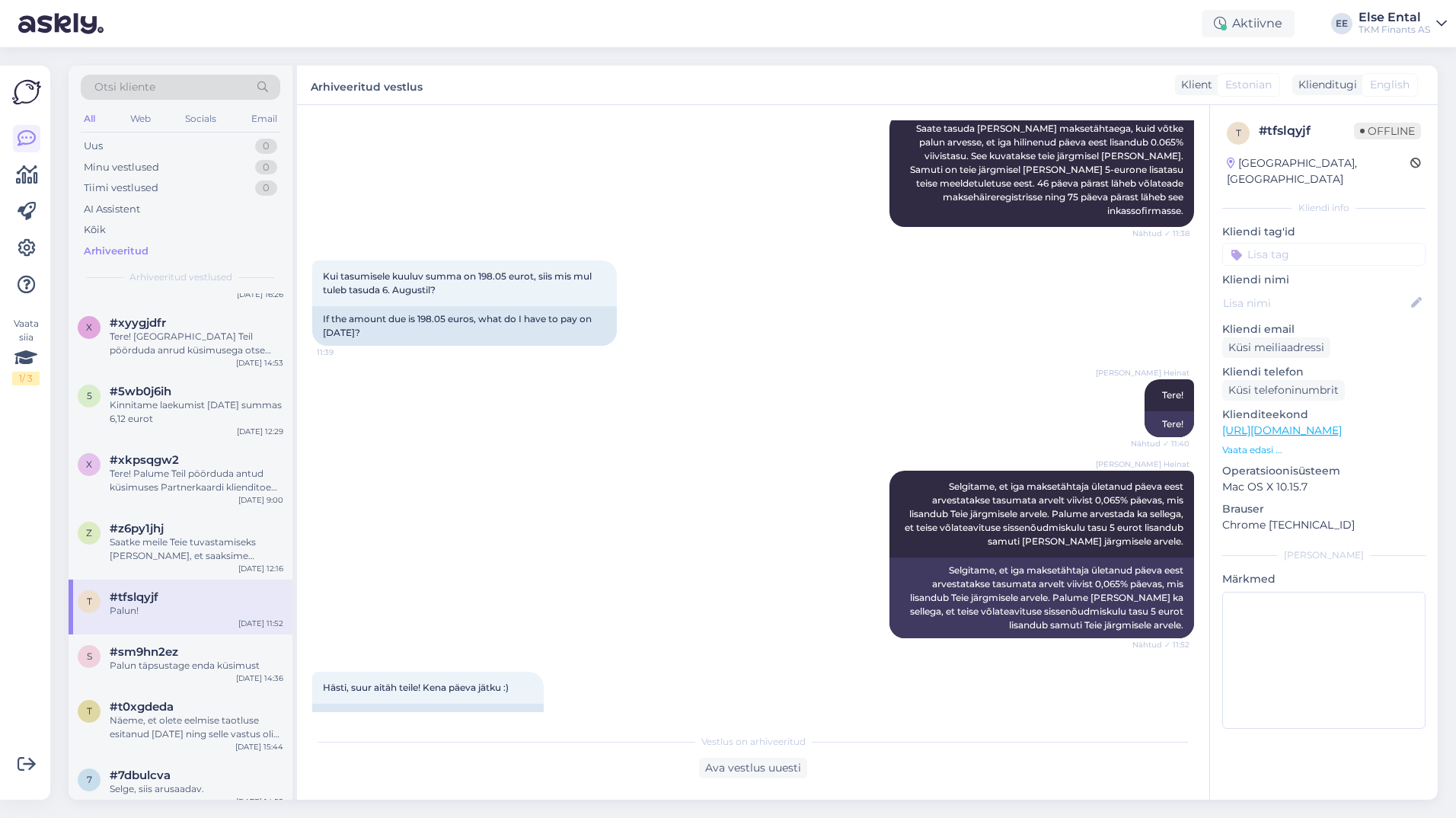
scroll to position [492, 0]
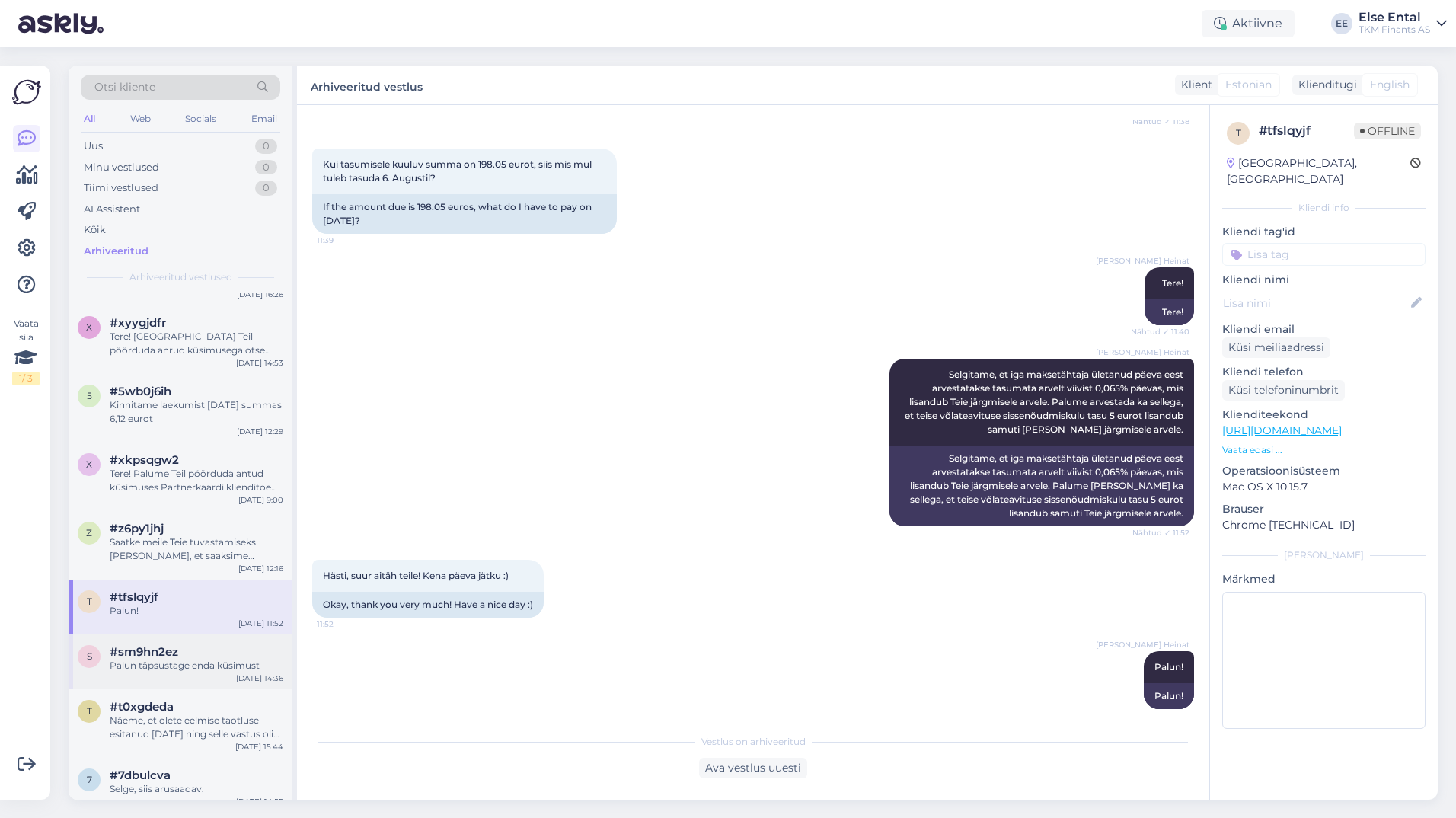
click at [224, 672] on div "Palun täpsustage enda küsimust" at bounding box center [197, 665] width 173 height 14
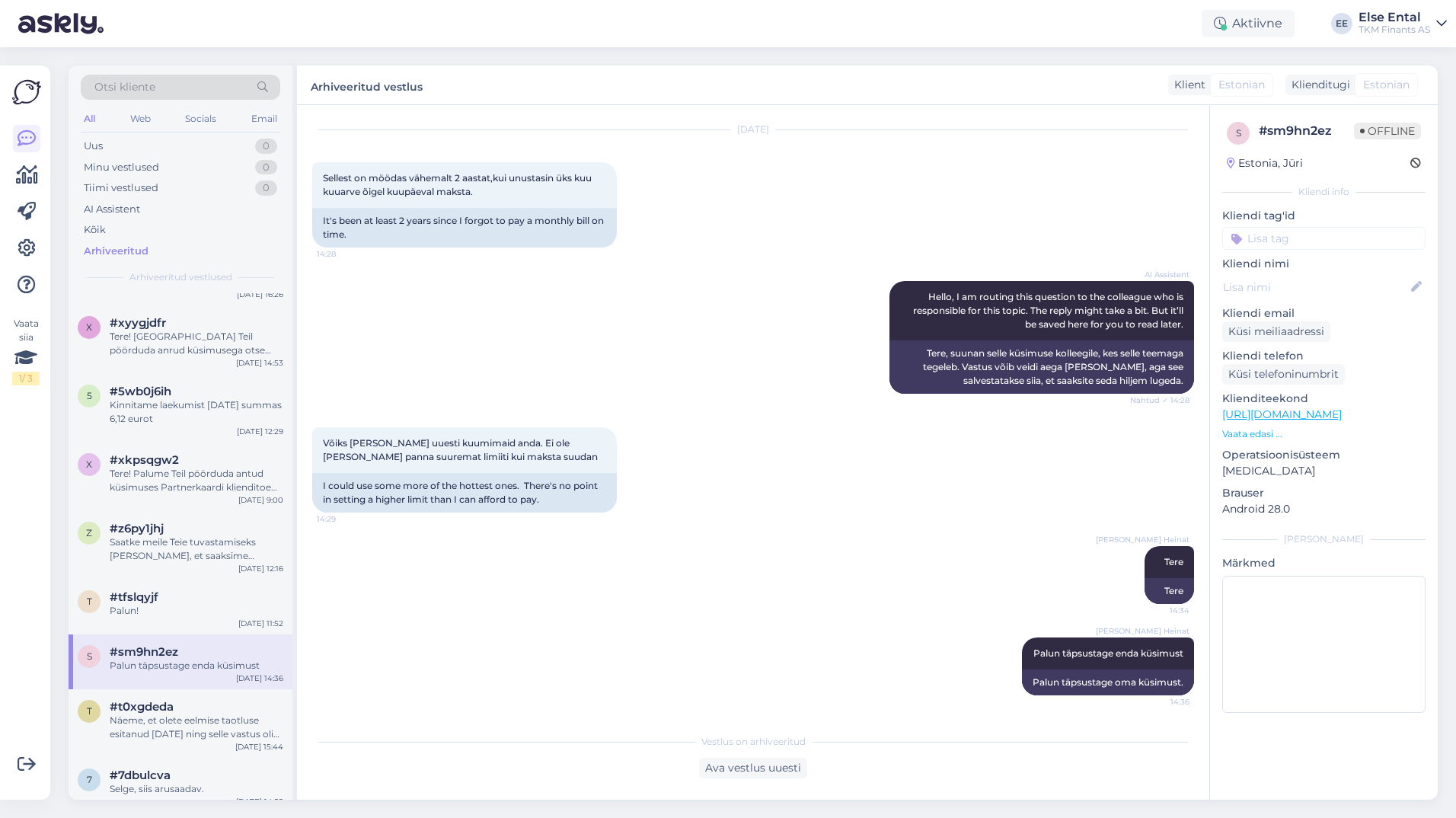
scroll to position [5862, 0]
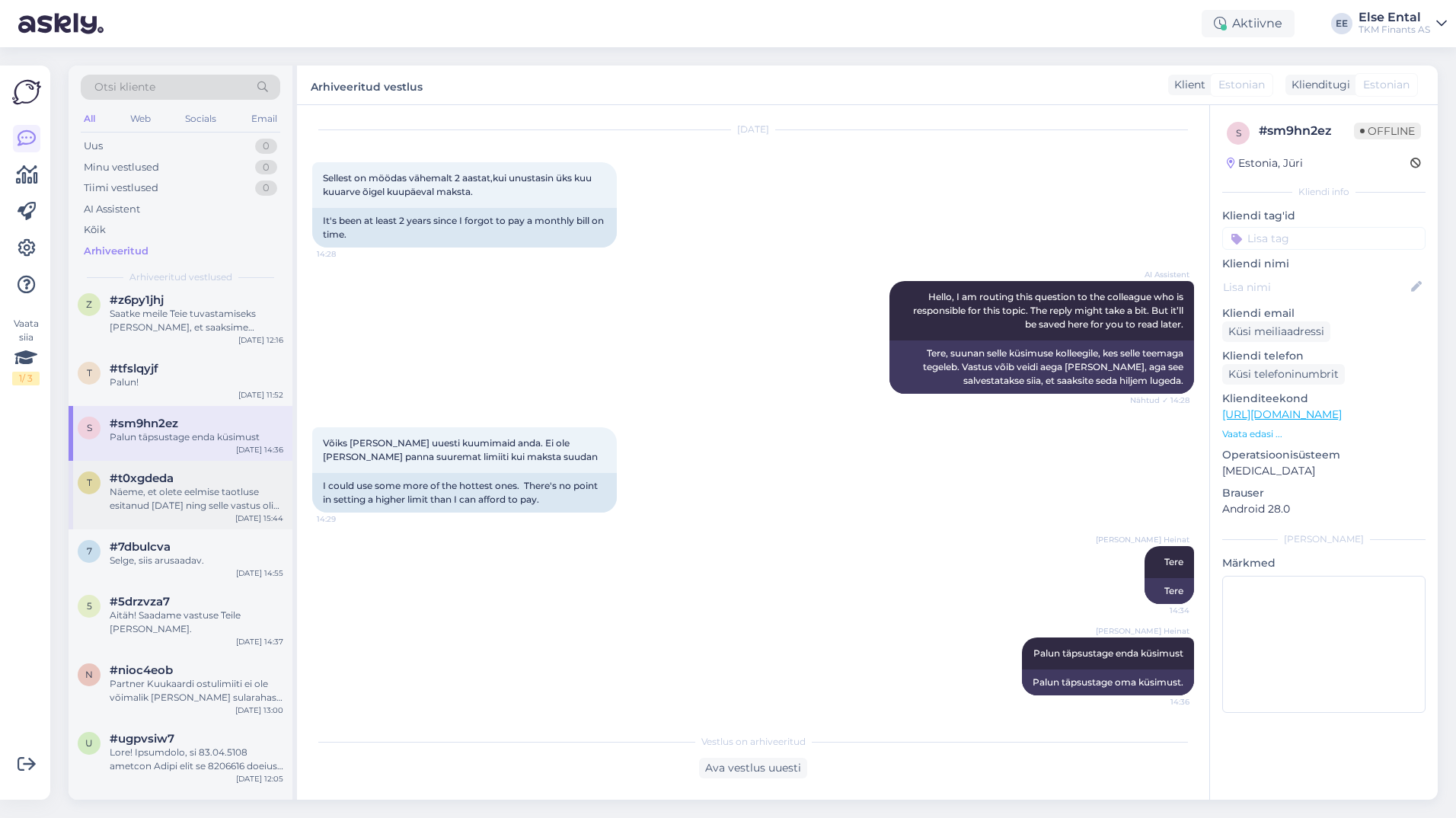
click at [163, 512] on div "Näeme, et olete eelmise taotluse esitanud [DATE] ning selle vastus oli negatiiv…" at bounding box center [197, 498] width 173 height 27
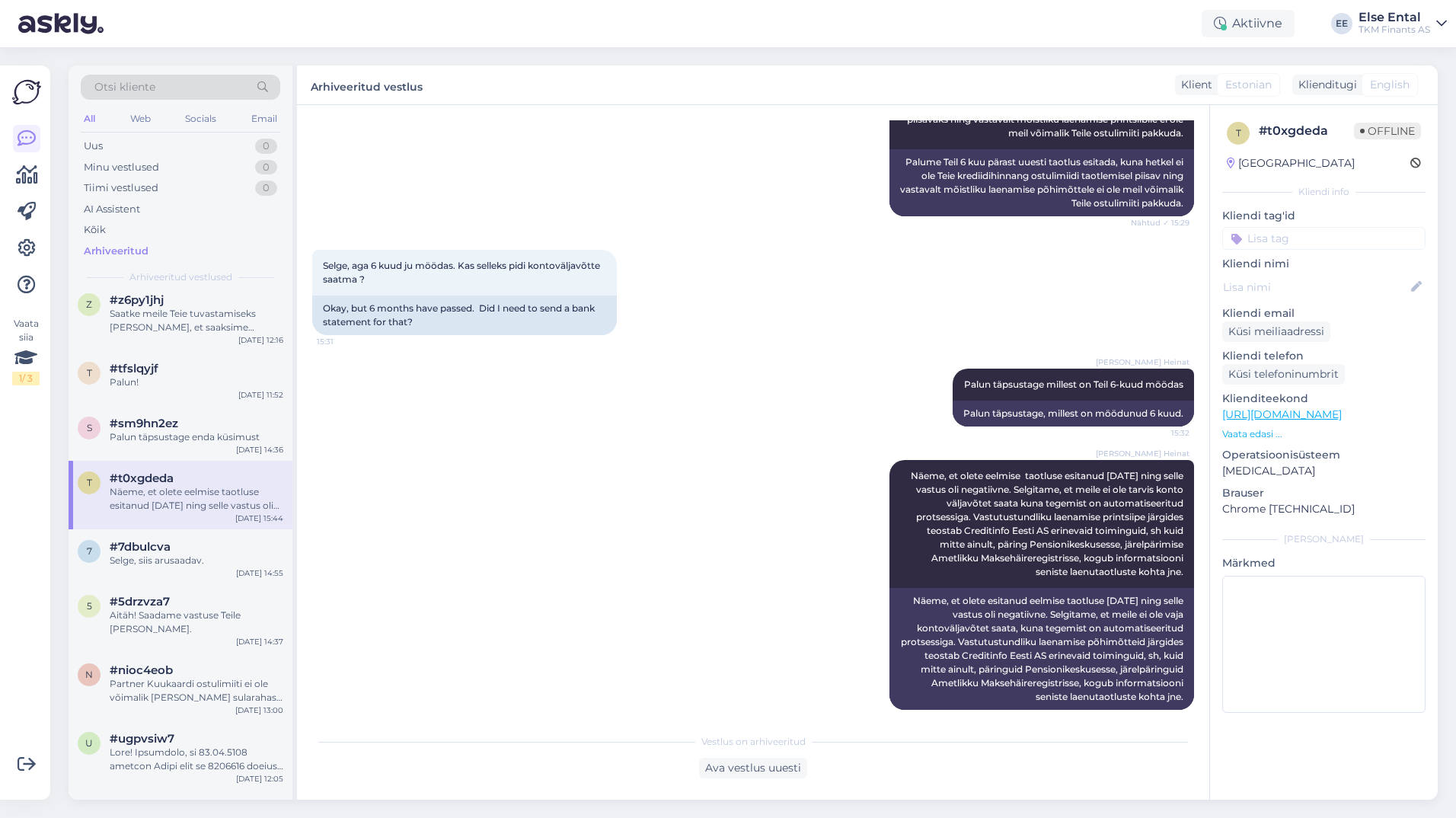
scroll to position [3432, 0]
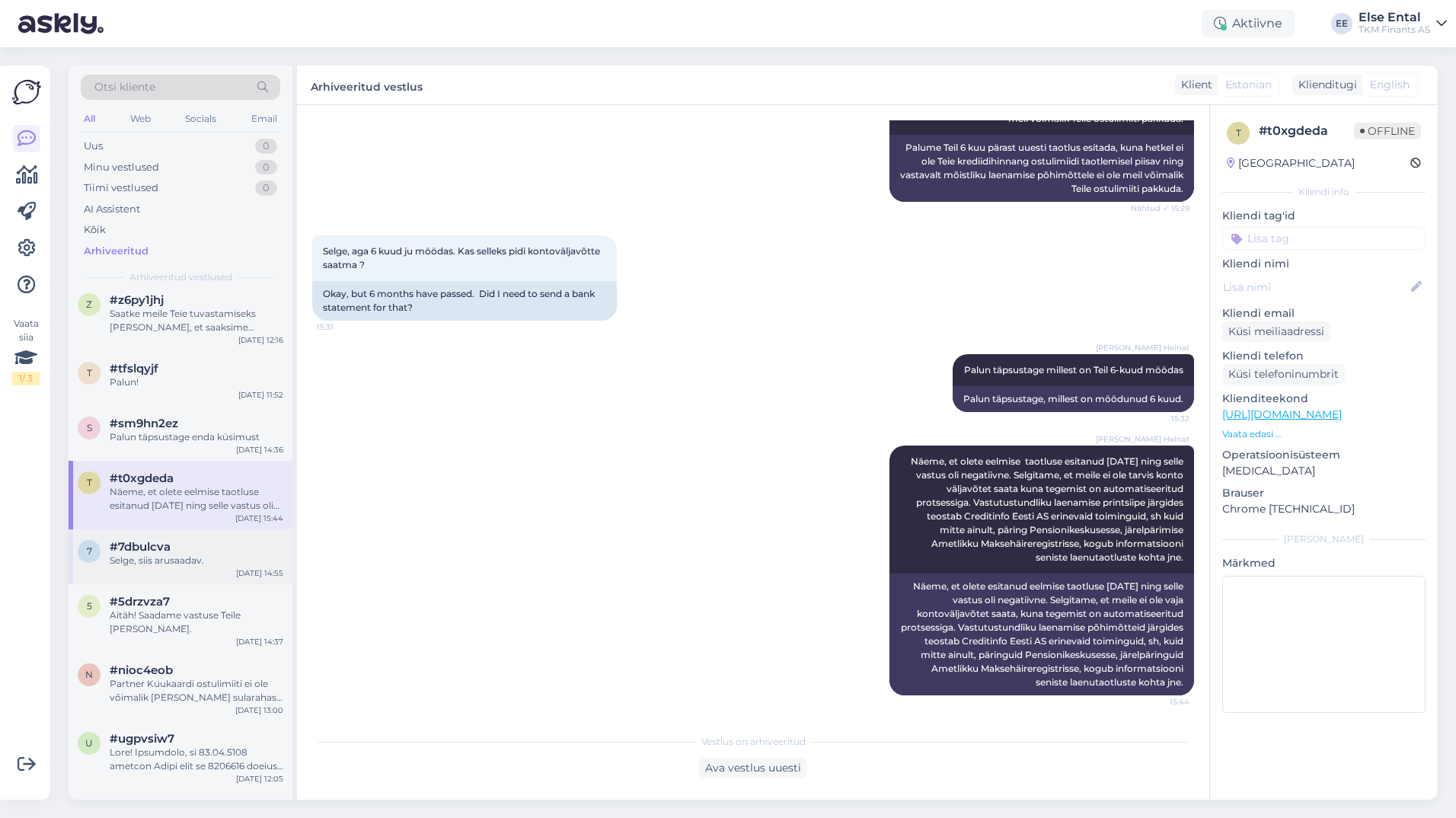
click at [157, 567] on div "Selge, siis arusaadav." at bounding box center [197, 560] width 173 height 14
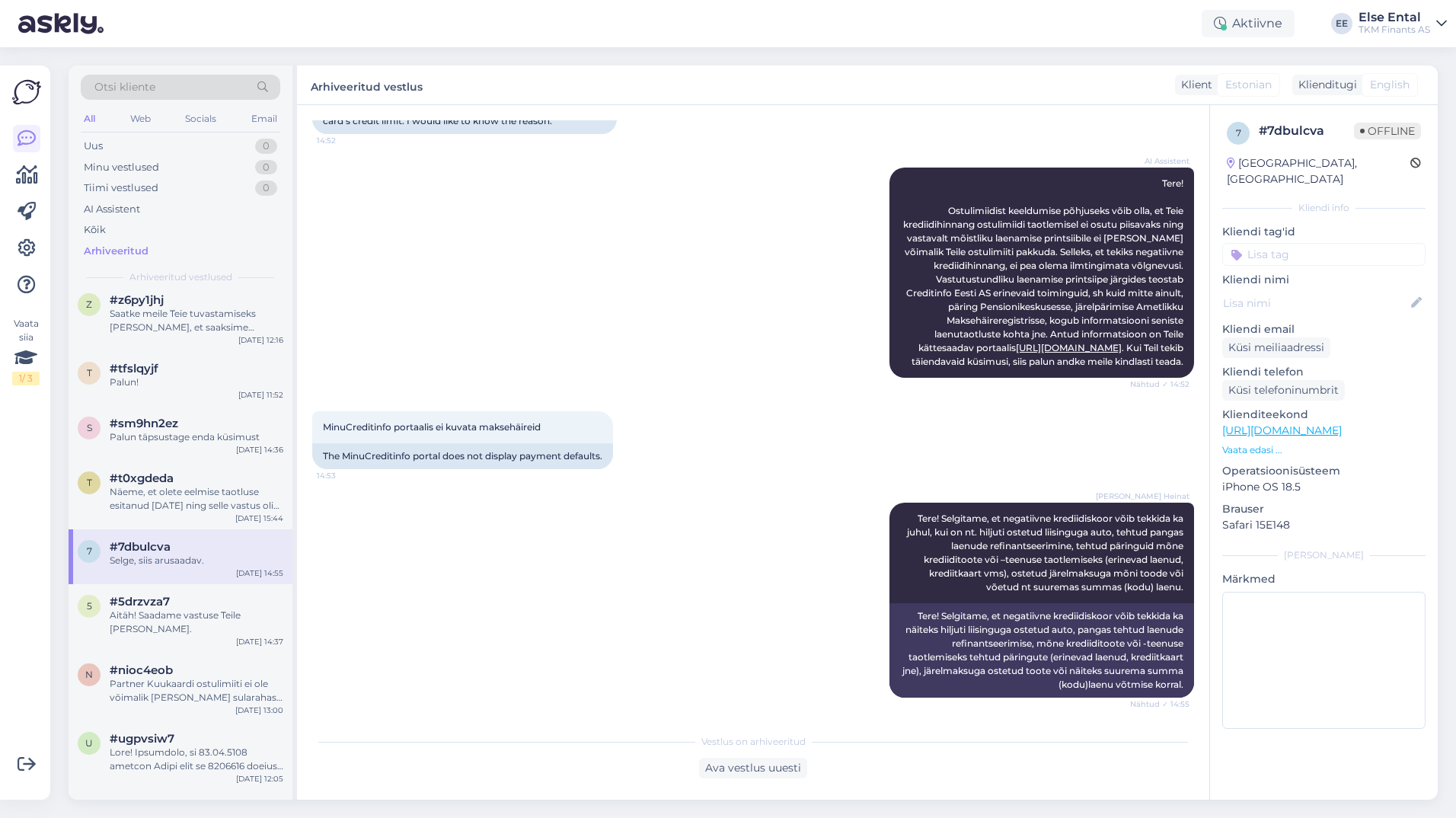
scroll to position [287, 0]
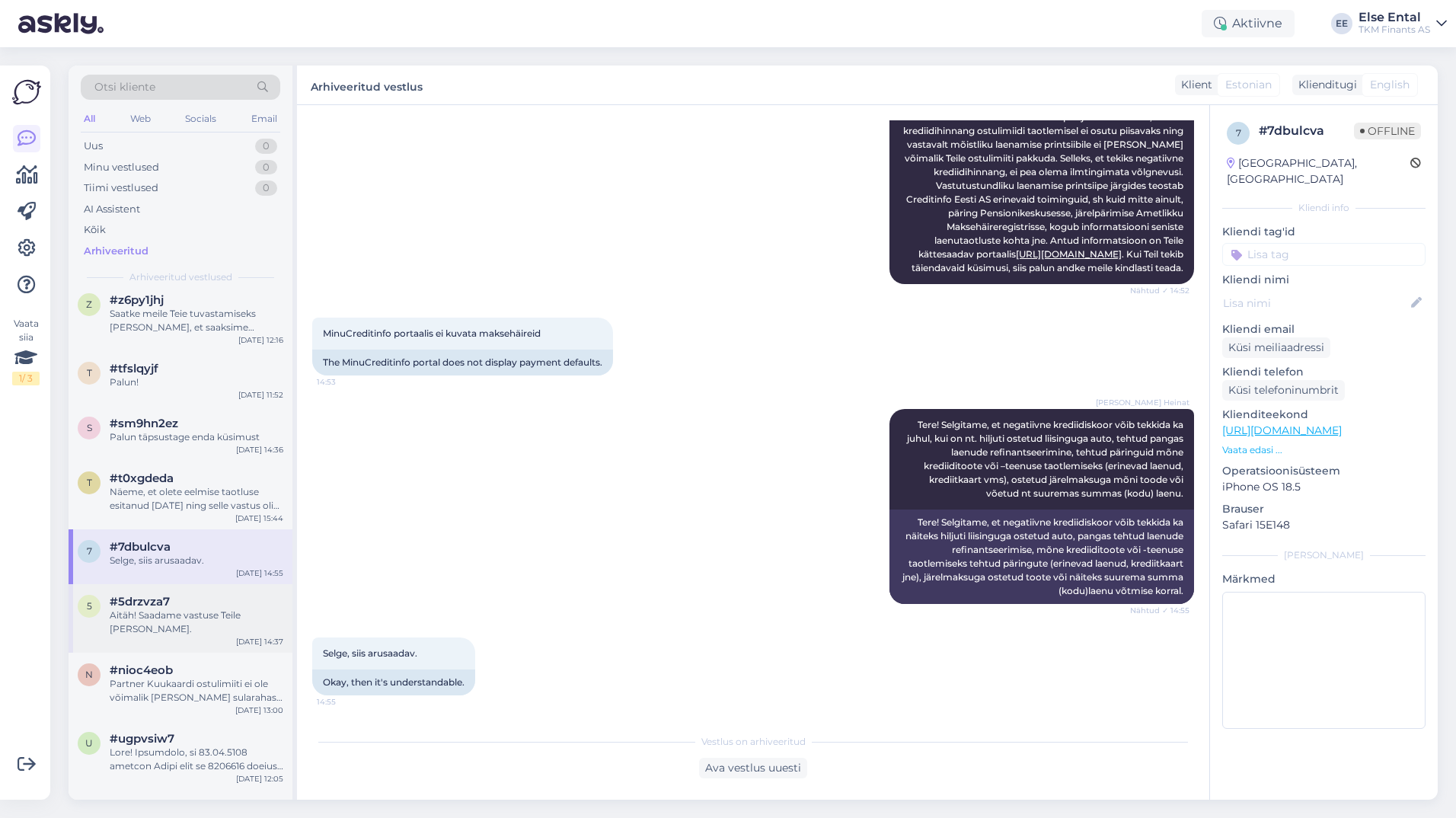
click at [158, 608] on span "#5drzvza7" at bounding box center [140, 601] width 60 height 14
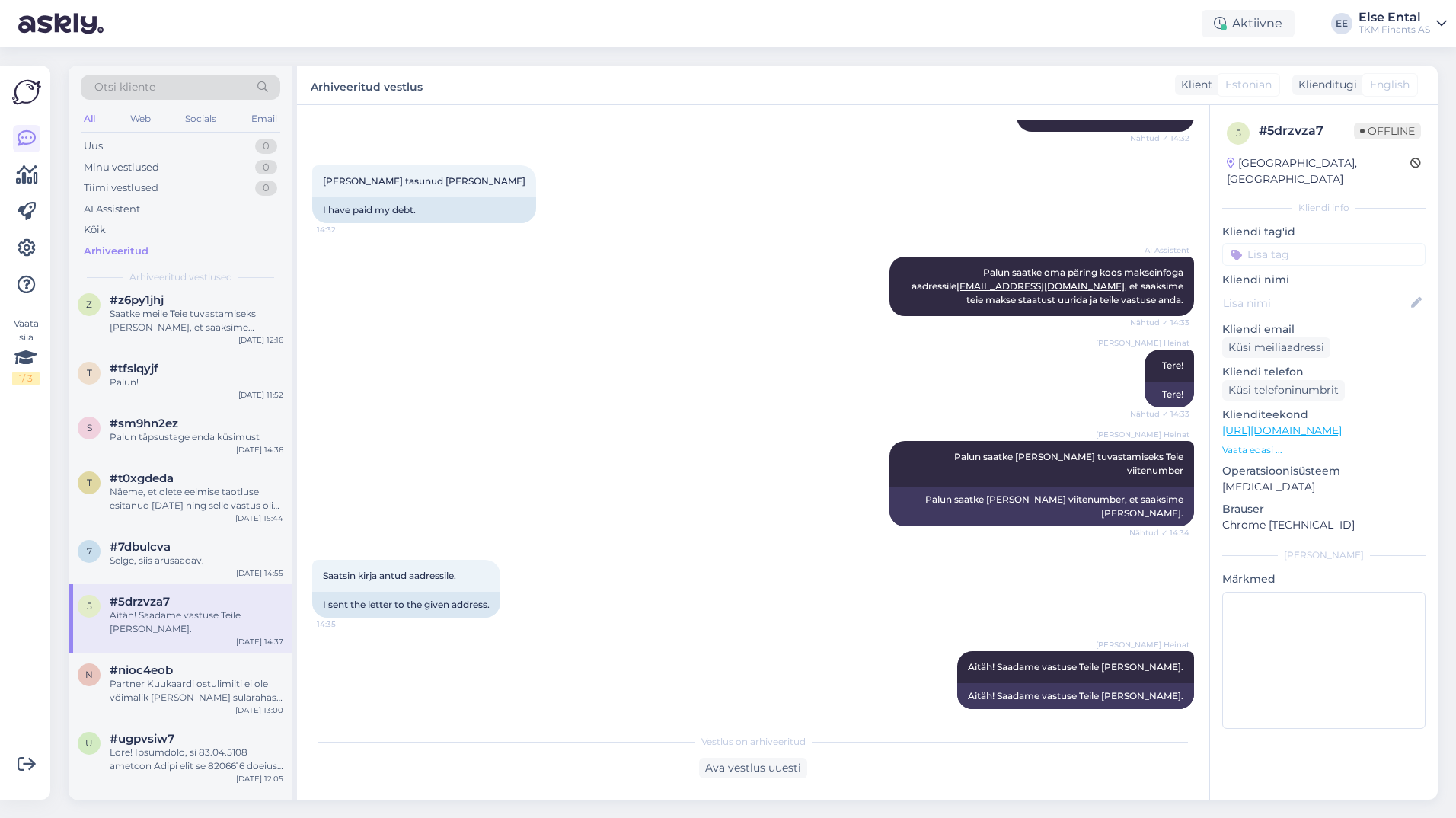
scroll to position [0, 0]
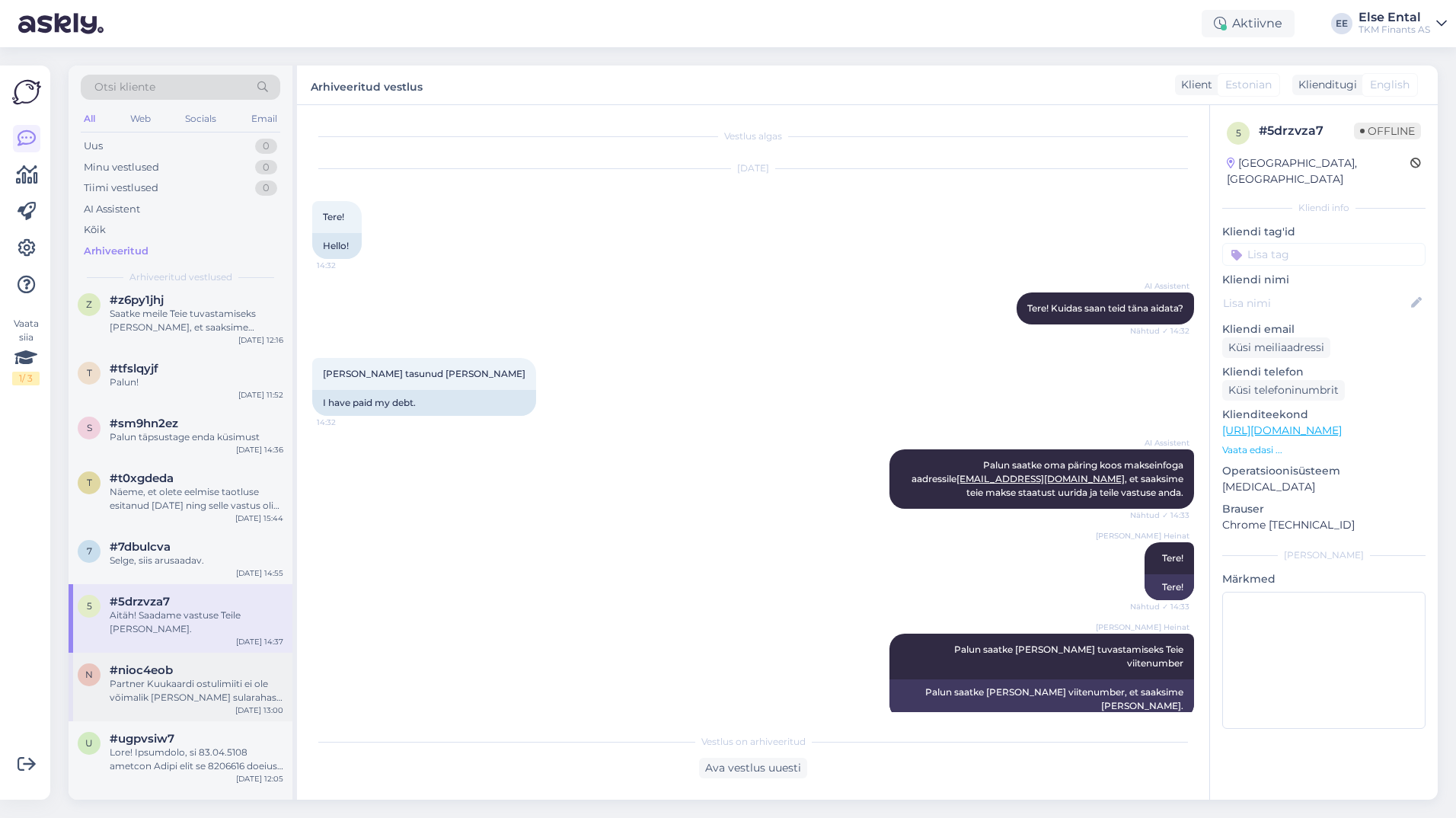
click at [208, 677] on div "#nioc4eob" at bounding box center [197, 670] width 173 height 14
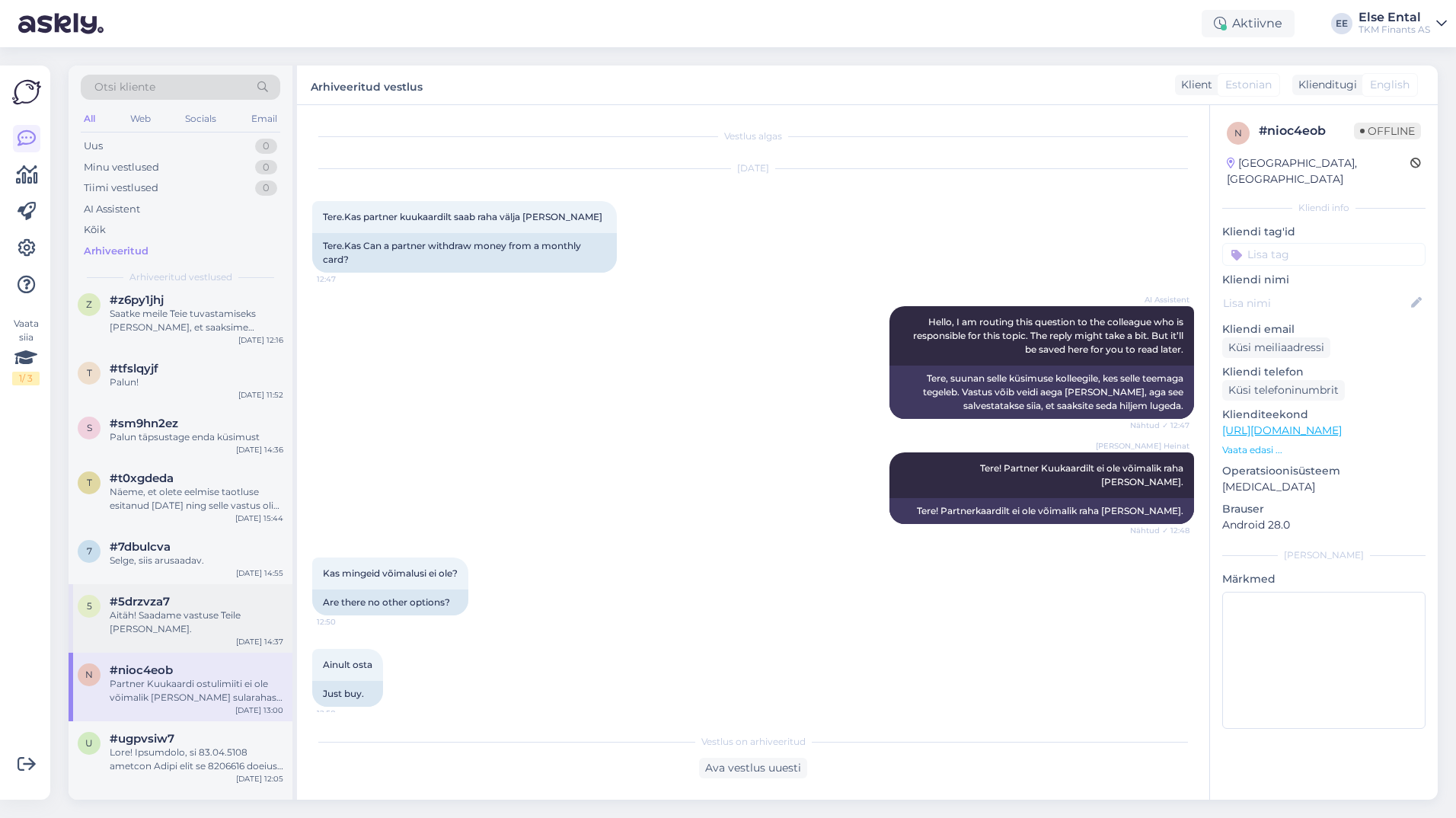
scroll to position [6166, 0]
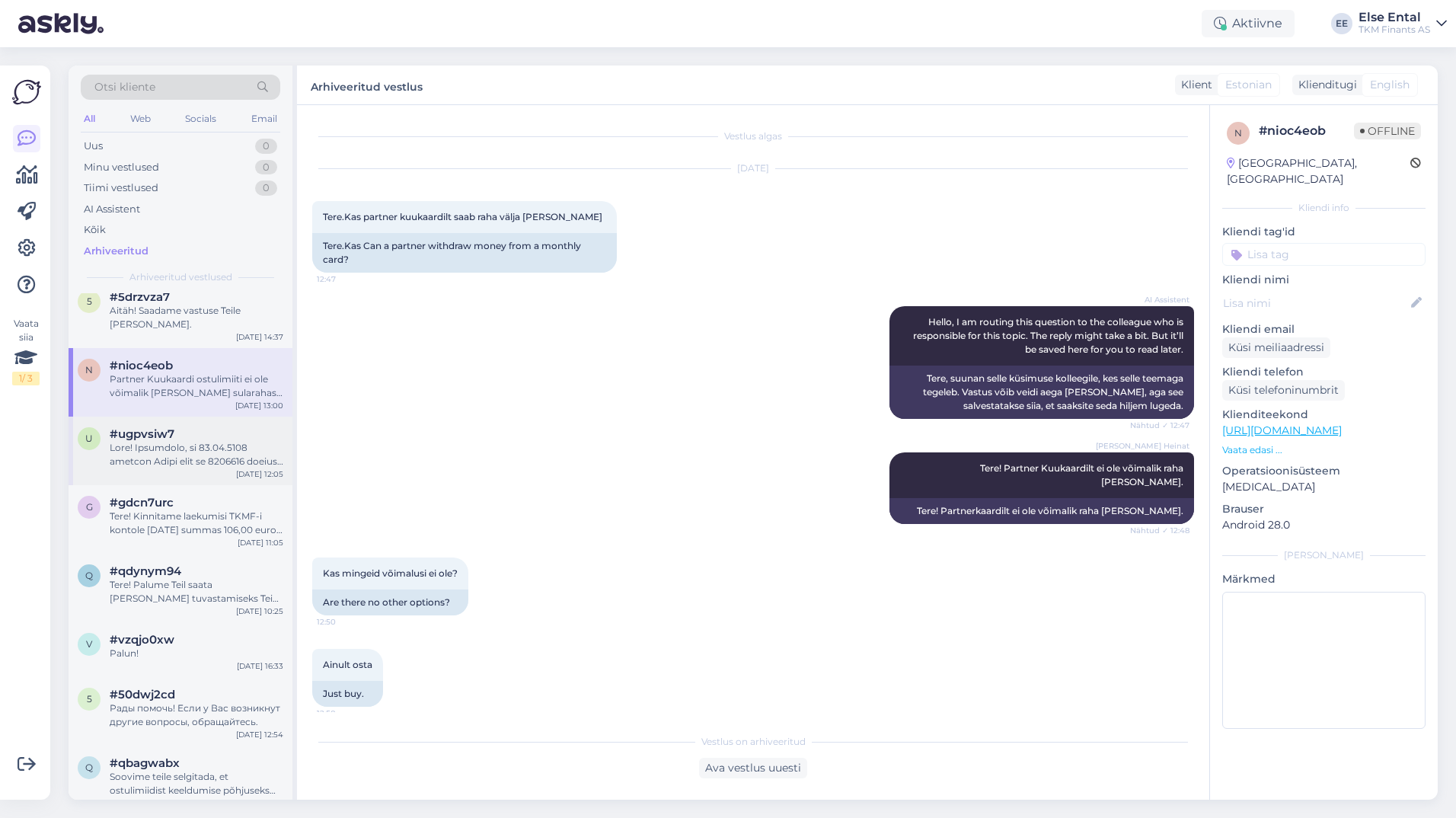
click at [177, 468] on div at bounding box center [197, 454] width 173 height 27
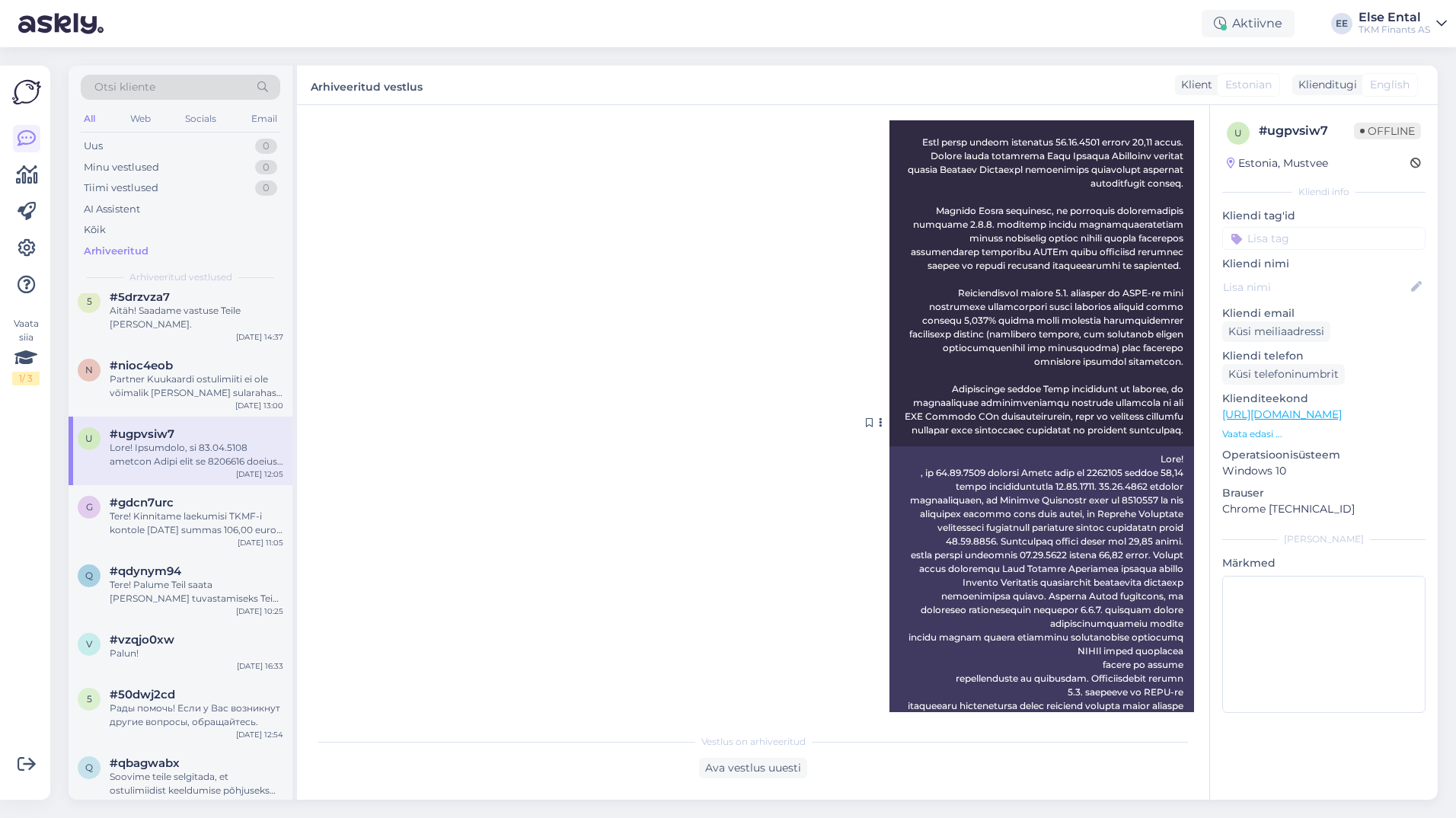
scroll to position [971, 0]
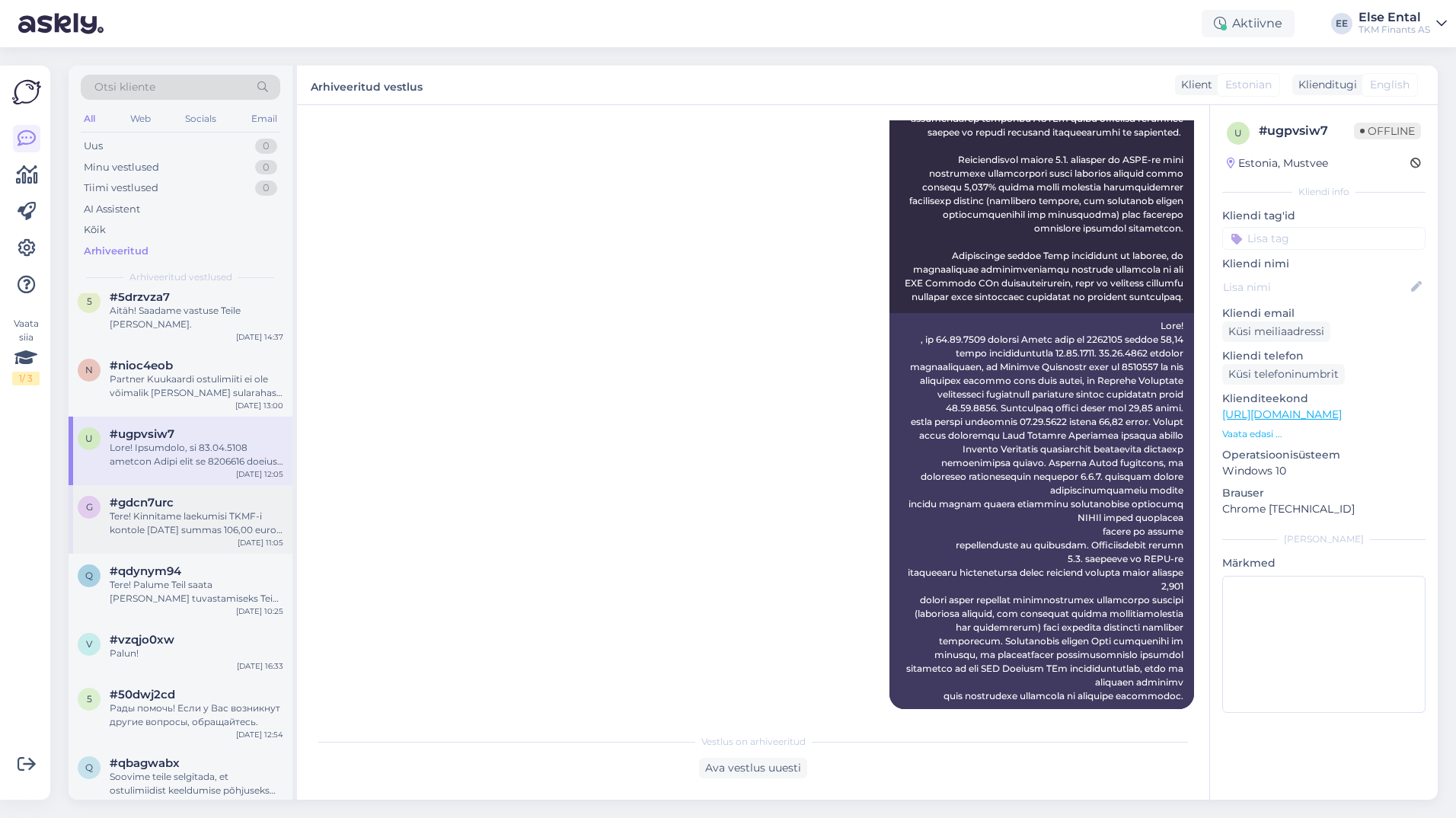
click at [156, 536] on div "Tere! Kinnitame laekumisi TKMF-i kontole [DATE] summas 106,00 eurot ja [DATE] s…" at bounding box center [197, 522] width 173 height 27
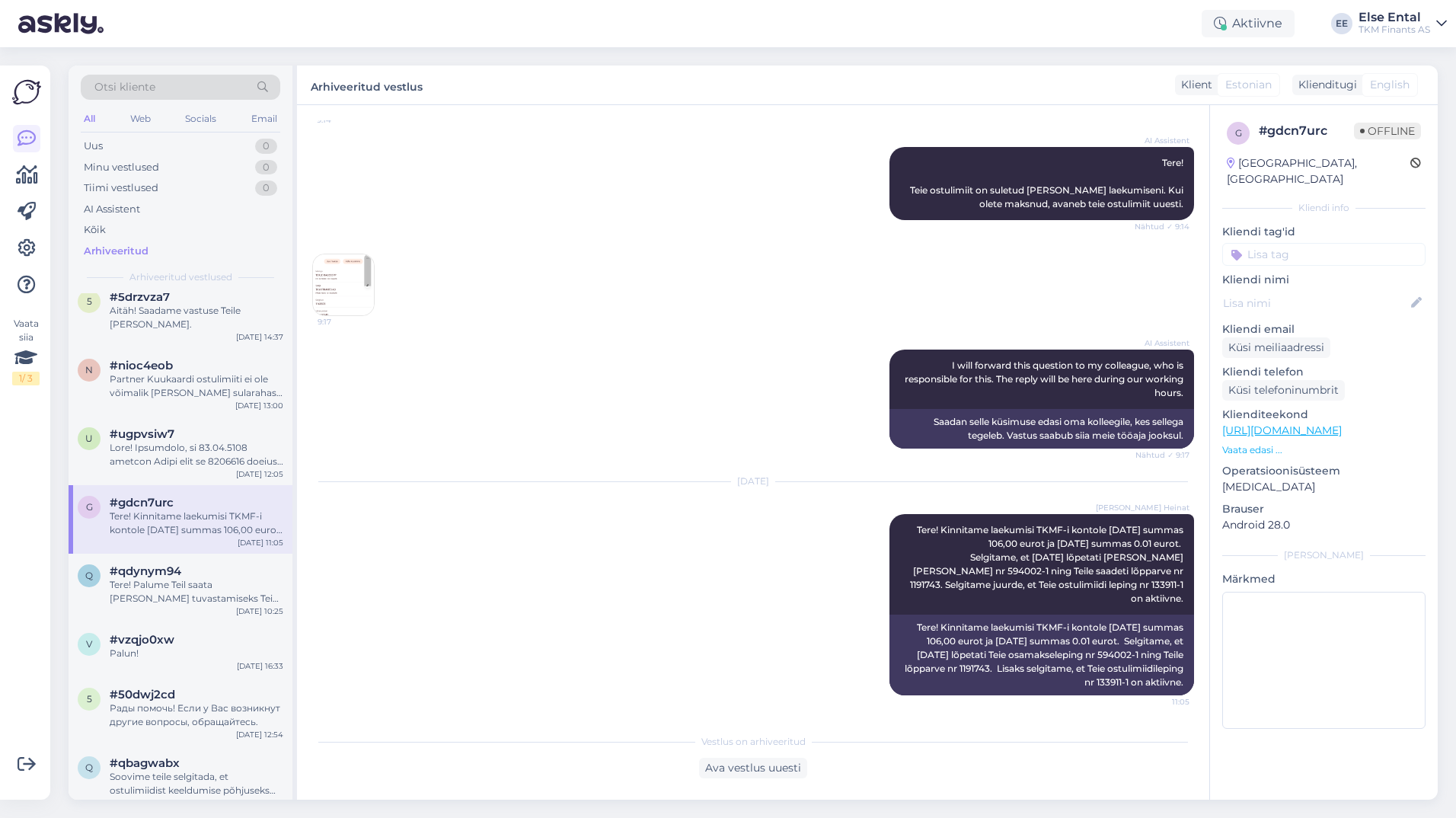
scroll to position [0, 0]
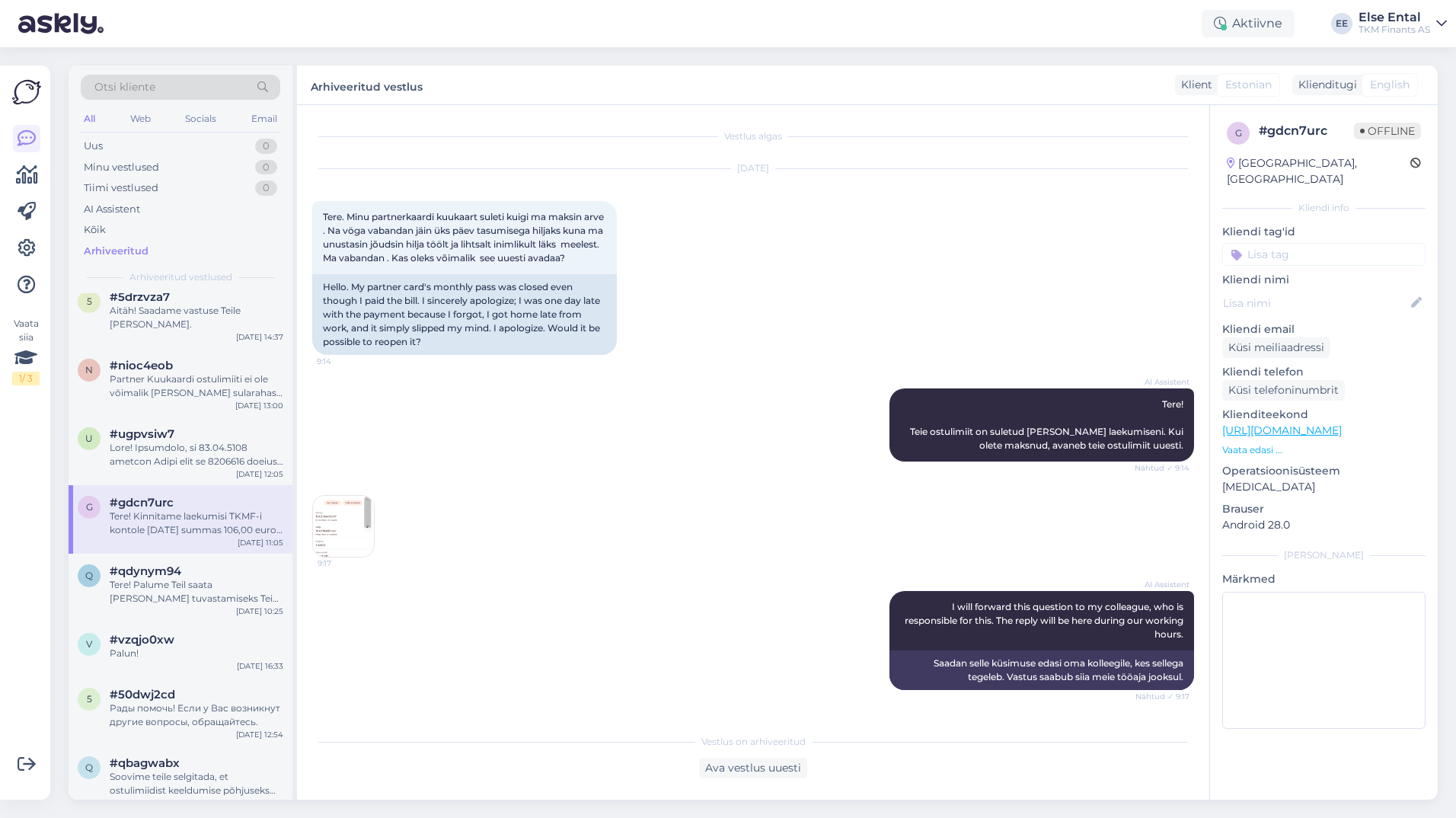
click at [342, 517] on img at bounding box center [342, 525] width 61 height 61
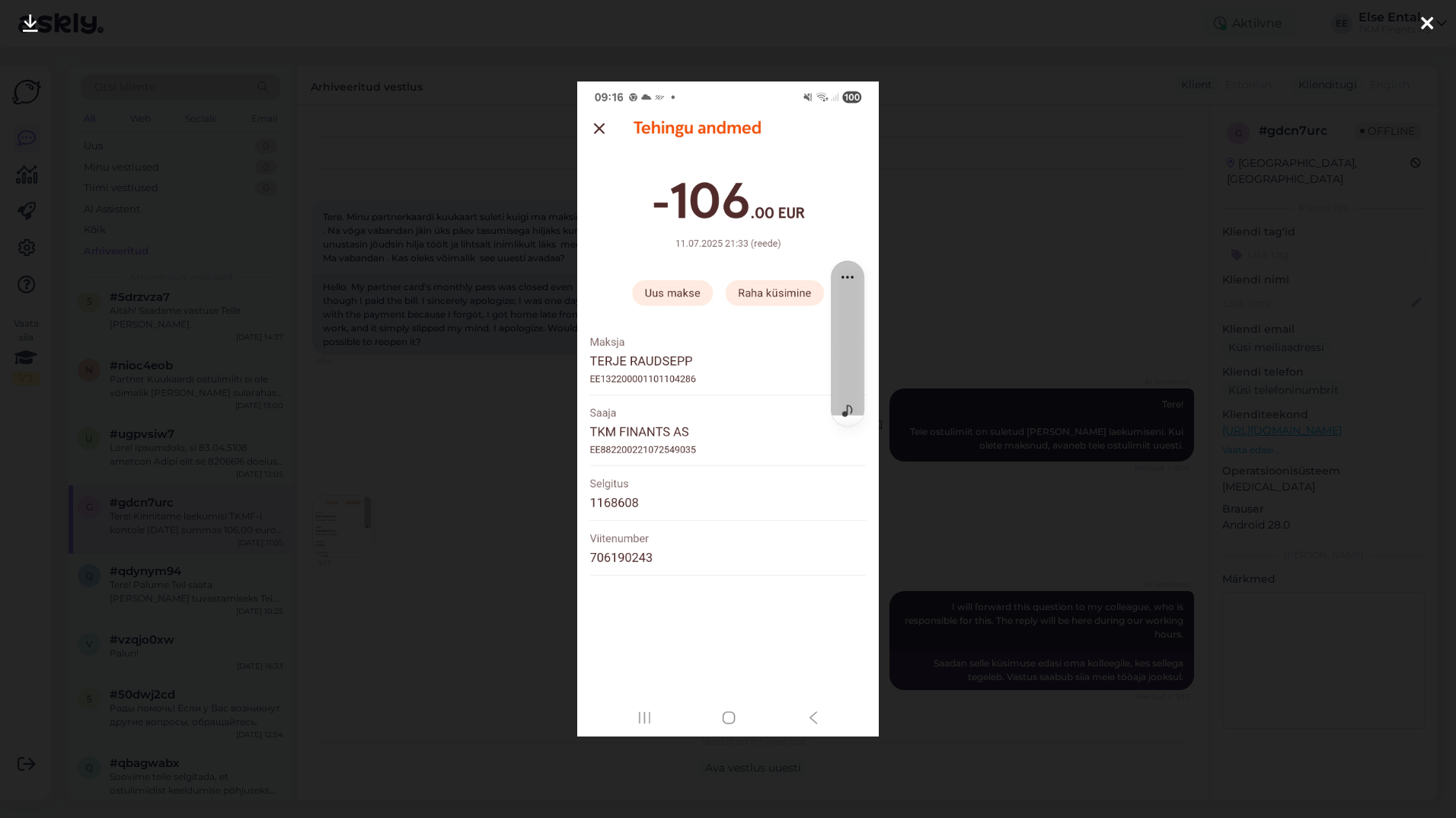
click at [1014, 408] on div at bounding box center [728, 409] width 1456 height 818
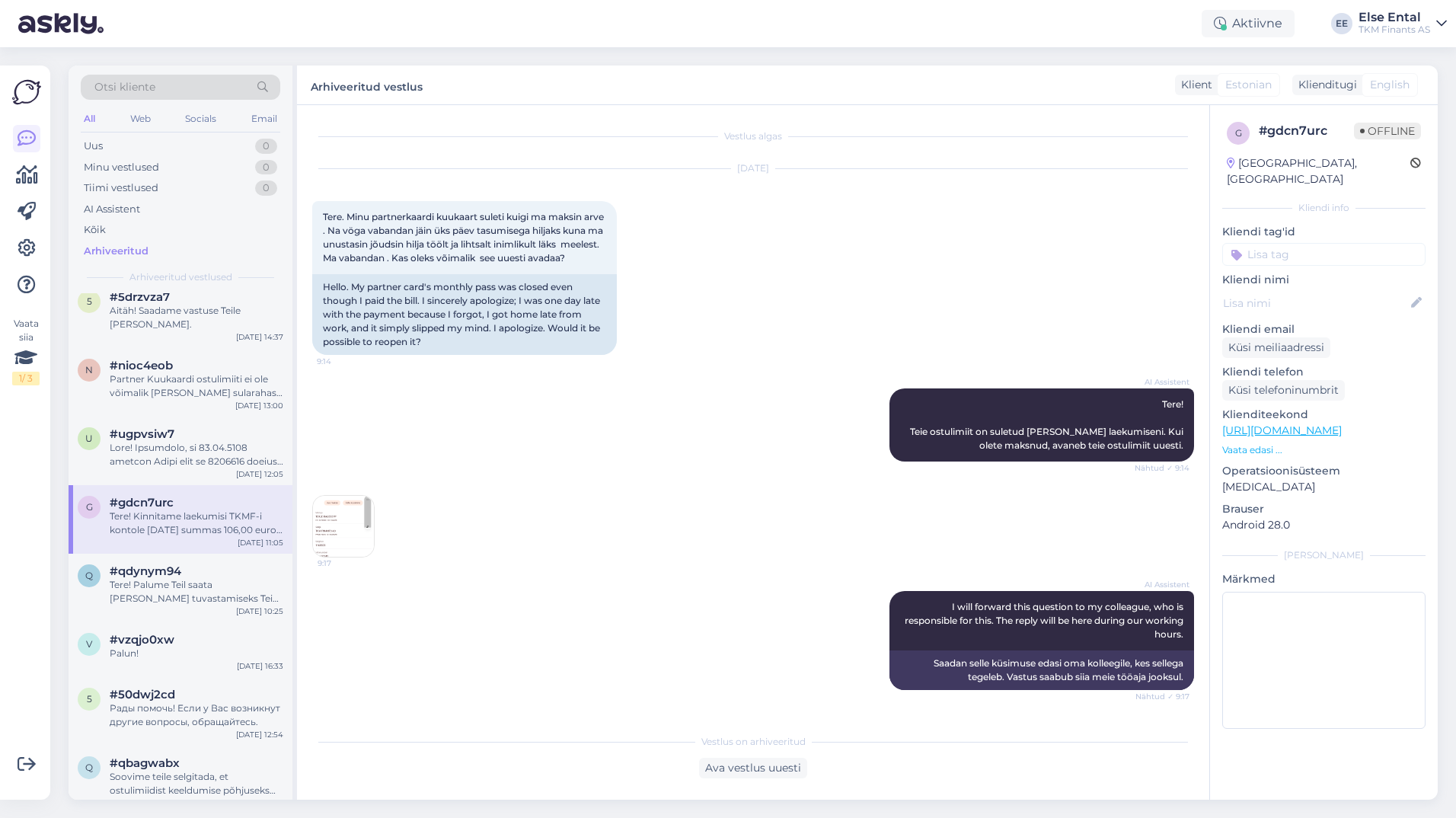
click at [330, 524] on img at bounding box center [342, 525] width 61 height 61
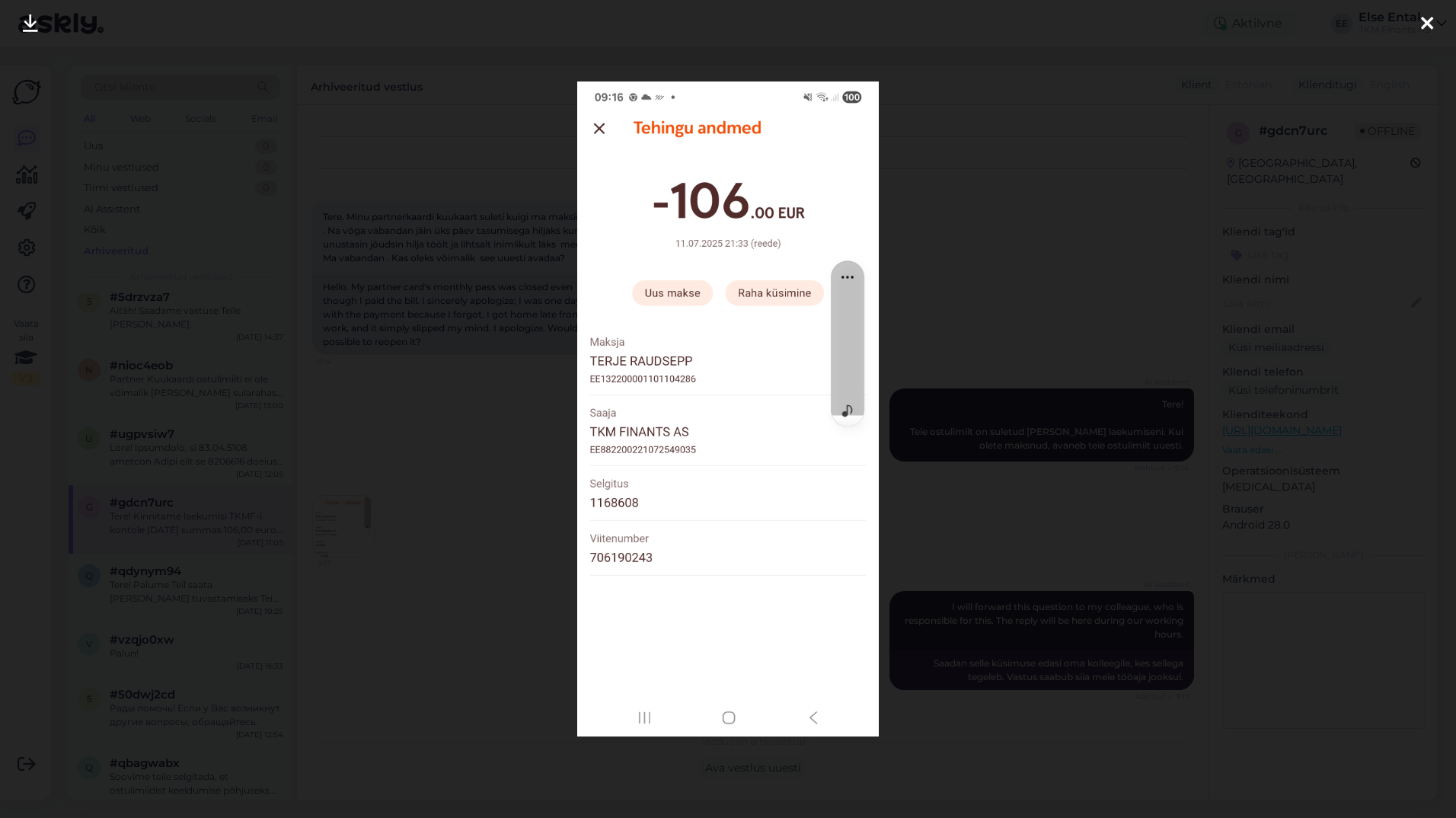
click at [966, 270] on div at bounding box center [728, 409] width 1456 height 818
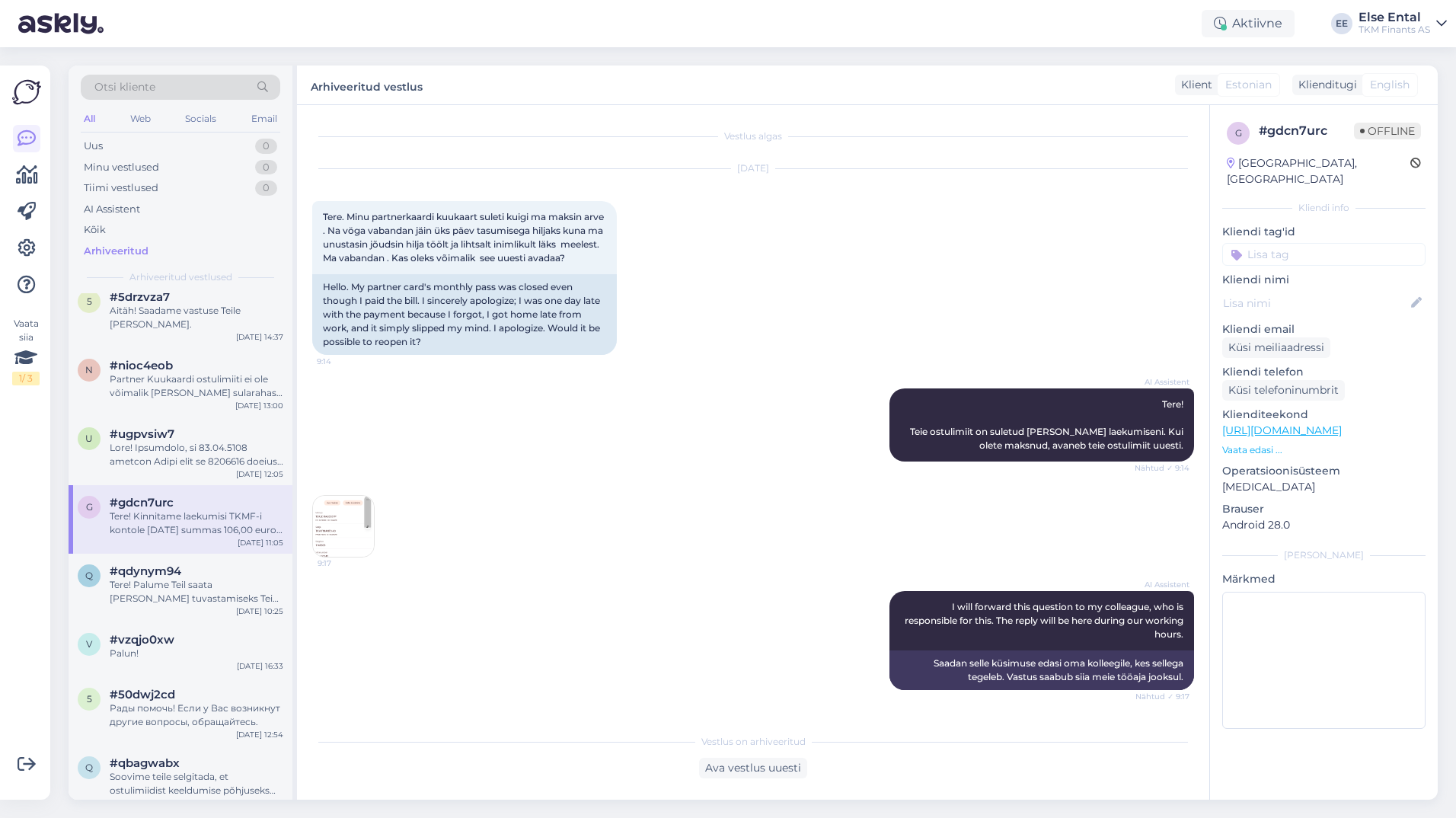
scroll to position [255, 0]
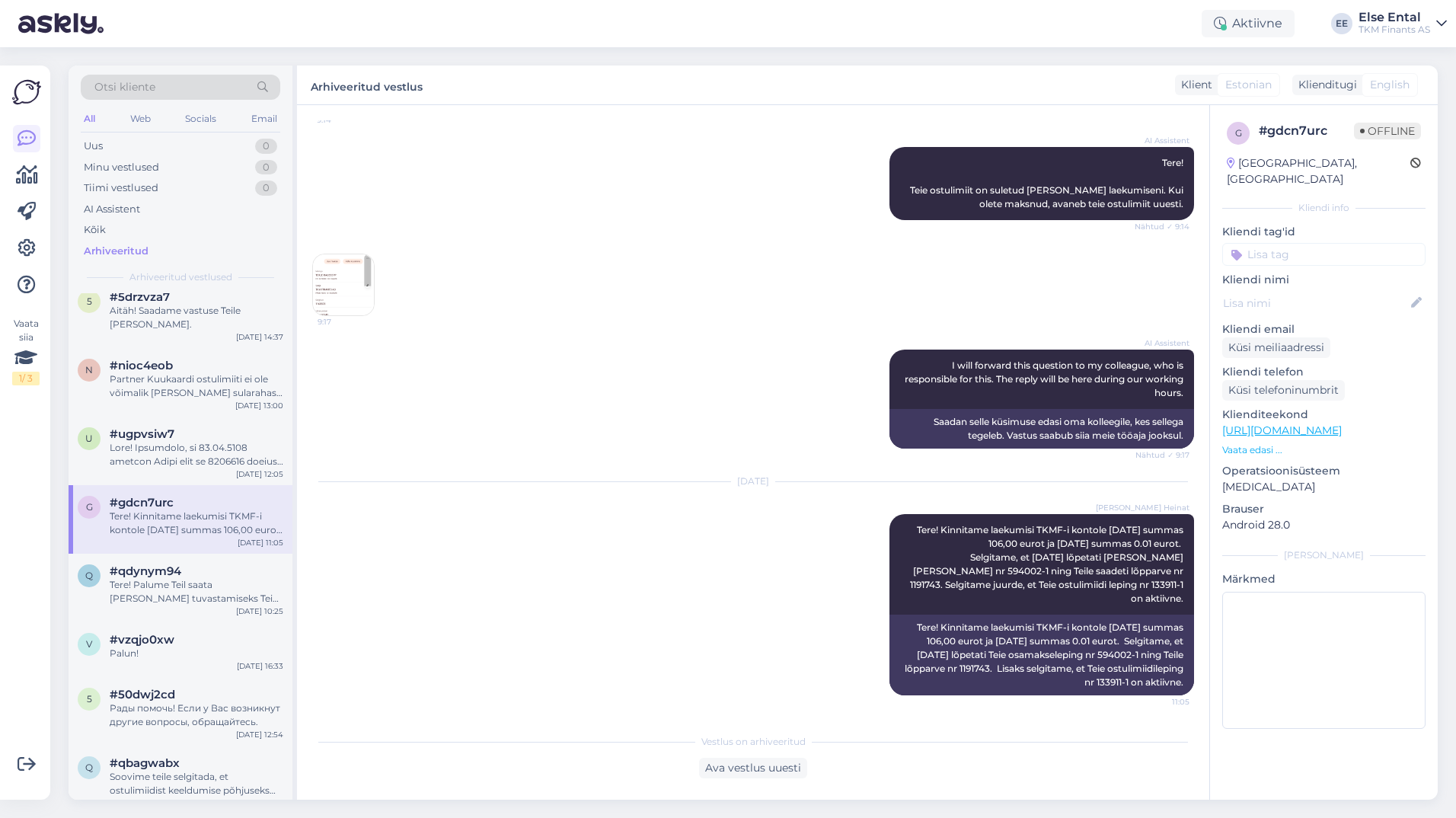
click at [368, 288] on img at bounding box center [342, 284] width 61 height 61
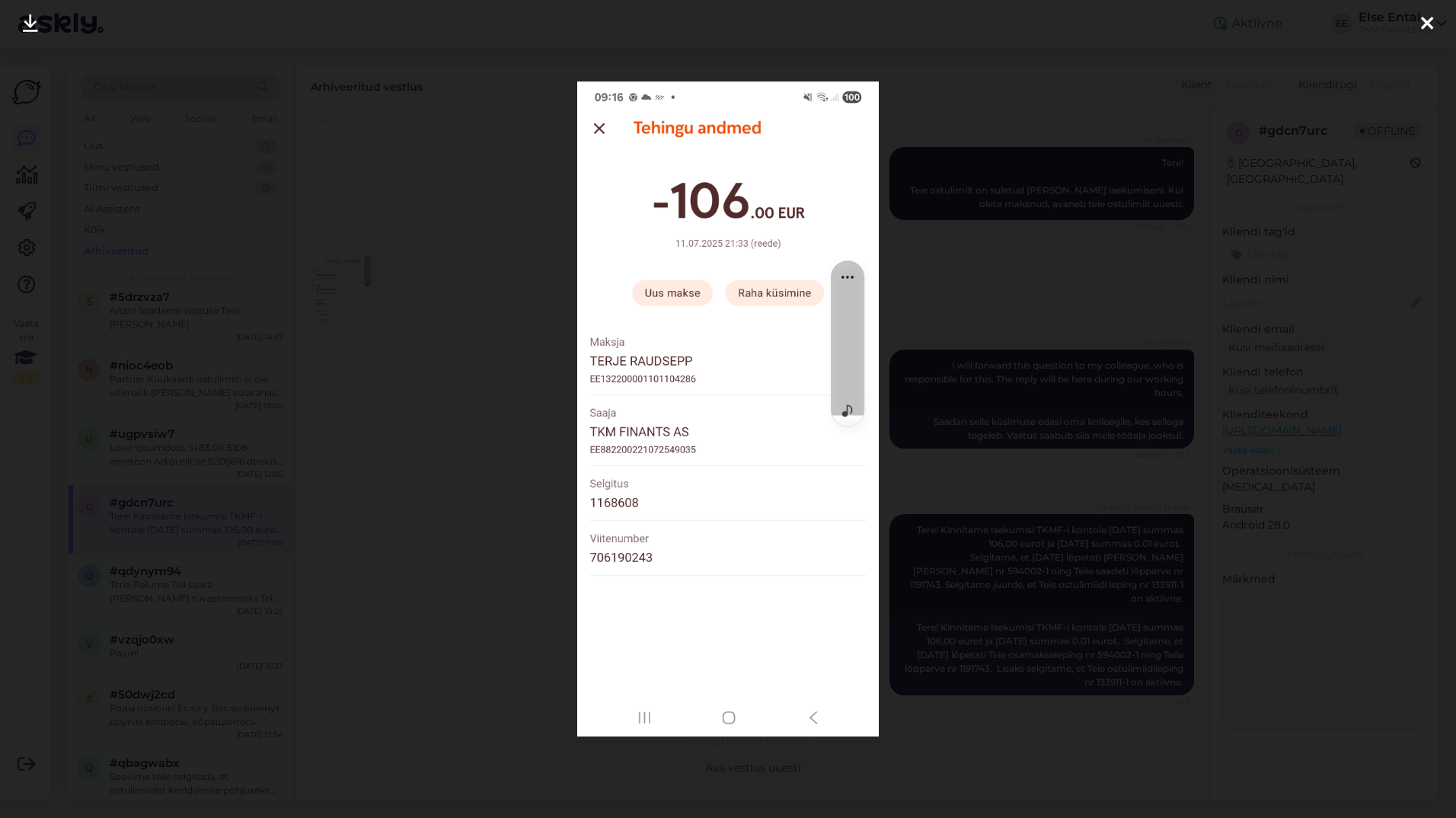
click at [945, 161] on div at bounding box center [728, 409] width 1456 height 818
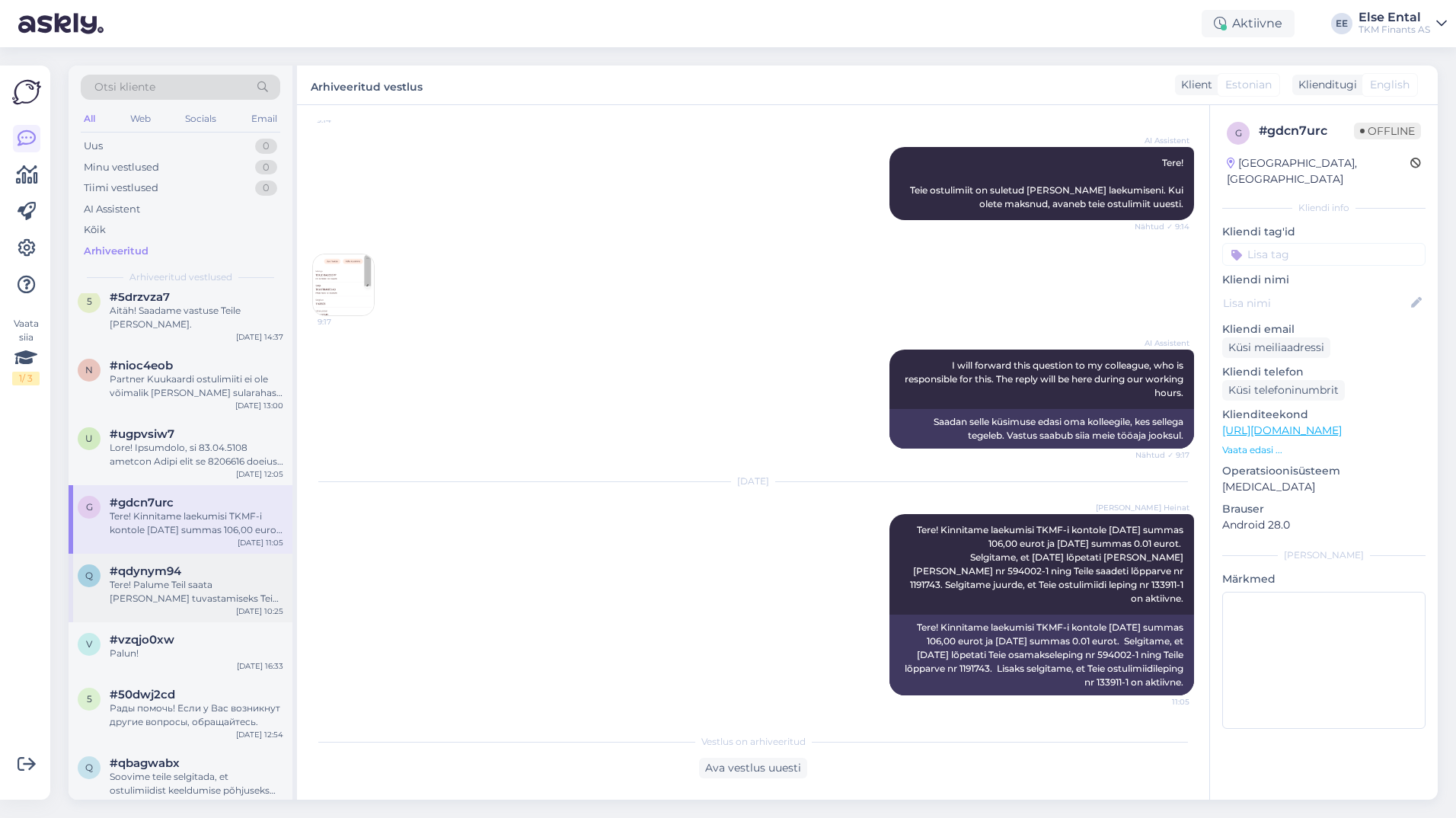
click at [180, 605] on div "Tere! Palume Teil saata [PERSON_NAME] tuvastamiseks Teie viitenumber." at bounding box center [197, 590] width 173 height 27
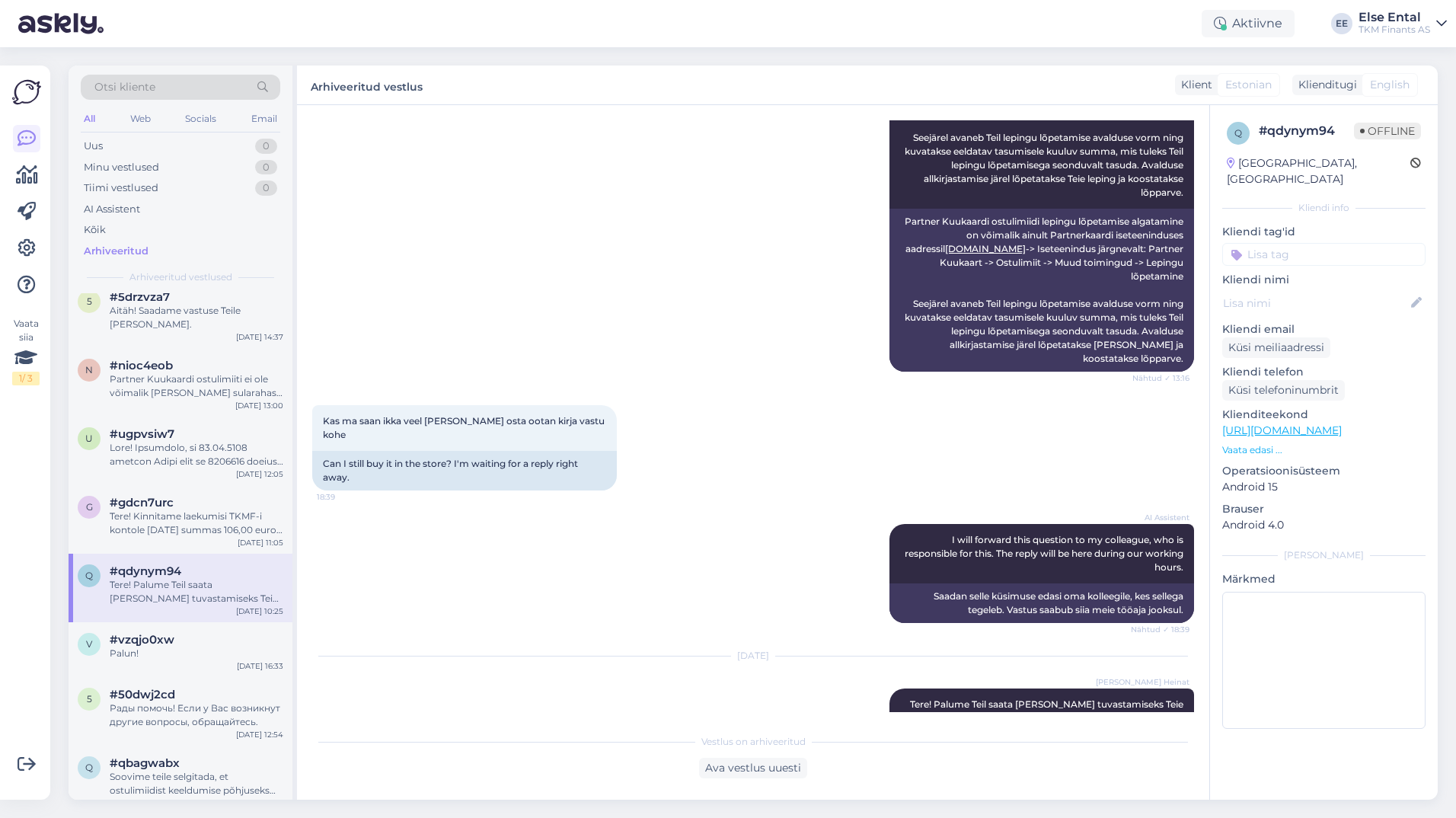
scroll to position [584, 0]
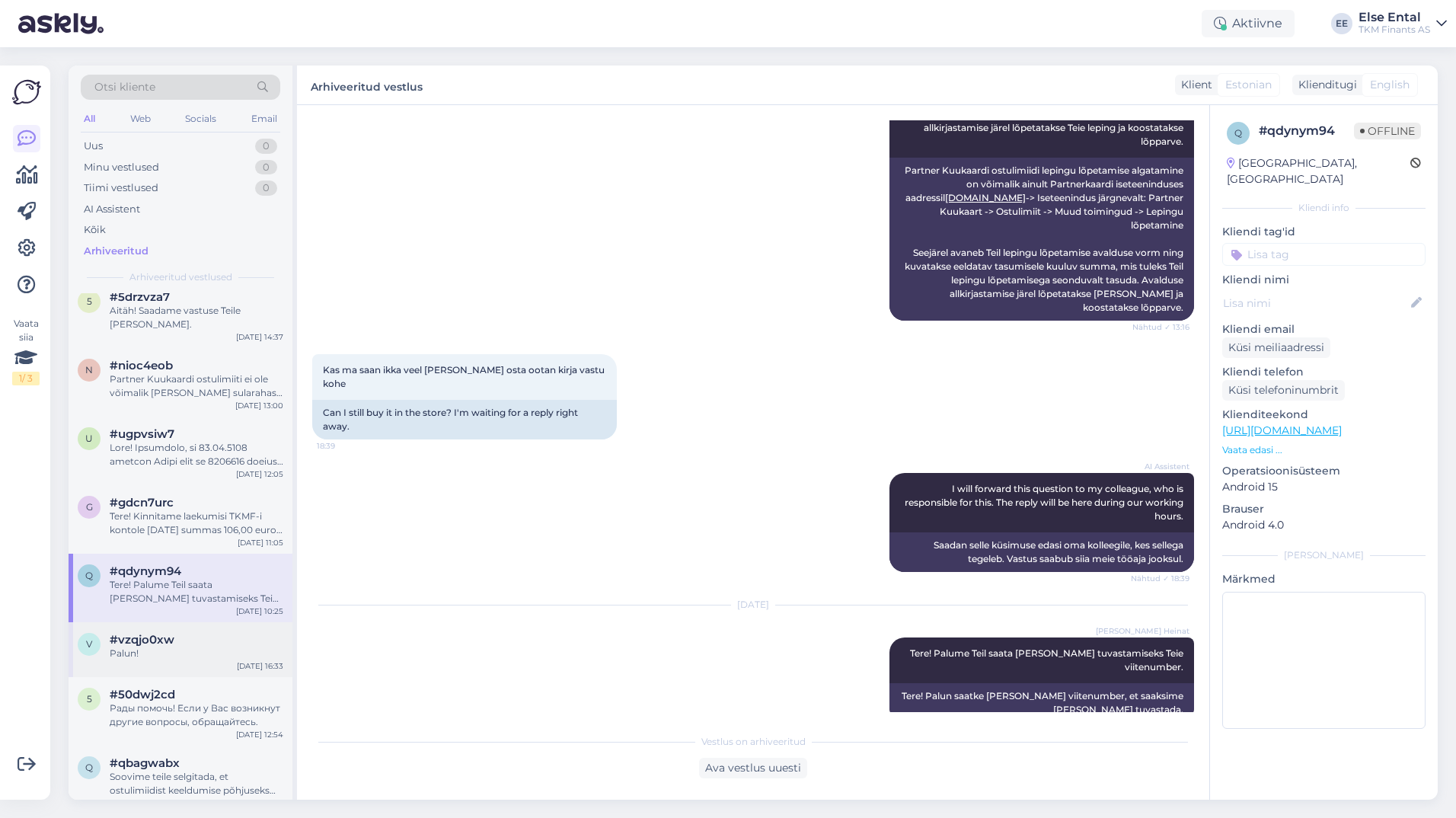
click at [159, 660] on div "Palun!" at bounding box center [197, 653] width 173 height 14
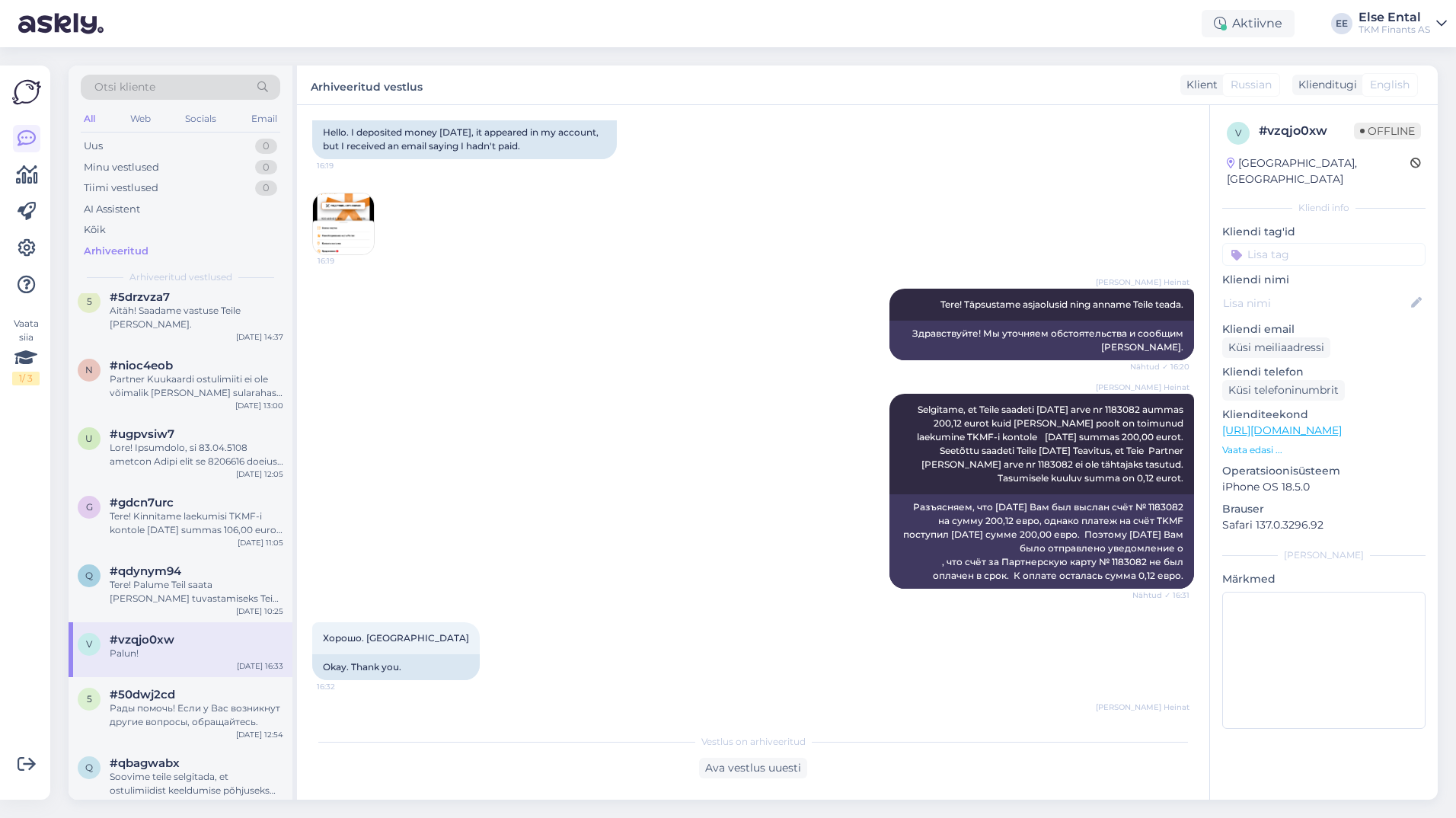
scroll to position [0, 0]
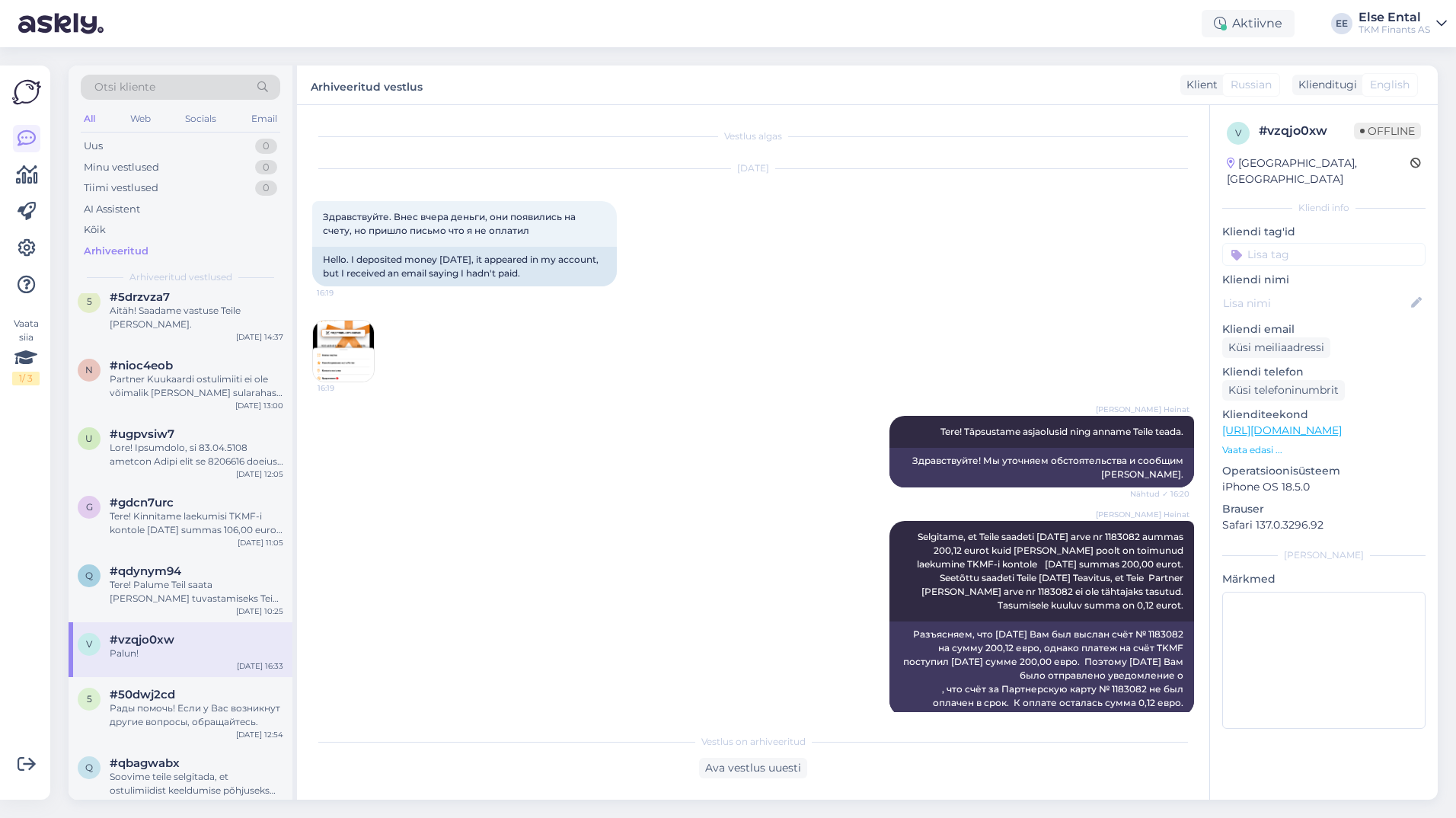
click at [349, 350] on img at bounding box center [342, 351] width 61 height 61
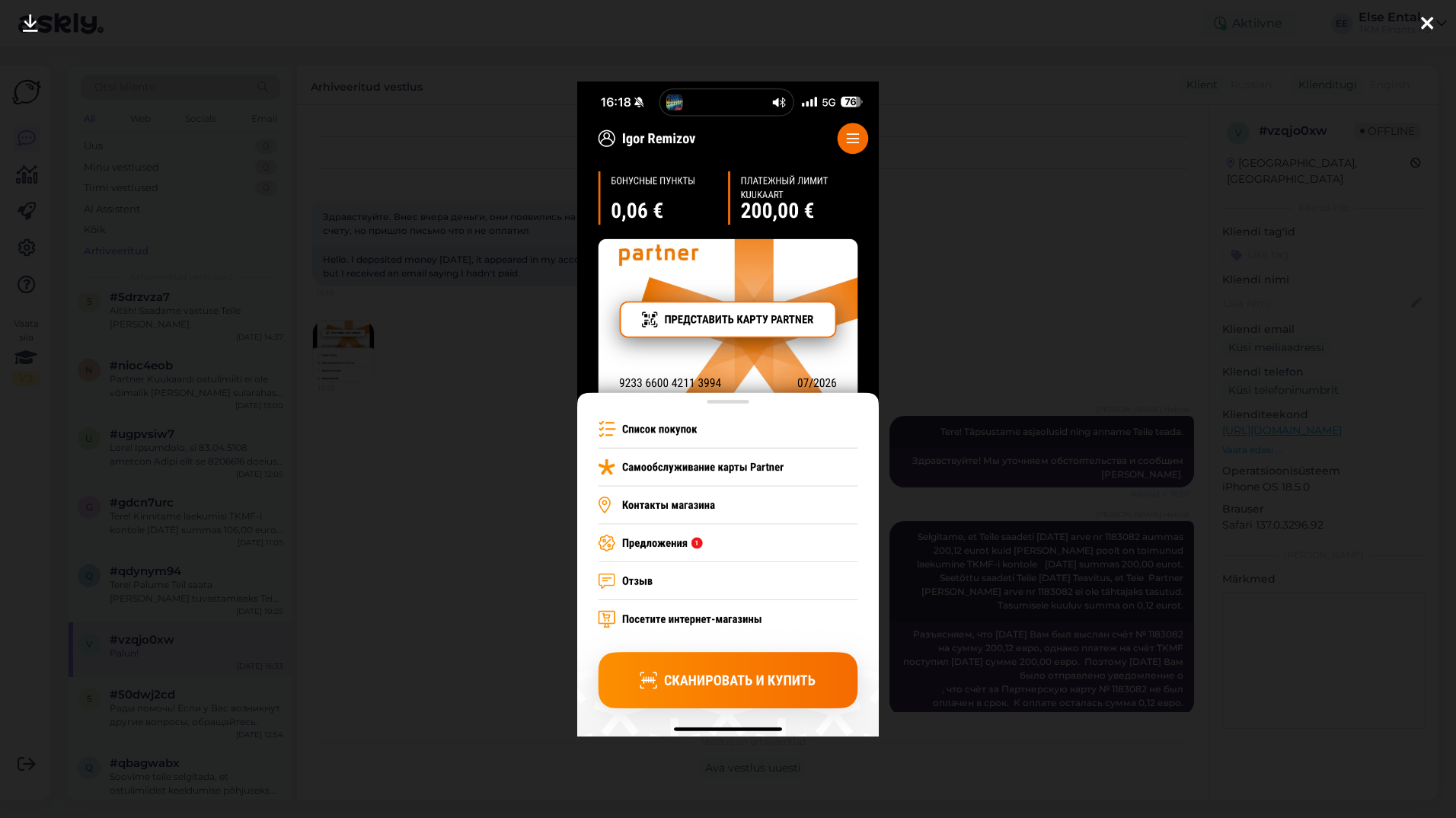
click at [1110, 332] on div at bounding box center [728, 409] width 1456 height 818
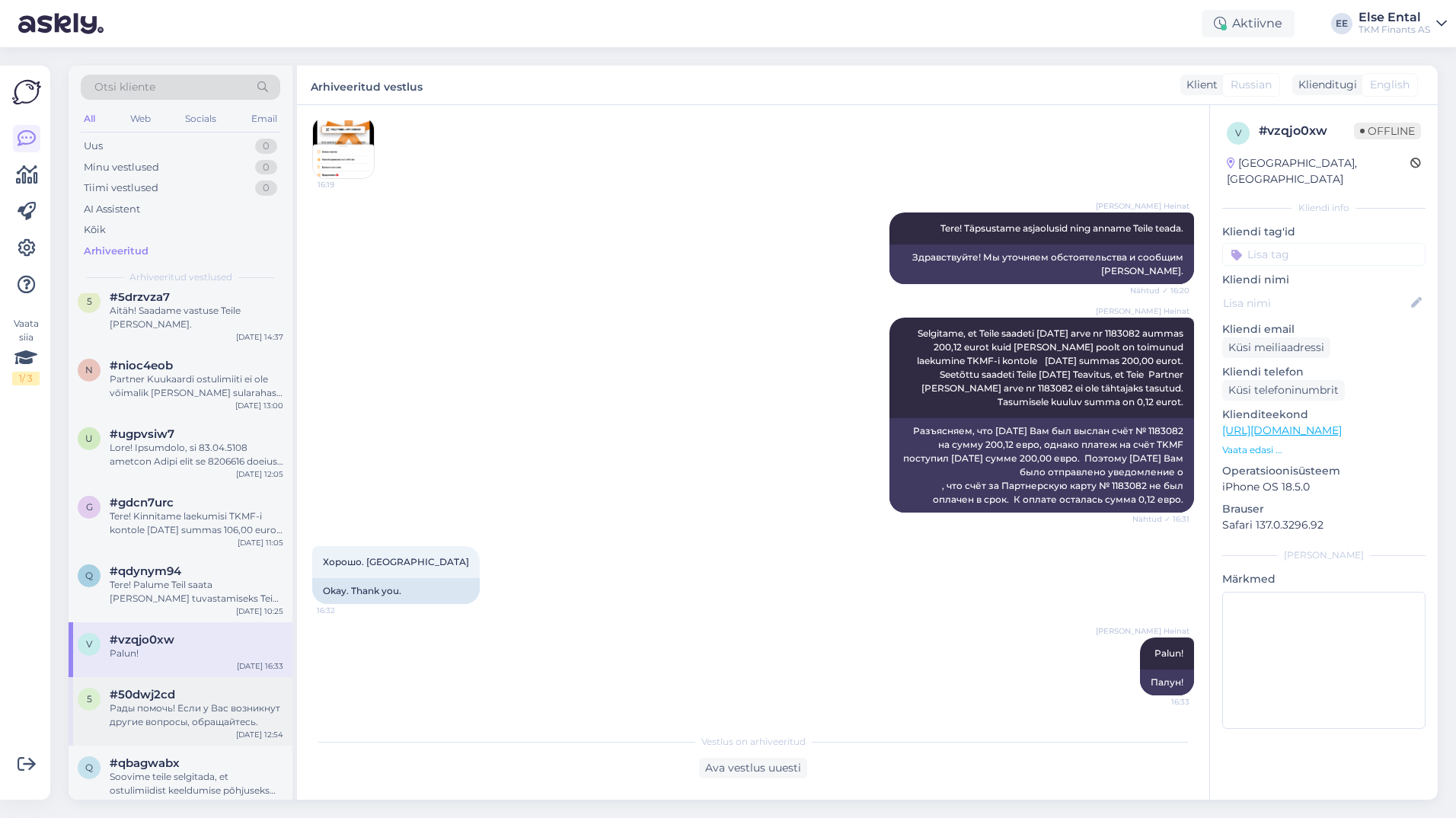
scroll to position [6318, 0]
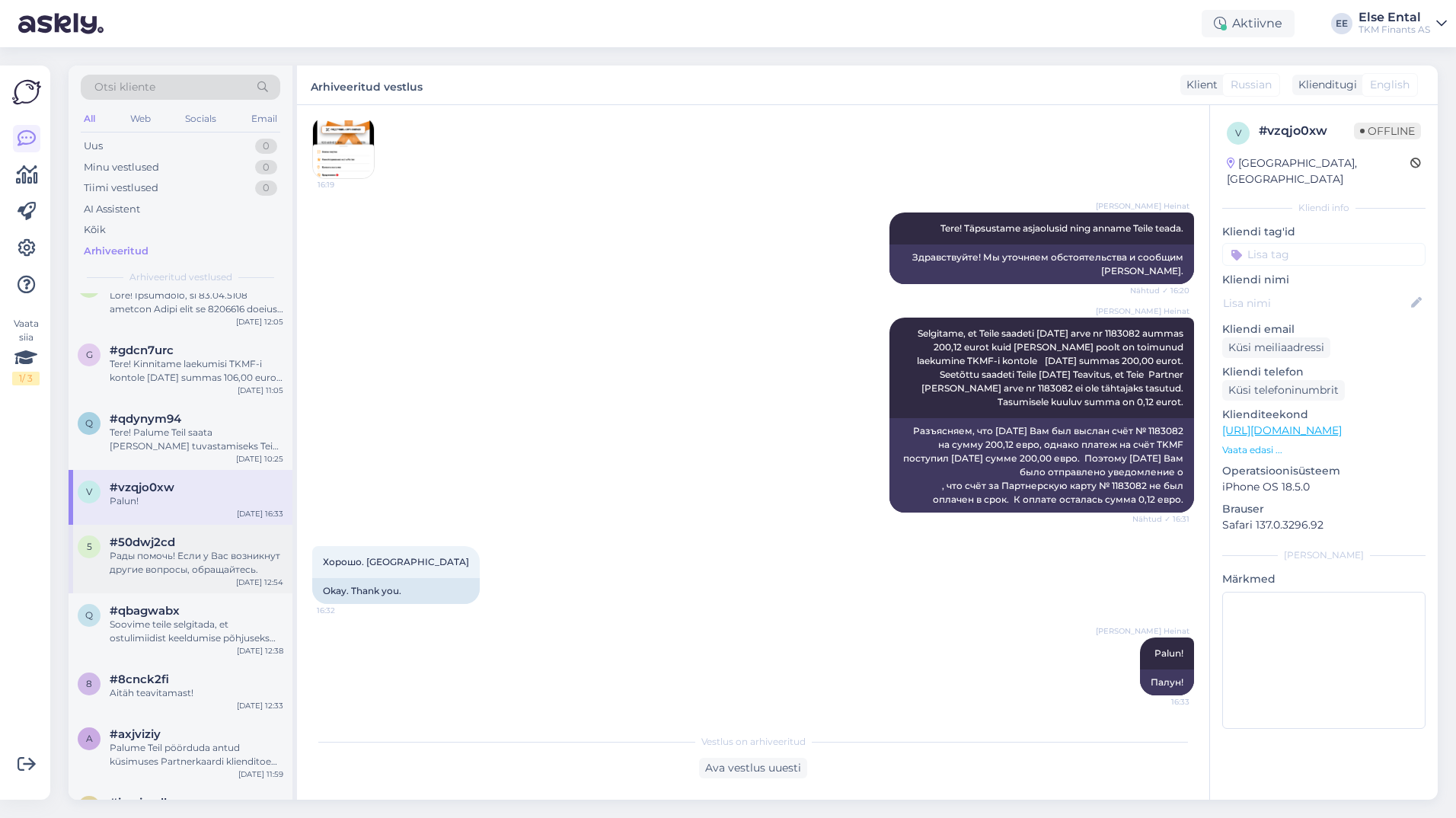
click at [167, 576] on div "Рады помочь! Если у Вас возникнут другие вопросы, обращайтесь." at bounding box center [197, 562] width 173 height 27
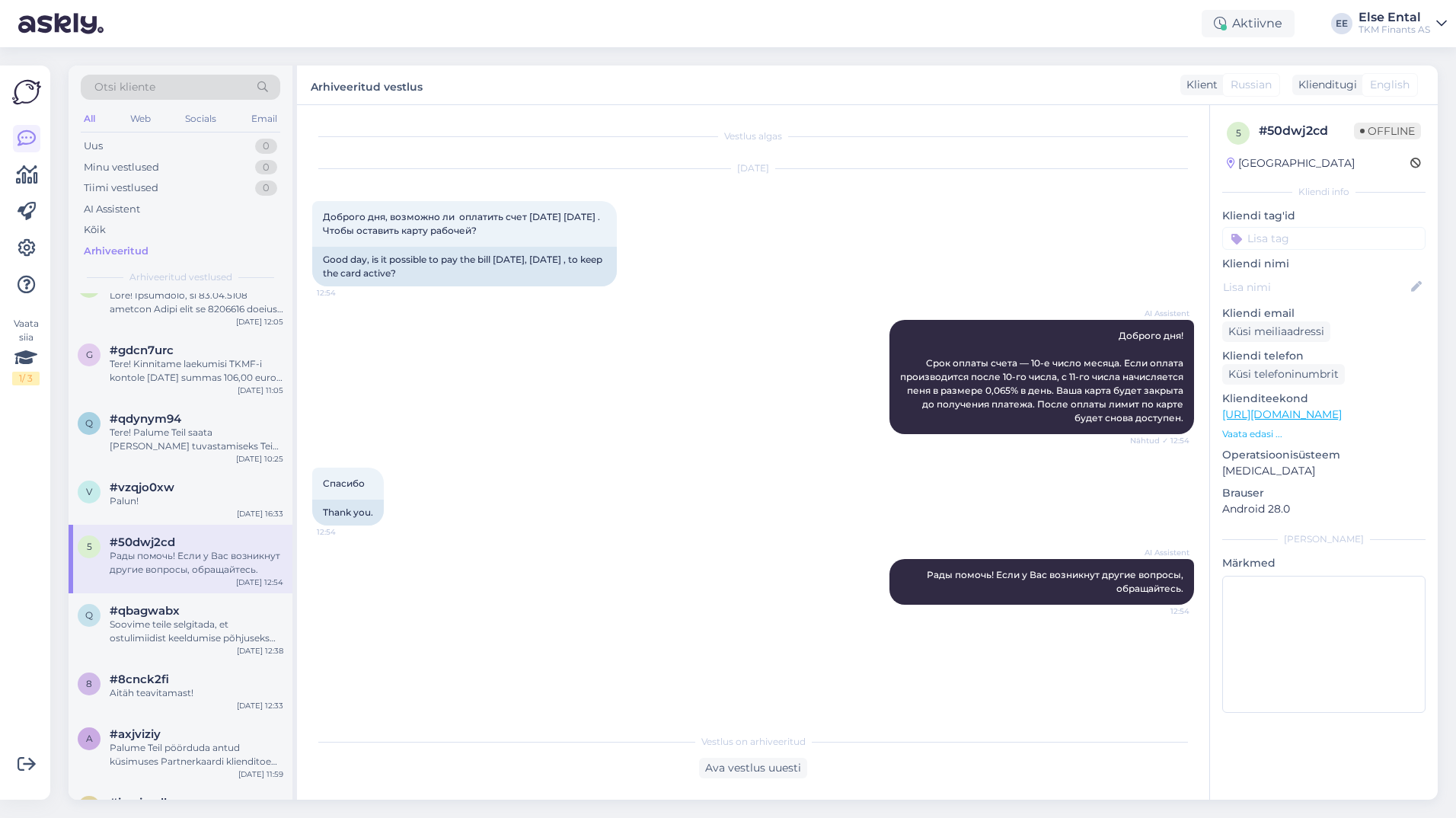
scroll to position [0, 0]
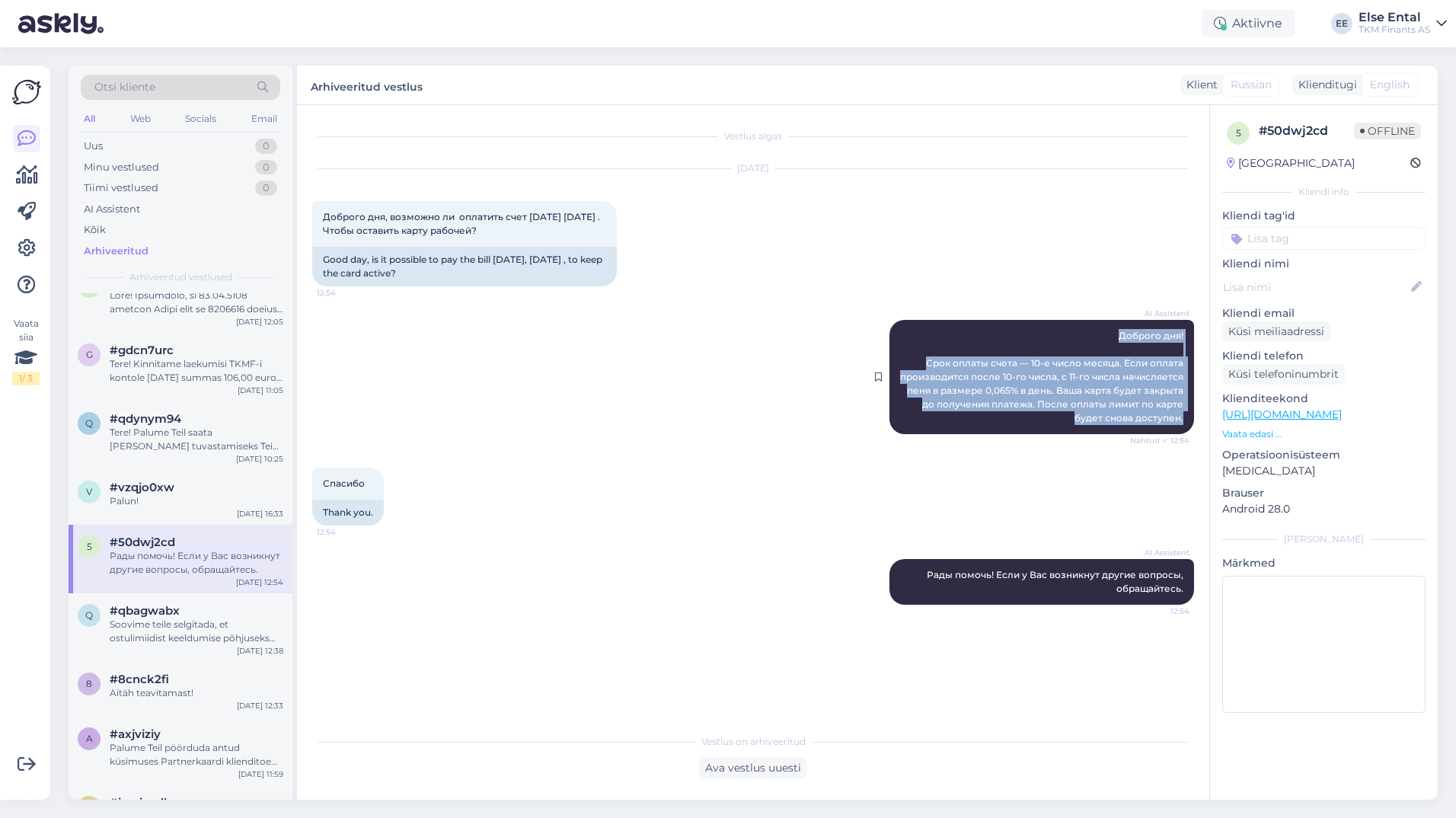
drag, startPoint x: 1189, startPoint y: 423, endPoint x: 1054, endPoint y: 330, distance: 163.9
click at [1054, 330] on div "AI Assistent Доброго дня! Срок оплаты счета — 10-е число месяца. Если оплата пр…" at bounding box center [1041, 377] width 304 height 114
copy span "Доброго дня! Срок оплаты счета — 10-е число месяца. Если оплата производится по…"
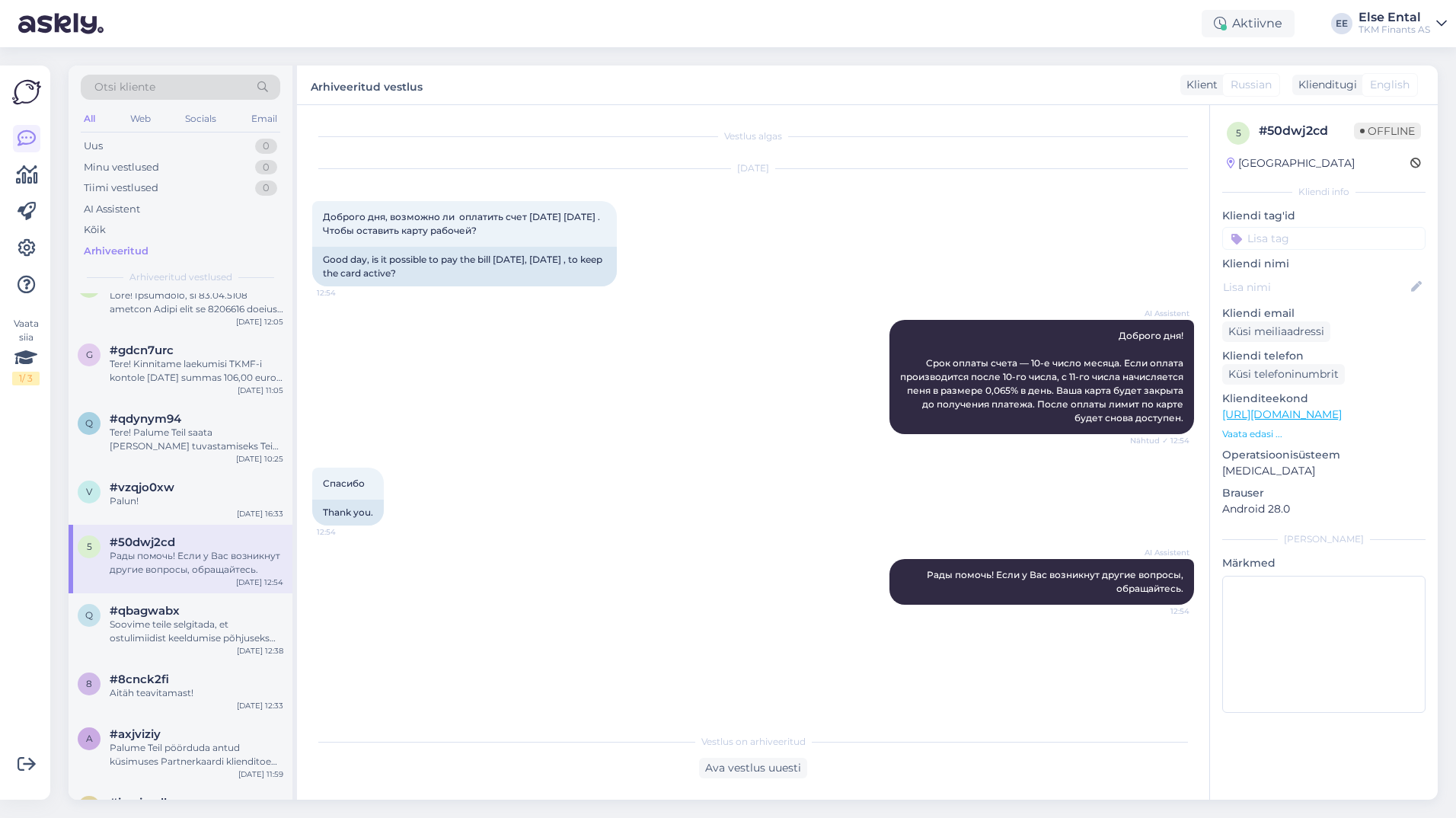
click at [764, 528] on div "Спасибо 12:54 Thank you." at bounding box center [753, 496] width 881 height 91
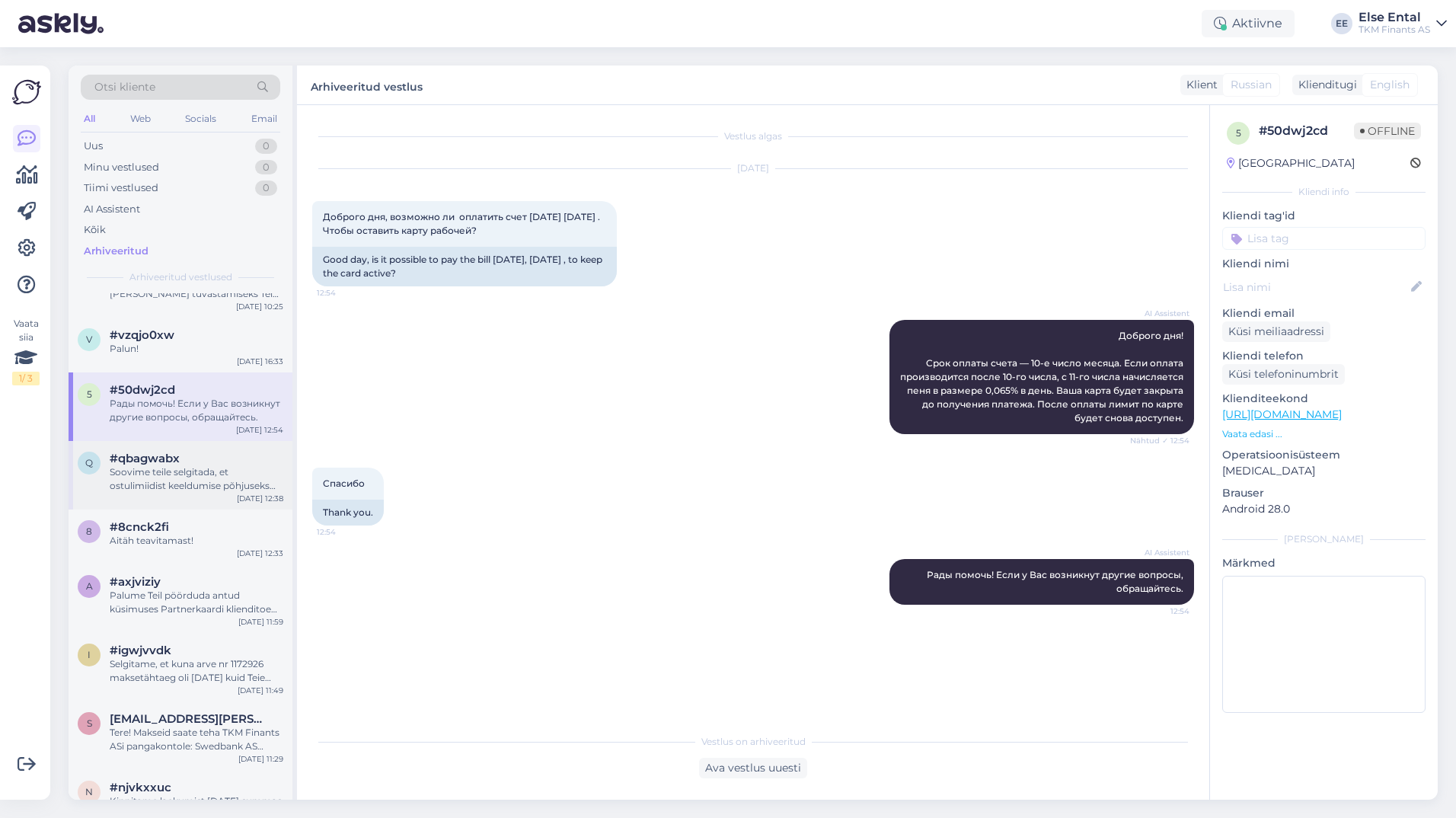
click at [164, 492] on div "Soovime teile selgitada, et ostulimiidist keeldumise põhjuseks on, et Teie kred…" at bounding box center [197, 478] width 173 height 27
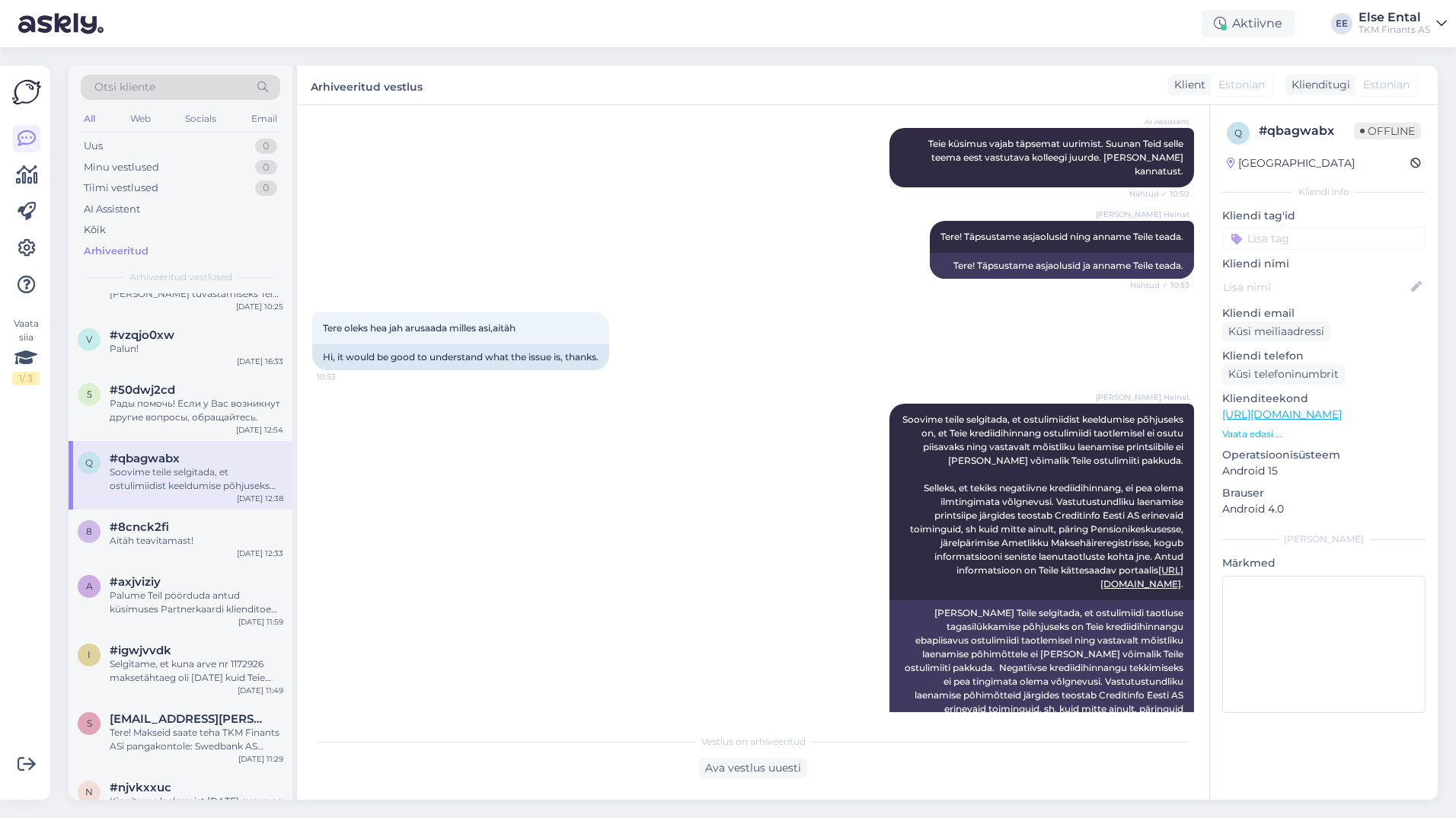
scroll to position [718, 0]
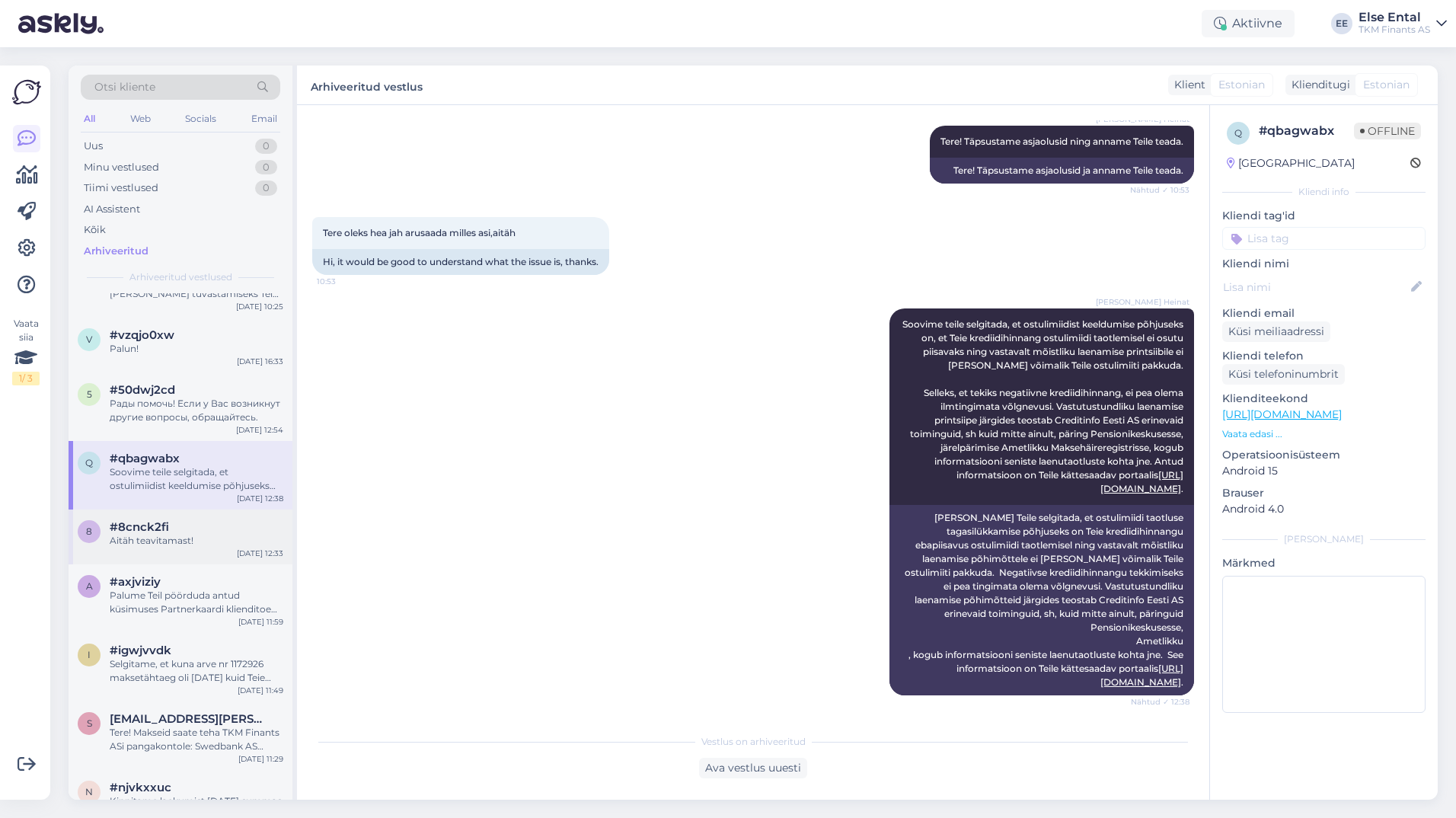
click at [170, 548] on div "Aitäh teavitamast!" at bounding box center [197, 540] width 173 height 14
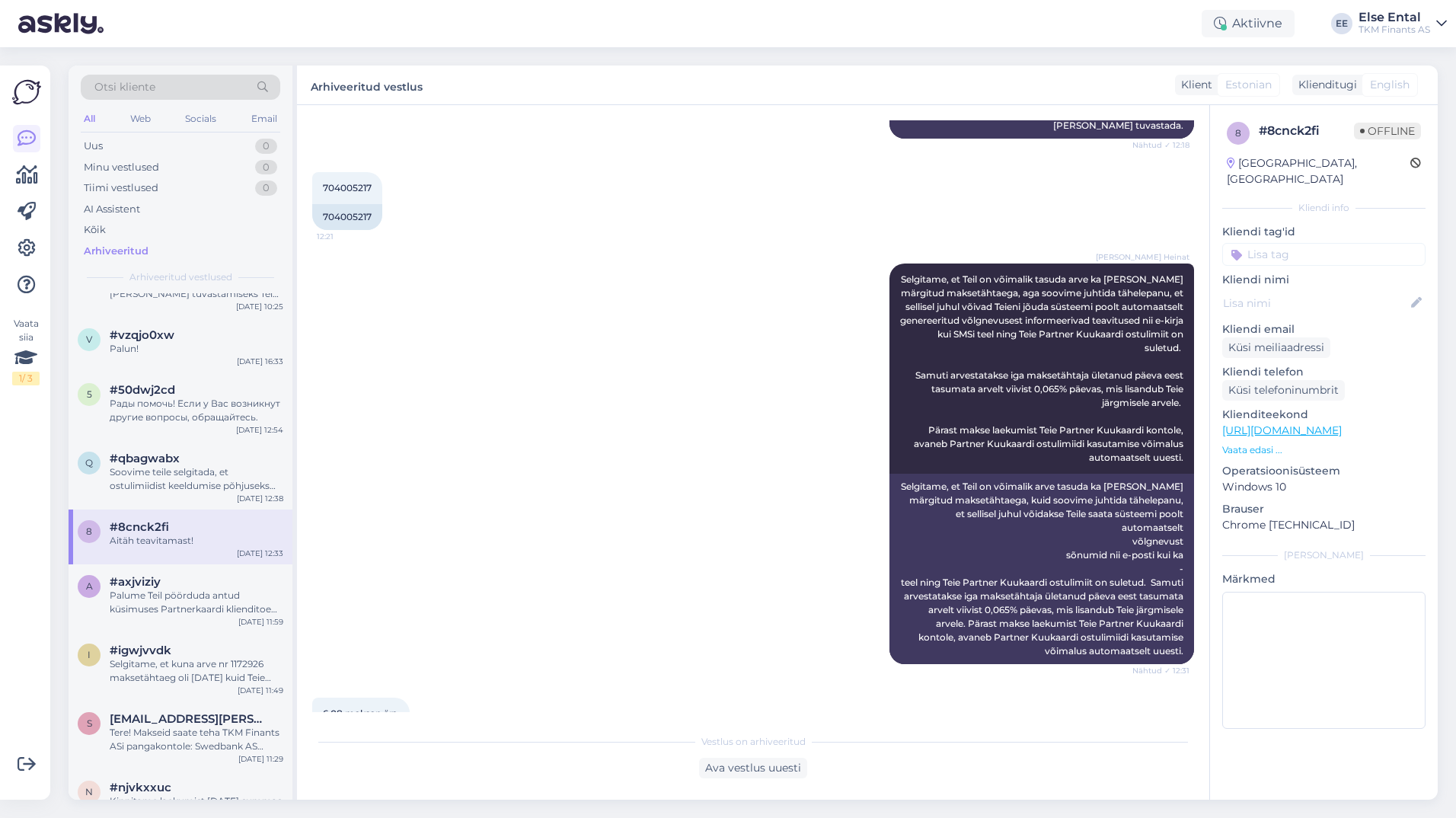
scroll to position [685, 0]
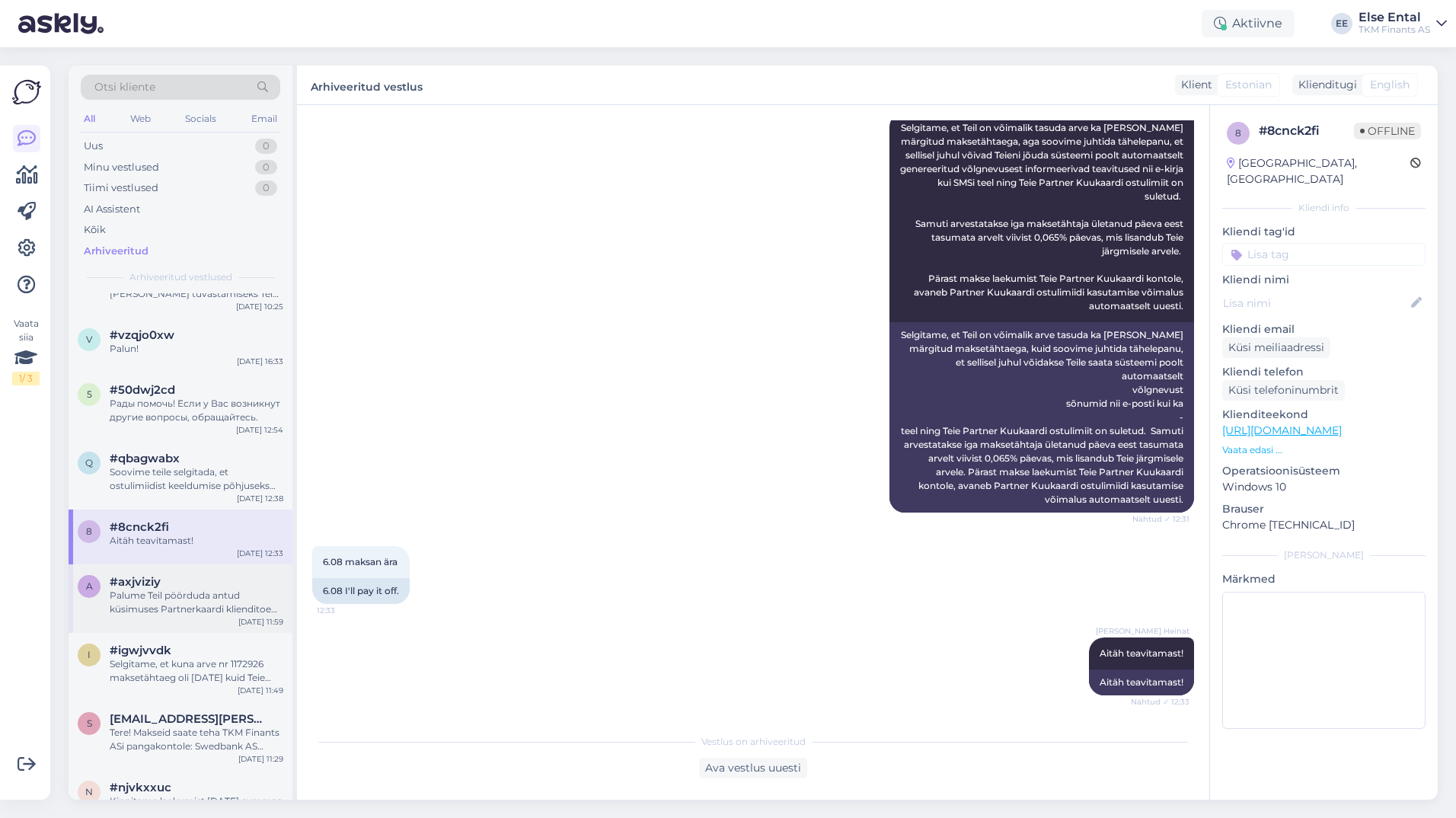
click at [114, 589] on span "#axjviziy" at bounding box center [135, 581] width 51 height 14
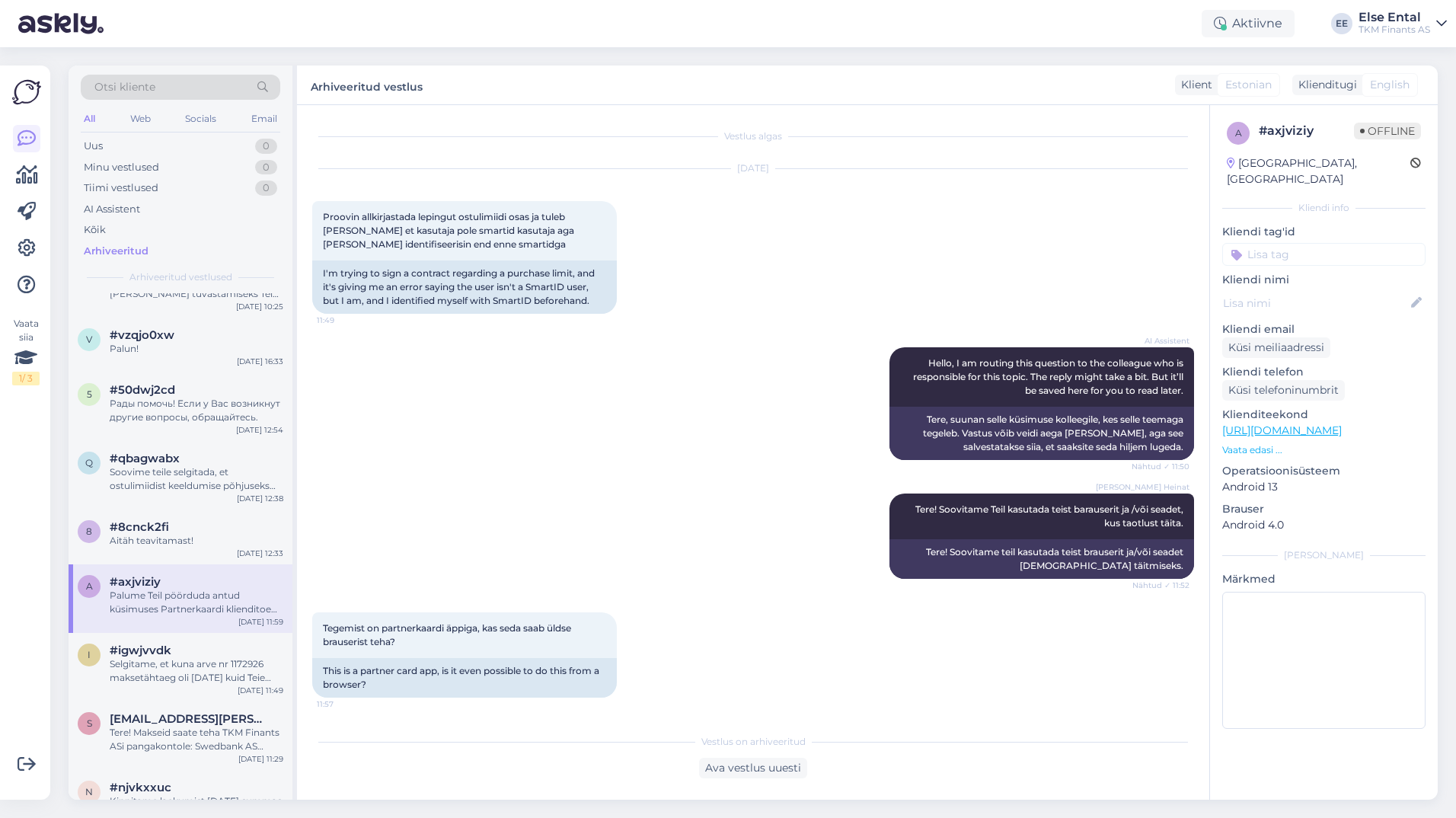
scroll to position [148, 0]
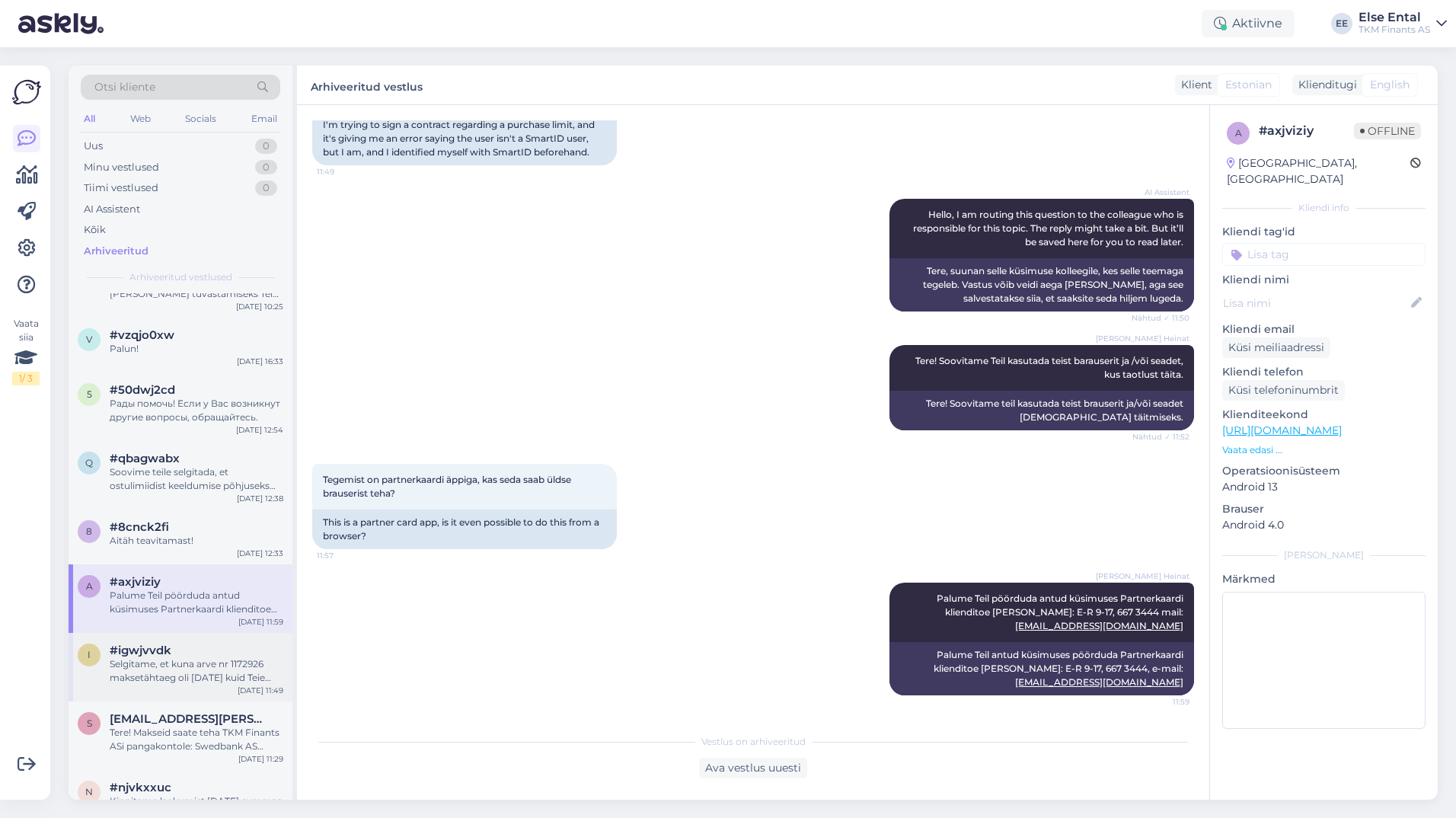
click at [245, 685] on div "Selgitame, et kuna arve nr 1172926 maksetähtaeg oli [DATE] kuid Teie poolt toim…" at bounding box center [197, 670] width 173 height 27
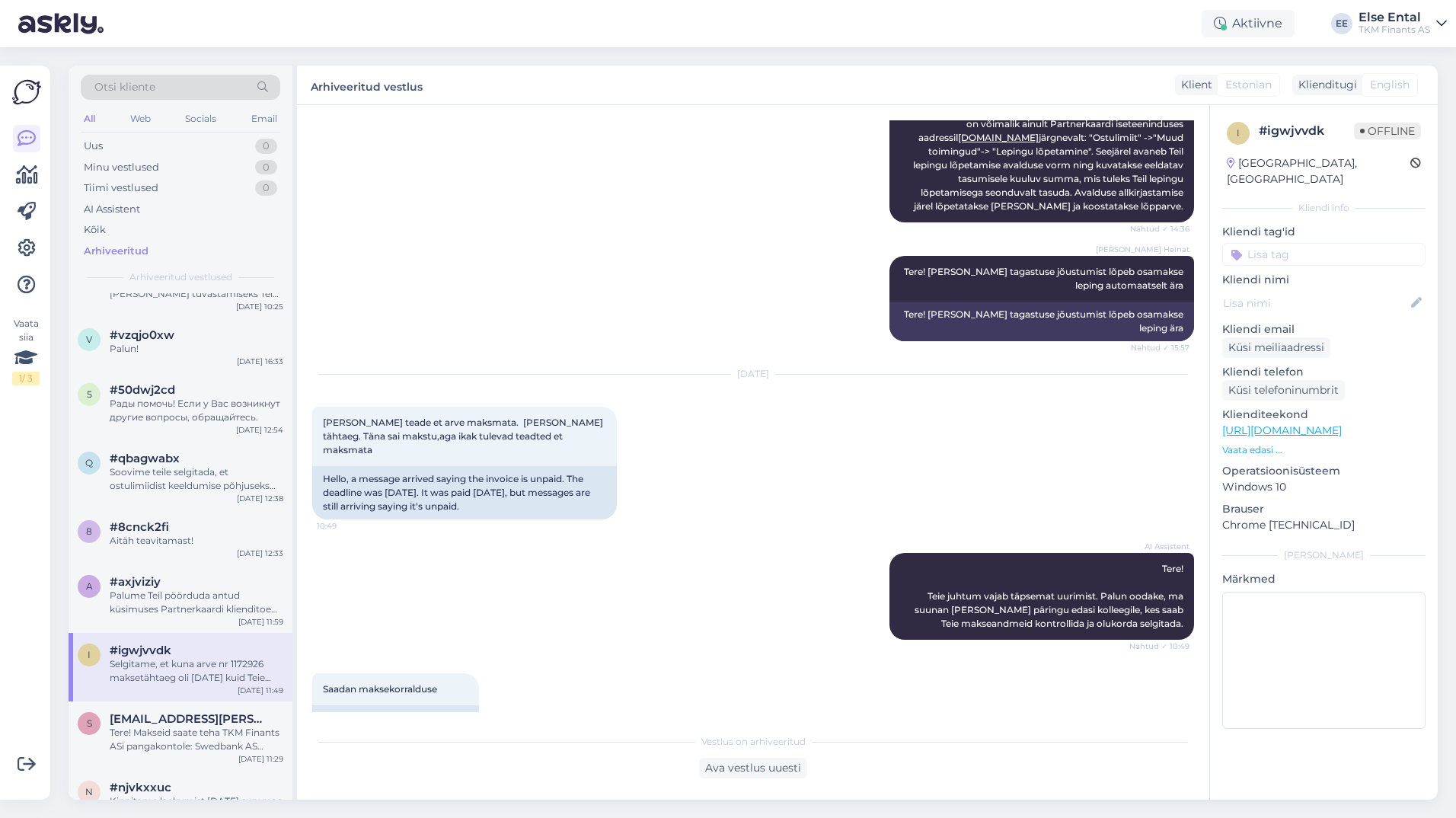
scroll to position [686, 0]
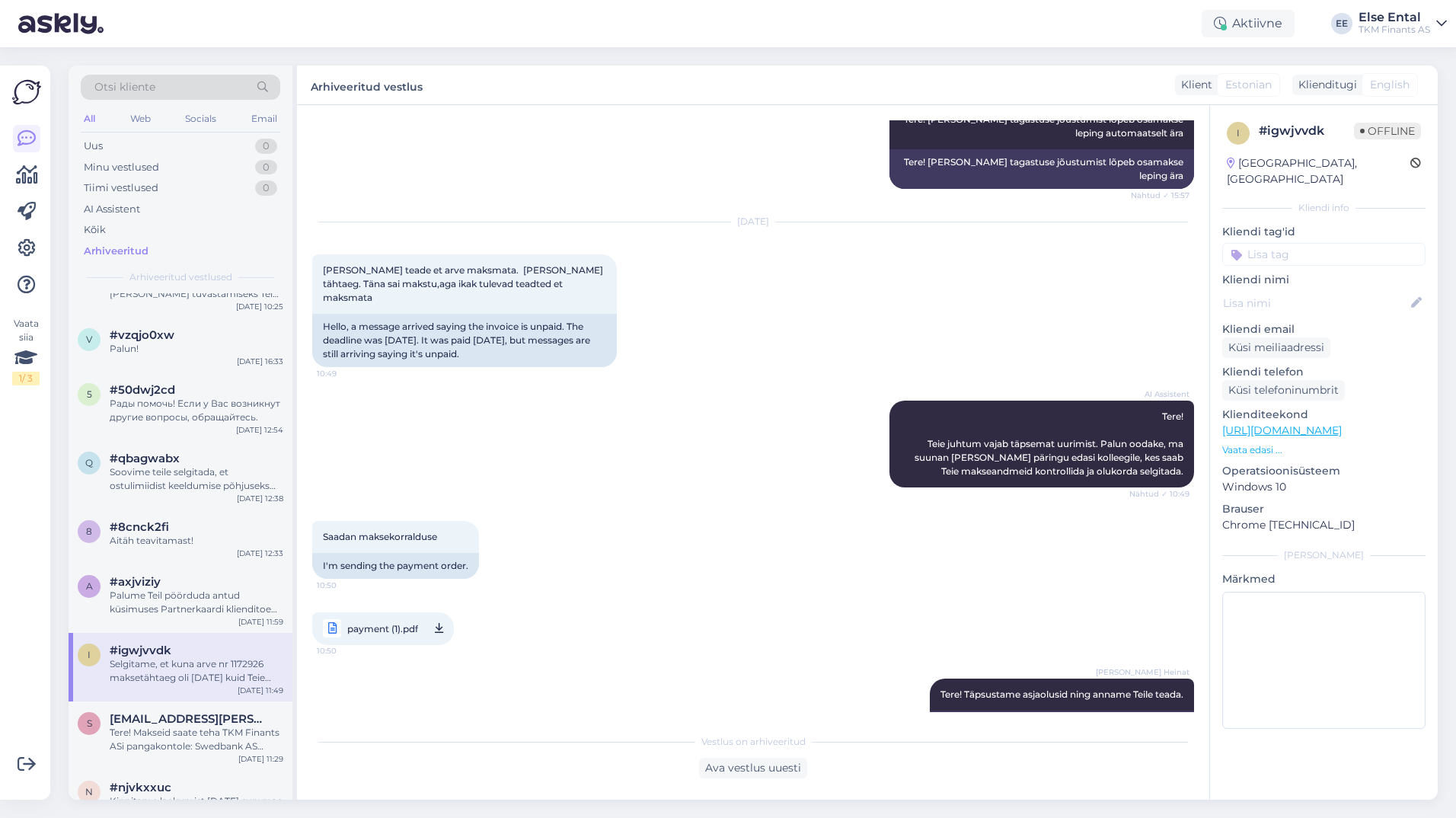
click at [399, 619] on span "payment (1).pdf" at bounding box center [382, 629] width 71 height 19
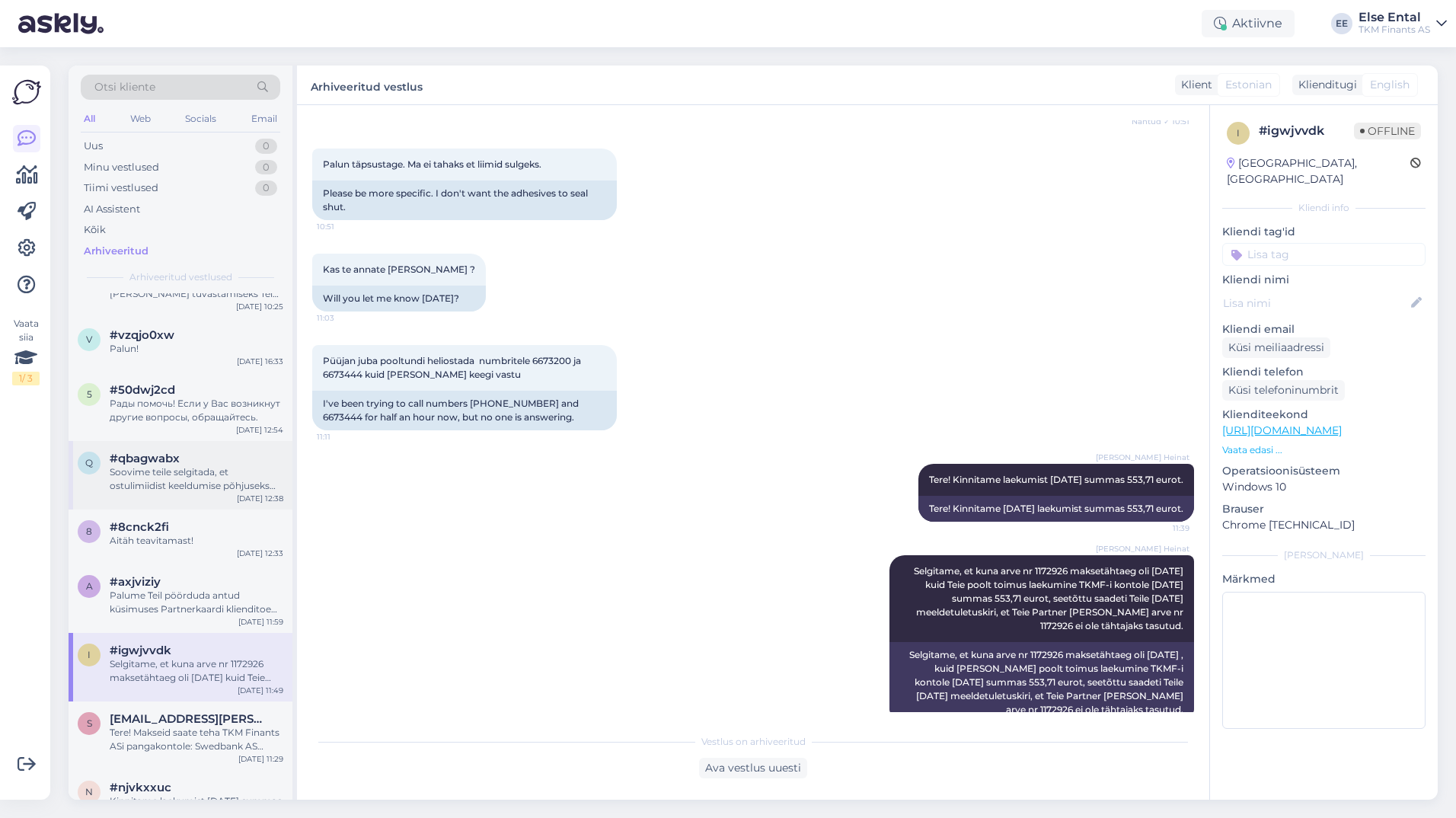
scroll to position [6699, 0]
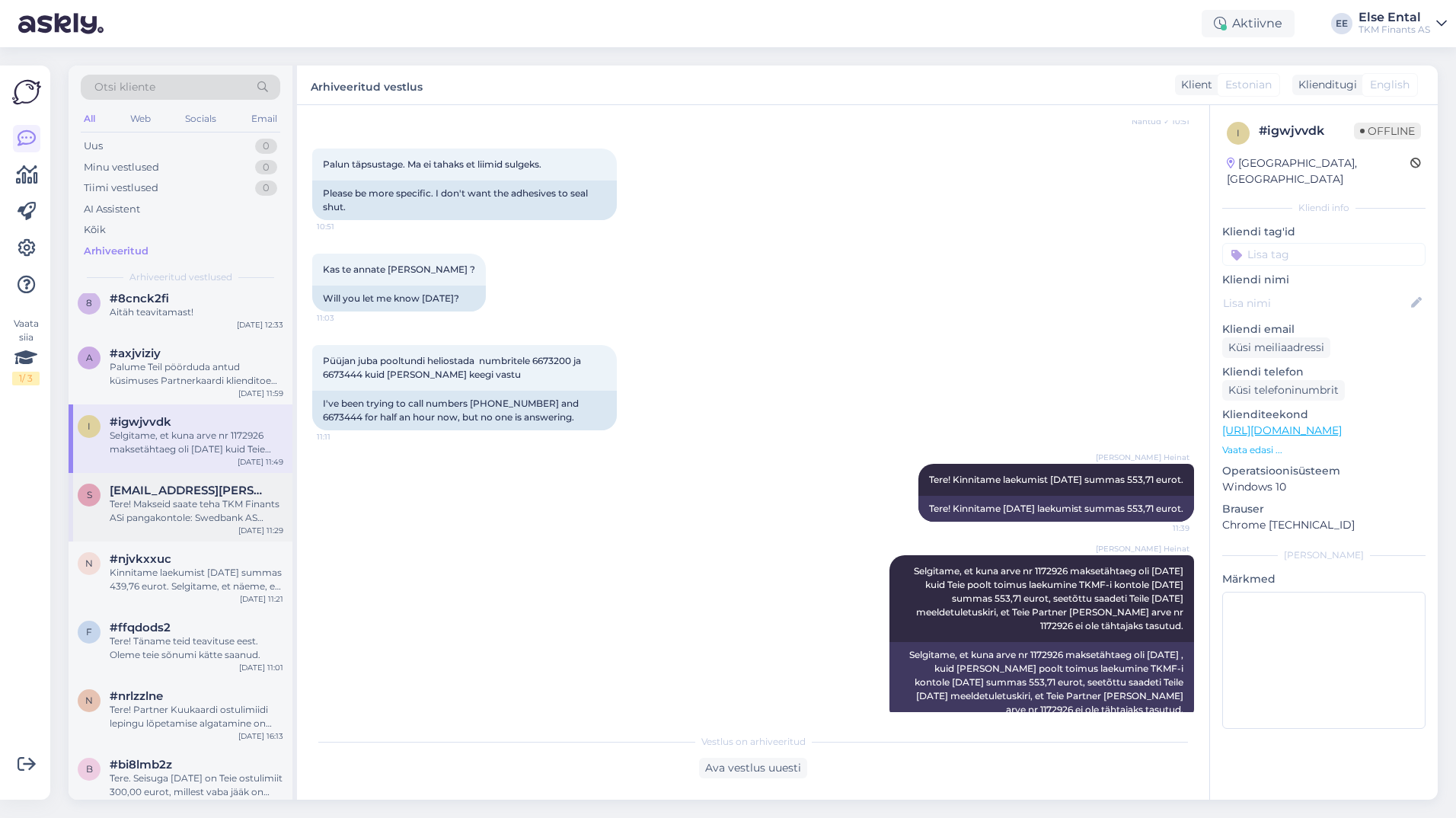
click at [158, 524] on div "Tere! Makseid saate teha TKM Finants ASi pangakontole: Swedbank AS IBAN: [FINAN…" at bounding box center [197, 510] width 173 height 27
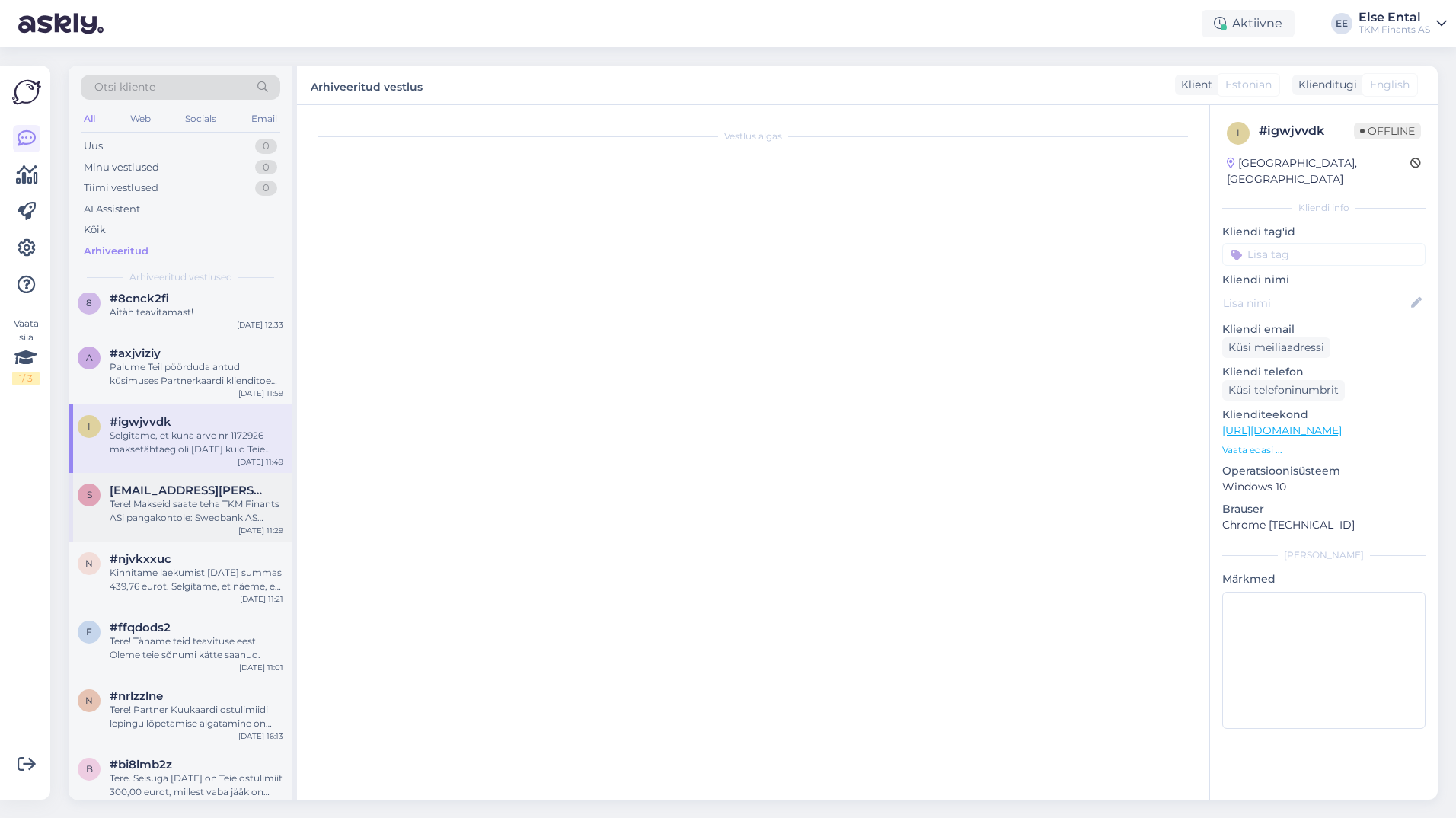
scroll to position [0, 0]
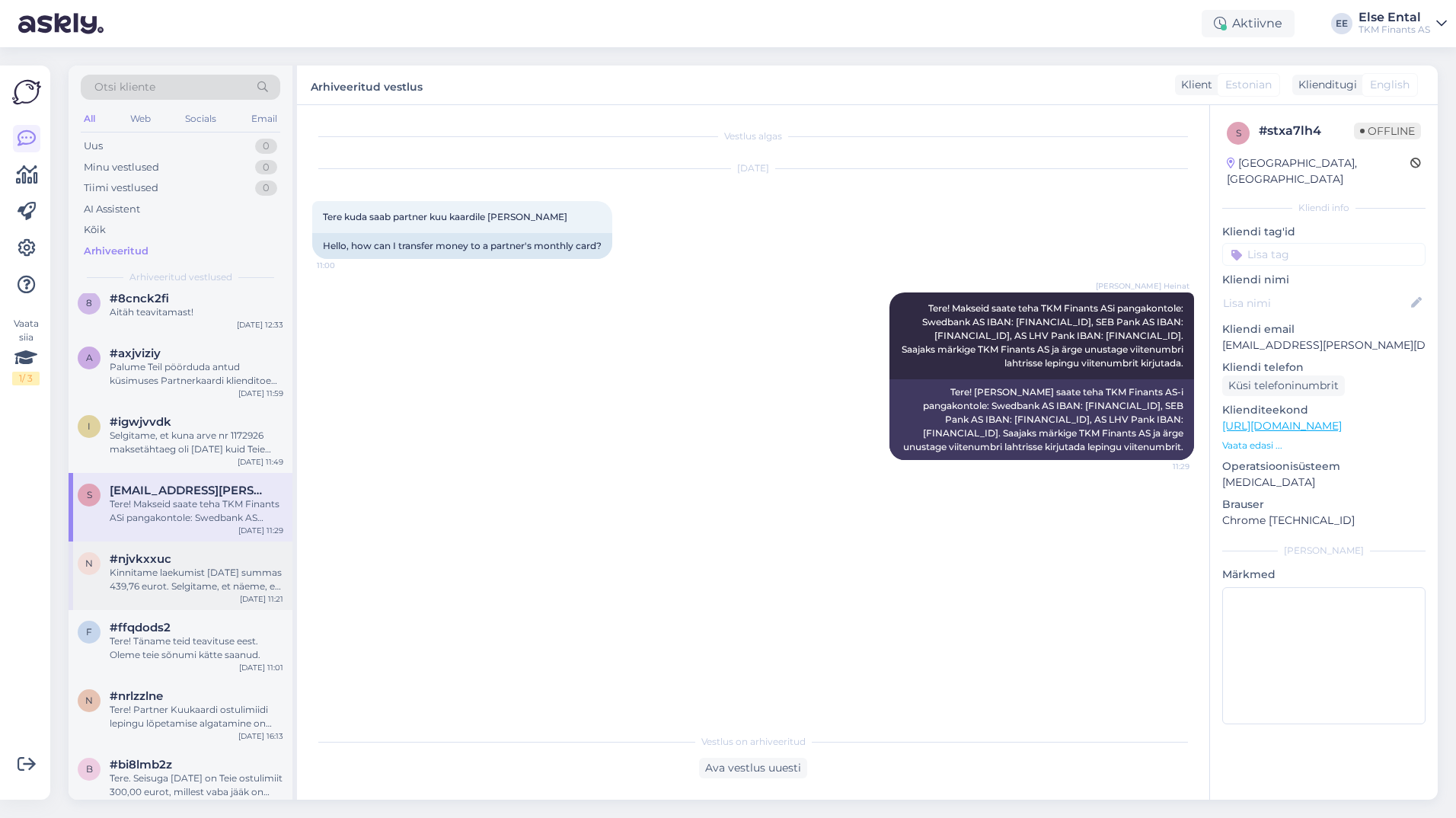
click at [173, 593] on div "Kinnitame laekumist [DATE] summas 439,76 eurot. Selgitame, et näeme, et olete k…" at bounding box center [197, 578] width 173 height 27
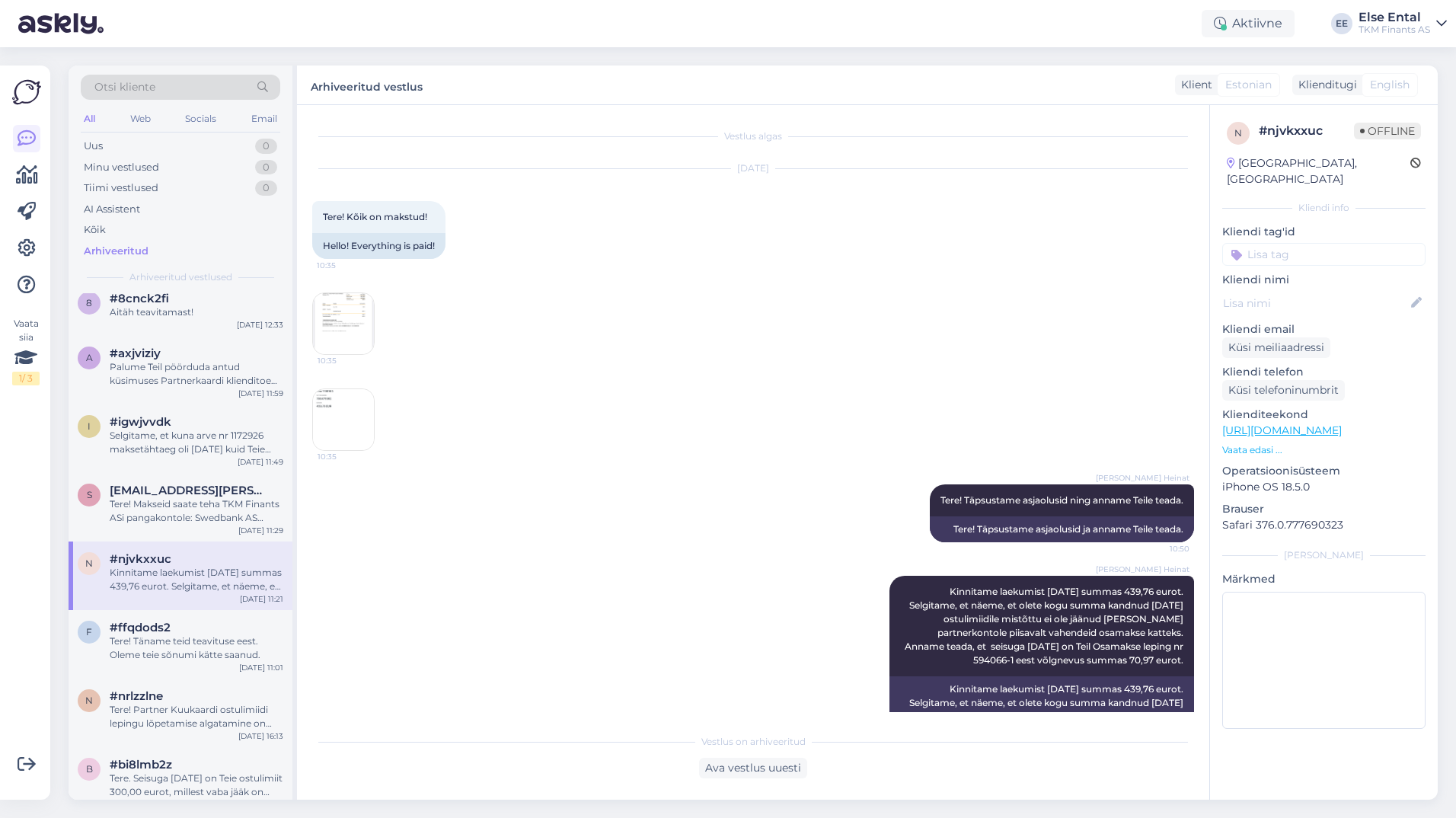
click at [341, 320] on img at bounding box center [342, 323] width 61 height 61
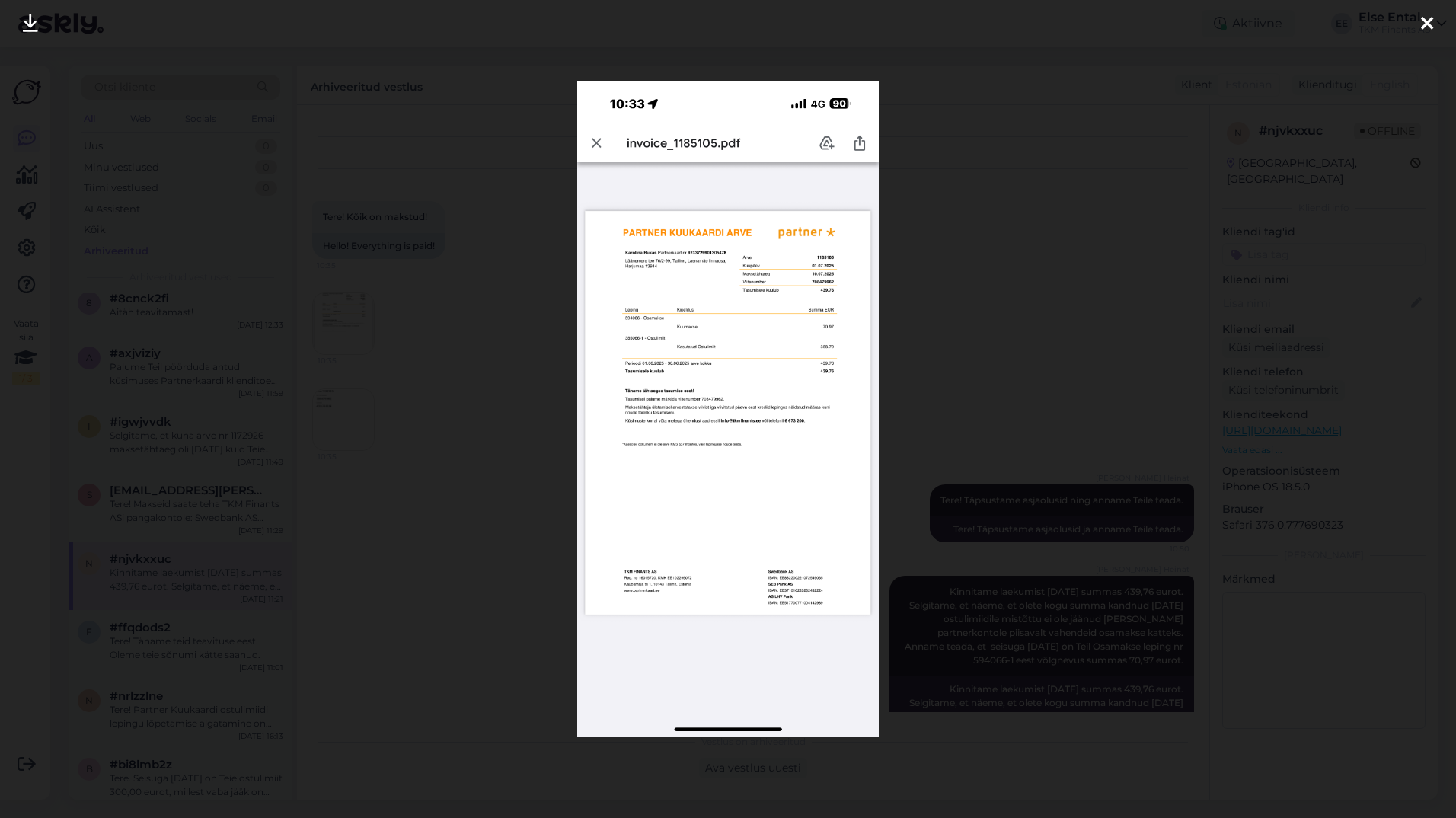
click at [1428, 26] on icon at bounding box center [1426, 24] width 12 height 20
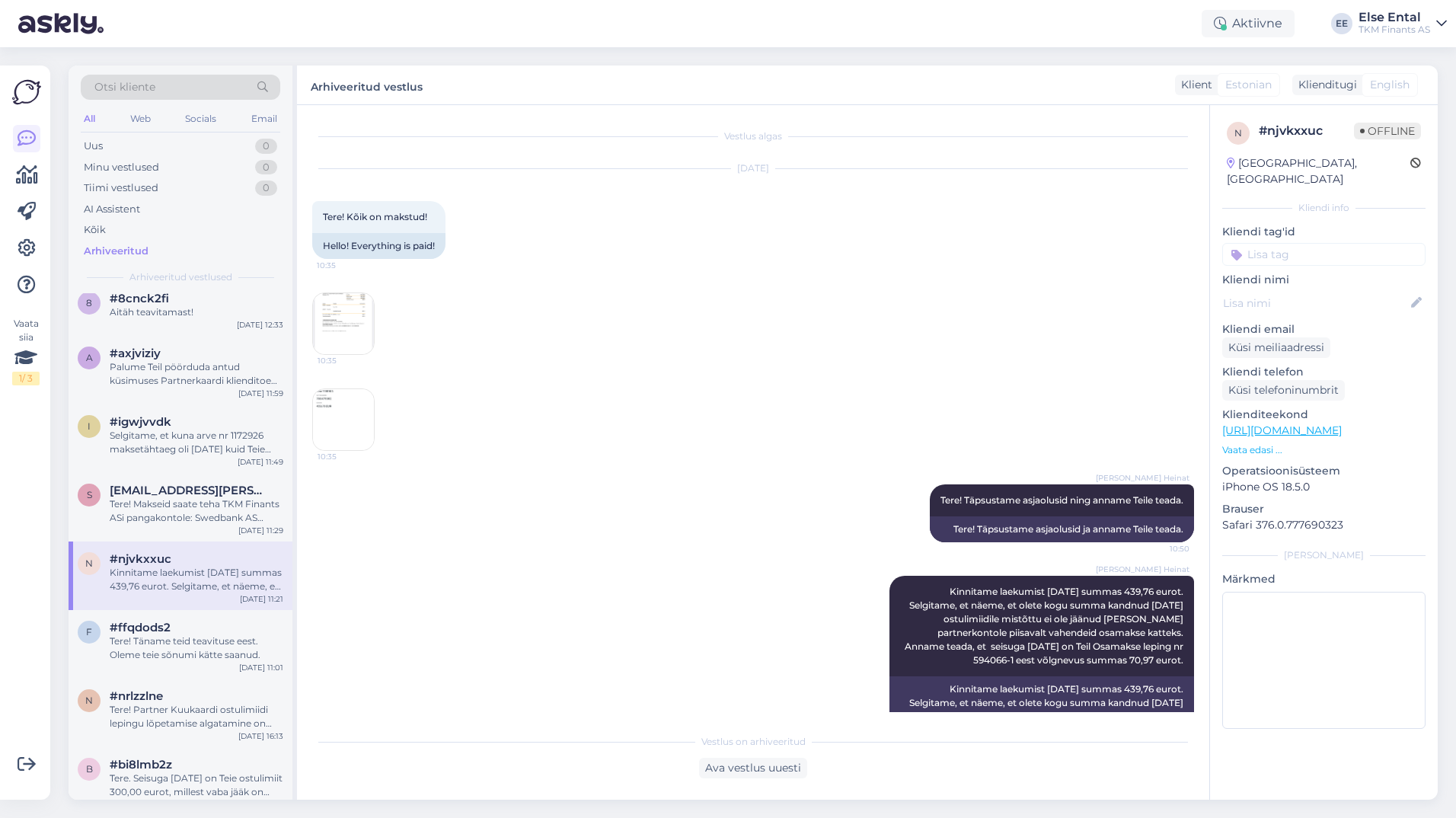
click at [367, 422] on img at bounding box center [342, 419] width 61 height 61
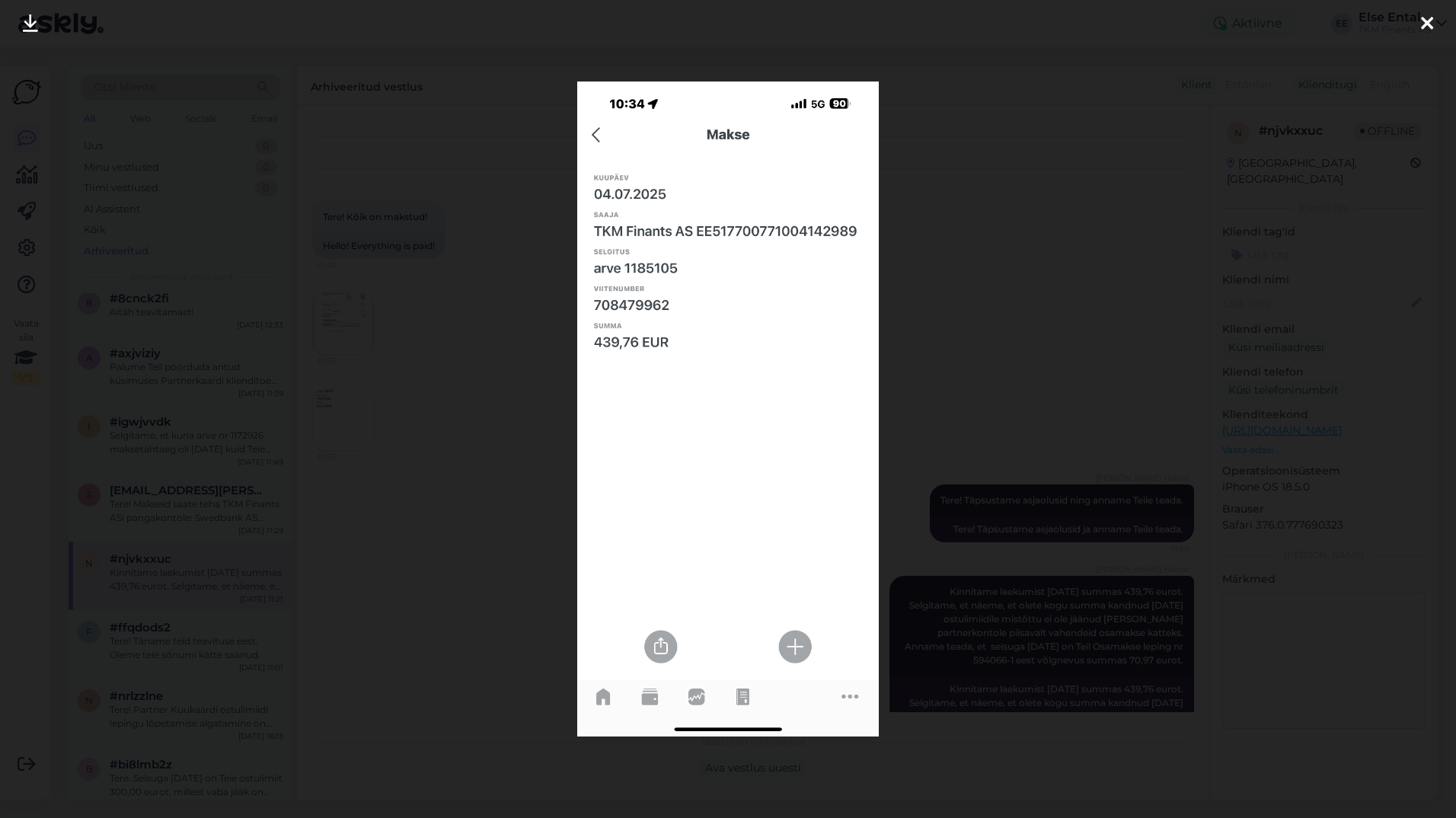
click at [1439, 31] on div at bounding box center [1426, 23] width 31 height 48
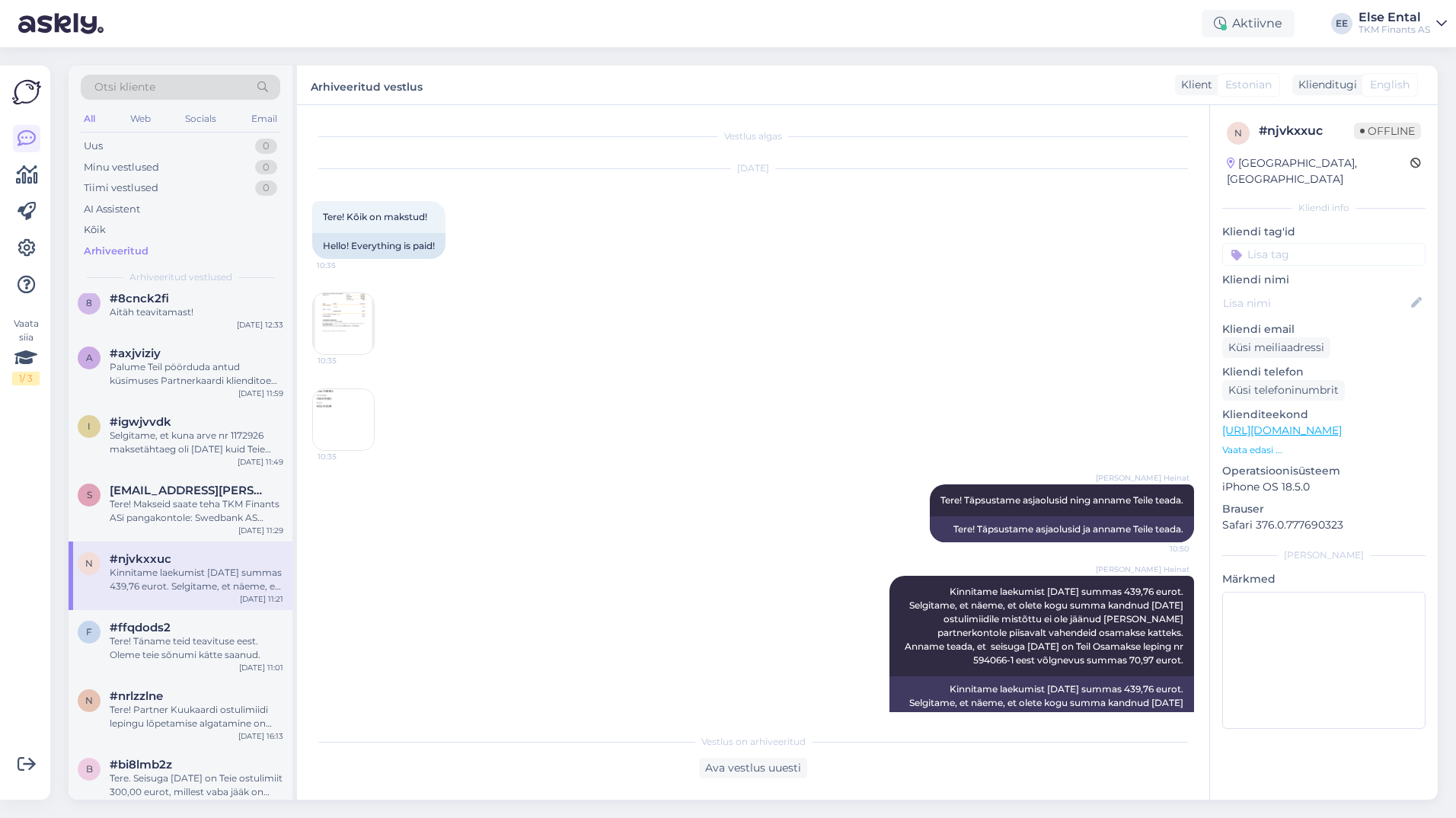
scroll to position [76, 0]
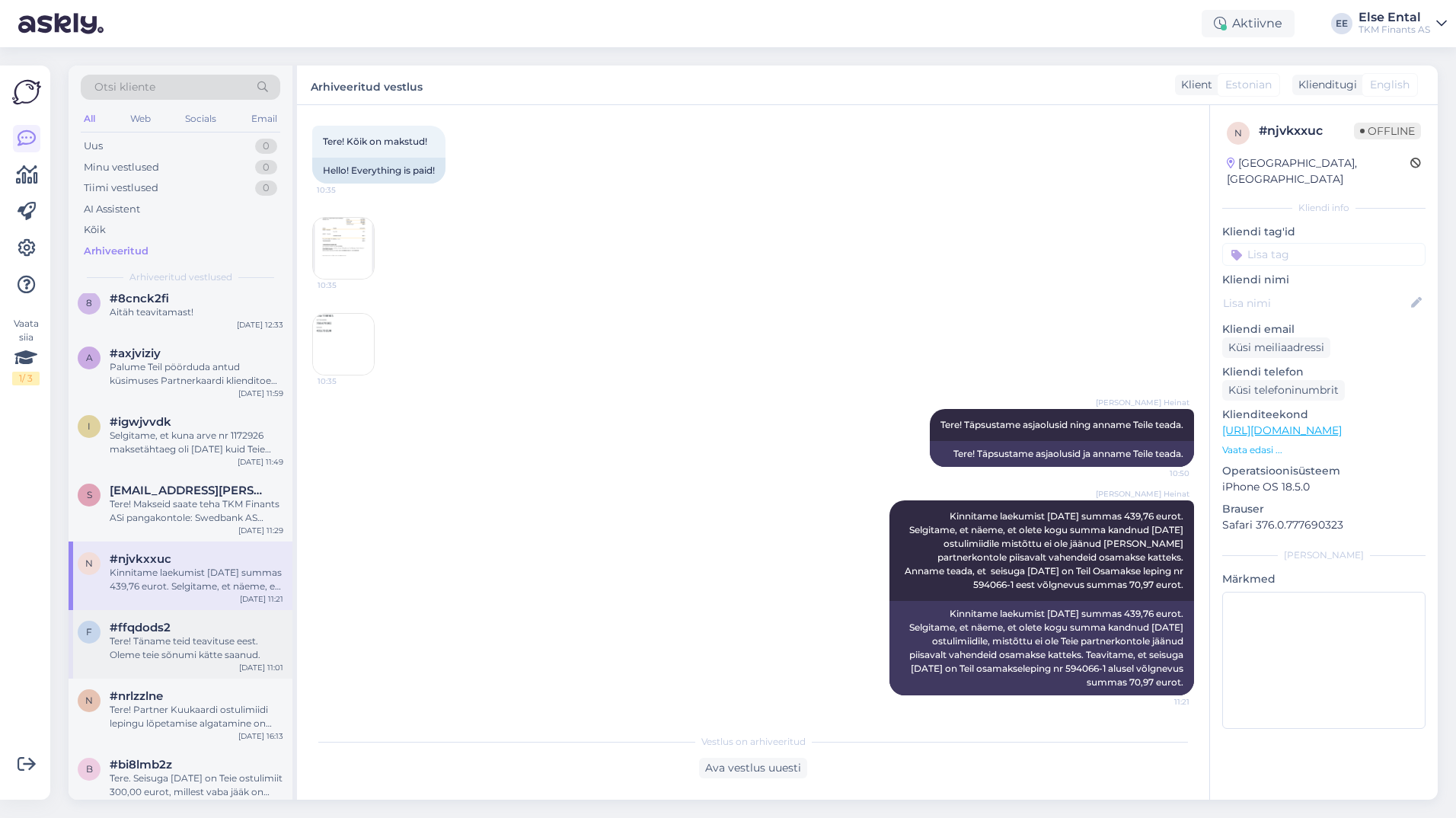
click at [166, 634] on span "#ffqdods2" at bounding box center [140, 627] width 61 height 14
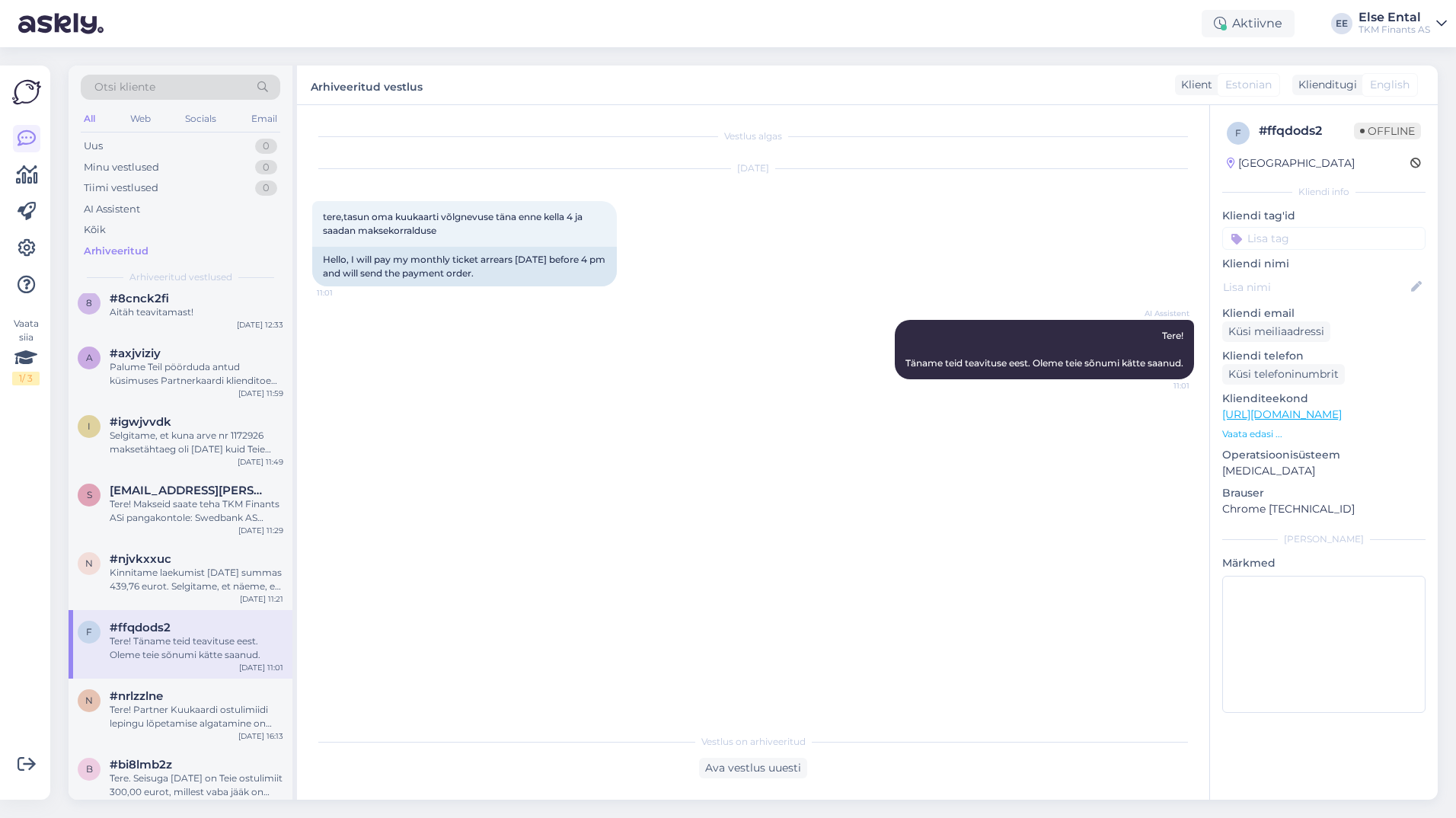
scroll to position [6852, 0]
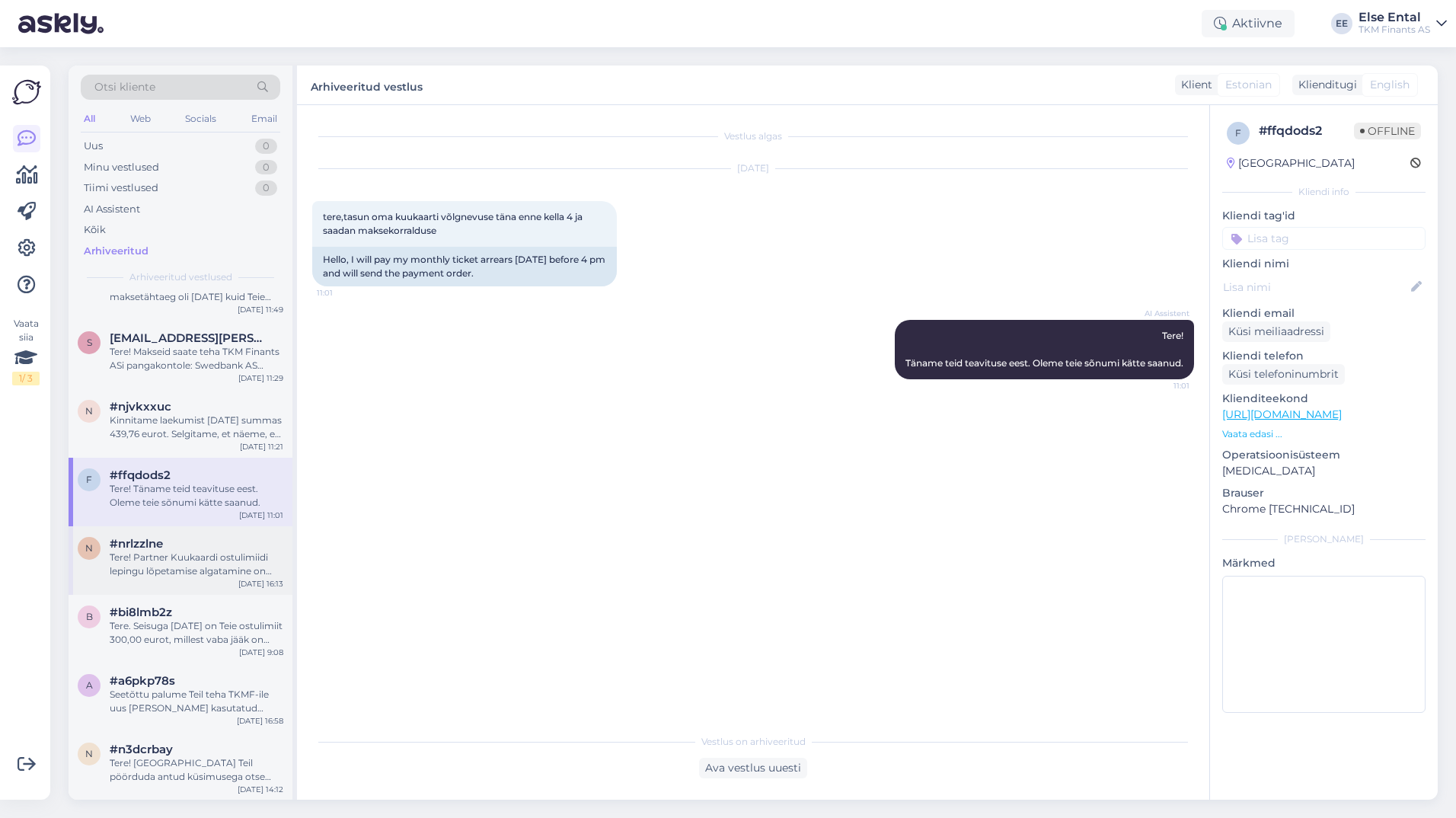
click at [156, 577] on div "Tere! Partner Kuukaardi ostulimiidi lepingu lõpetamise algatamine on võimalik a…" at bounding box center [197, 563] width 173 height 27
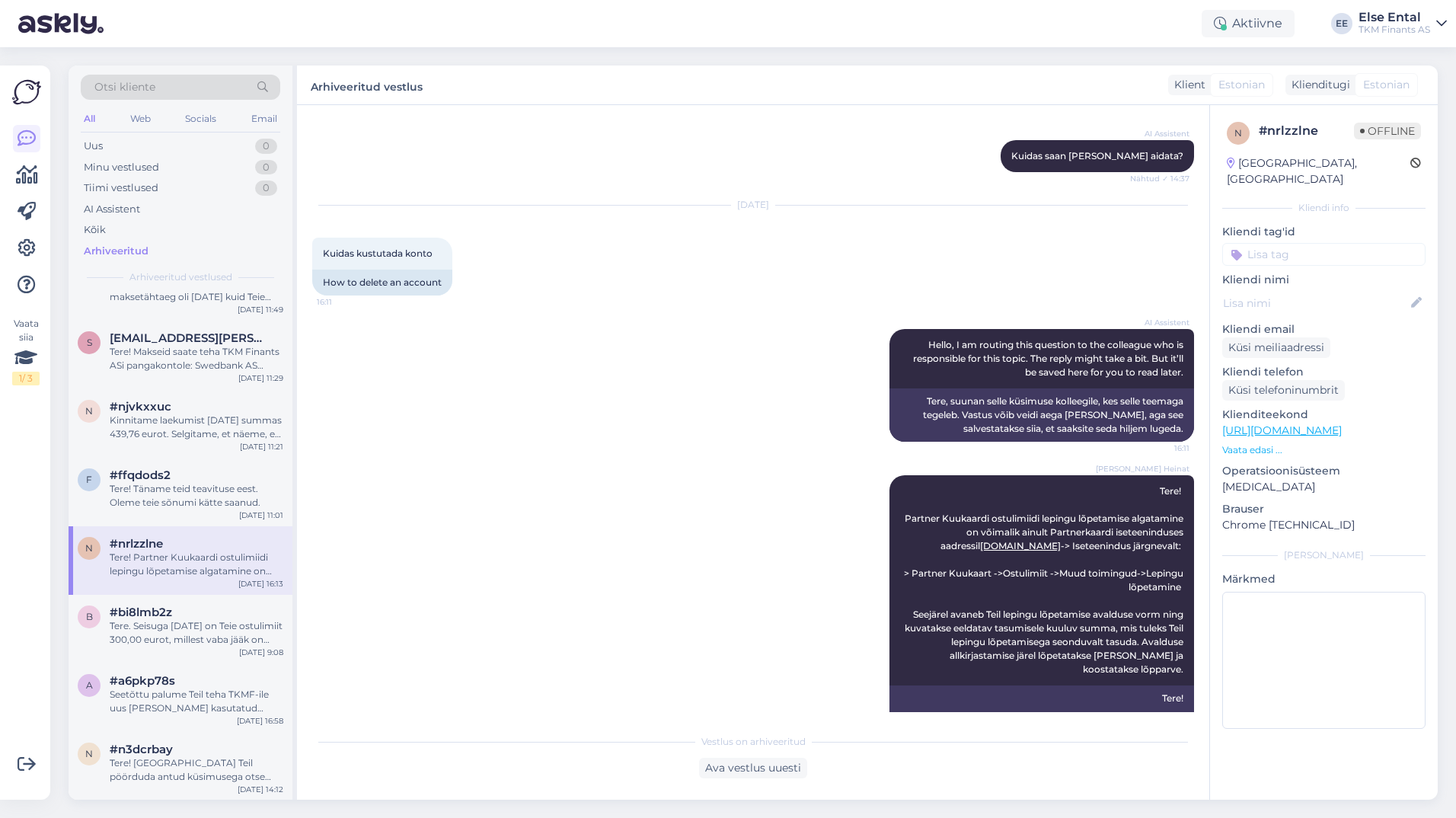
scroll to position [374, 0]
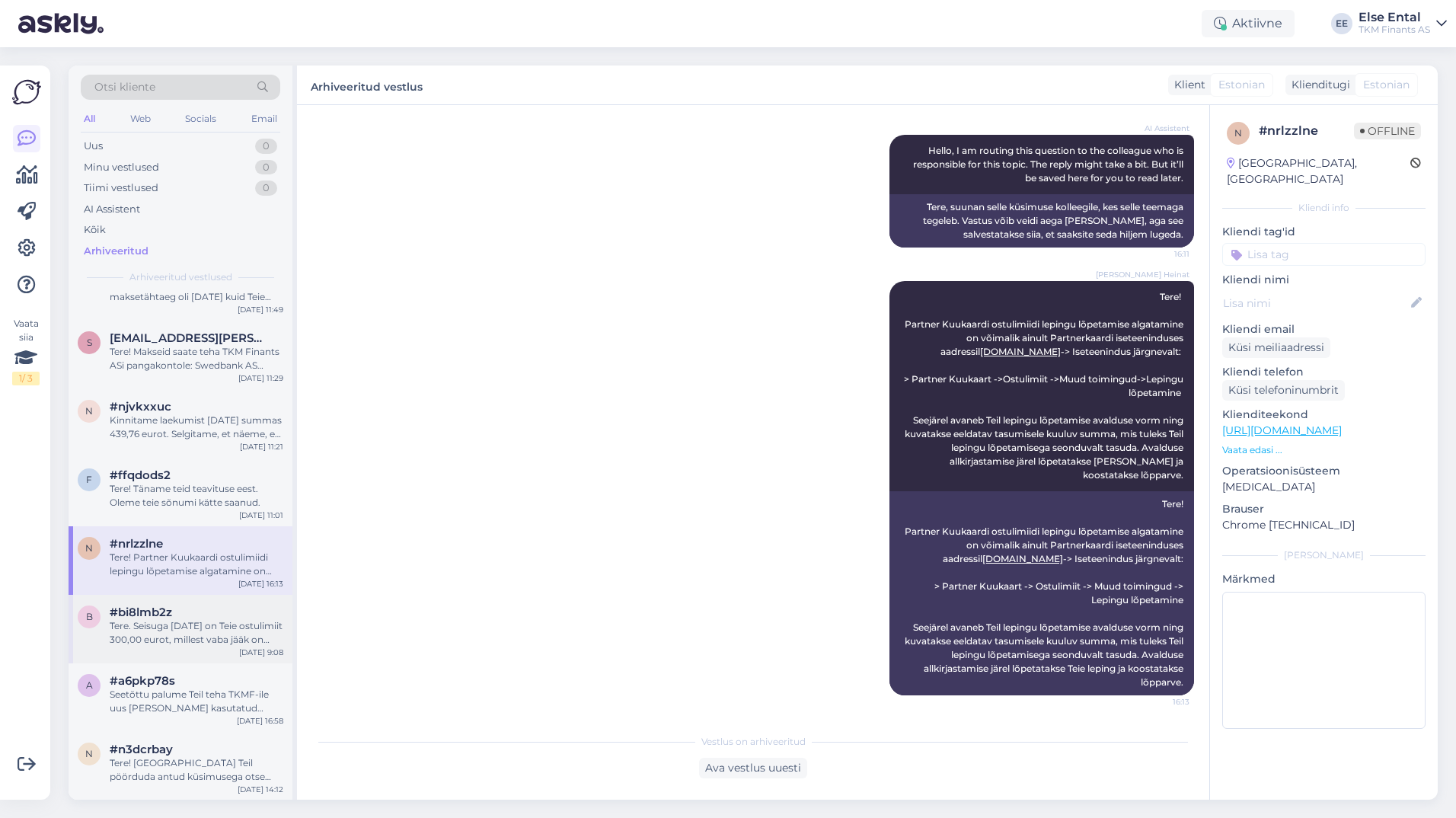
click at [121, 619] on span "#bi8lmb2z" at bounding box center [141, 612] width 62 height 14
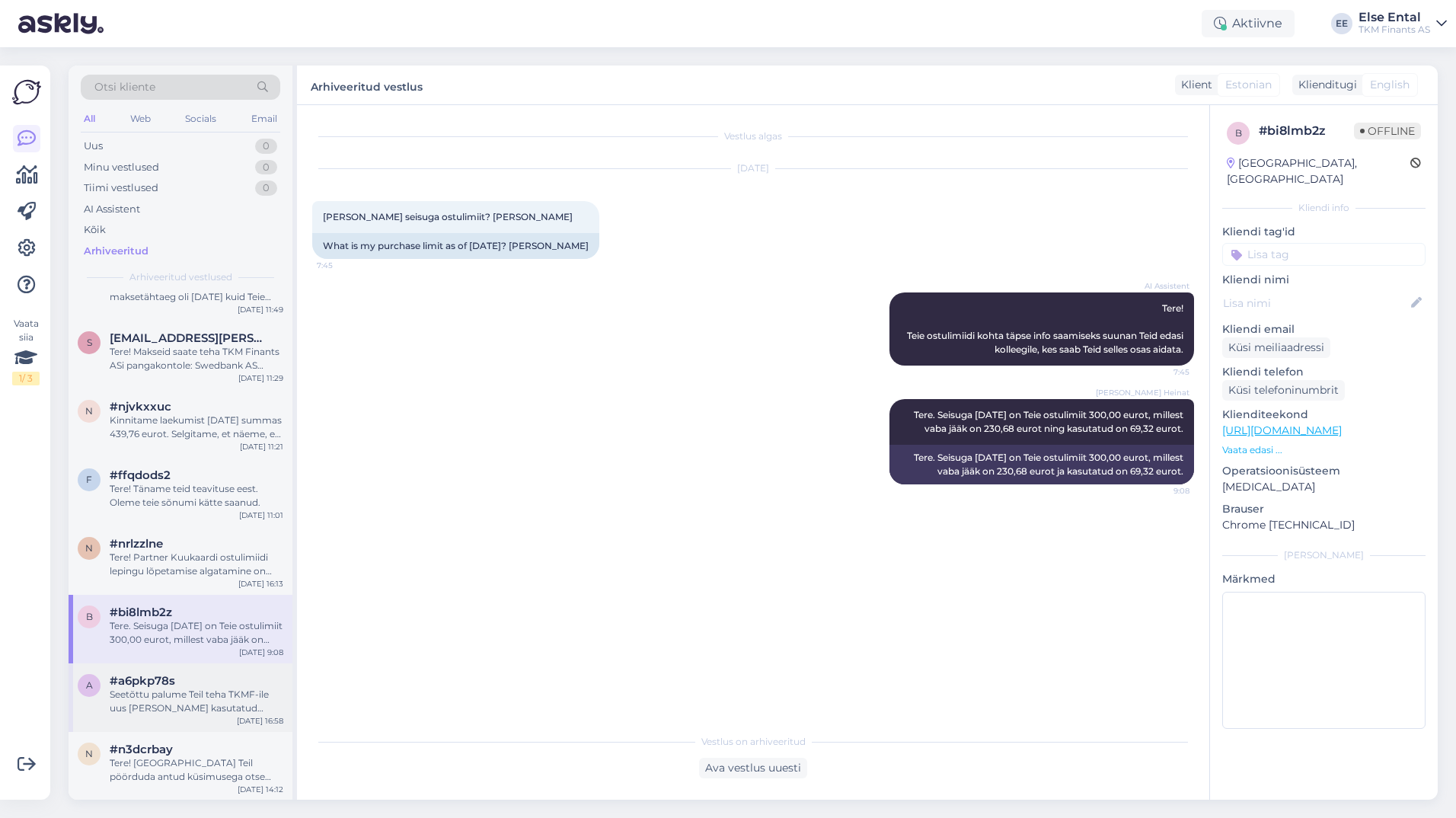
click at [151, 714] on div "Seetõttu palume Teil teha TKMF-ile uus [PERSON_NAME] kasutatud ostulimiidi eest…" at bounding box center [197, 700] width 173 height 27
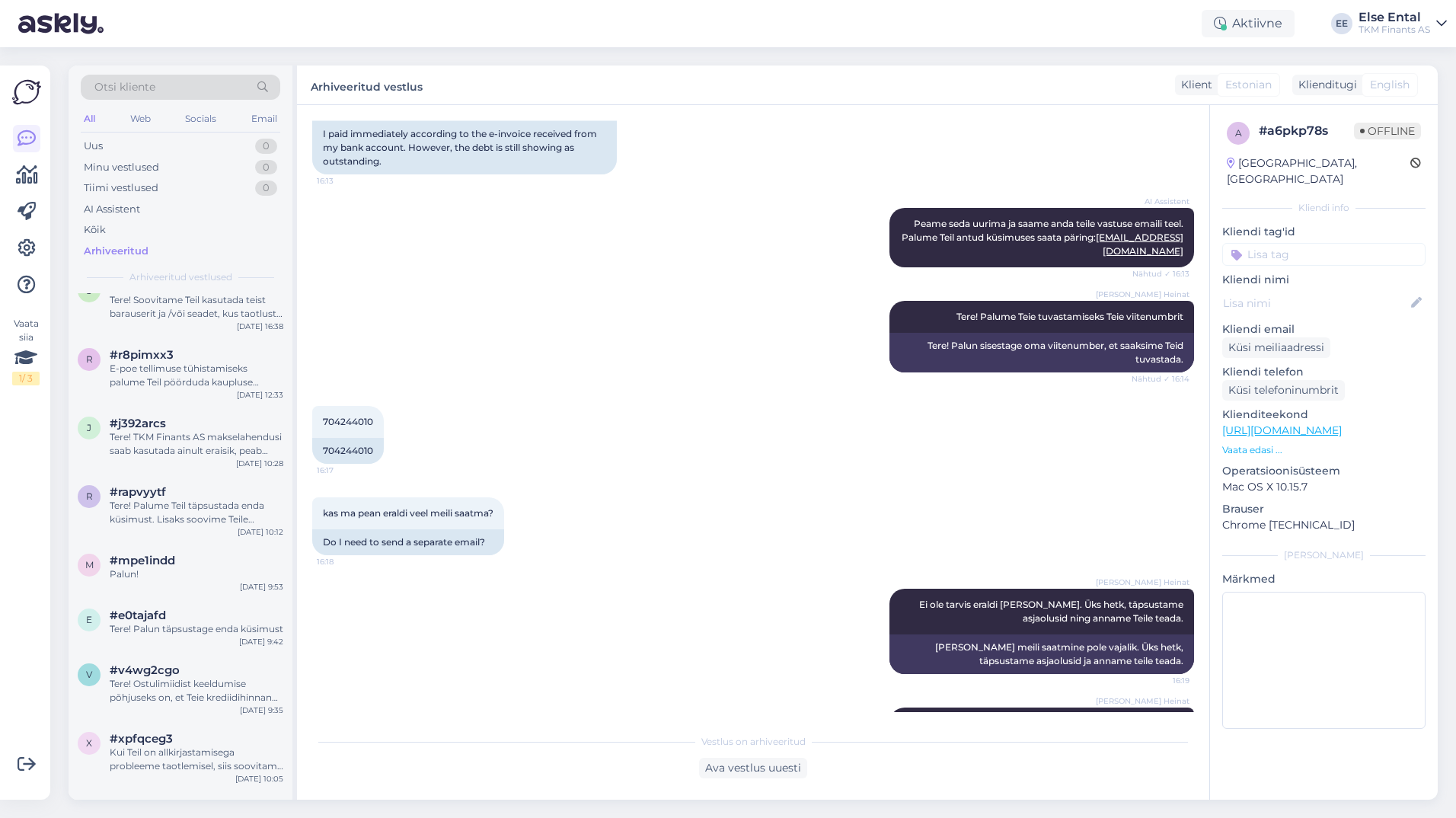
scroll to position [3426, 0]
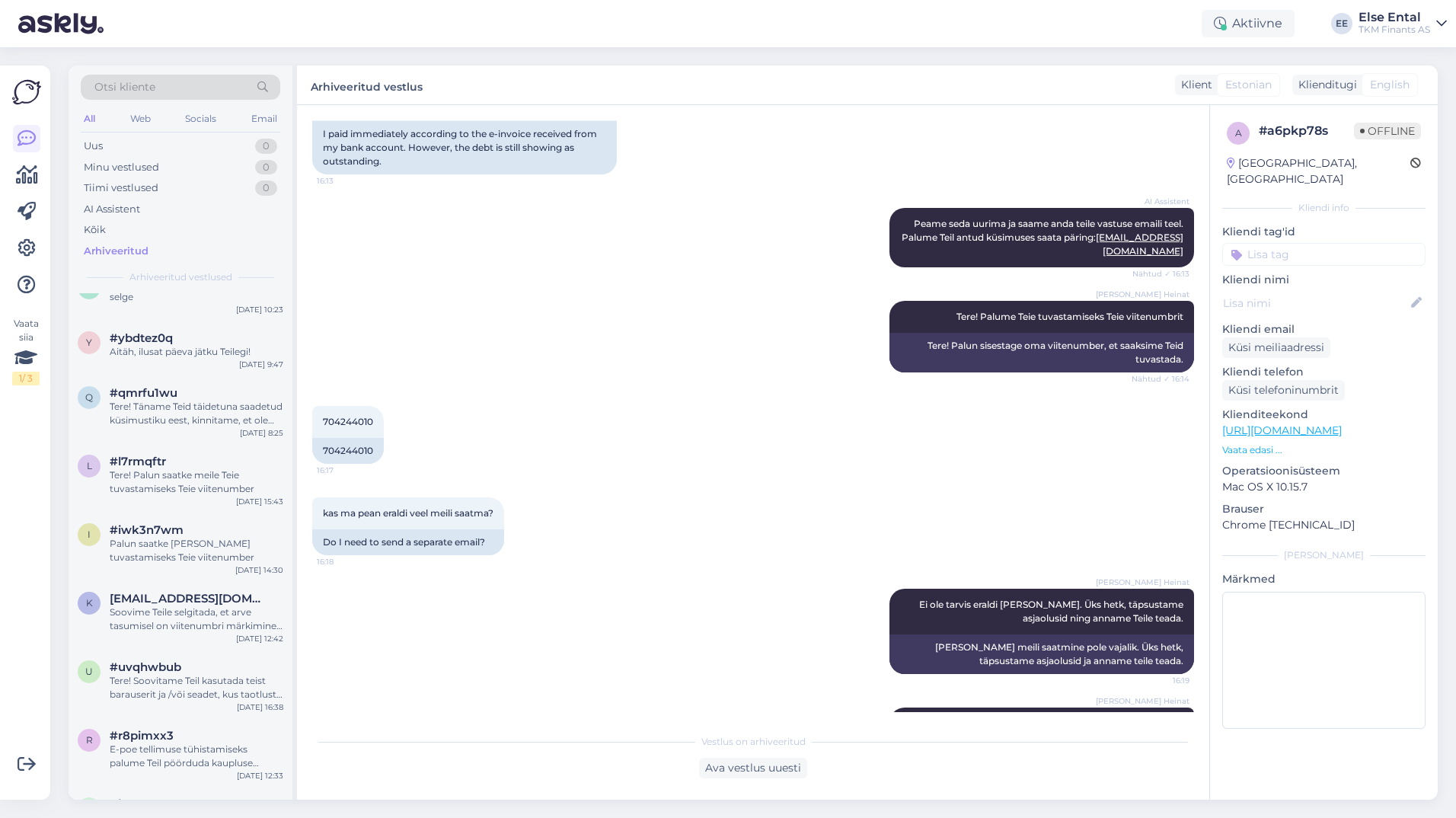
click at [1195, 580] on div "Vestlus algas [DATE] Tere. [PERSON_NAME] kuukaardi summa [PERSON_NAME] kuu algu…" at bounding box center [760, 416] width 895 height 591
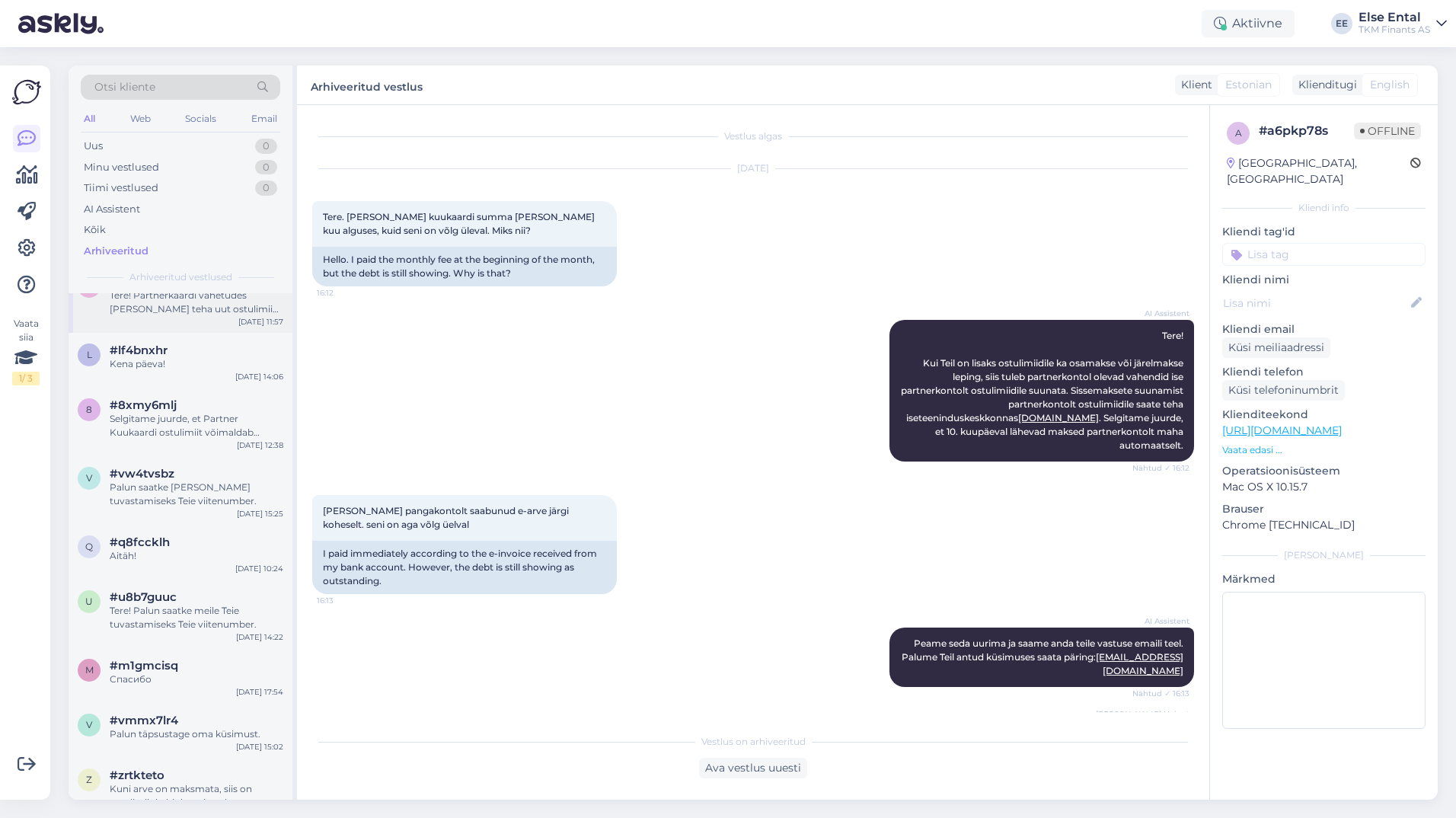
scroll to position [0, 0]
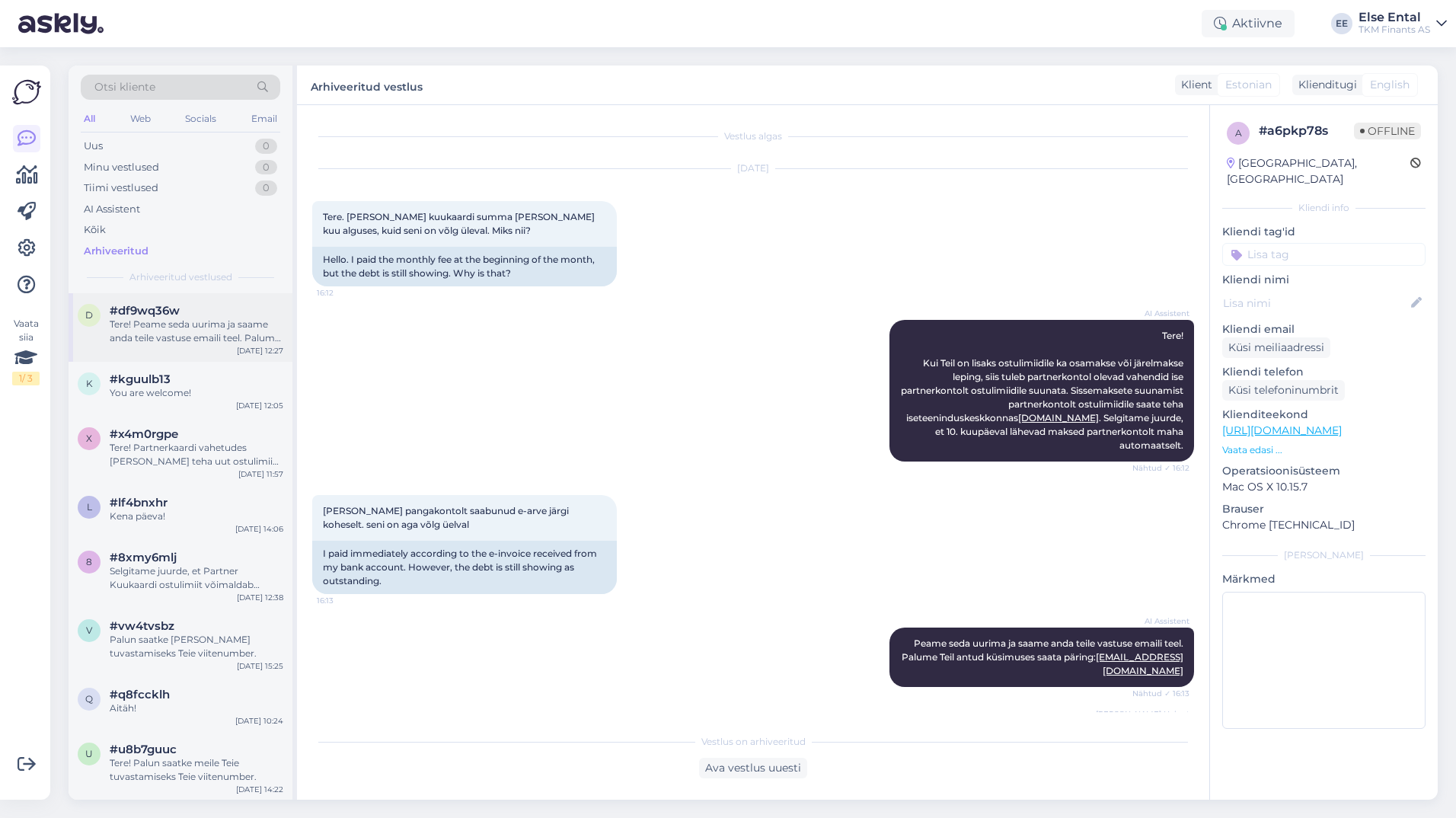
click at [226, 348] on div "d #df9wq36w Tere! Peame seda uurima [PERSON_NAME] anda teile vastuse emaili [PE…" at bounding box center [180, 326] width 224 height 68
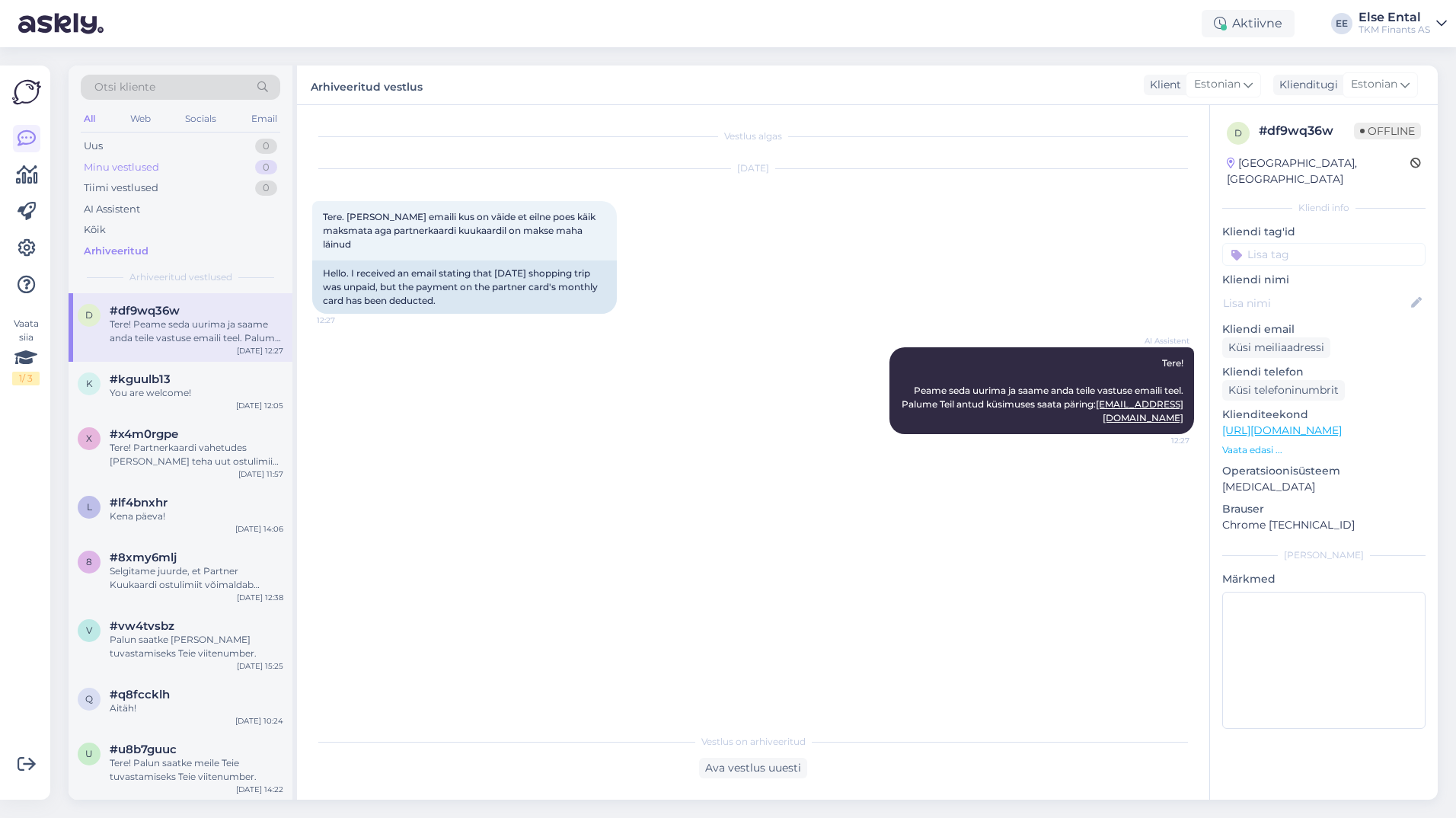
click at [122, 173] on div "Minu vestlused" at bounding box center [121, 167] width 76 height 15
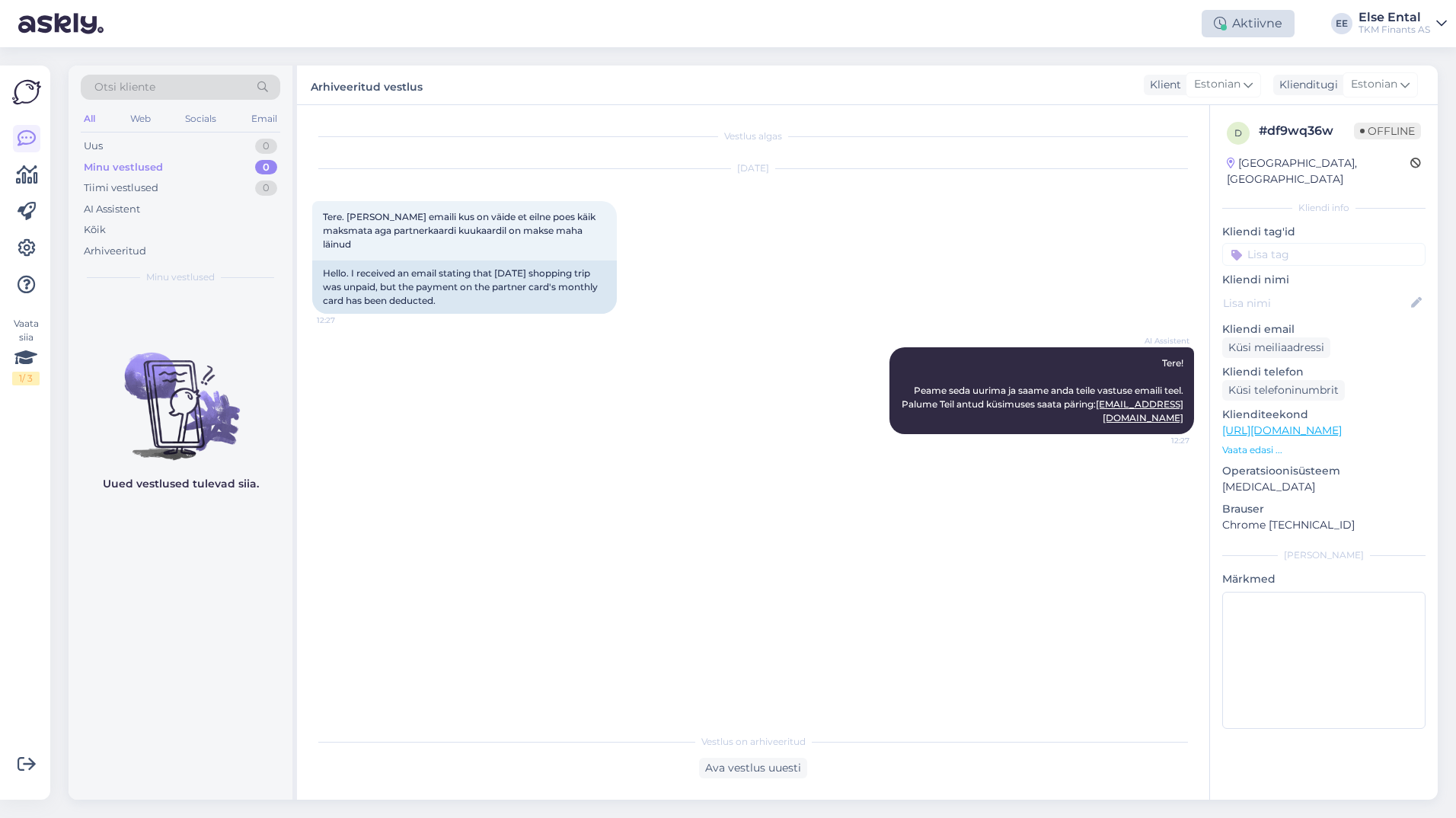
click at [1256, 34] on div "Aktiivne" at bounding box center [1248, 23] width 93 height 27
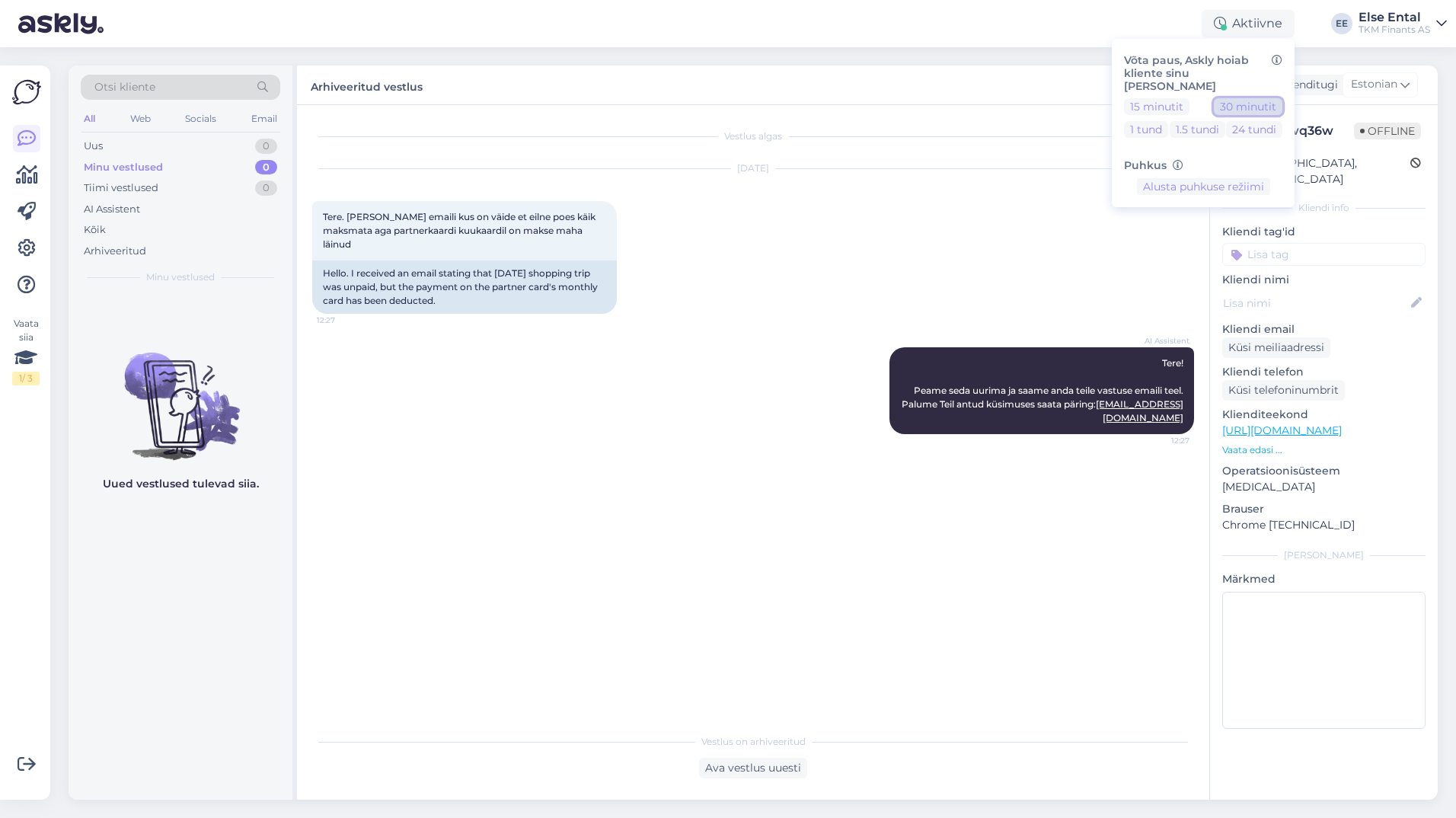
click at [1251, 98] on button "30 minutit" at bounding box center [1247, 106] width 68 height 17
click at [1188, 226] on button "Lõpeta paus" at bounding box center [1203, 234] width 76 height 17
click at [617, 632] on div "Vestlus algas [DATE] Tere. [PERSON_NAME] emaili kus on väide et eilne poes käik…" at bounding box center [760, 416] width 895 height 591
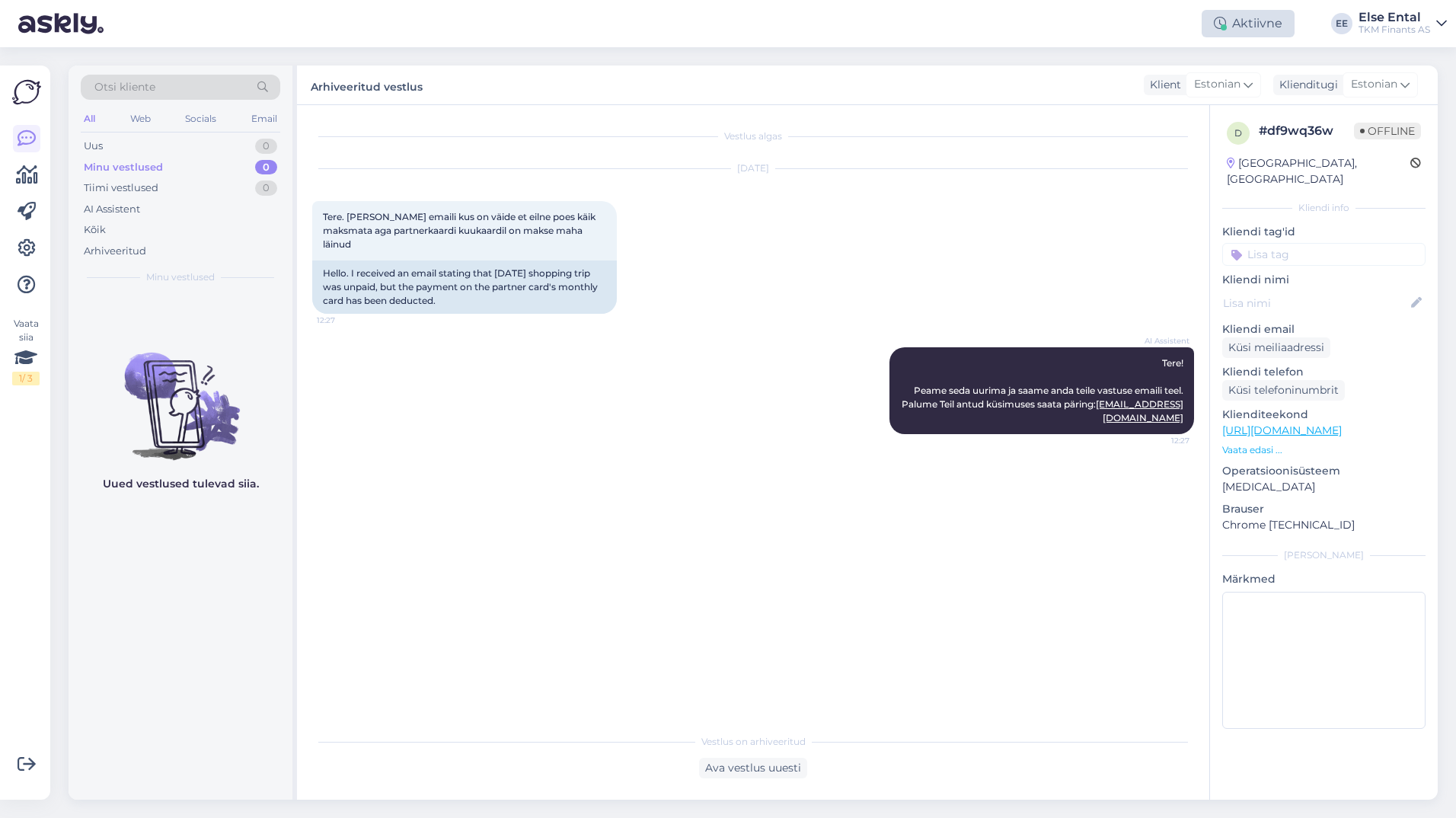
click at [1244, 22] on div "Aktiivne" at bounding box center [1248, 23] width 93 height 27
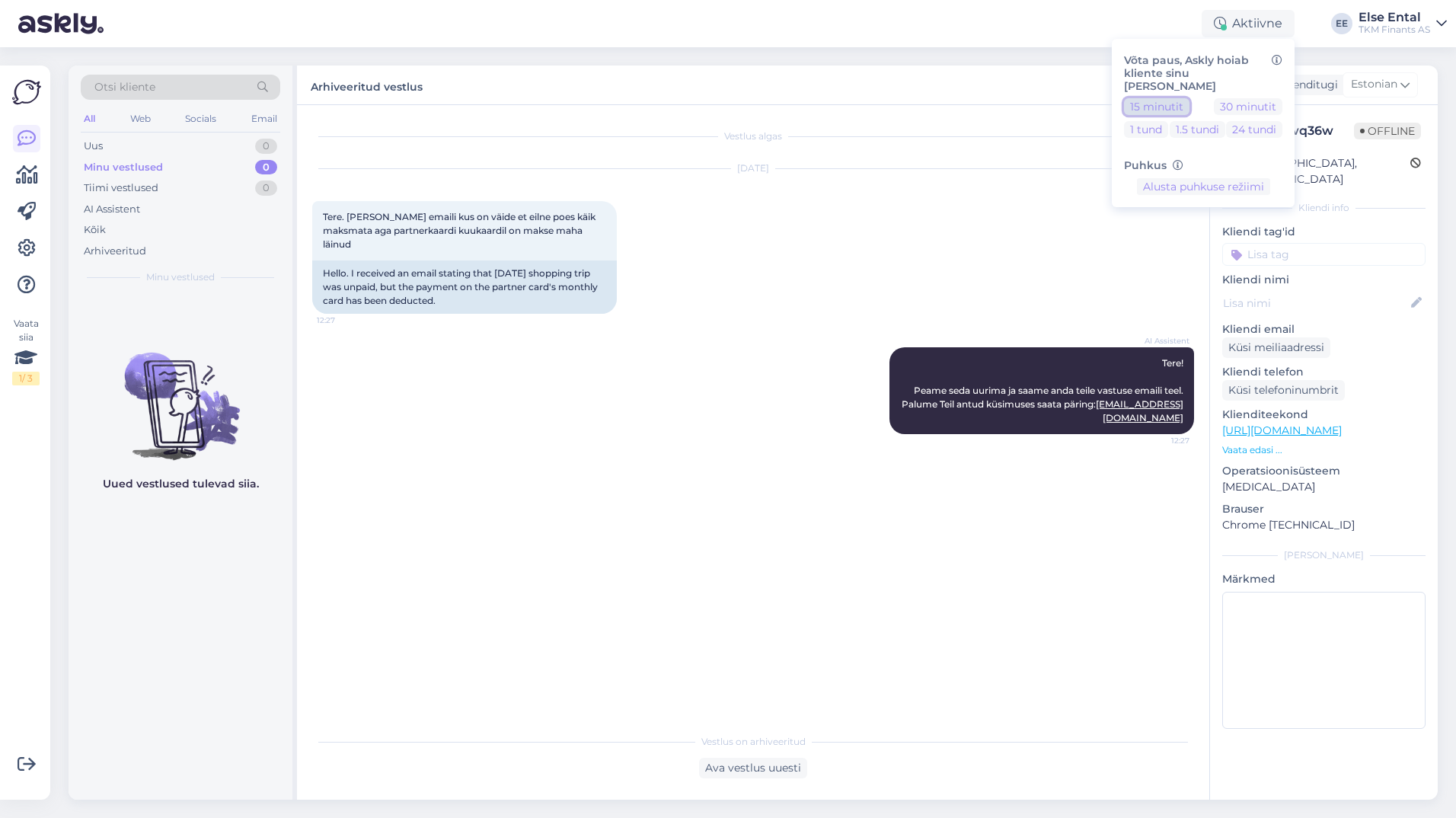
click at [1166, 98] on button "15 minutit" at bounding box center [1157, 106] width 65 height 17
click at [1185, 226] on button "Lõpeta paus" at bounding box center [1203, 234] width 76 height 17
click at [708, 464] on div "Vestlus algas [DATE] Tere. [PERSON_NAME] emaili kus on väide et eilne poes käik…" at bounding box center [760, 416] width 895 height 591
click at [772, 569] on div "Vestlus algas [DATE] Tere. [PERSON_NAME] emaili kus on väide et eilne poes käik…" at bounding box center [760, 416] width 895 height 591
